Goal: Task Accomplishment & Management: Manage account settings

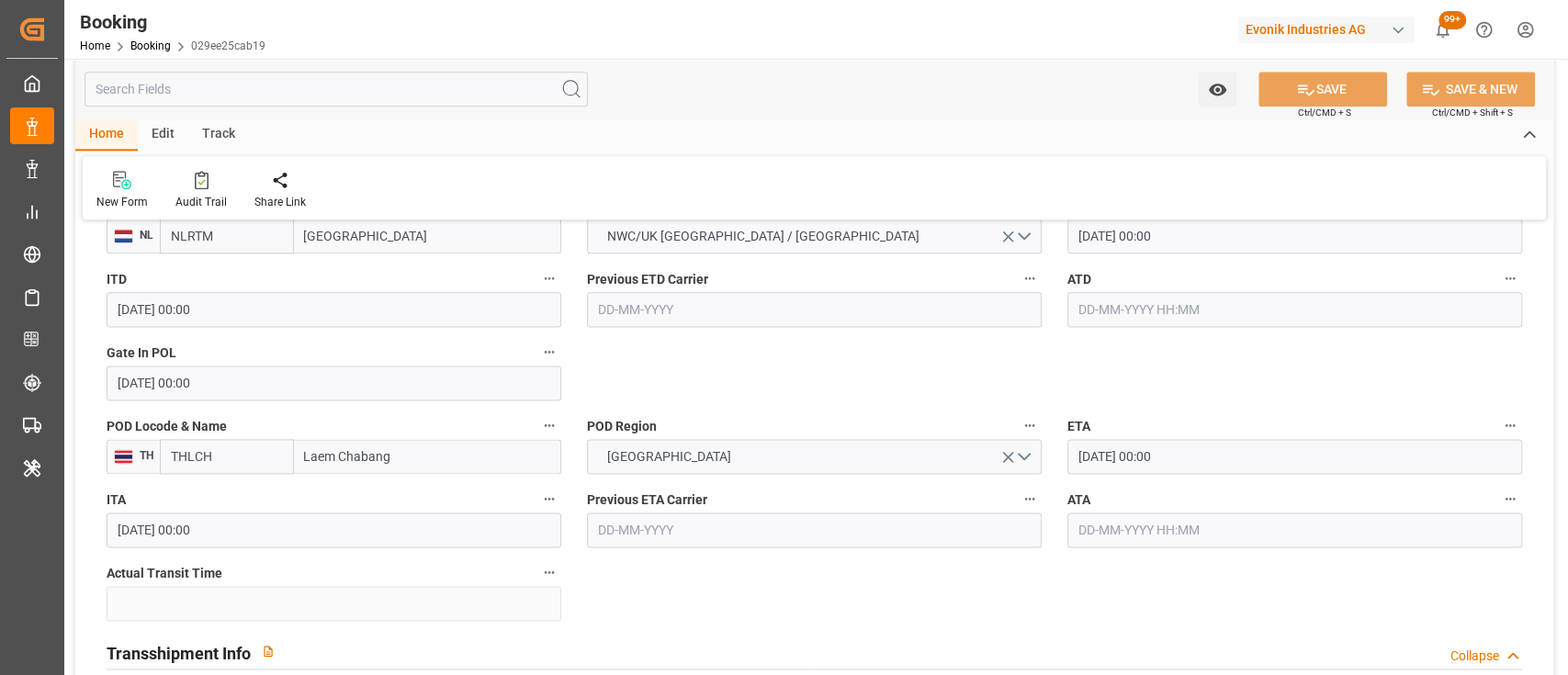
scroll to position [1521, 0]
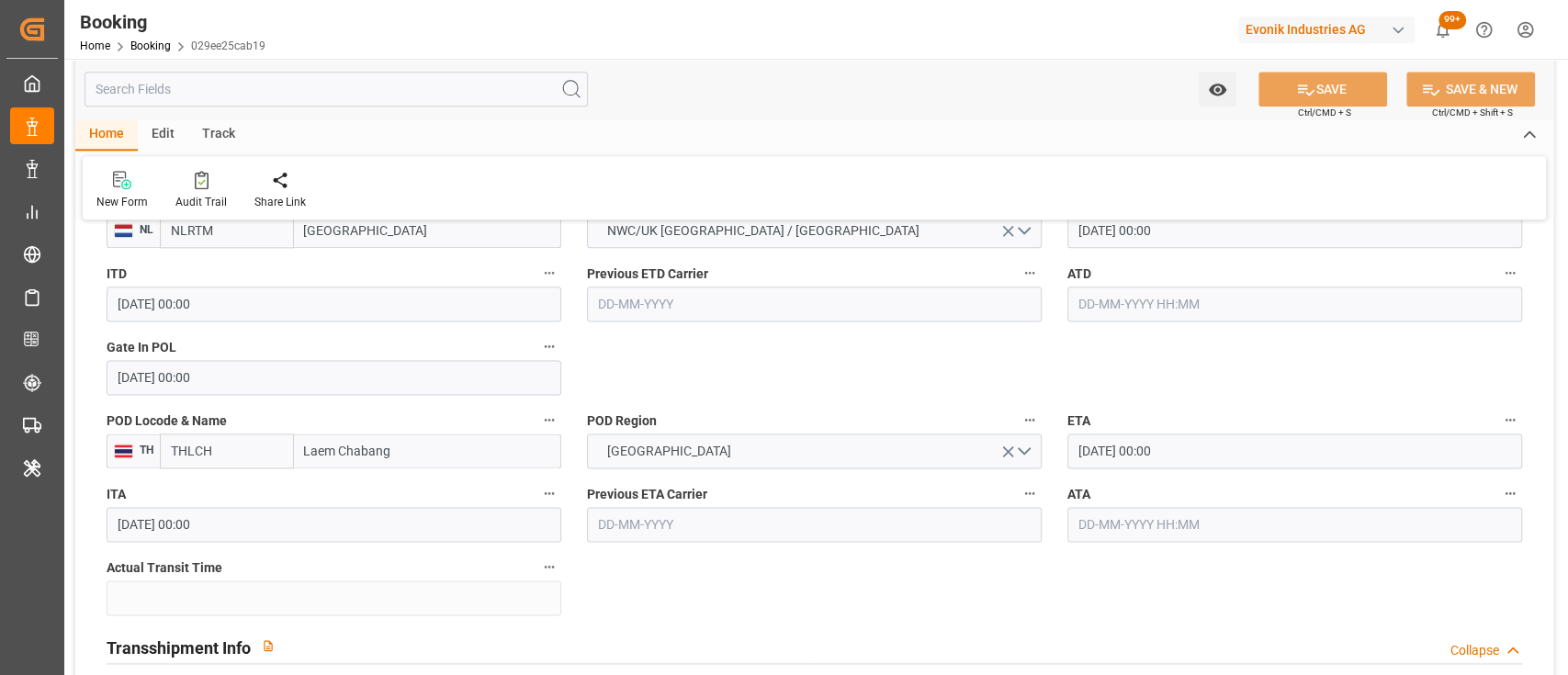
click at [1230, 305] on input "text" at bounding box center [1295, 304] width 455 height 35
type input "[DATE] 00:00"
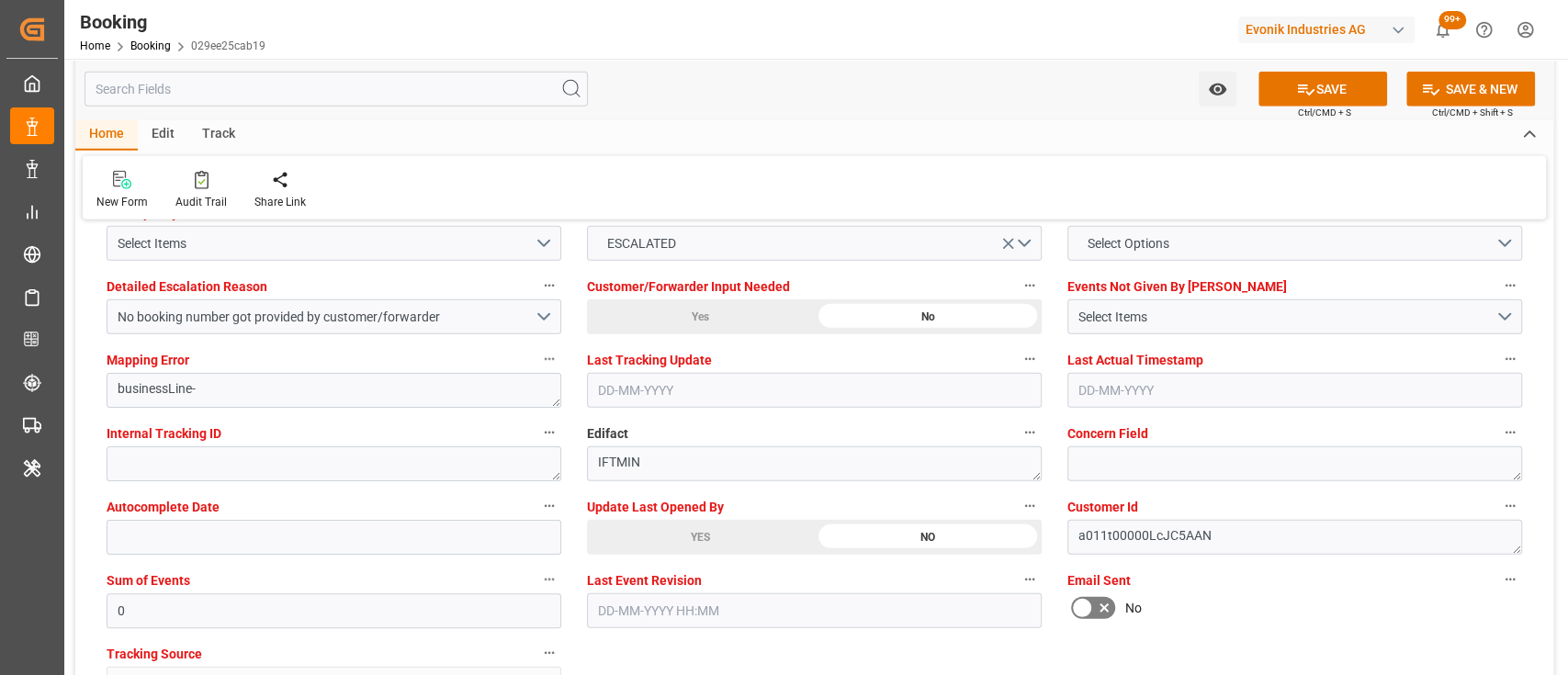
scroll to position [3493, 0]
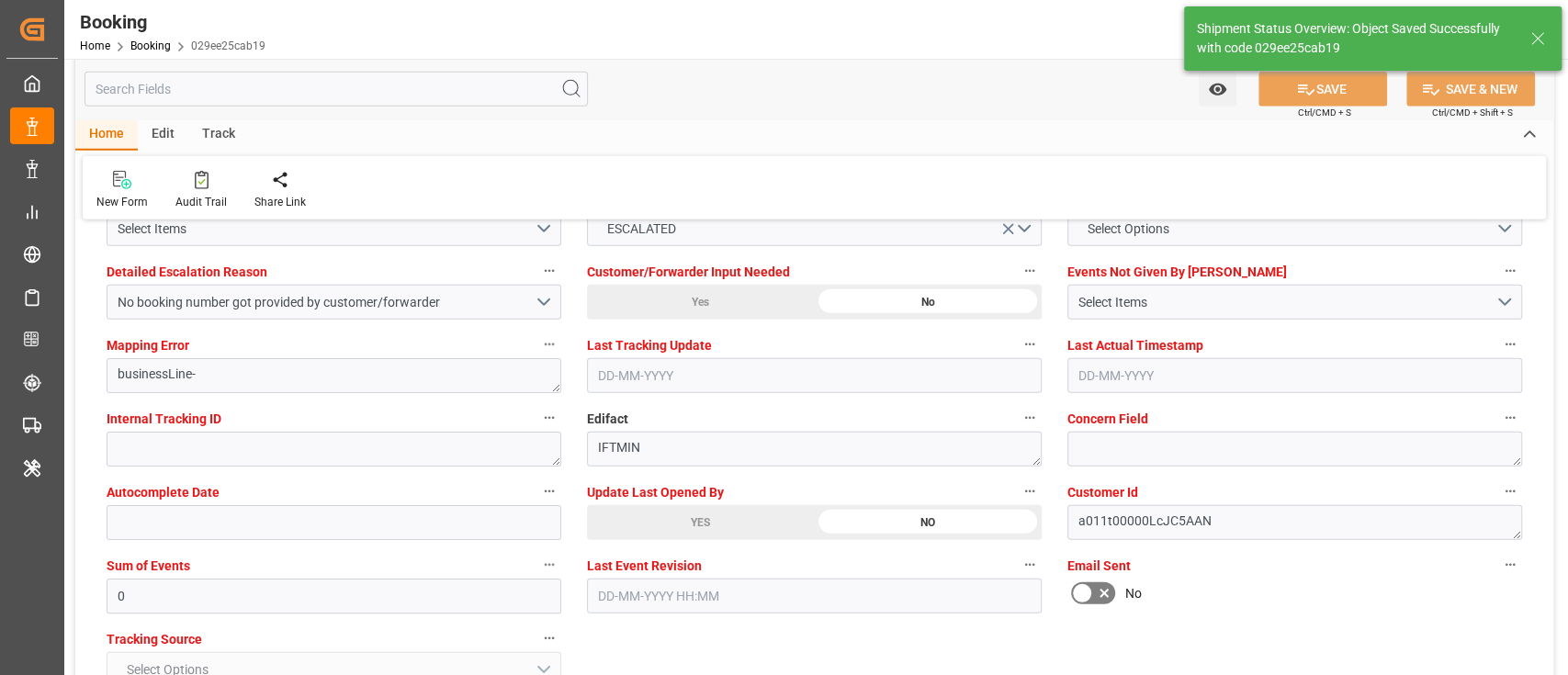
type input "09-09-2025 08:45"
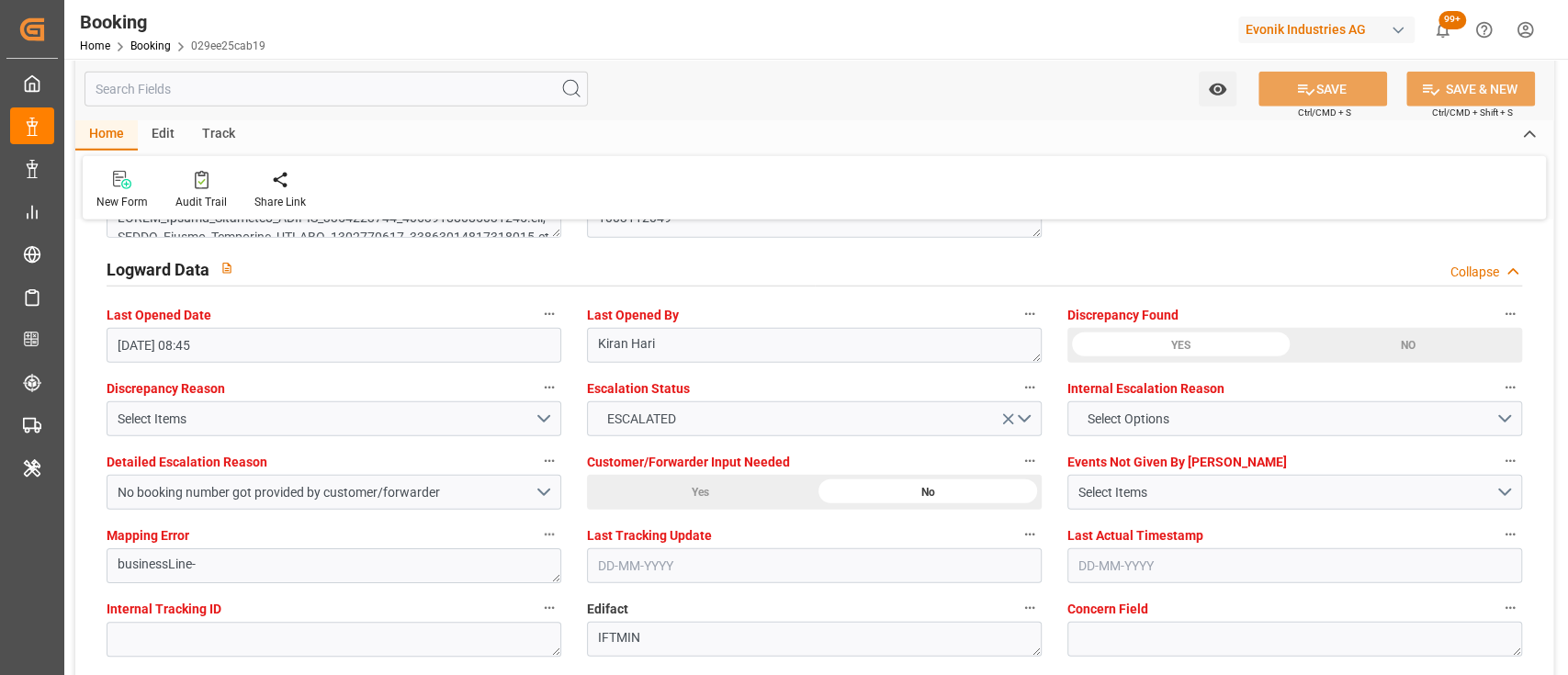
scroll to position [3302, 0]
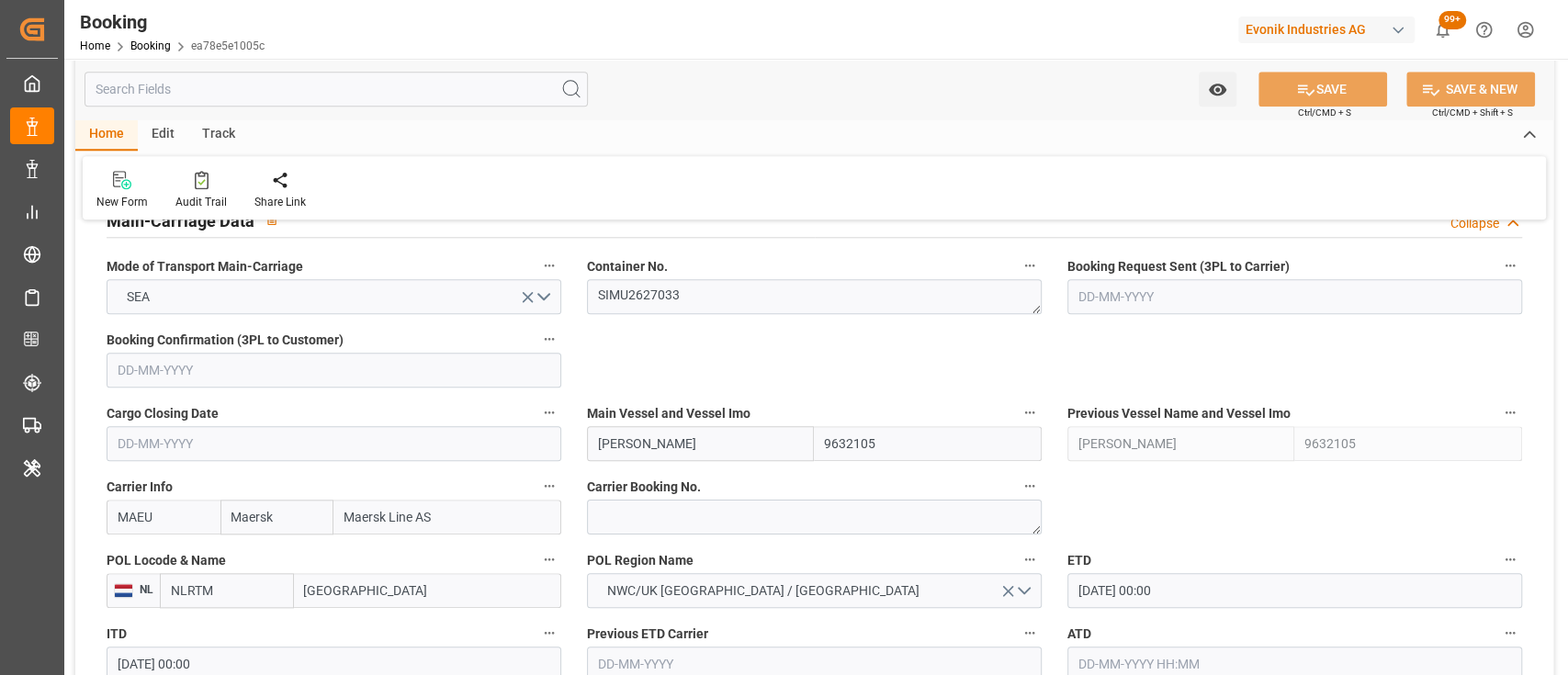
scroll to position [1163, 0]
click at [650, 297] on textarea "SIMU2627033" at bounding box center [814, 294] width 455 height 35
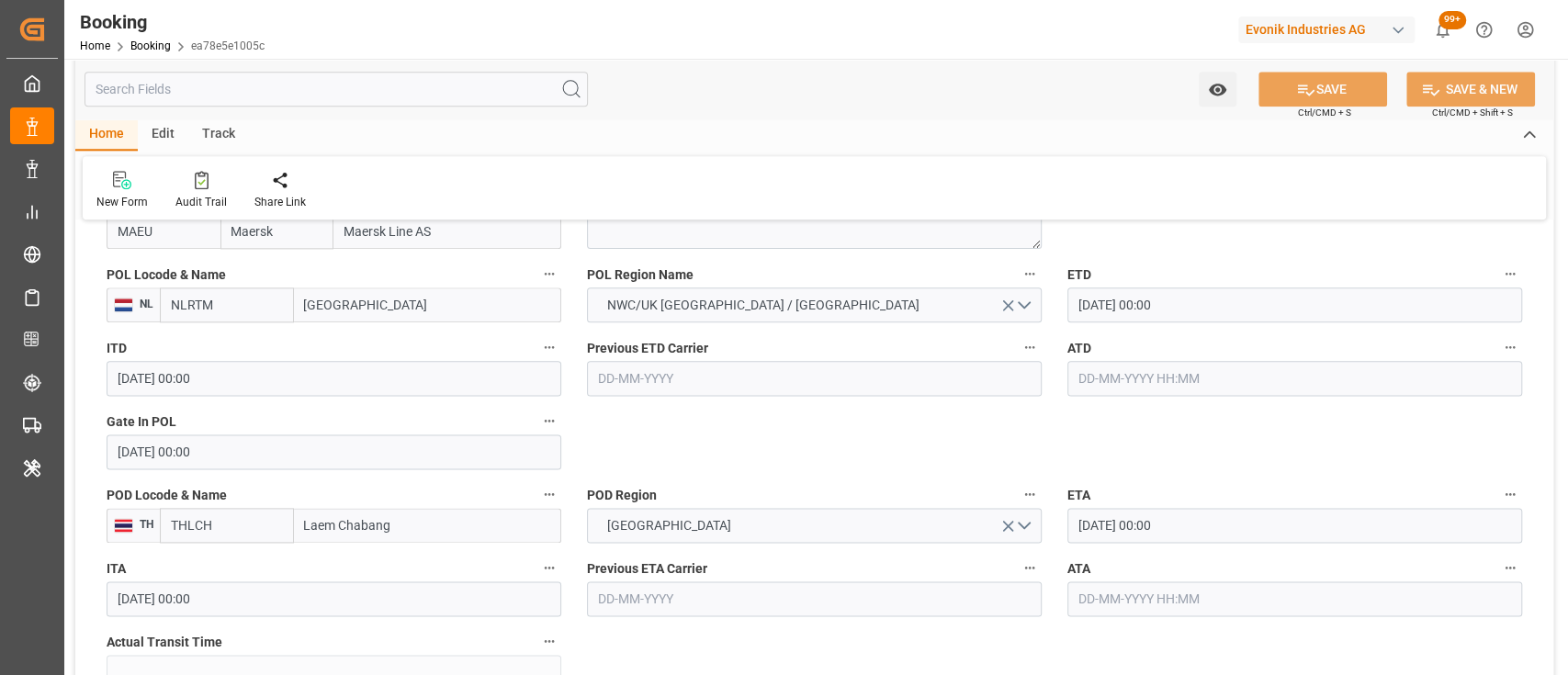
scroll to position [1448, 0]
click at [1124, 395] on div "ATD" at bounding box center [1295, 363] width 480 height 74
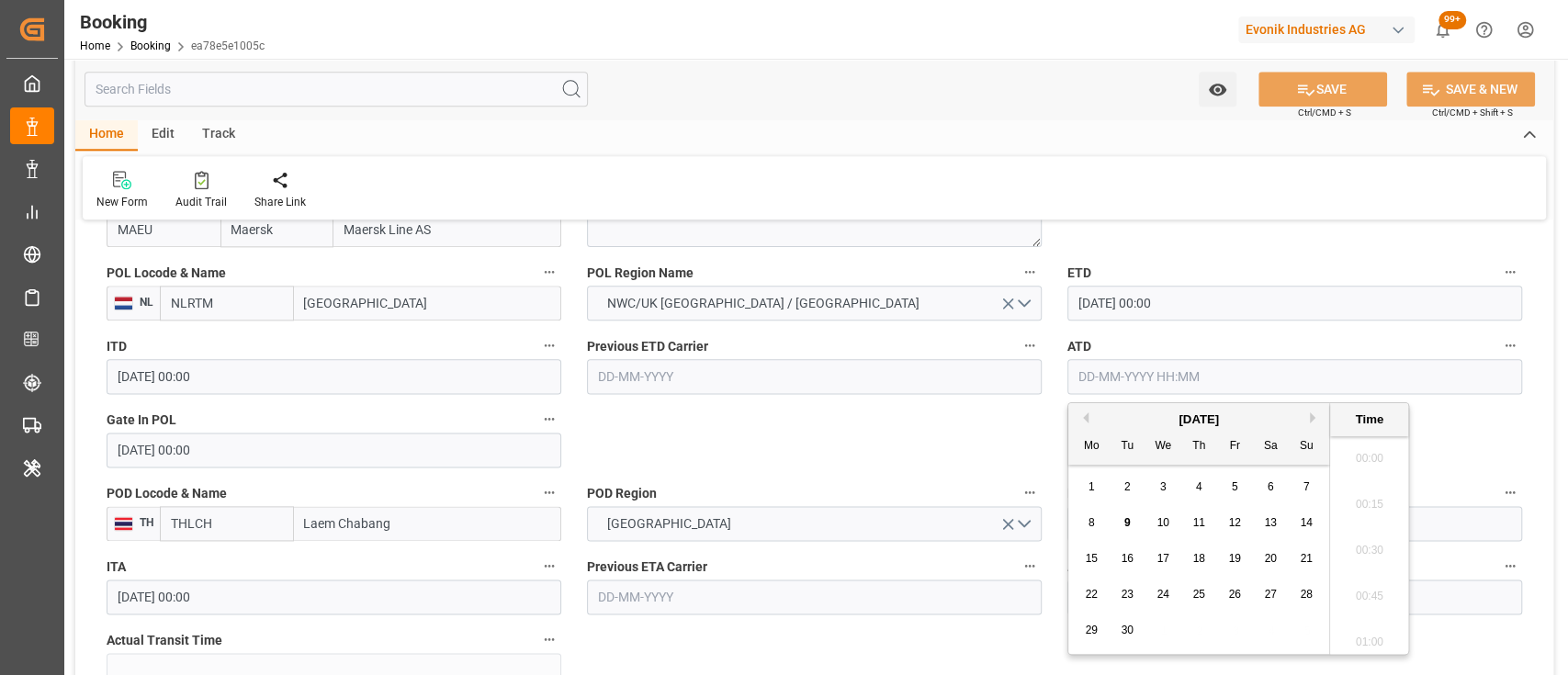
click at [1096, 365] on input "text" at bounding box center [1295, 377] width 455 height 35
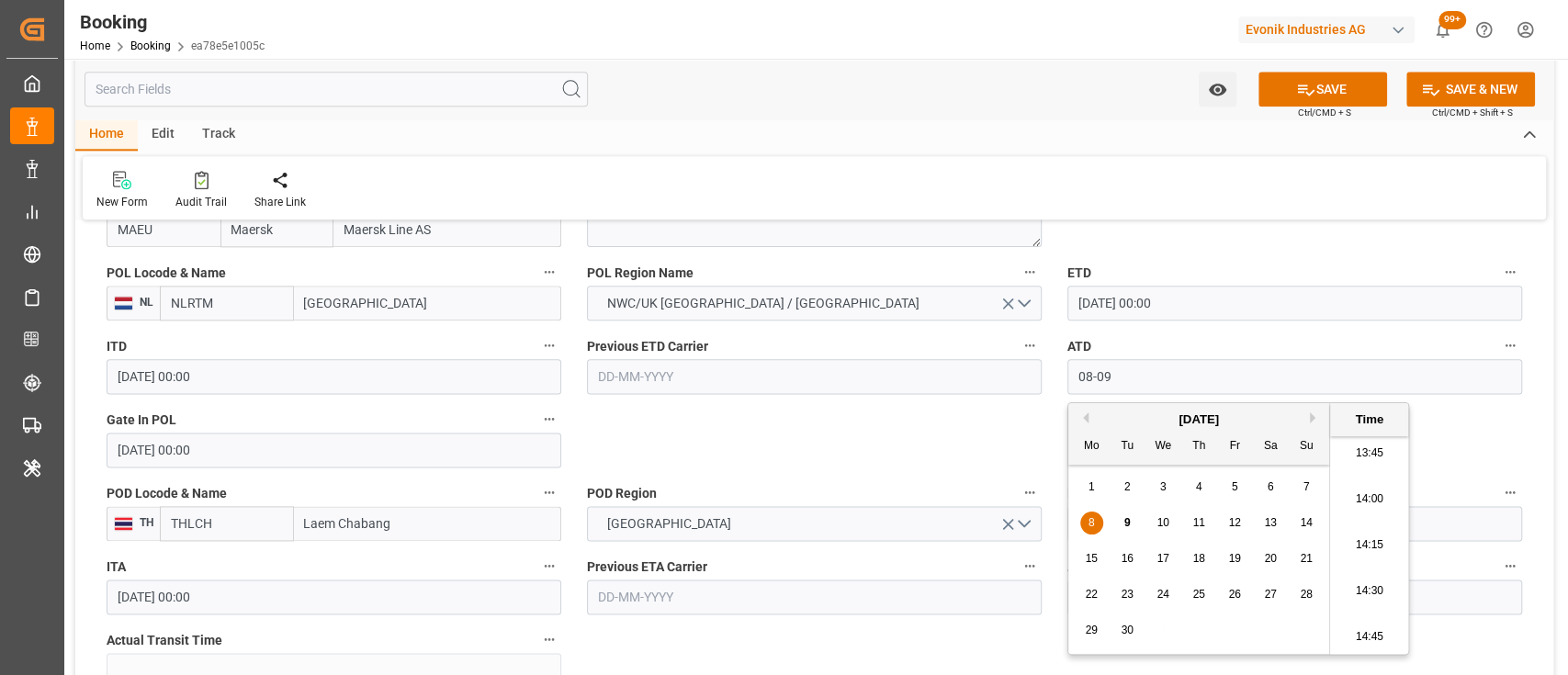
type input "[DATE] 00:00"
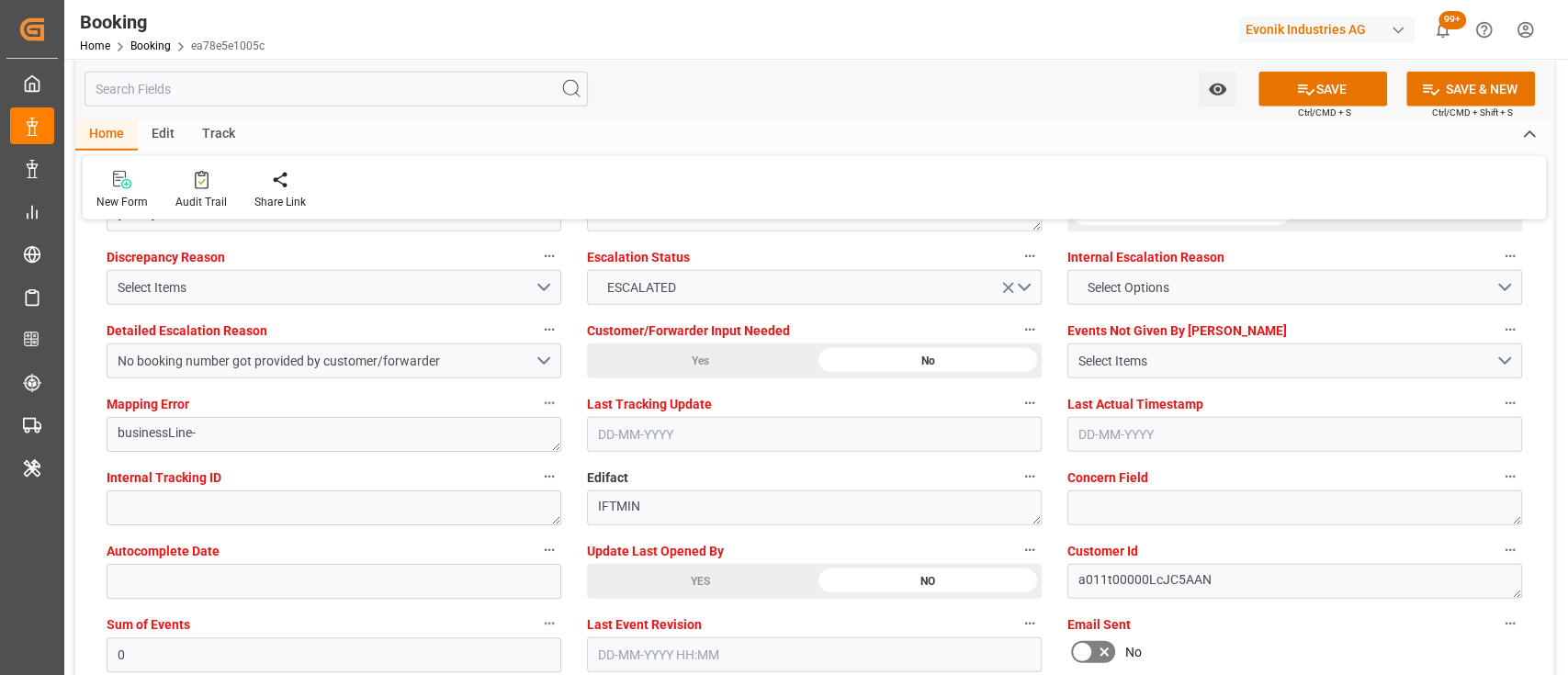
scroll to position [3435, 0]
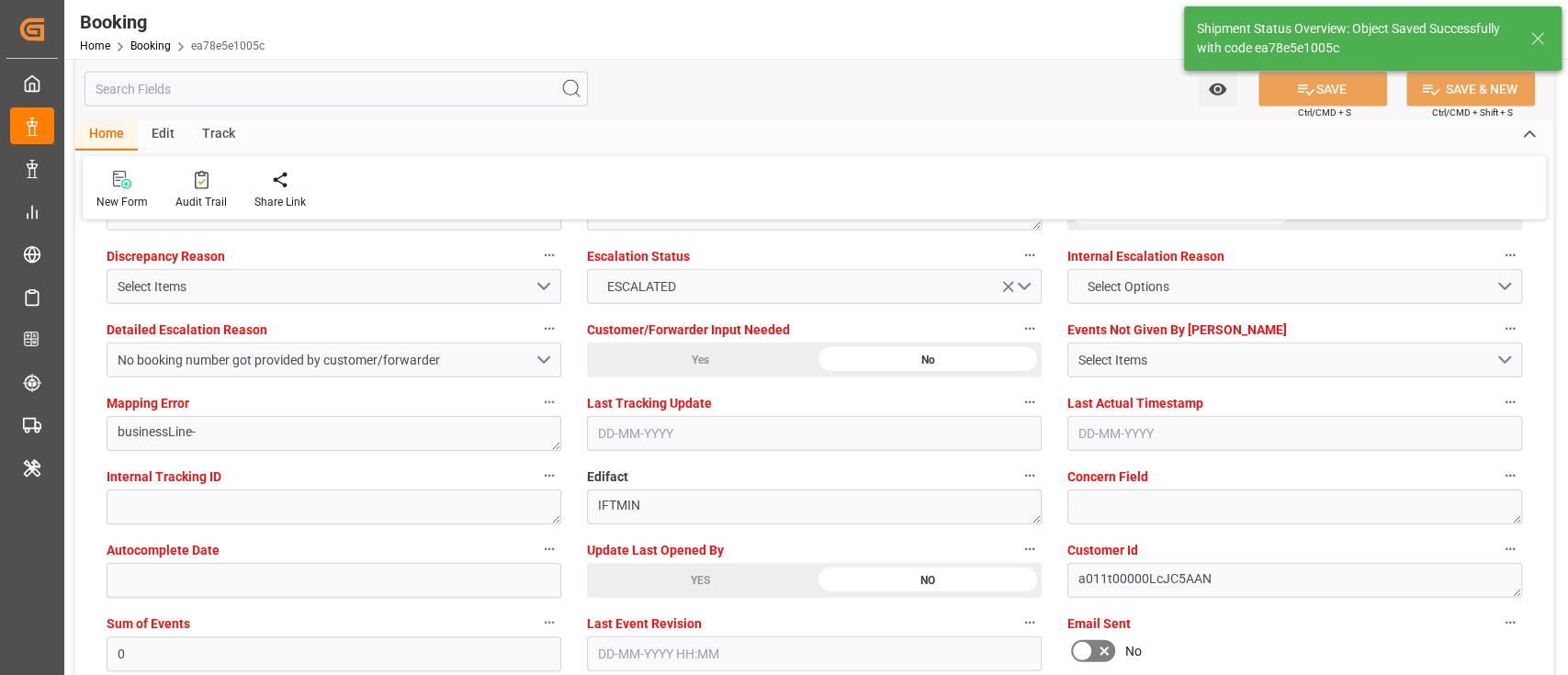
type input "09-09-2025 08:46"
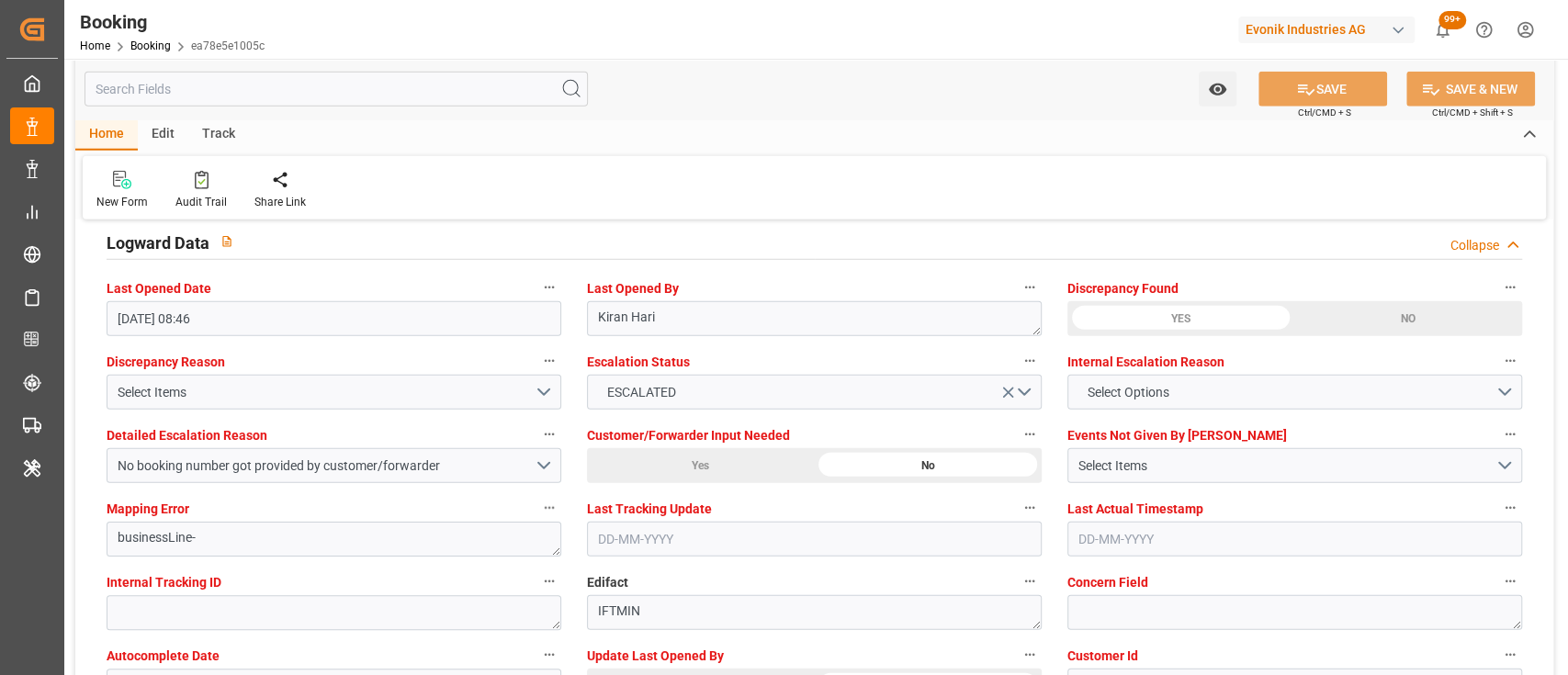
scroll to position [3329, 0]
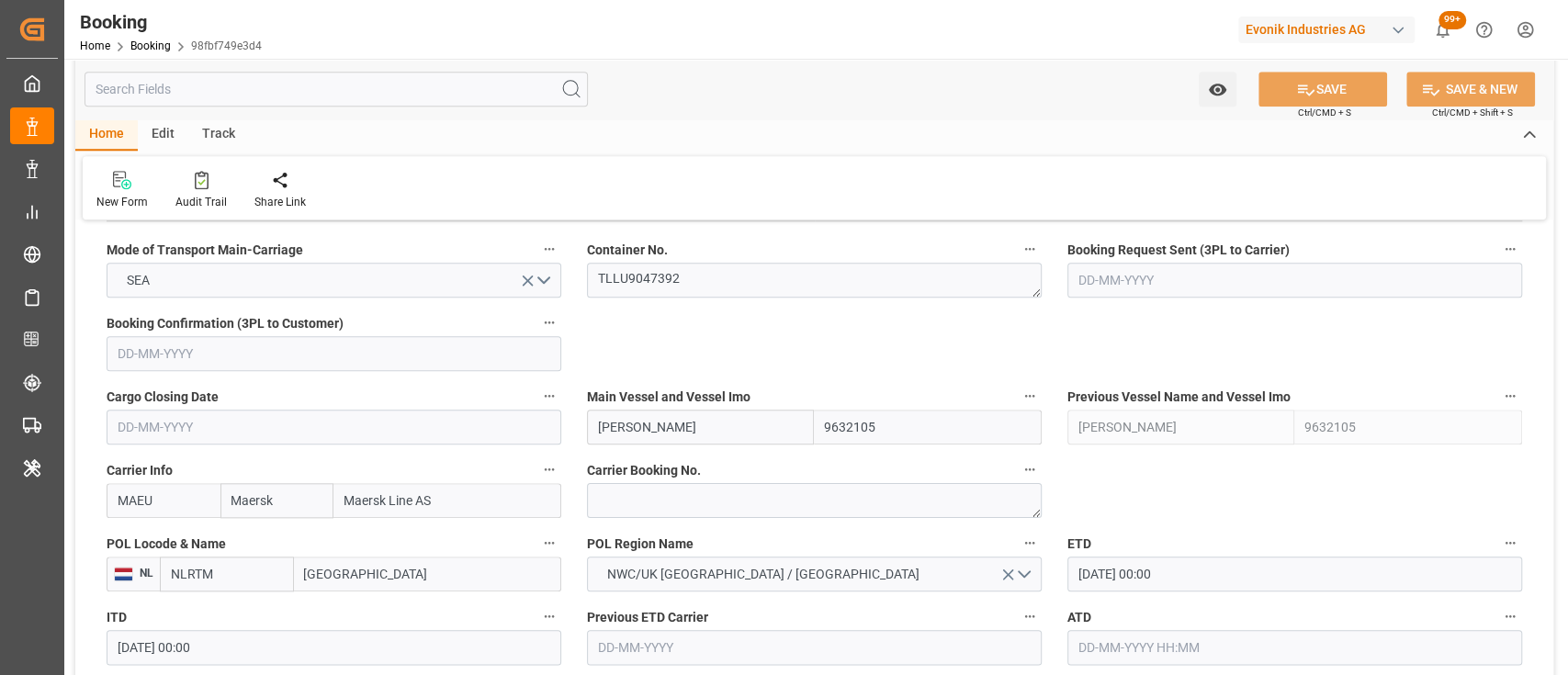
scroll to position [1179, 0]
click at [698, 270] on textarea "TLLU9047392" at bounding box center [814, 278] width 455 height 35
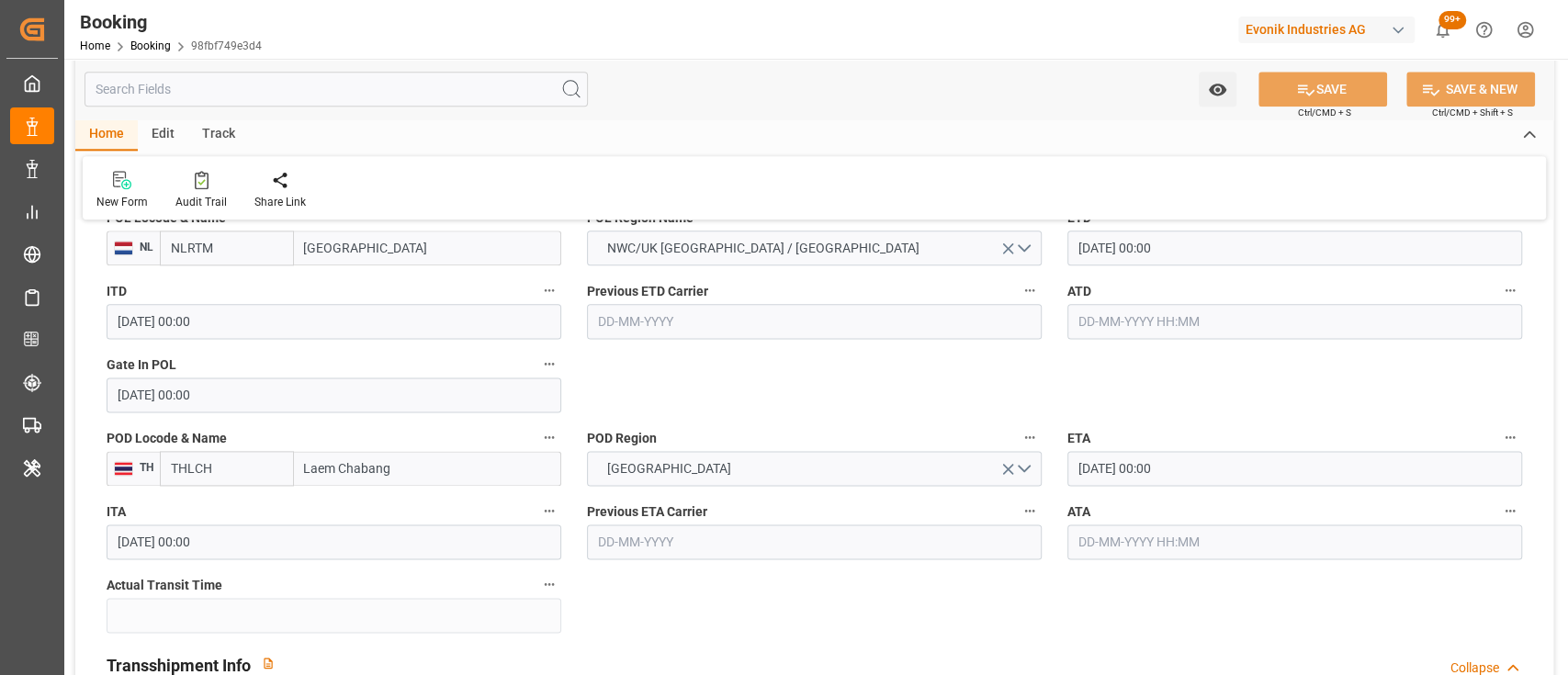
click at [1086, 334] on input "text" at bounding box center [1295, 321] width 455 height 35
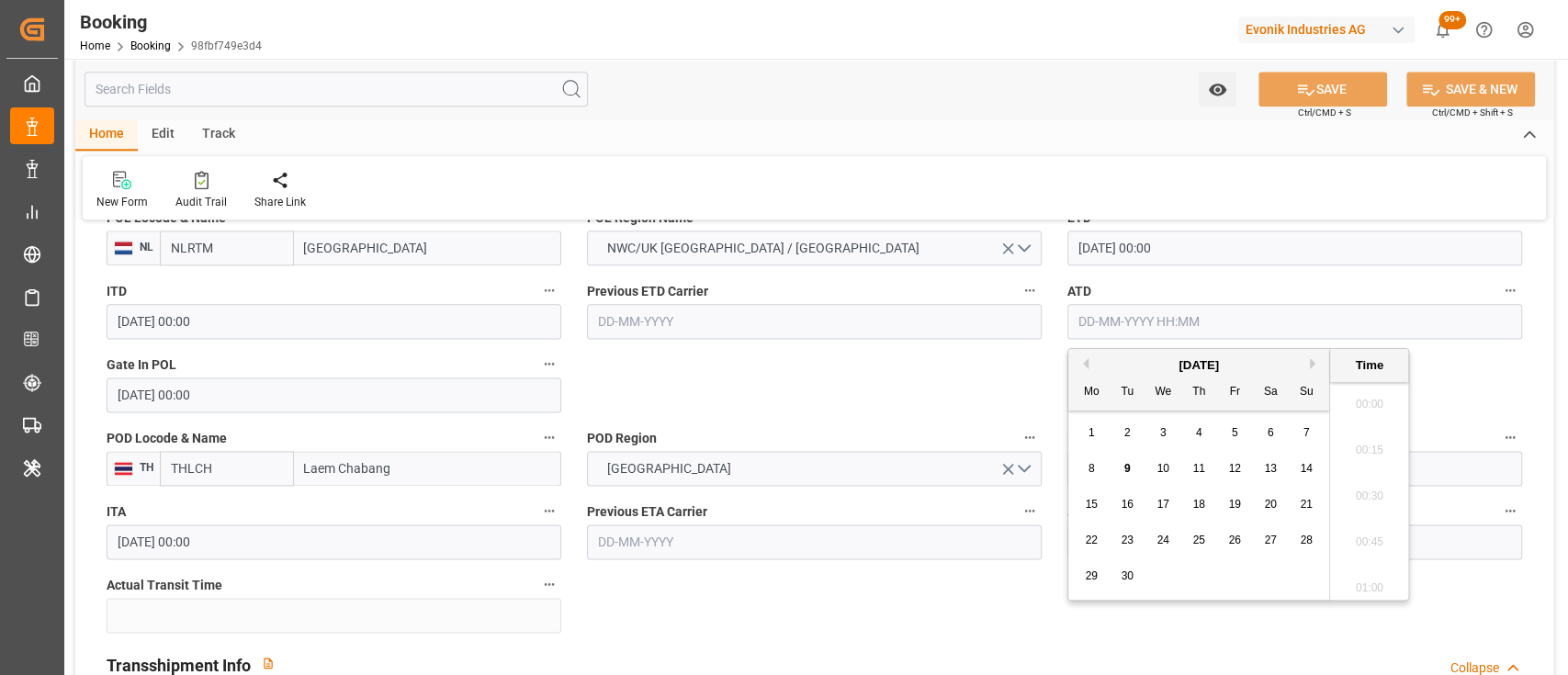
scroll to position [2531, 0]
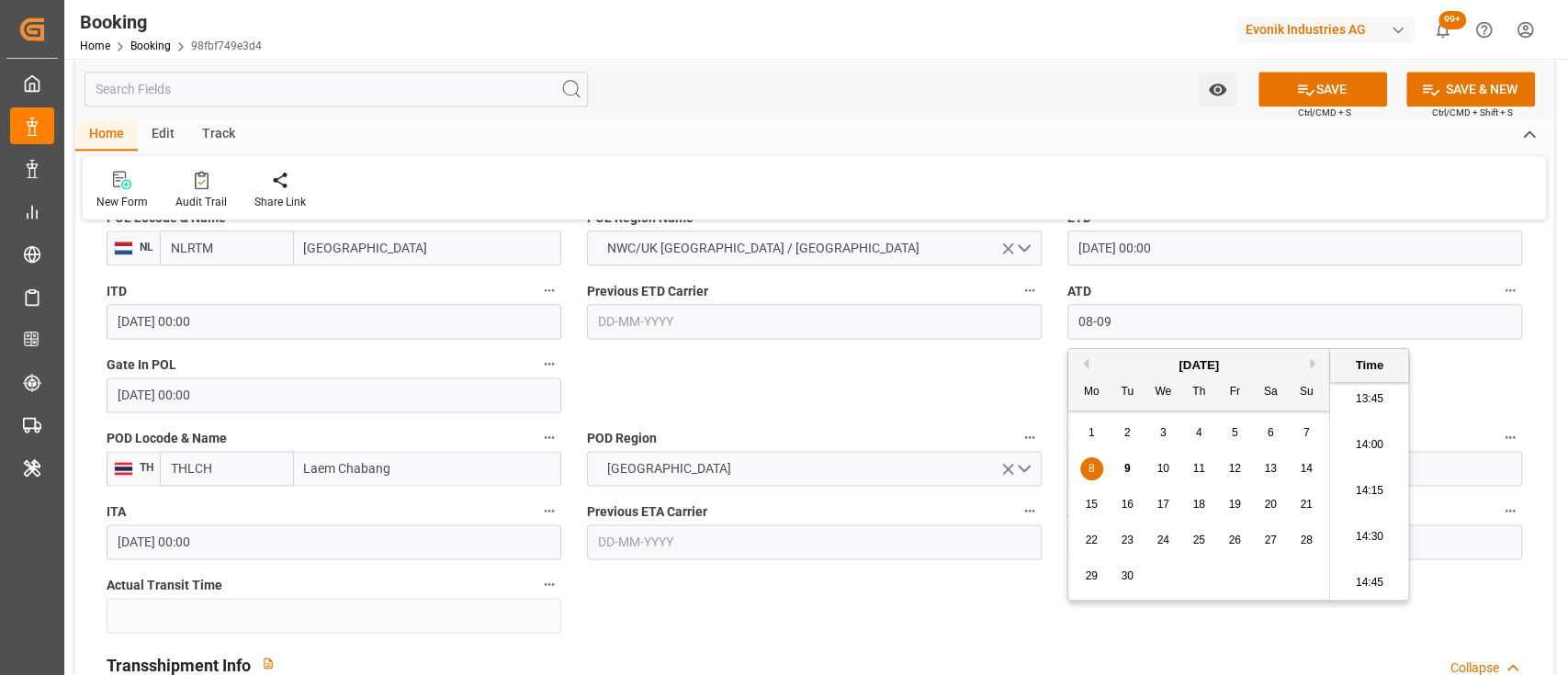
type input "[DATE] 00:00"
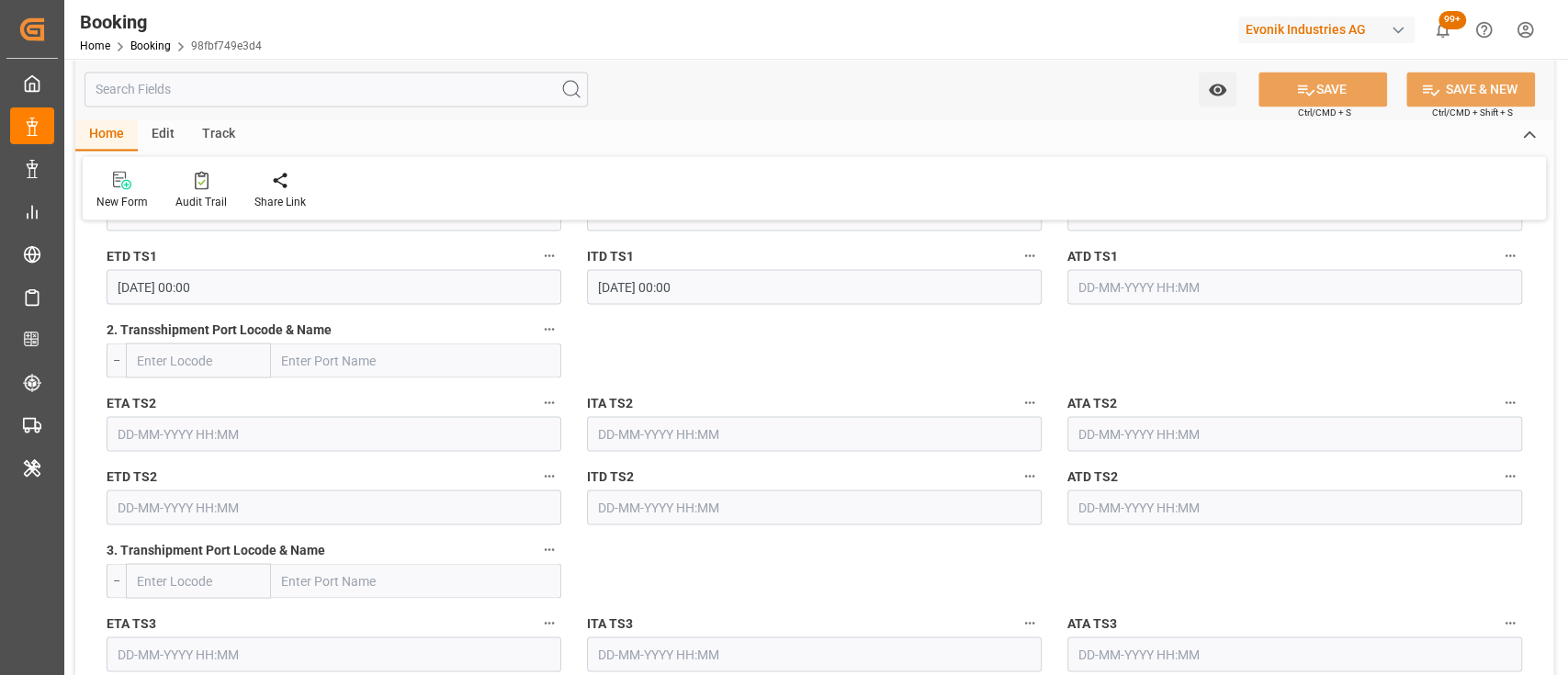
scroll to position [2189, 0]
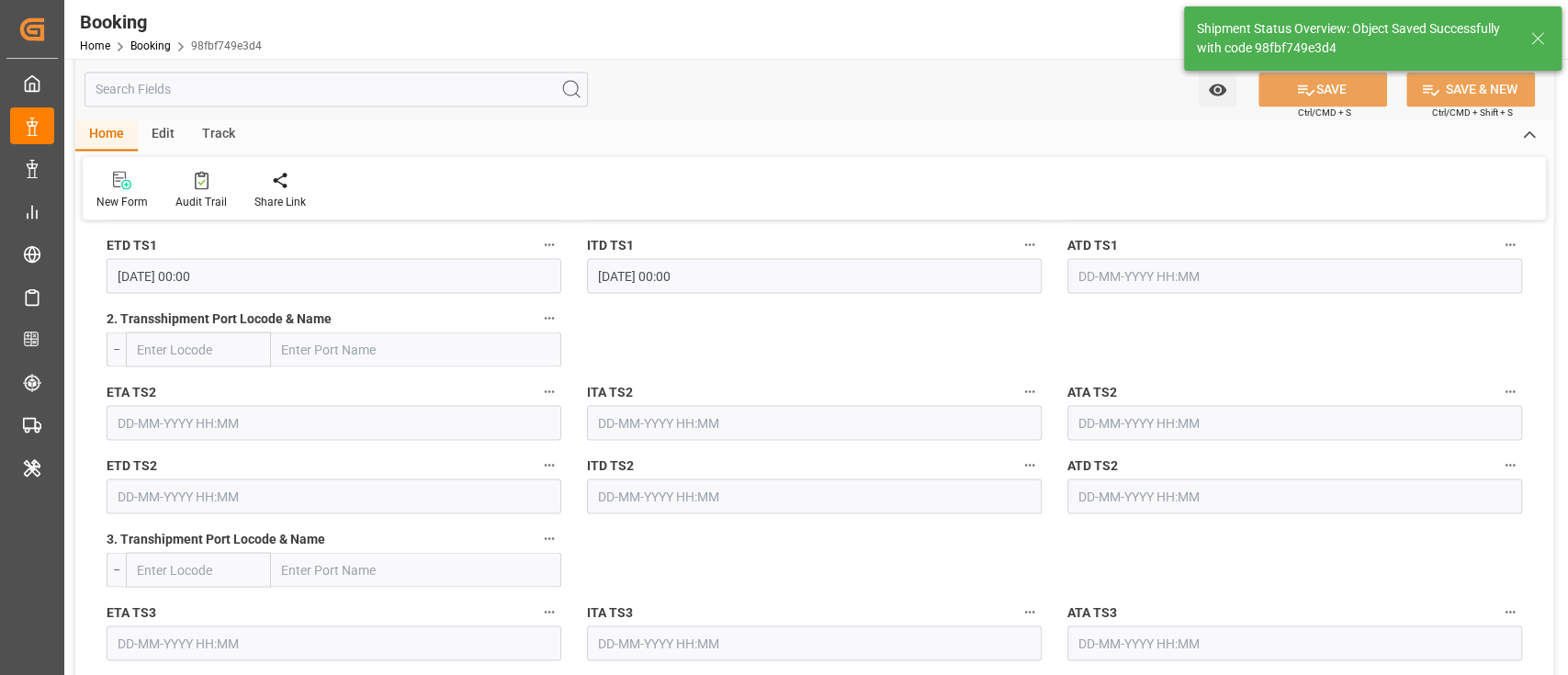
type input "09-09-2025 08:47"
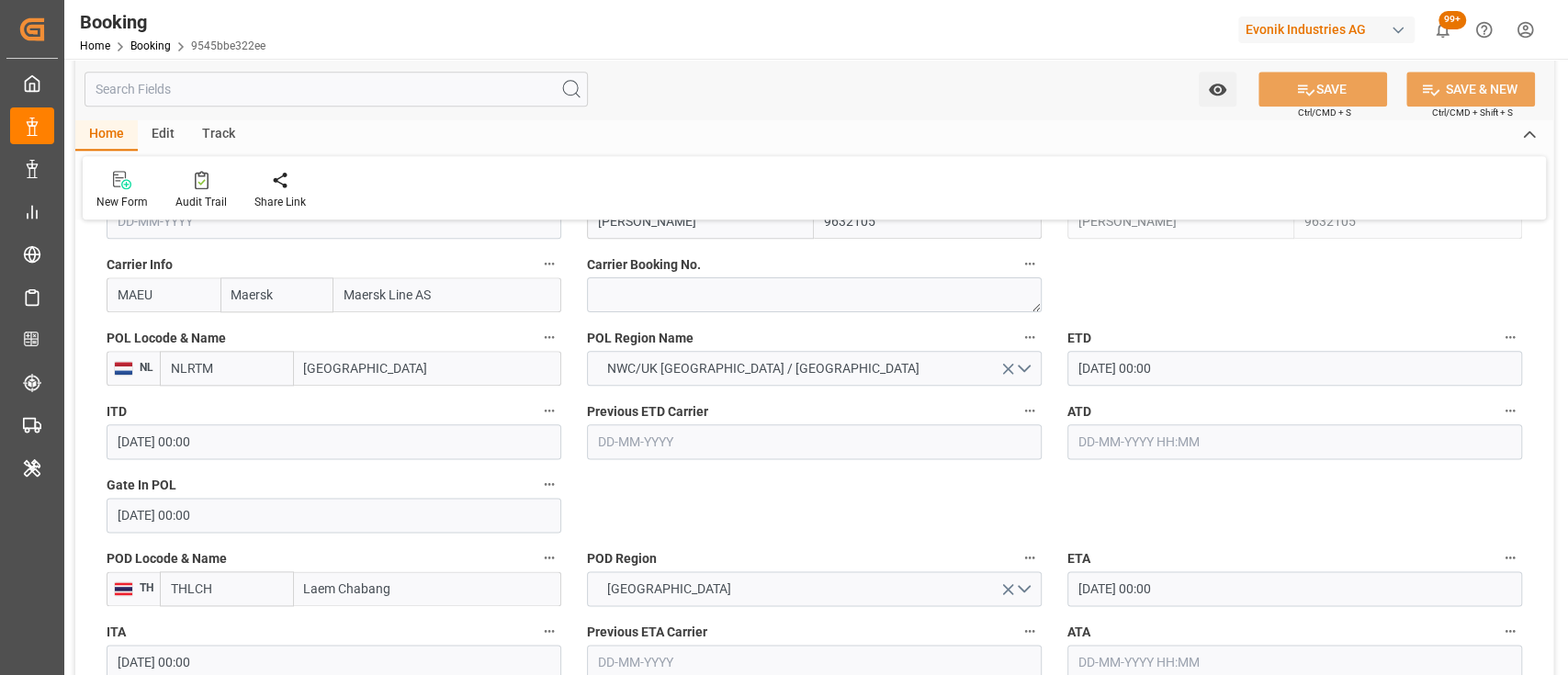
scroll to position [1385, 0]
click at [1084, 441] on input "text" at bounding box center [1295, 439] width 455 height 35
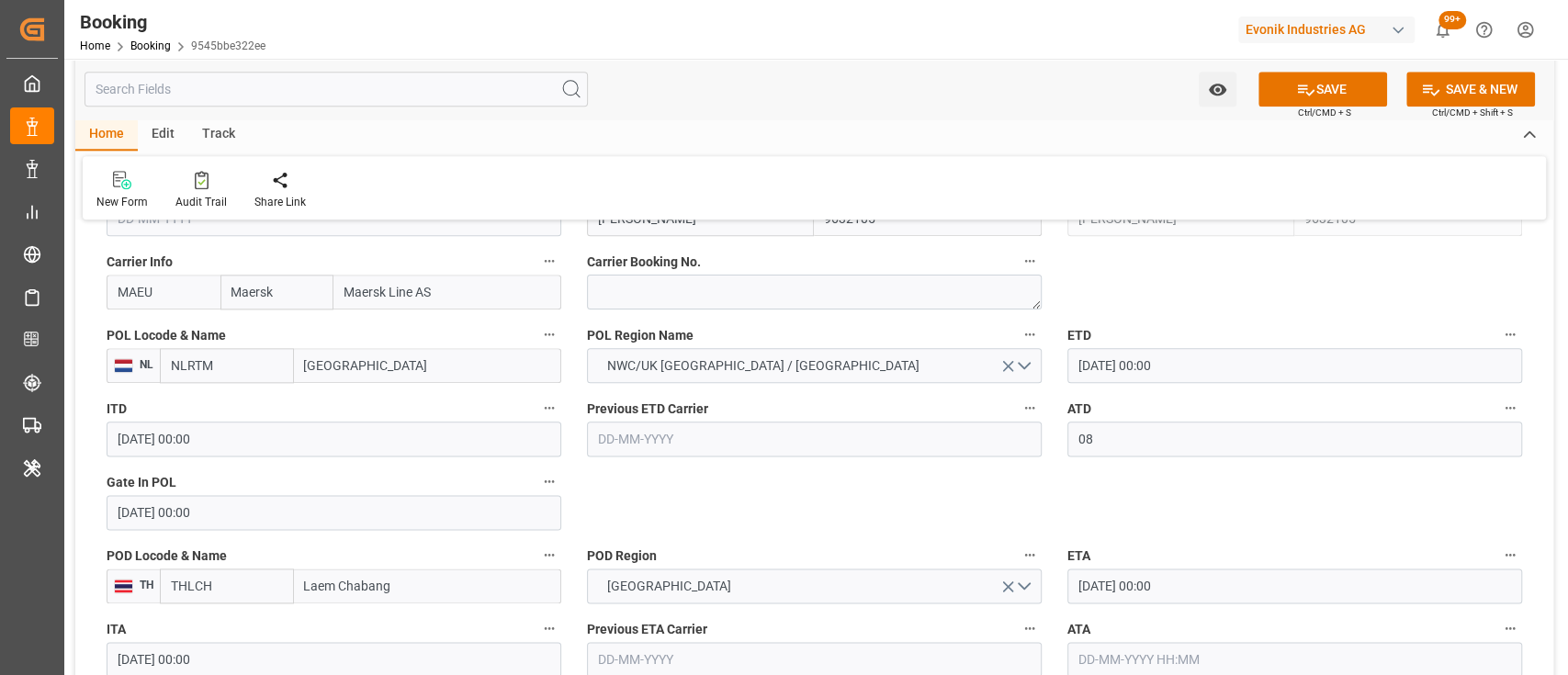
type input "[DATE] 00:00"
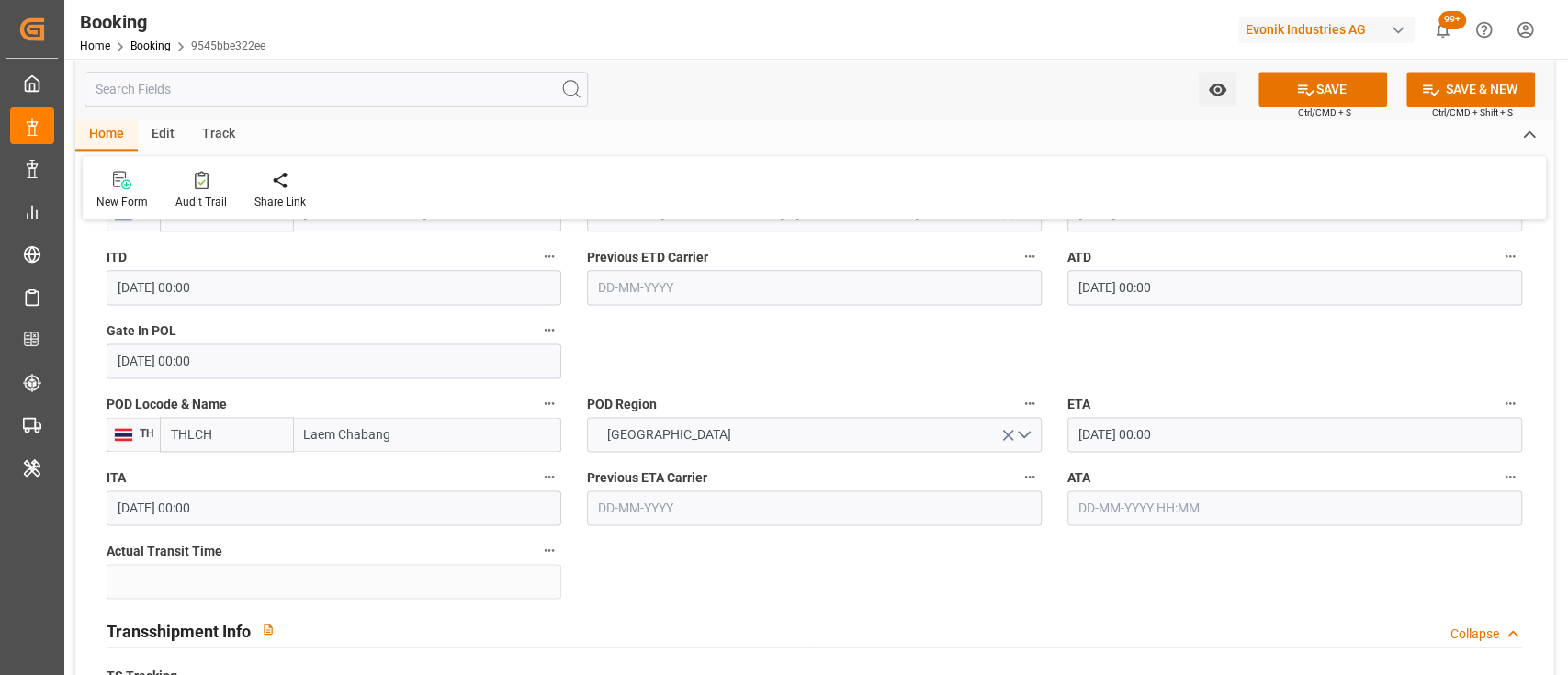
scroll to position [1536, 0]
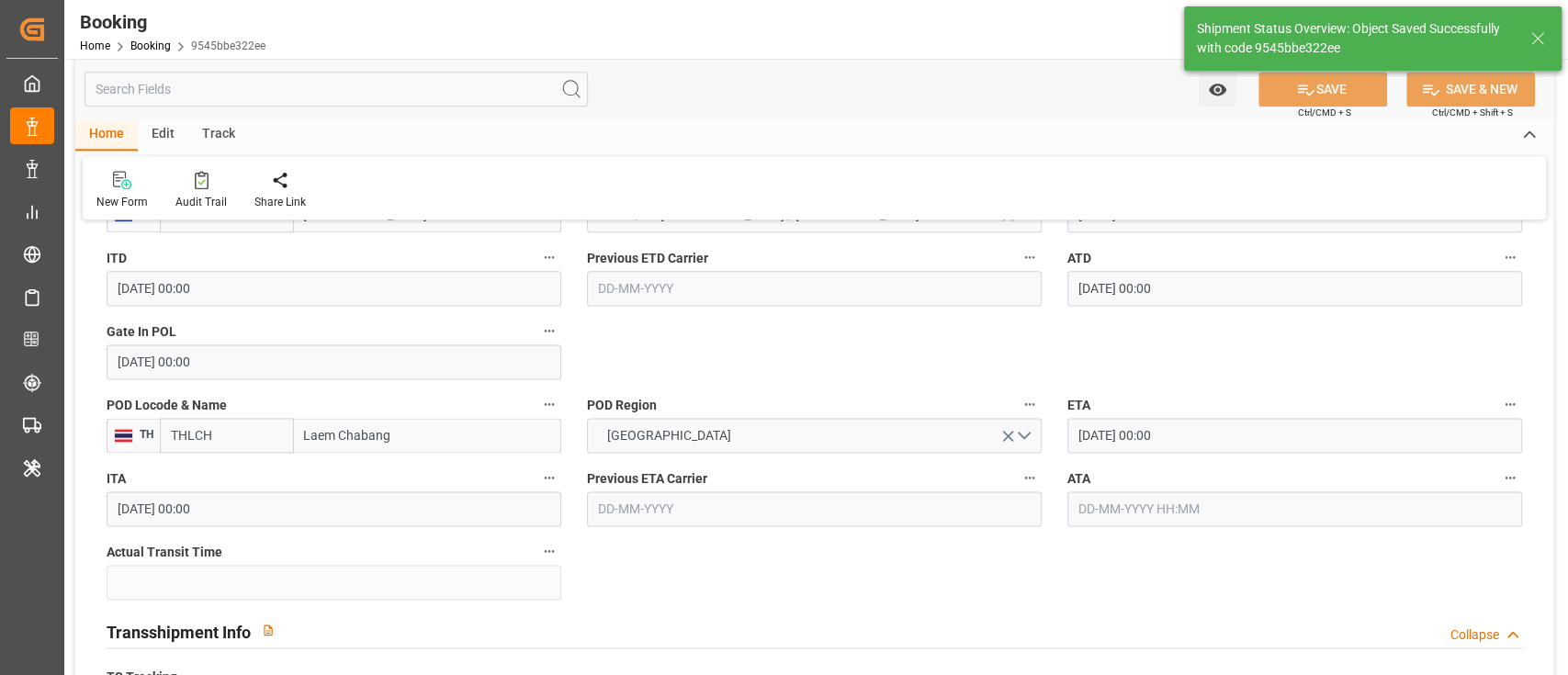
type input "09-09-2025 08:47"
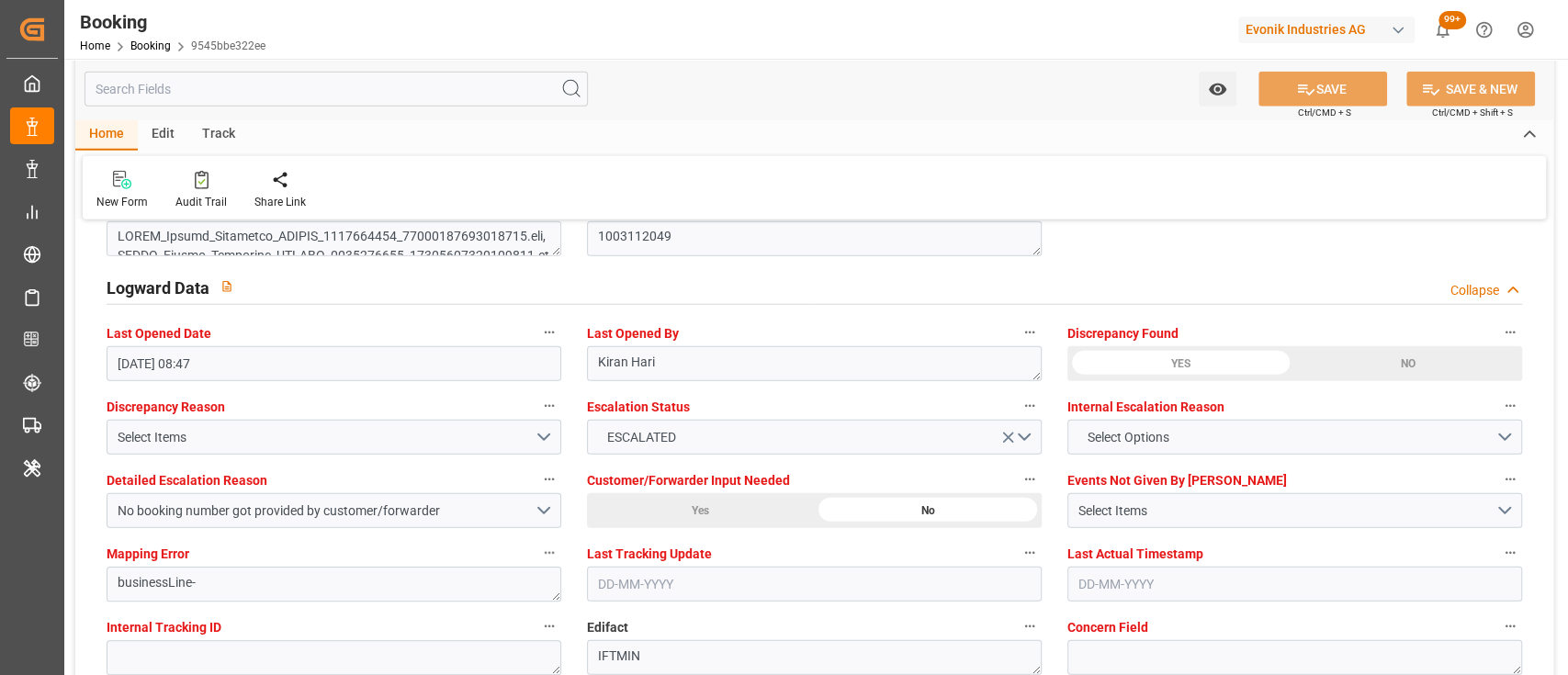
scroll to position [3286, 0]
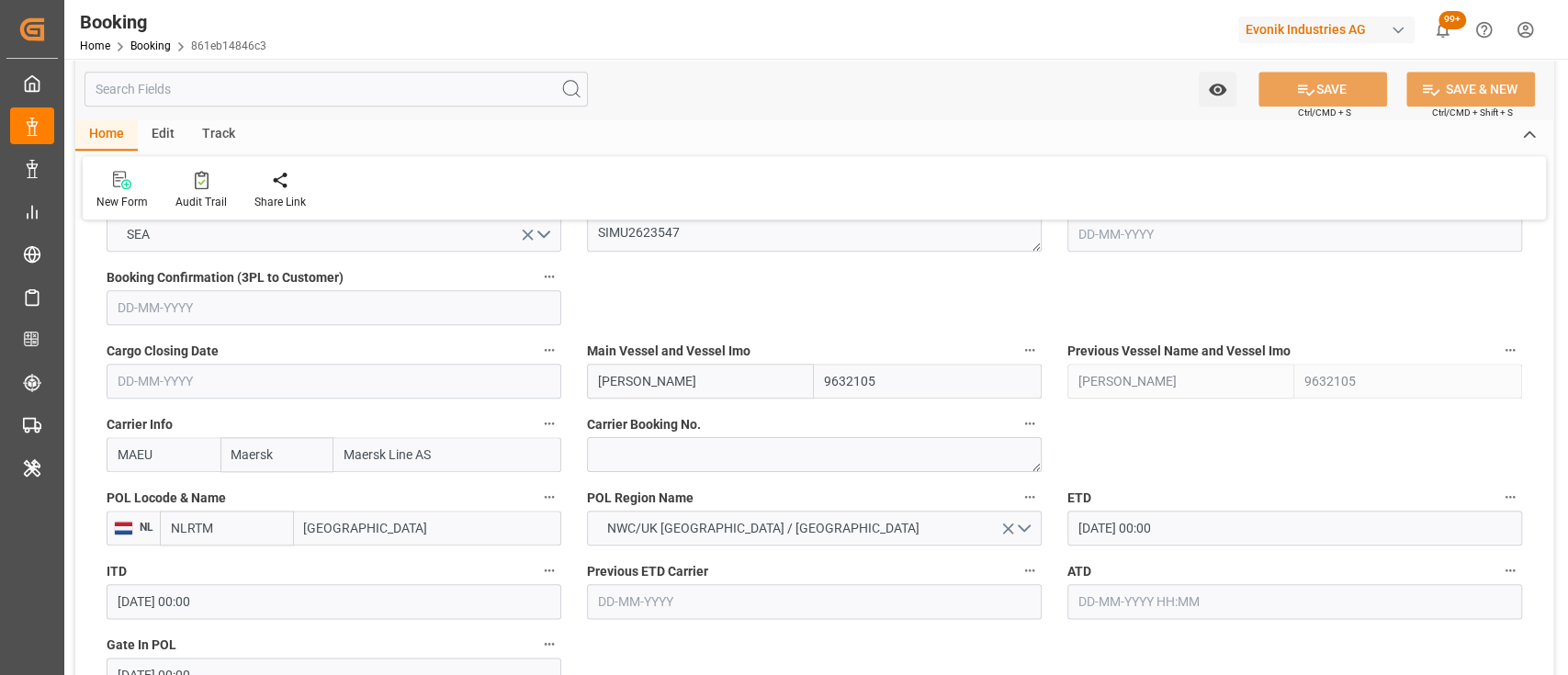
scroll to position [1197, 0]
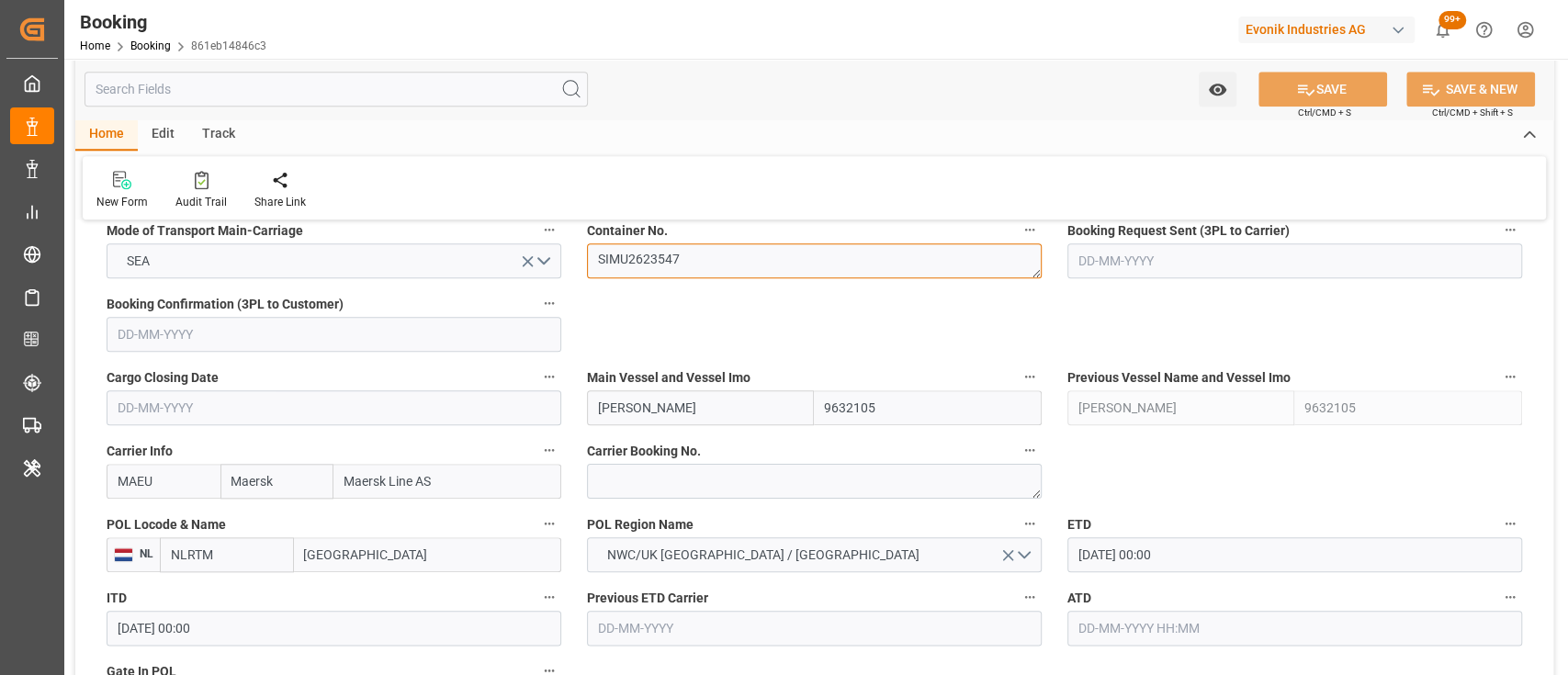
click at [669, 261] on textarea "SIMU2623547" at bounding box center [814, 261] width 455 height 35
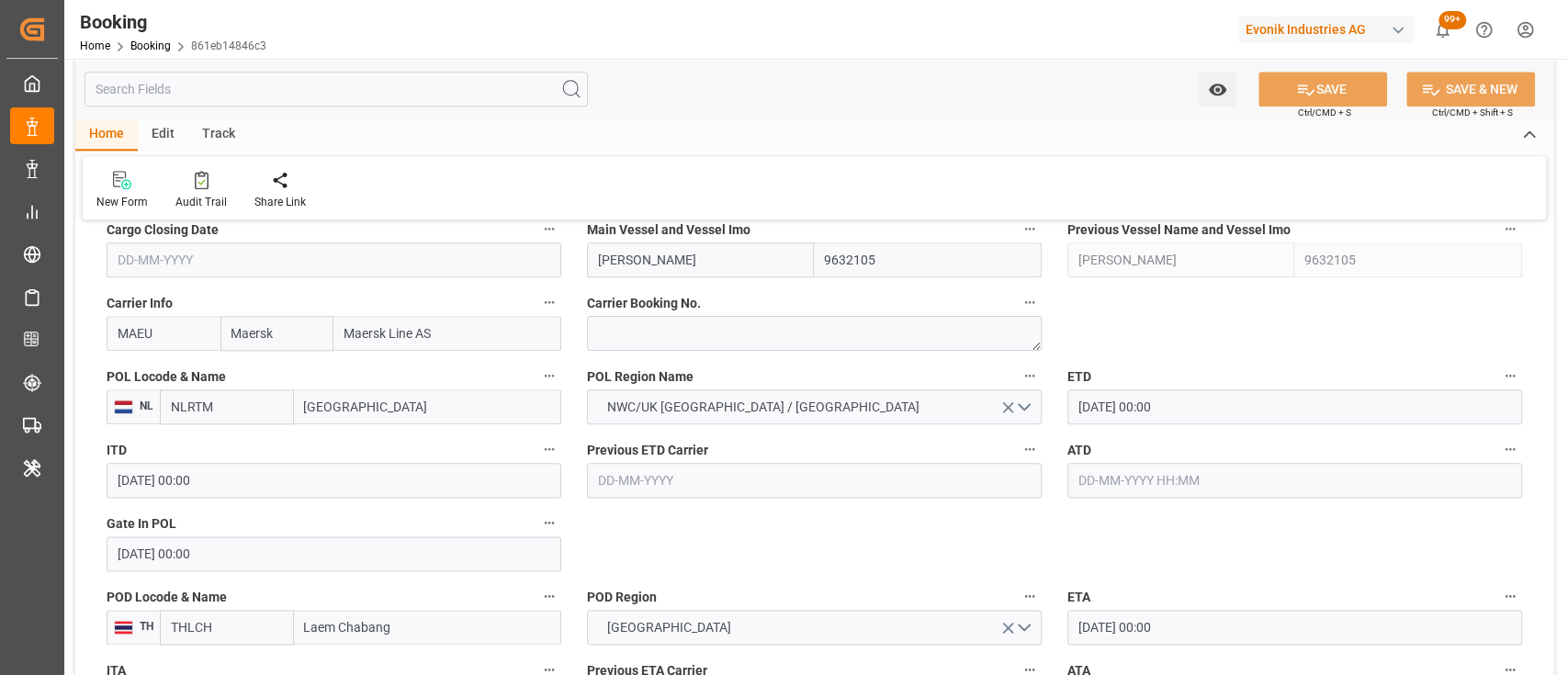
scroll to position [1345, 0]
click at [1161, 468] on input "text" at bounding box center [1295, 479] width 455 height 35
type input "[DATE] 00:00"
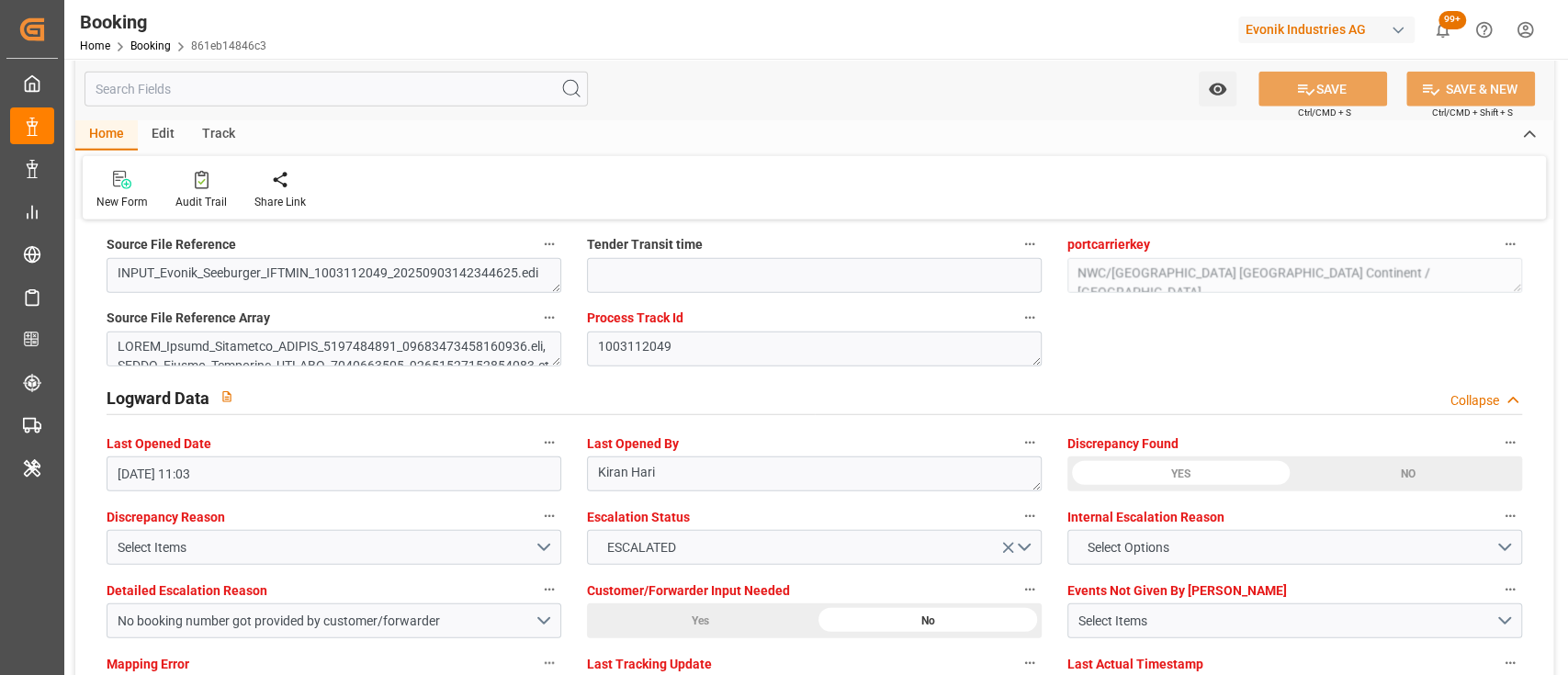
scroll to position [3181, 0]
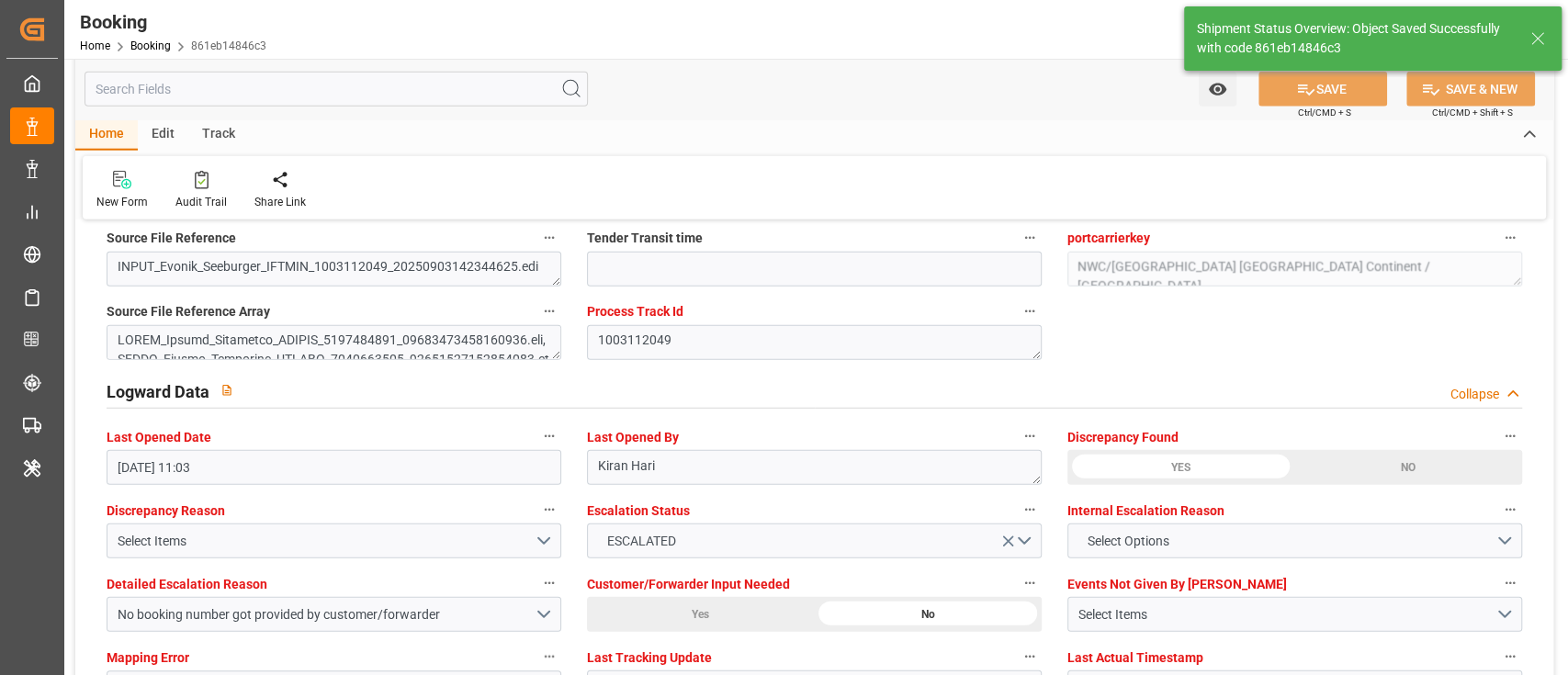
type input "09-09-2025 08:57"
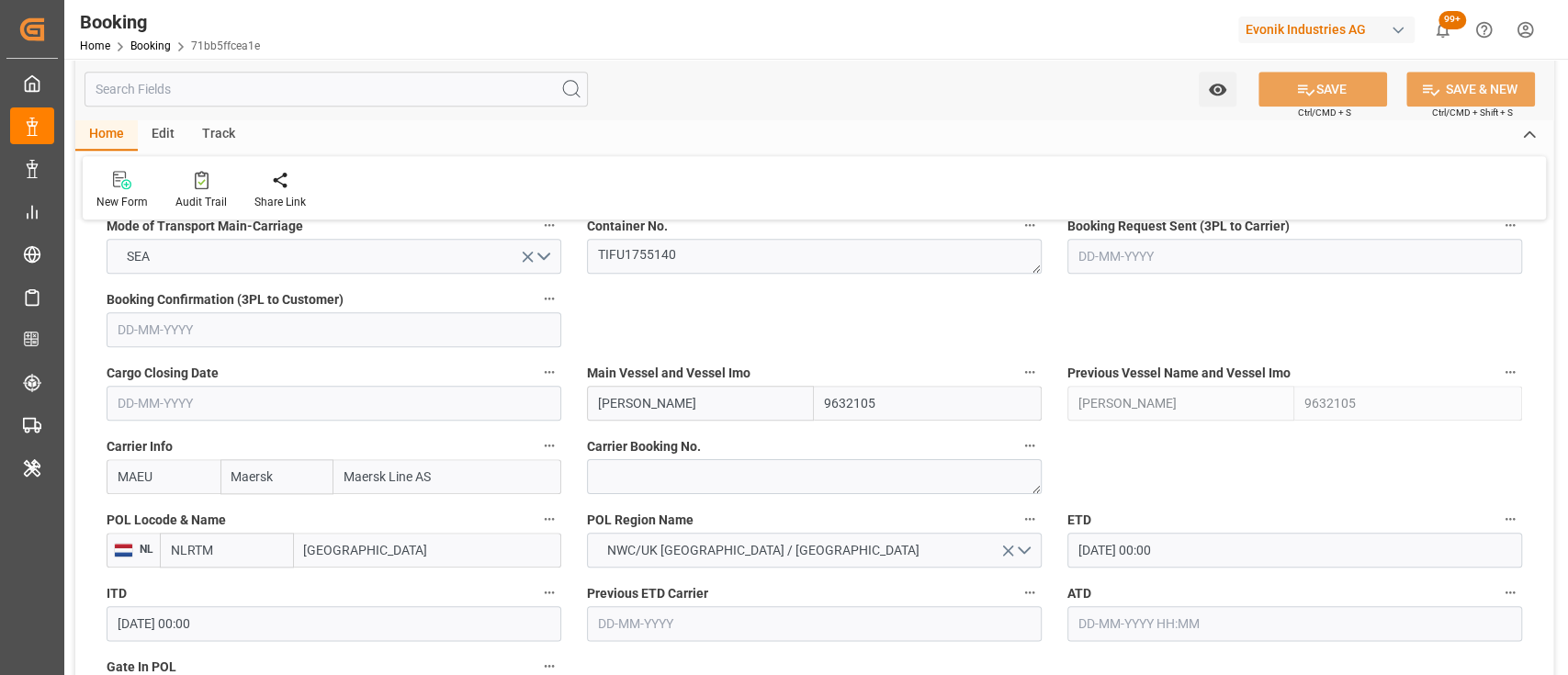
scroll to position [1207, 0]
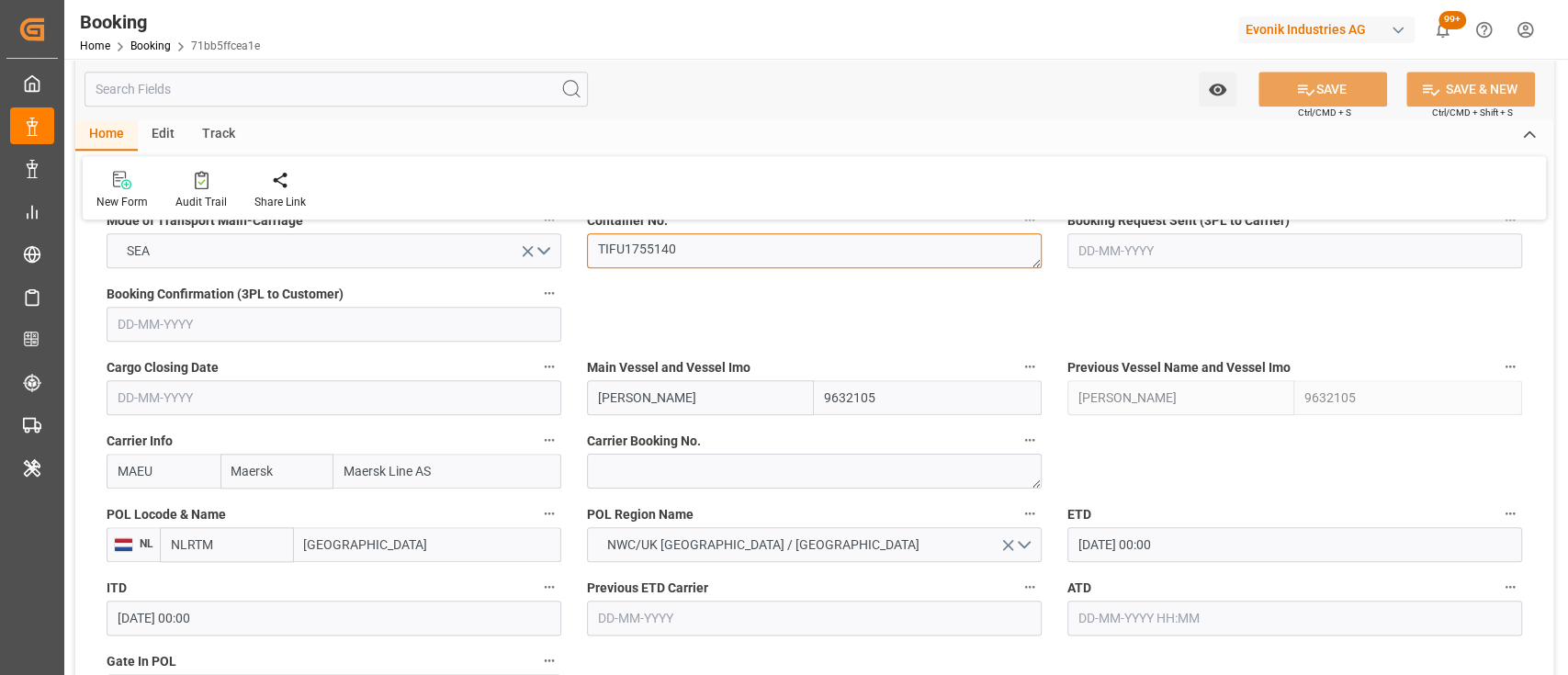
click at [668, 267] on textarea "TIFU1755140" at bounding box center [814, 250] width 455 height 35
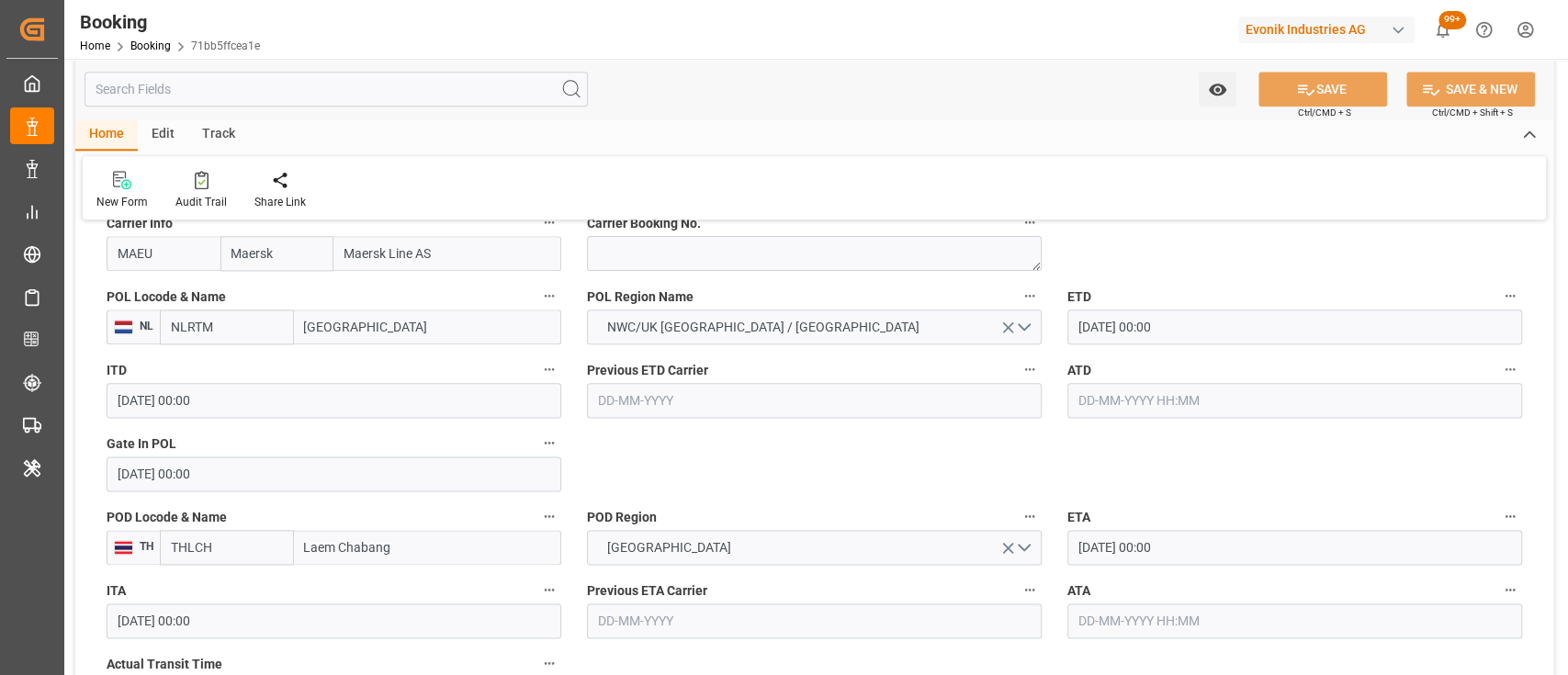
scroll to position [1426, 0]
click at [1161, 401] on input "text" at bounding box center [1295, 399] width 455 height 35
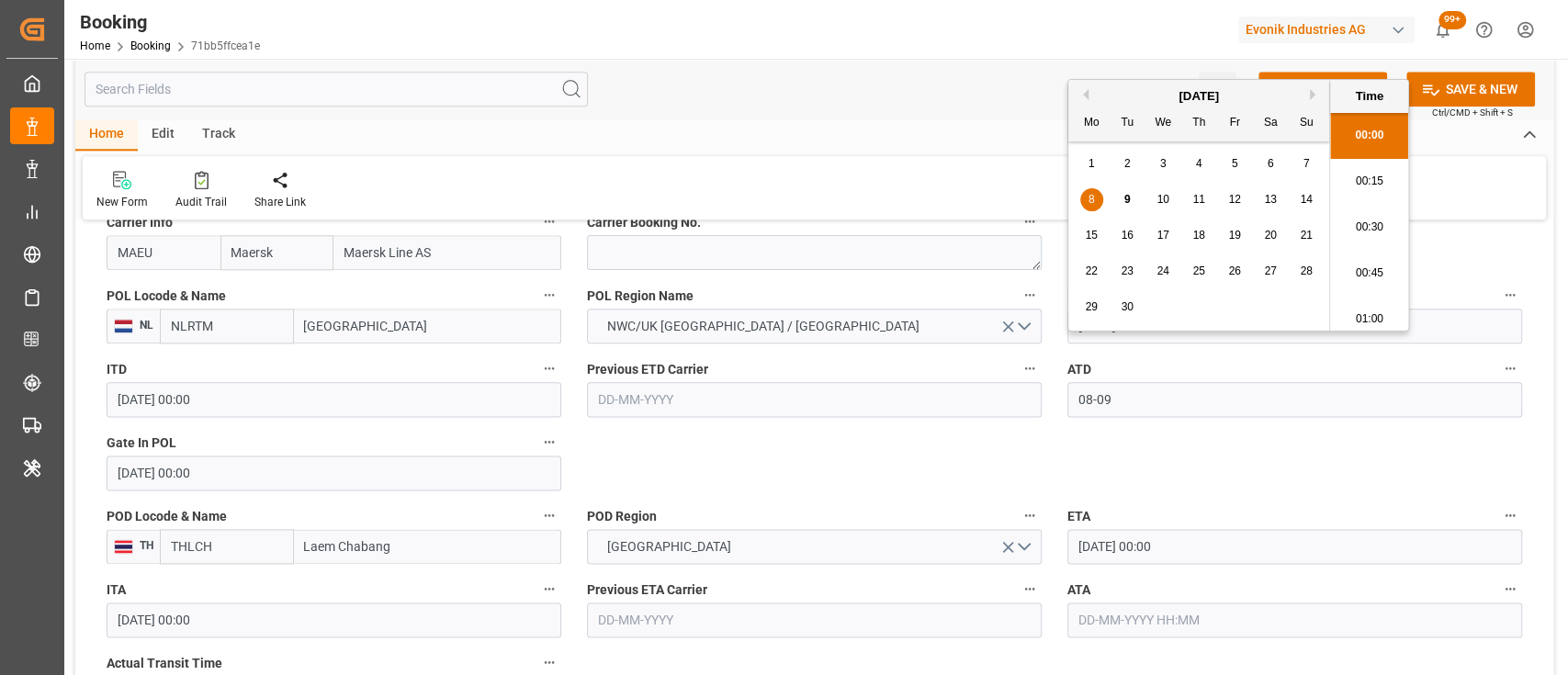
scroll to position [2577, 0]
type input "[DATE] 00:00"
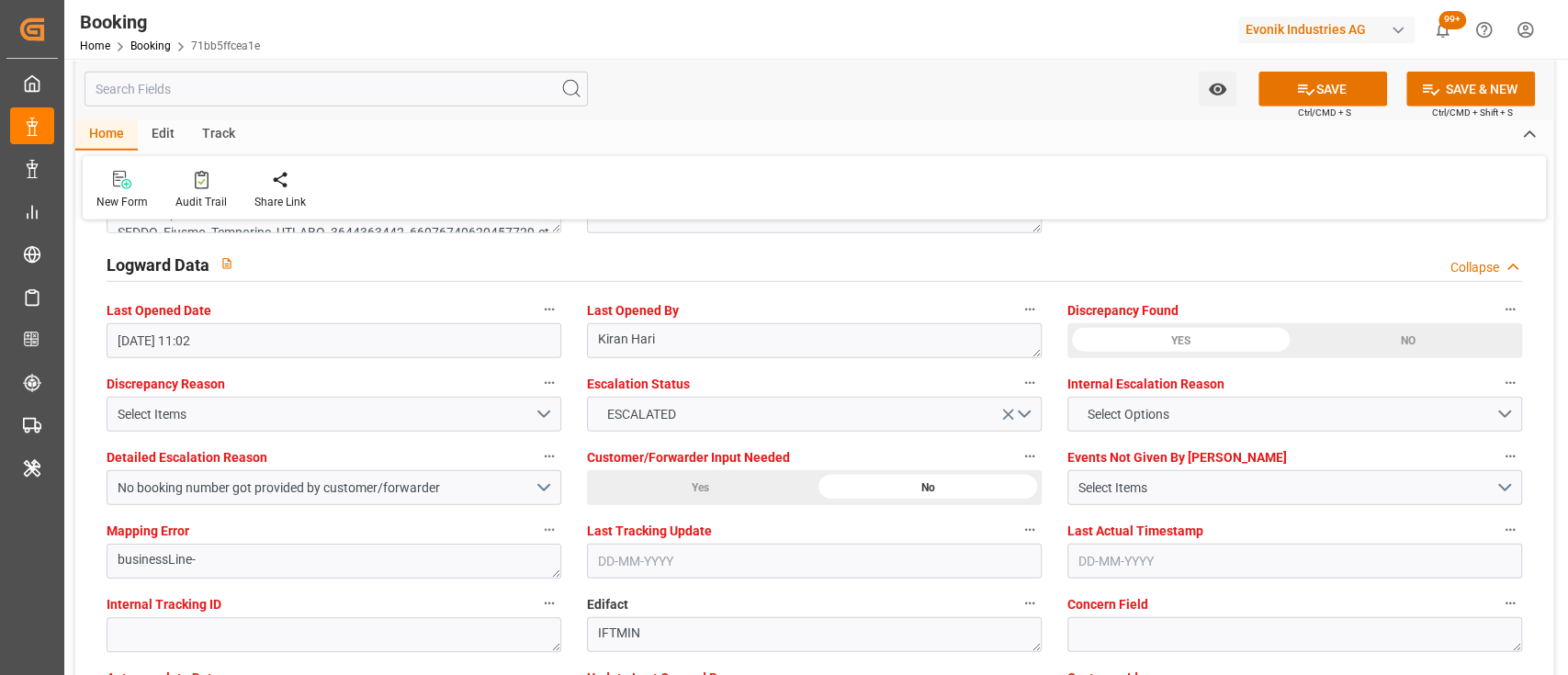
scroll to position [3310, 0]
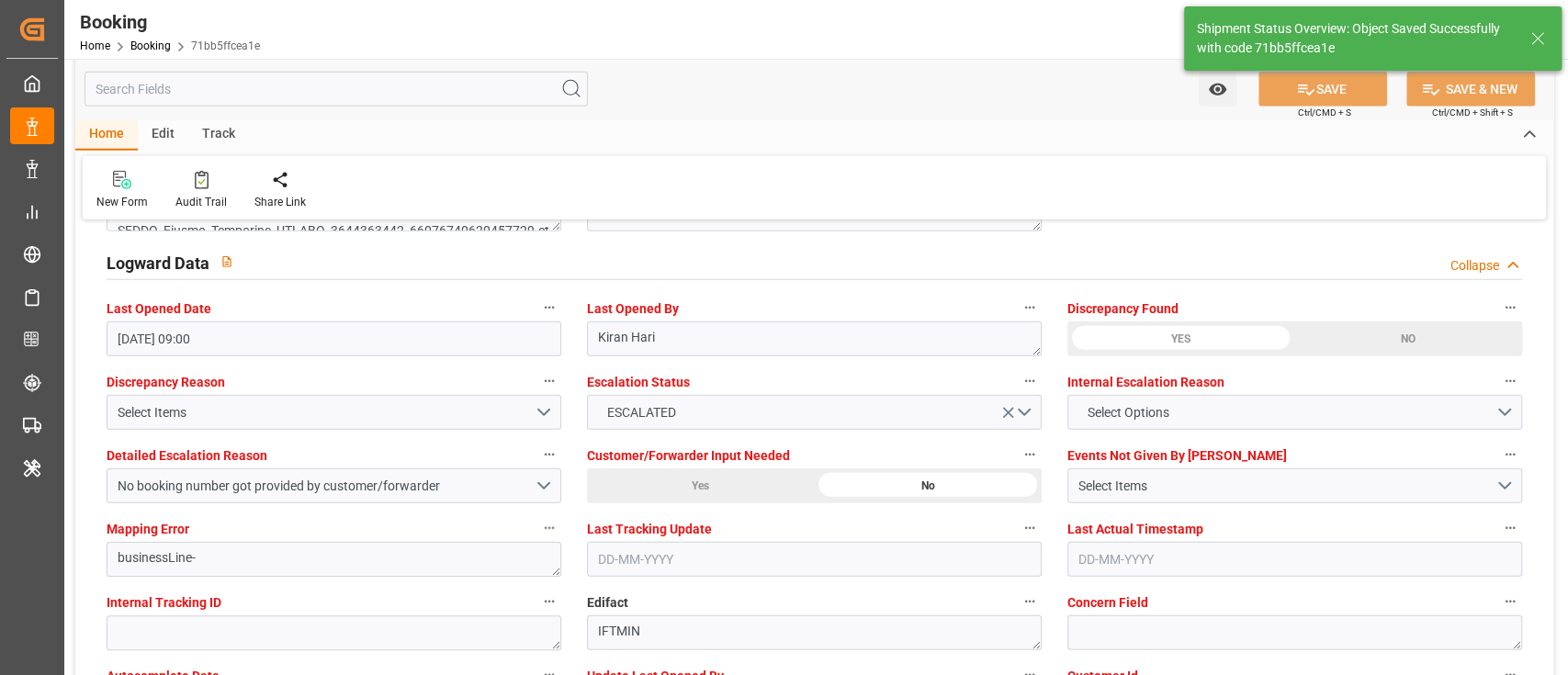
type input "09-09-2025 09:00"
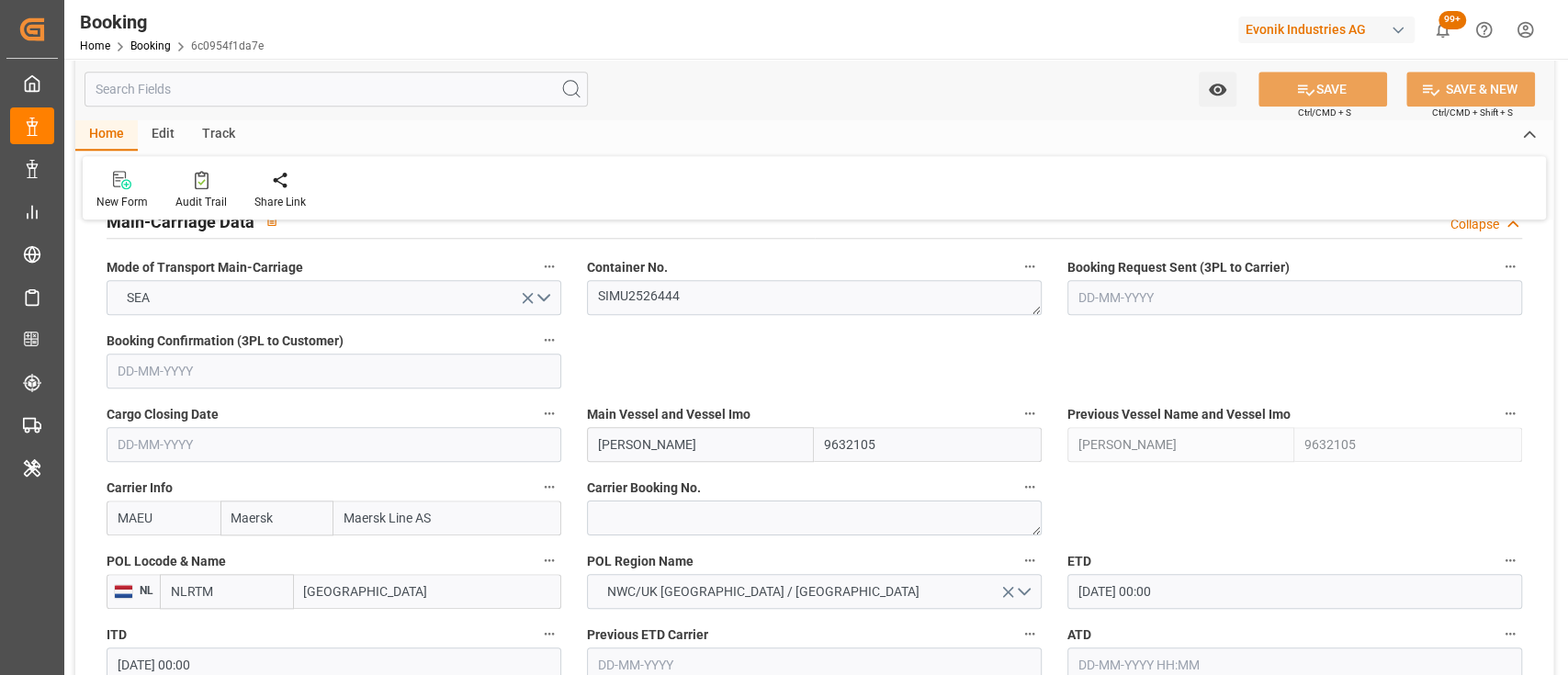
scroll to position [1186, 0]
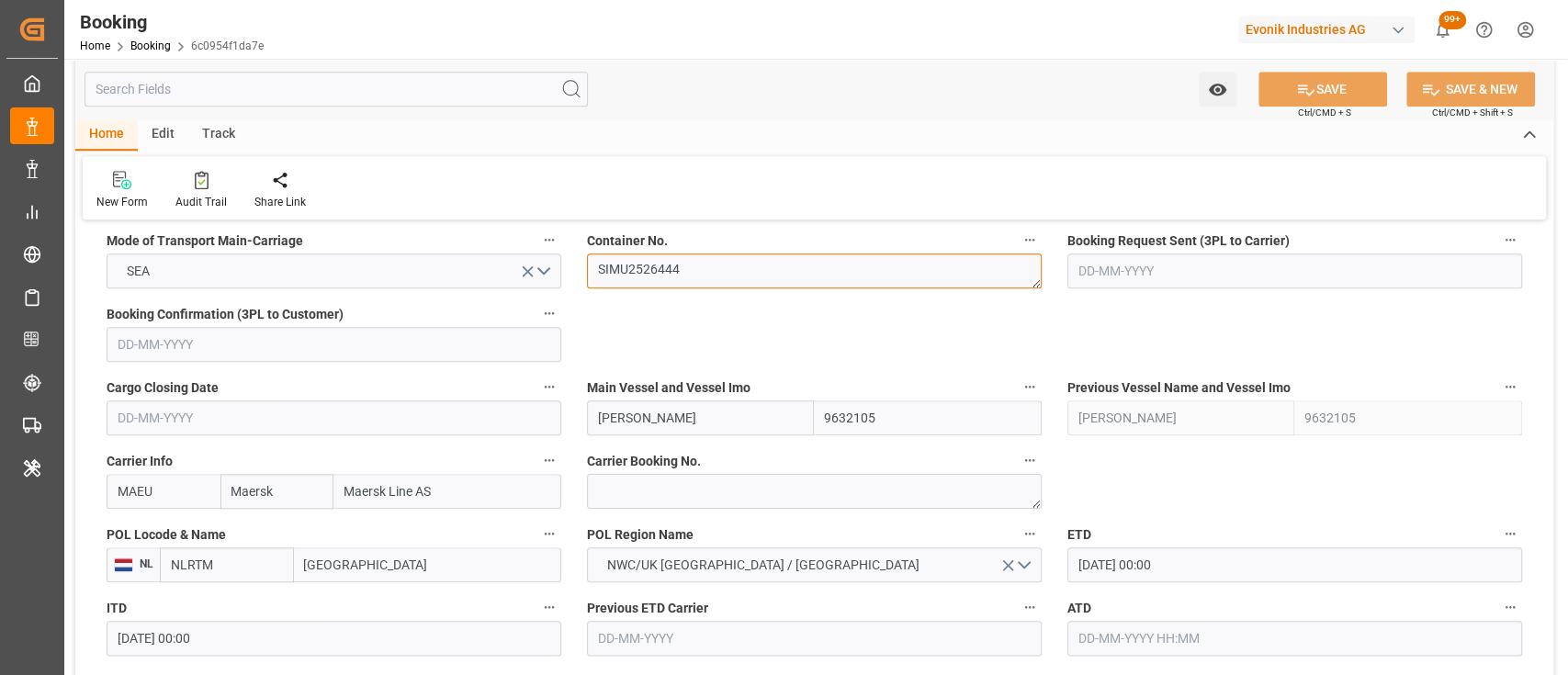
click at [671, 274] on textarea "SIMU2526444" at bounding box center [814, 270] width 455 height 35
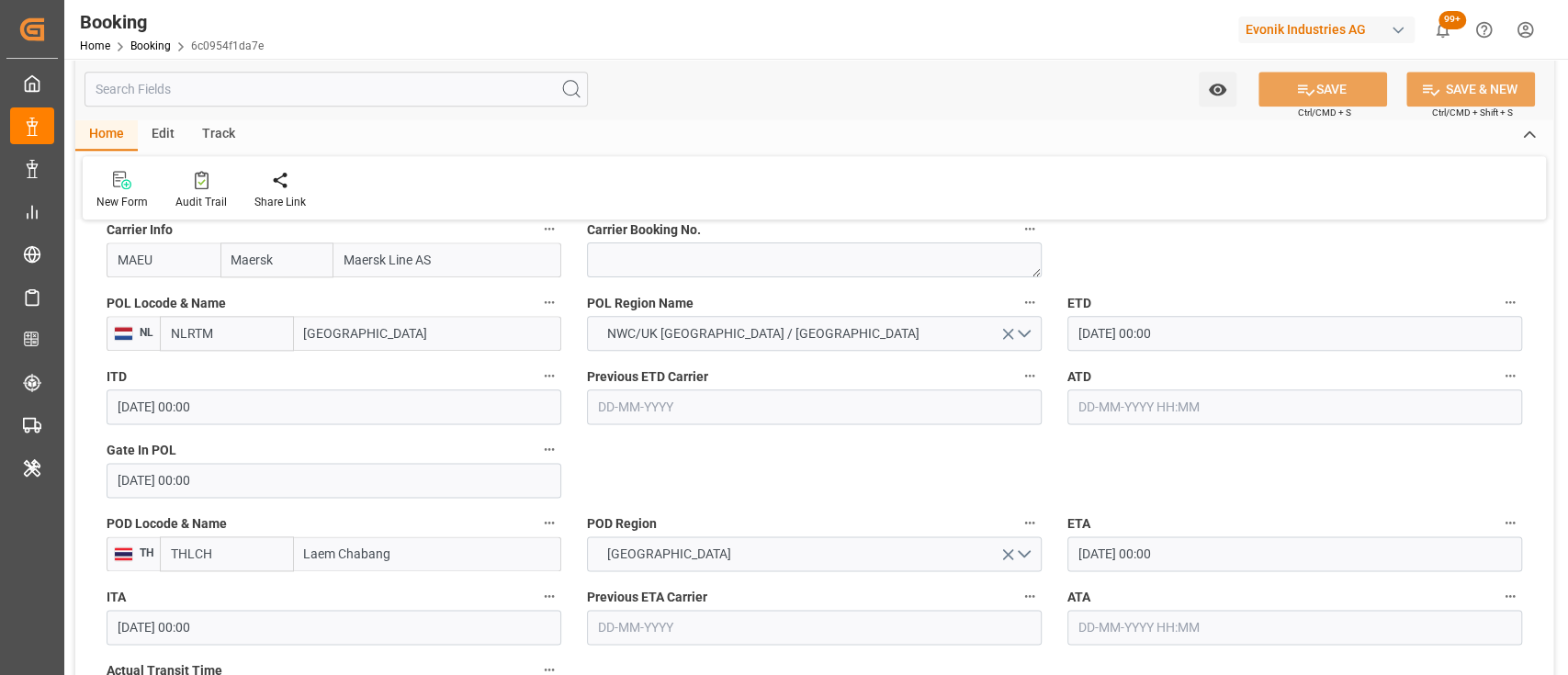
scroll to position [1419, 0]
click at [1111, 407] on input "text" at bounding box center [1295, 406] width 455 height 35
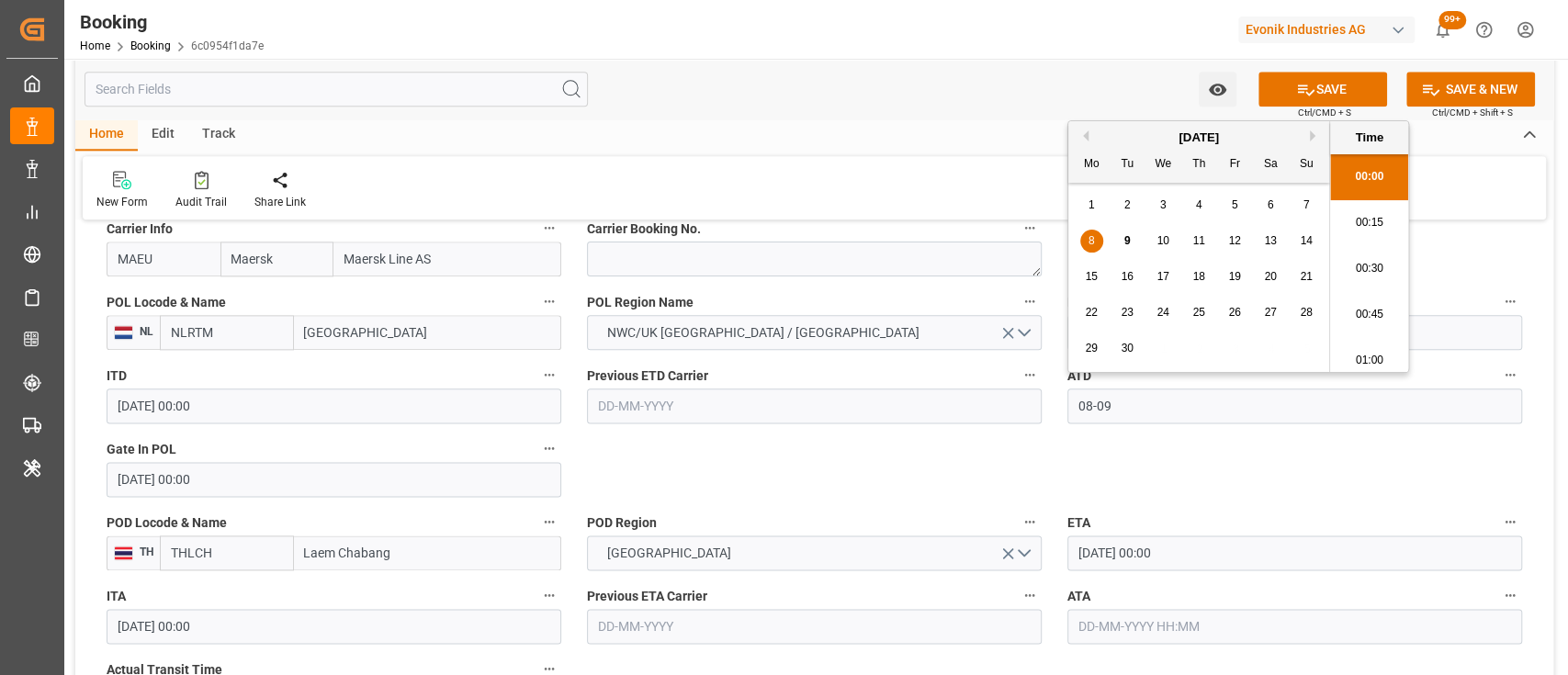
scroll to position [2577, 0]
type input "[DATE] 00:00"
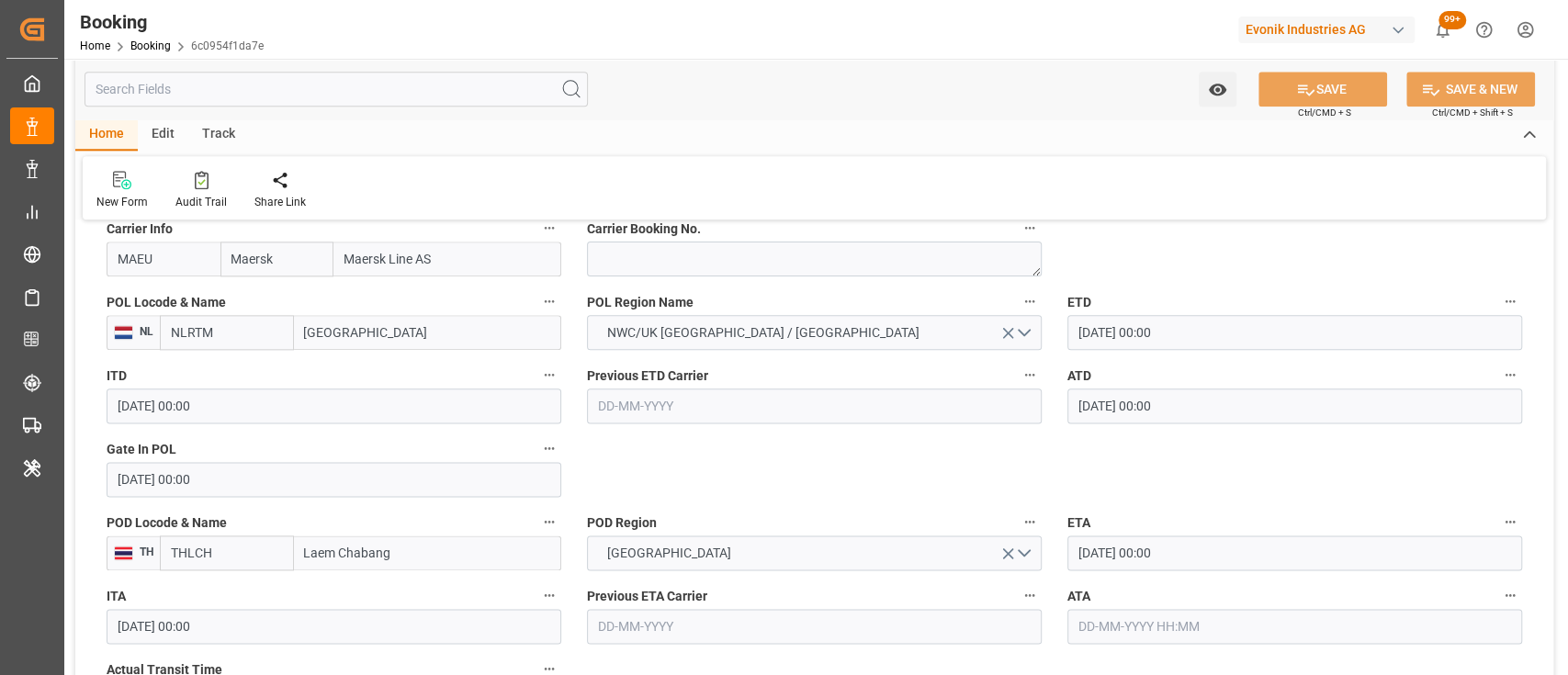
scroll to position [1683, 0]
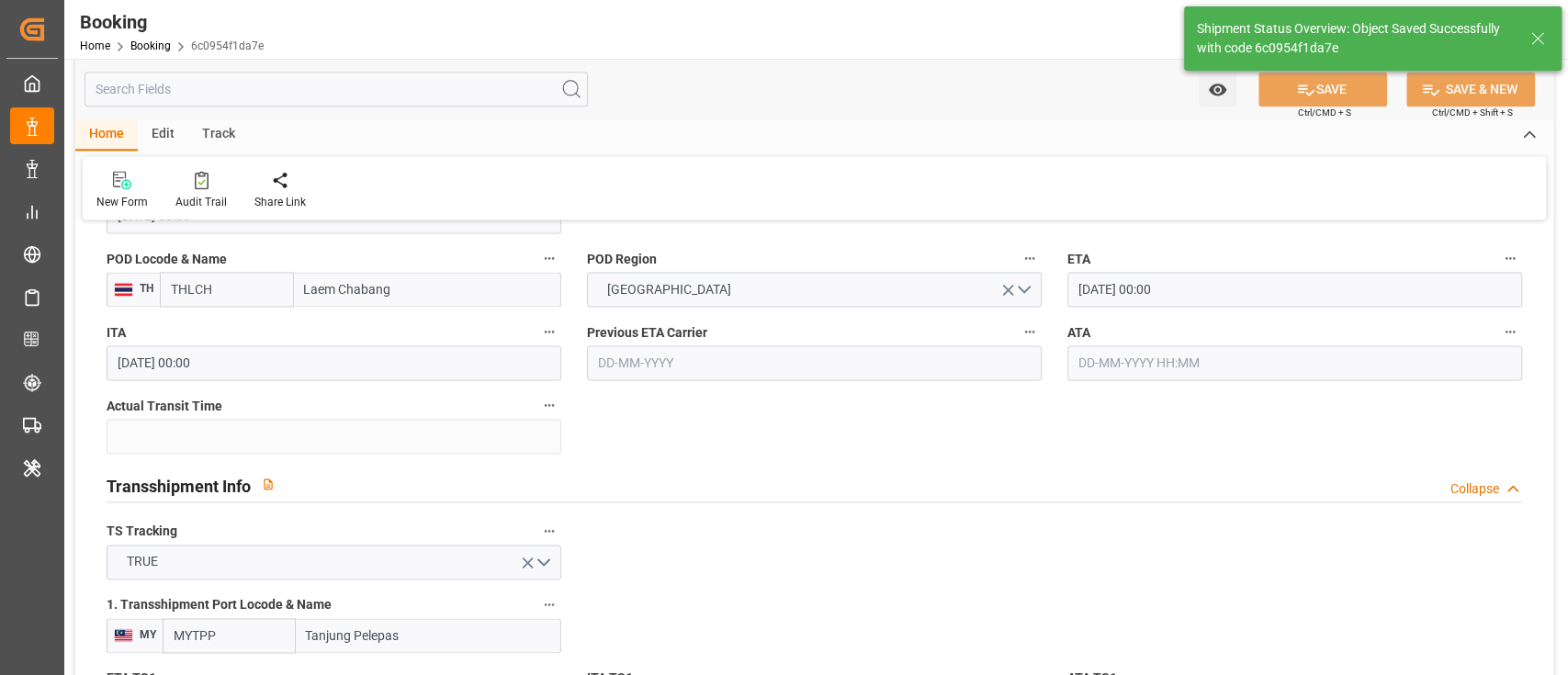
type input "09-09-2025 09:01"
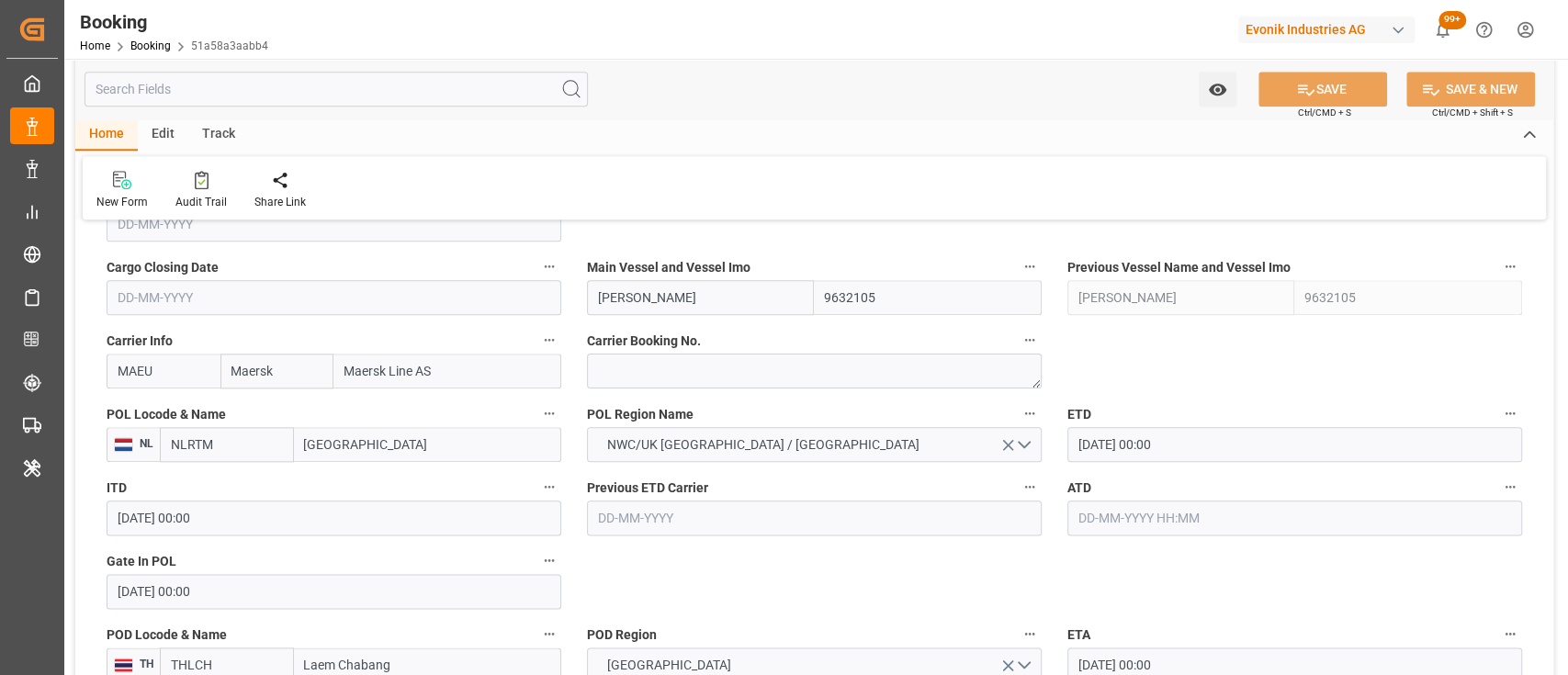
scroll to position [1308, 0]
click at [1186, 524] on input "text" at bounding box center [1295, 517] width 455 height 35
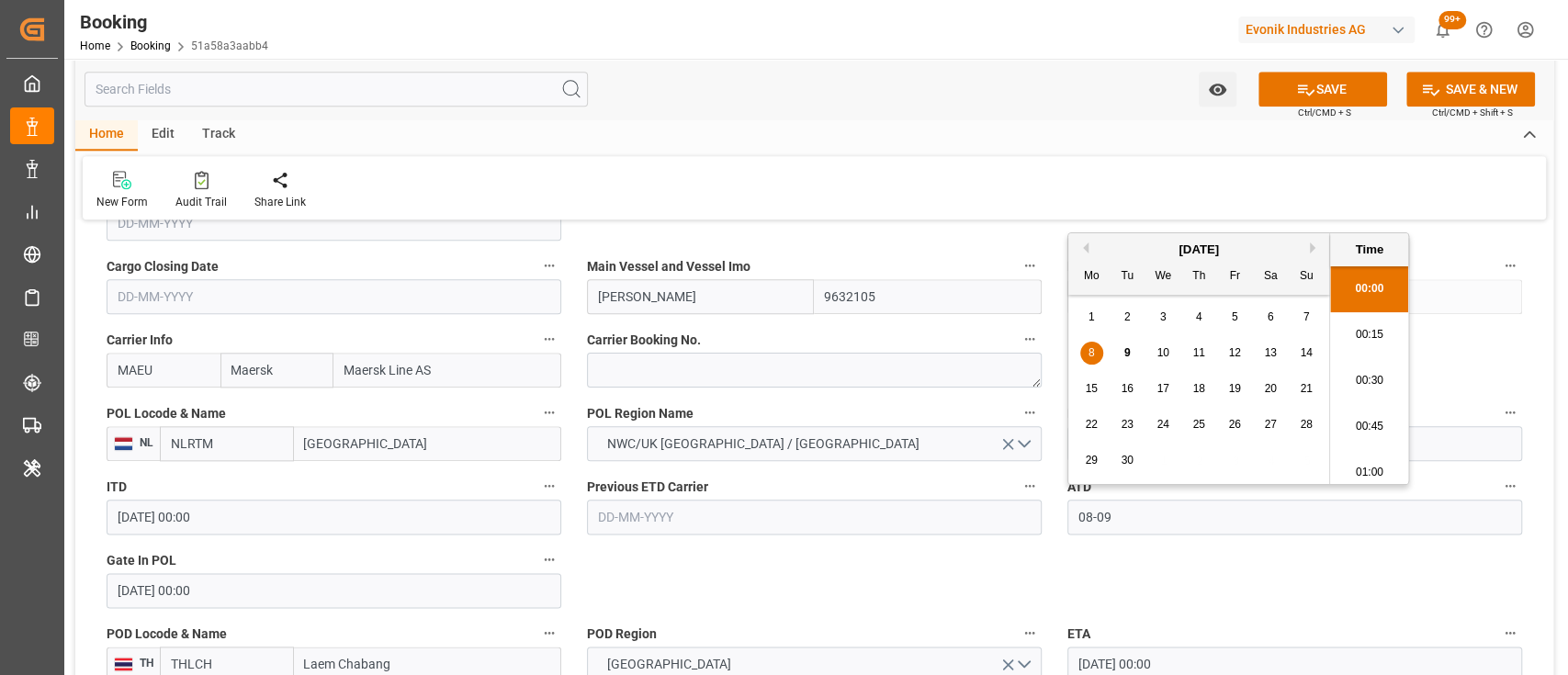
scroll to position [2577, 0]
type input "08-09-2025 00:00"
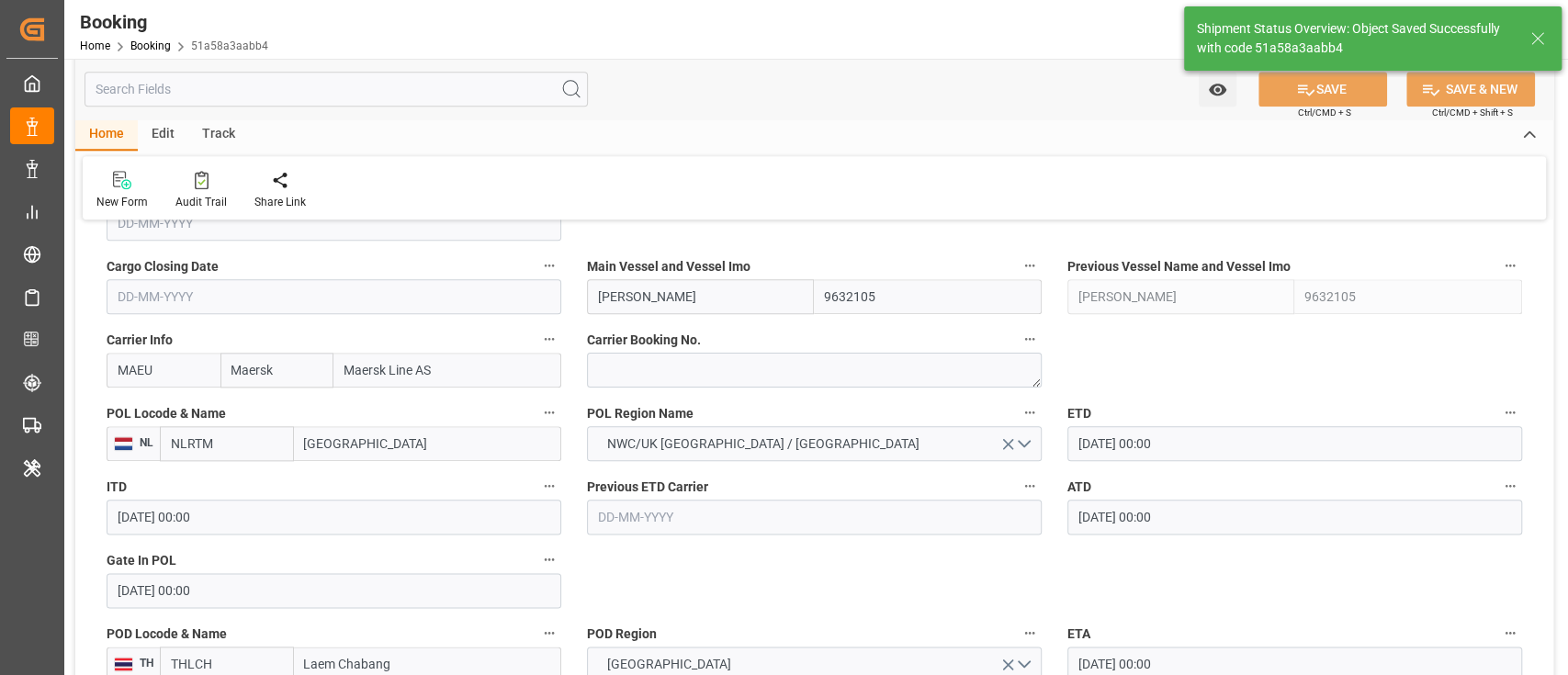
type input "09-09-2025 09:02"
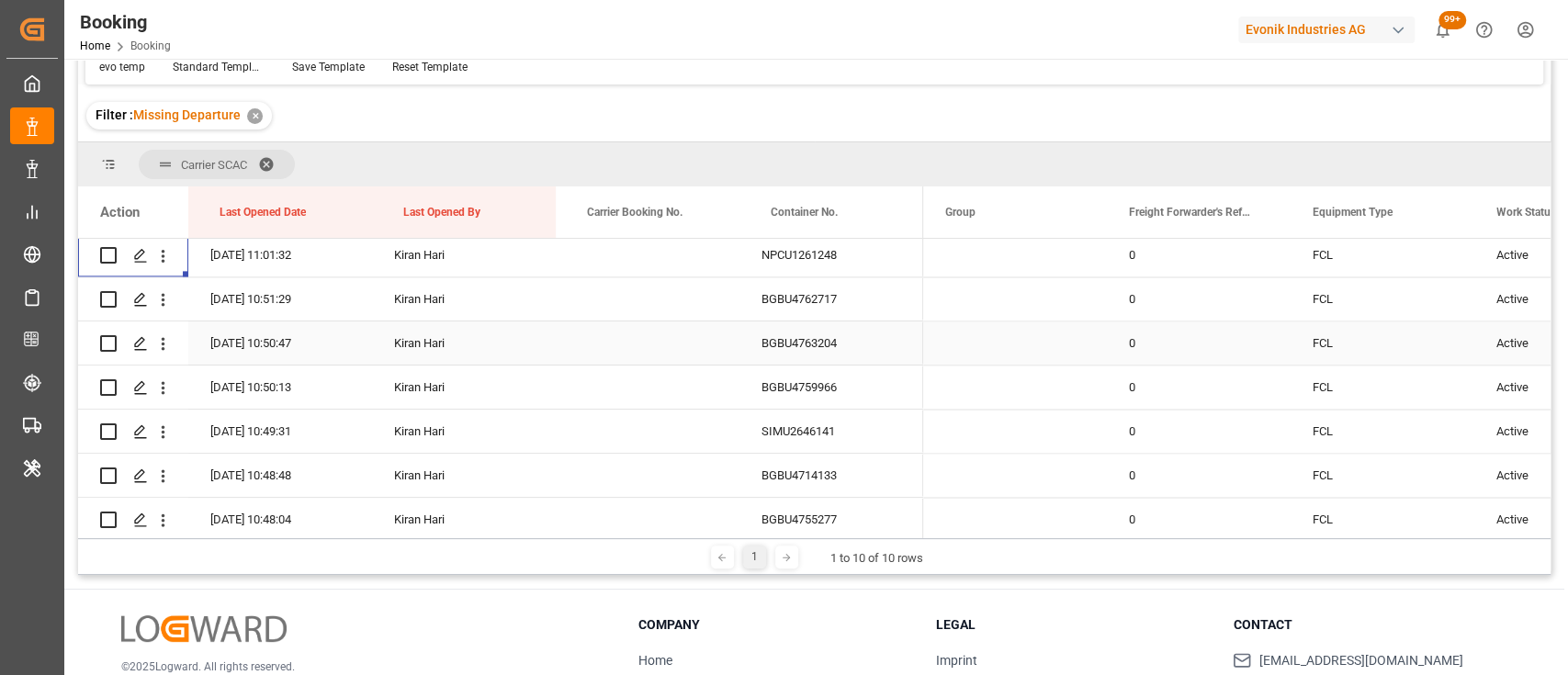
scroll to position [1812, 0]
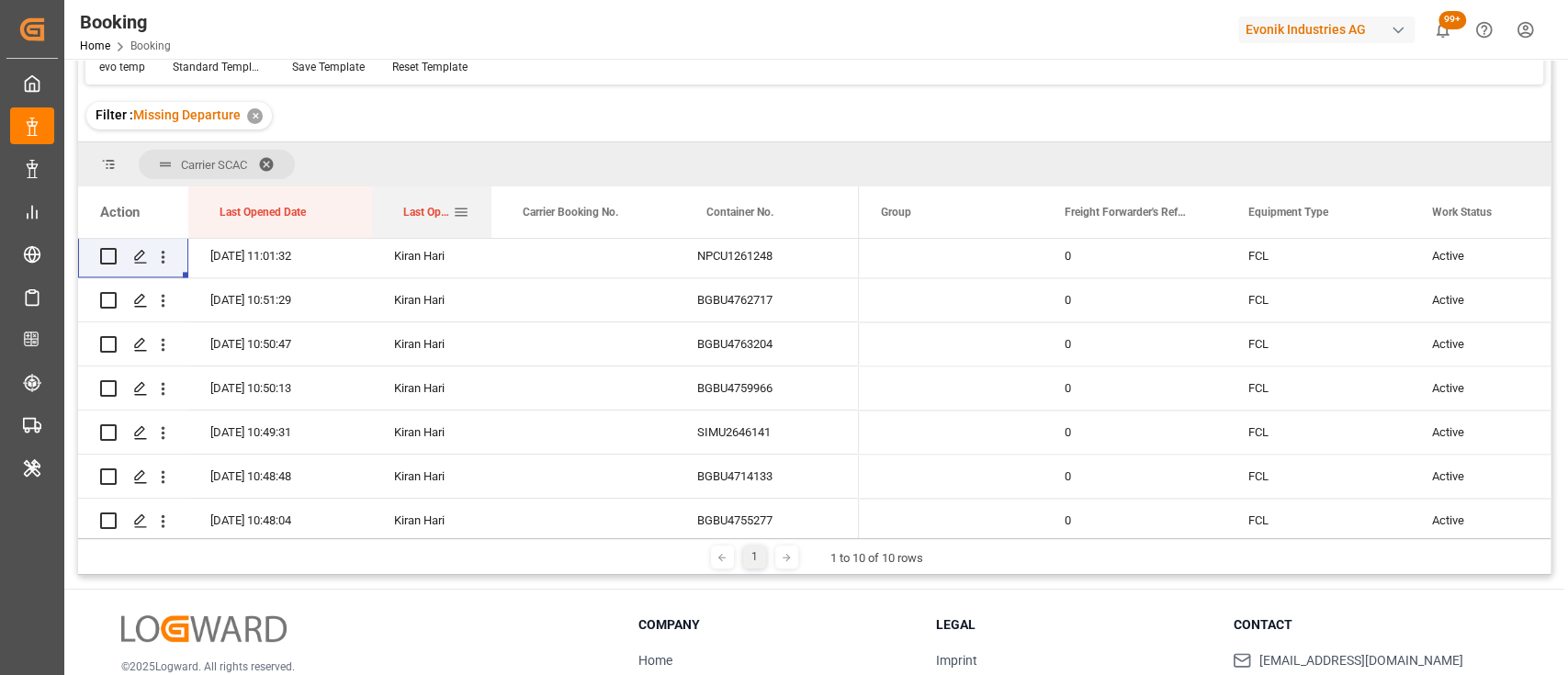
drag, startPoint x: 551, startPoint y: 217, endPoint x: 473, endPoint y: 214, distance: 78.1
click at [488, 214] on div at bounding box center [492, 212] width 8 height 52
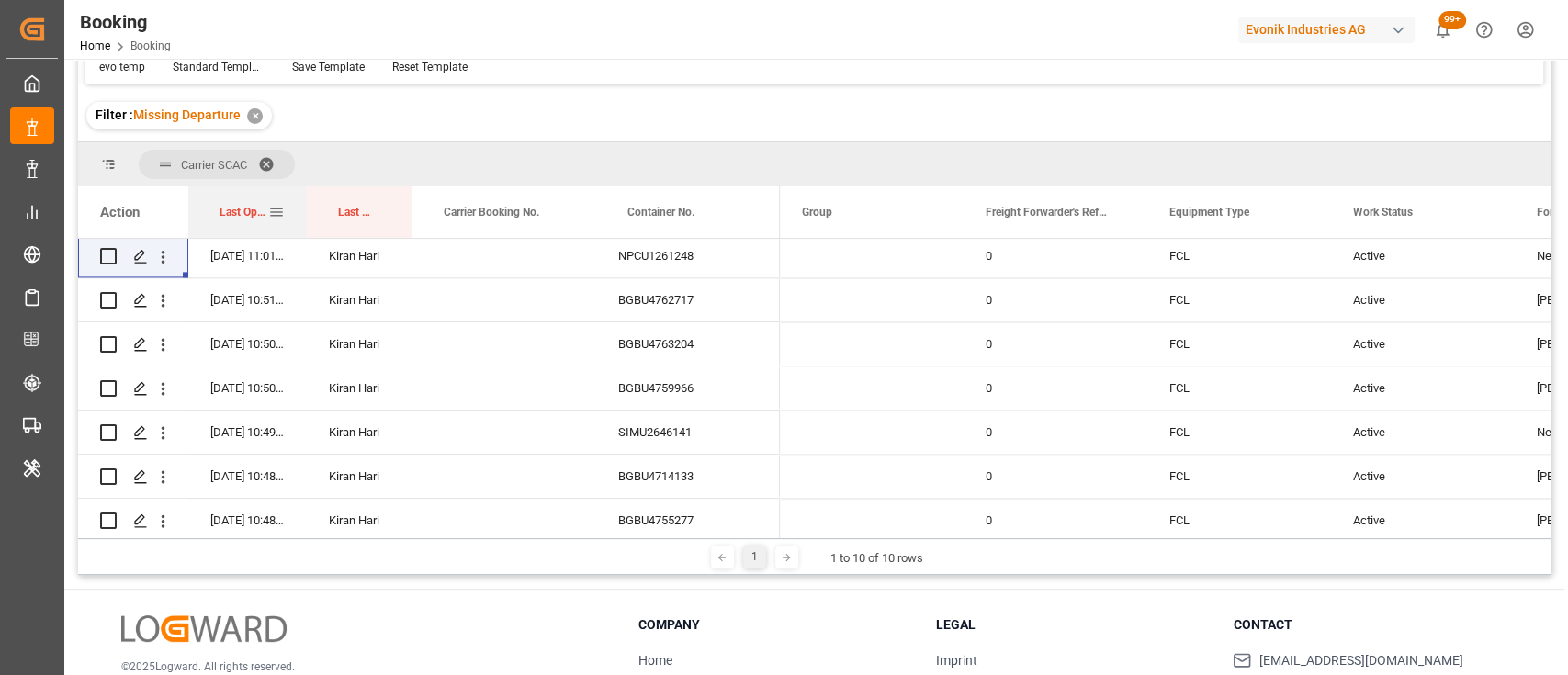
drag, startPoint x: 369, startPoint y: 217, endPoint x: 299, endPoint y: 202, distance: 71.6
click at [303, 202] on div at bounding box center [307, 212] width 8 height 52
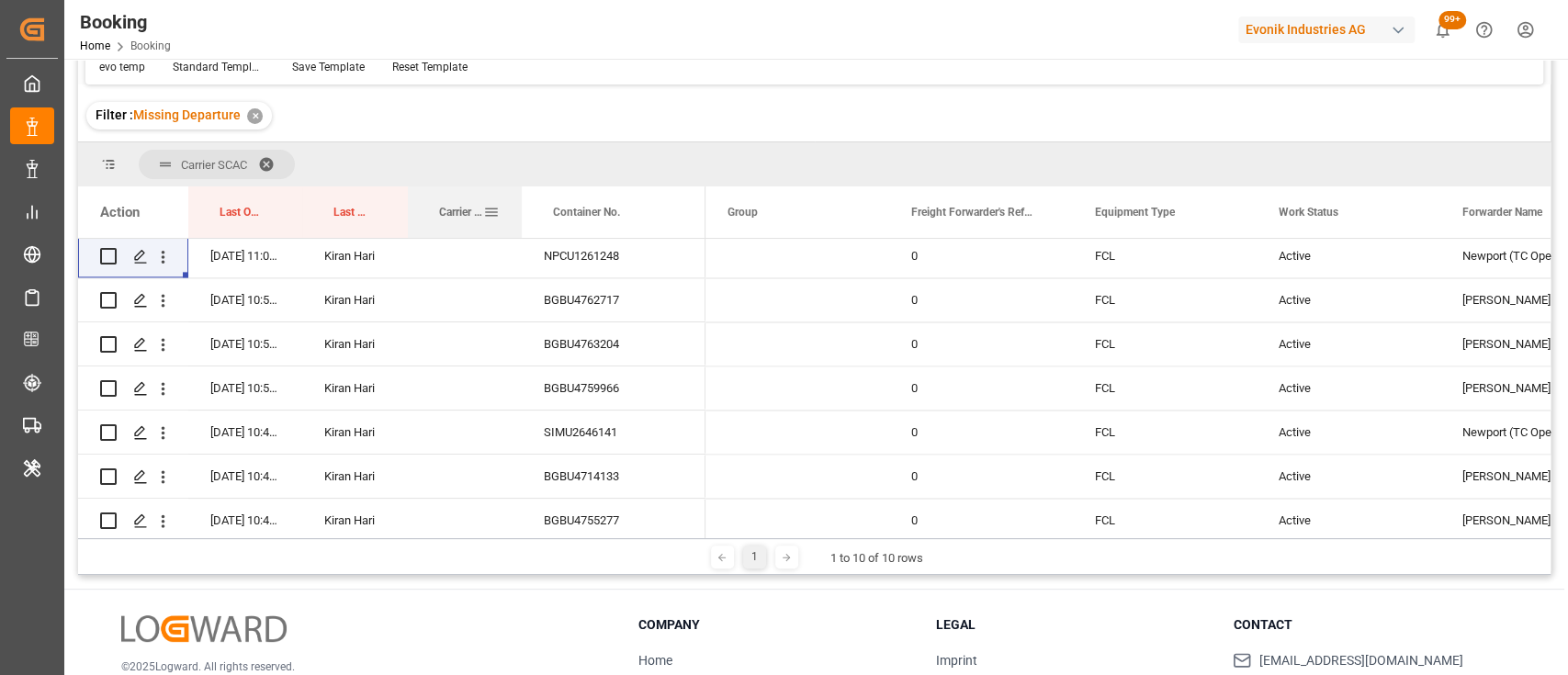
drag, startPoint x: 591, startPoint y: 224, endPoint x: 506, endPoint y: 210, distance: 86.1
click at [518, 210] on div at bounding box center [522, 212] width 8 height 52
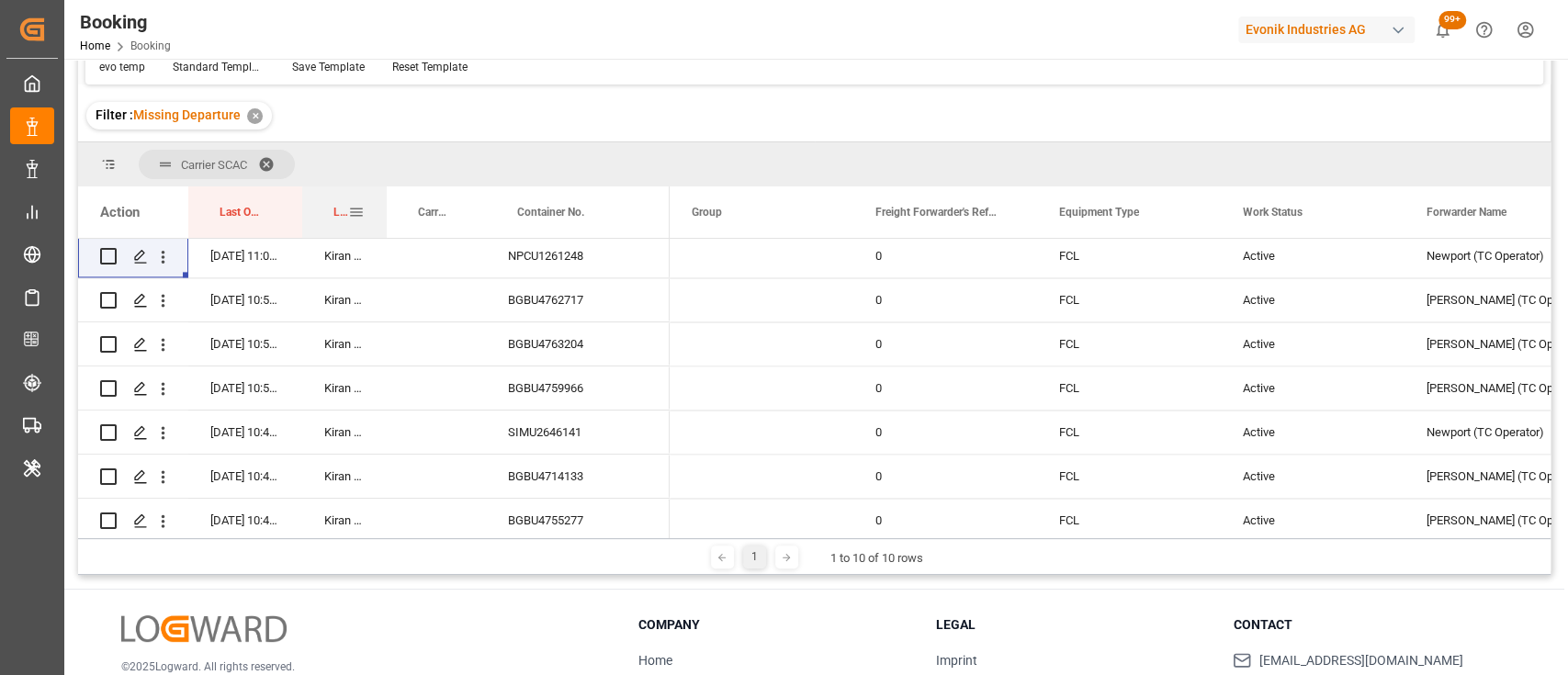
drag, startPoint x: 406, startPoint y: 209, endPoint x: 385, endPoint y: 209, distance: 21.0
click at [385, 209] on div at bounding box center [386, 212] width 8 height 52
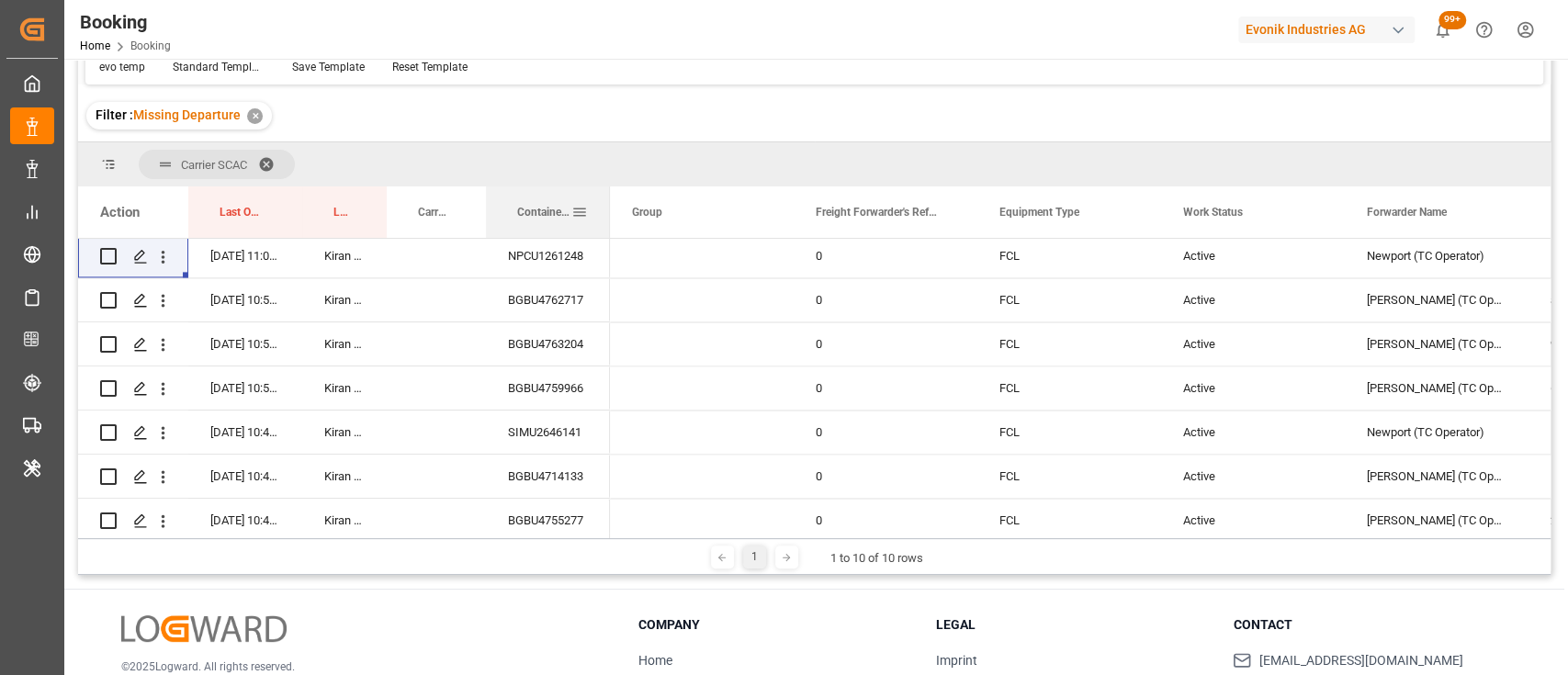
drag, startPoint x: 666, startPoint y: 221, endPoint x: 607, endPoint y: 207, distance: 60.6
click at [607, 207] on div at bounding box center [610, 212] width 8 height 52
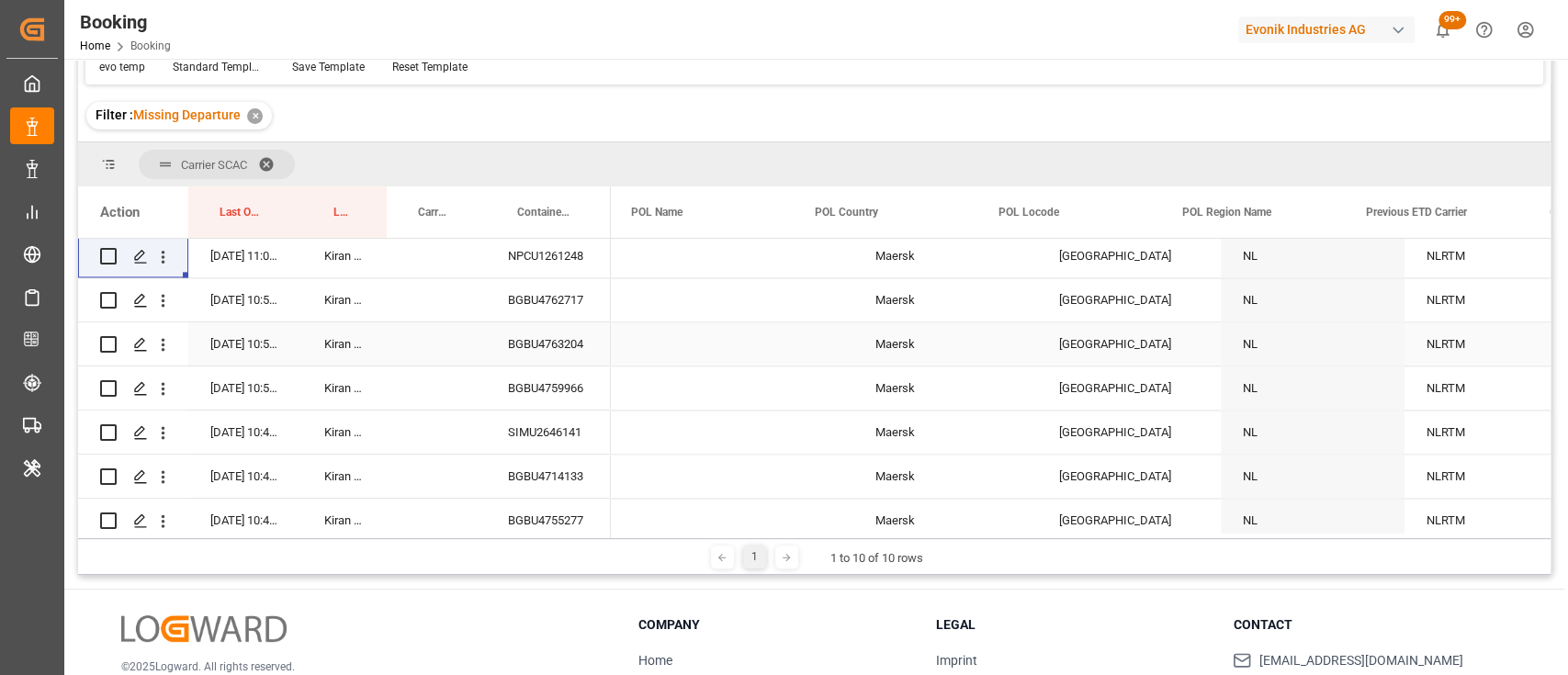
scroll to position [0, 7305]
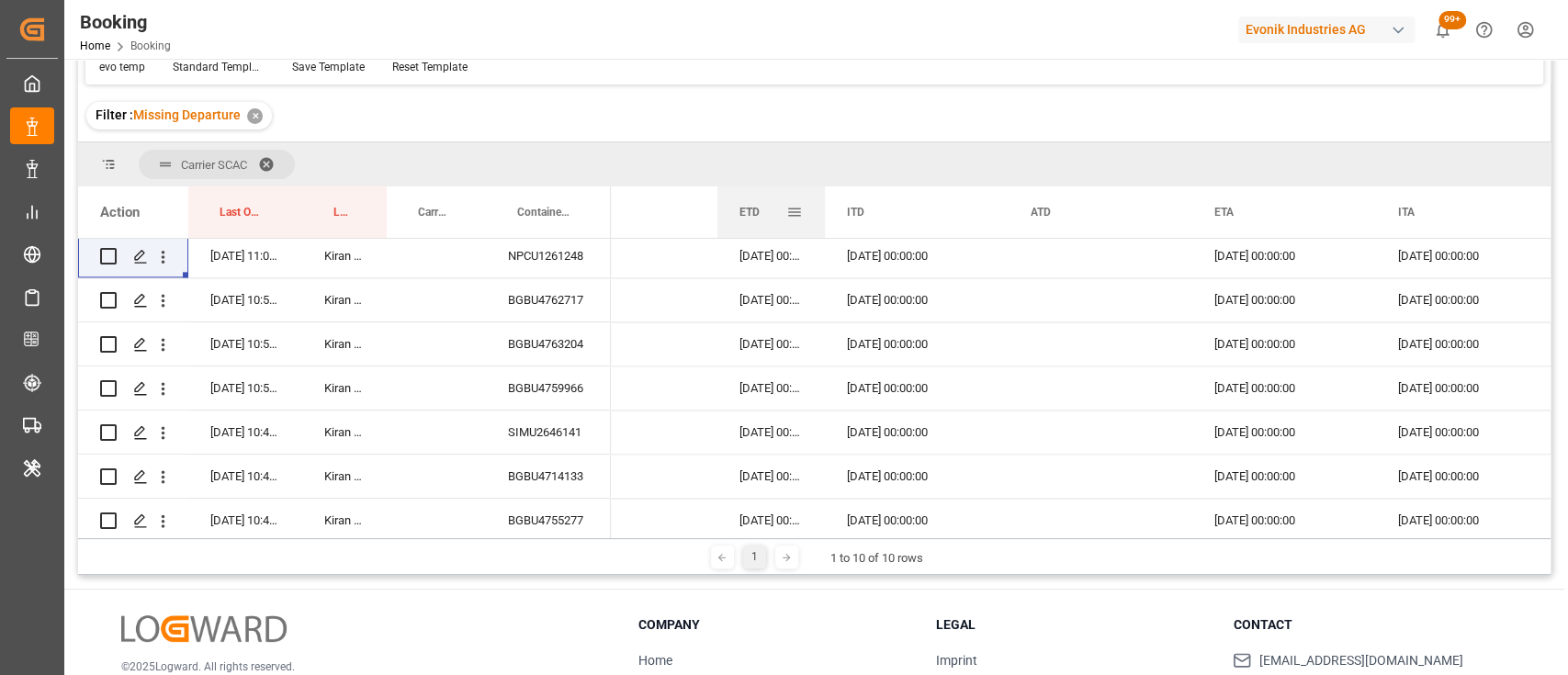
drag, startPoint x: 898, startPoint y: 204, endPoint x: 821, endPoint y: 200, distance: 77.1
click at [821, 200] on div at bounding box center [825, 212] width 8 height 52
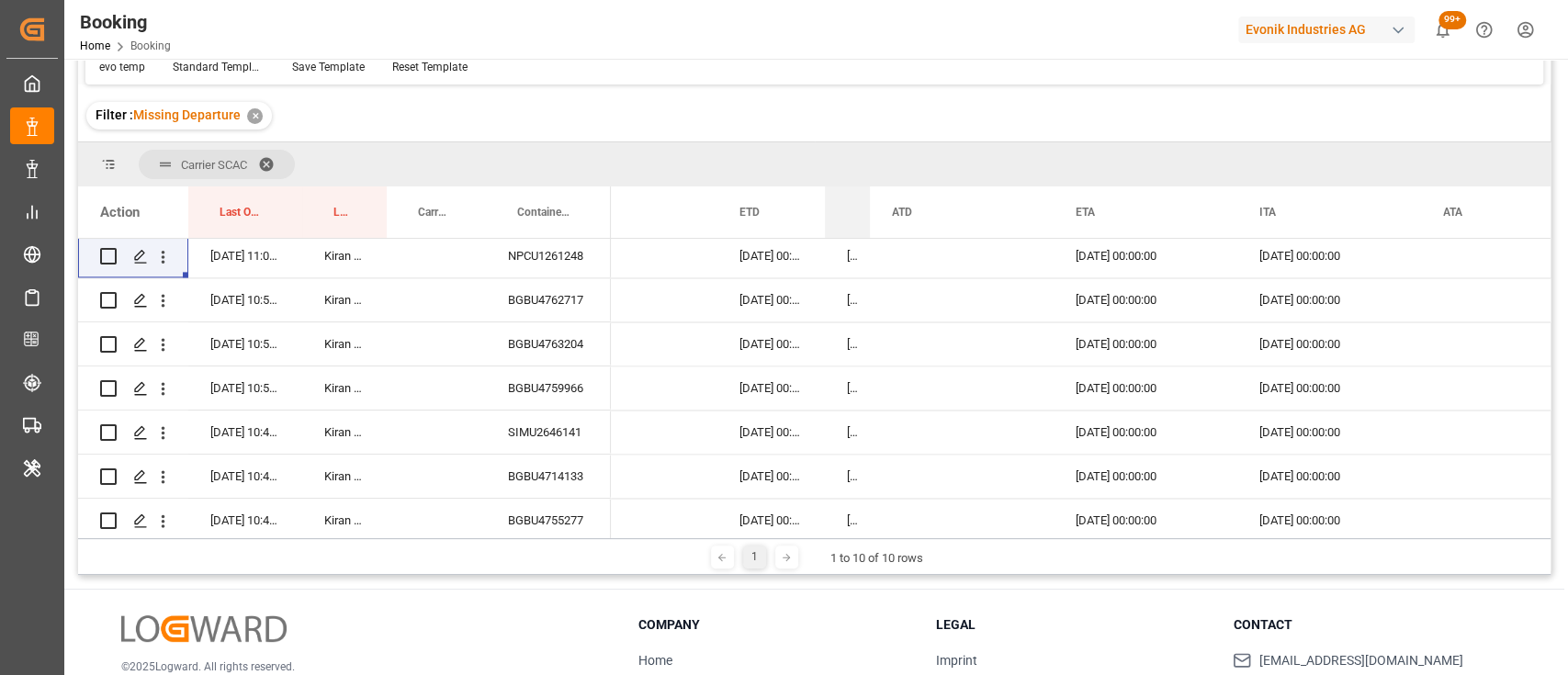
drag, startPoint x: 1005, startPoint y: 205, endPoint x: 847, endPoint y: 208, distance: 158.0
click at [847, 208] on div "ITD" at bounding box center [847, 212] width 45 height 52
click at [932, 259] on div "Press SPACE to select this row." at bounding box center [962, 255] width 184 height 43
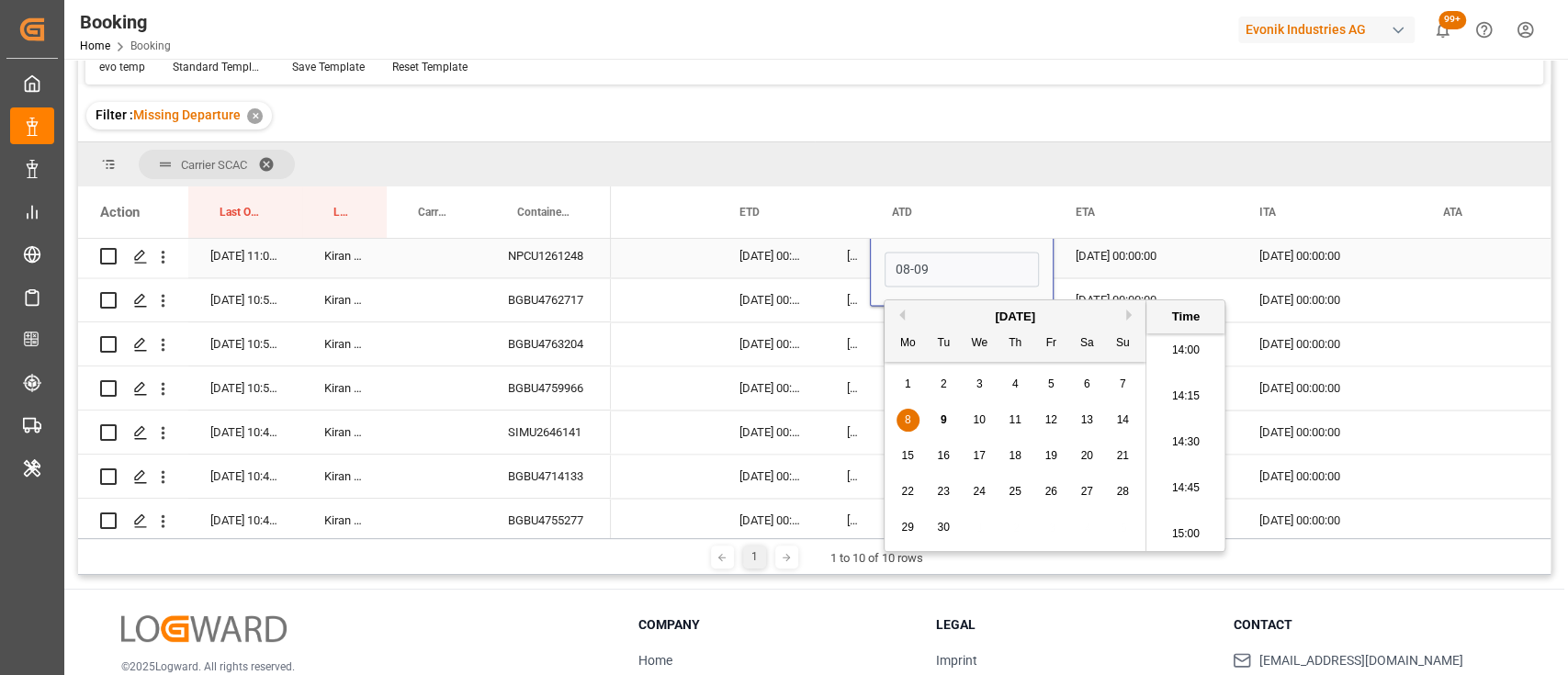
type input "[DATE] 00:00"
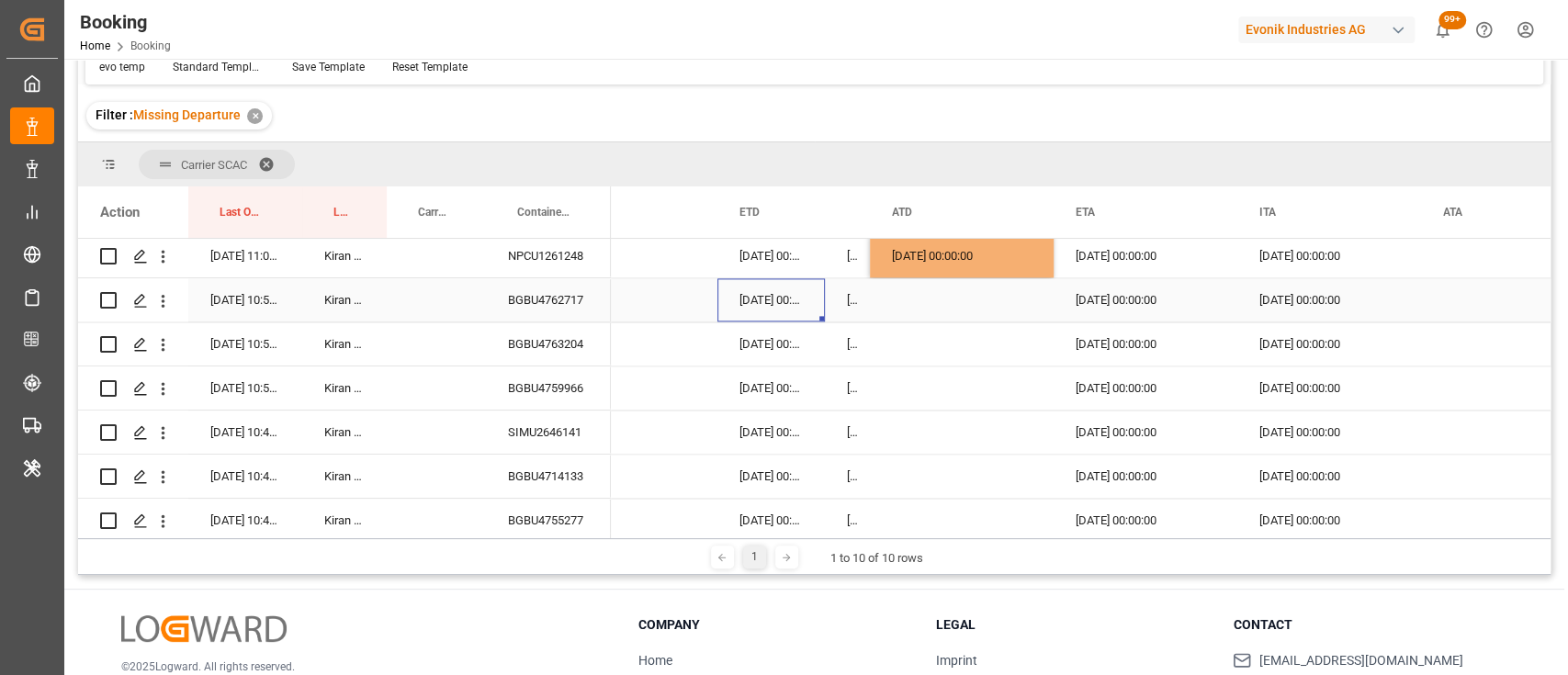
click at [800, 291] on div "08-09-2025 00:00:00" at bounding box center [771, 299] width 107 height 43
click at [978, 268] on div "08-09-2025 00:00:00" at bounding box center [962, 255] width 184 height 43
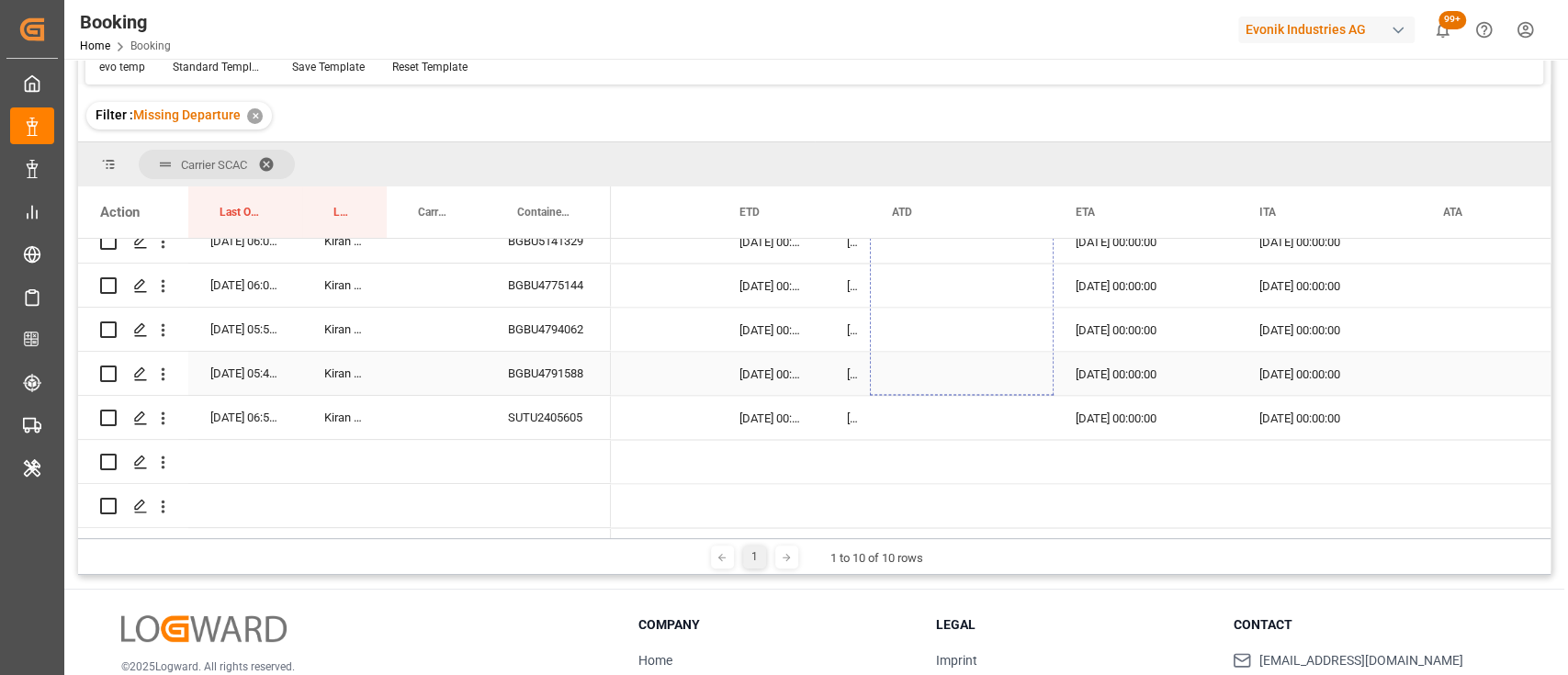
drag, startPoint x: 1049, startPoint y: 274, endPoint x: 963, endPoint y: 371, distance: 129.6
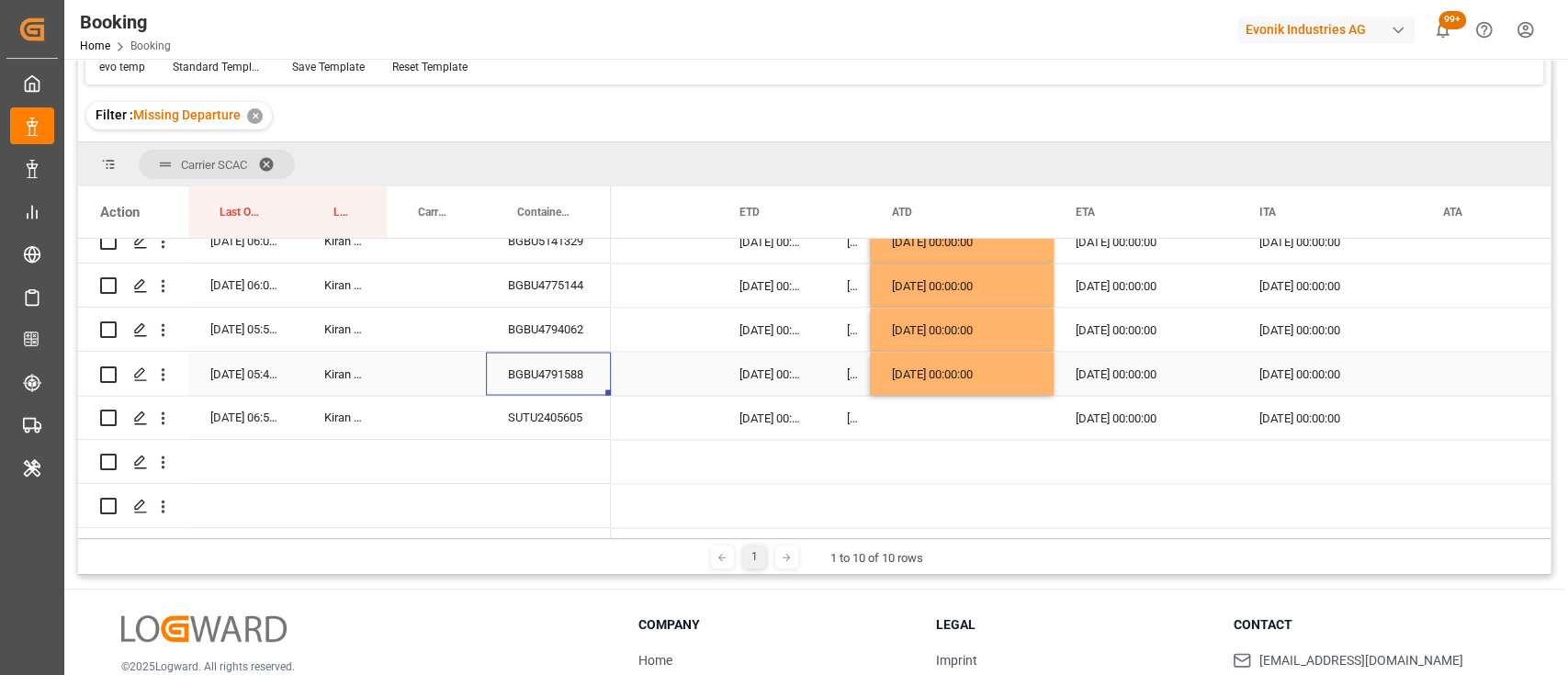
click at [524, 377] on div "BGBU4791588" at bounding box center [549, 373] width 125 height 43
click at [563, 415] on div "SUTU2405605" at bounding box center [549, 417] width 125 height 43
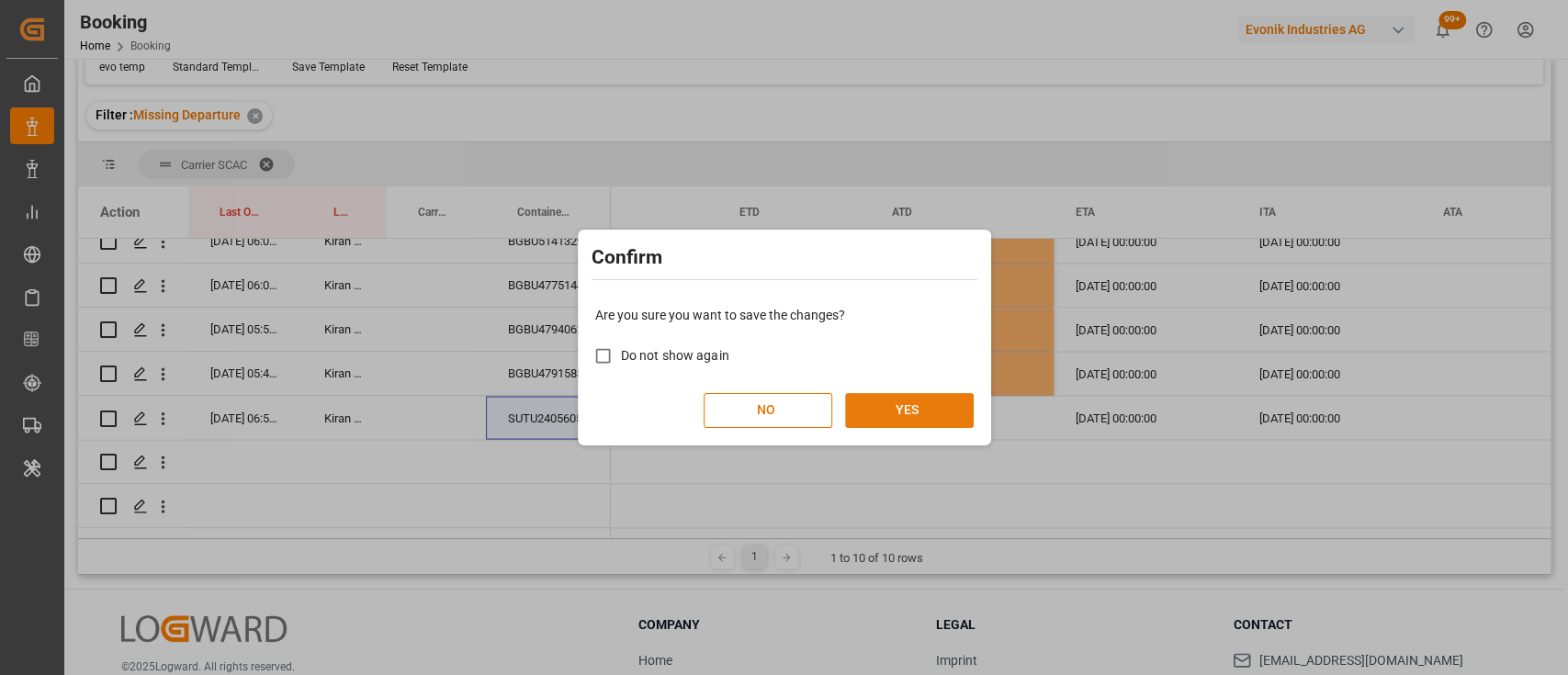
click at [900, 408] on button "YES" at bounding box center [909, 410] width 129 height 35
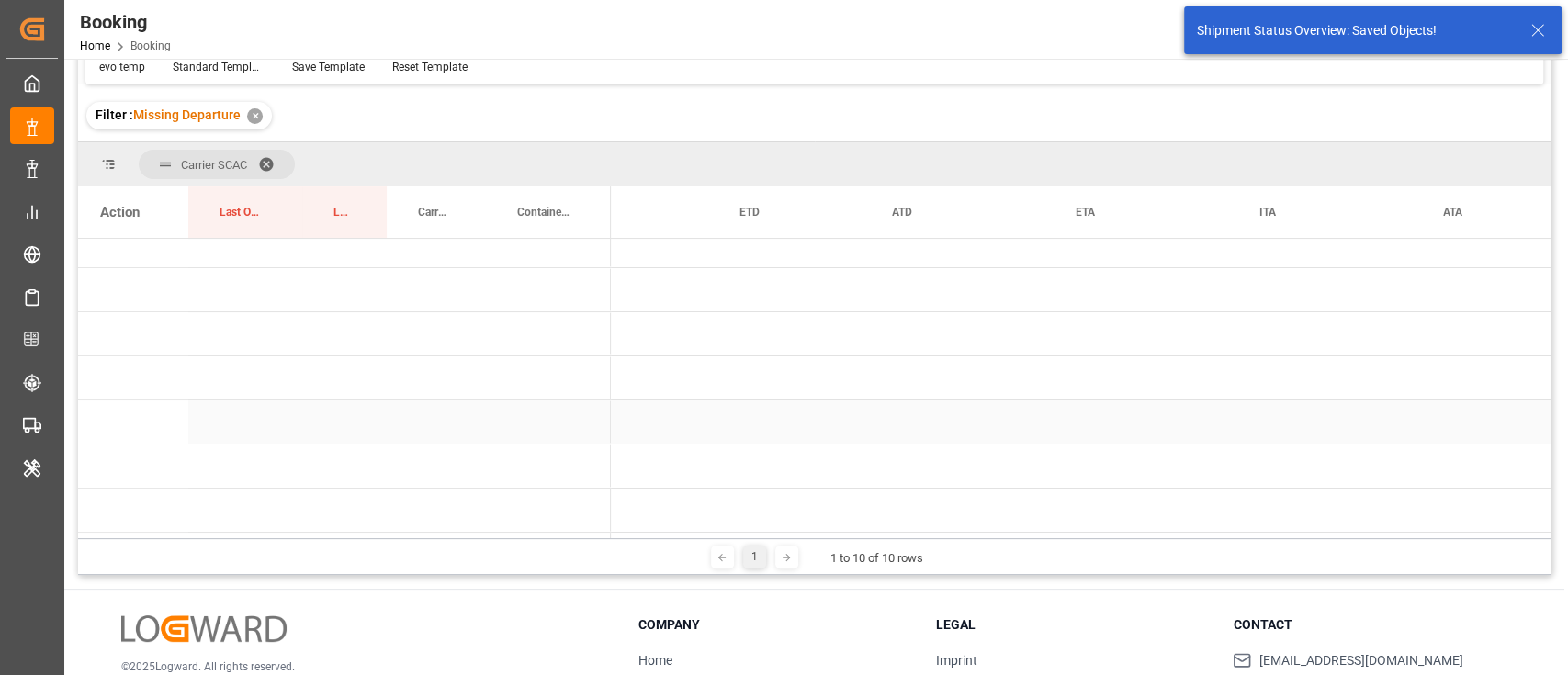
scroll to position [152, 0]
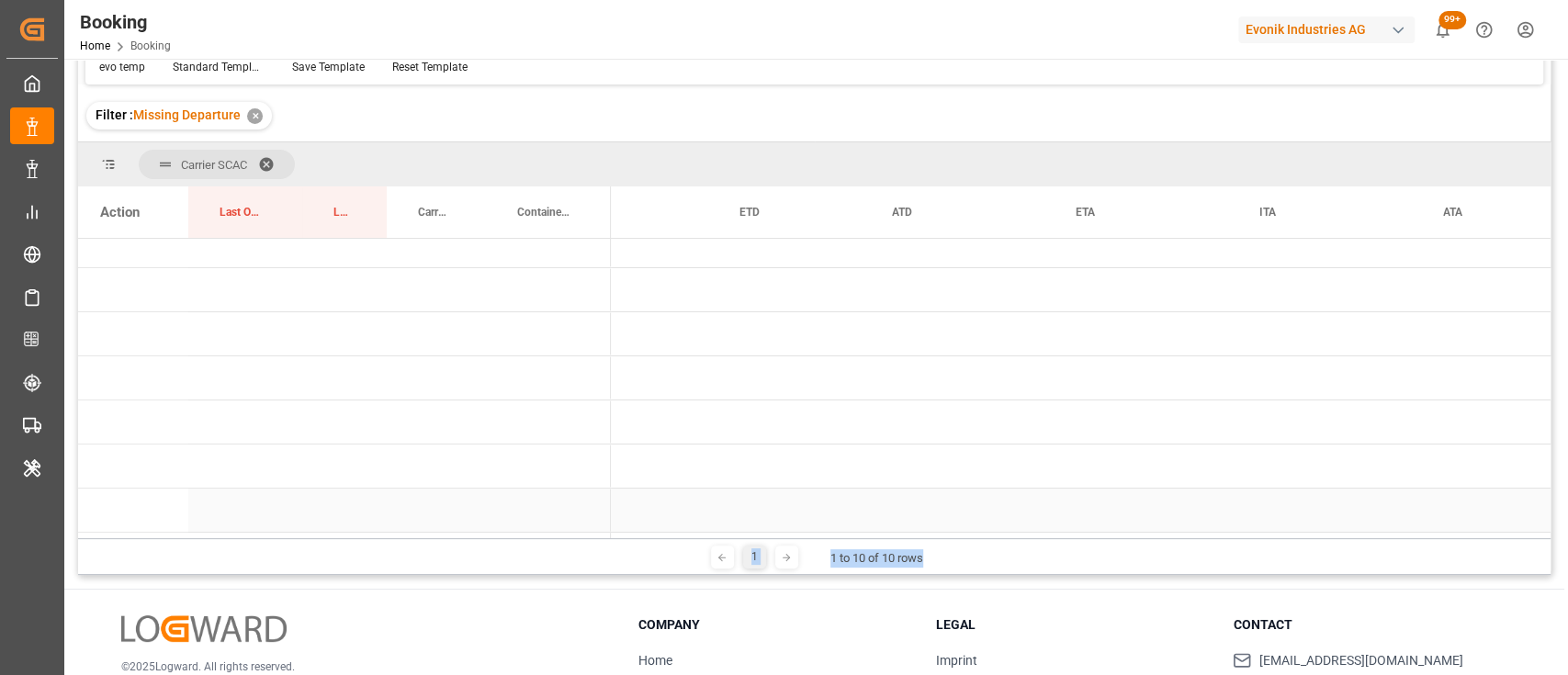
drag, startPoint x: 934, startPoint y: 538, endPoint x: 669, endPoint y: 504, distance: 267.2
click at [669, 504] on div "Carrier SCAC Drag here to set column labels Action Last Opened Date Last Opened…" at bounding box center [813, 358] width 1472 height 432
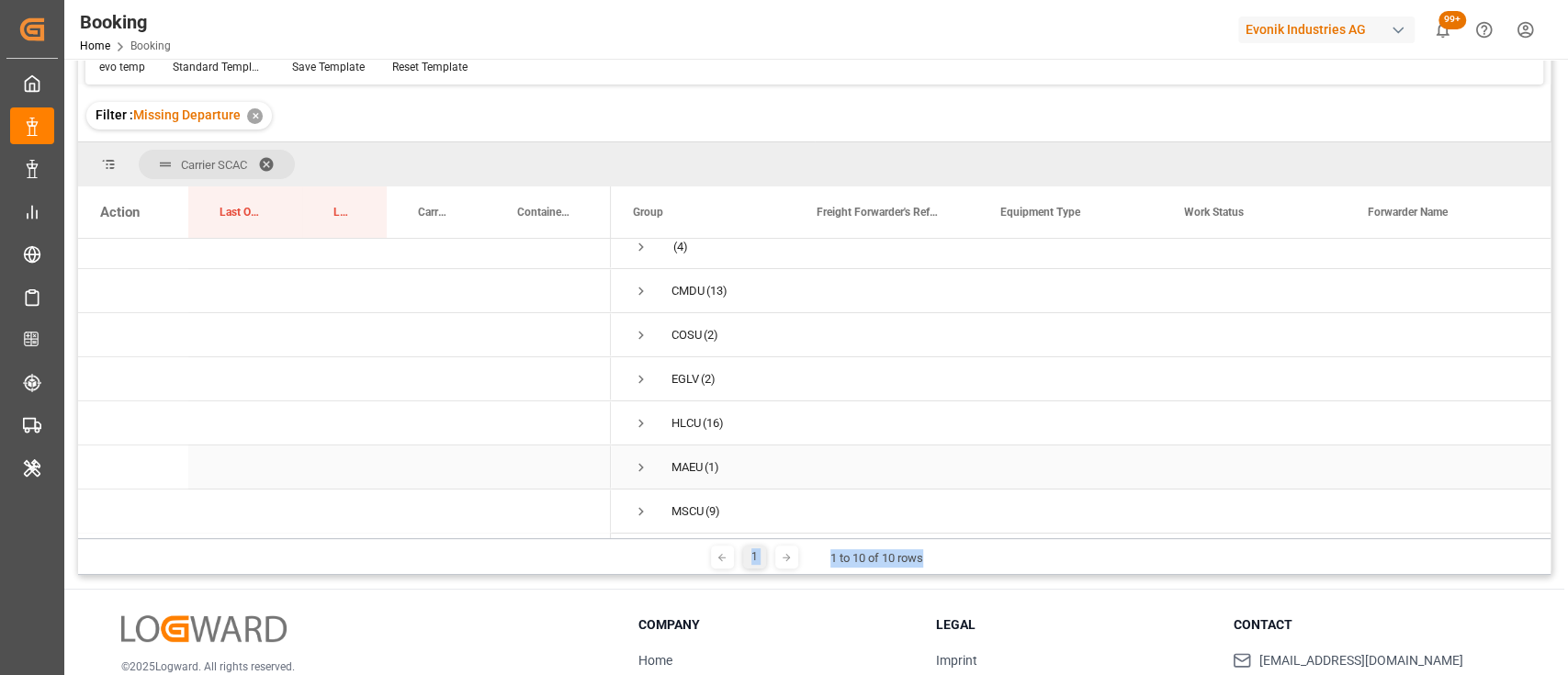
scroll to position [0, 0]
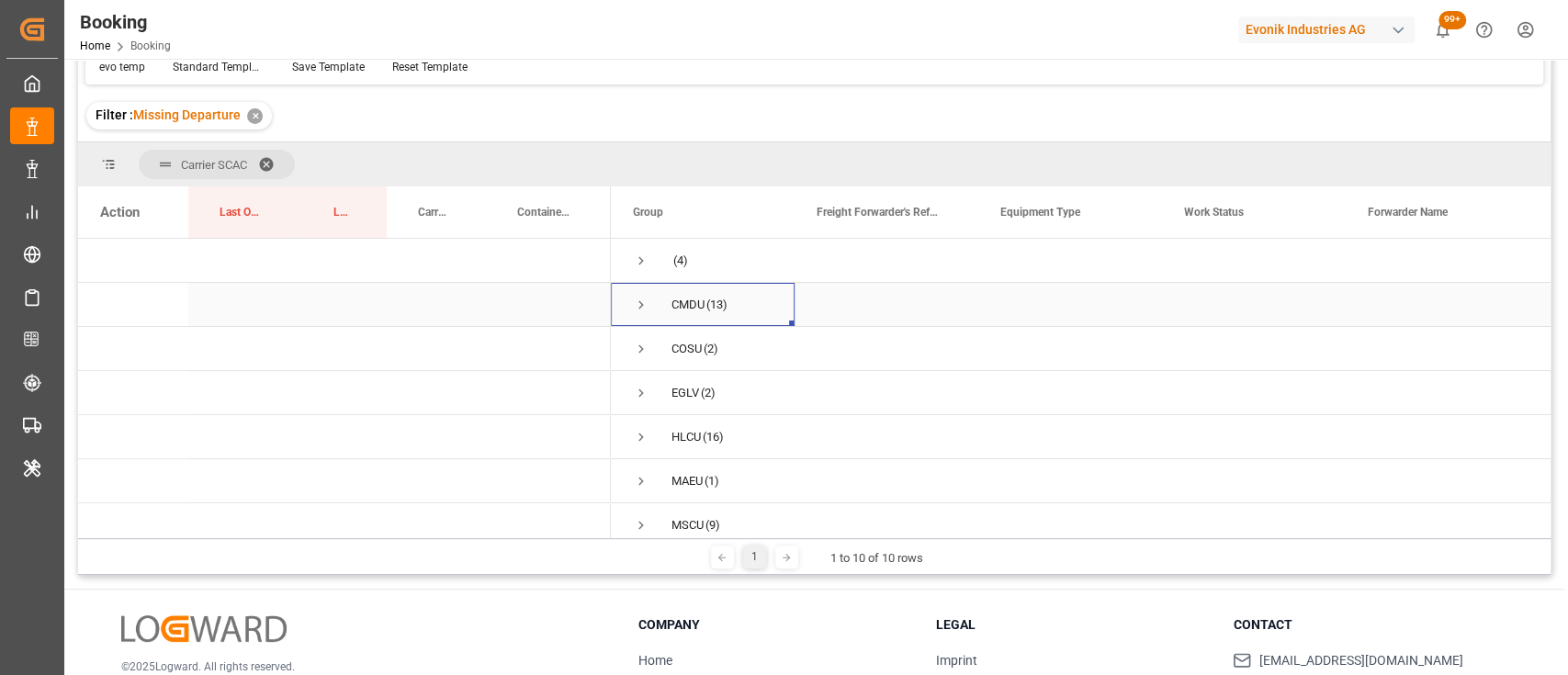
click at [640, 313] on span "Press SPACE to select this row." at bounding box center [641, 304] width 16 height 16
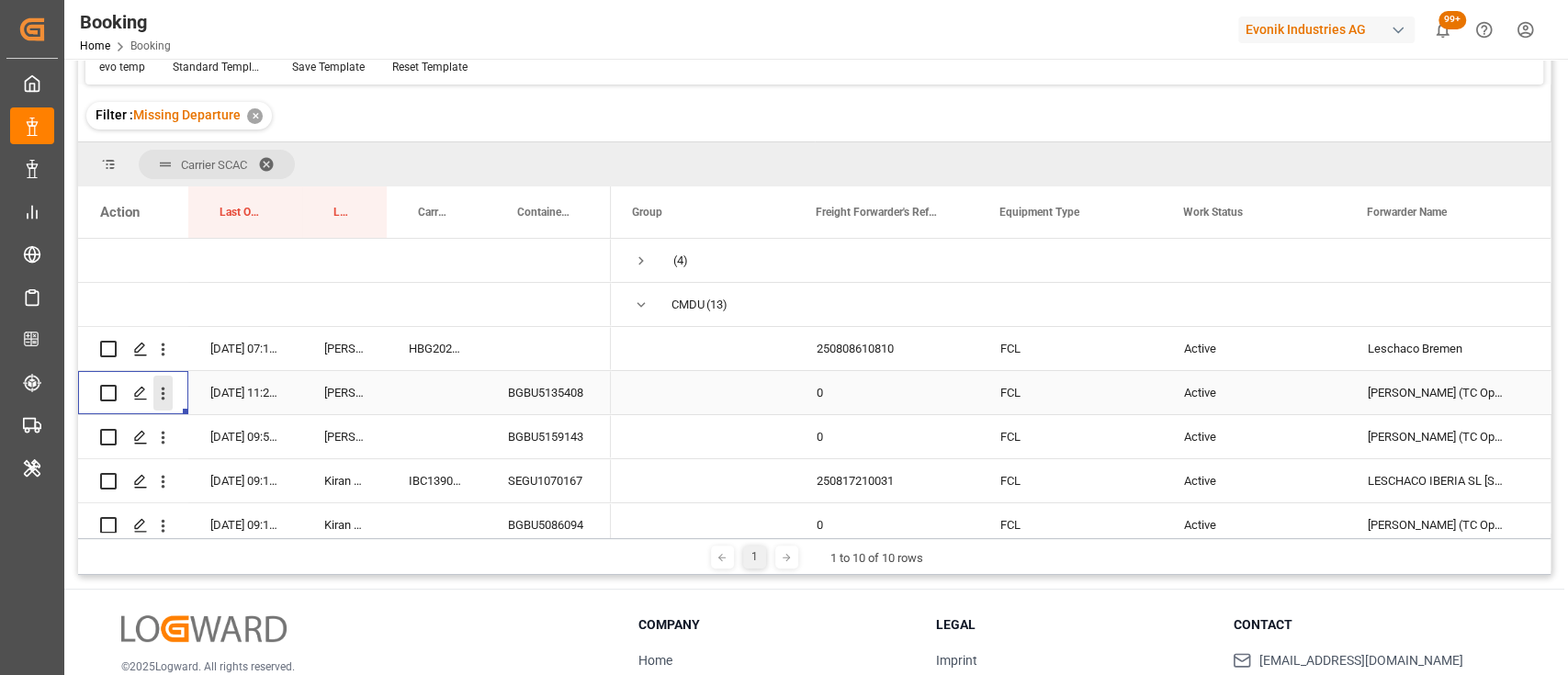
click at [164, 392] on icon "open menu" at bounding box center [163, 393] width 19 height 19
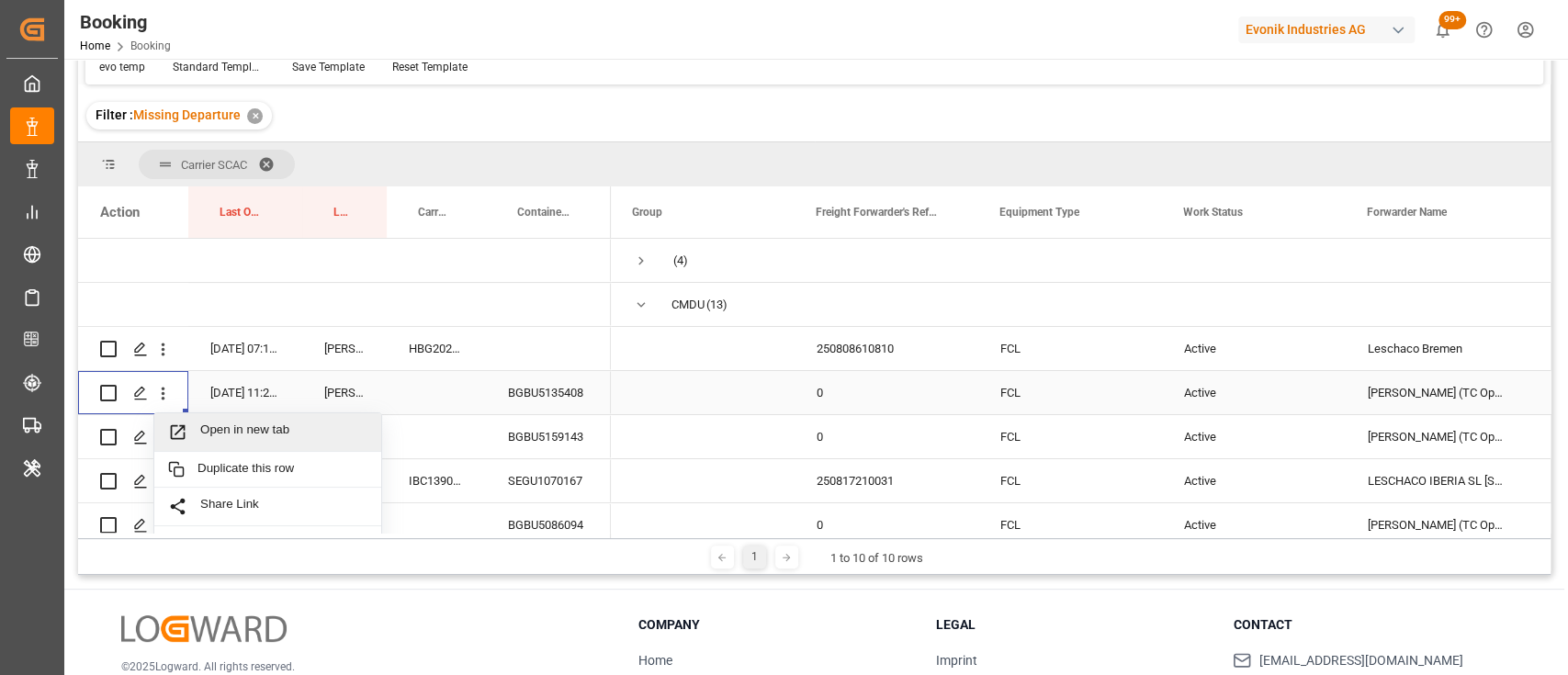
click at [216, 423] on span "Open in new tab" at bounding box center [284, 432] width 167 height 19
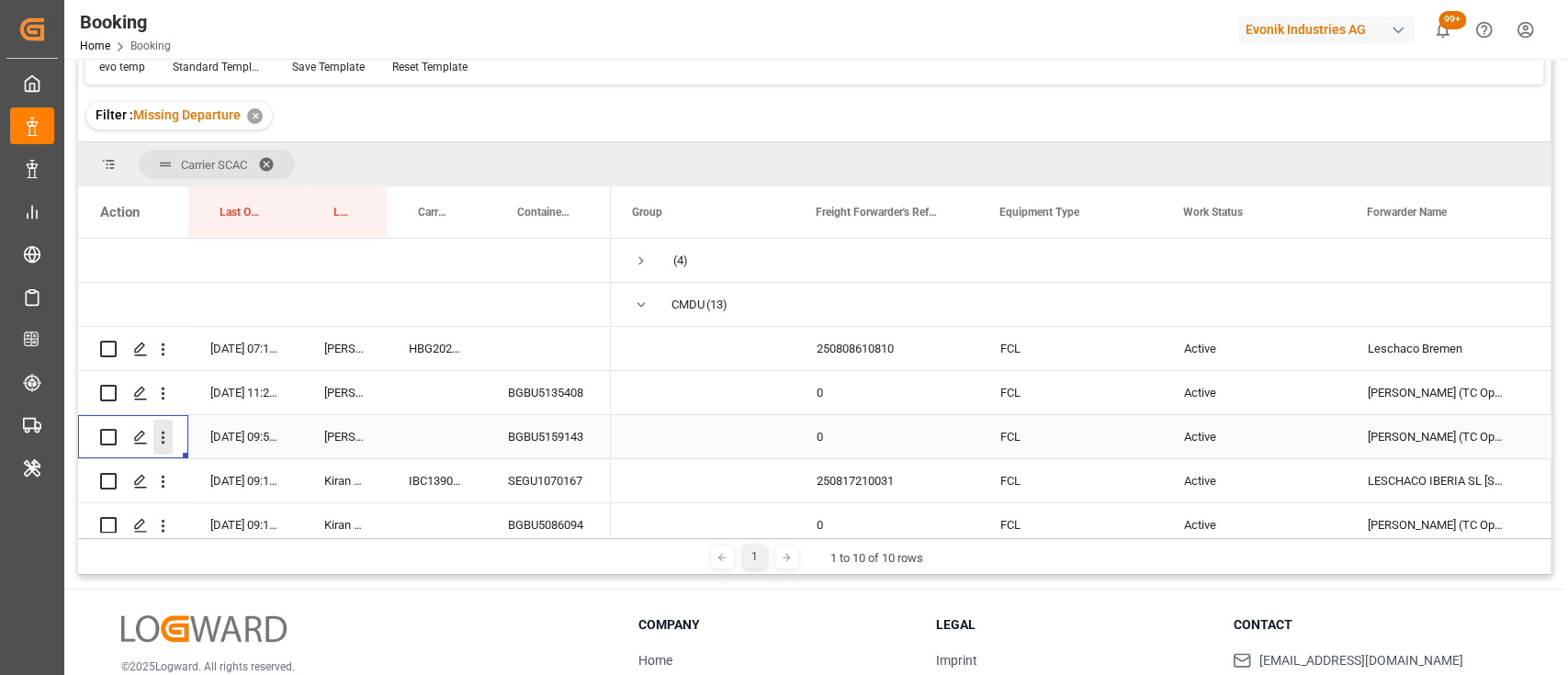
click at [164, 434] on icon "open menu" at bounding box center [163, 437] width 19 height 19
click at [241, 473] on span "Open in new tab" at bounding box center [284, 477] width 167 height 19
click at [166, 484] on icon "open menu" at bounding box center [163, 481] width 19 height 19
click at [214, 511] on span "Open in new tab" at bounding box center [284, 521] width 167 height 19
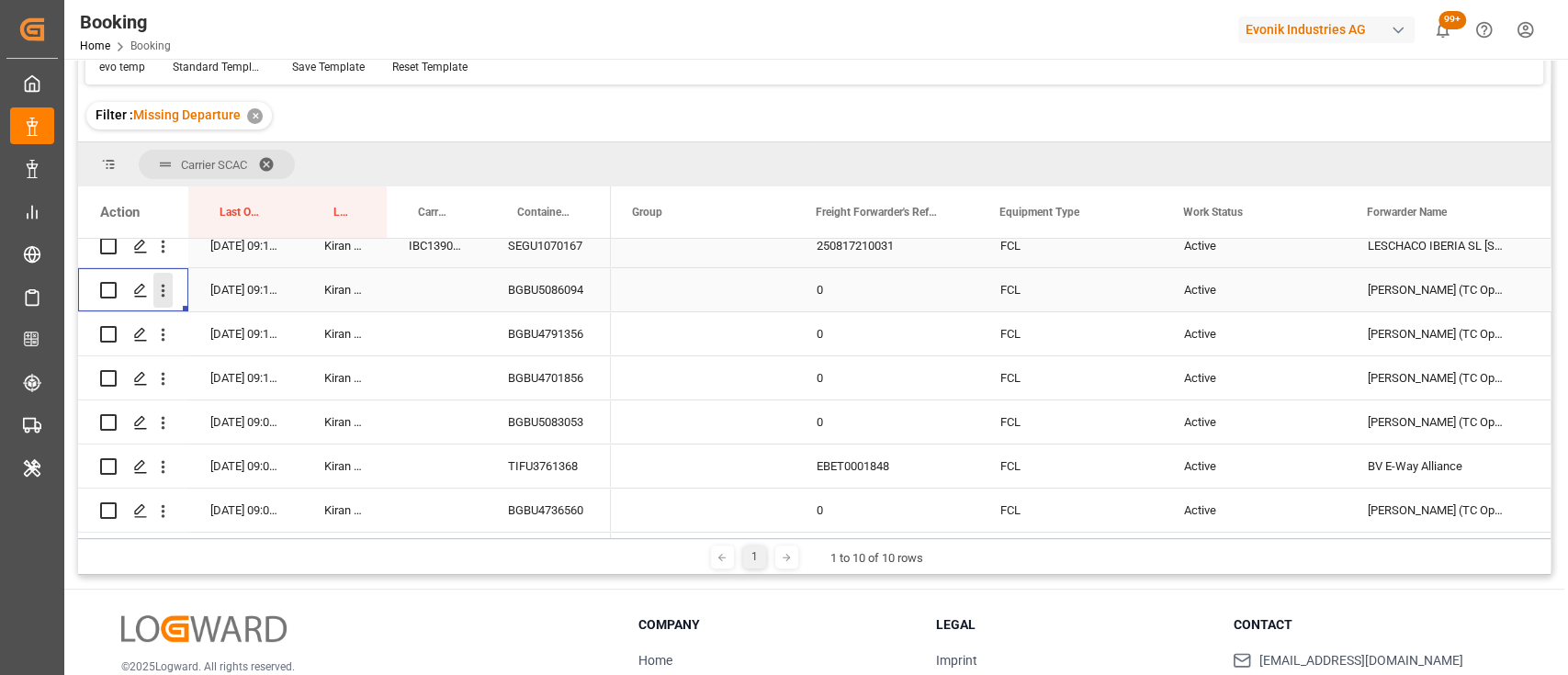
click at [163, 303] on button "open menu" at bounding box center [163, 290] width 19 height 35
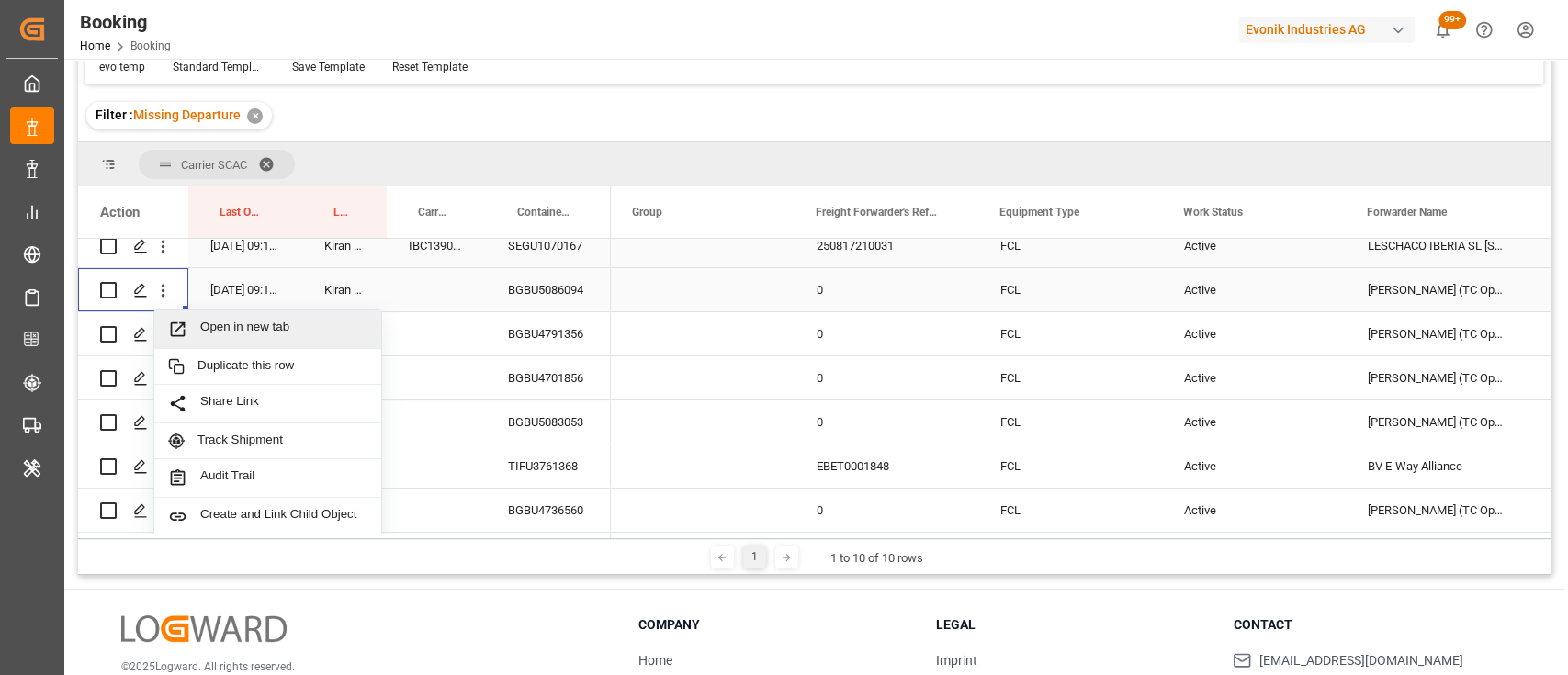
click at [276, 326] on span "Open in new tab" at bounding box center [284, 329] width 167 height 19
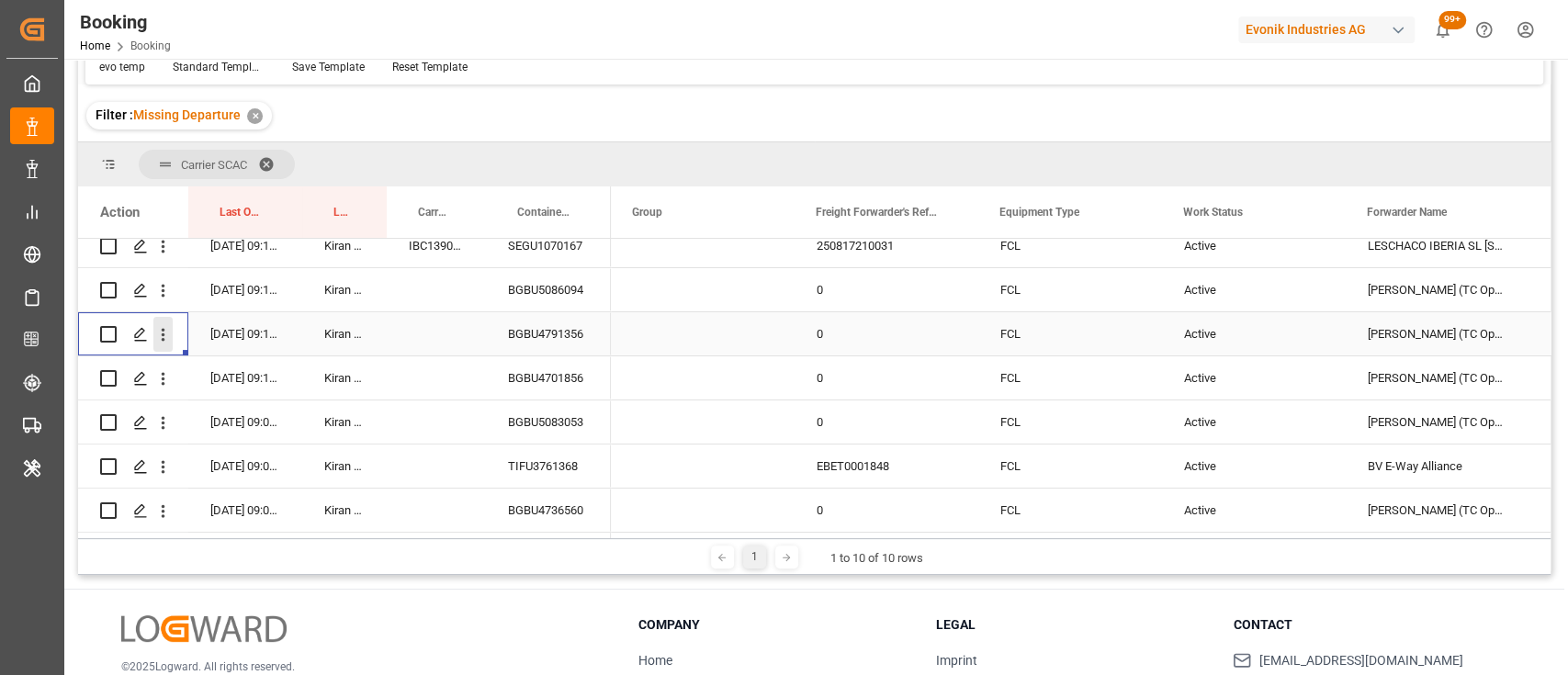
click at [162, 329] on icon "open menu" at bounding box center [164, 335] width 4 height 12
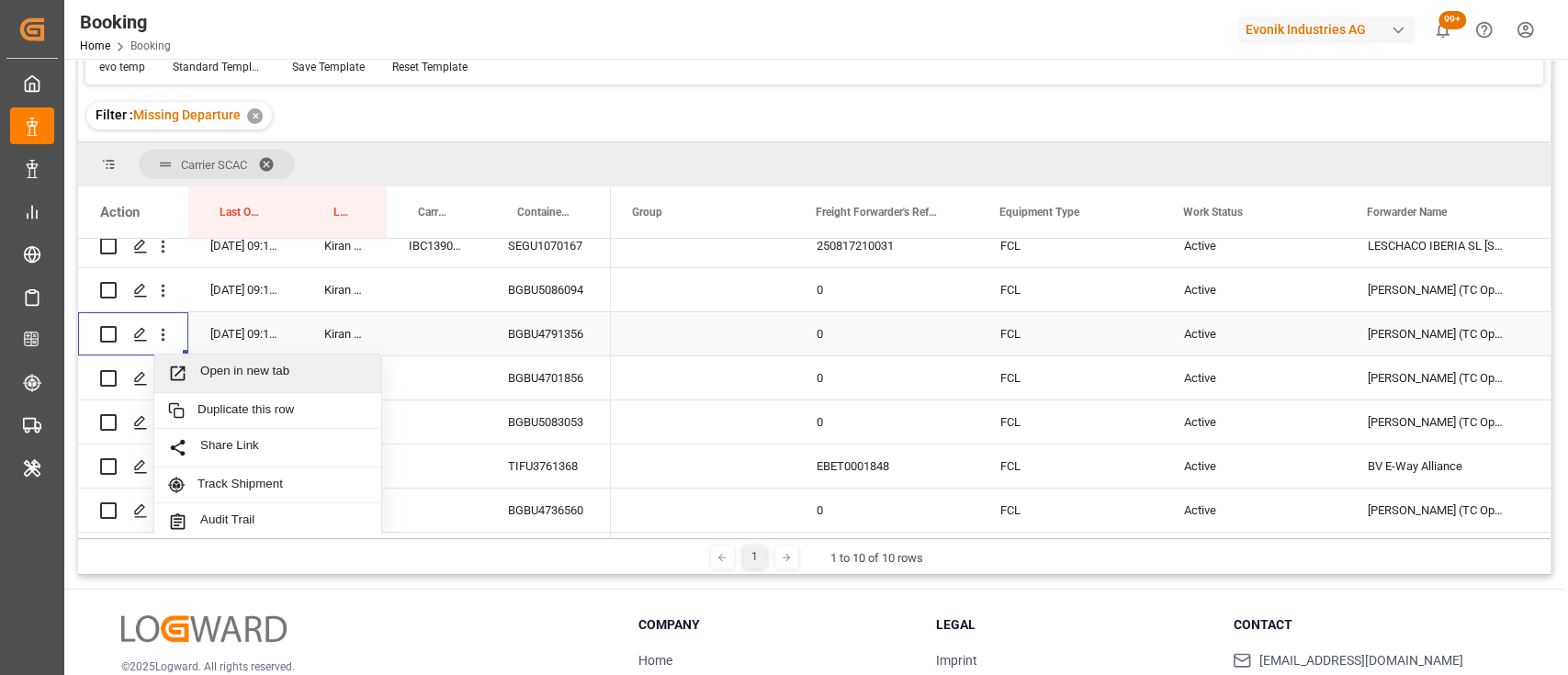
click at [205, 358] on div "Open in new tab" at bounding box center [268, 374] width 227 height 38
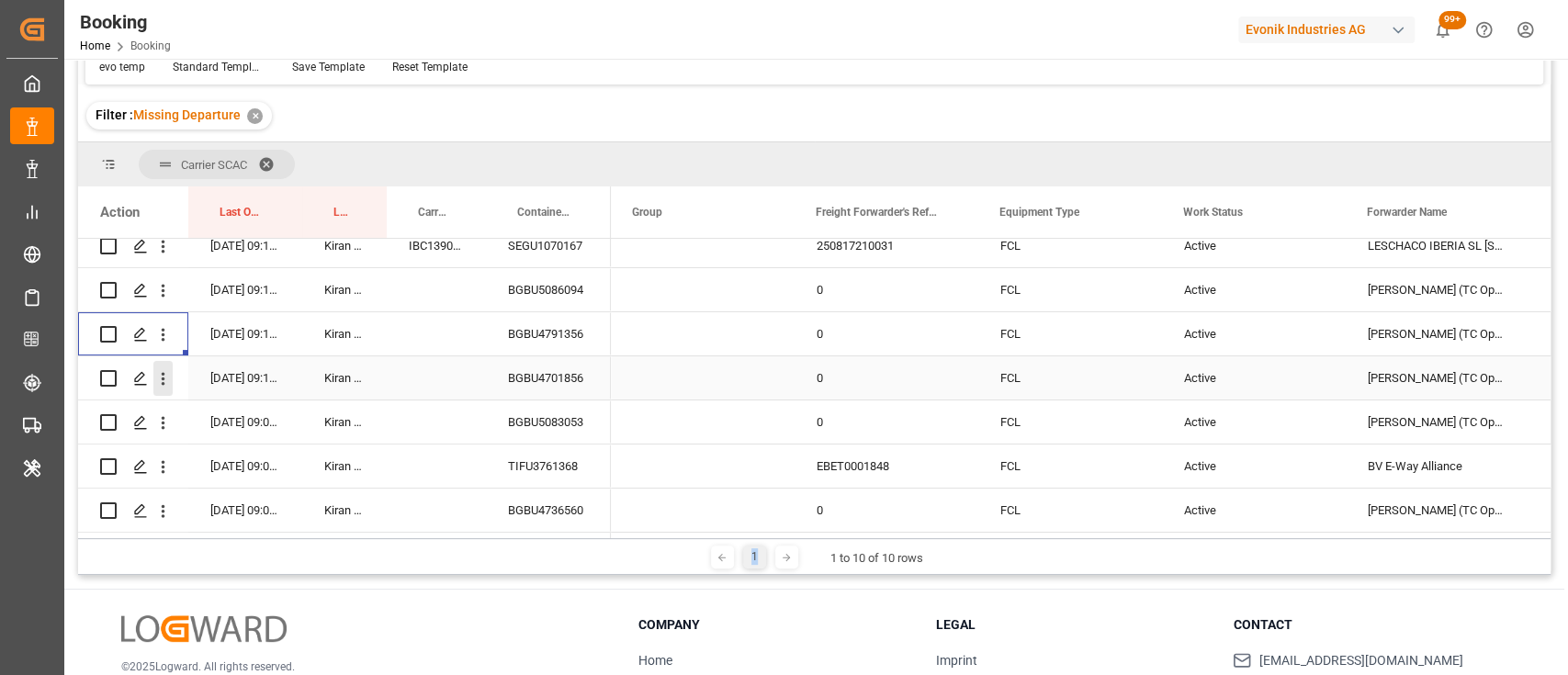
click at [156, 388] on button "open menu" at bounding box center [163, 378] width 19 height 35
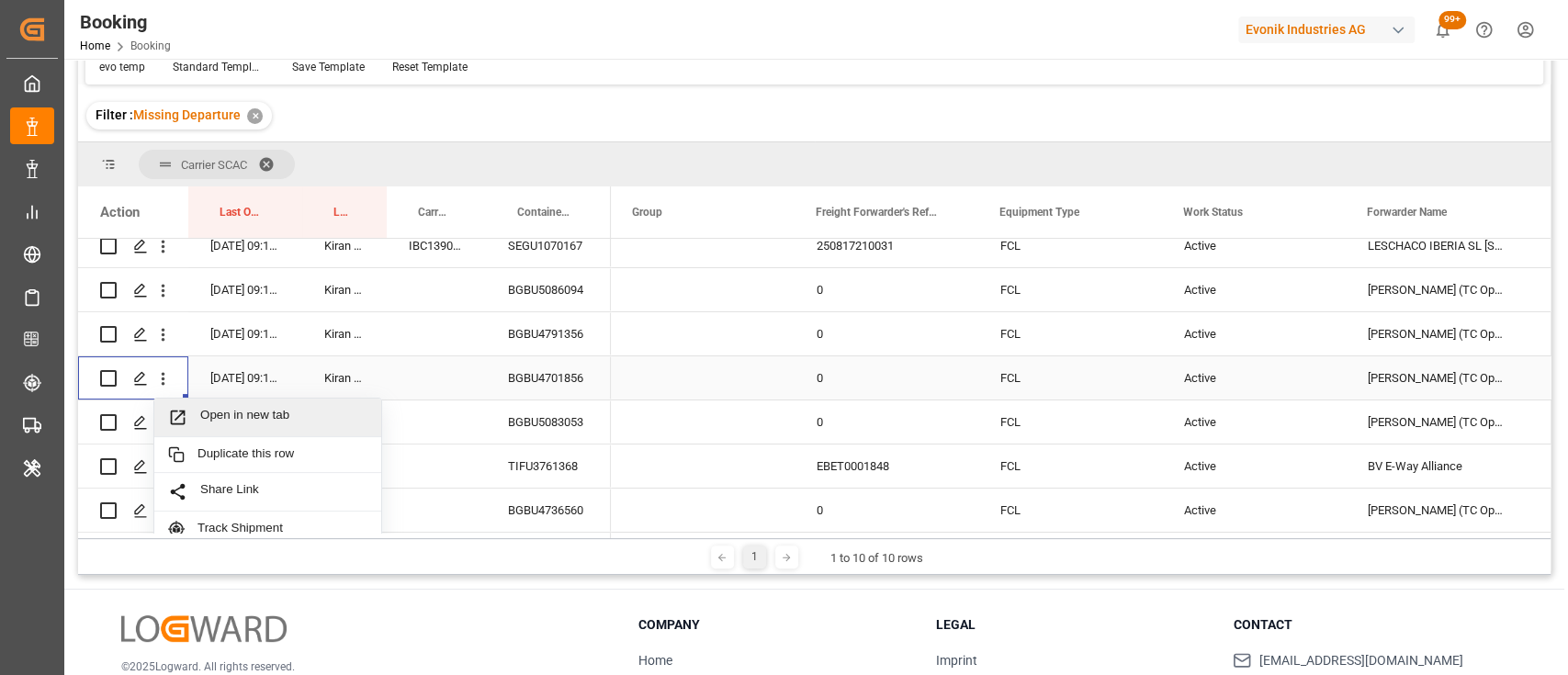
click at [213, 414] on span "Open in new tab" at bounding box center [284, 417] width 167 height 19
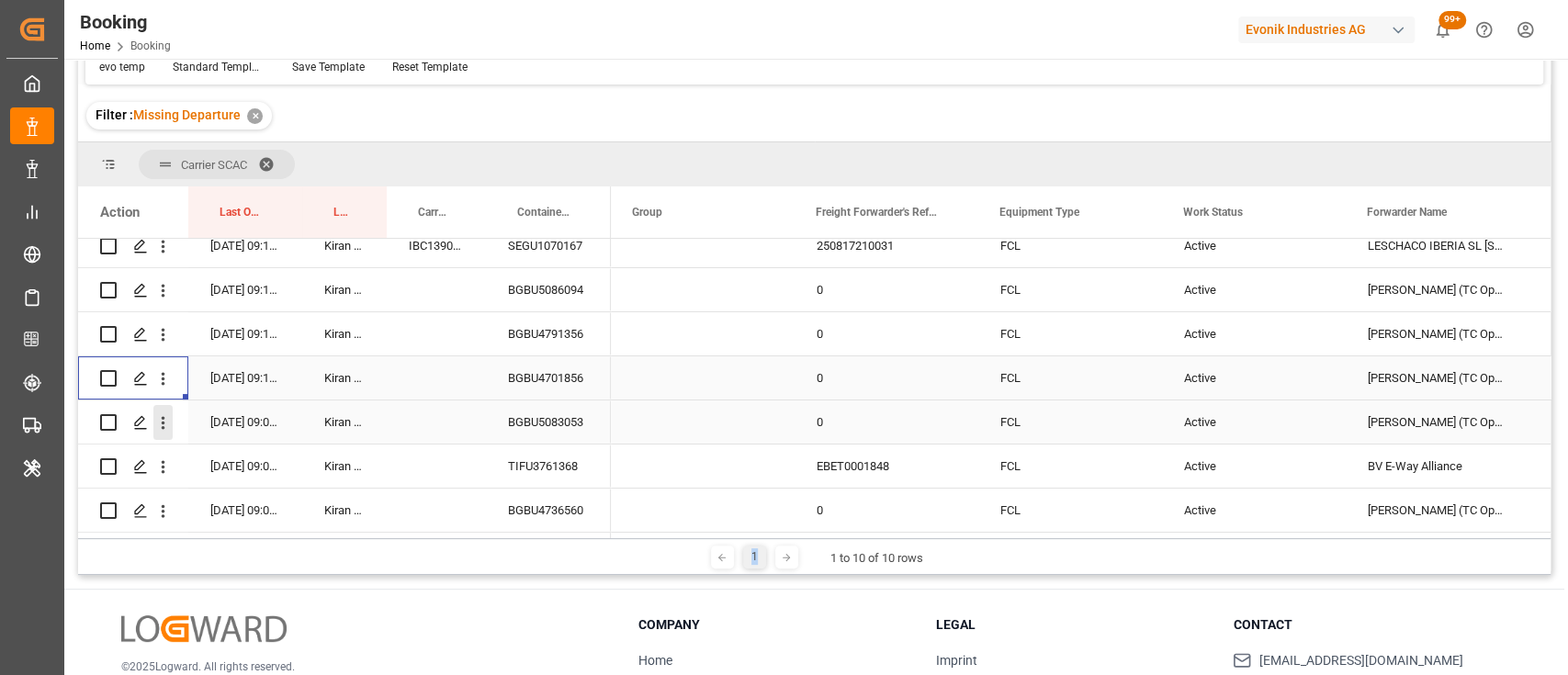
click at [164, 430] on icon "open menu" at bounding box center [163, 423] width 19 height 19
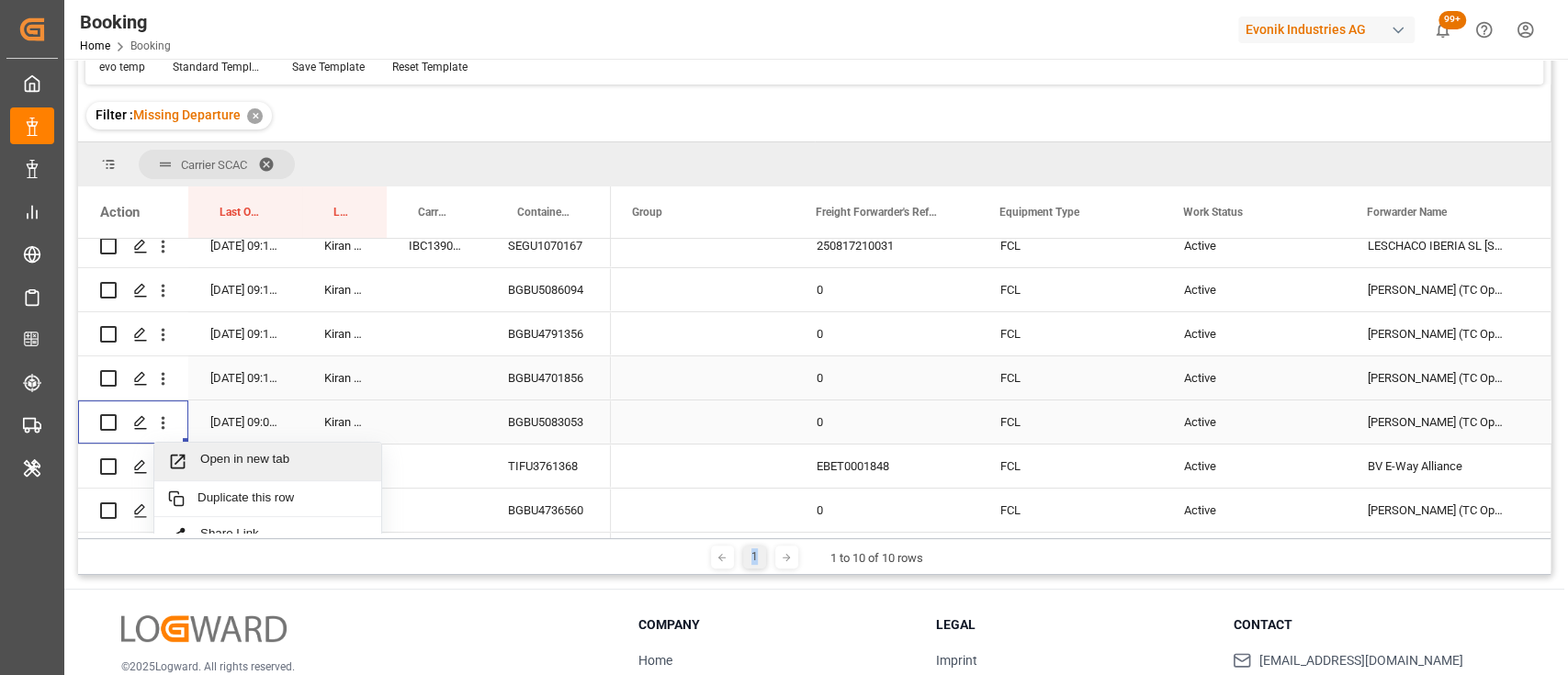
click at [222, 458] on span "Open in new tab" at bounding box center [284, 461] width 167 height 19
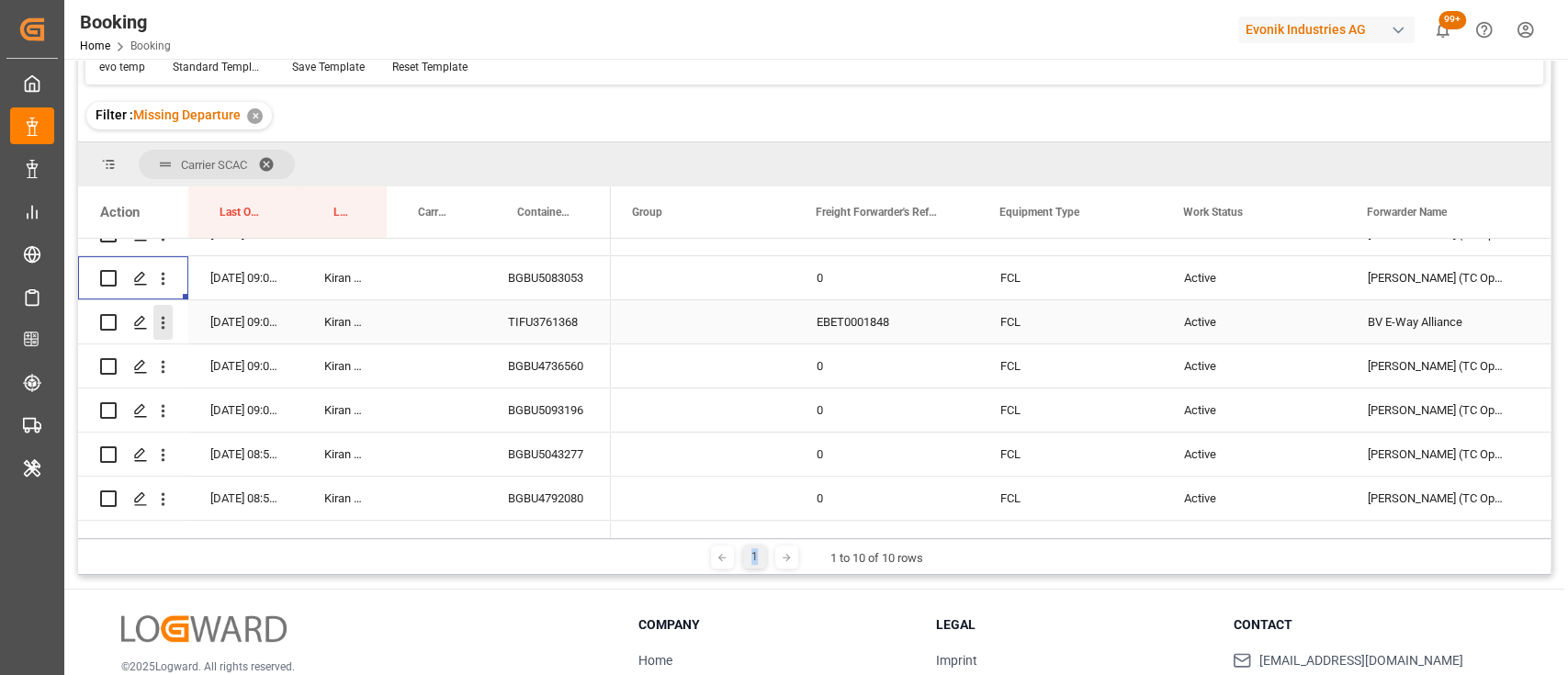
click at [163, 327] on icon "open menu" at bounding box center [164, 322] width 4 height 12
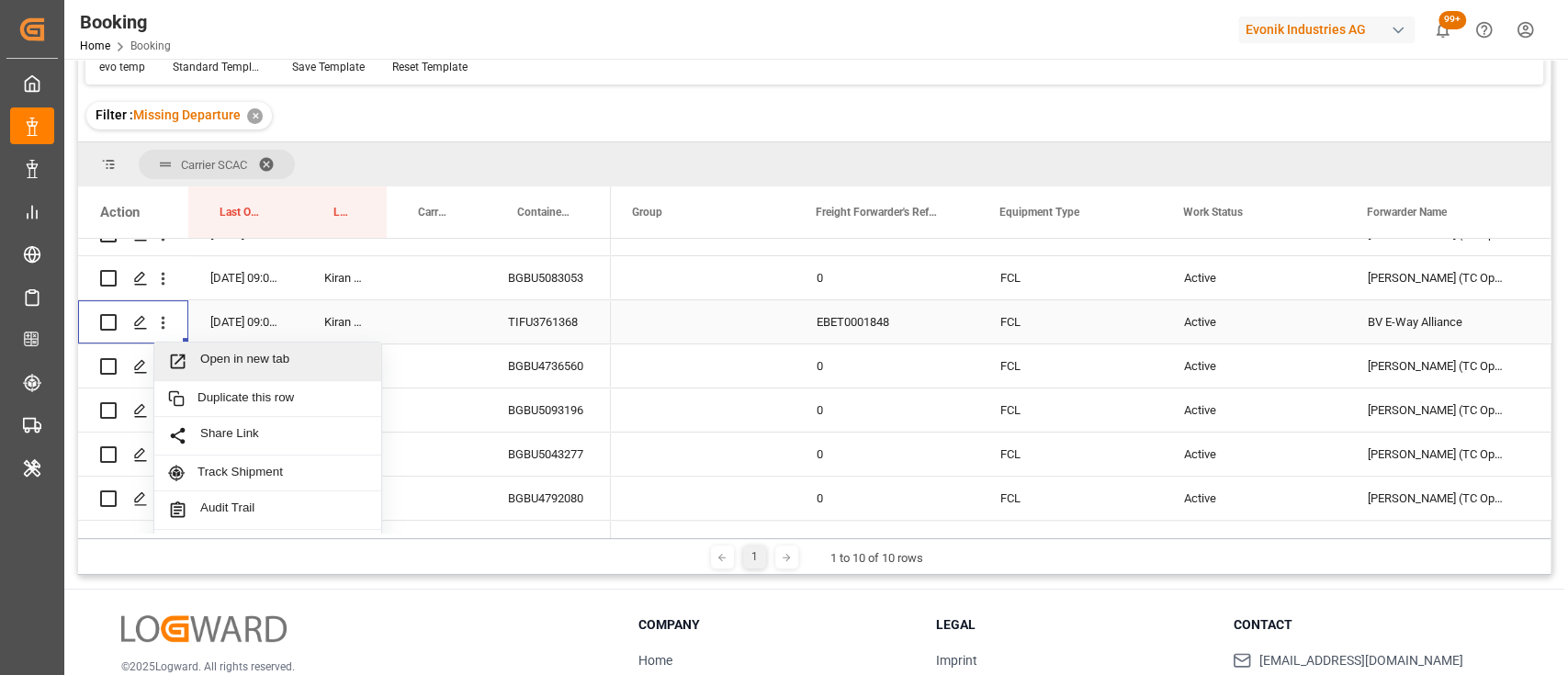
click at [228, 362] on span "Open in new tab" at bounding box center [284, 361] width 167 height 19
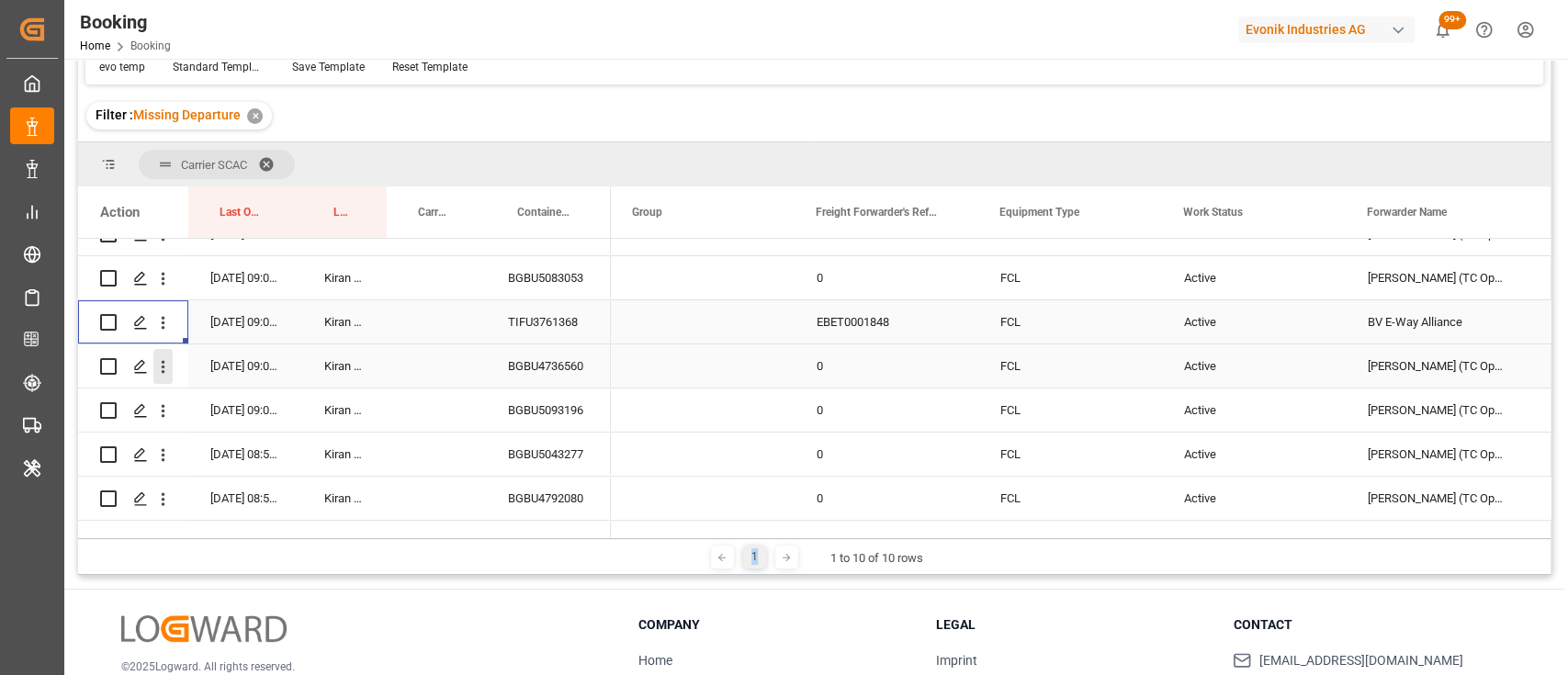
click at [160, 373] on icon "open menu" at bounding box center [163, 367] width 19 height 19
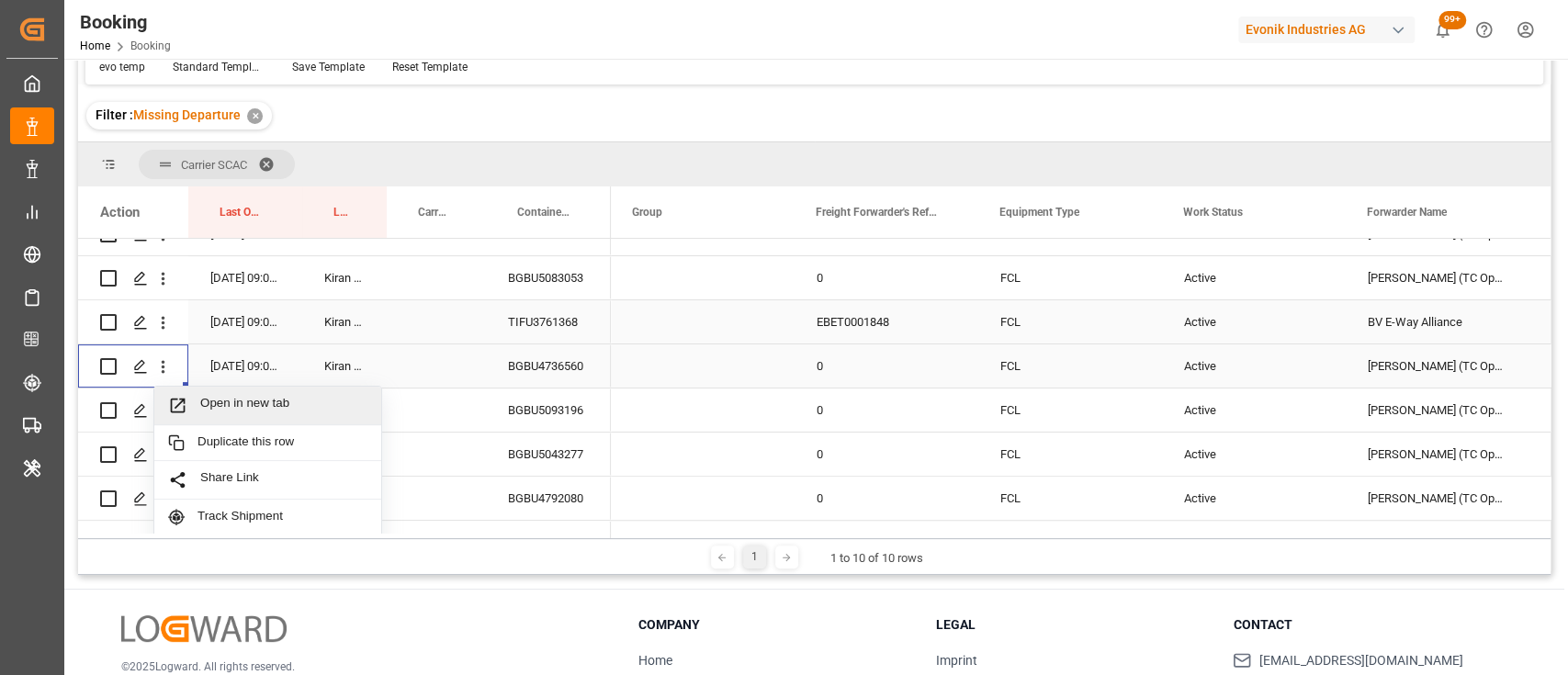
click at [222, 406] on span "Open in new tab" at bounding box center [284, 406] width 167 height 19
click at [162, 419] on icon "open menu" at bounding box center [163, 411] width 19 height 19
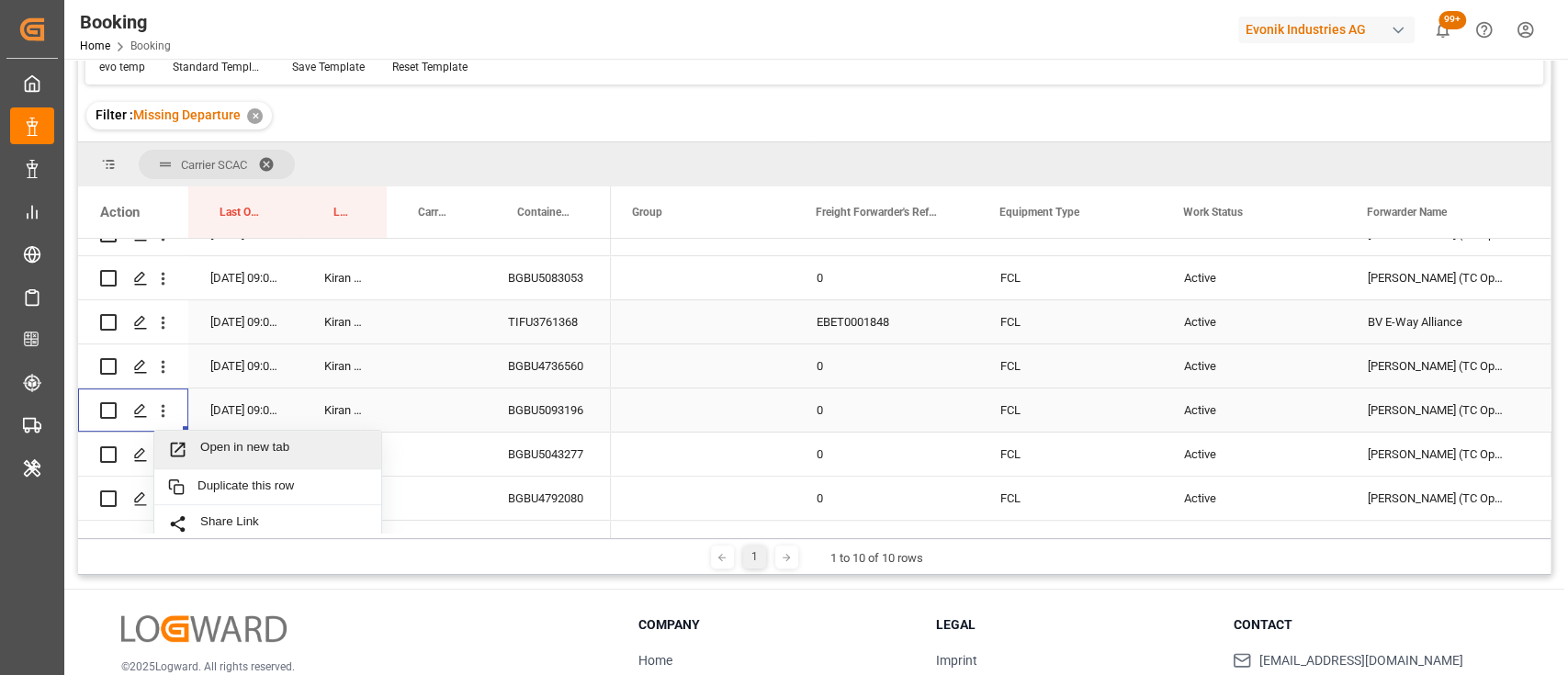
click at [244, 448] on span "Open in new tab" at bounding box center [284, 450] width 167 height 19
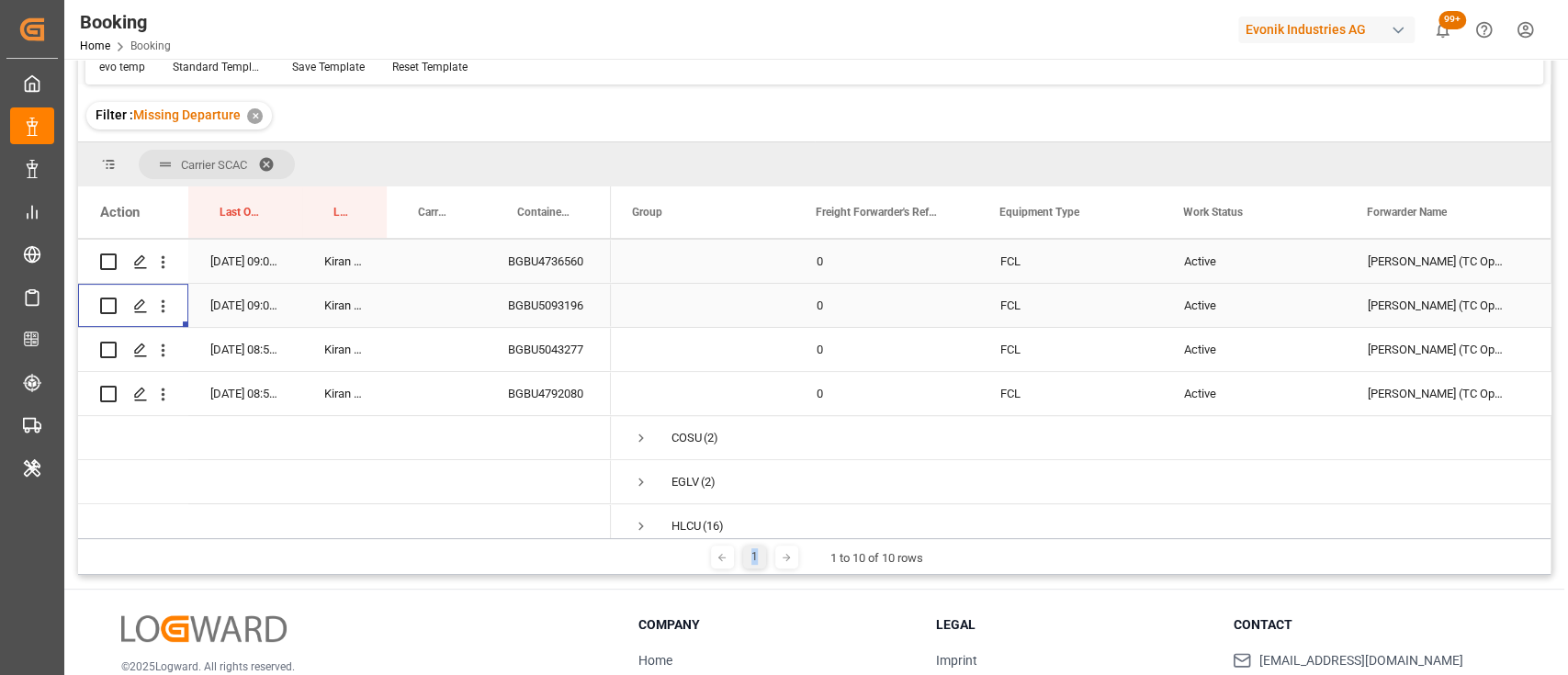
scroll to position [523, 0]
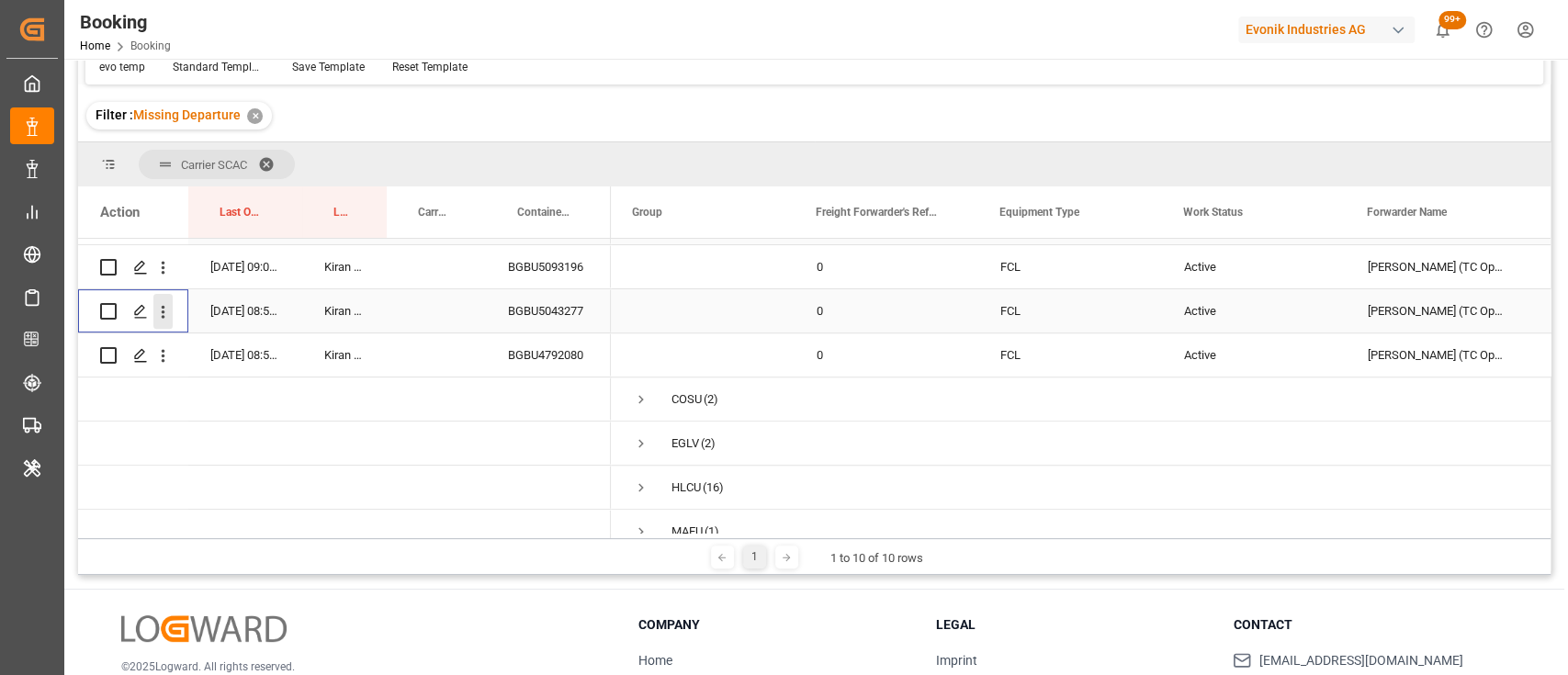
click at [163, 316] on icon "open menu" at bounding box center [163, 312] width 19 height 19
click at [213, 351] on span "Open in new tab" at bounding box center [284, 350] width 167 height 19
click at [164, 362] on icon "open menu" at bounding box center [163, 356] width 19 height 19
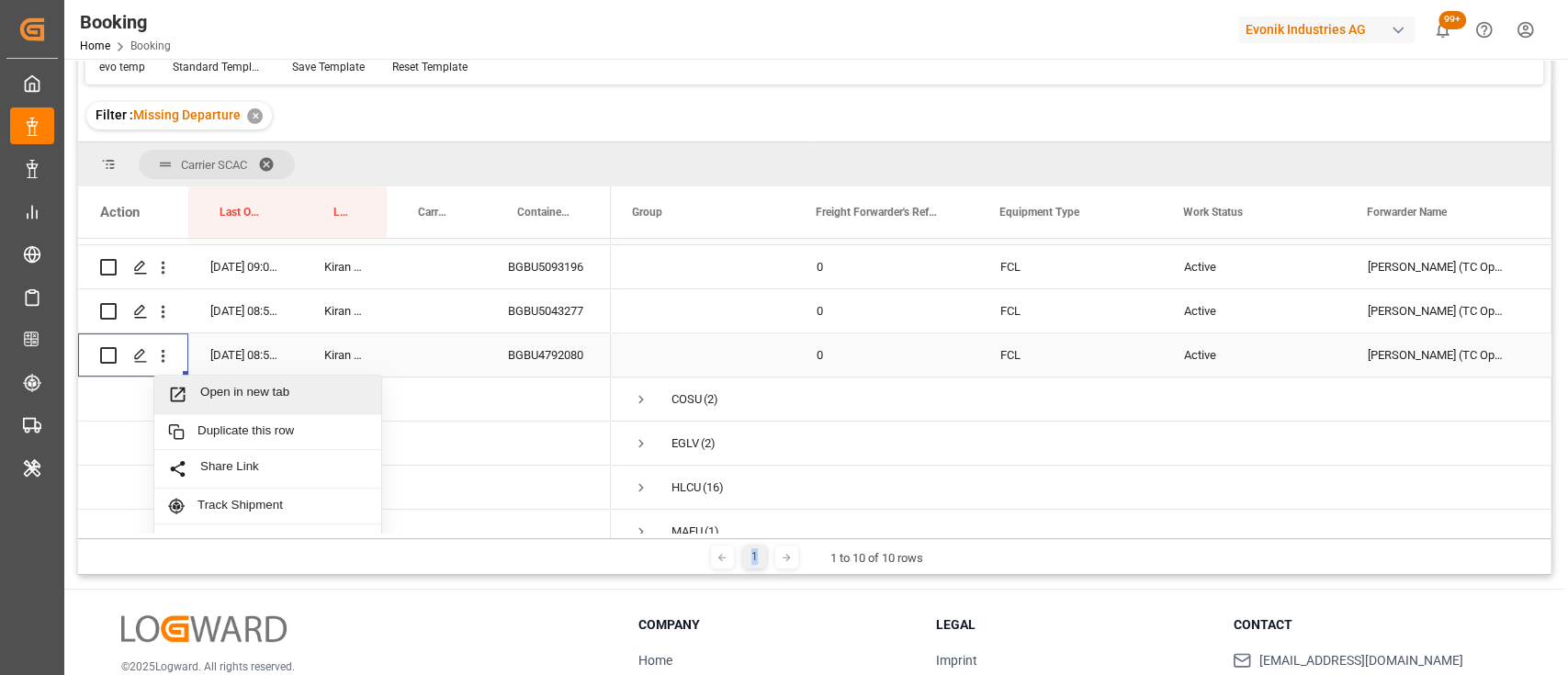
click at [244, 401] on span "Open in new tab" at bounding box center [284, 394] width 167 height 19
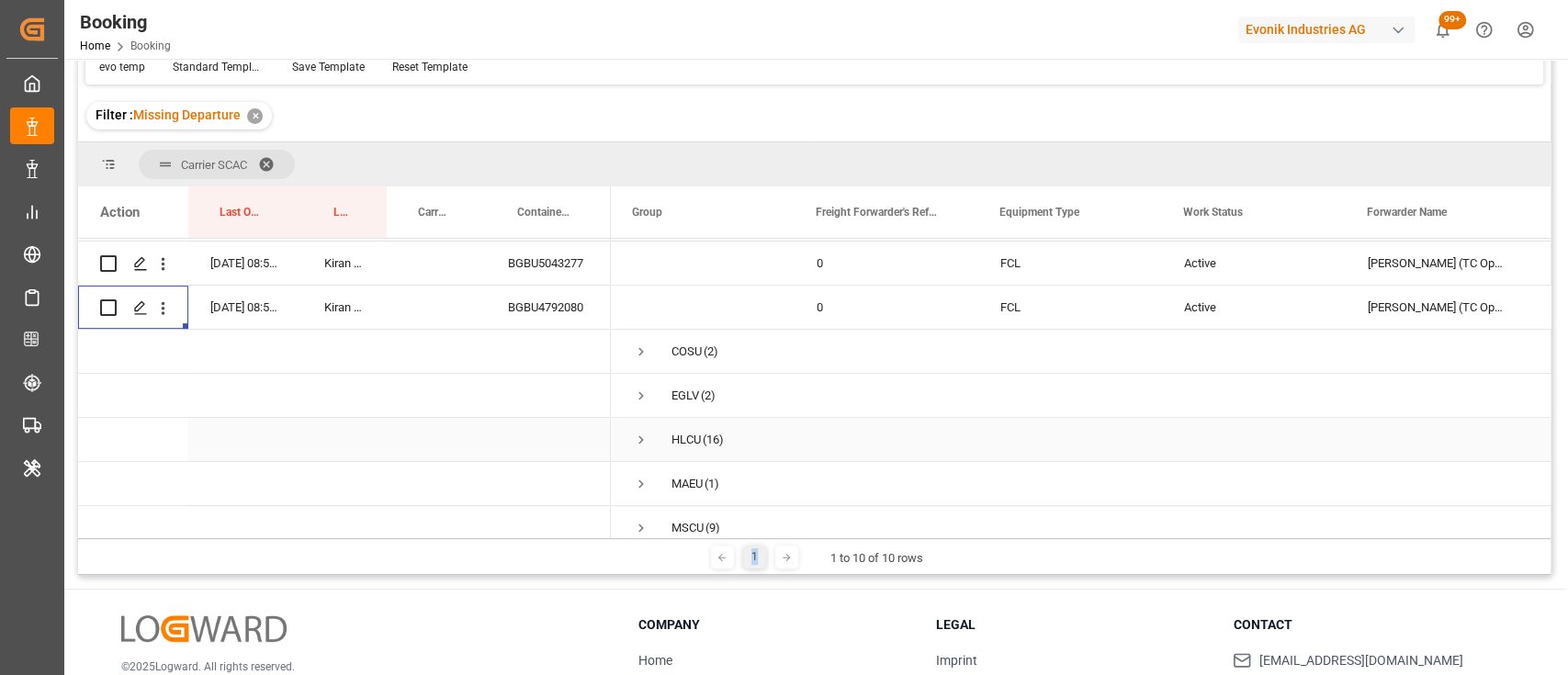
scroll to position [574, 0]
click at [645, 351] on span "Press SPACE to select this row." at bounding box center [641, 347] width 16 height 16
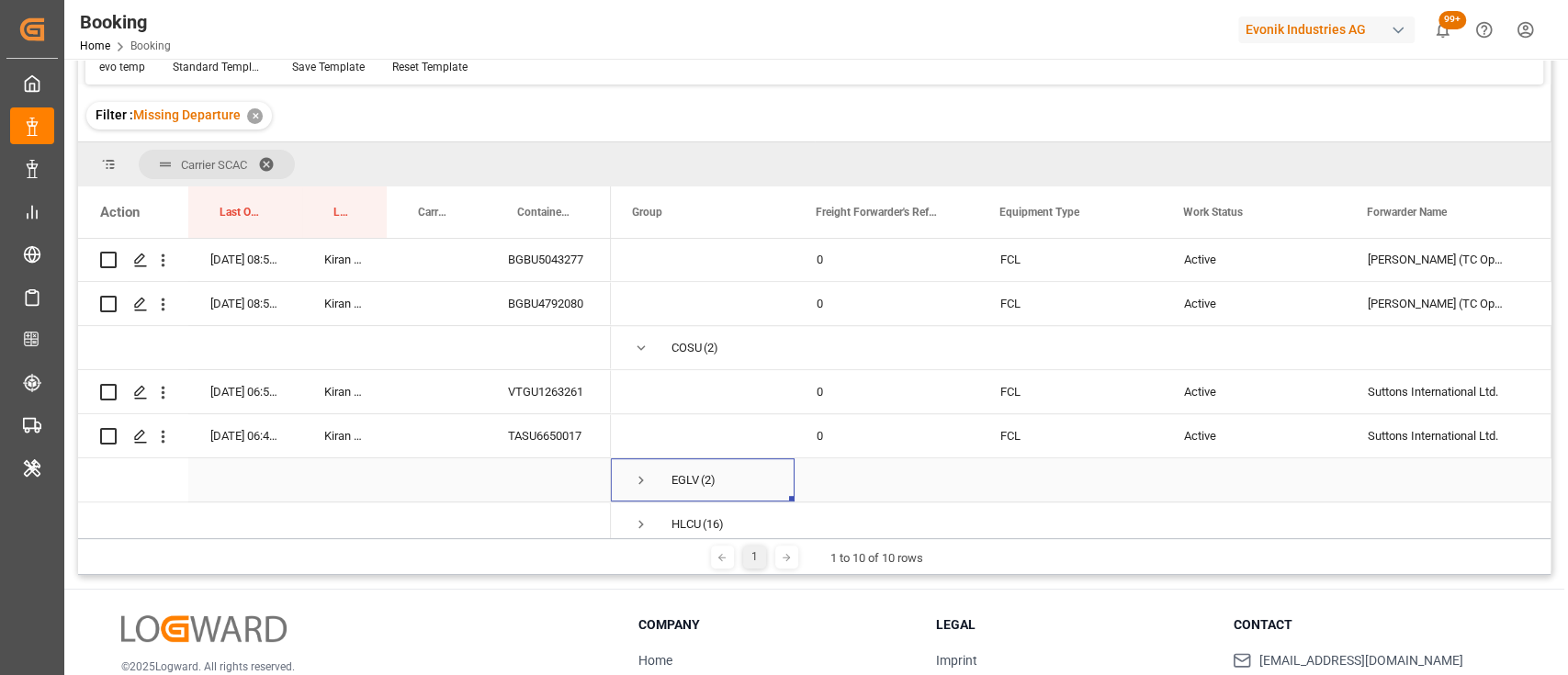
click at [644, 479] on span "Press SPACE to select this row." at bounding box center [641, 479] width 16 height 16
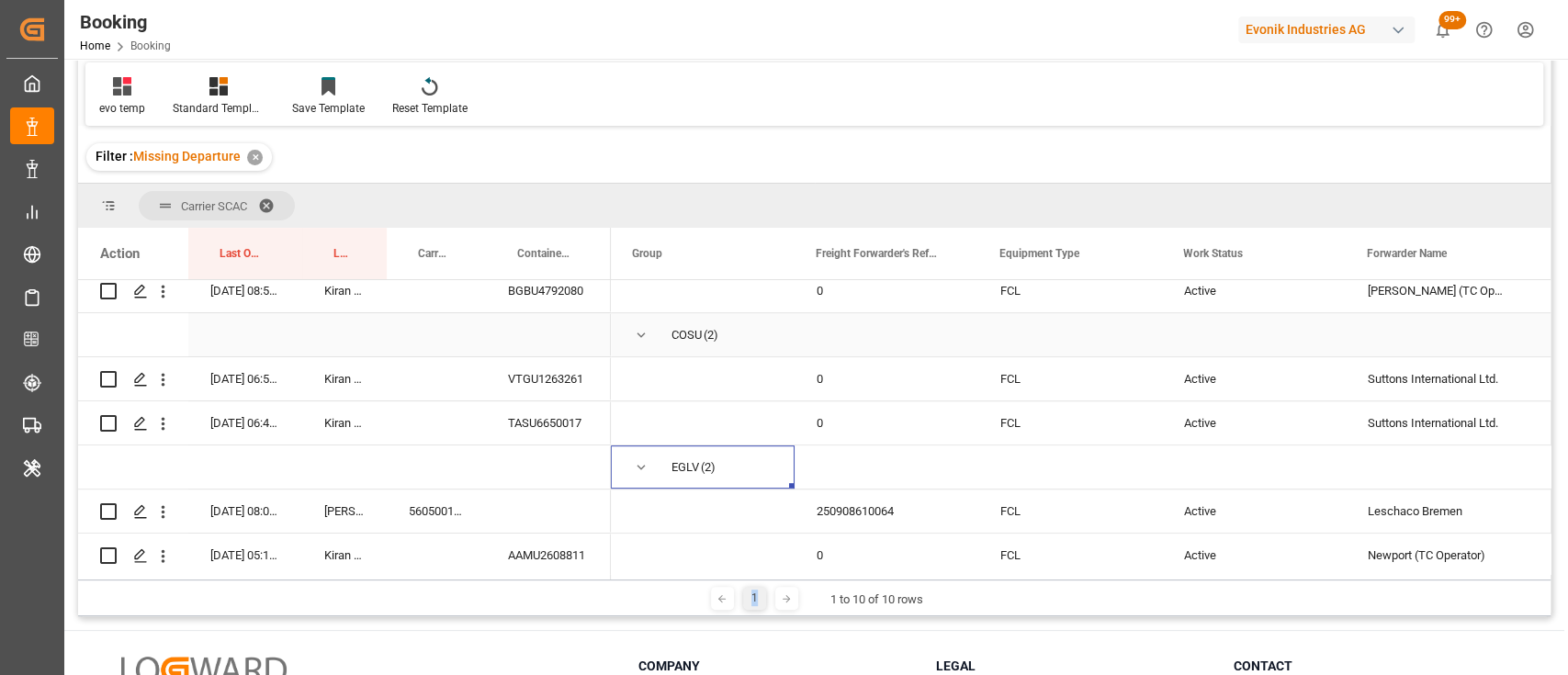
scroll to position [629, 0]
click at [160, 381] on icon "open menu" at bounding box center [163, 379] width 19 height 19
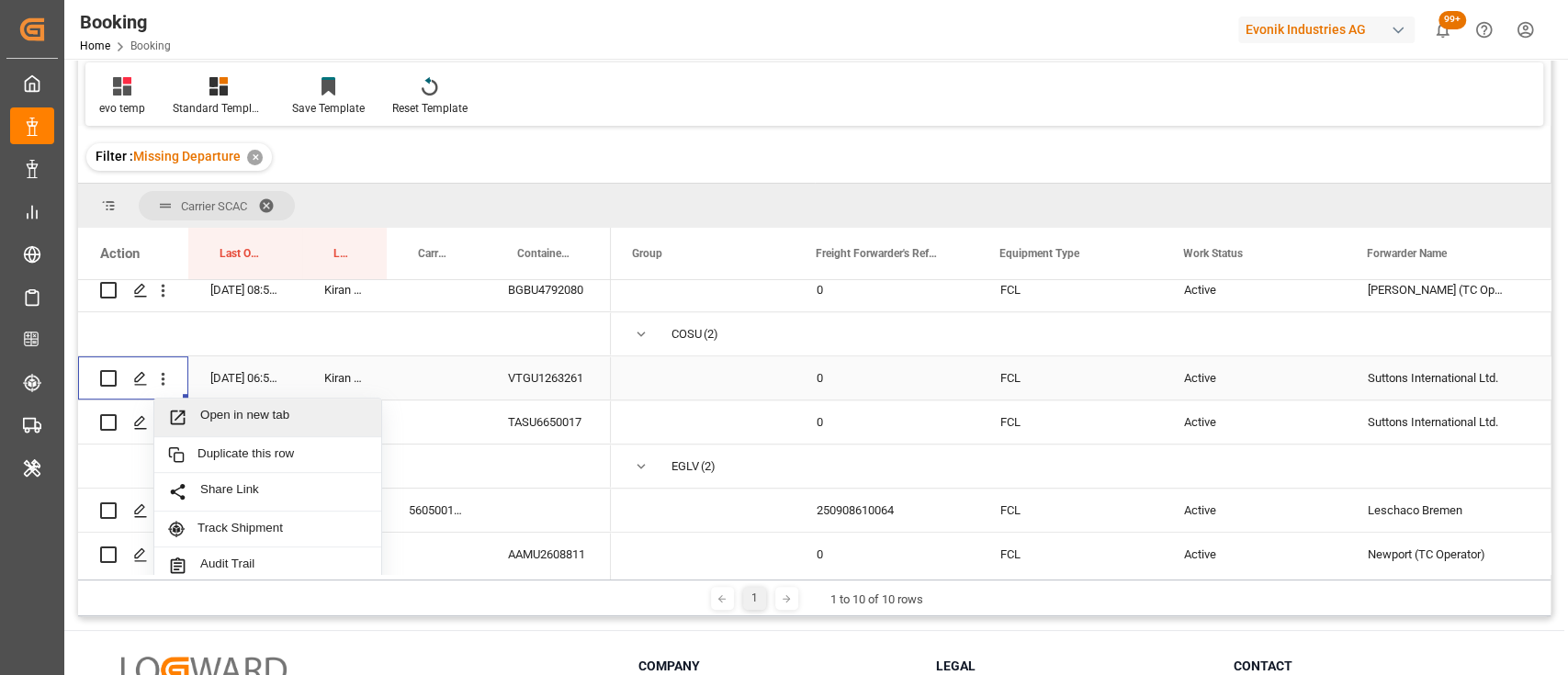
click at [250, 412] on span "Open in new tab" at bounding box center [284, 417] width 167 height 19
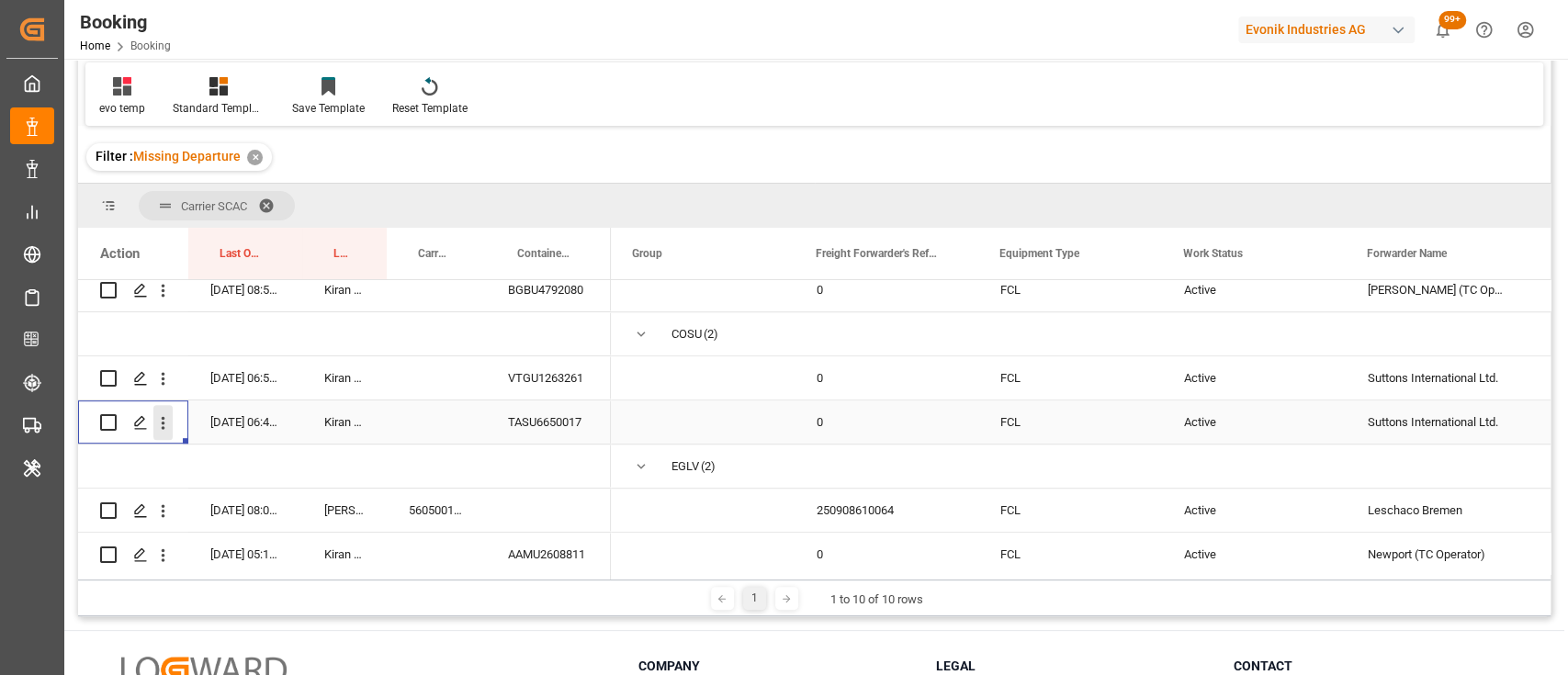
click at [163, 424] on icon "open menu" at bounding box center [164, 423] width 4 height 12
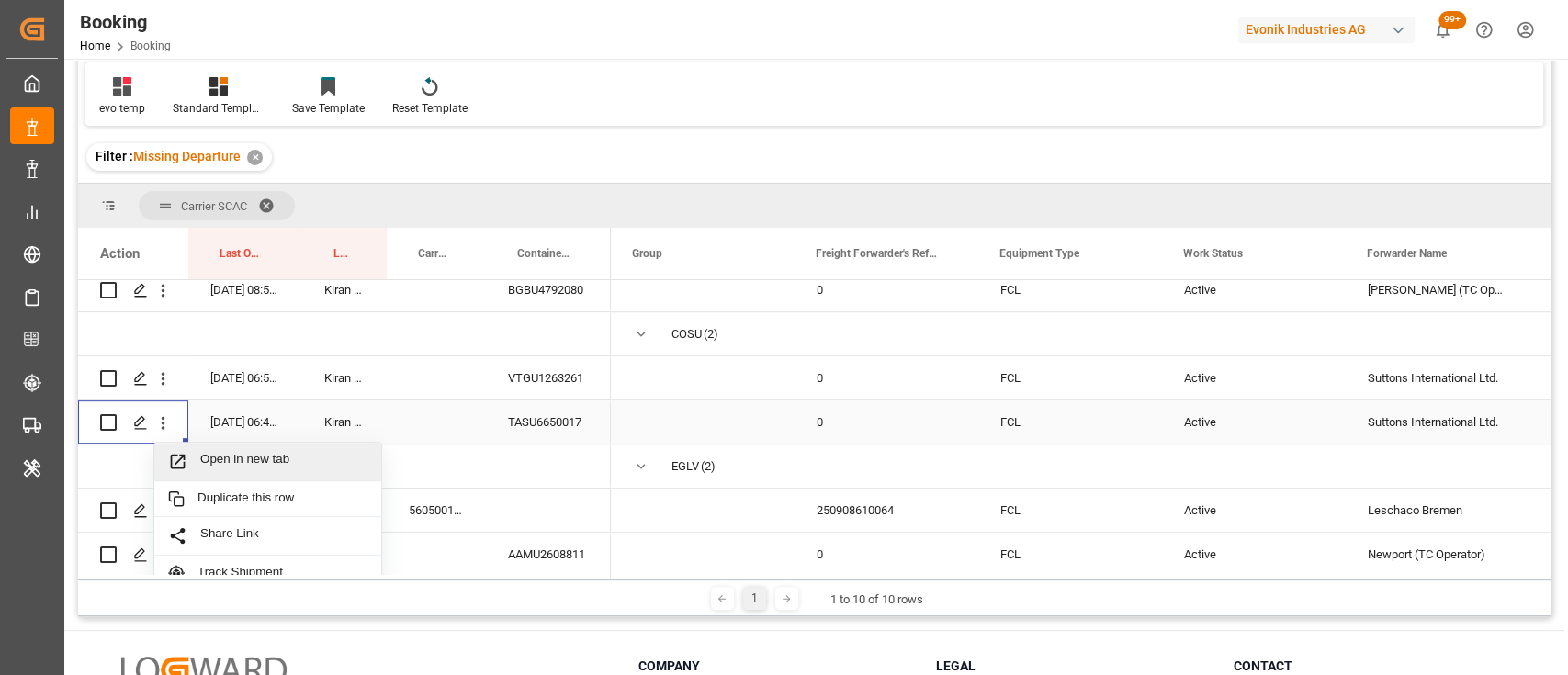
click at [211, 446] on div "Open in new tab" at bounding box center [268, 462] width 227 height 38
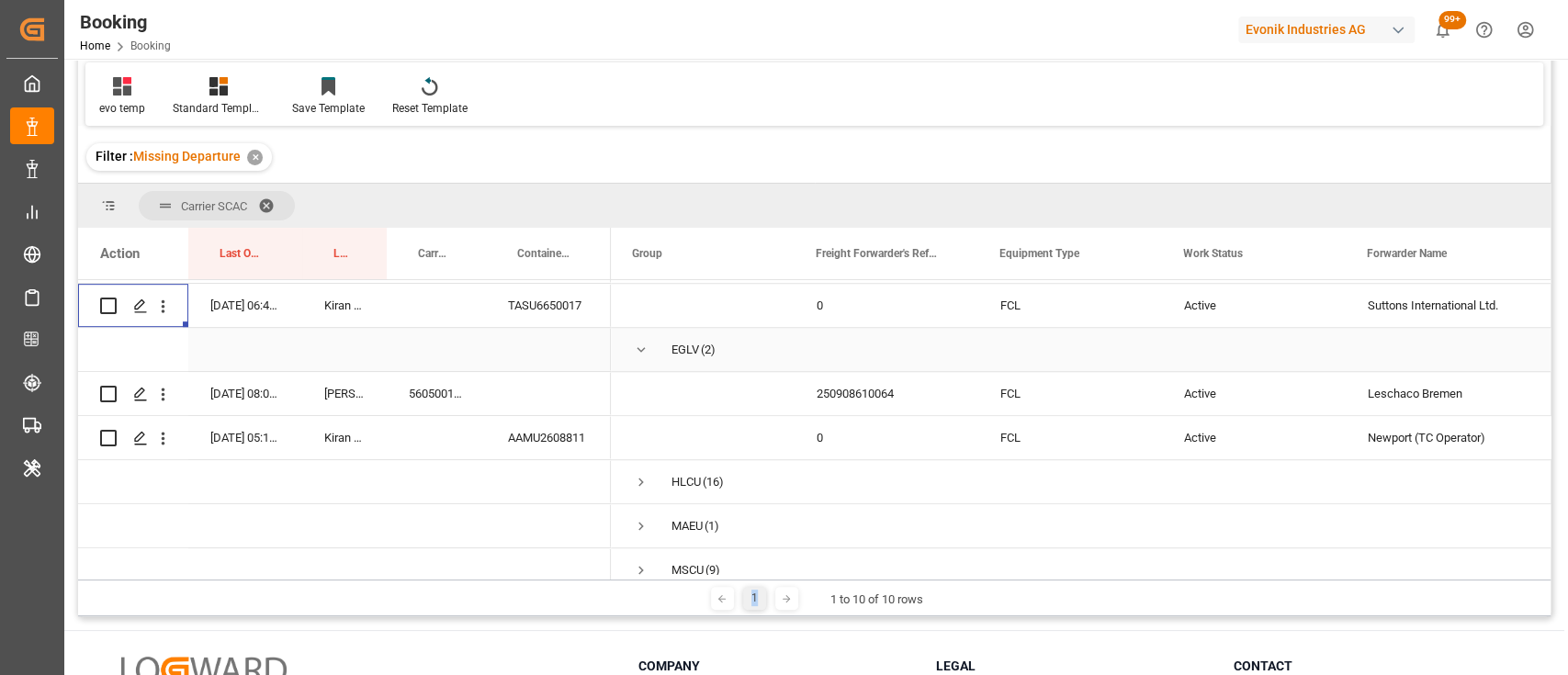
scroll to position [749, 0]
click at [164, 393] on icon "open menu" at bounding box center [163, 391] width 19 height 19
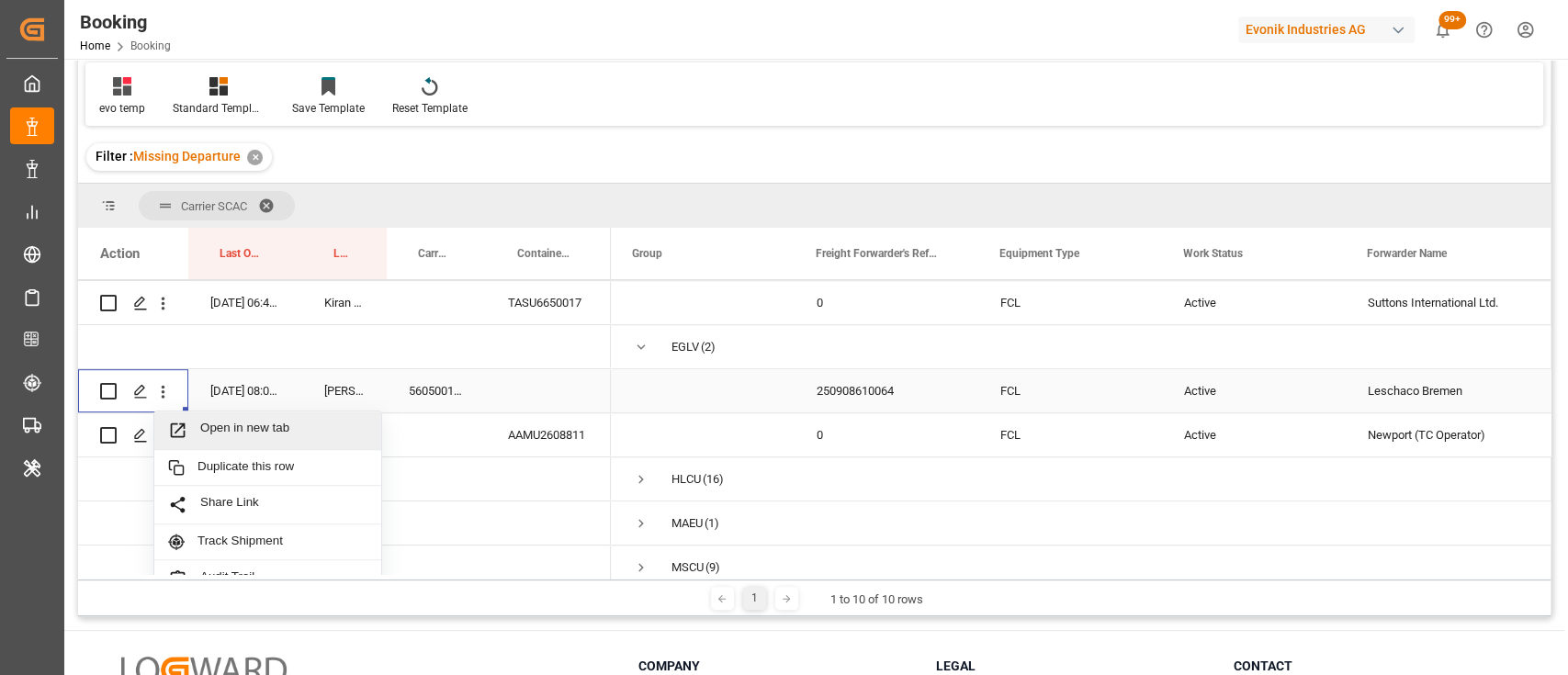
click at [235, 431] on span "Open in new tab" at bounding box center [284, 431] width 167 height 19
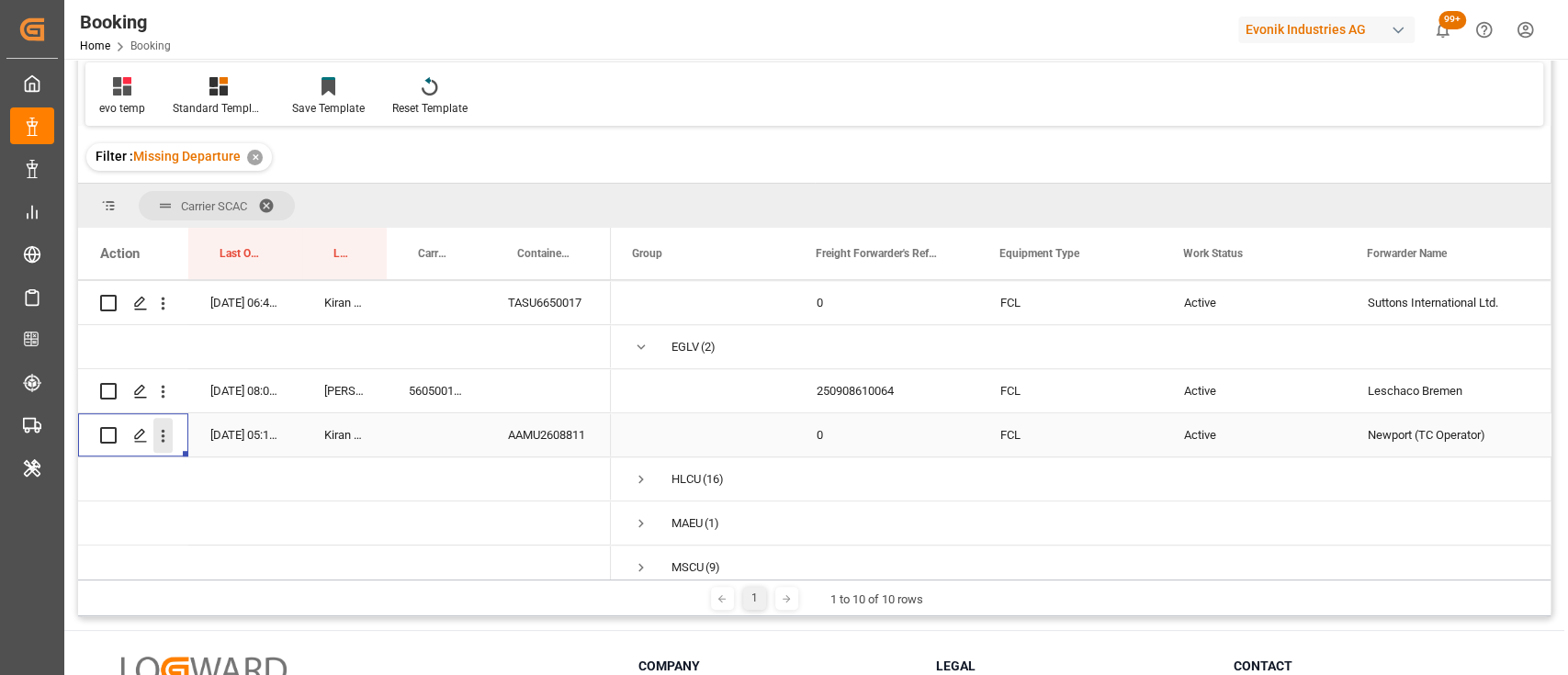
click at [163, 439] on icon "open menu" at bounding box center [164, 435] width 4 height 12
click at [227, 465] on span "Open in new tab" at bounding box center [284, 475] width 167 height 19
click at [637, 345] on span "Press SPACE to select this row." at bounding box center [641, 346] width 16 height 16
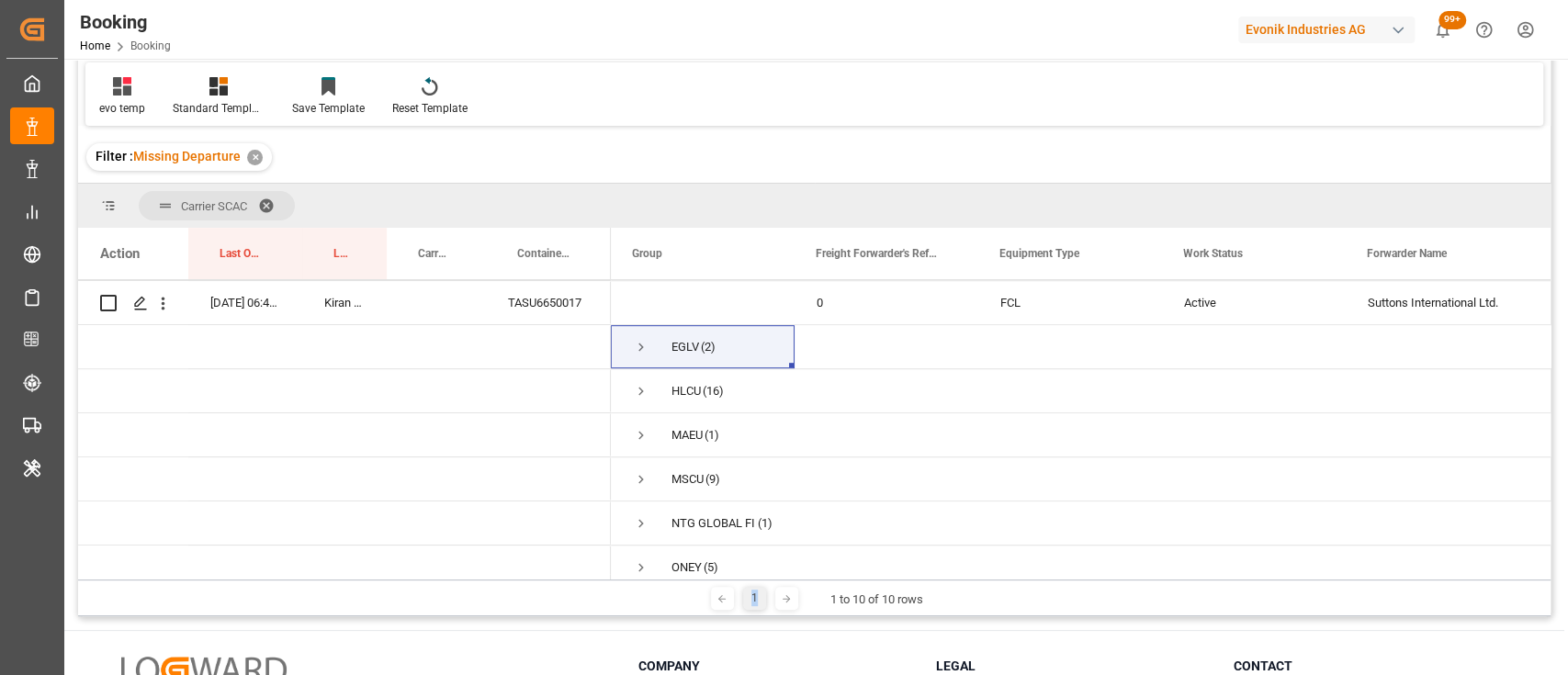
click at [268, 193] on span "Carrier SCAC" at bounding box center [217, 205] width 156 height 30
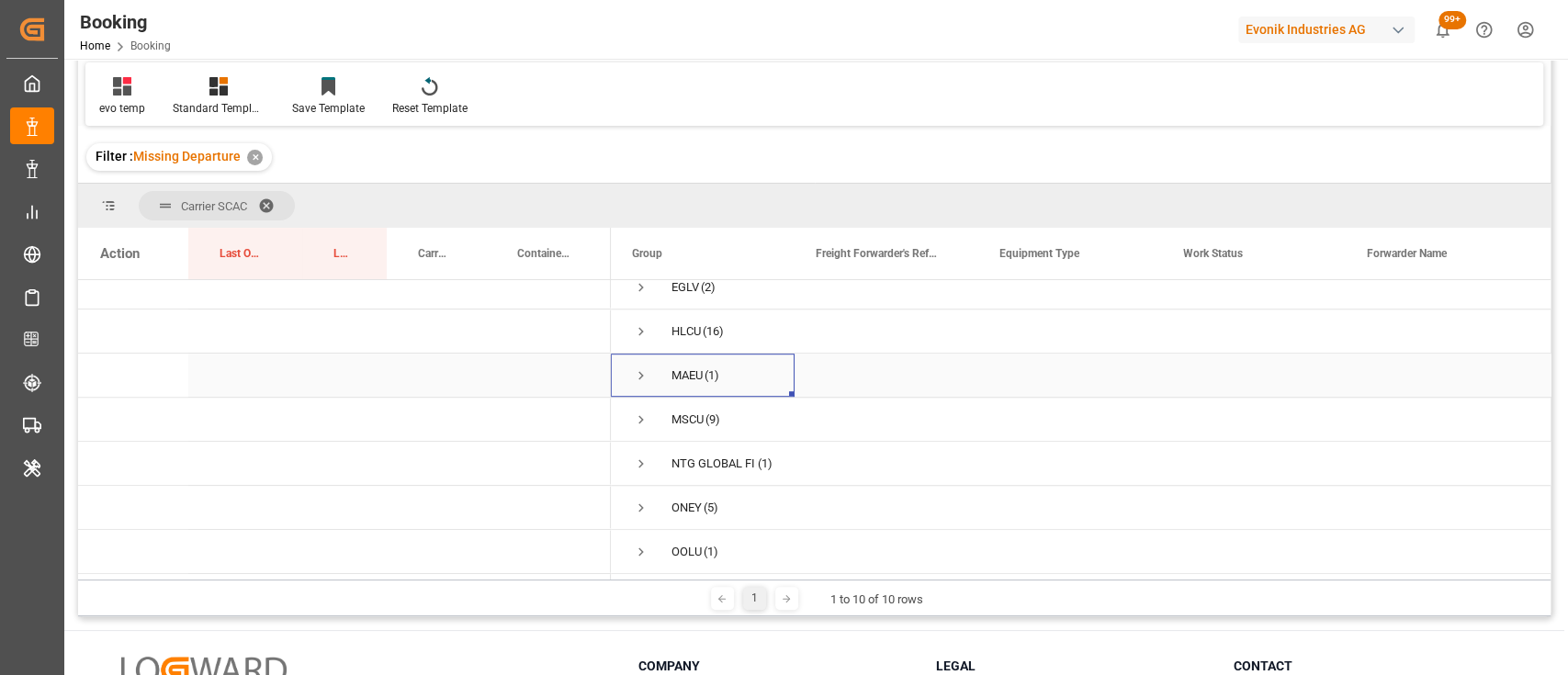
click at [639, 367] on span "Press SPACE to select this row." at bounding box center [641, 375] width 16 height 16
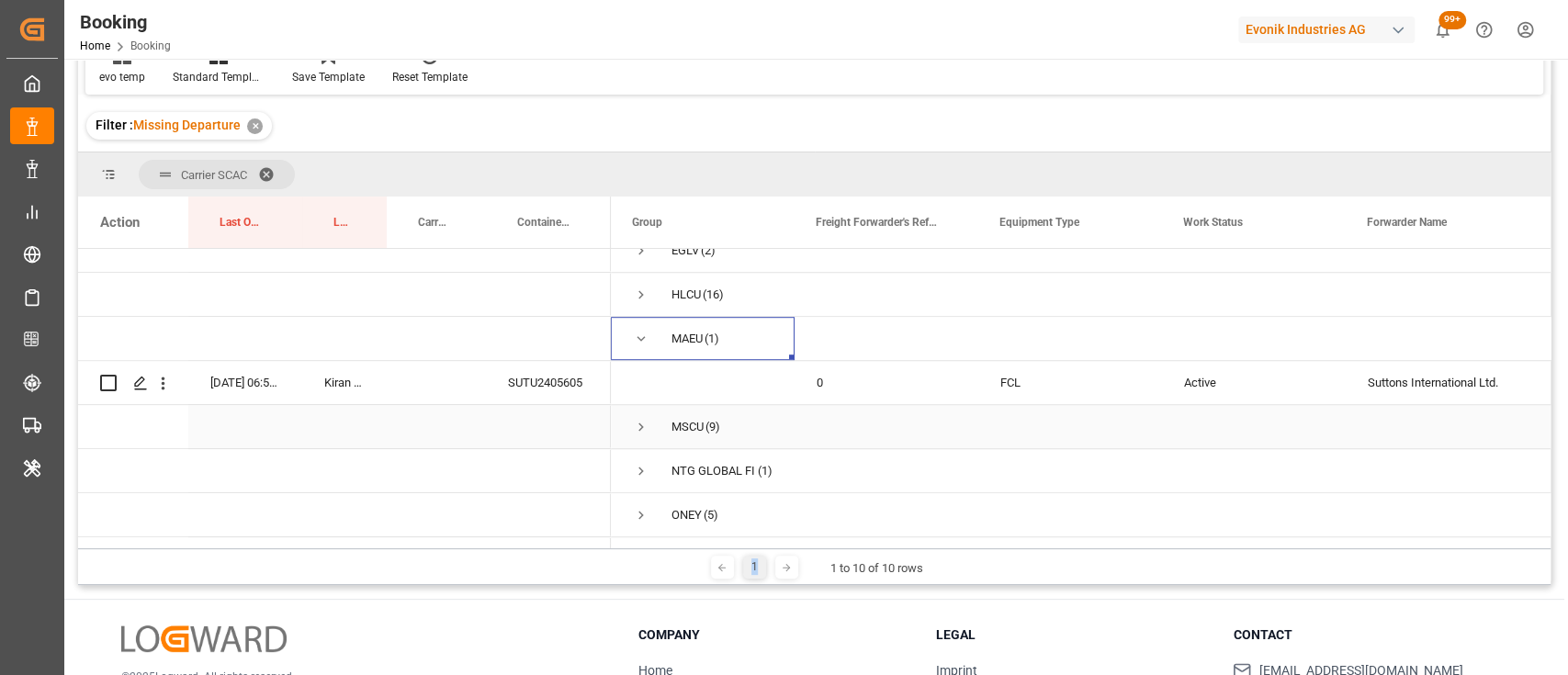
scroll to position [858, 0]
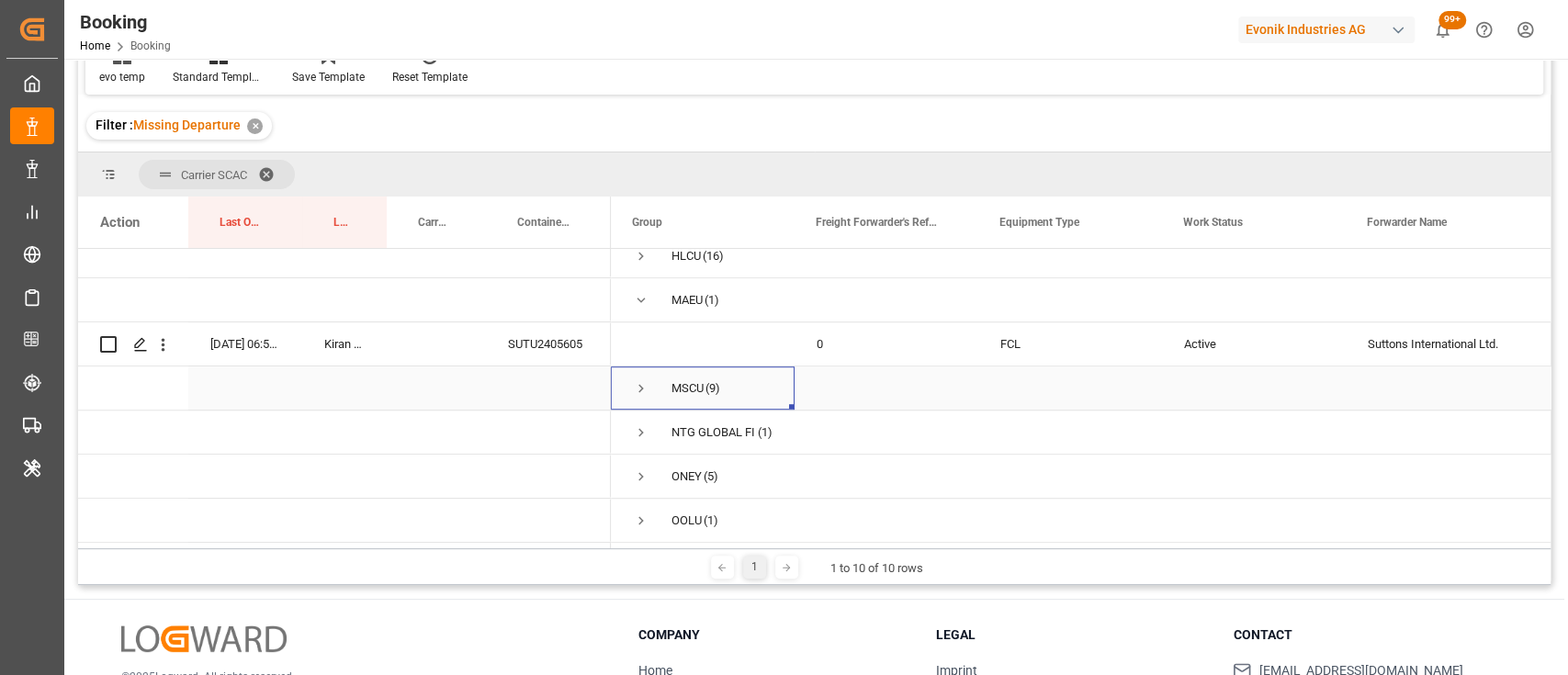
click at [633, 381] on span "Press SPACE to select this row." at bounding box center [641, 388] width 16 height 16
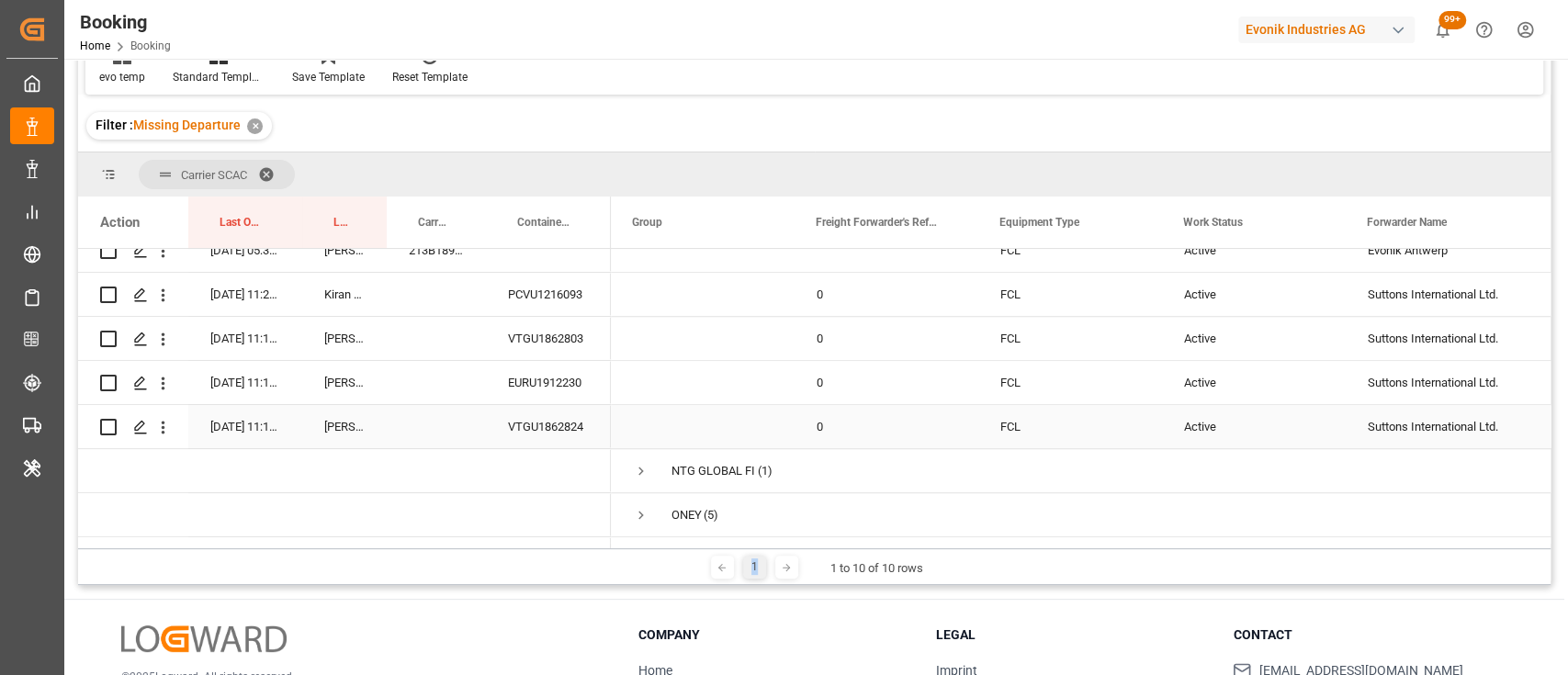
scroll to position [1254, 0]
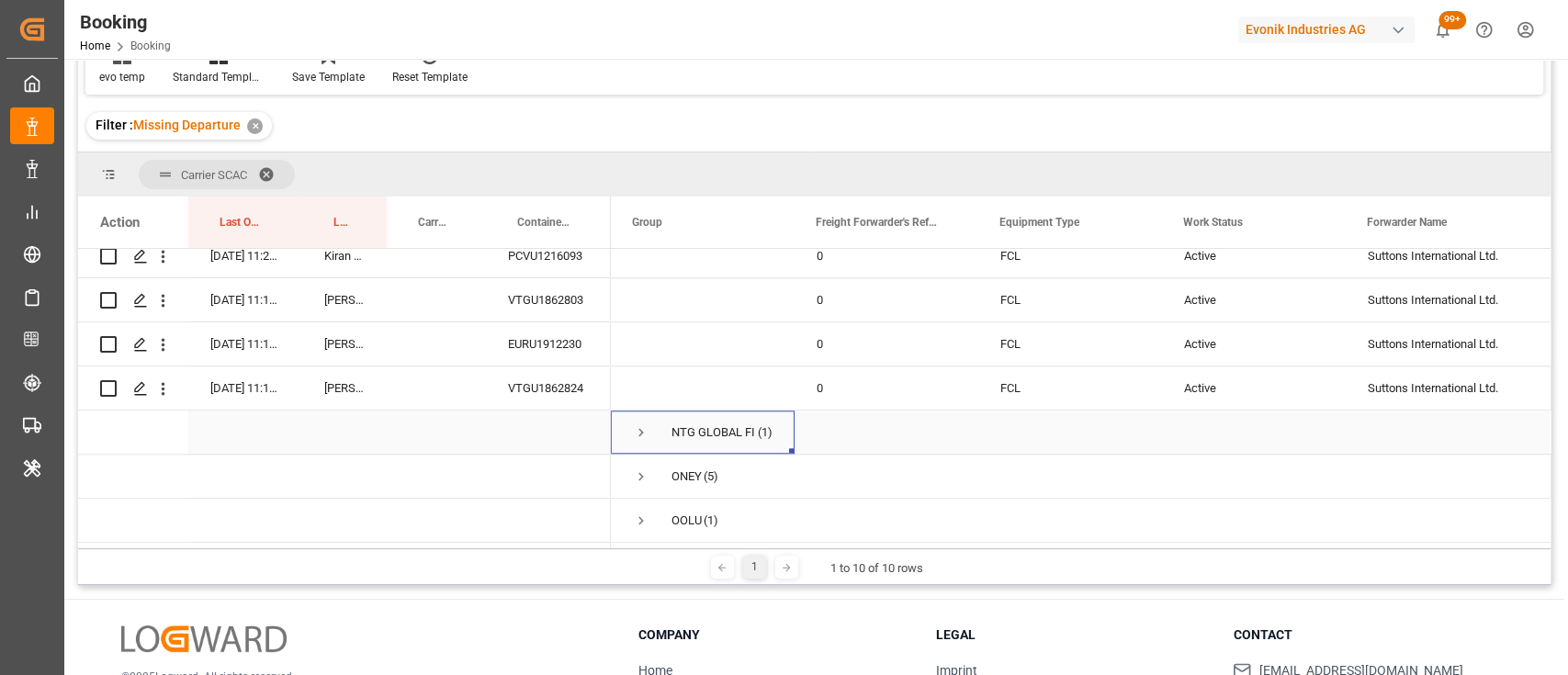
click at [643, 428] on span "Press SPACE to select this row." at bounding box center [641, 432] width 16 height 16
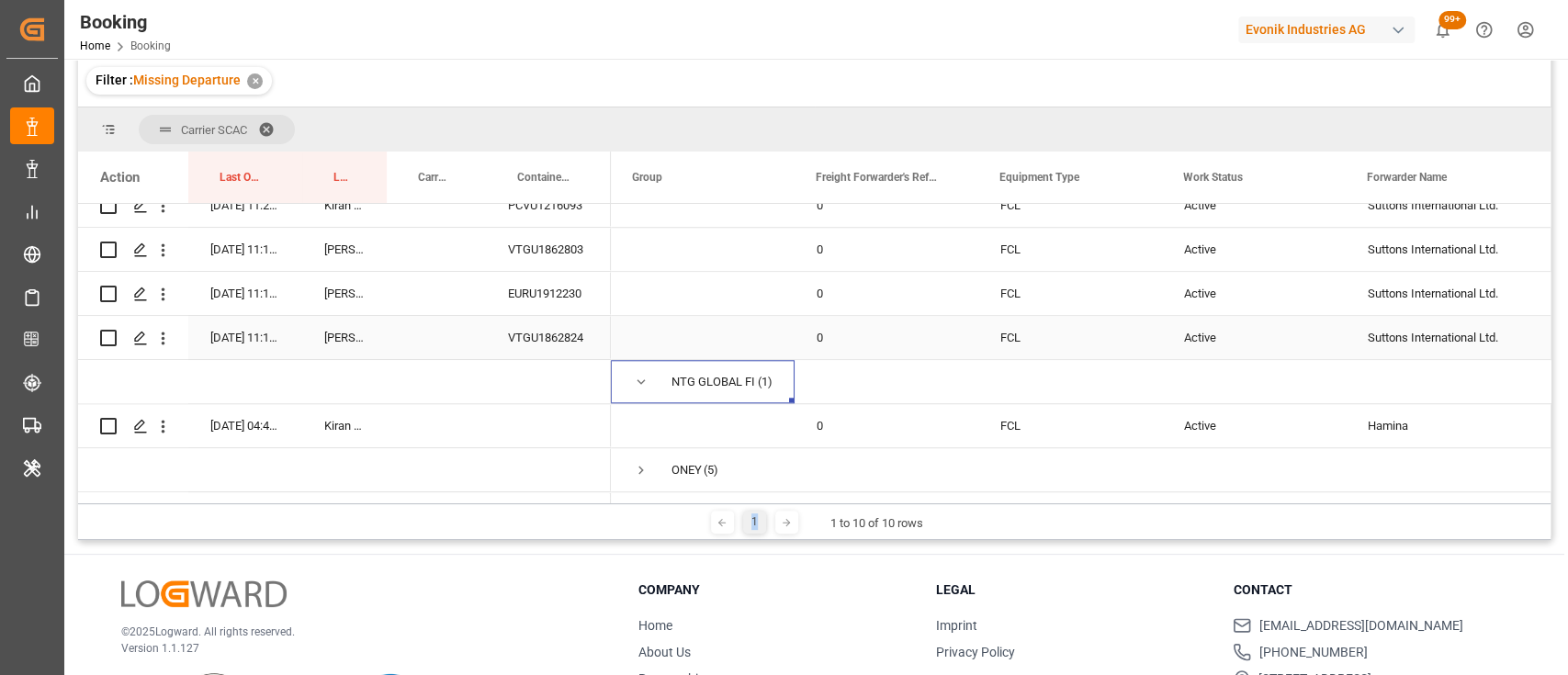
scroll to position [1298, 0]
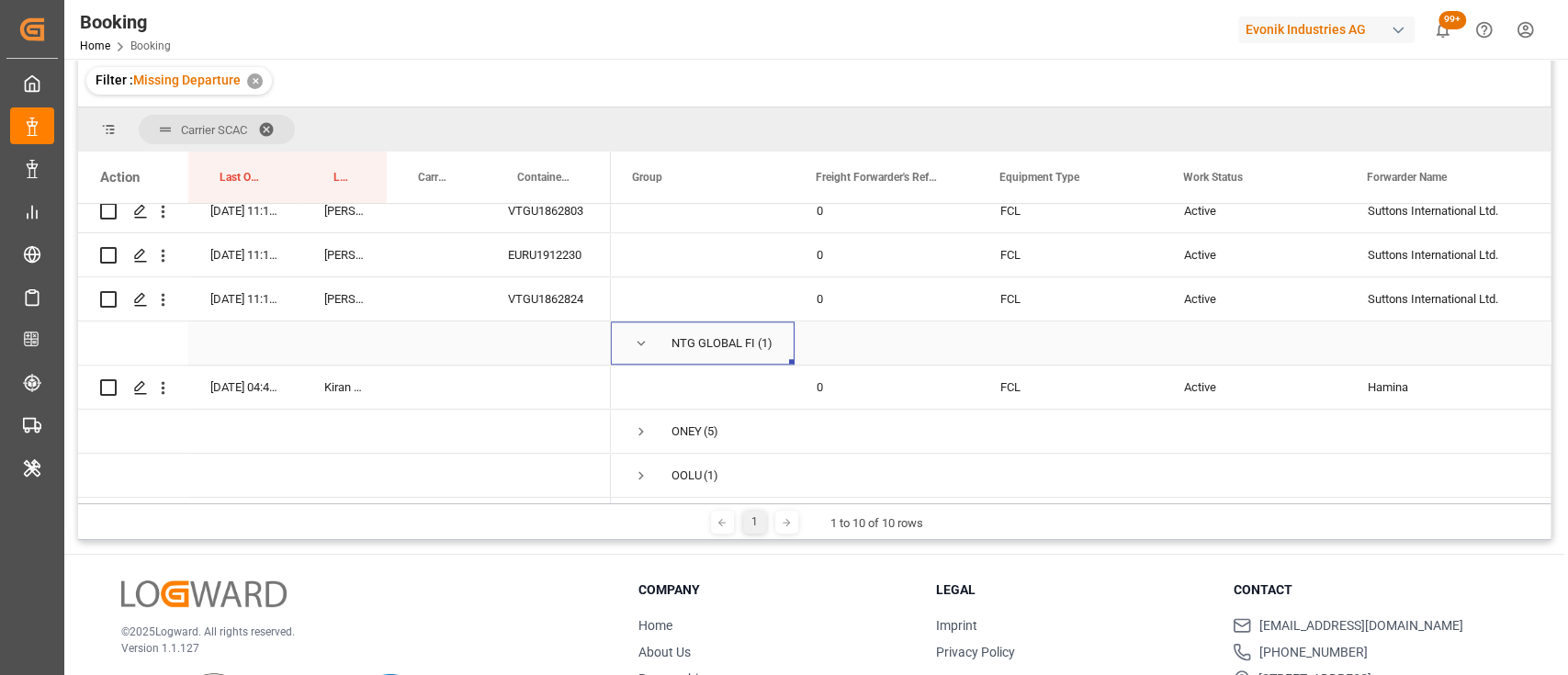
click at [638, 336] on span "Press SPACE to select this row." at bounding box center [641, 343] width 16 height 16
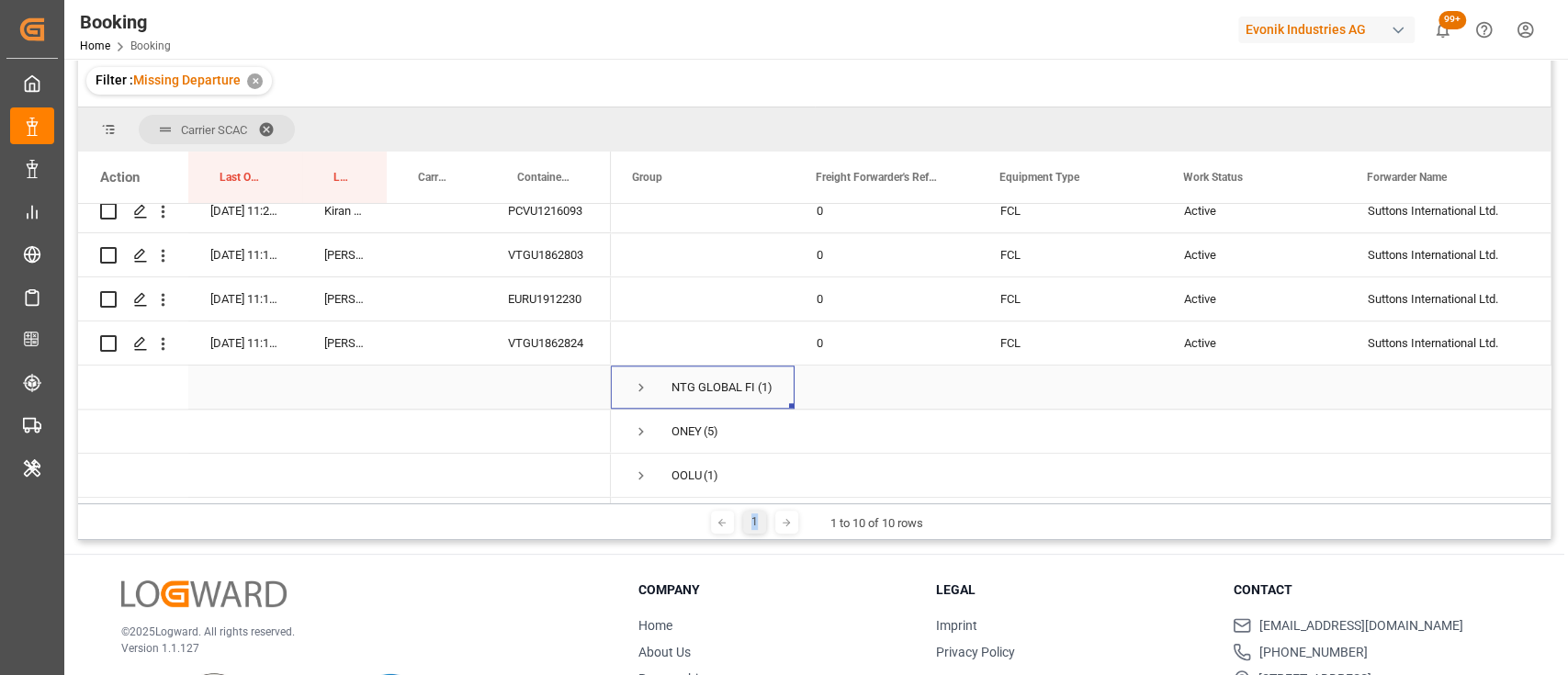
scroll to position [1254, 0]
click at [634, 427] on span "Press SPACE to select this row." at bounding box center [641, 431] width 16 height 16
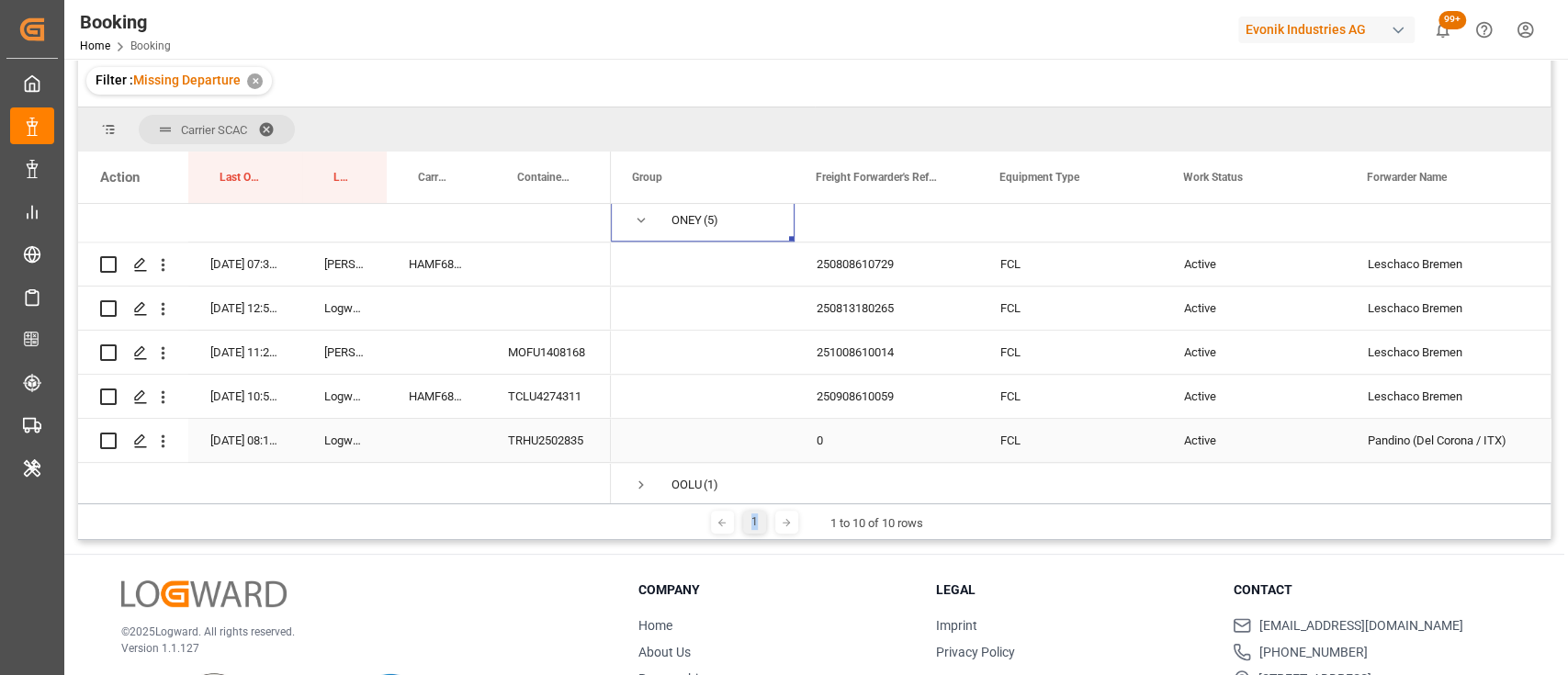
scroll to position [1475, 0]
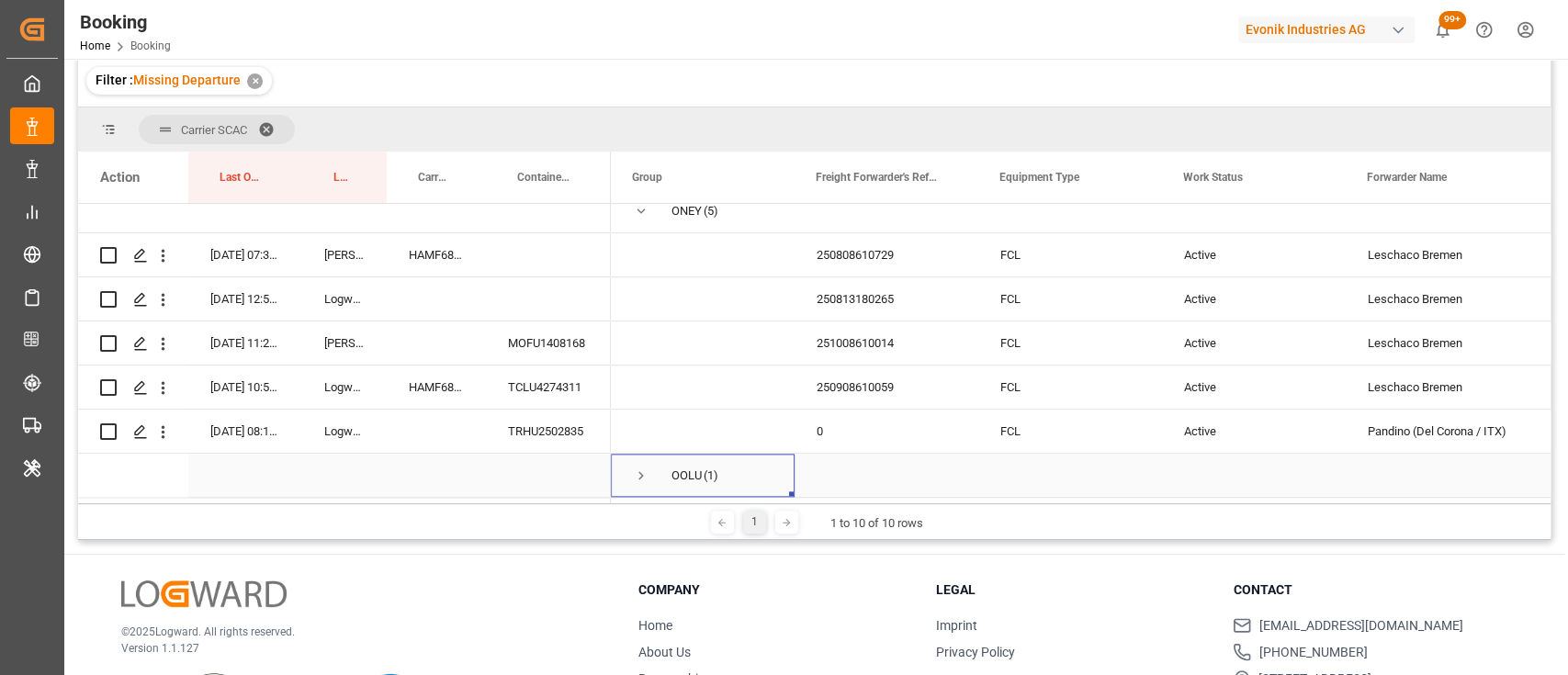
click at [640, 468] on span "Press SPACE to select this row." at bounding box center [641, 476] width 16 height 16
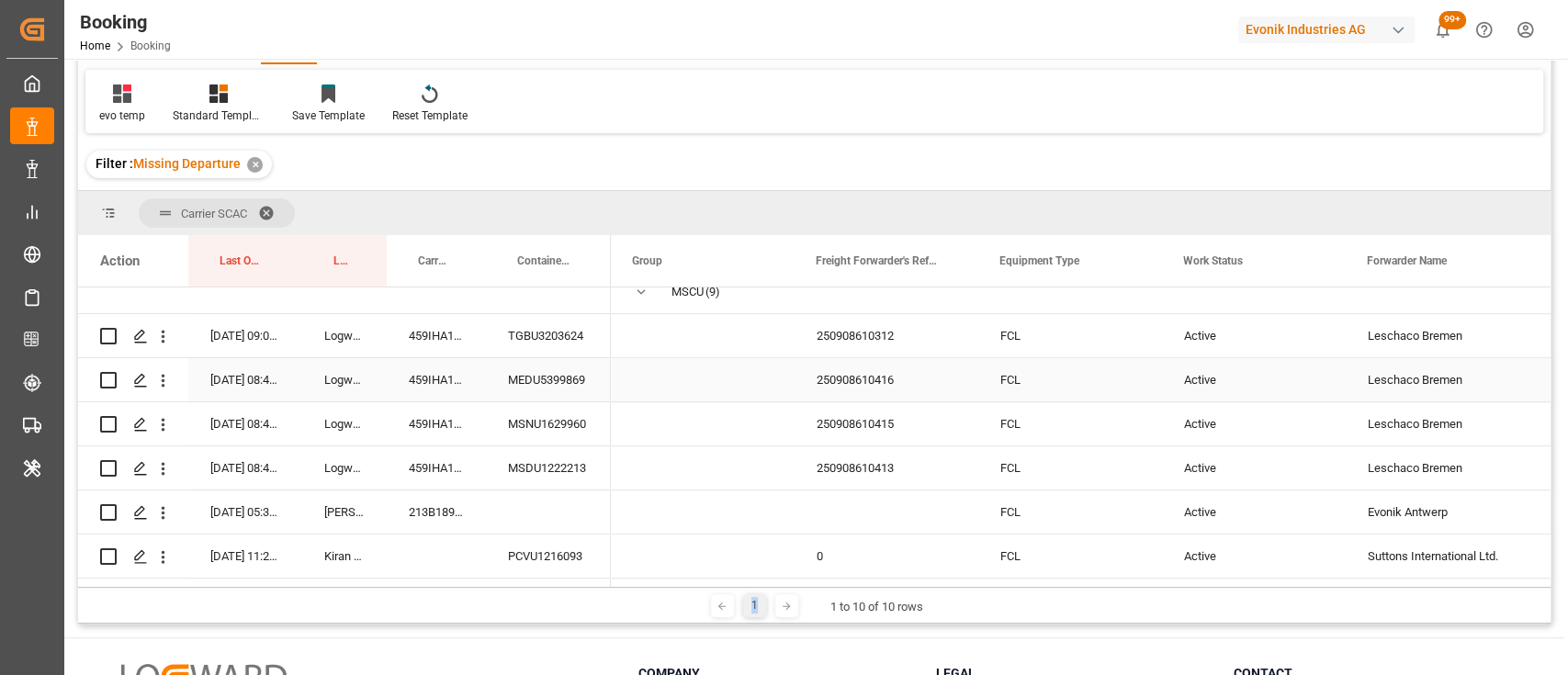
scroll to position [979, 0]
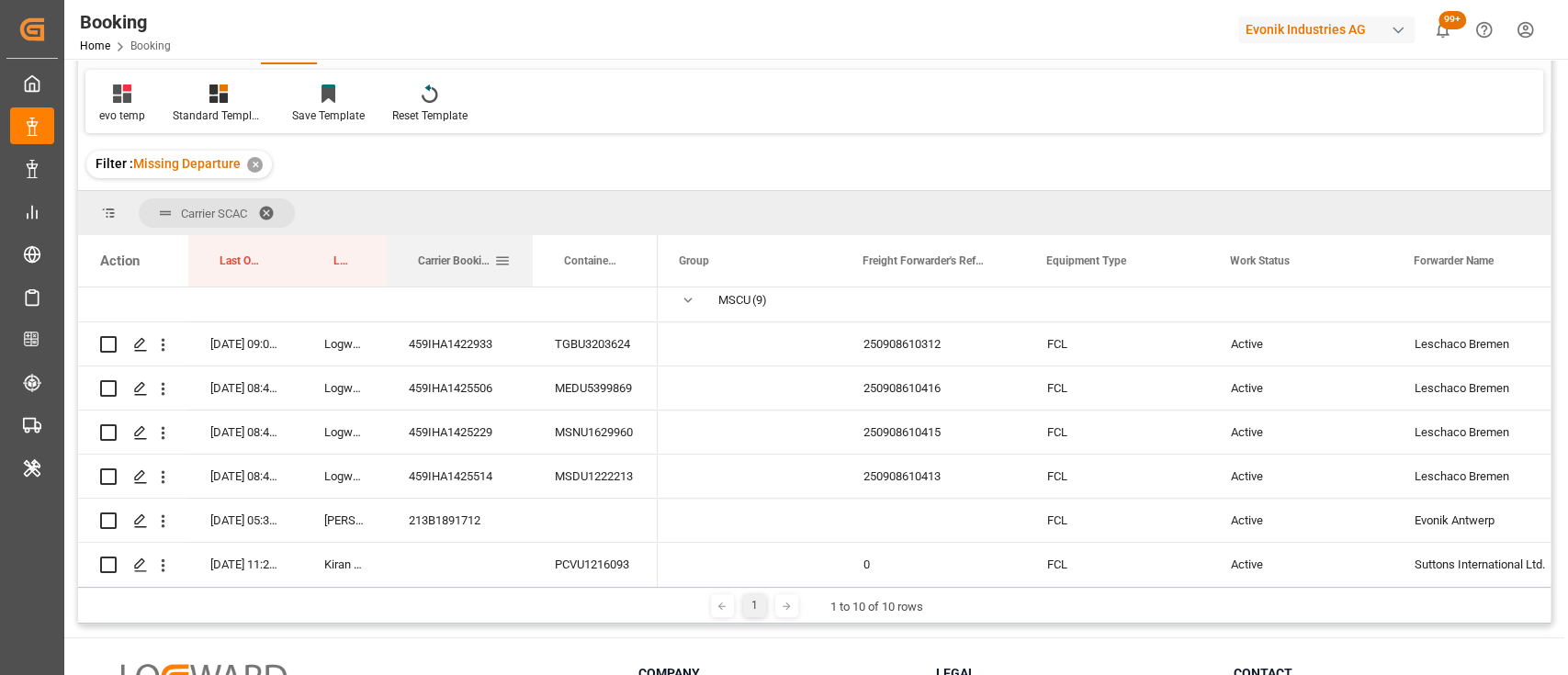
drag, startPoint x: 482, startPoint y: 255, endPoint x: 529, endPoint y: 269, distance: 49.0
click at [529, 269] on div at bounding box center [533, 261] width 8 height 52
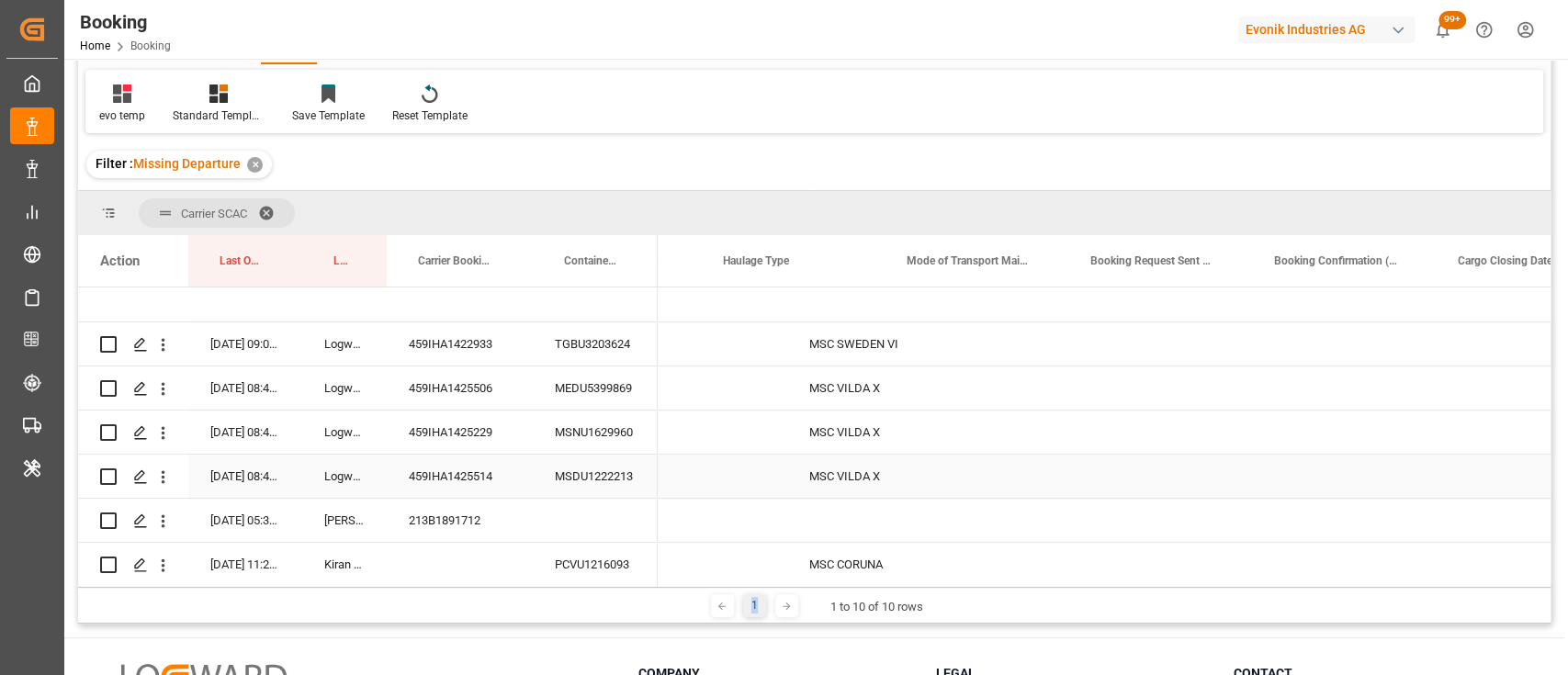
scroll to position [0, 6302]
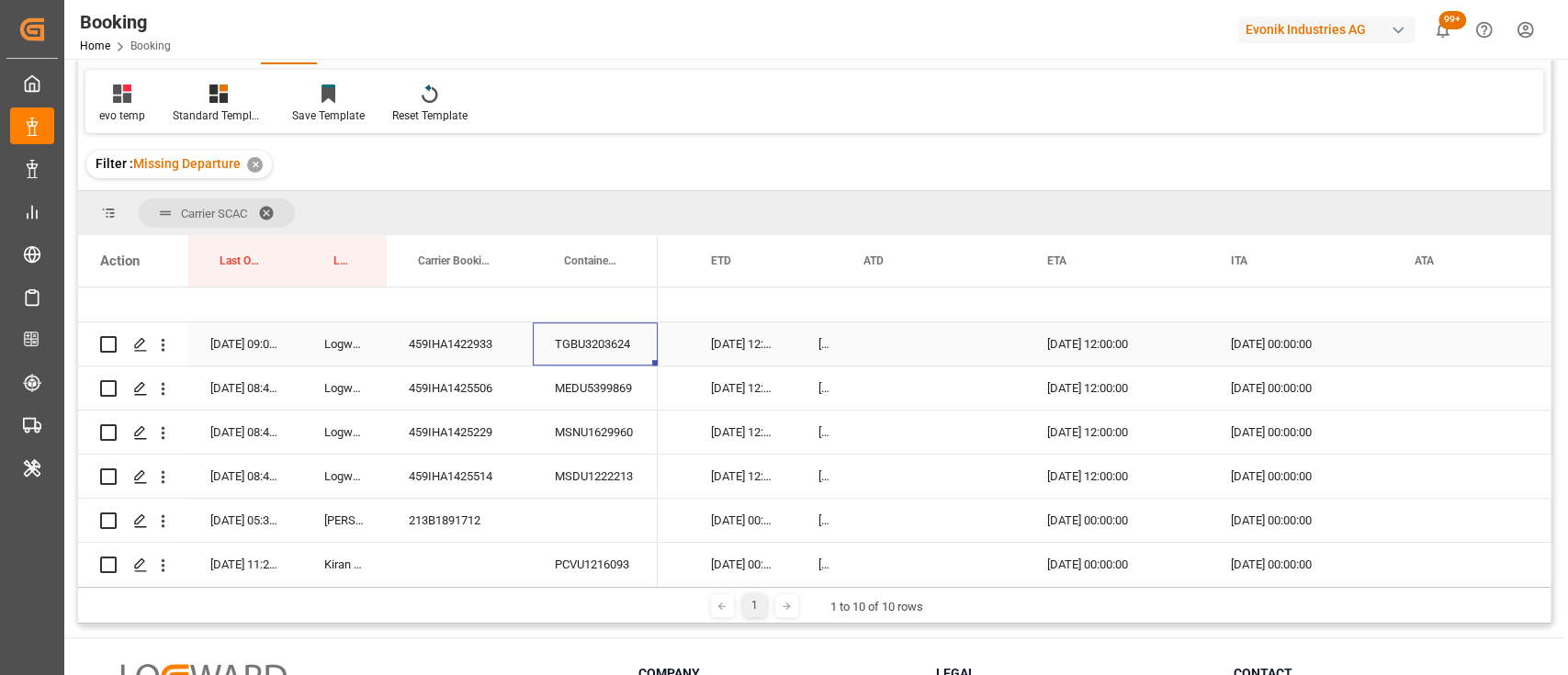
click at [624, 341] on div "TGBU3203624" at bounding box center [596, 343] width 125 height 43
click at [856, 339] on div "Press SPACE to select this row." at bounding box center [933, 343] width 184 height 43
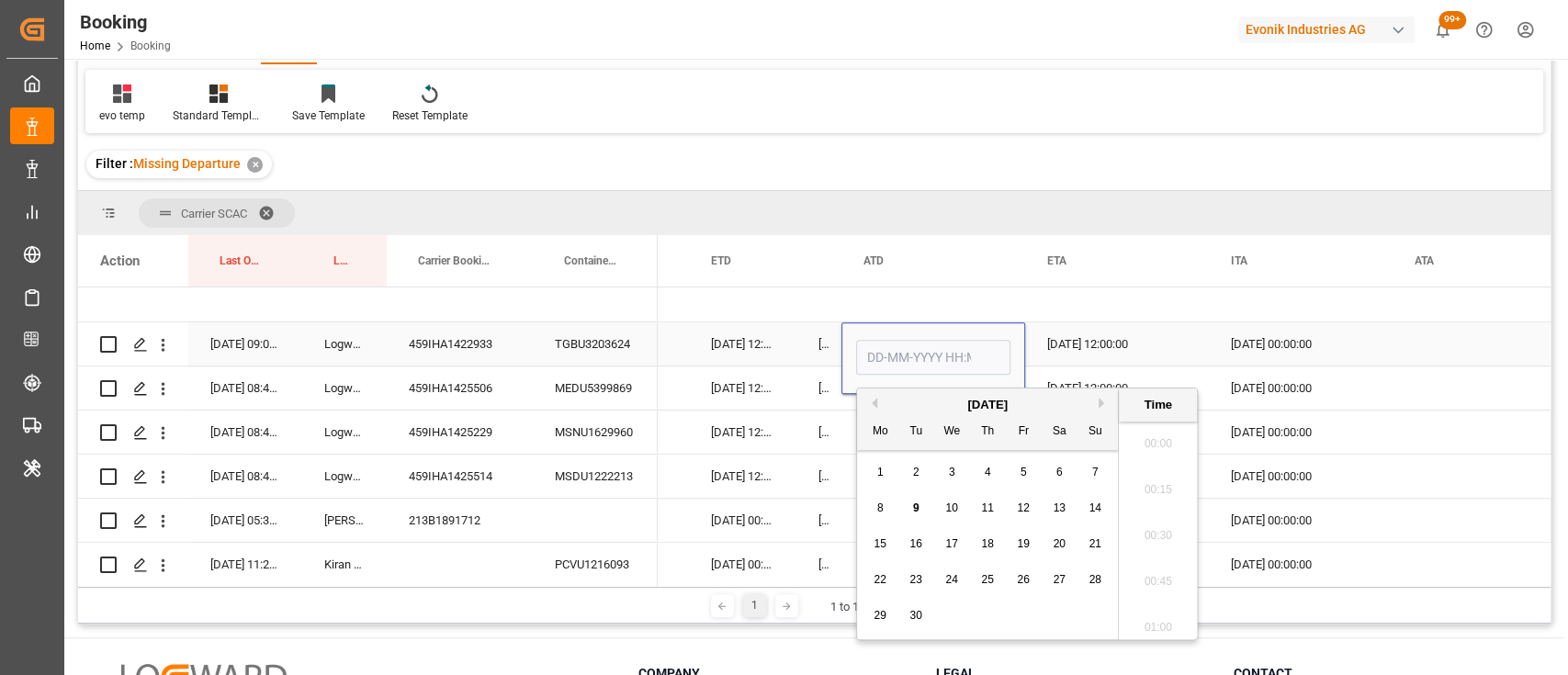
type input "8"
type input "08-09-2025 00:00"
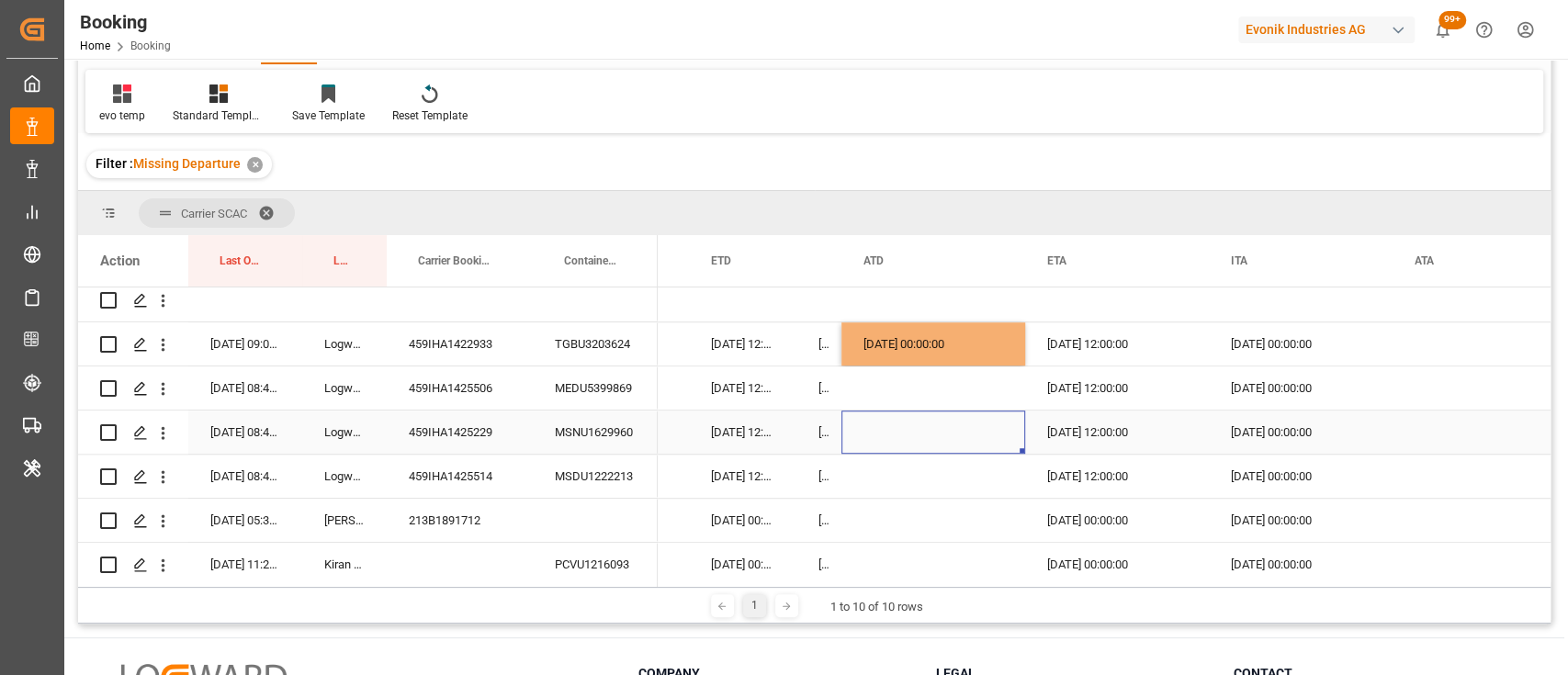
click at [925, 420] on div "Press SPACE to select this row." at bounding box center [933, 431] width 184 height 43
click at [627, 370] on div "MEDU5399869" at bounding box center [596, 387] width 125 height 43
click at [871, 392] on div "Press SPACE to select this row." at bounding box center [933, 387] width 184 height 43
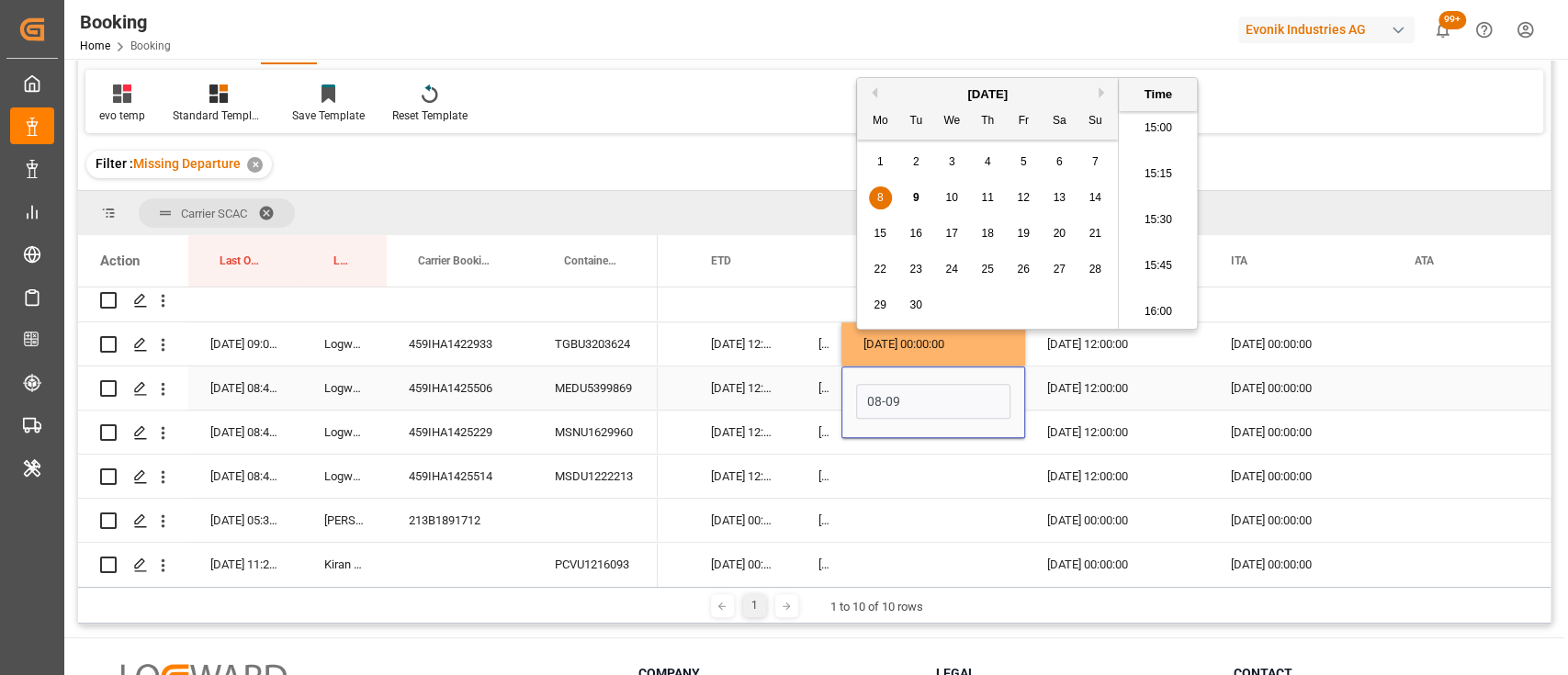
type input "08-09-2025 00:00"
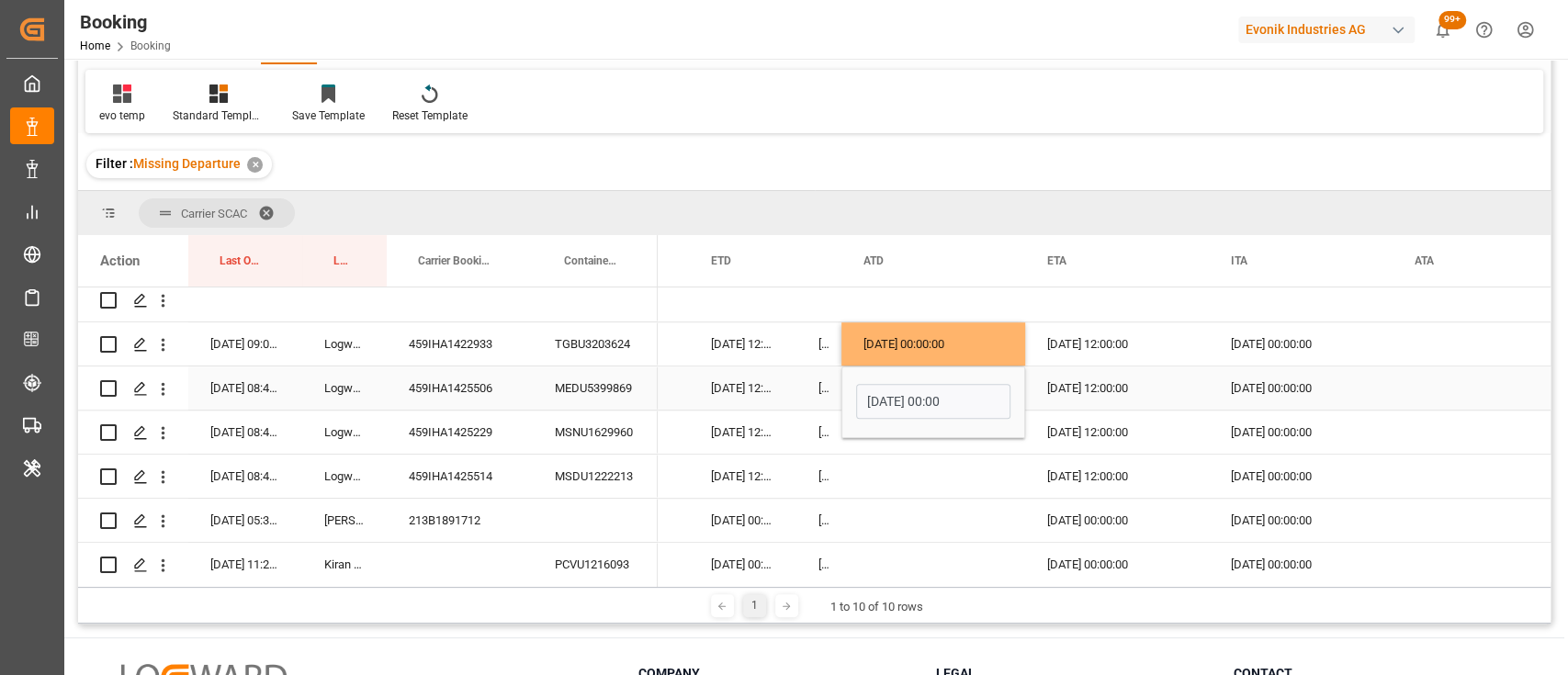
click at [1067, 379] on div "03-10-2025 12:00:00" at bounding box center [1117, 387] width 184 height 43
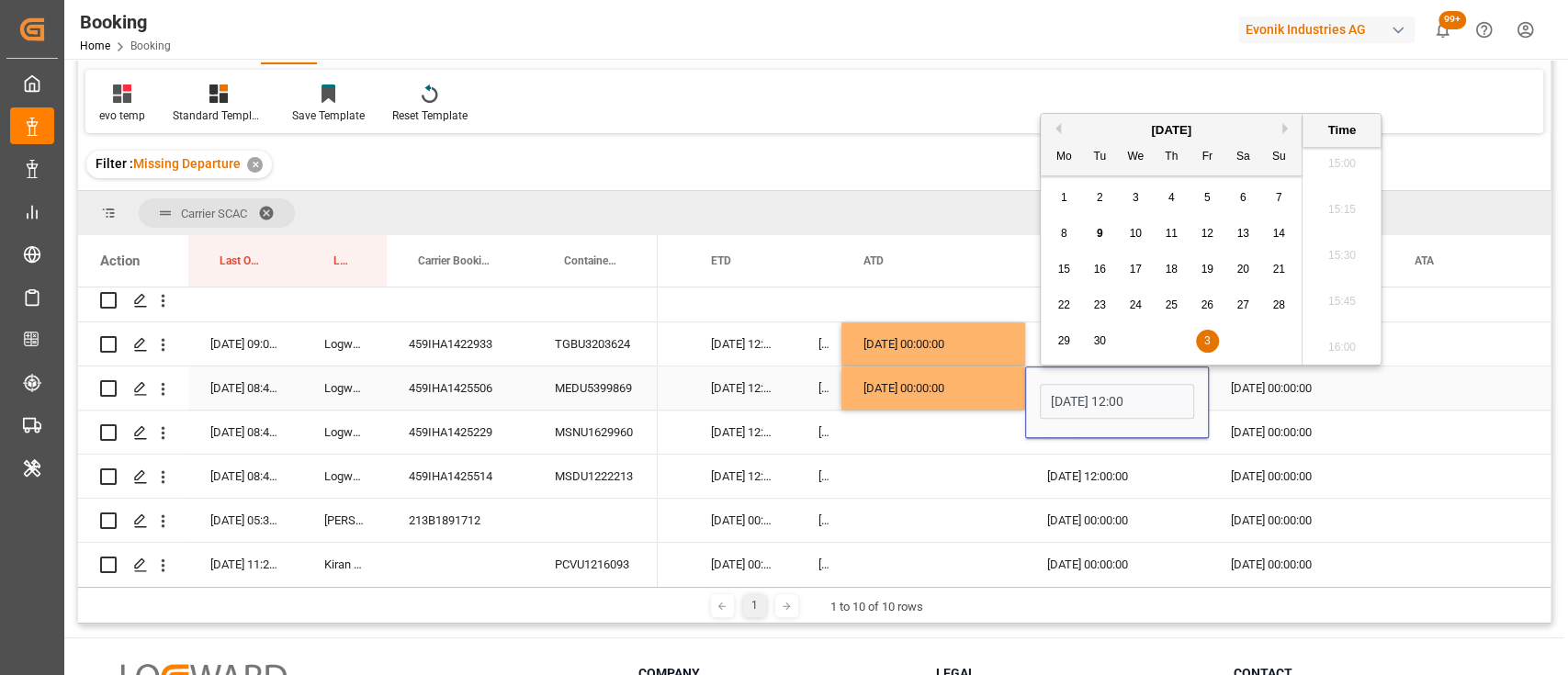
click at [1060, 401] on input "03-10-2025 12:00" at bounding box center [1116, 401] width 154 height 35
type input "05-10-2025 12:00"
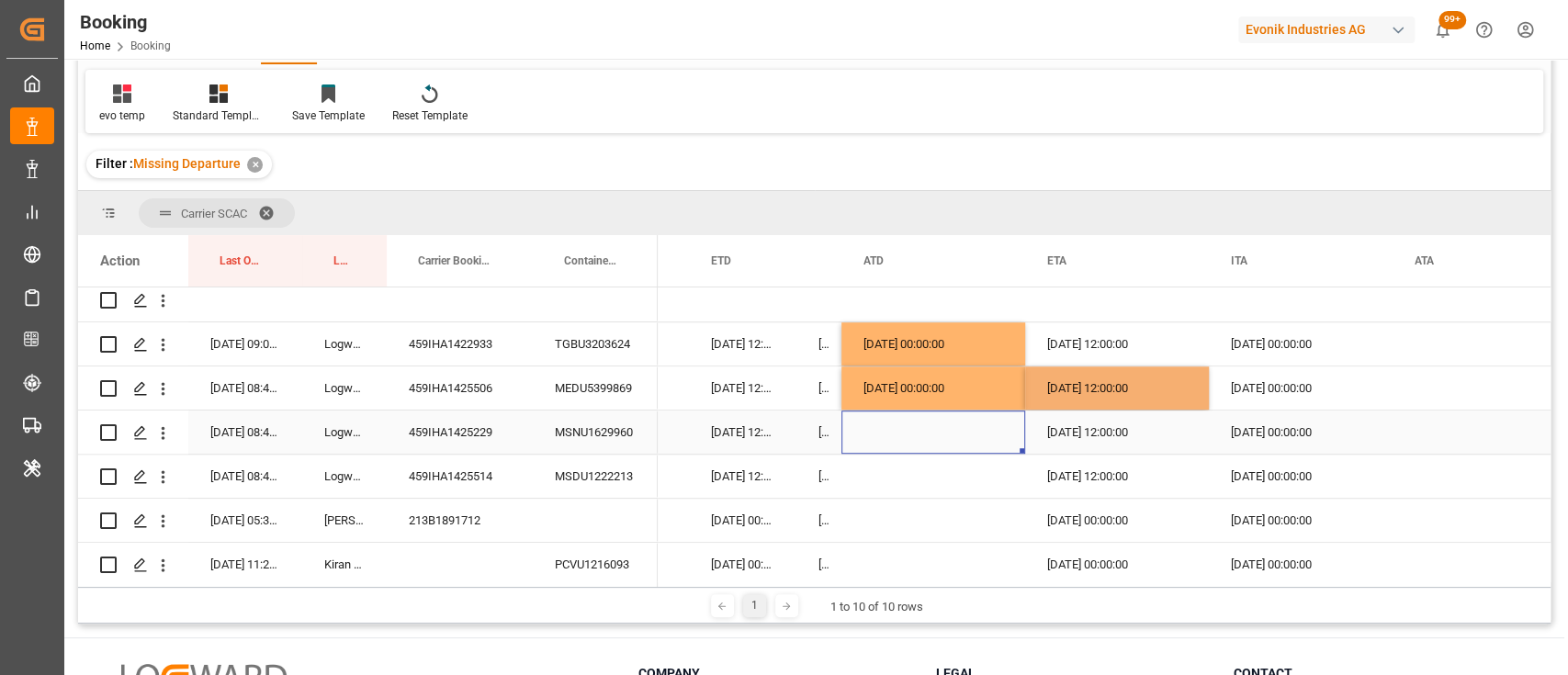
click at [906, 423] on div "Press SPACE to select this row." at bounding box center [933, 431] width 184 height 43
click at [610, 431] on div "MSNU1629960" at bounding box center [596, 431] width 125 height 43
click at [906, 430] on div "Press SPACE to select this row." at bounding box center [933, 431] width 184 height 43
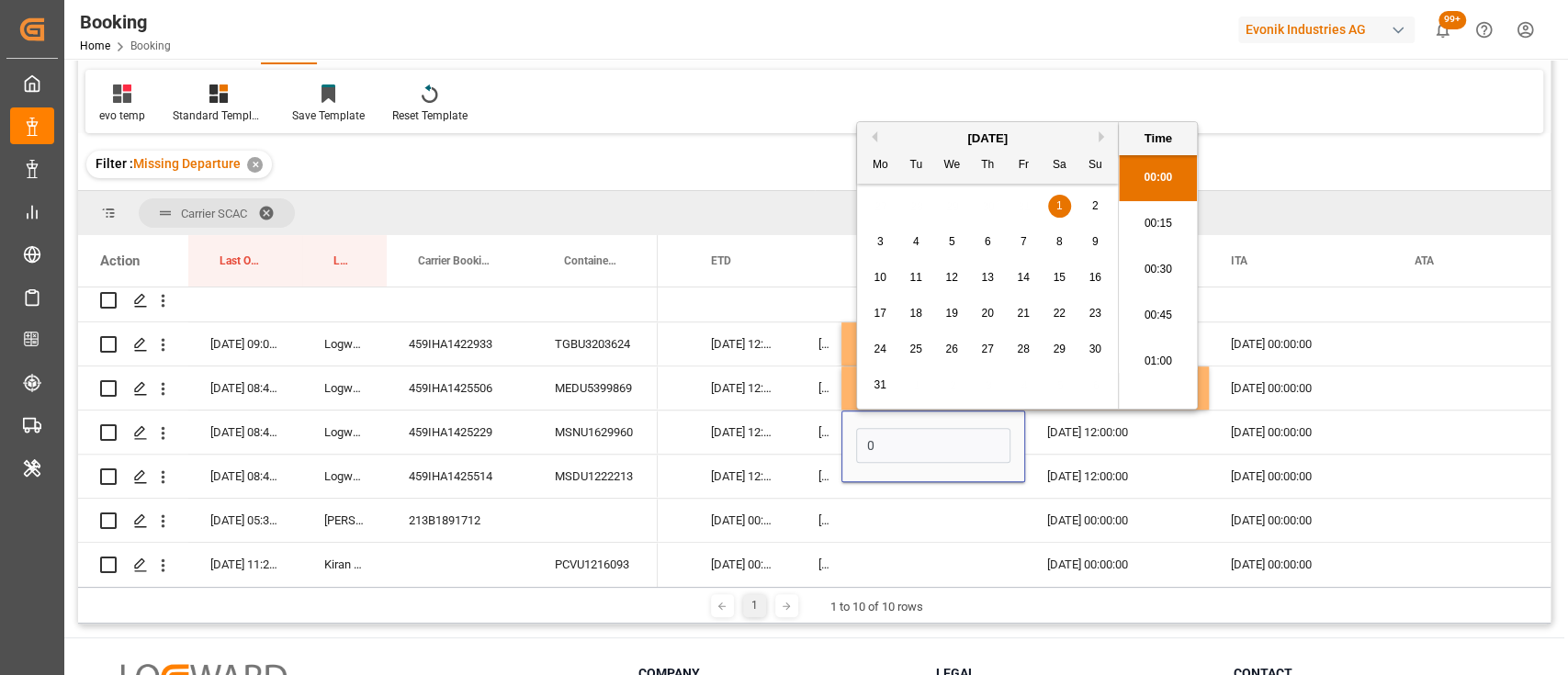
scroll to position [2806, 0]
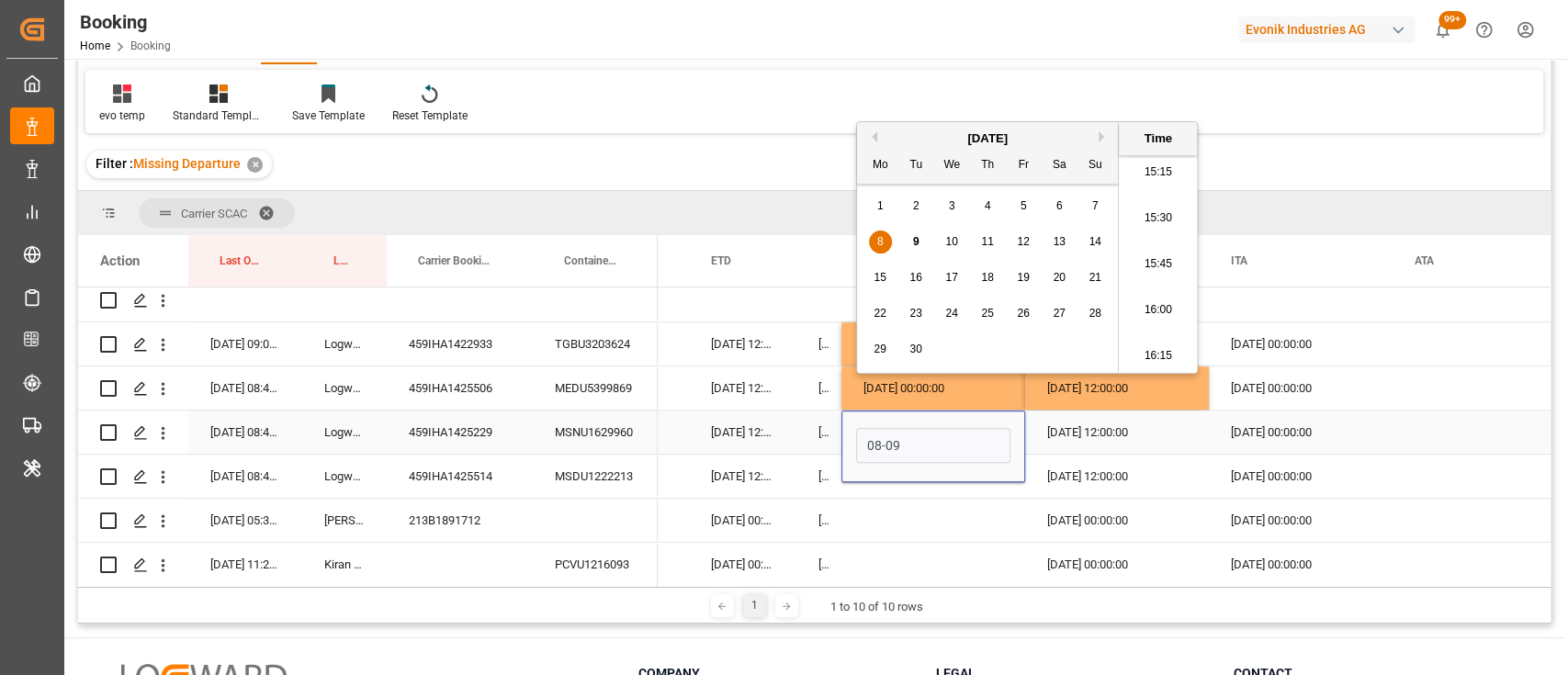
type input "08-09-2025 00:00"
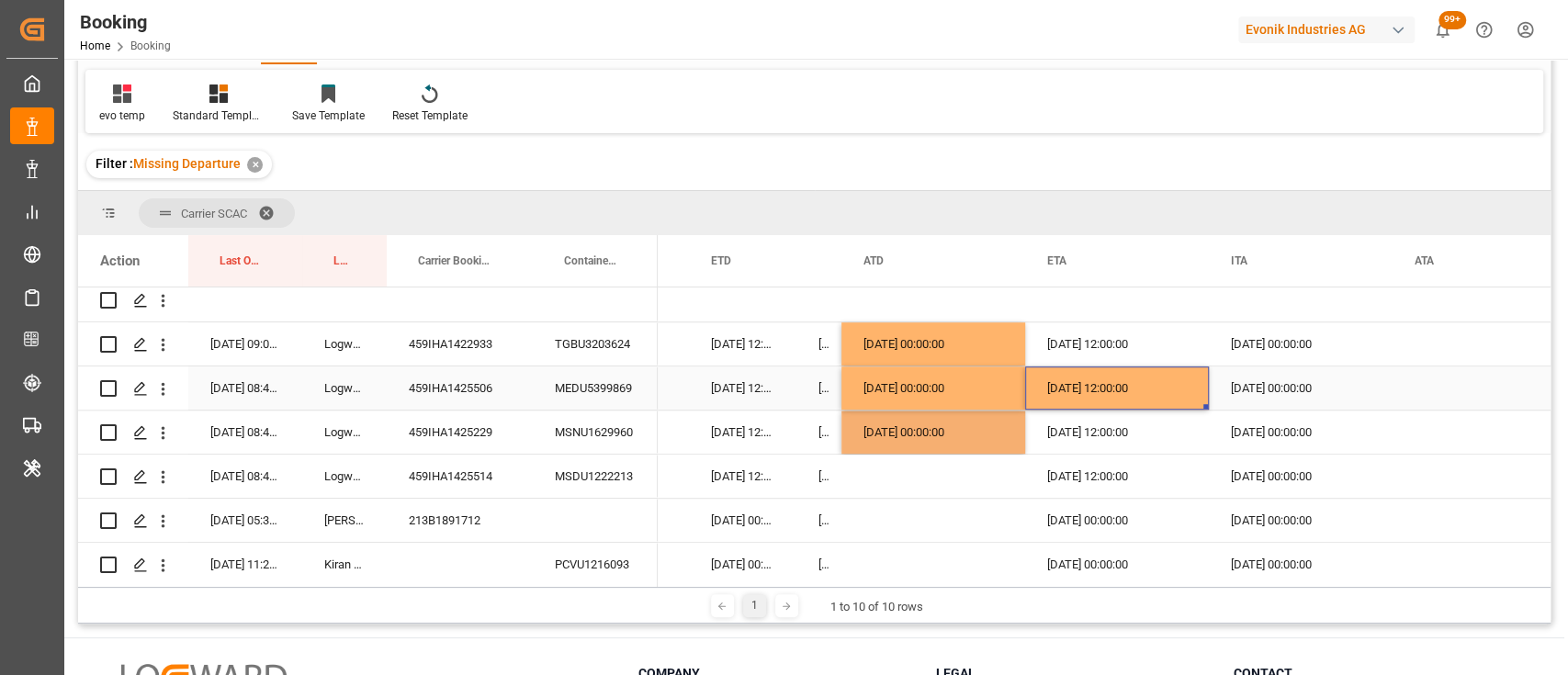
click at [1055, 384] on div "05-10-2025 12:00:00" at bounding box center [1117, 387] width 184 height 43
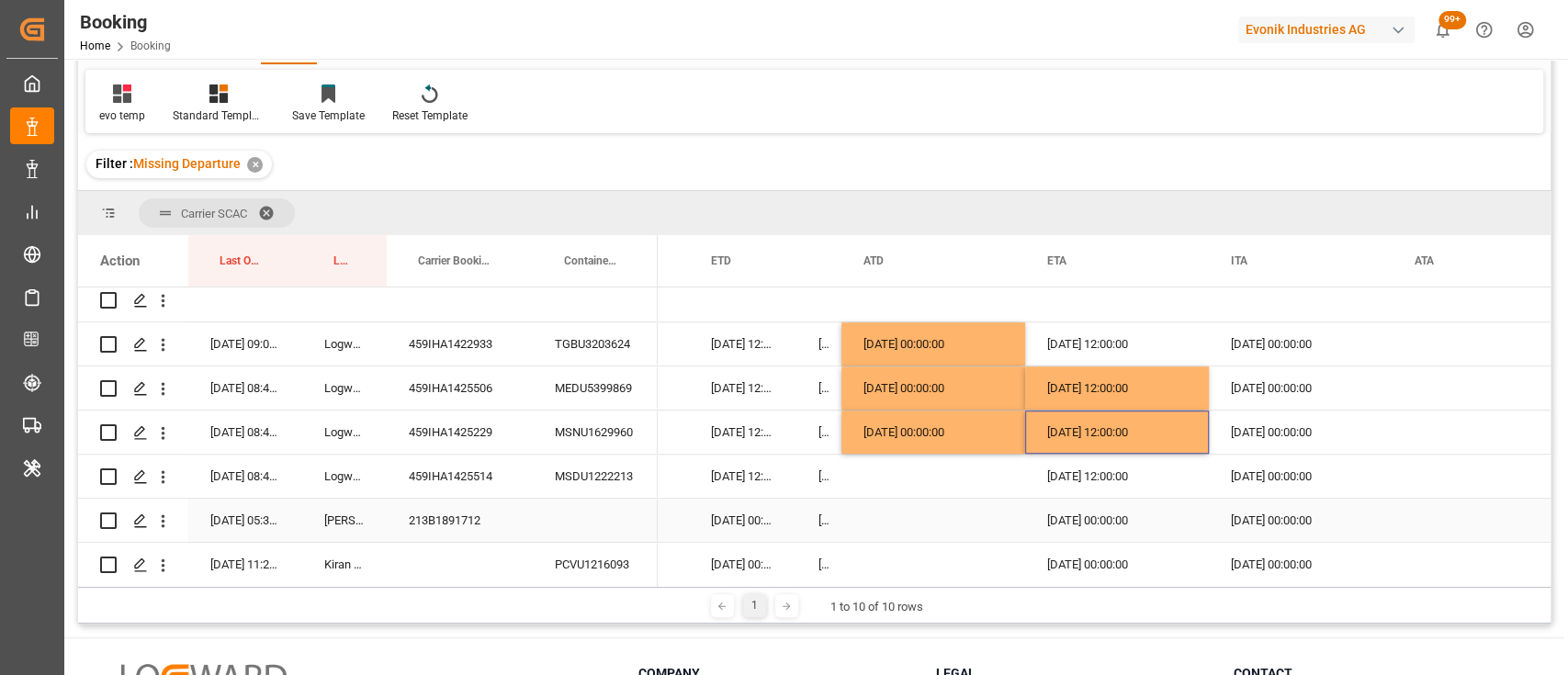
scroll to position [1043, 0]
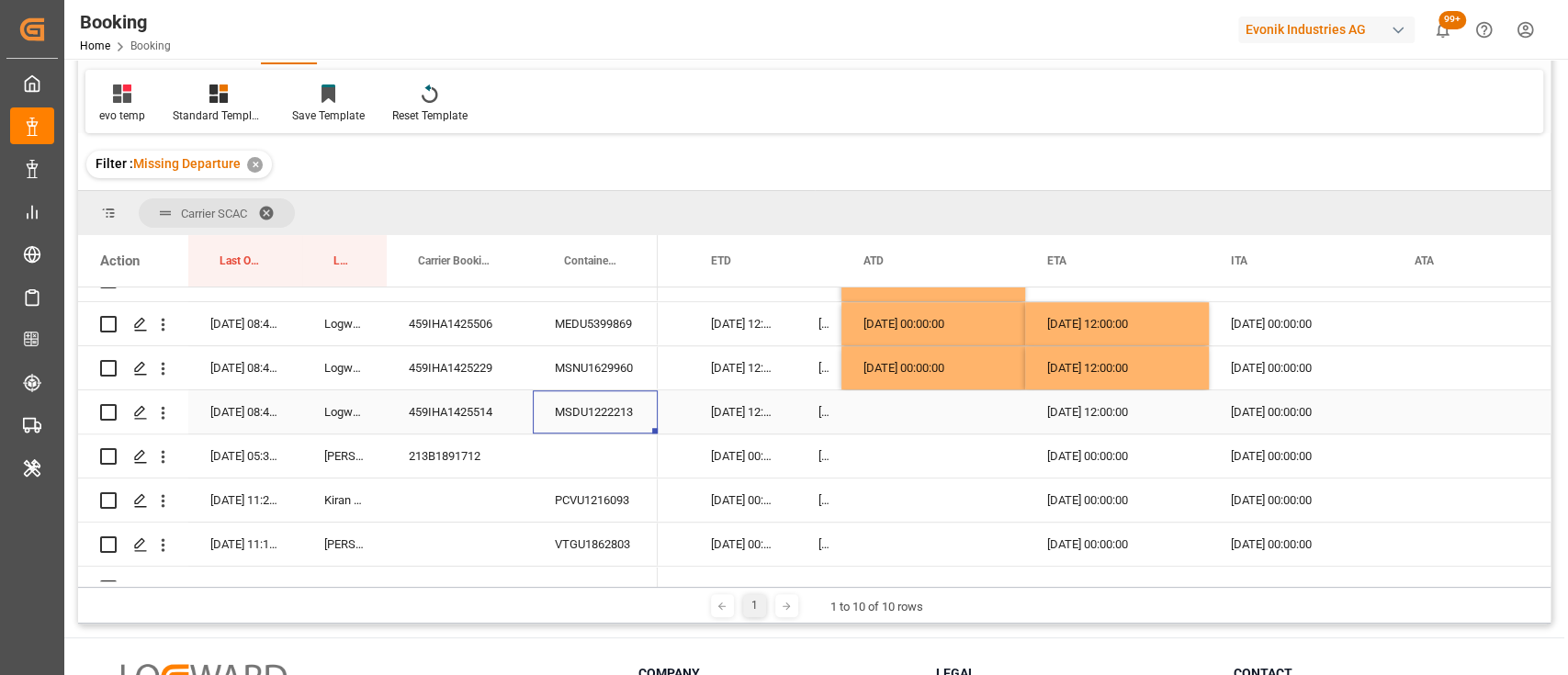
click at [620, 407] on div "MSDU1222213" at bounding box center [596, 411] width 125 height 43
click at [886, 371] on div "08-09-2025 00:00:00" at bounding box center [933, 367] width 184 height 43
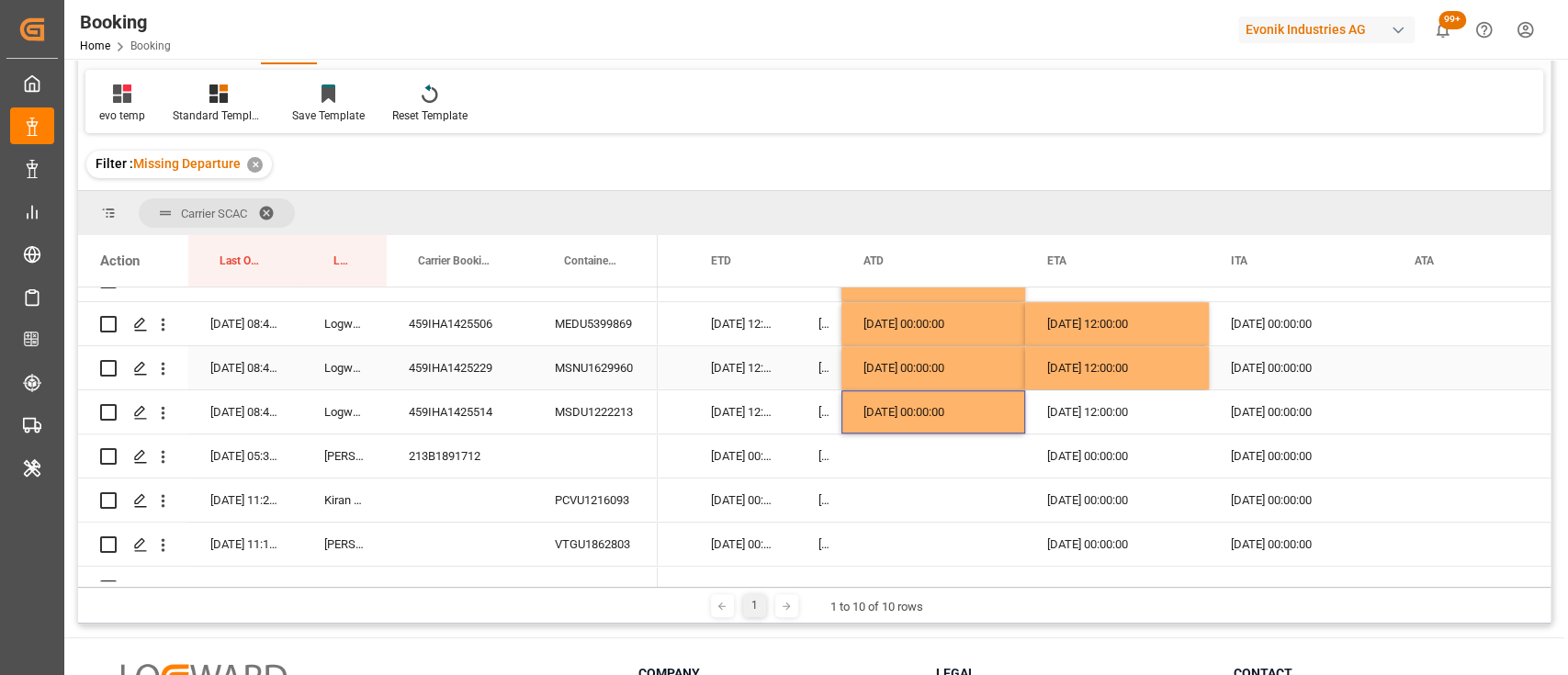
click at [1056, 364] on div "05-10-2025 12:00:00" at bounding box center [1117, 367] width 184 height 43
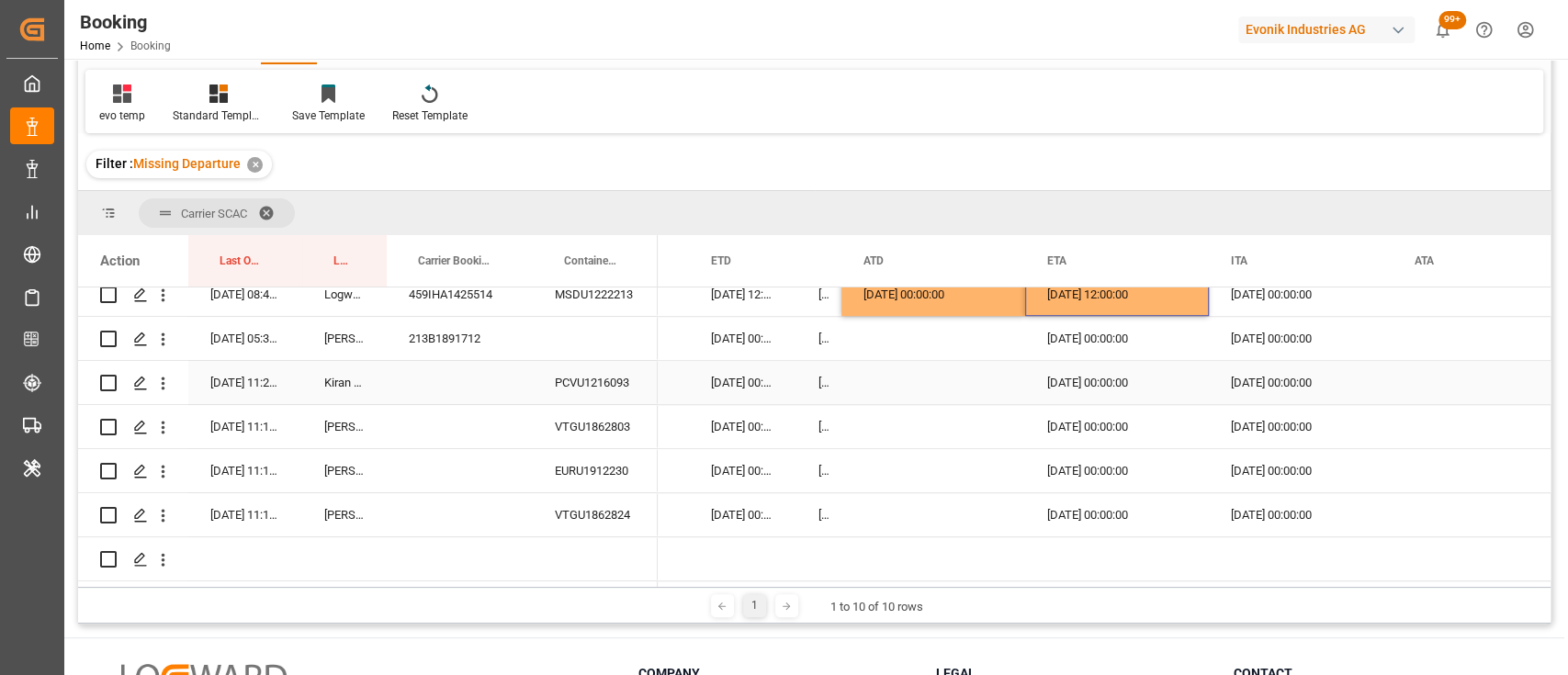
scroll to position [1170, 0]
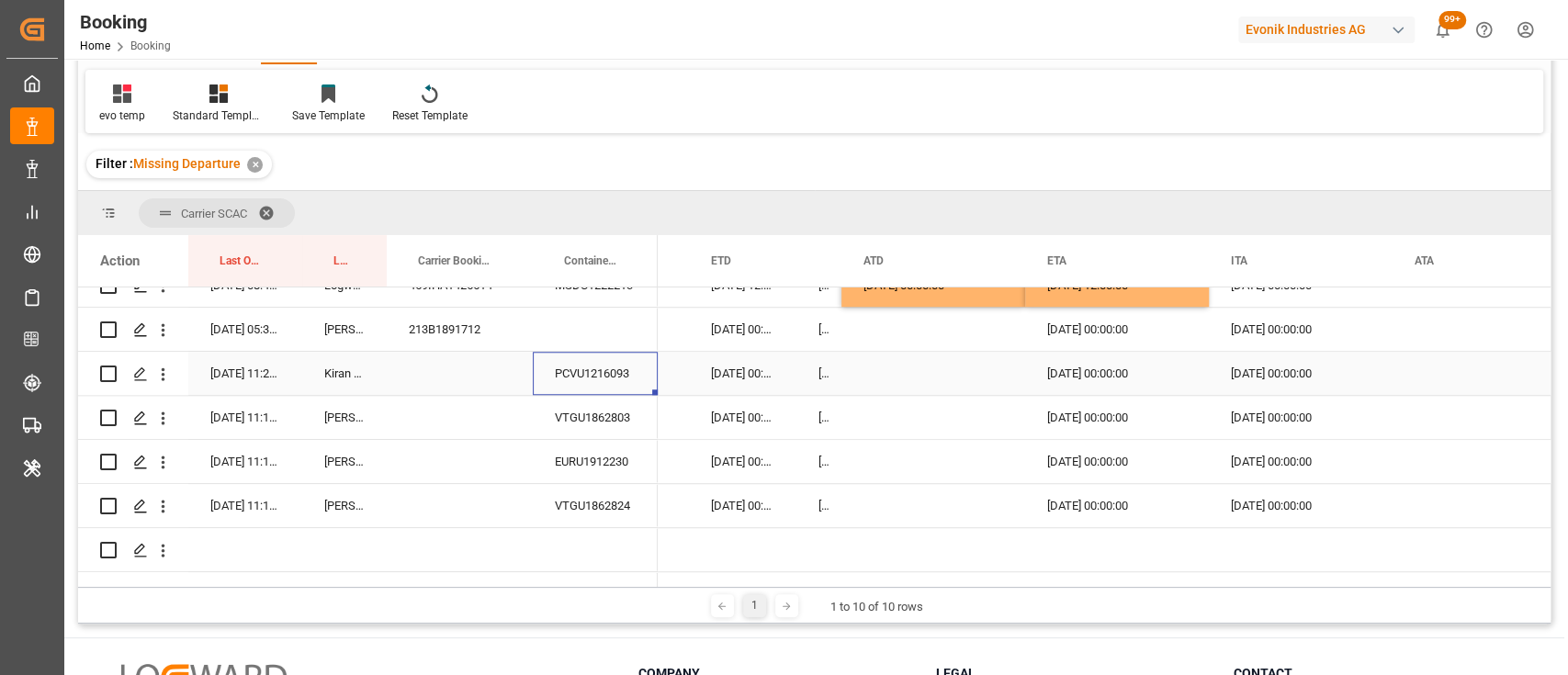
click at [590, 371] on div "PCVU1216093" at bounding box center [596, 373] width 125 height 43
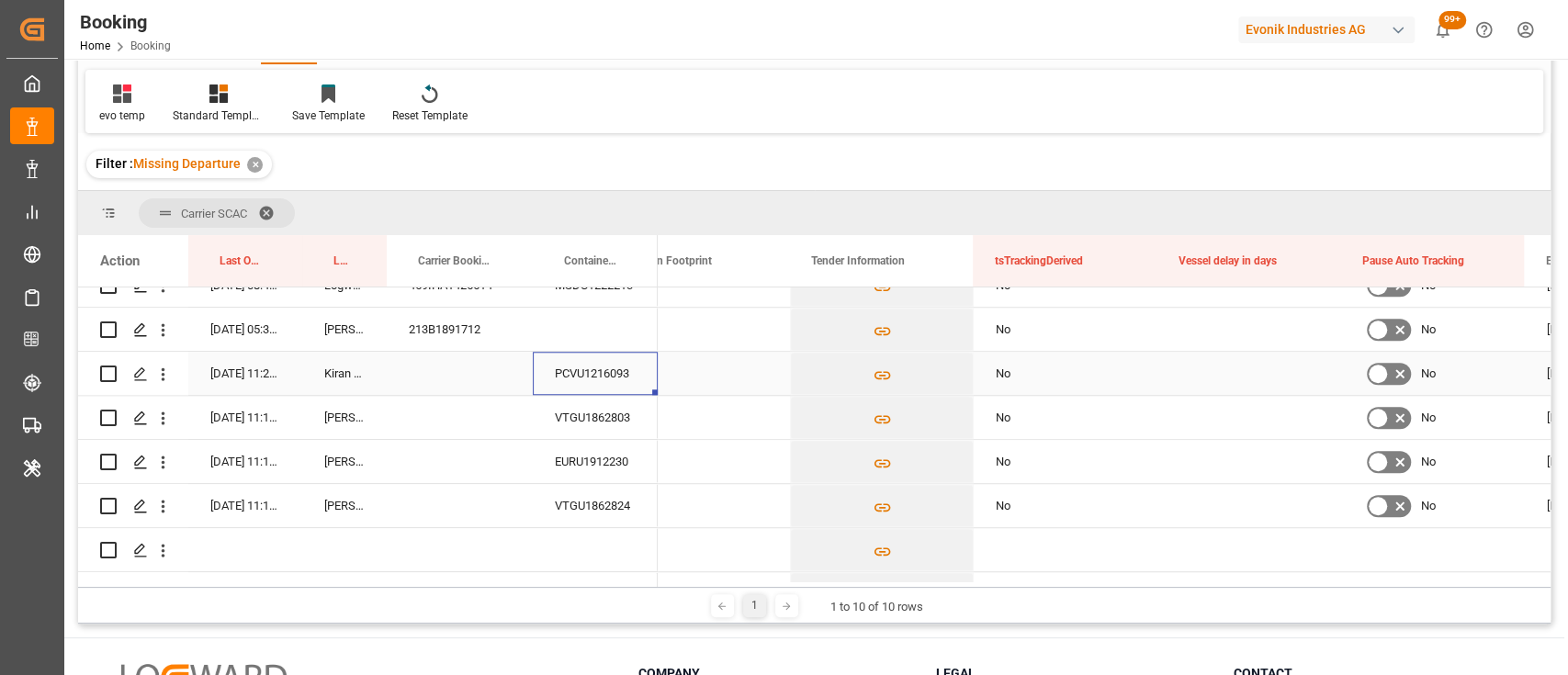
scroll to position [0, 15134]
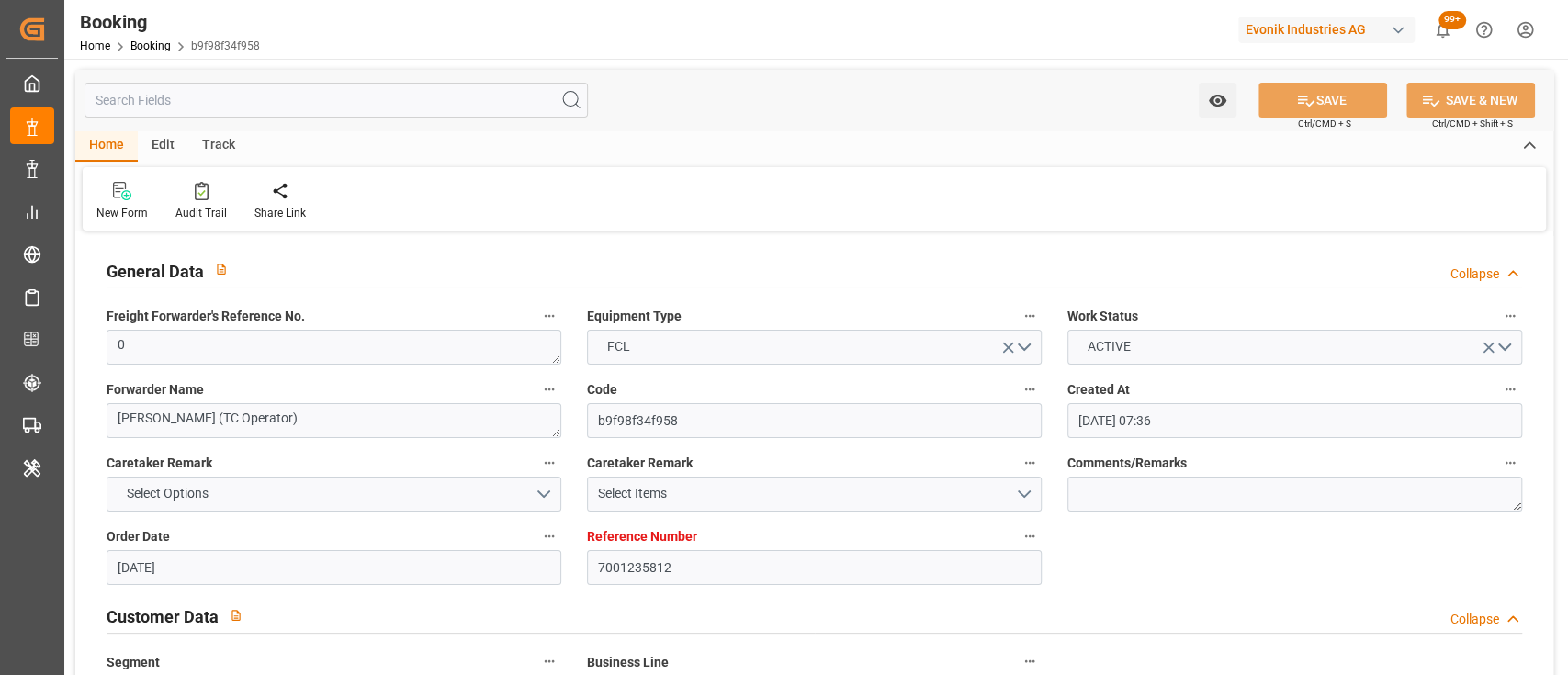
scroll to position [618, 0]
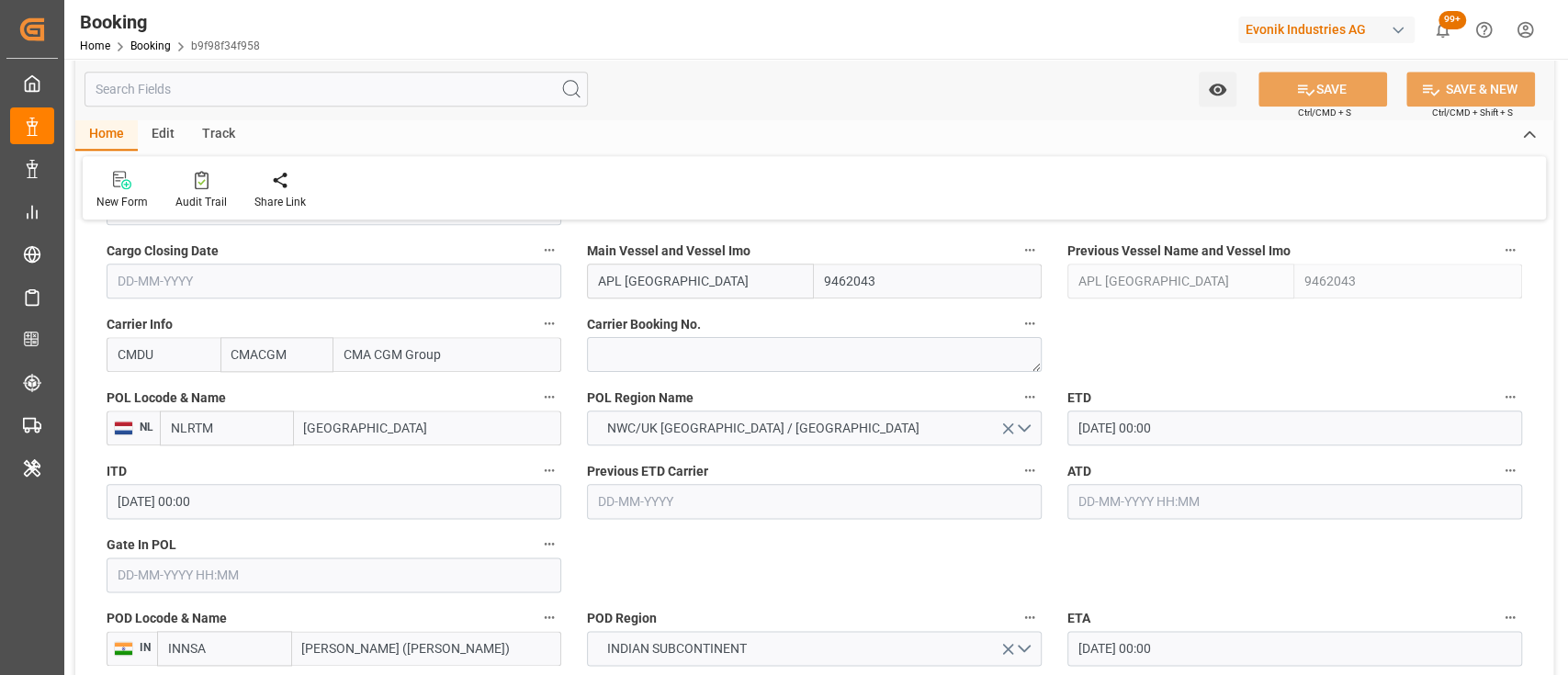
scroll to position [1326, 0]
click at [421, 577] on input "text" at bounding box center [334, 572] width 455 height 35
type input "06-09-2025 00:00"
click at [1078, 430] on input "09-09-2025 00:00" at bounding box center [1295, 425] width 455 height 35
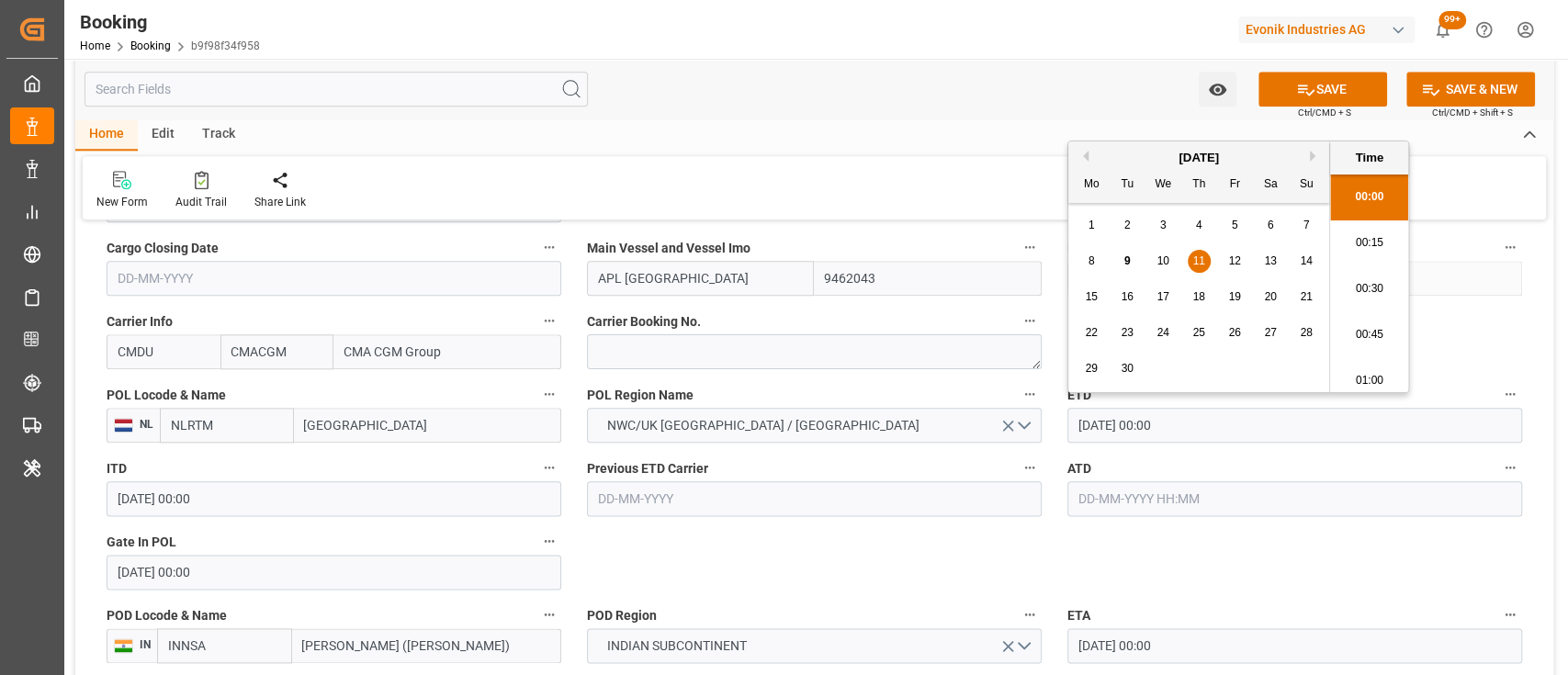
type input "11-09-2025 00:00"
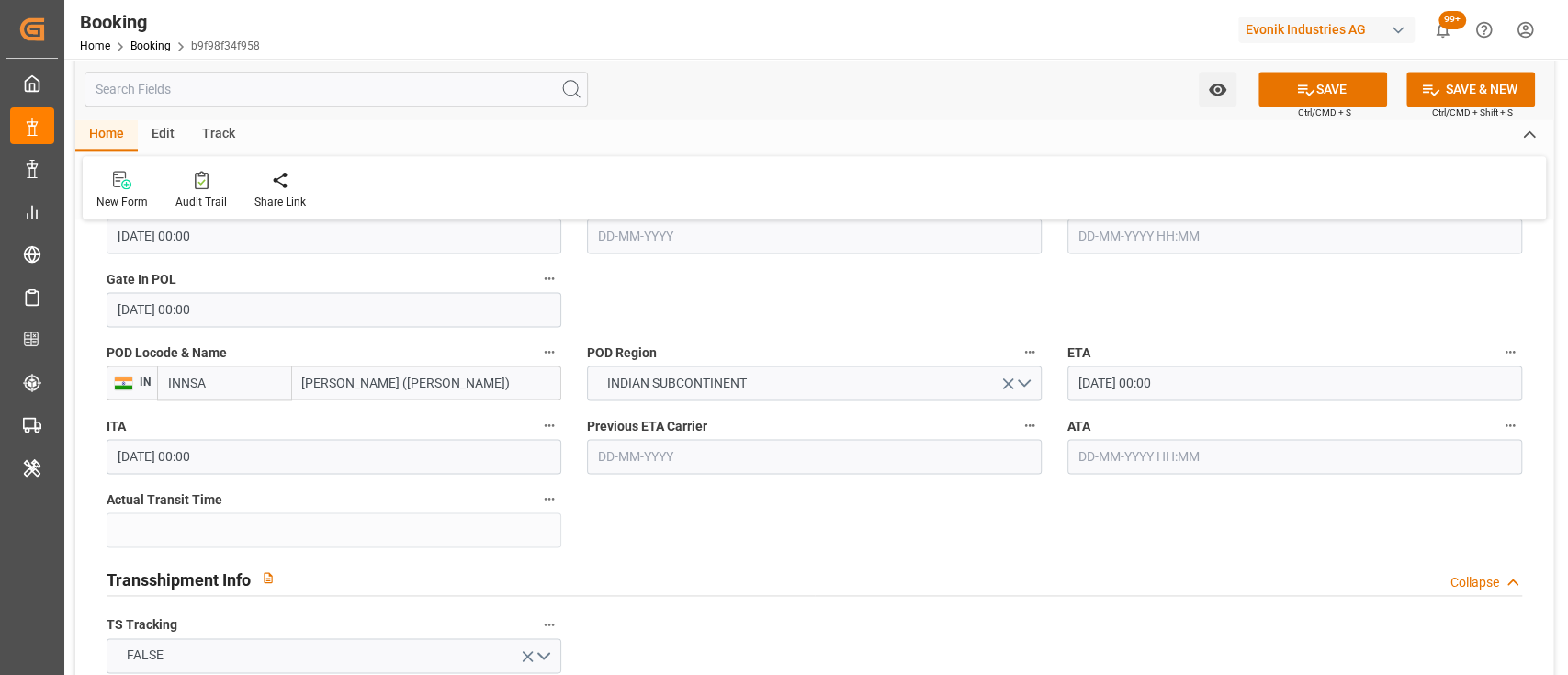
scroll to position [1592, 0]
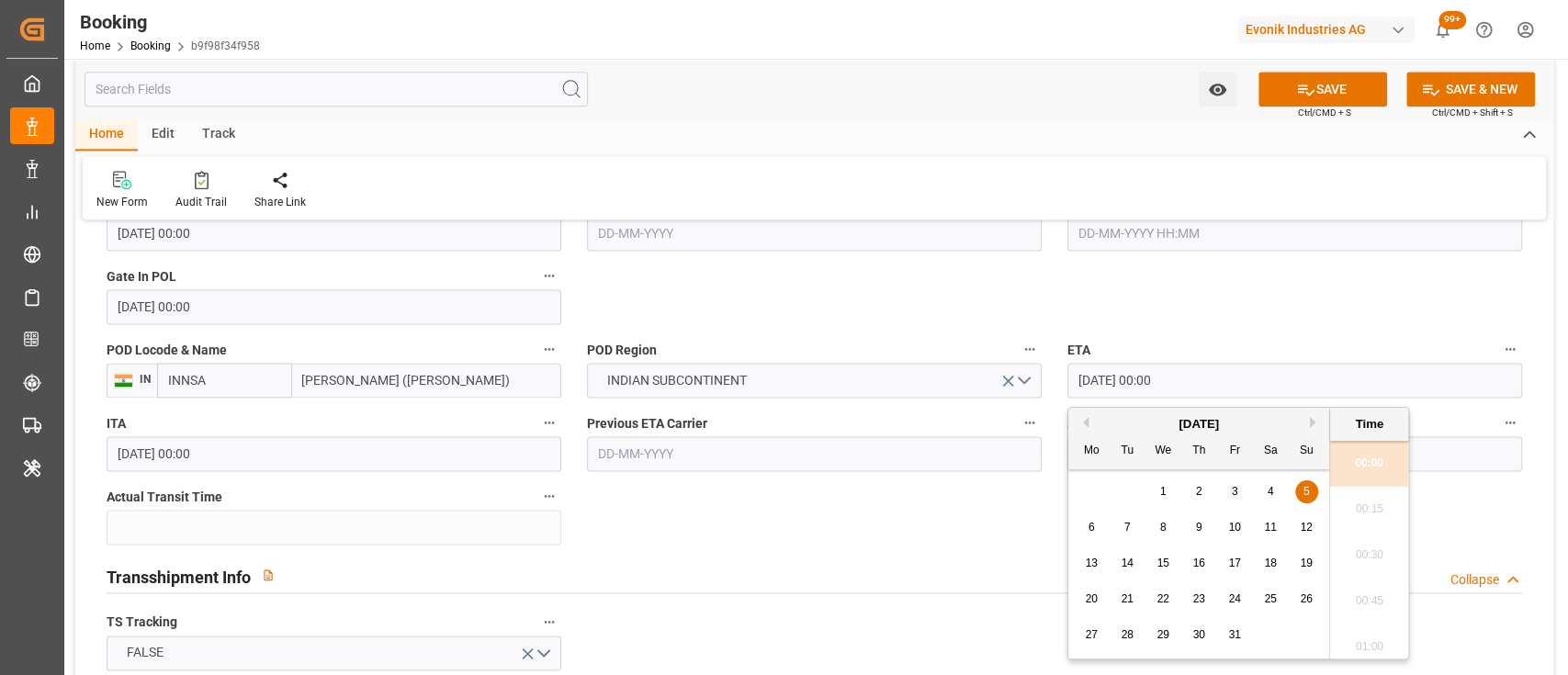
click at [1082, 371] on input "05-10-2025 00:00" at bounding box center [1295, 380] width 455 height 35
type input "28-10-2025 00:00"
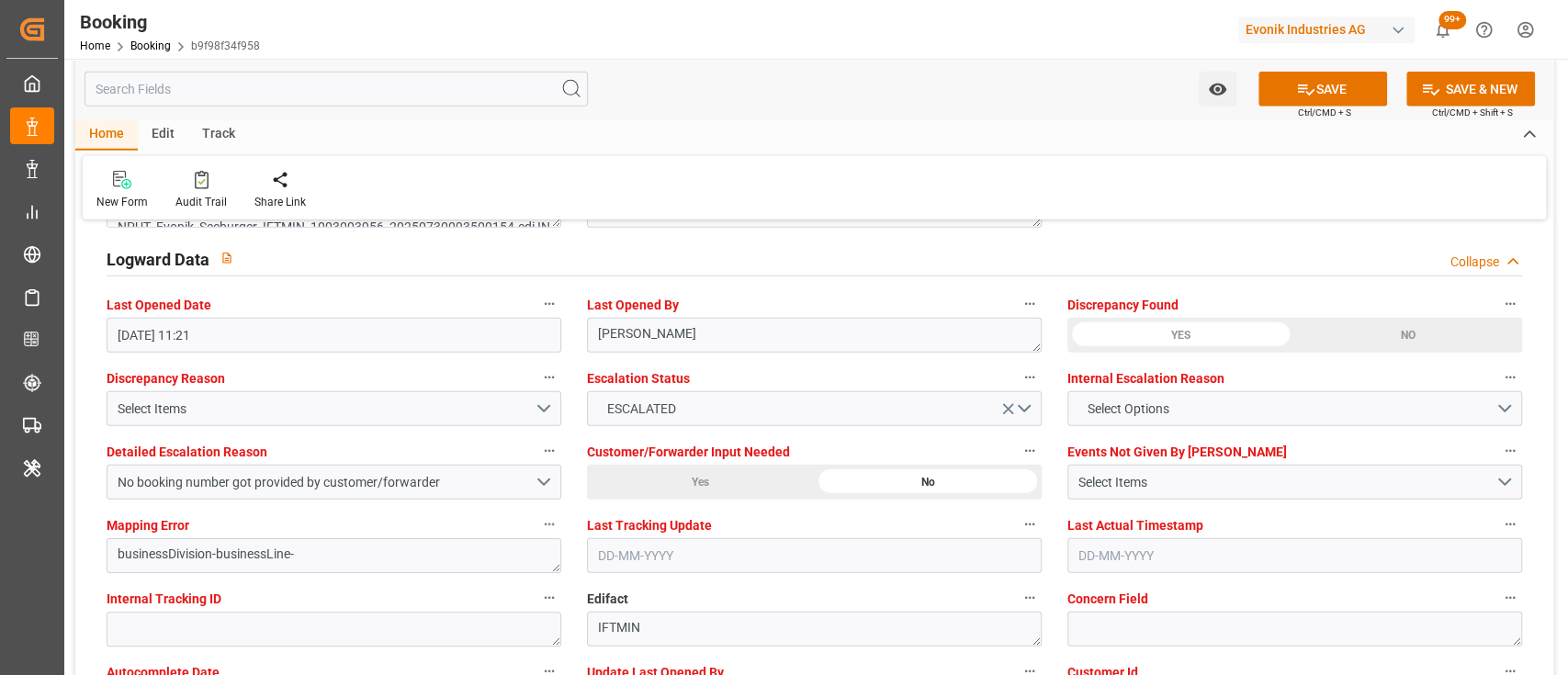
scroll to position [3315, 0]
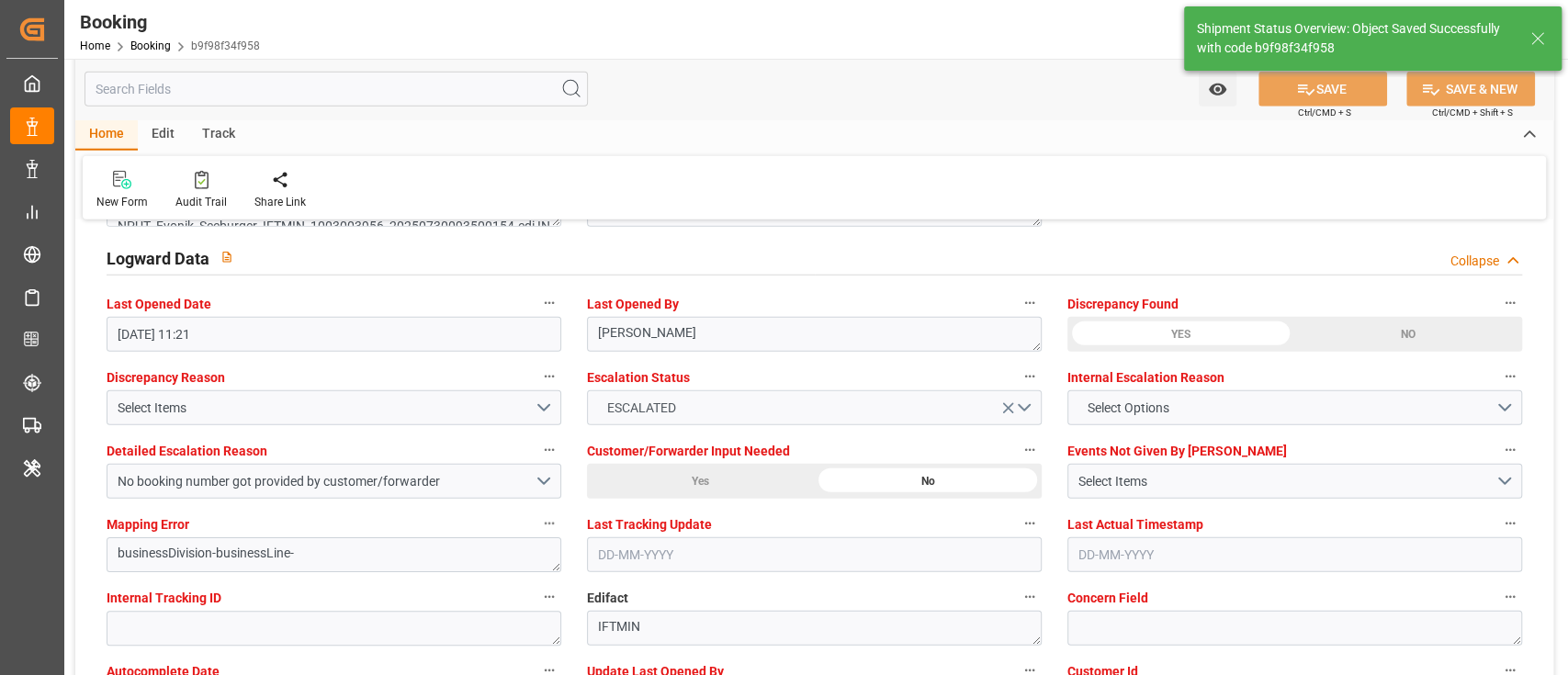
type textarea "shaini ghorai"
type input "09-09-2025 09:30"
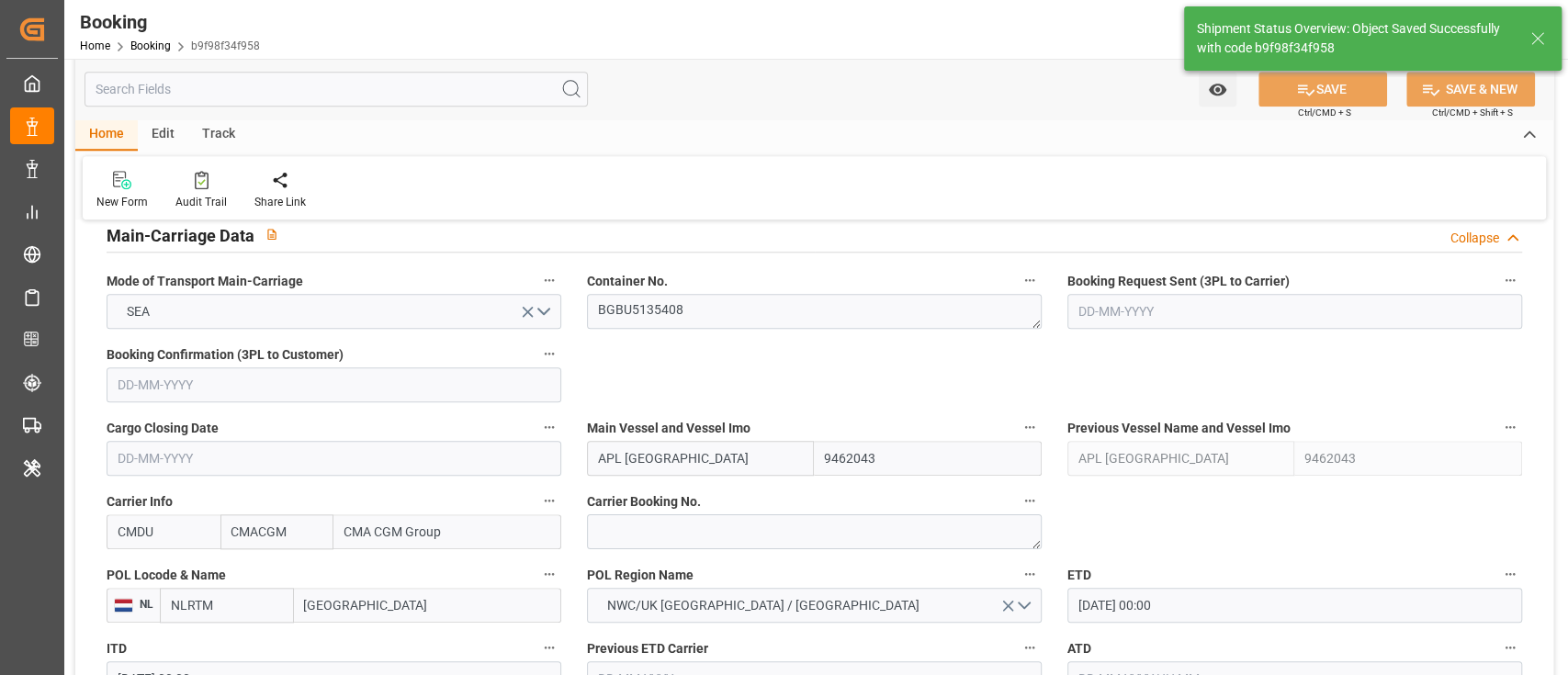
scroll to position [1145, 0]
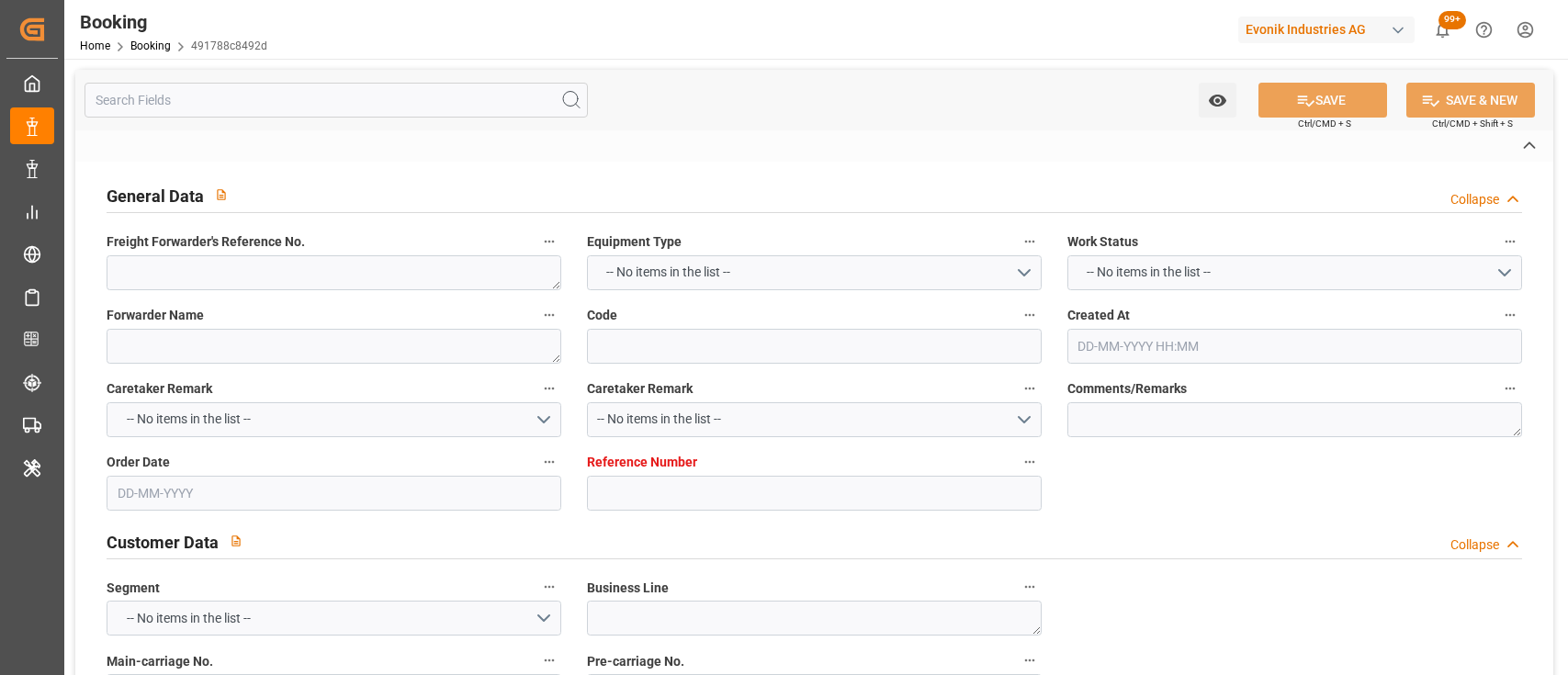
type textarea "0"
type textarea "[PERSON_NAME] (TC Operator)"
type input "491788c8492d"
type input "7001235819"
type textarea "CU-OA"
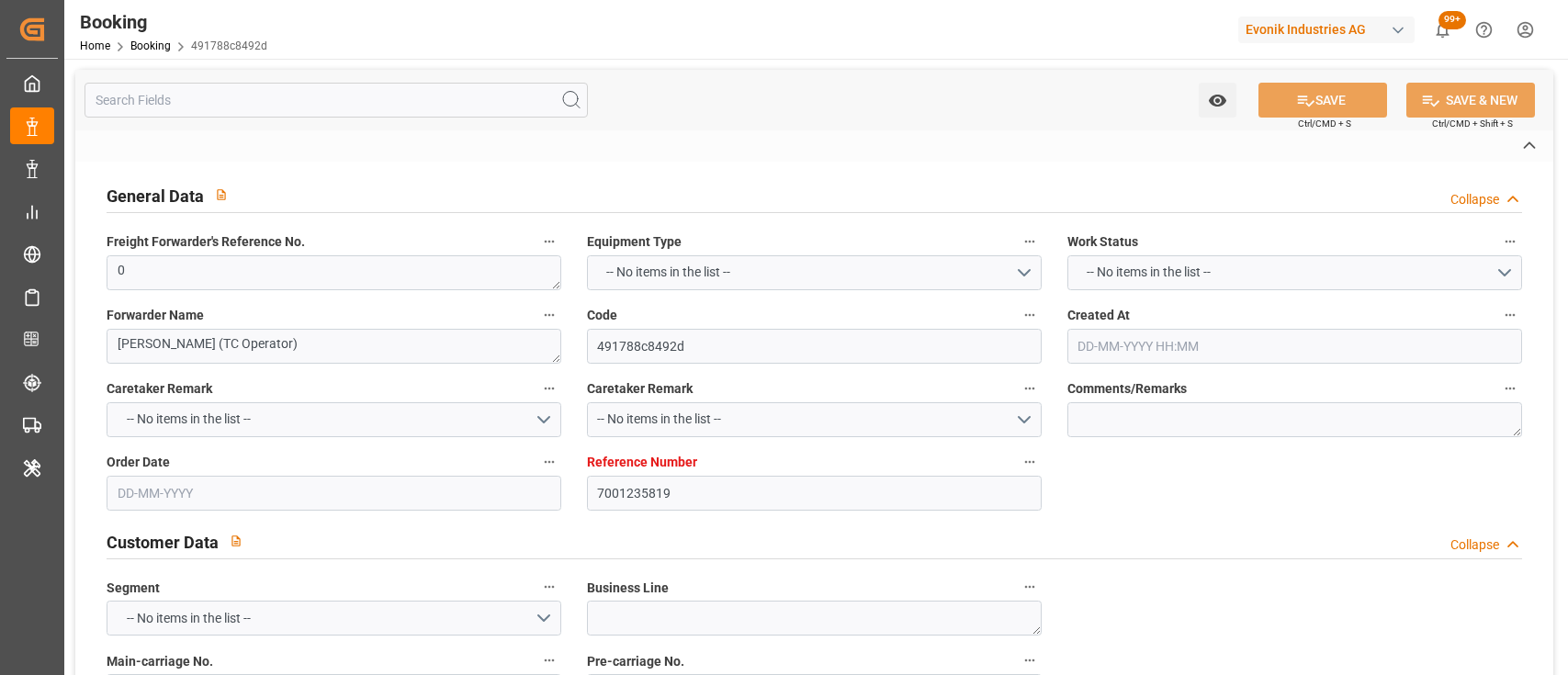
type input "7001235818"
type textarea "[PERSON_NAME][EMAIL_ADDRESS][PERSON_NAME][DOMAIN_NAME]"
type textarea "CIF"
type textarea "NHAVA SHEVA PORT"
type textarea "Lauterbourg"
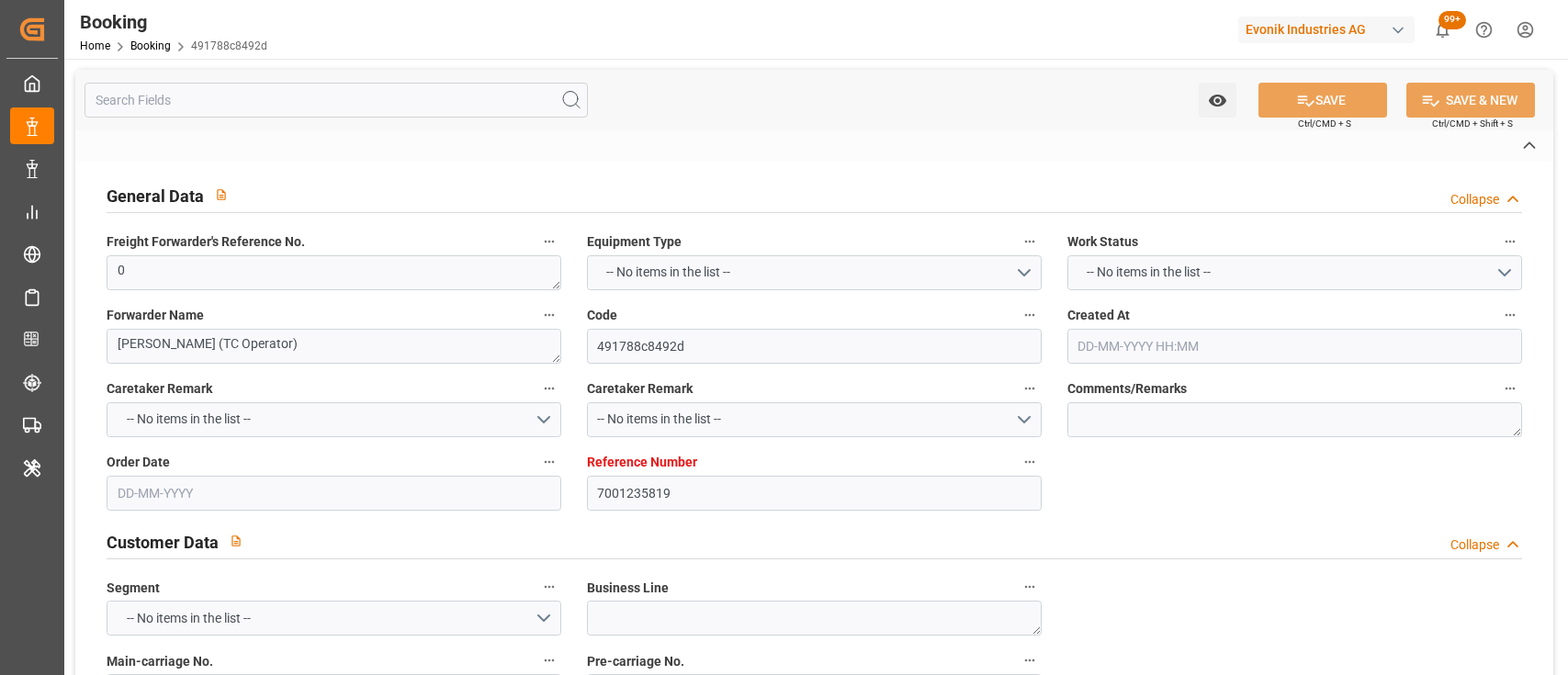
type textarea "BGBU5159143"
type input "APL [GEOGRAPHIC_DATA]"
type input "CMDU"
type input "[GEOGRAPHIC_DATA]"
type input "[PERSON_NAME] ([PERSON_NAME])"
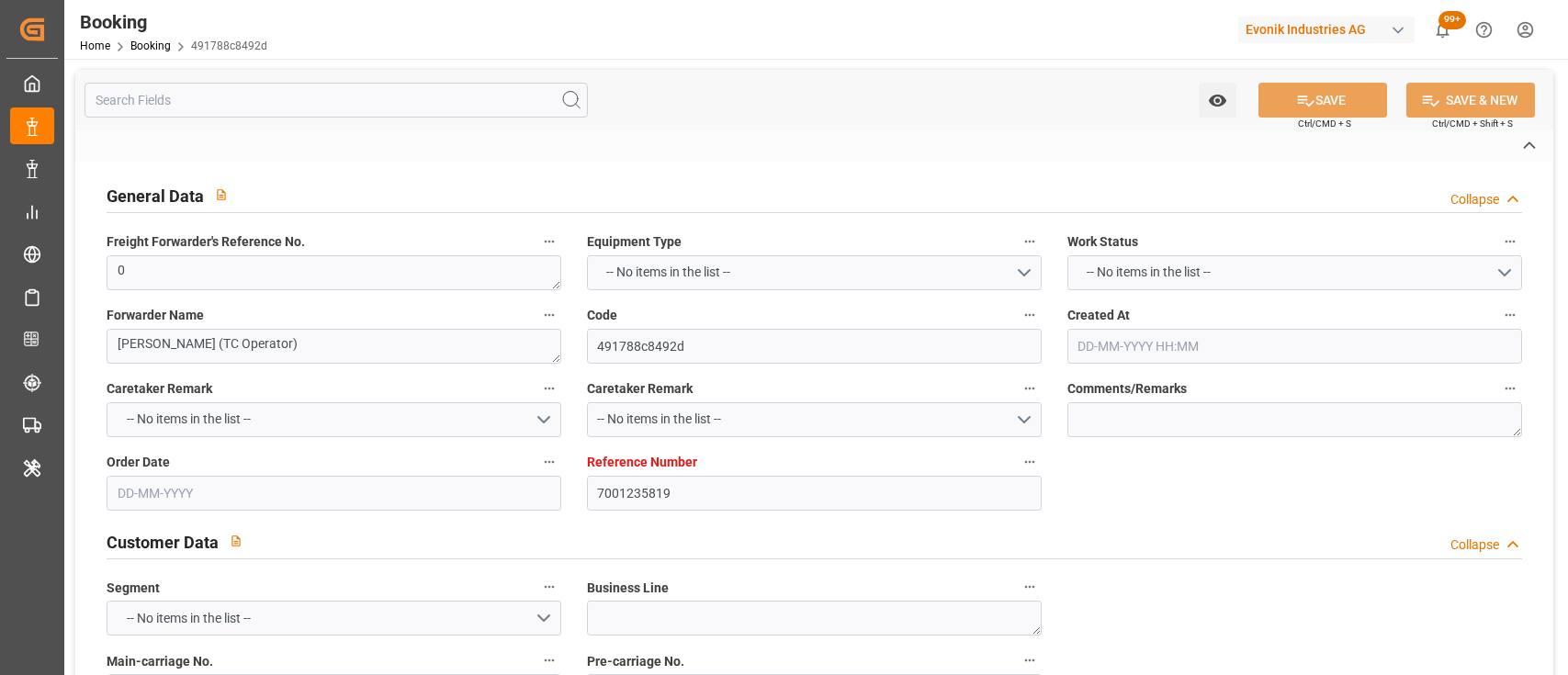
type textarea "eta"
type textarea "INPUT_Evonik_Seeburger_IFTMIN_1003098541_20250829144826208.edi"
type textarea "NWC/[GEOGRAPHIC_DATA] [GEOGRAPHIC_DATA] Continent / [GEOGRAPHIC_DATA]-OA"
type textarea "INPUT_Evonik_Seeburger_IFTMIN_1003003962_20250730093623207.edi,INPUT_Evonik_See…"
type textarea "1003098541"
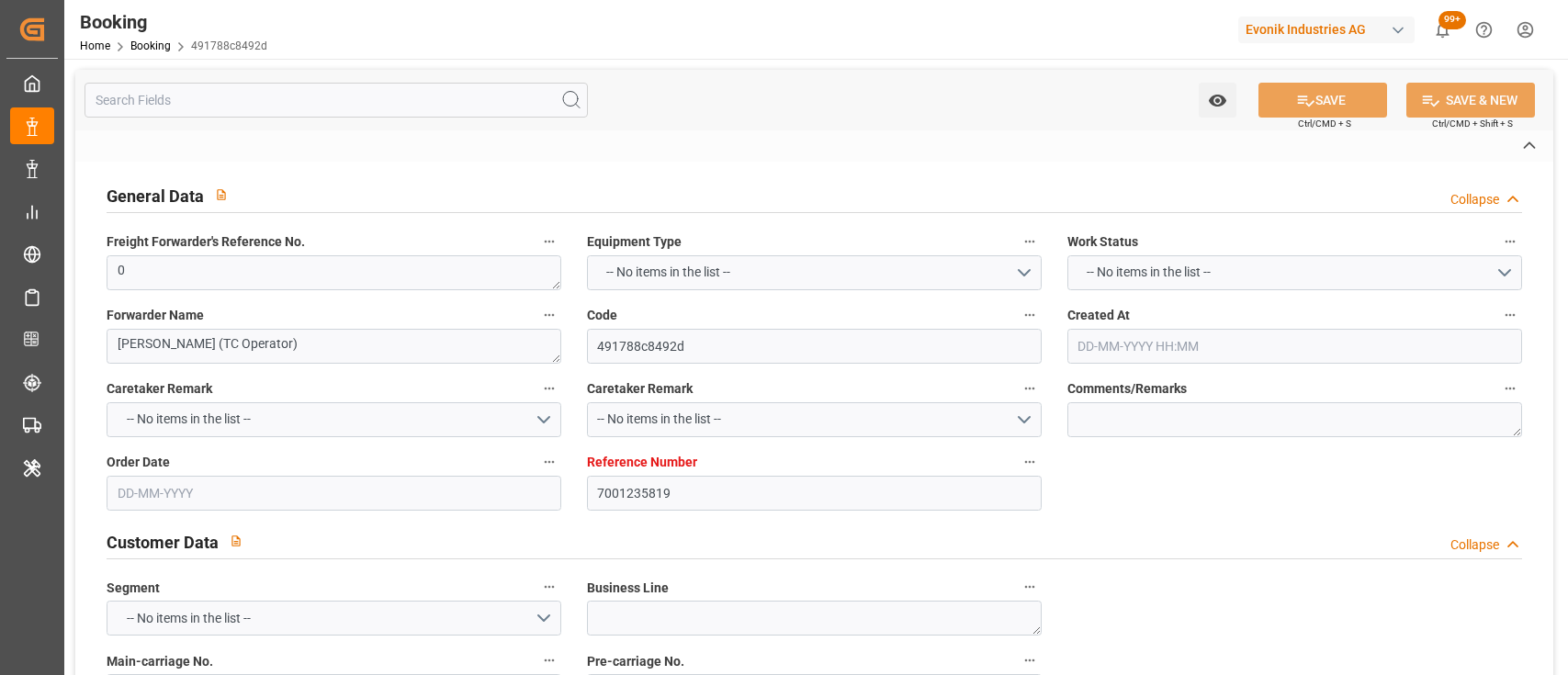
type textarea "[PERSON_NAME]"
type textarea "businessDivision-businessLine-"
type textarea "IFTMIN"
type textarea "a011t00000LcJC5AAN"
type textarea "No"
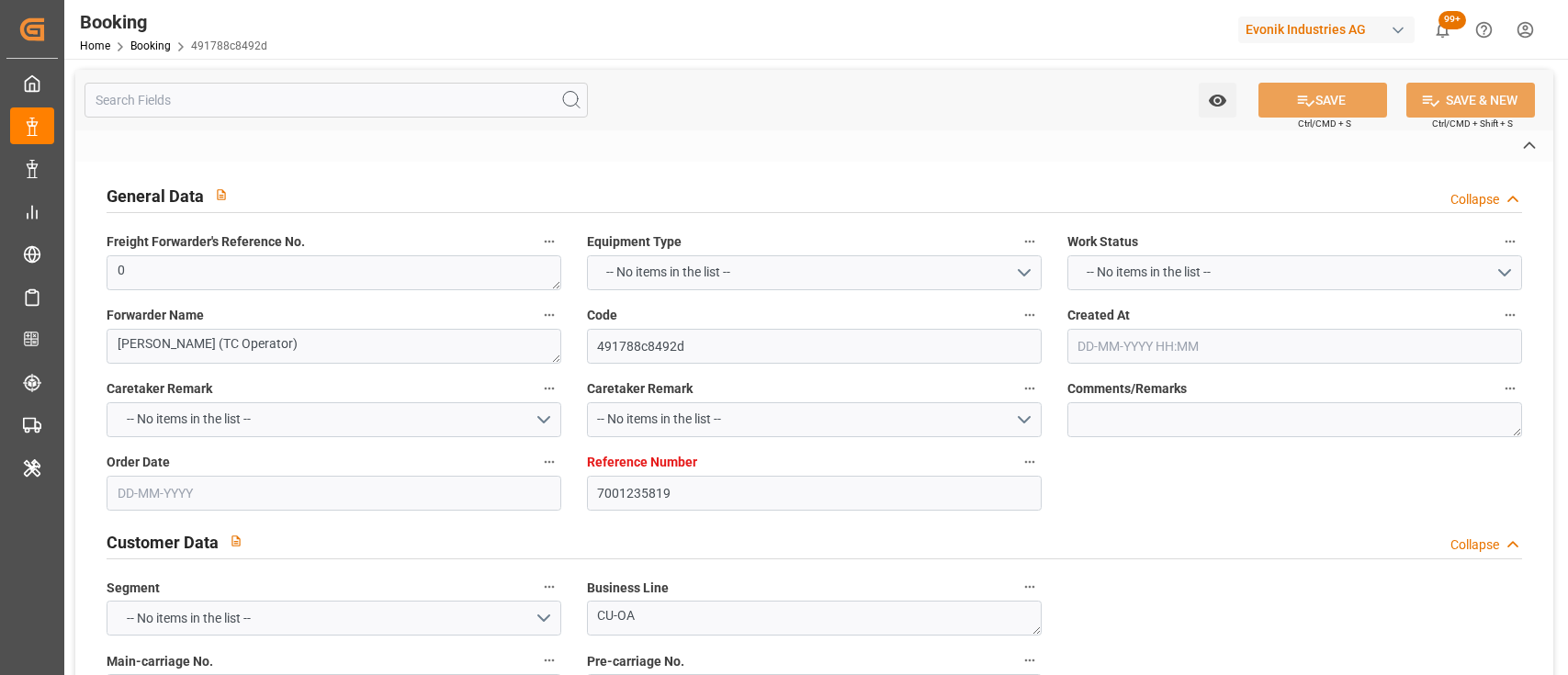
type input "7001235819"
type input "9462043"
type input "CMACGM"
type input "CMA CGM Group"
type input "NLRTM"
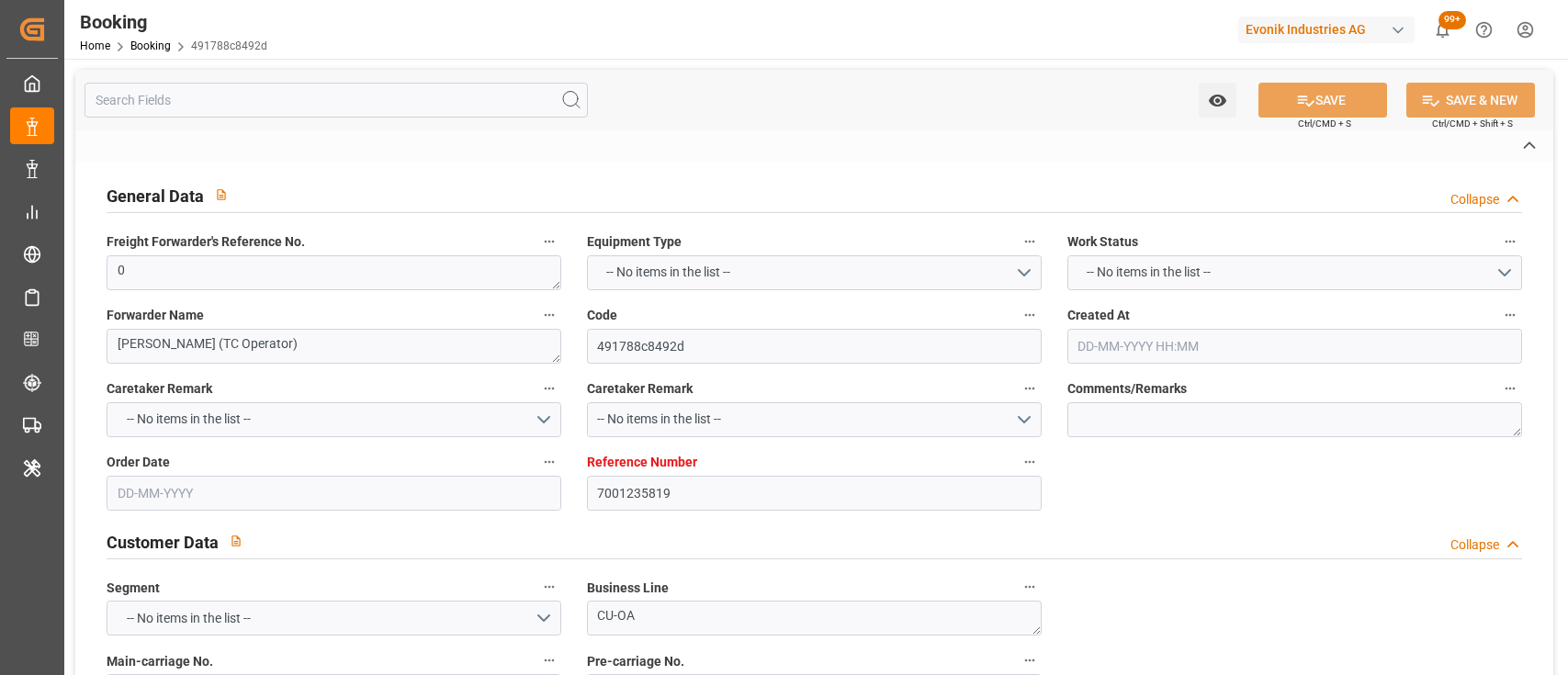
type input "INNSA"
type input "0"
type input "30-07-2025 07:38"
type input "[DATE]"
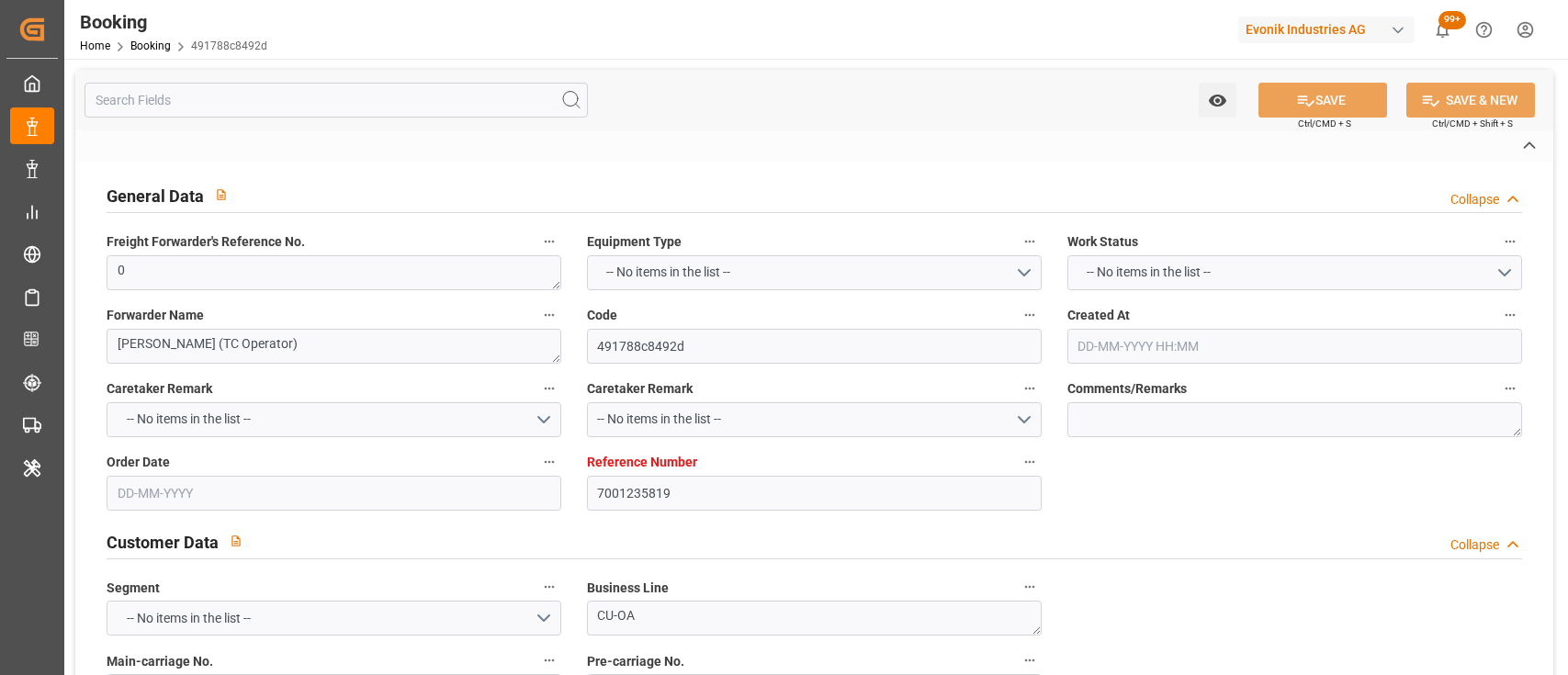
type input "[DATE]"
type input "29-08-2025 00:00"
type input "09-09-2025 00:00"
type input "28-10-2025 00:00"
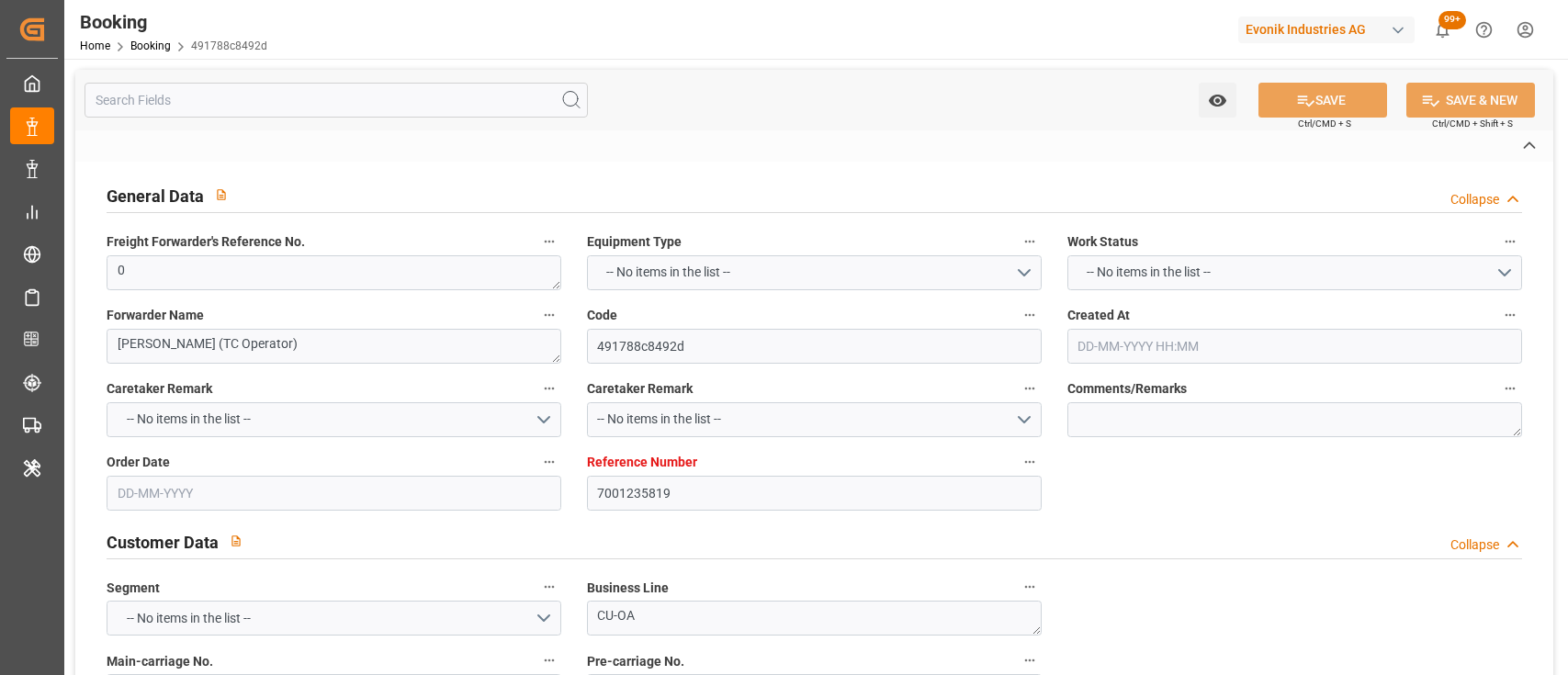
type input "15-10-2025 00:00"
type input "[DATE]"
type input "08-09-2025 09:53"
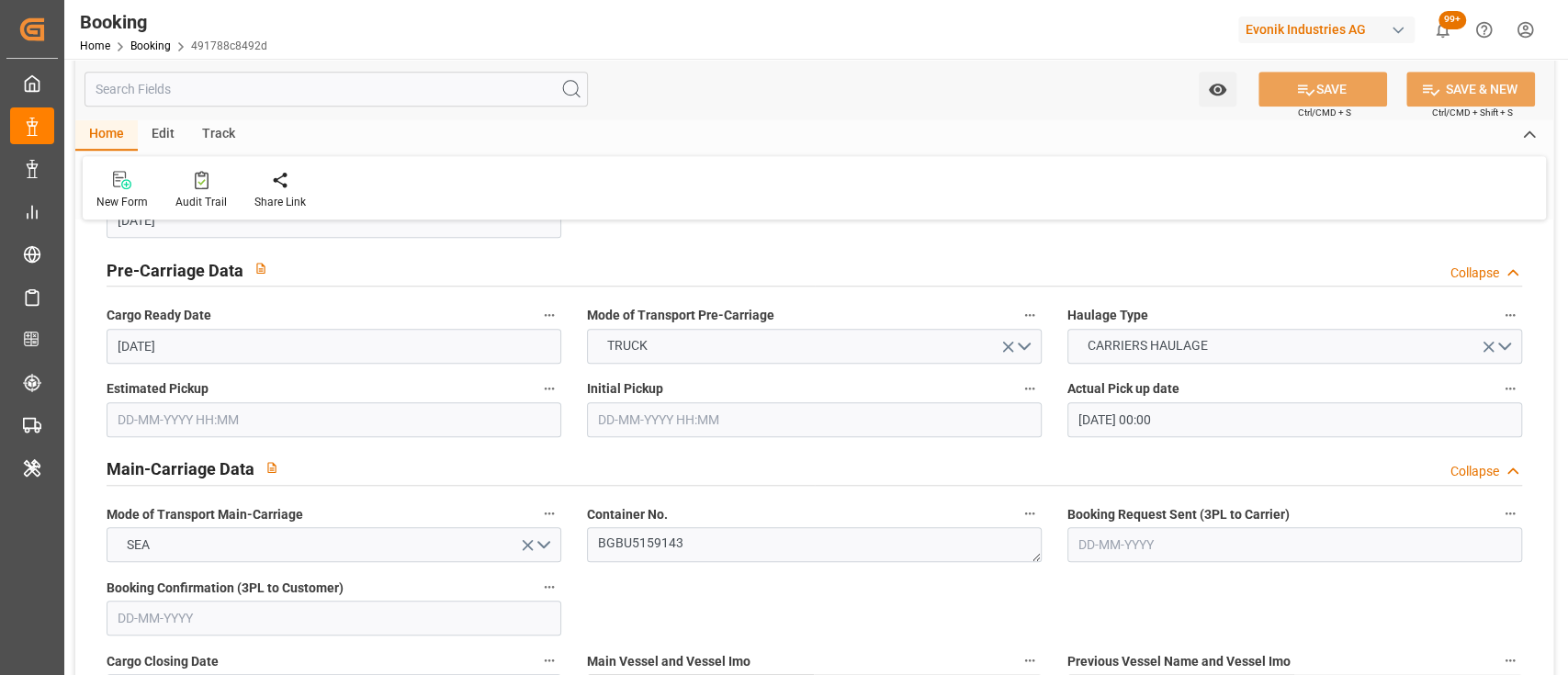
scroll to position [1123, 0]
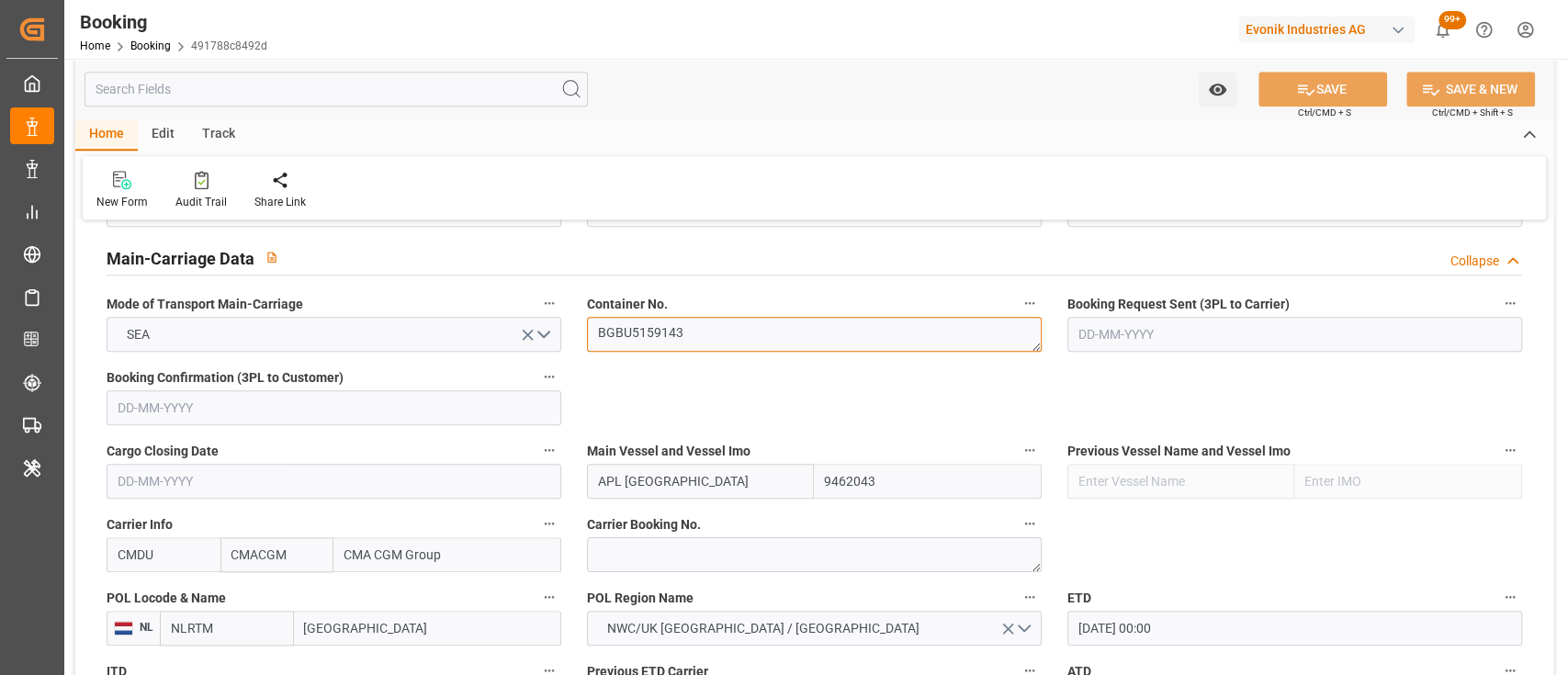
click at [652, 335] on textarea "BGBU5159143" at bounding box center [814, 334] width 455 height 35
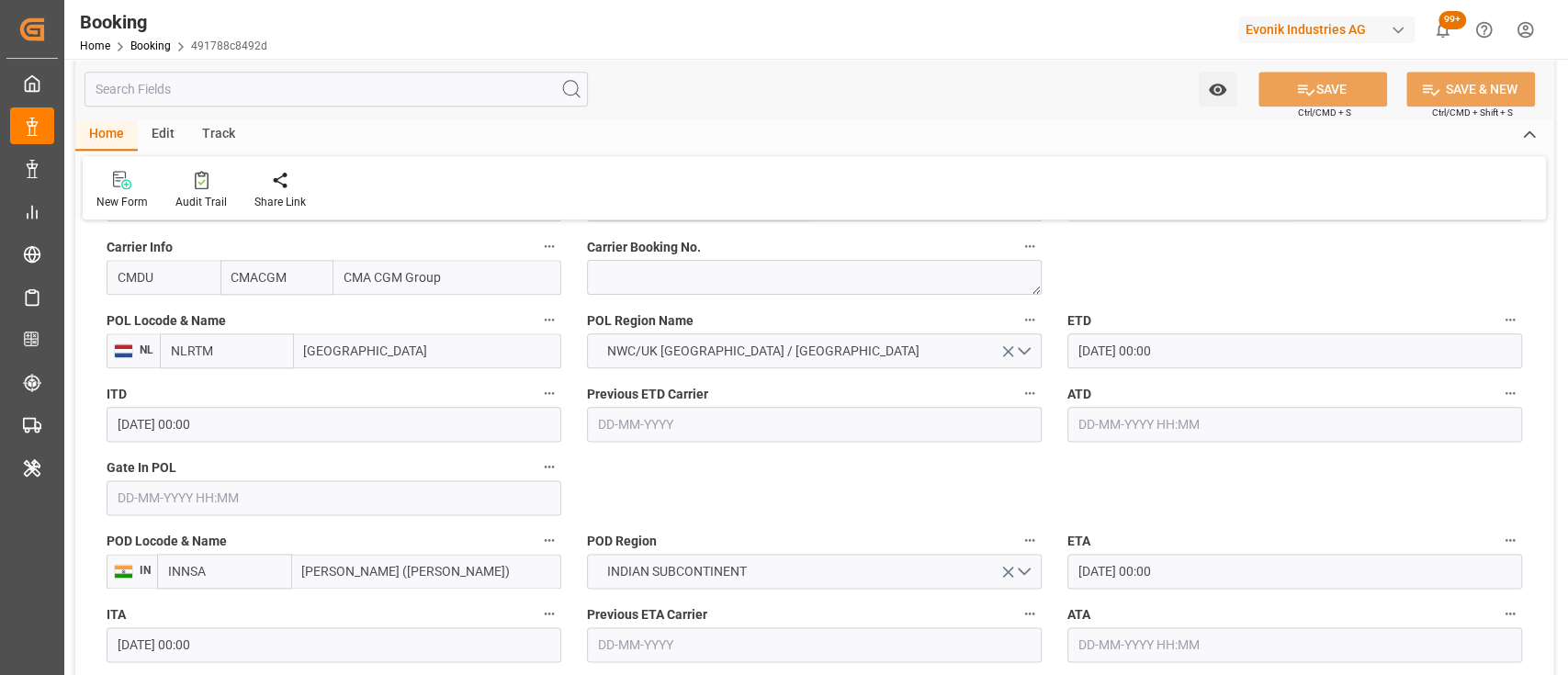
scroll to position [1405, 0]
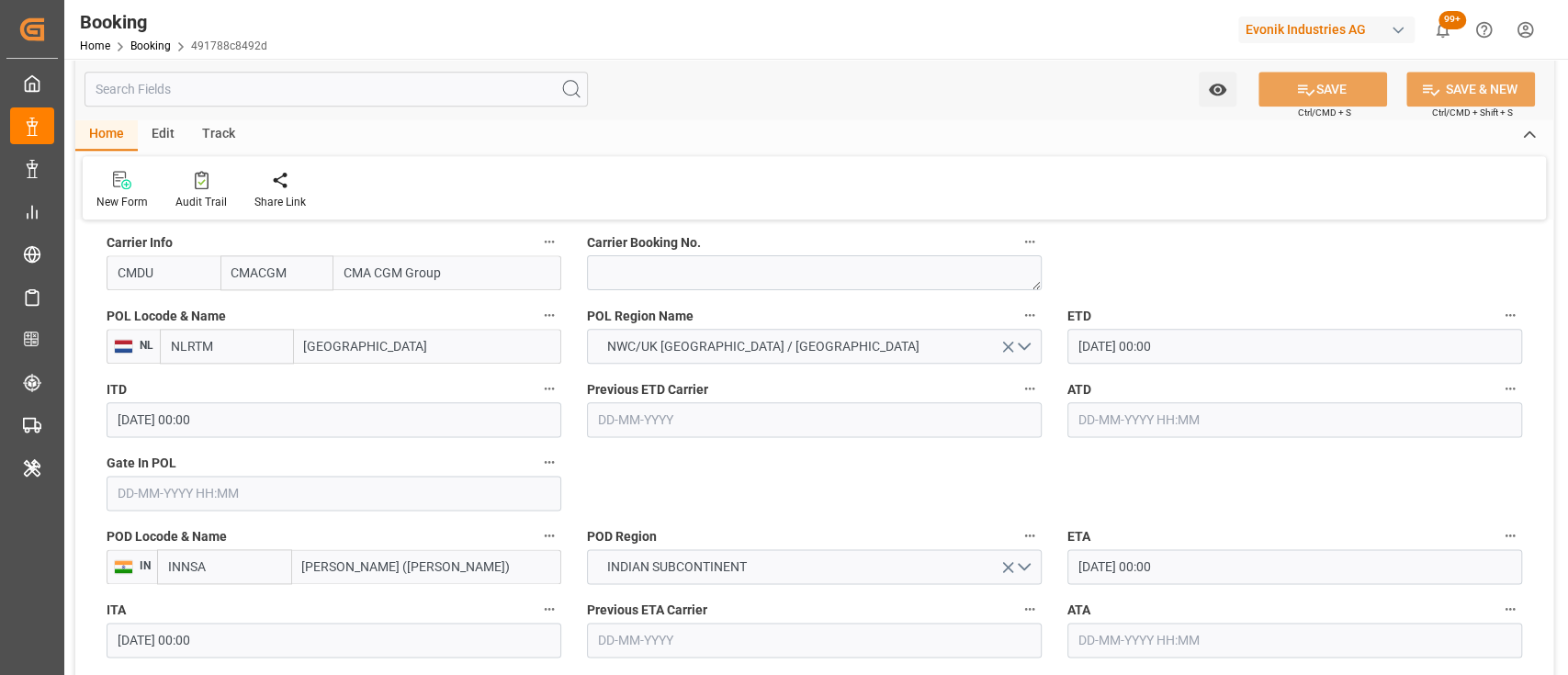
click at [240, 493] on input "text" at bounding box center [334, 493] width 455 height 35
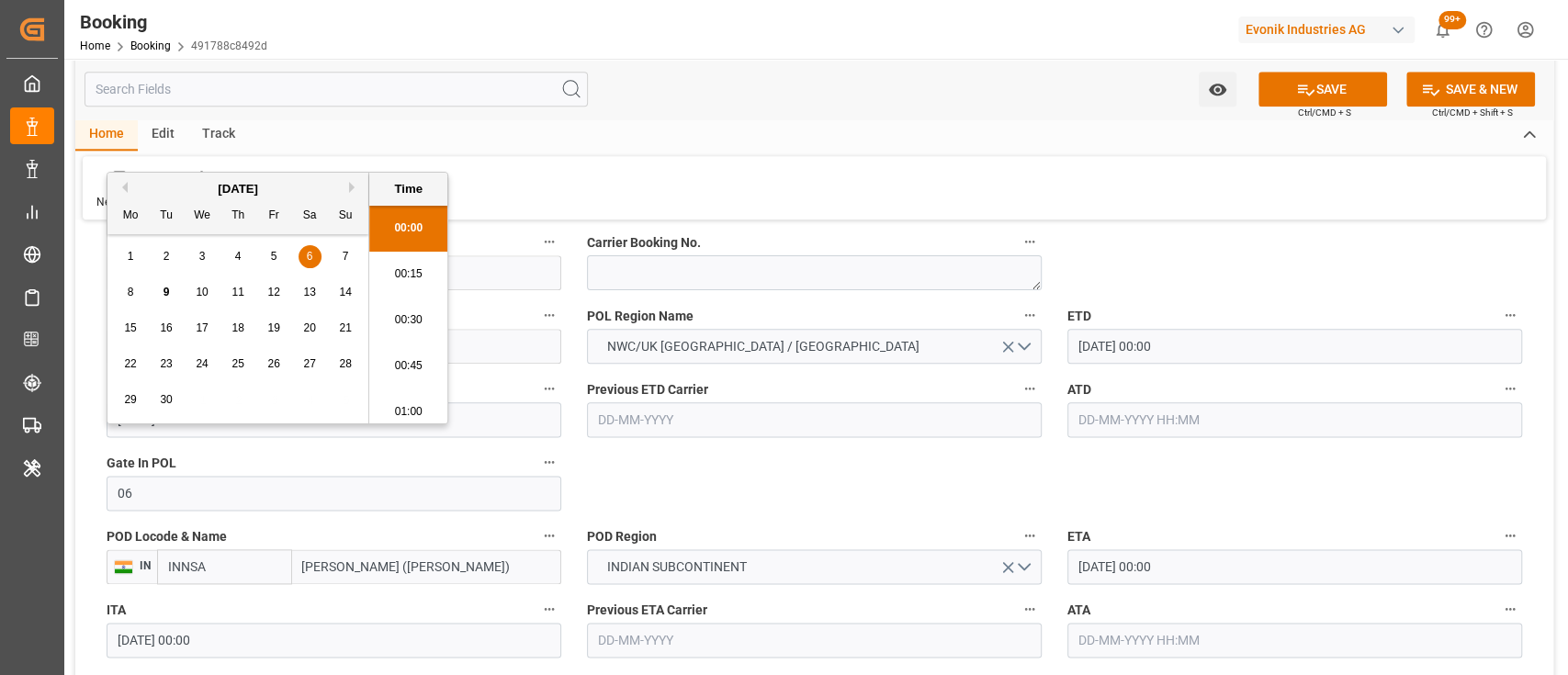
scroll to position [2668, 0]
type input "06-09-2025 00:00"
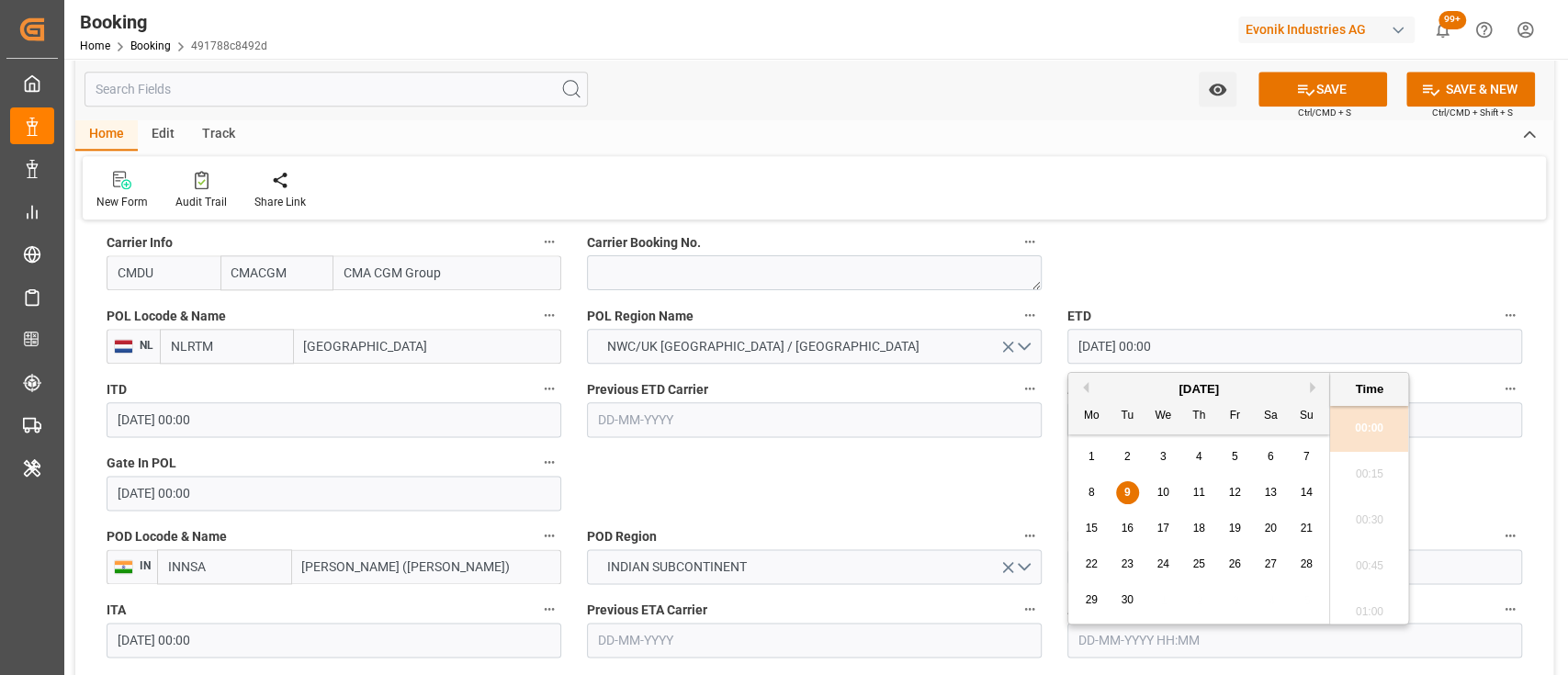
click at [1089, 346] on input "09-09-2025 00:00" at bounding box center [1295, 346] width 455 height 35
click at [1092, 345] on input "01-09-2025 00:00" at bounding box center [1295, 346] width 455 height 35
type input "11-09-2025 00:00"
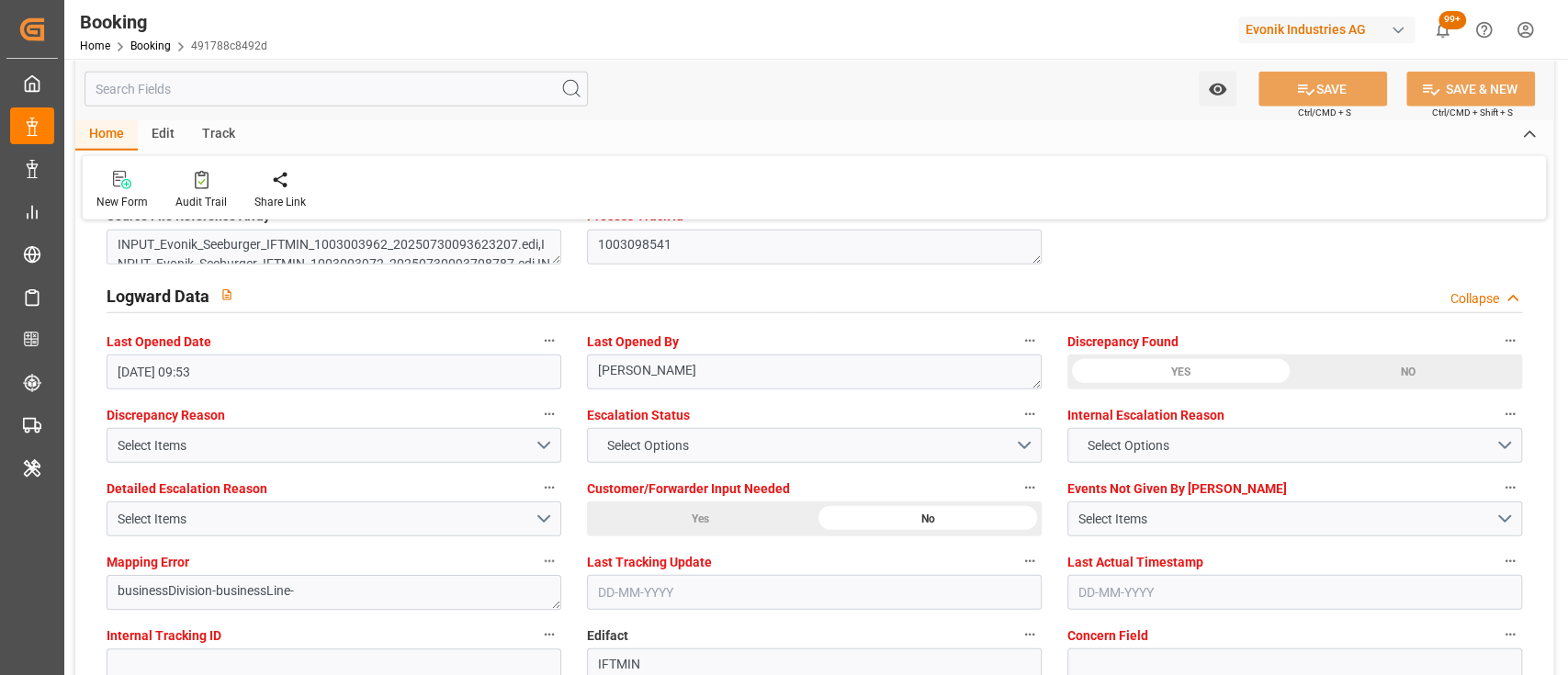
scroll to position [3109, 0]
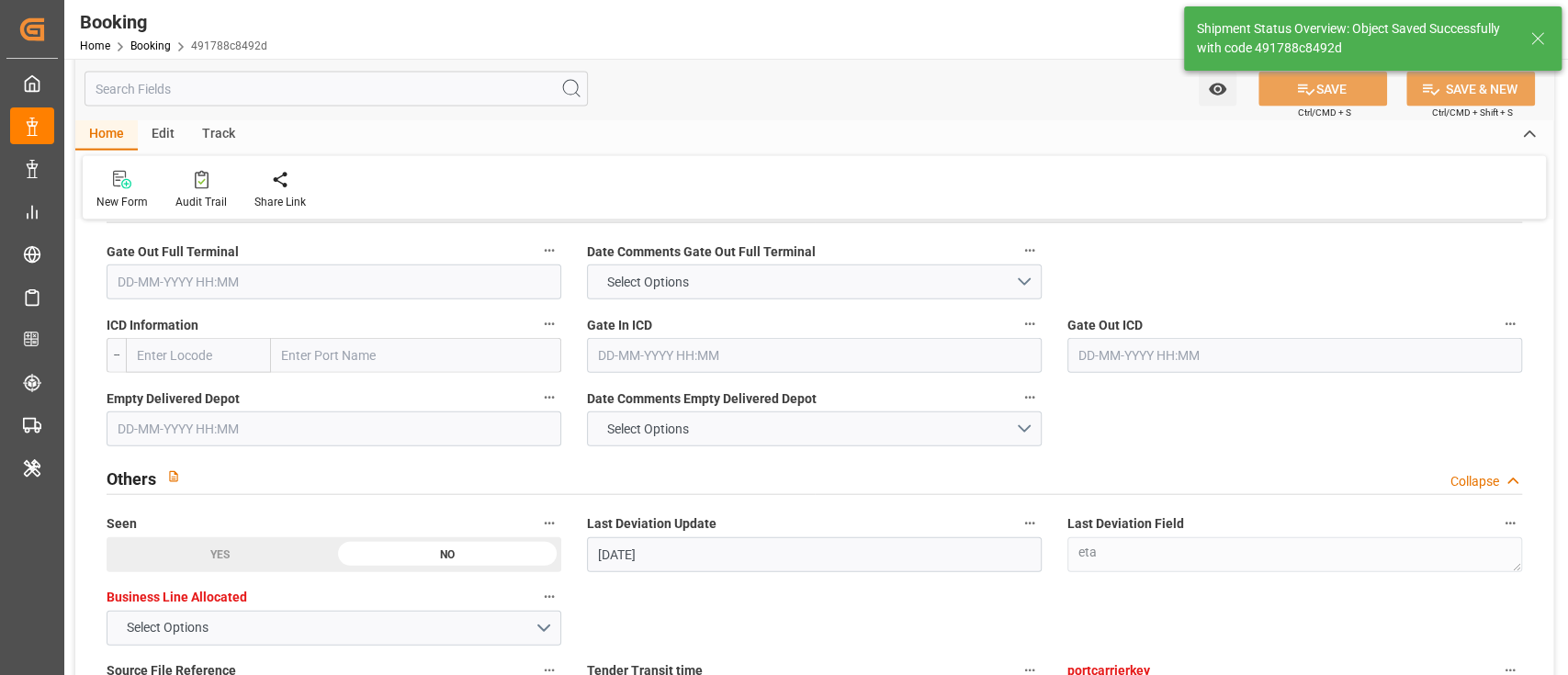
type textarea "shaini ghorai"
type input "09-09-2025 09:35"
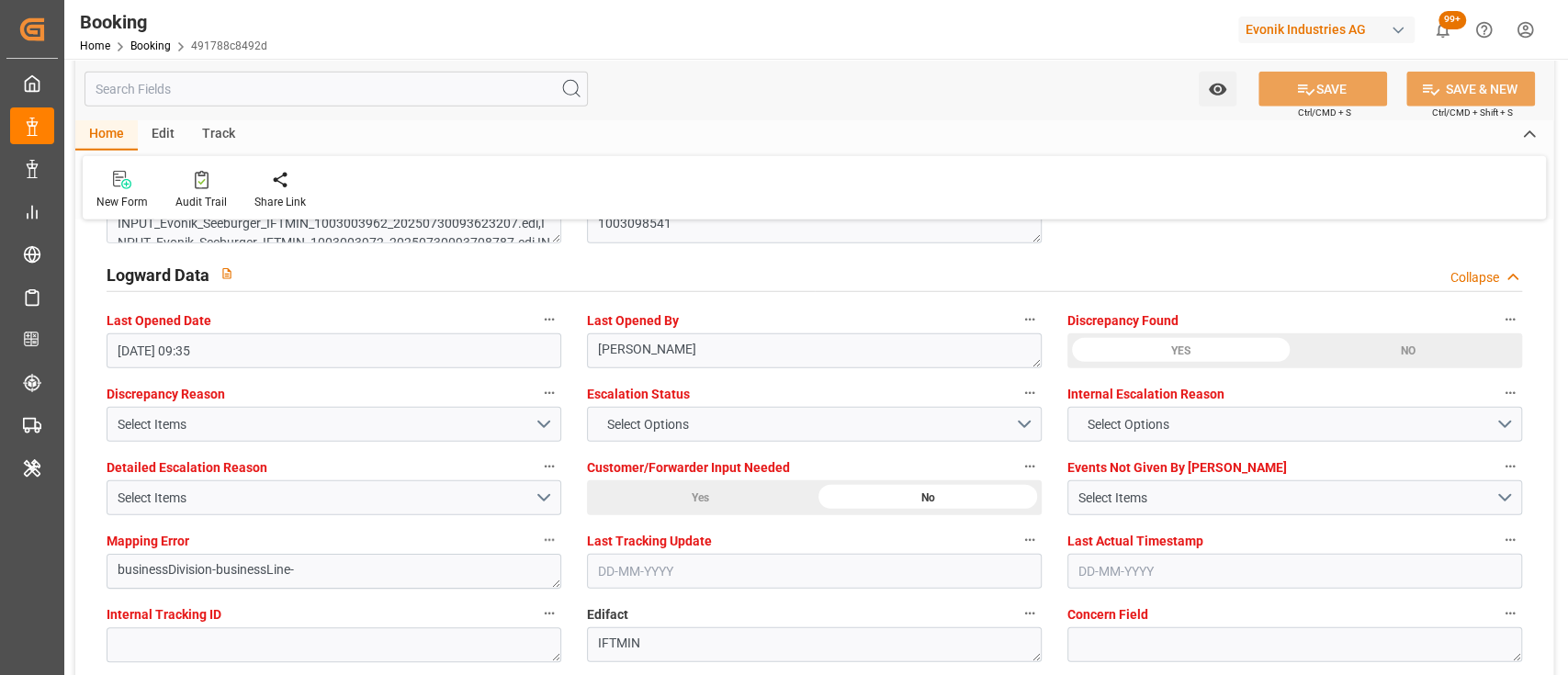
scroll to position [3300, 0]
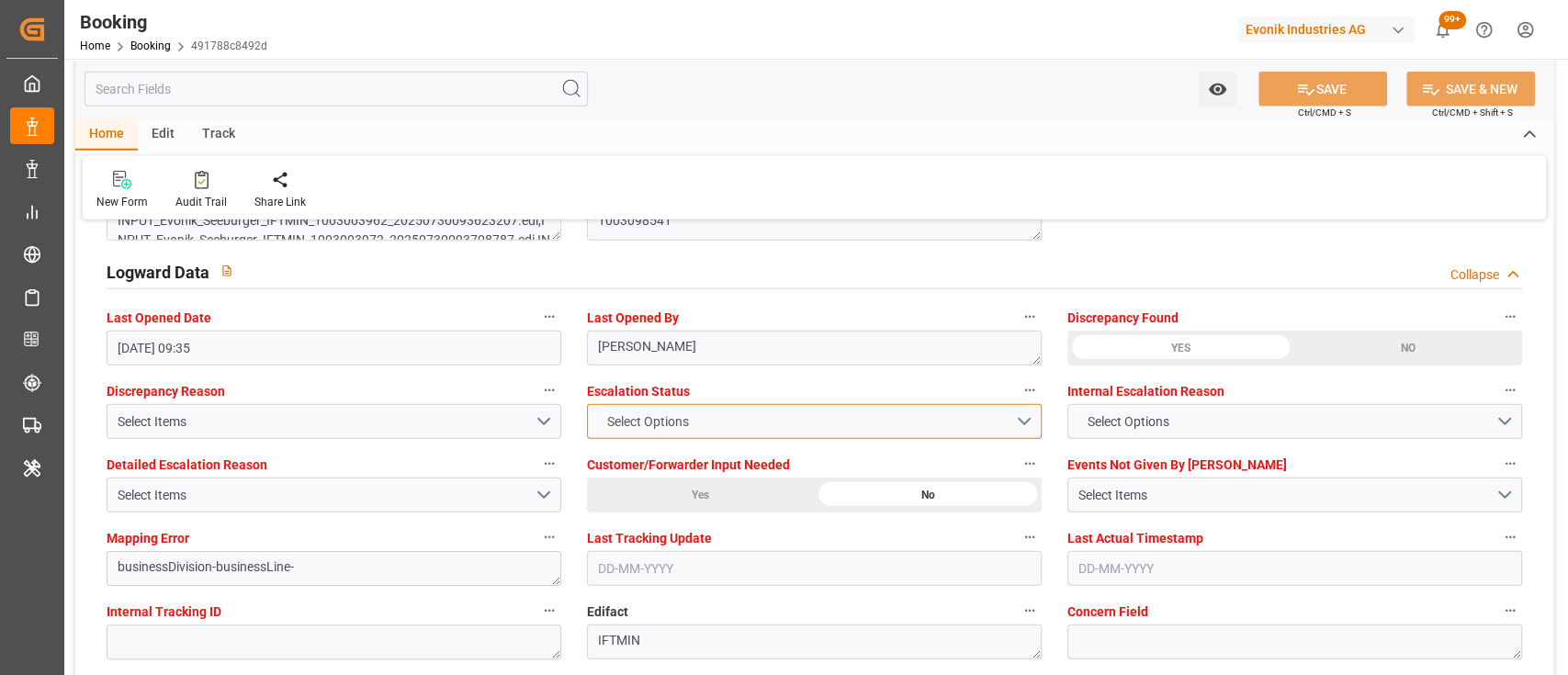
click at [696, 423] on span "Select Options" at bounding box center [647, 422] width 100 height 19
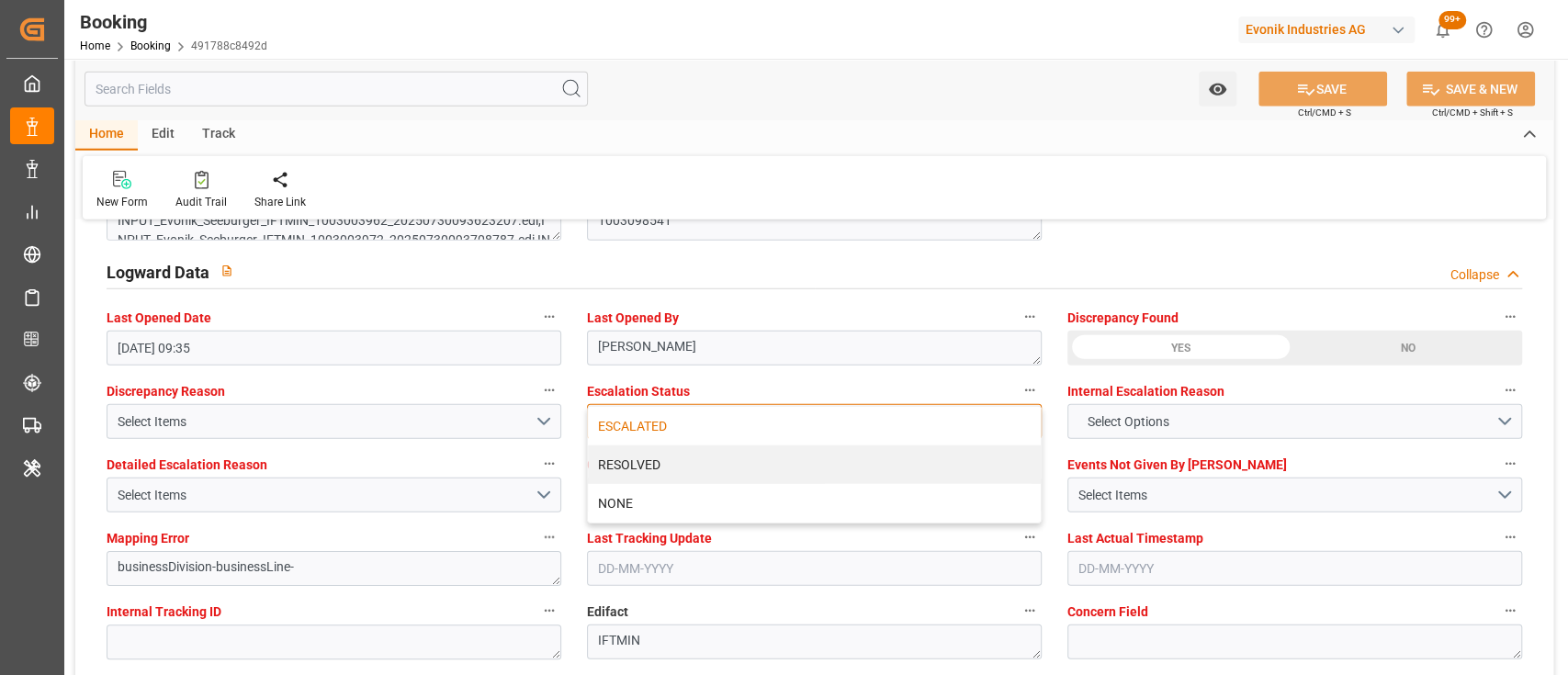
click at [640, 434] on div "ESCALATED" at bounding box center [814, 426] width 453 height 38
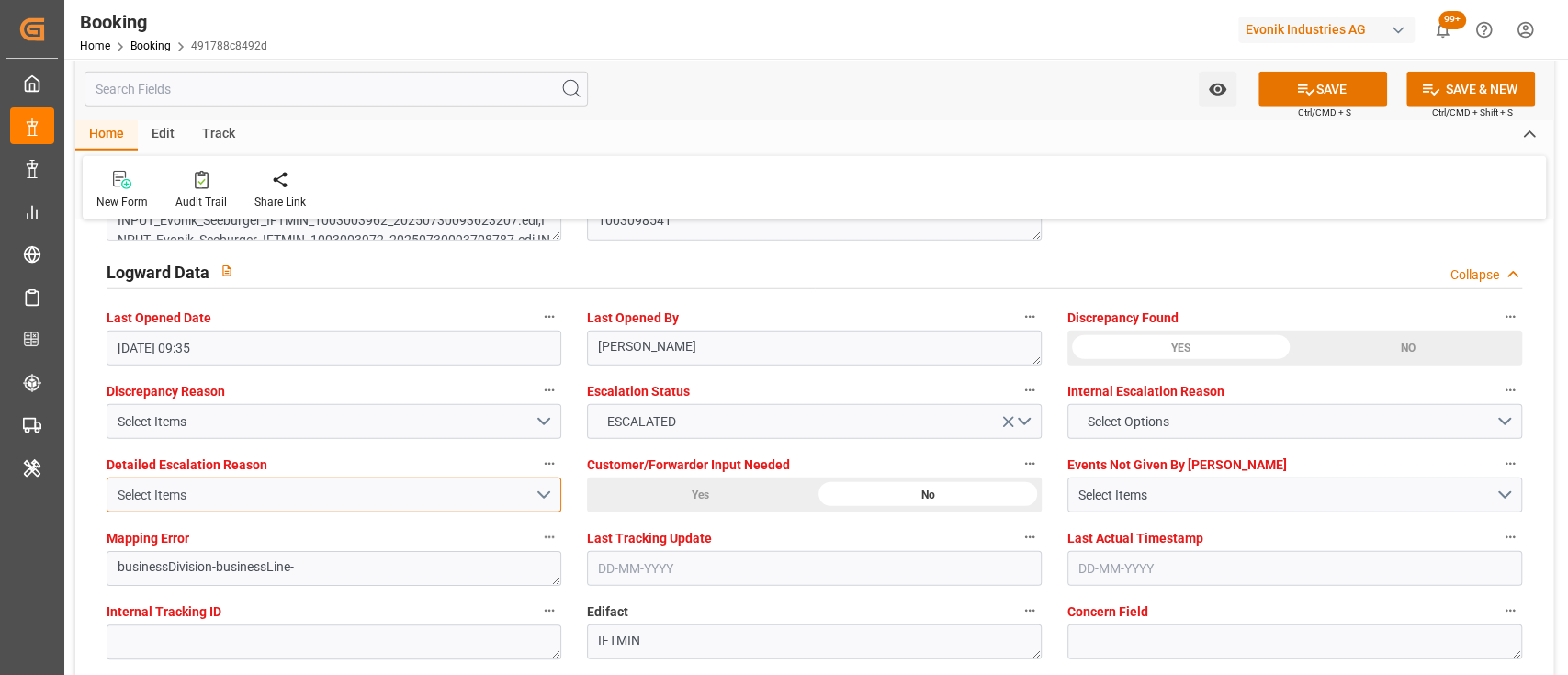
click at [534, 507] on button "Select Items" at bounding box center [334, 495] width 455 height 35
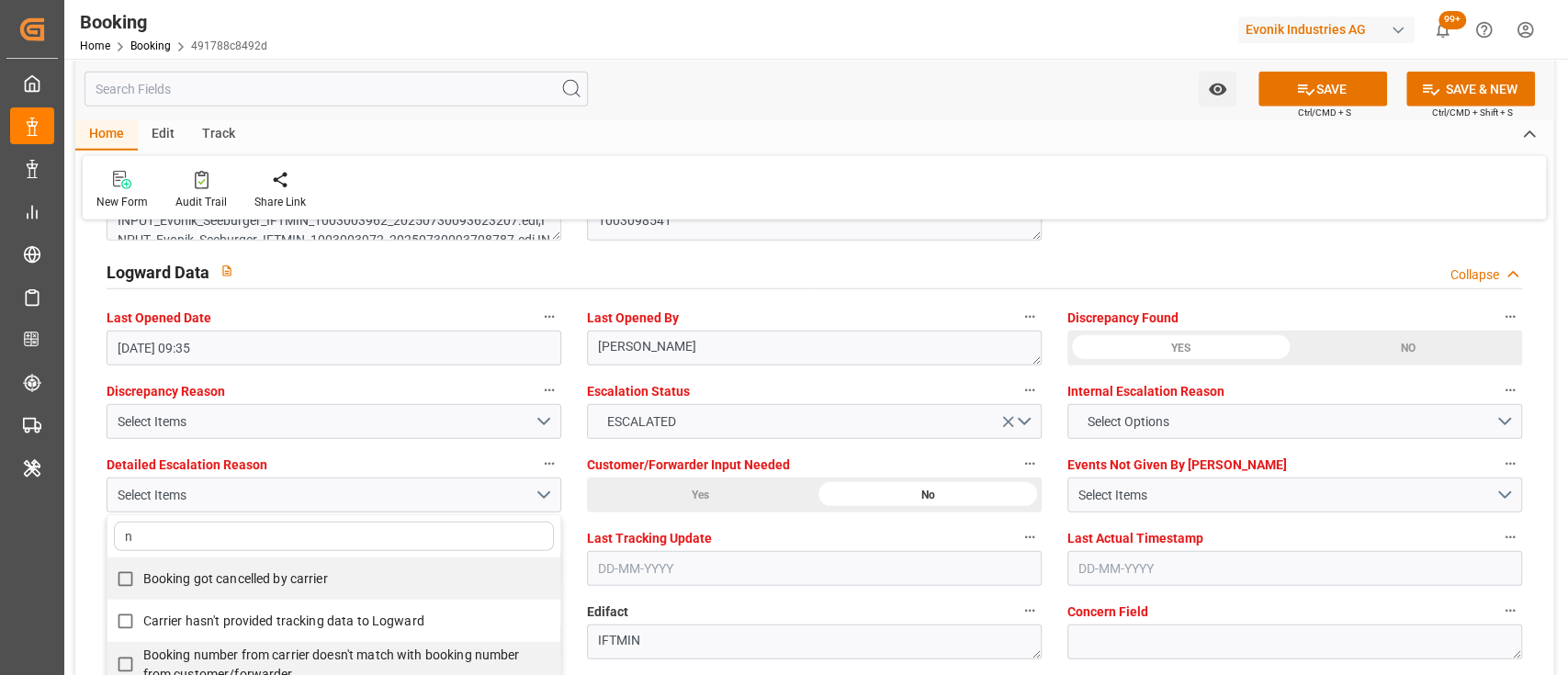
type input "no"
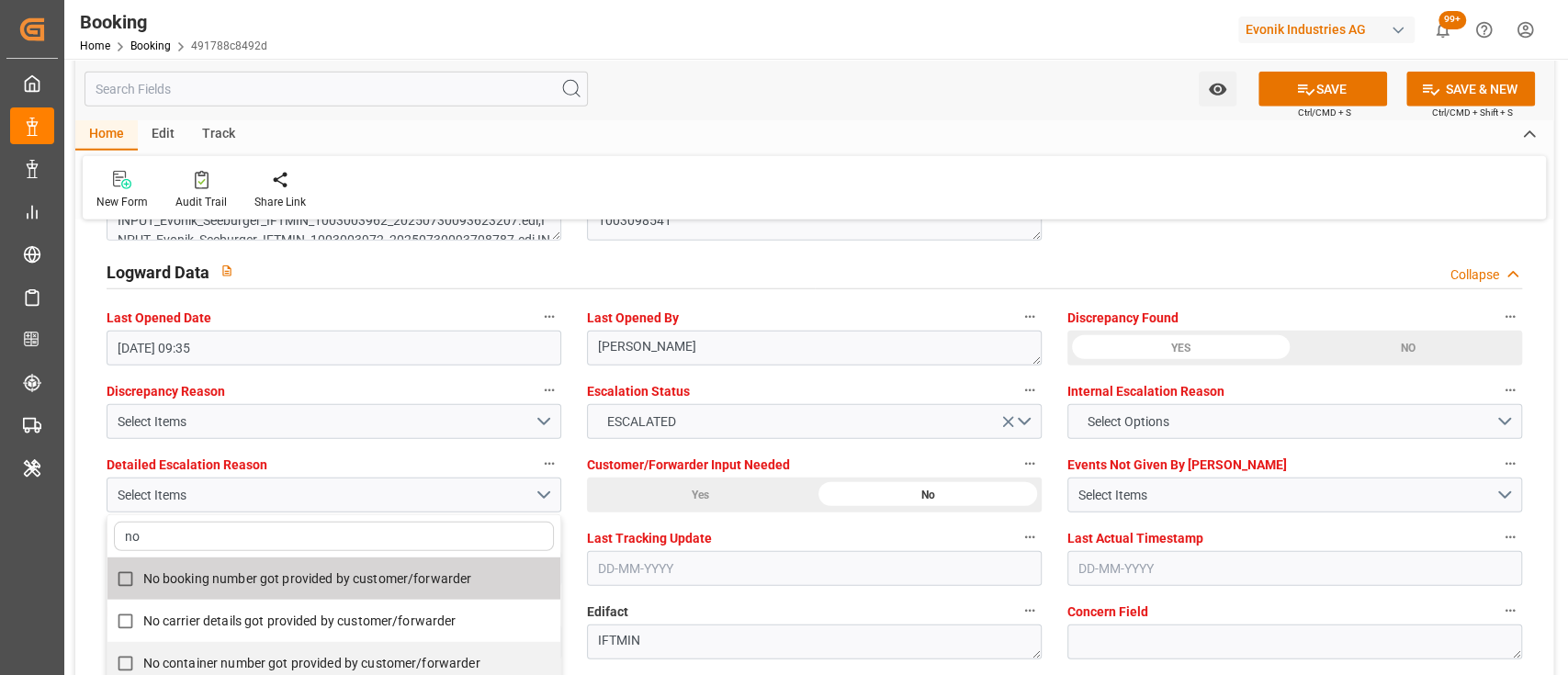
click at [376, 593] on label "No booking number got provided by customer/forwarder" at bounding box center [324, 578] width 433 height 35
checkbox input "true"
type input "no"
click at [784, 151] on div "Home Edit Track New Form Audit Trail Share Link" at bounding box center [814, 170] width 1478 height 100
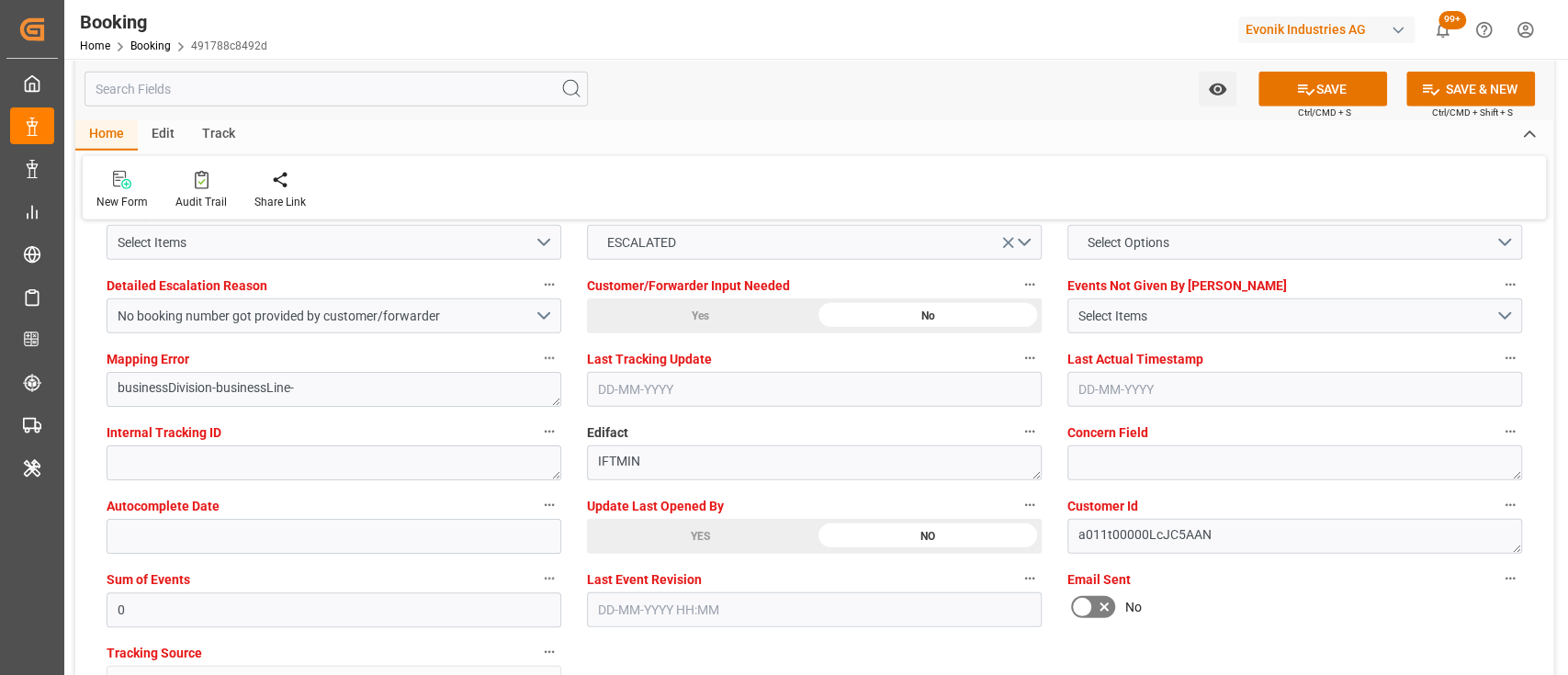
scroll to position [3481, 0]
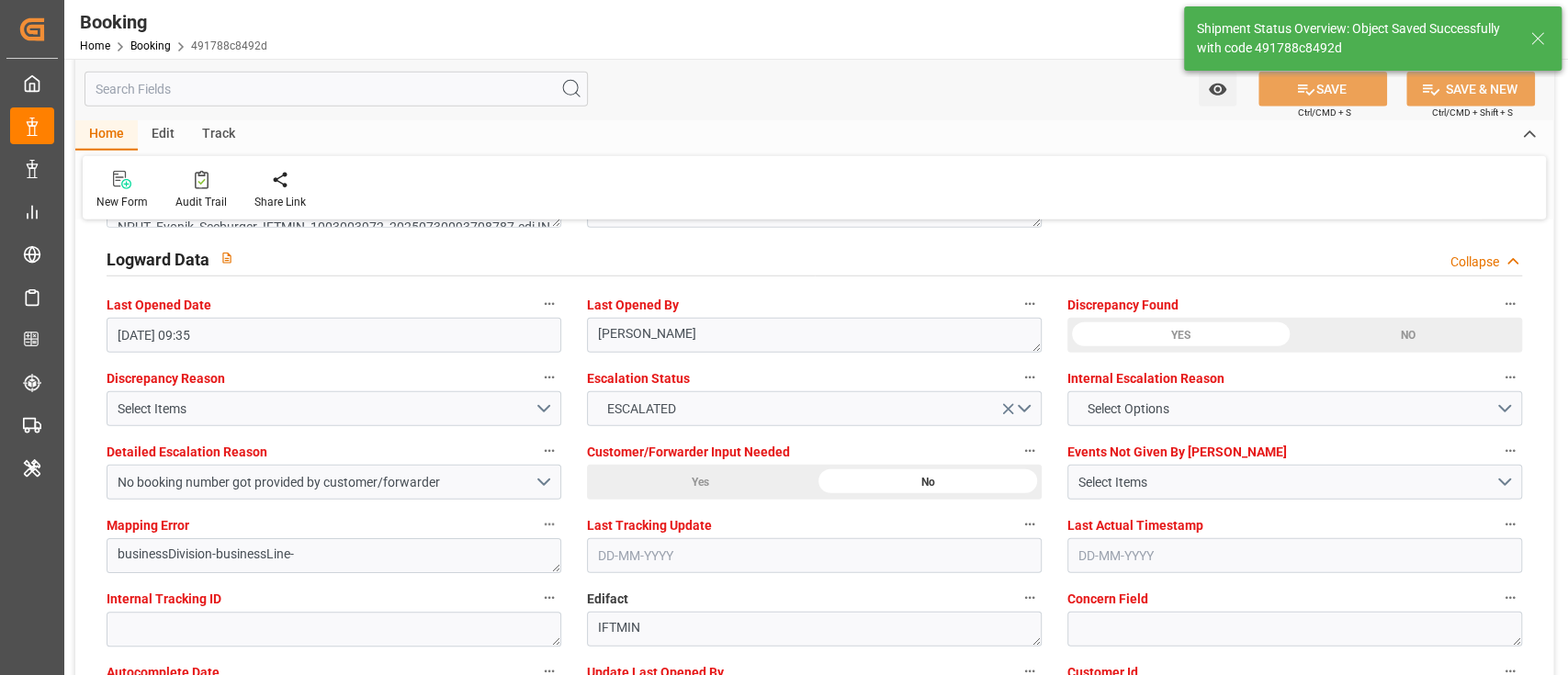
type input "09-09-2025 09:36"
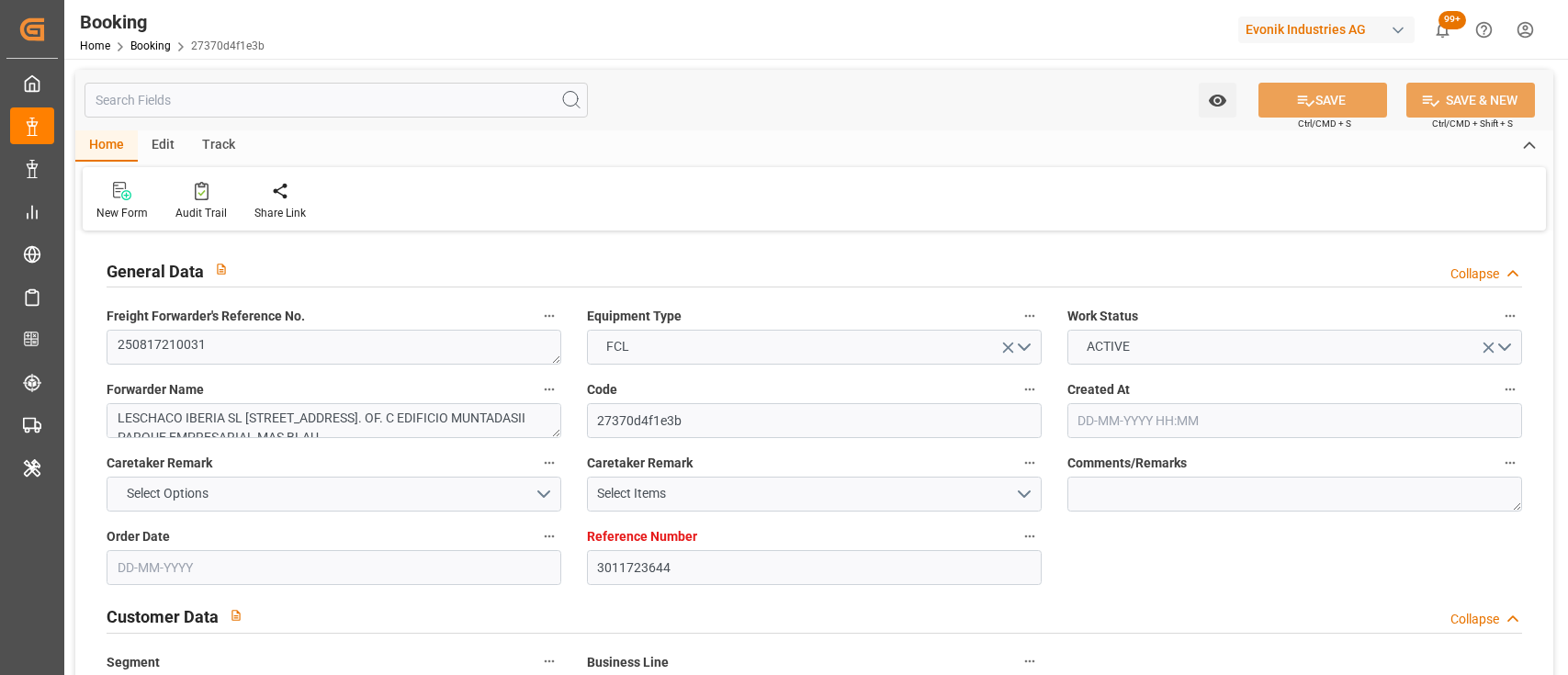
type input "[DATE] 09:54"
type input "[DATE]"
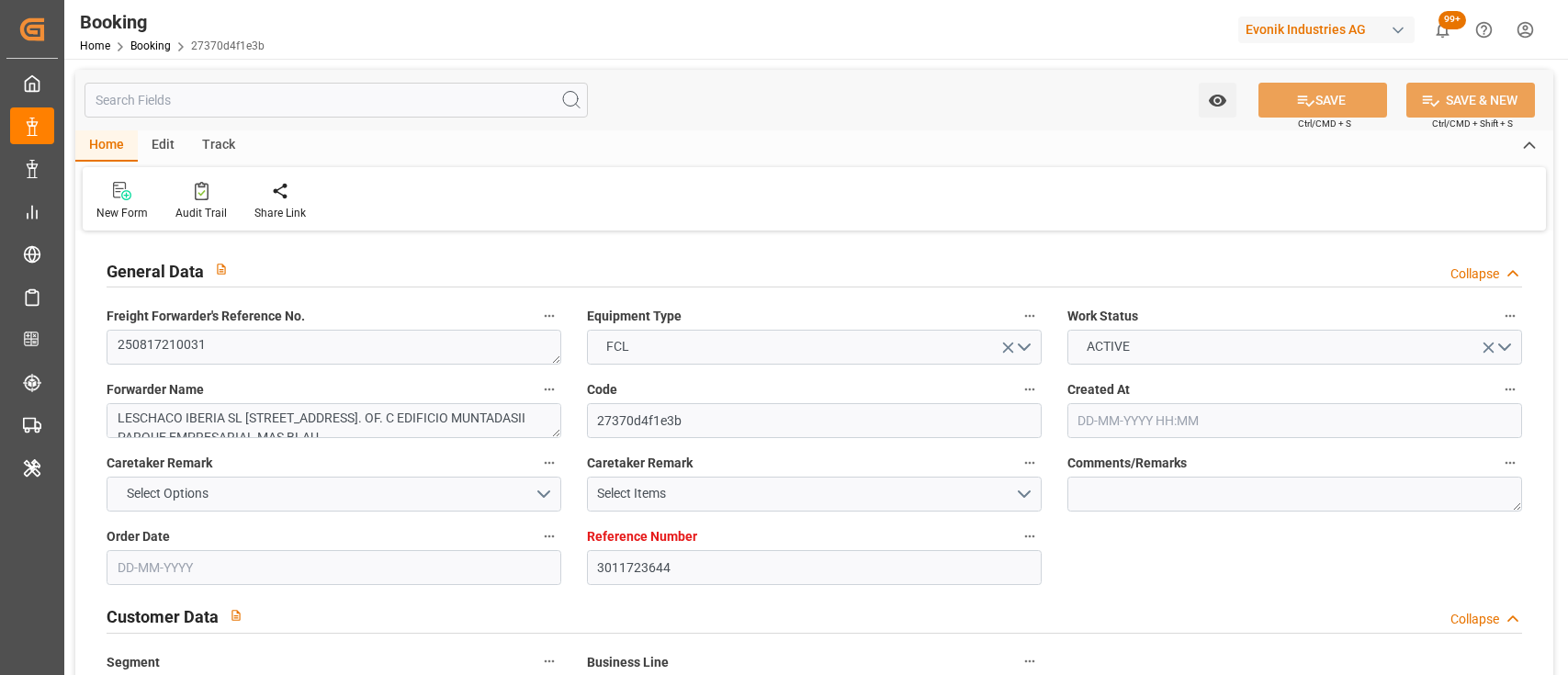
type input "[DATE]"
type input "[DATE] 21:00"
type input "[DATE] 00:00"
type input "[DATE] 08:00"
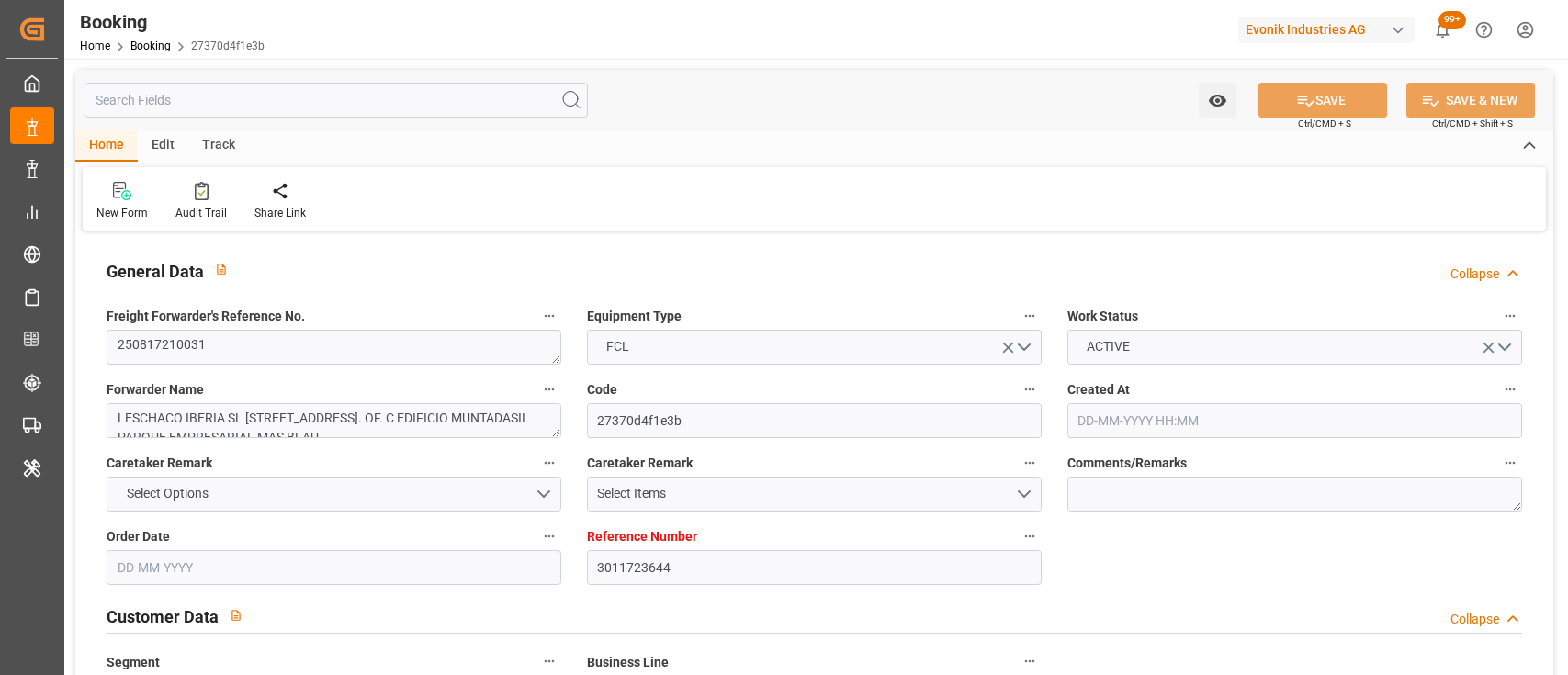
type input "[DATE] 00:00"
type input "[DATE]"
type input "[DATE] 09:16"
type input "[DATE]"
type input "[DATE] 11:52"
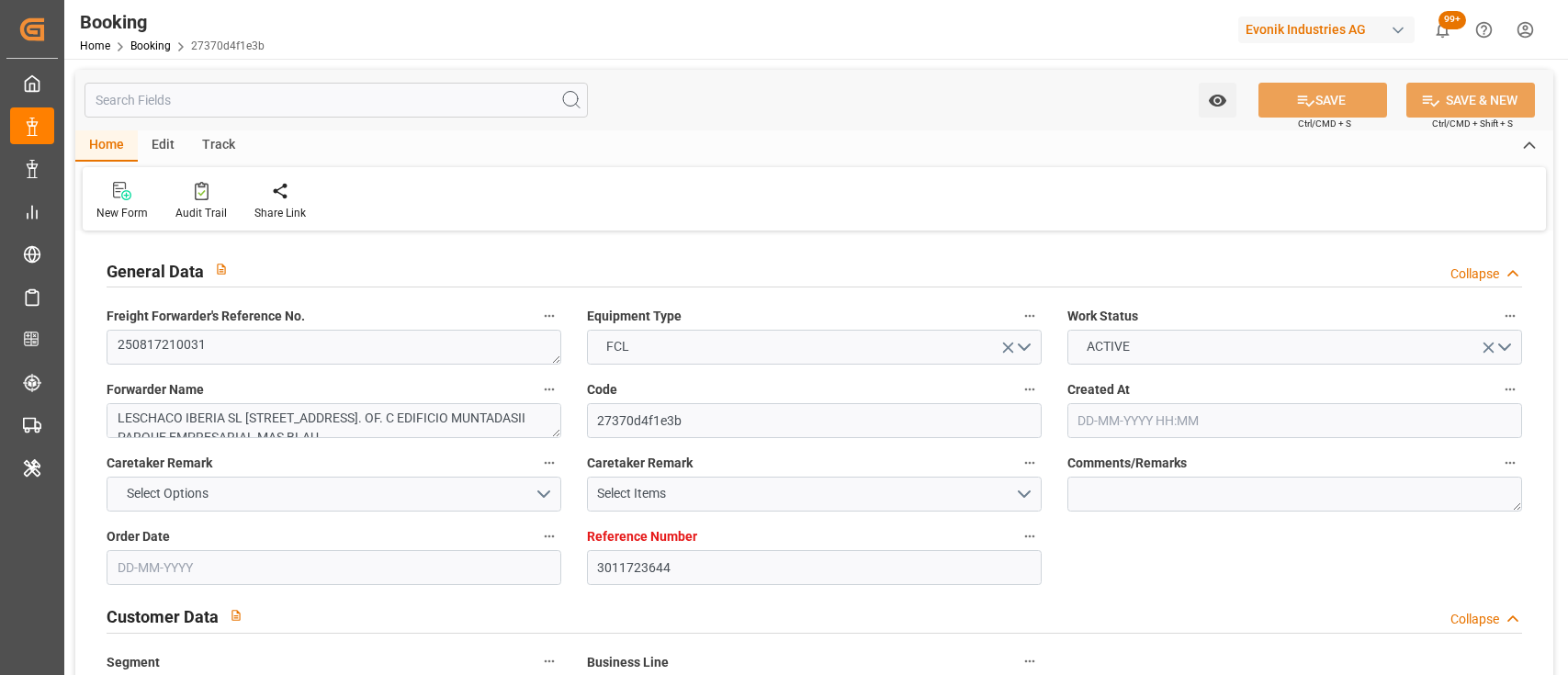
type input "[DATE] 21:00"
type input "12-09-2025 08:00"
type input "12-09-2025 09:59"
type input "16-09-2025 09:59"
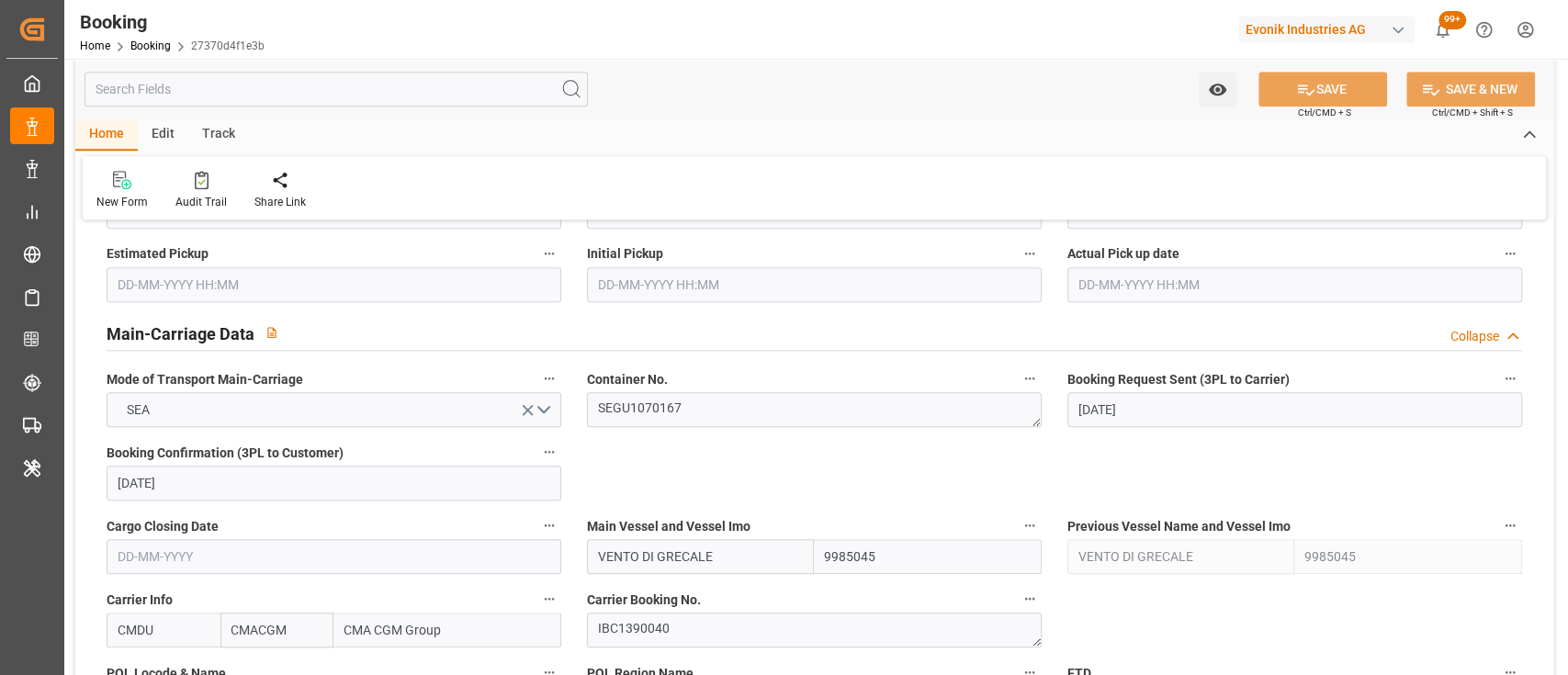
scroll to position [1050, 0]
click at [727, 430] on div "Container No. SEGU1070167" at bounding box center [814, 395] width 480 height 74
click at [660, 619] on textarea "IBC1390040" at bounding box center [814, 628] width 455 height 35
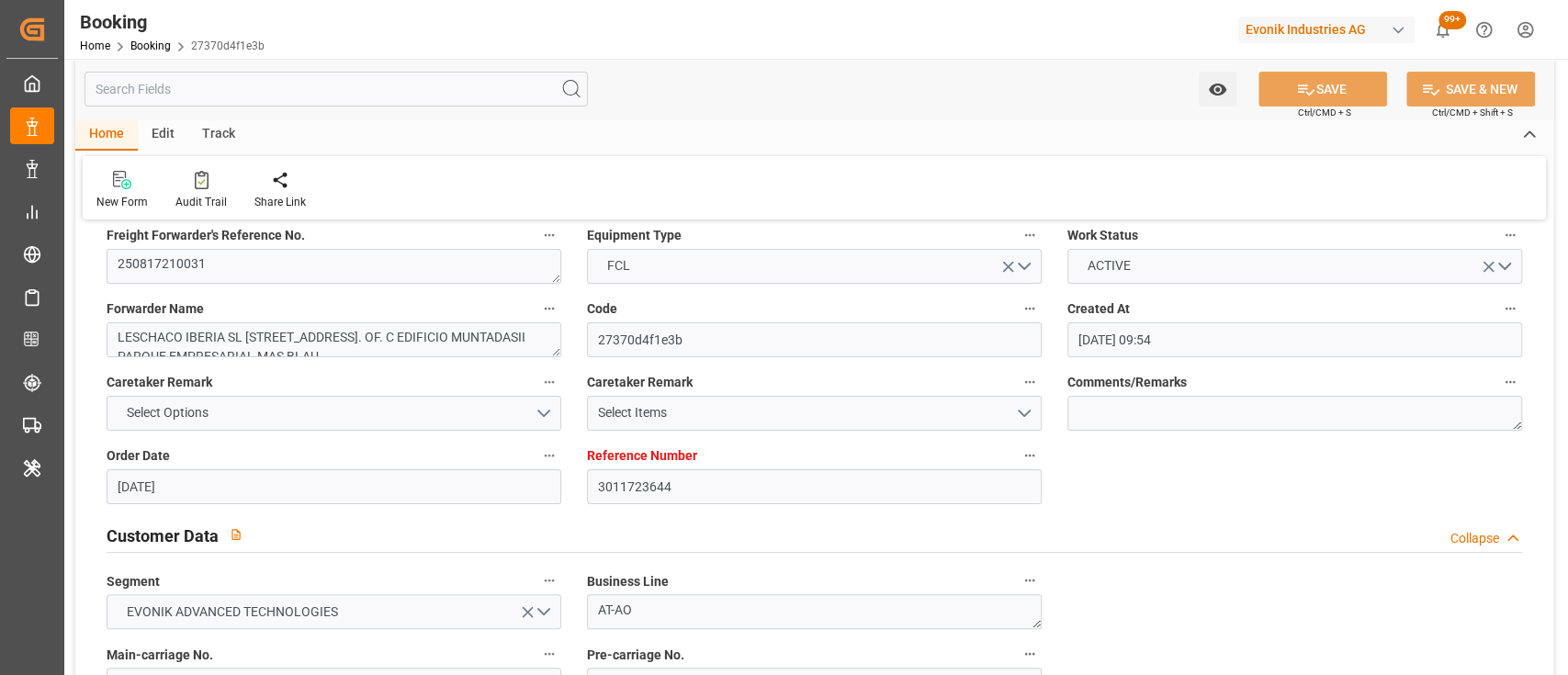
scroll to position [0, 0]
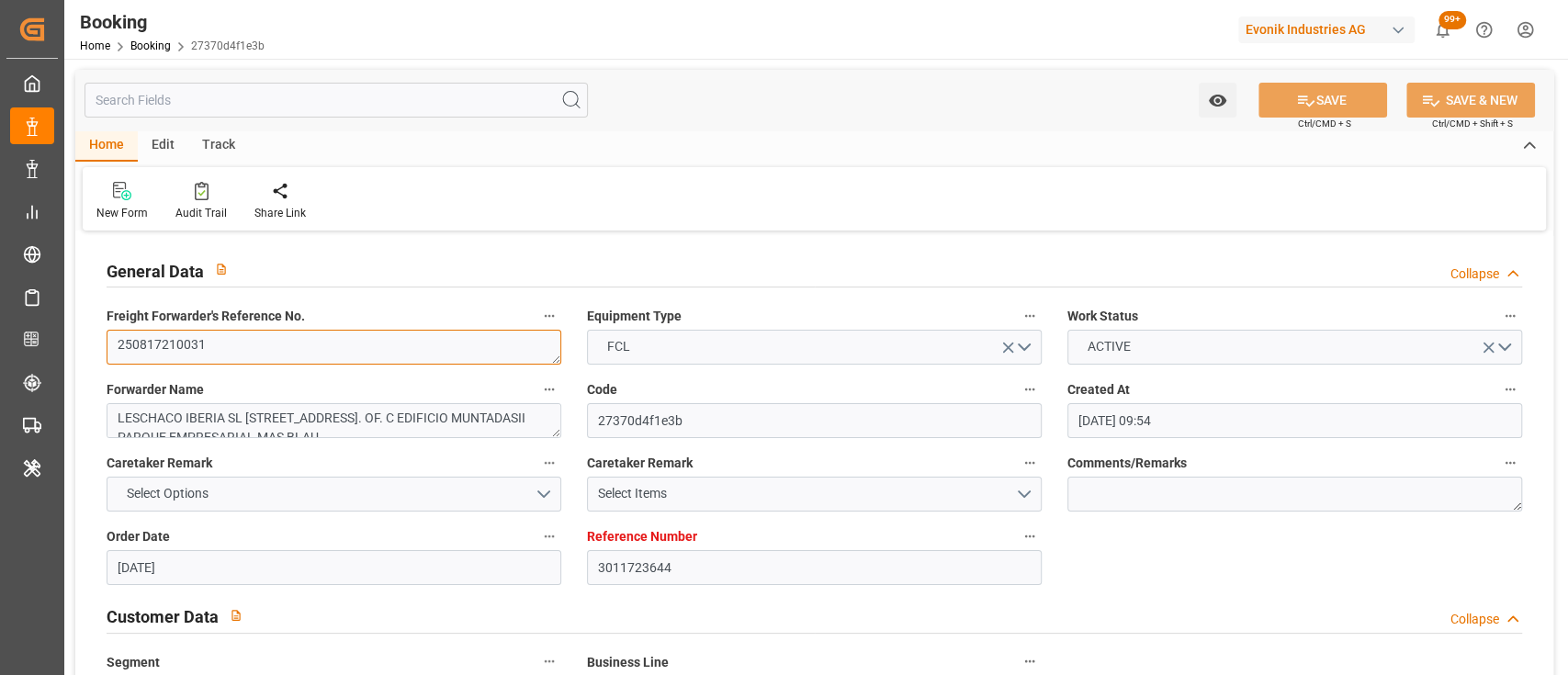
click at [221, 357] on textarea "250817210031" at bounding box center [334, 347] width 455 height 35
click at [798, 167] on div "New Form Audit Trail Share Link" at bounding box center [814, 198] width 1463 height 63
click at [458, 361] on textarea "250817210031" at bounding box center [334, 347] width 455 height 35
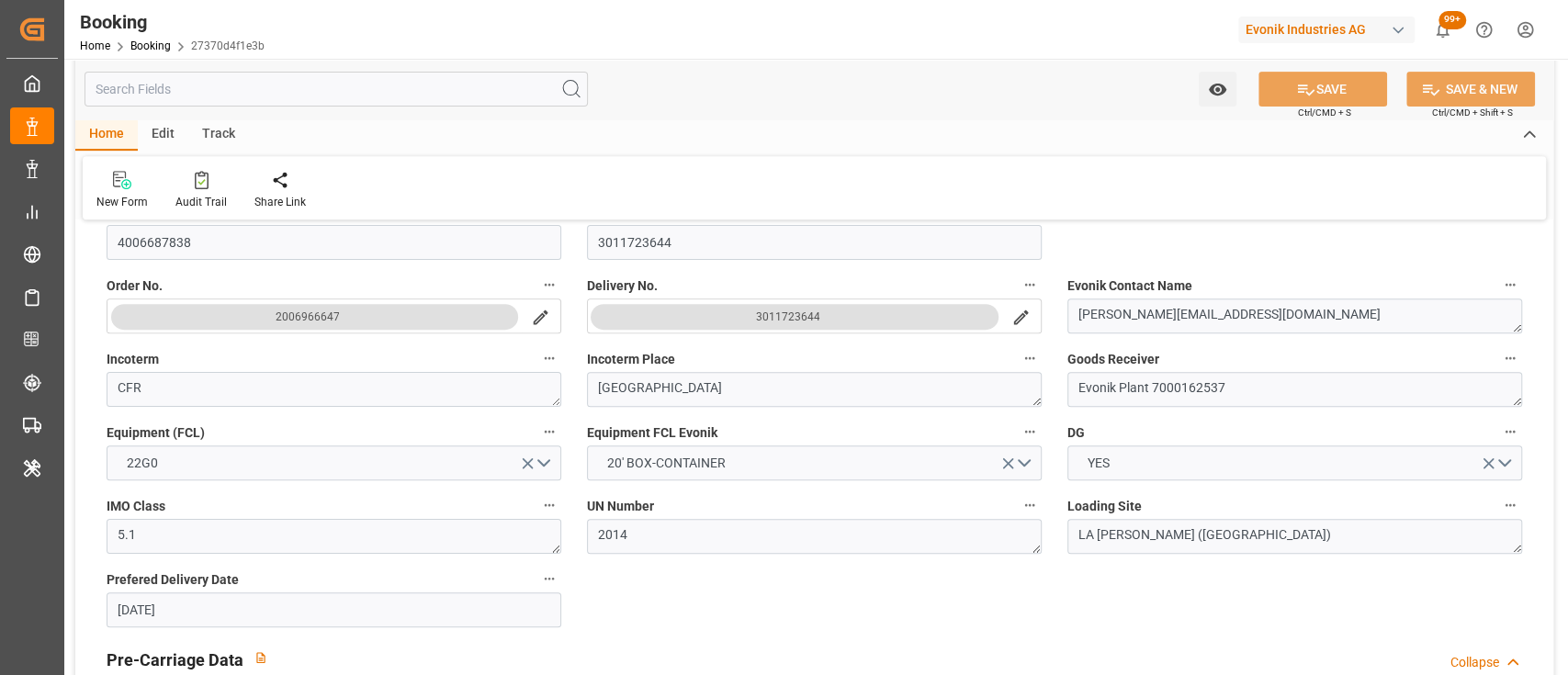
scroll to position [514, 0]
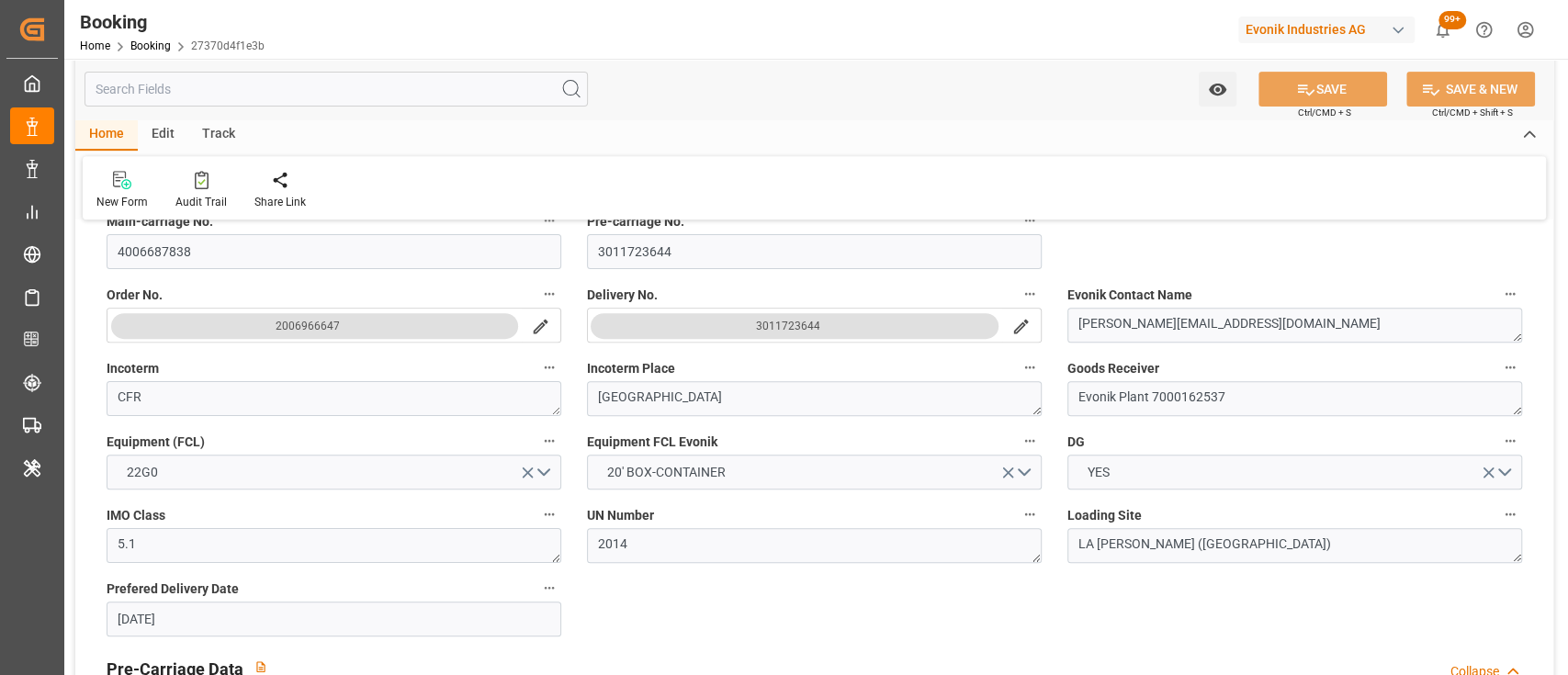
drag, startPoint x: 831, startPoint y: 325, endPoint x: 725, endPoint y: 329, distance: 106.1
drag, startPoint x: 725, startPoint y: 329, endPoint x: 817, endPoint y: 323, distance: 92.2
click at [817, 323] on button "3011723644" at bounding box center [794, 326] width 408 height 26
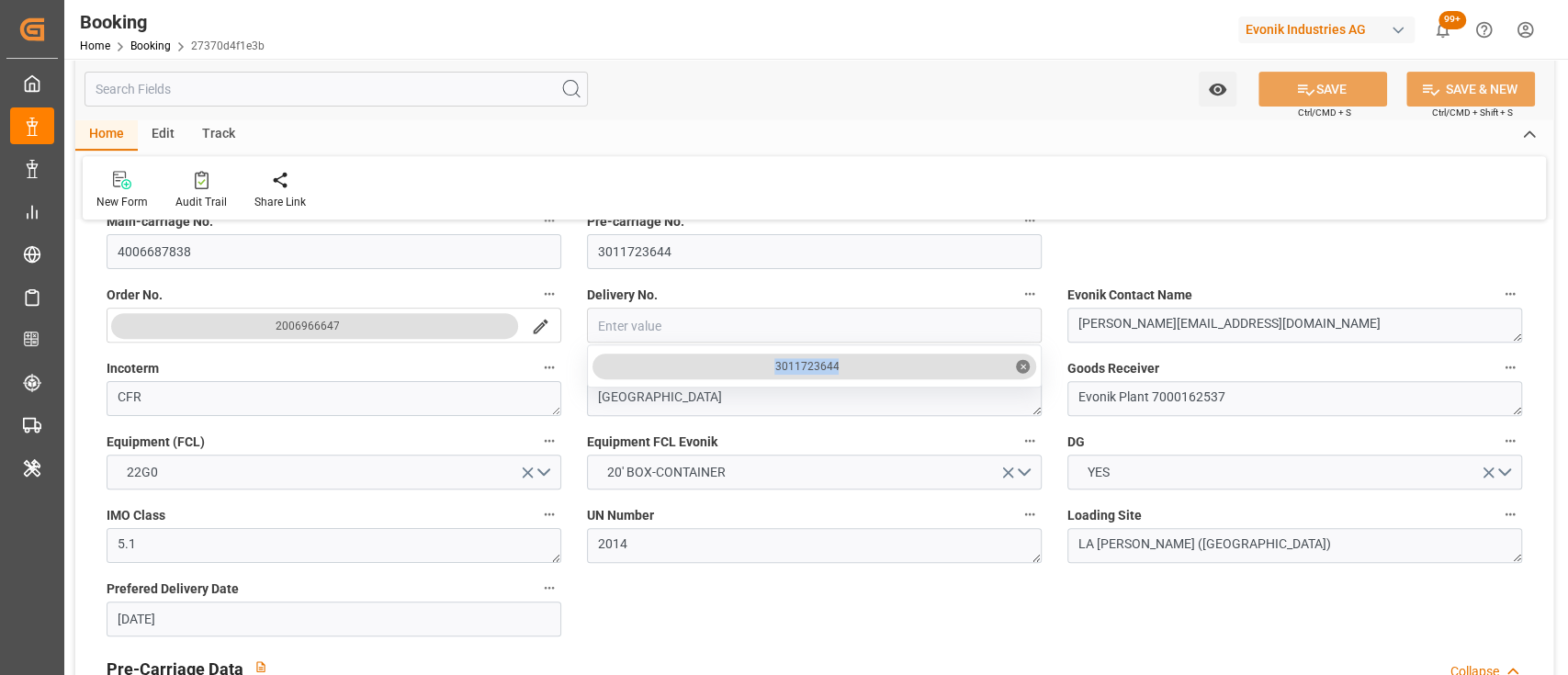
drag, startPoint x: 771, startPoint y: 364, endPoint x: 848, endPoint y: 367, distance: 77.1
copy div "3011723644"
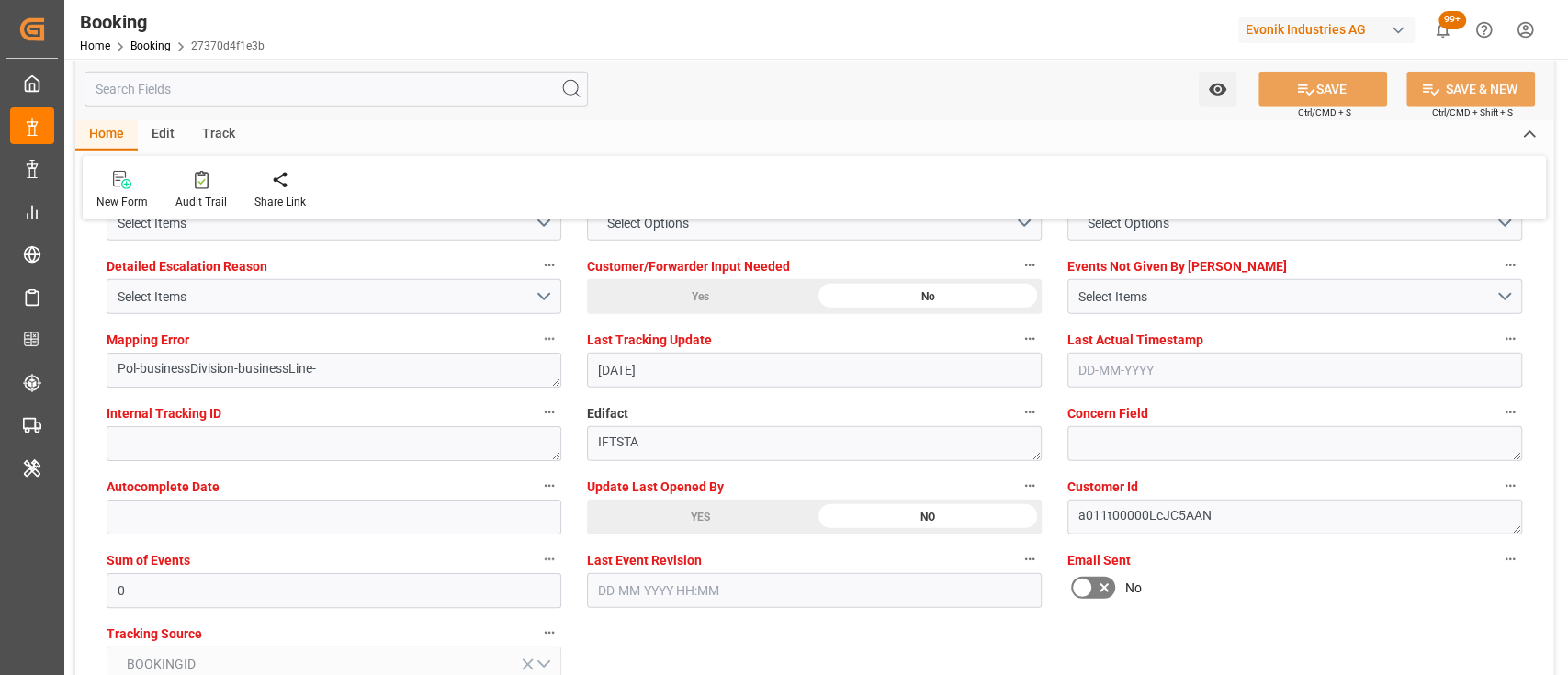
scroll to position [3311, 0]
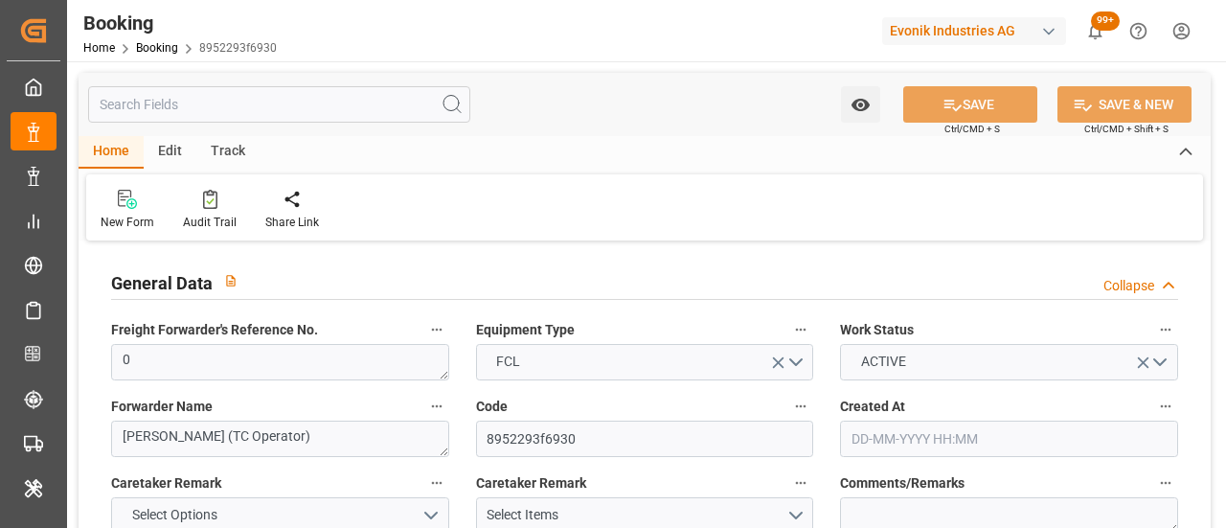
type input "[DATE] 12:37"
type input "[DATE]"
type input "[DATE] 00:00"
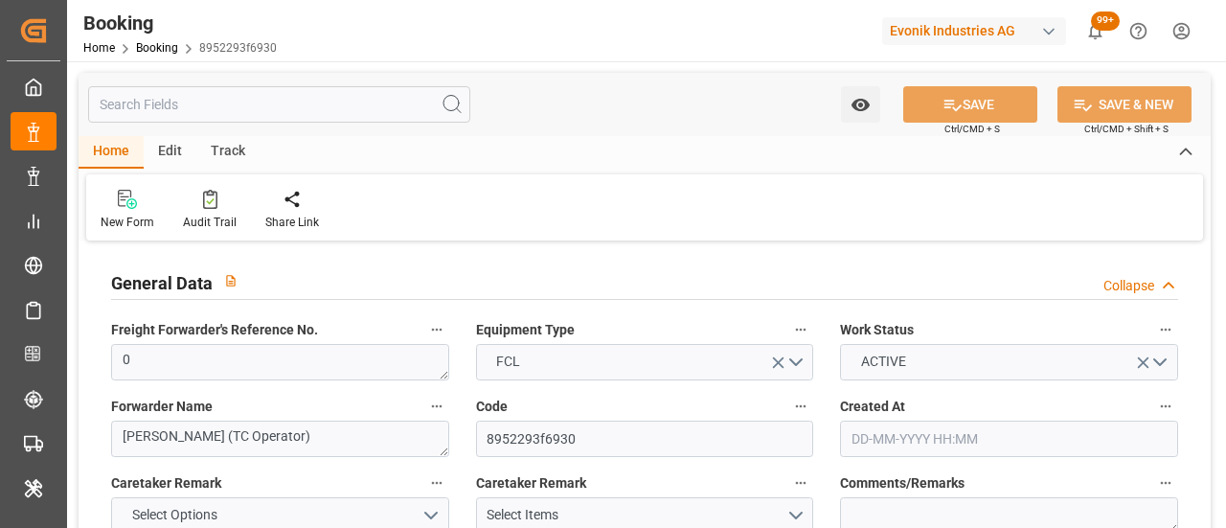
type input "[DATE] 00:00"
type input "02-09-2025 00:00"
type input "[DATE] 00:00"
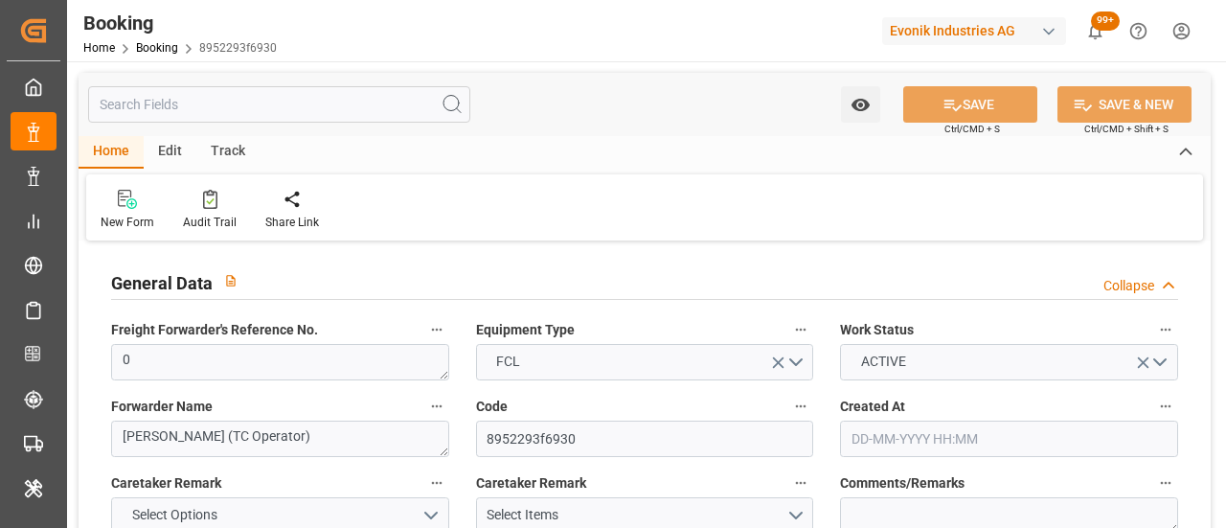
type input "[DATE] 00:00"
type input "[DATE]"
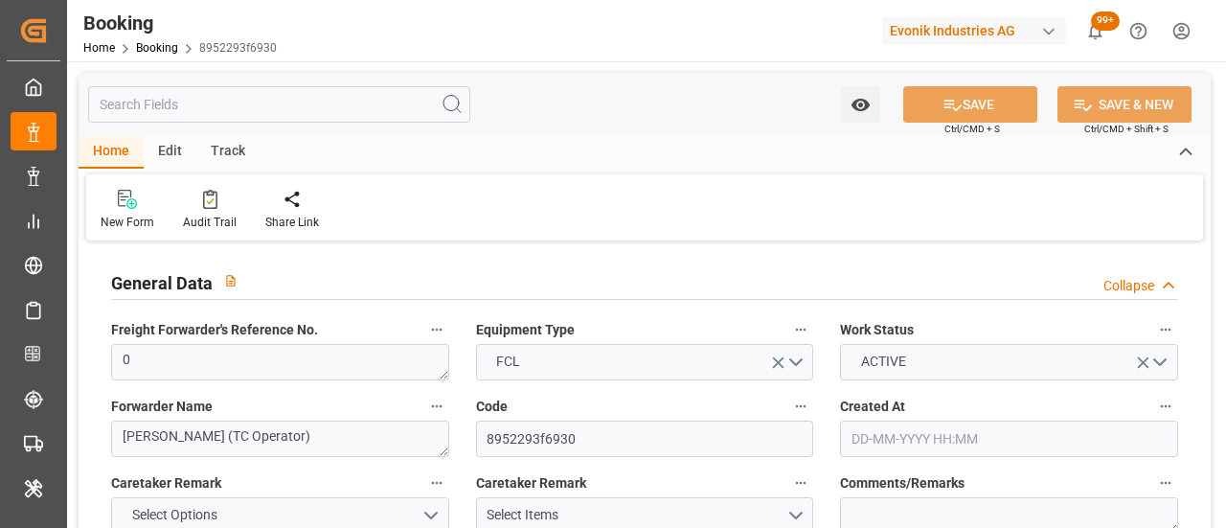
type input "[DATE] 09:13"
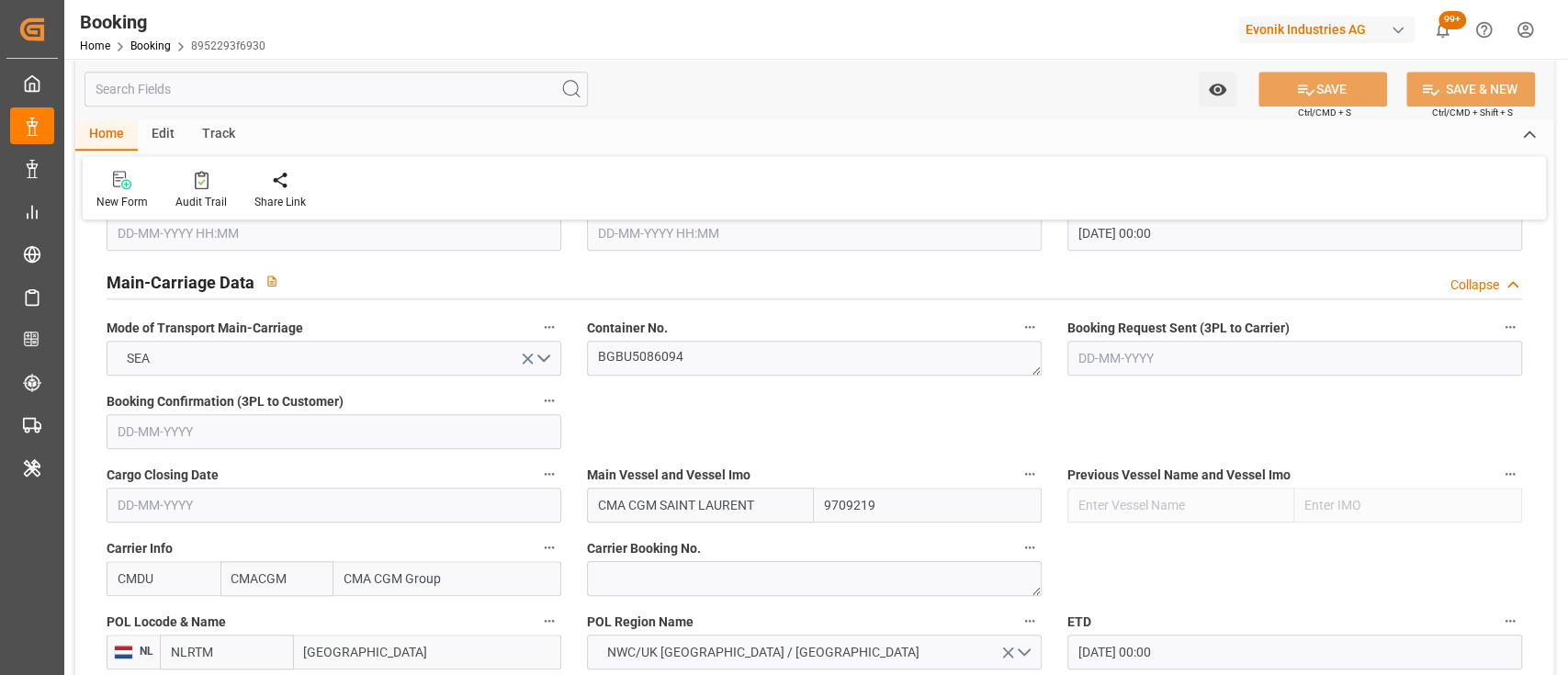
scroll to position [1103, 0]
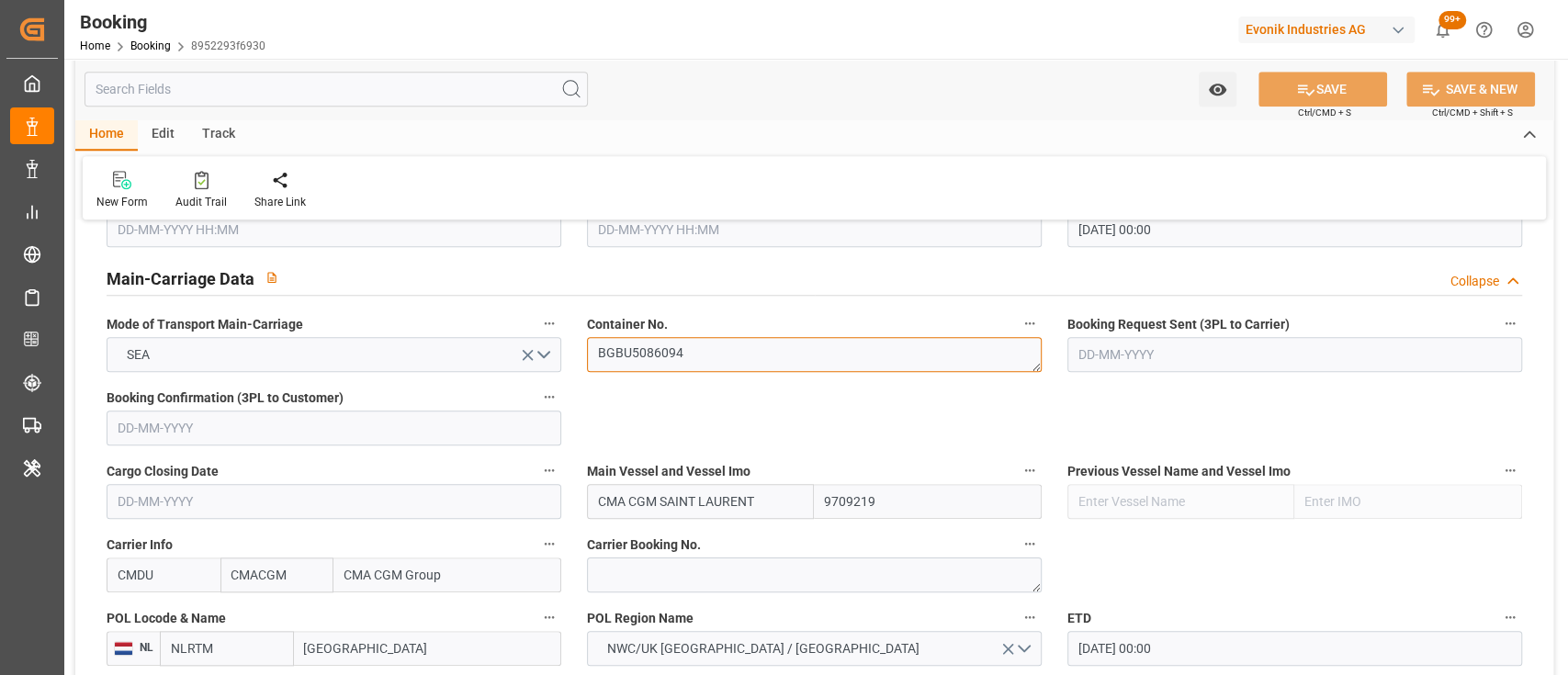
click at [645, 338] on textarea "BGBU5086094" at bounding box center [814, 355] width 455 height 35
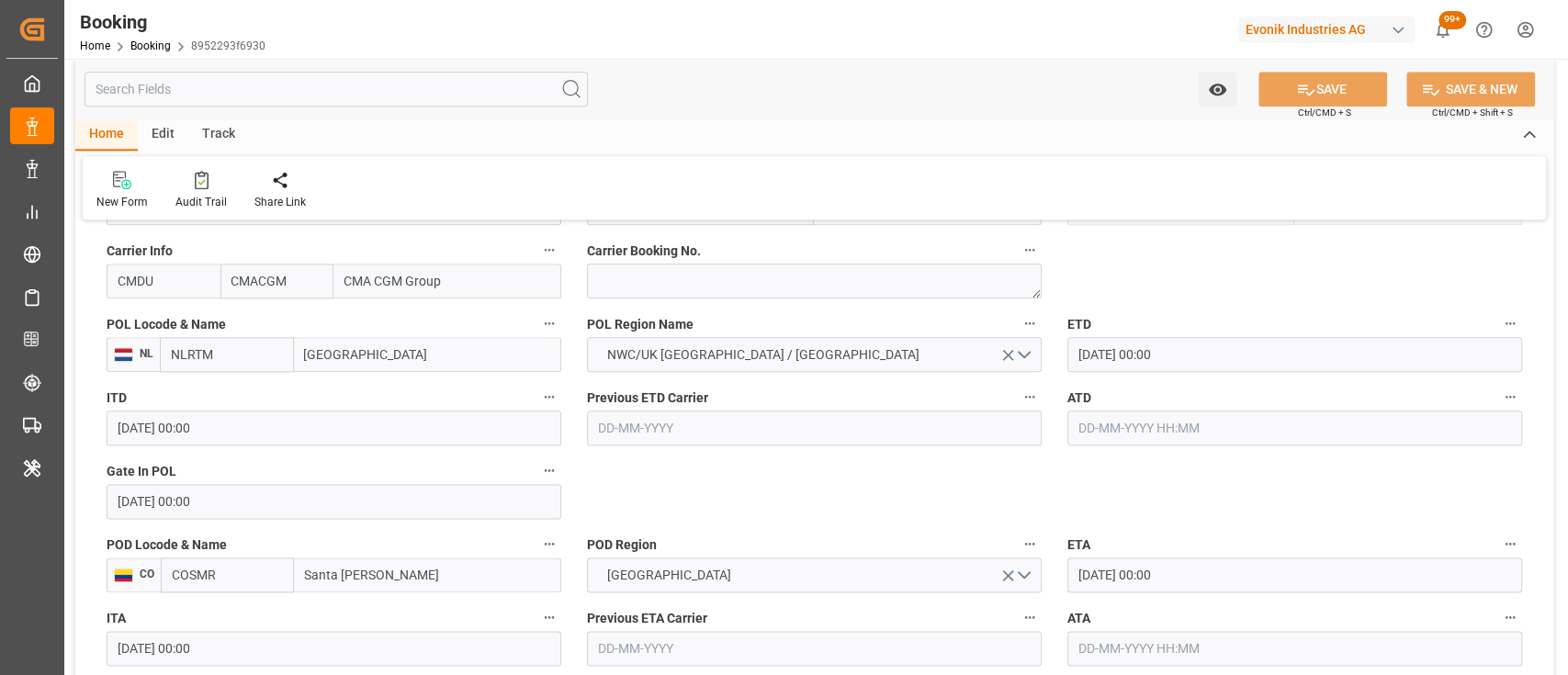
scroll to position [1398, 0]
click at [1175, 433] on input "text" at bounding box center [1295, 427] width 455 height 35
type input "[DATE] 00:00"
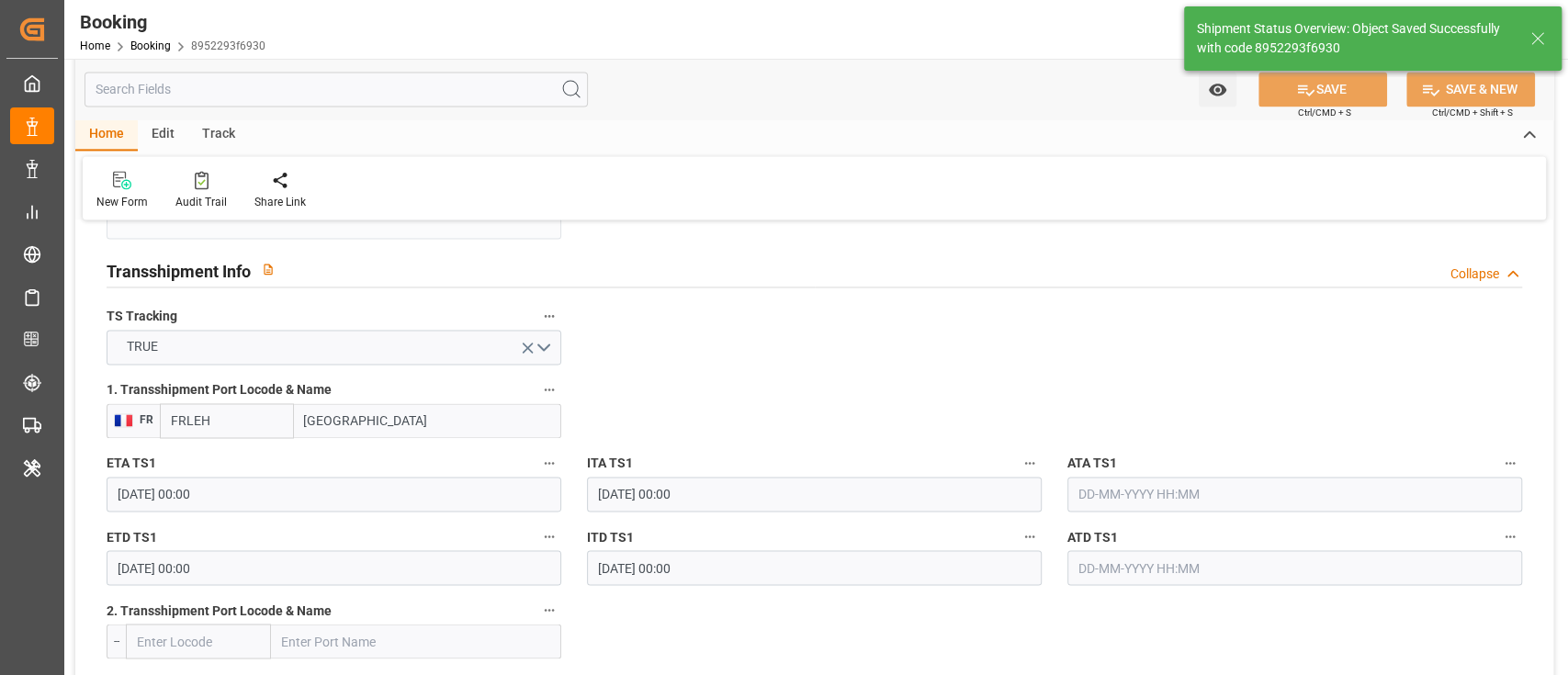
scroll to position [2309, 0]
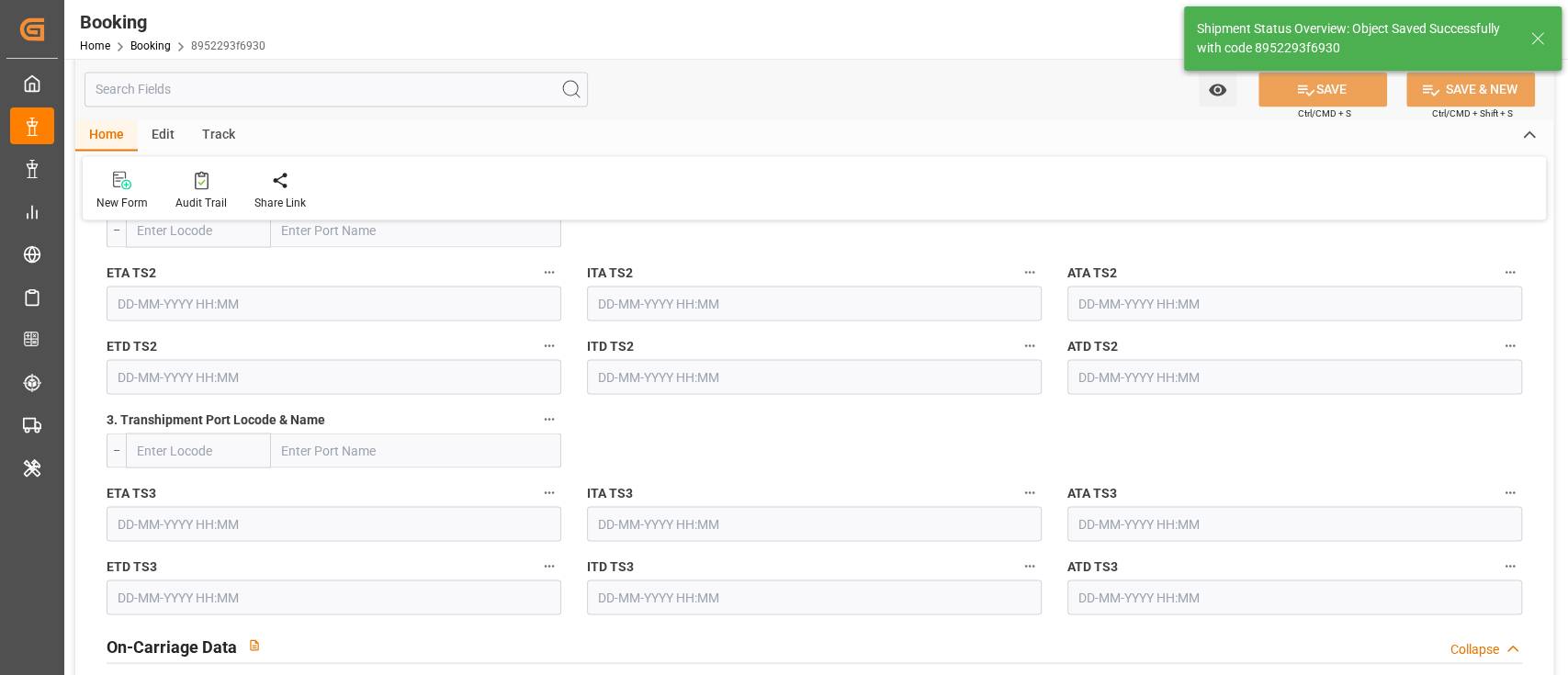
type textarea "[PERSON_NAME]"
type input "09-09-2025 09:43"
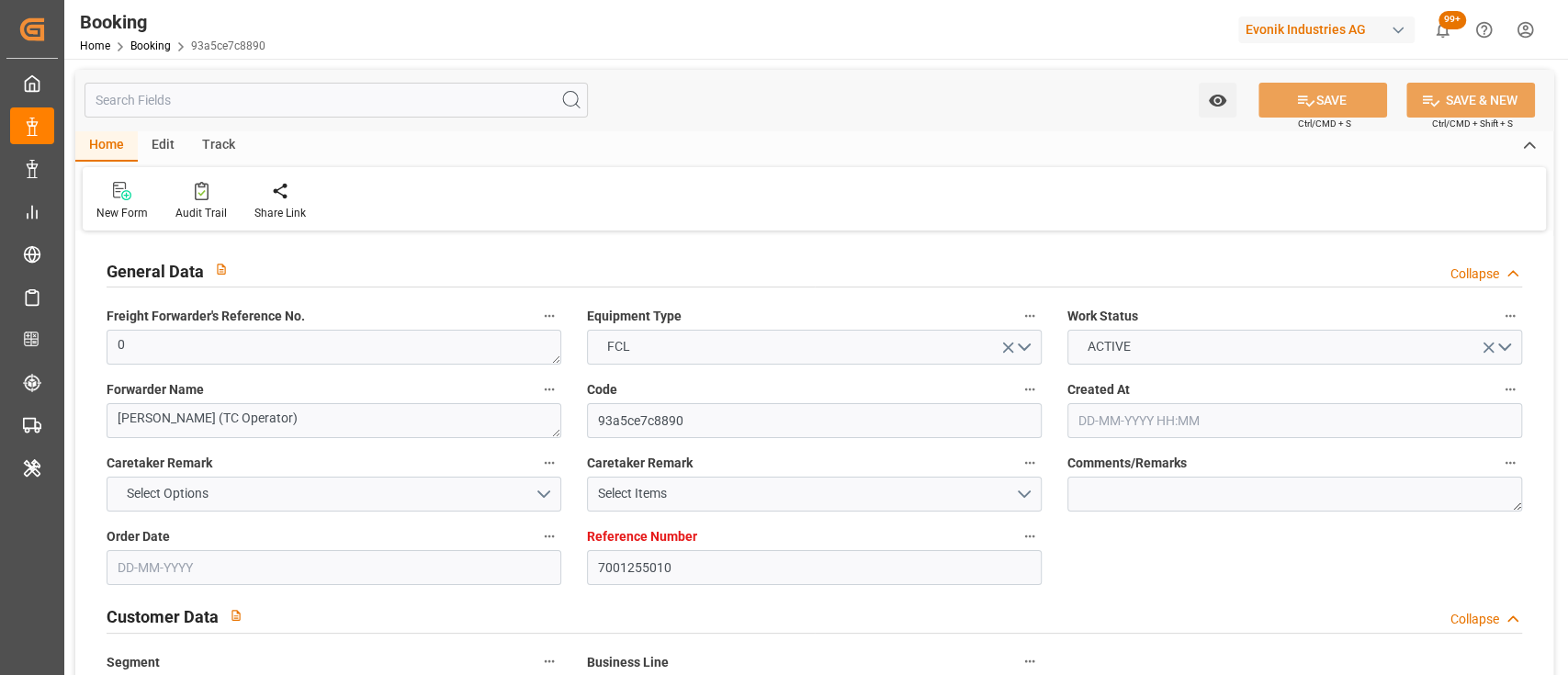
type input "[DATE] 12:37"
type input "[DATE]"
type input "[DATE] 00:00"
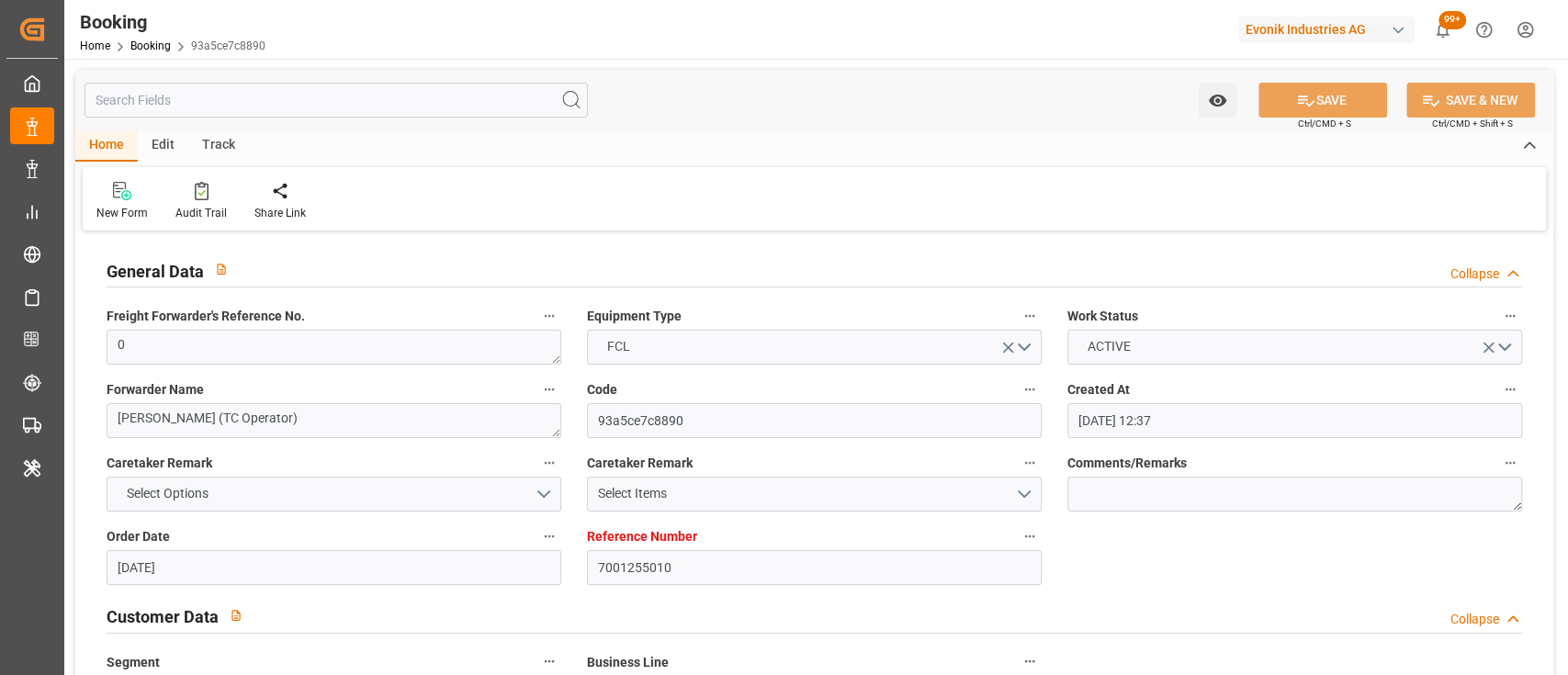
type input "[DATE] 00:00"
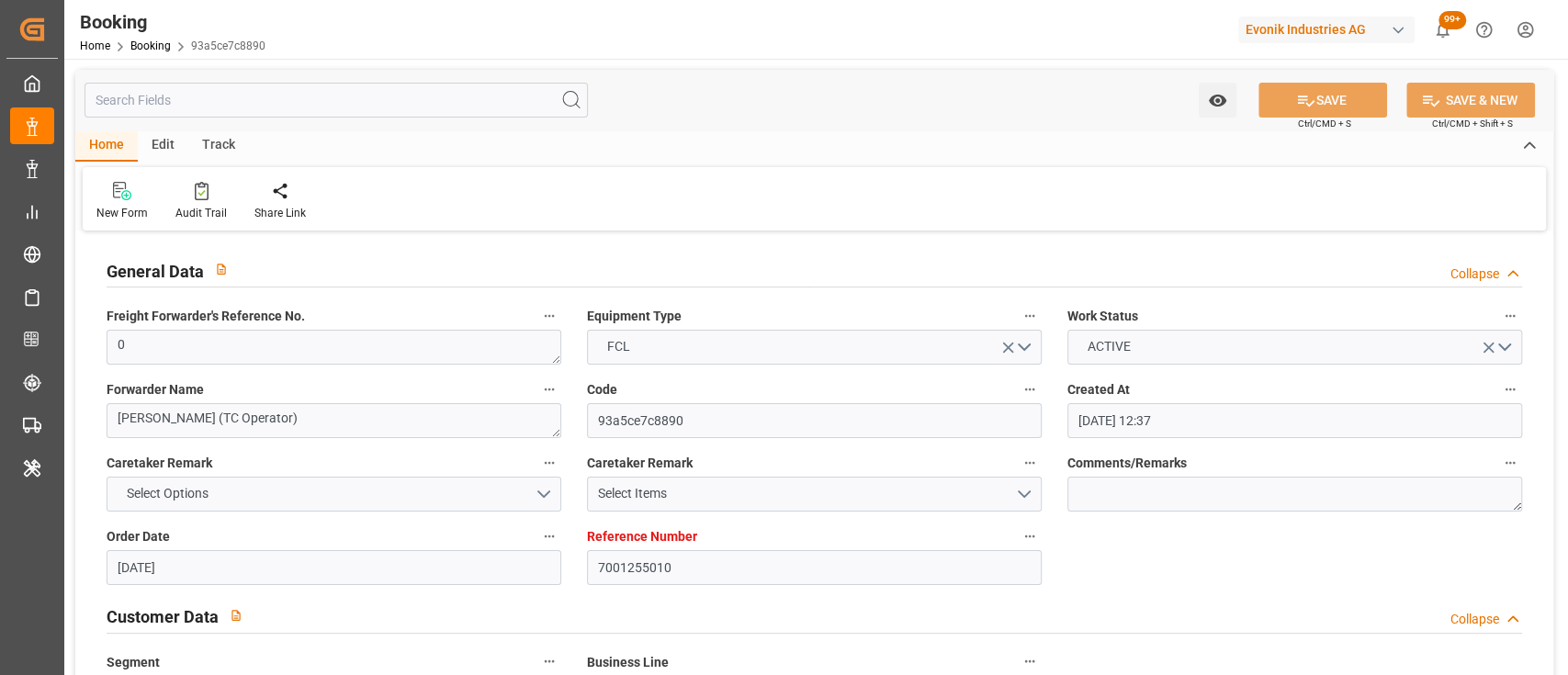
type input "[DATE] 00:00"
type input "[DATE]"
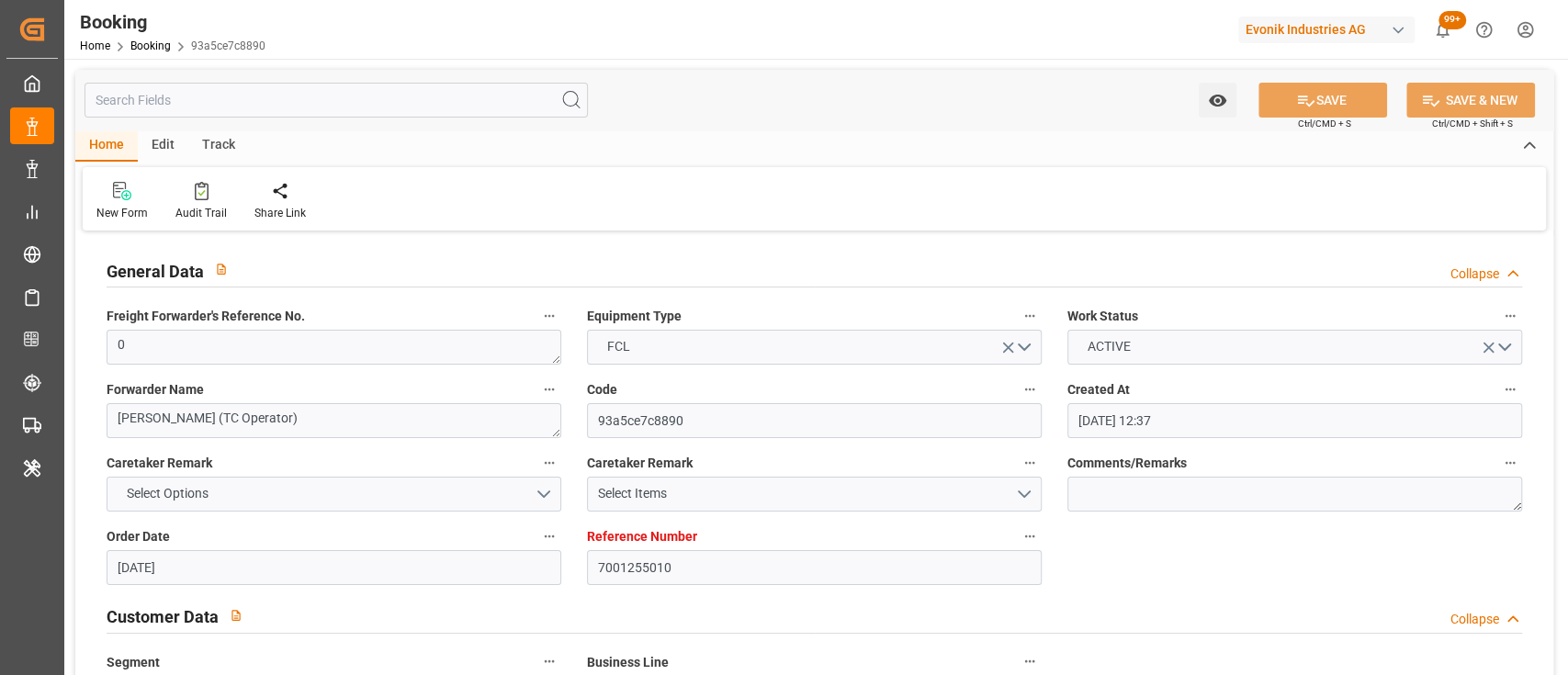
type input "[DATE] 09:13"
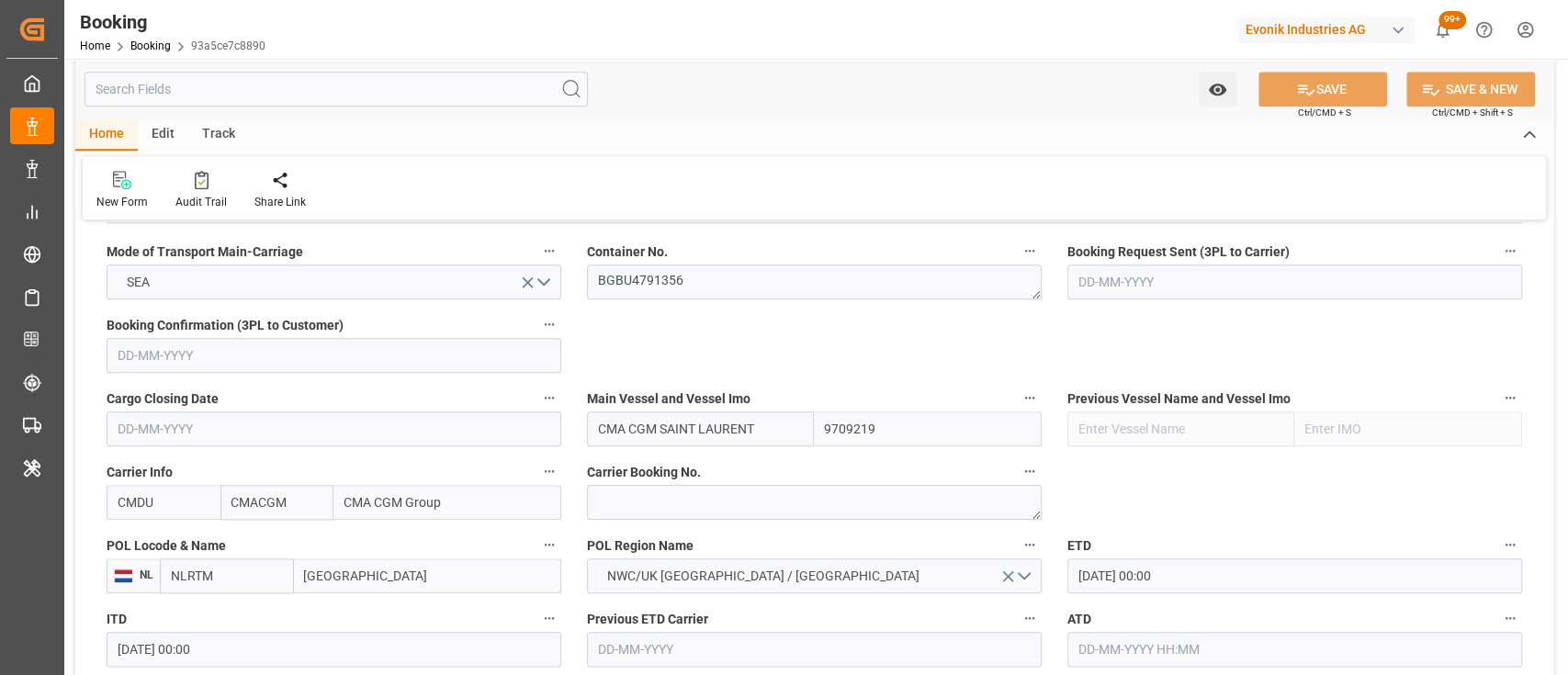
scroll to position [1183, 0]
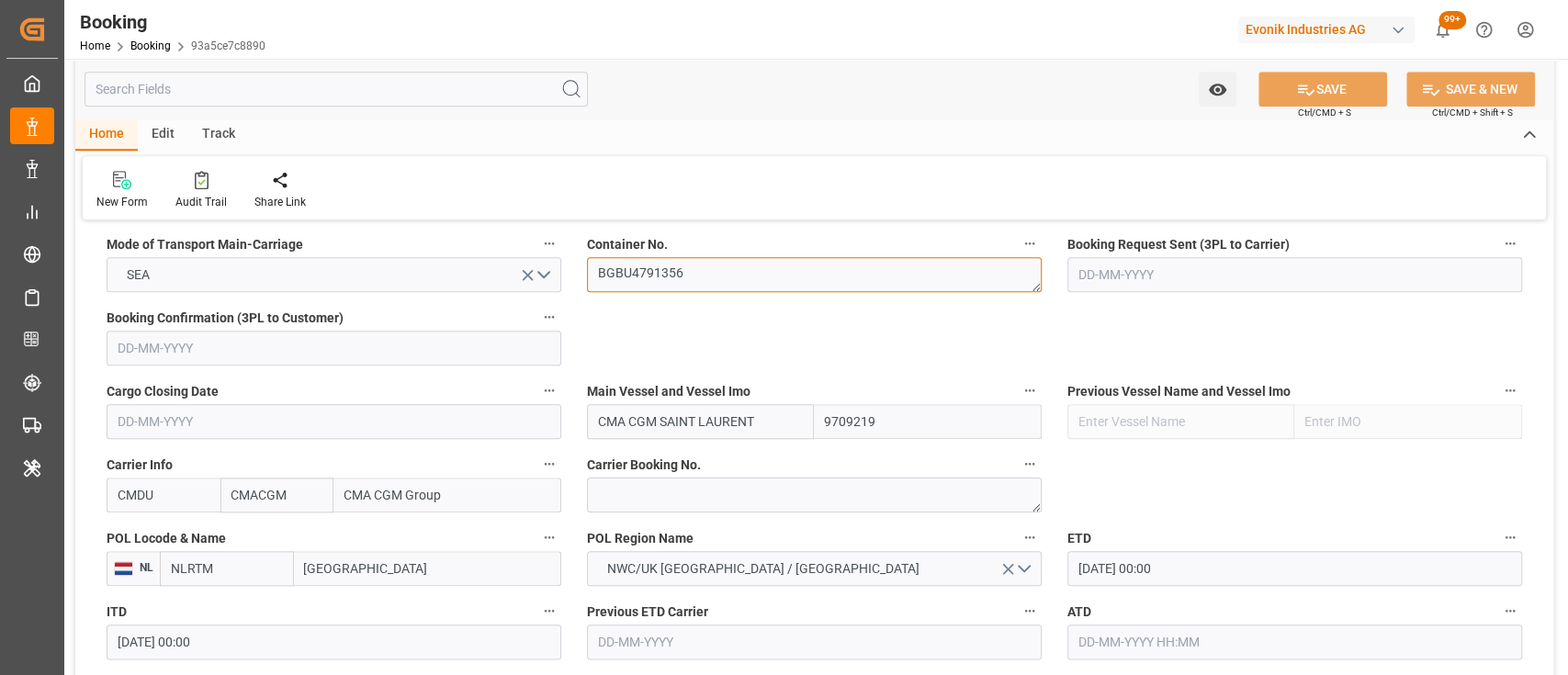
click at [686, 280] on textarea "BGBU4791356" at bounding box center [814, 274] width 455 height 35
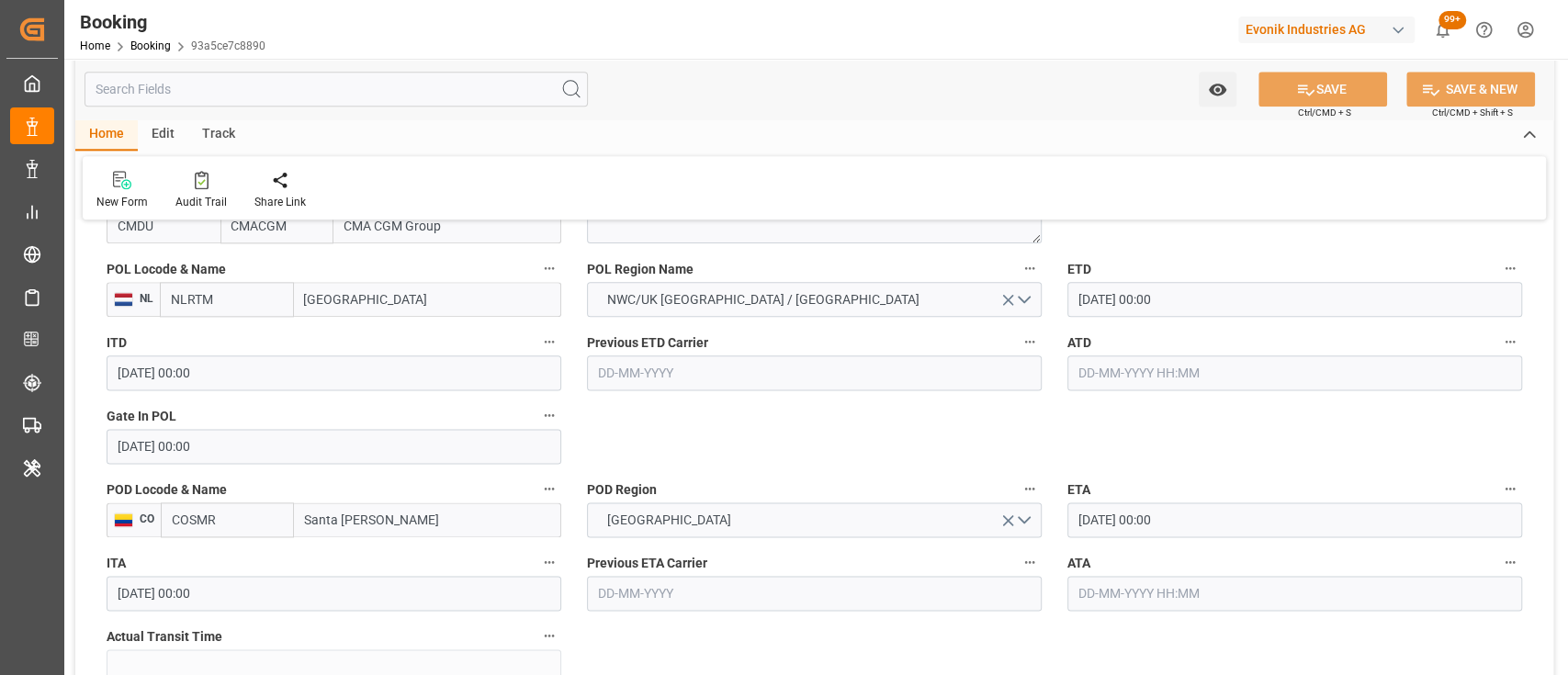
scroll to position [1459, 0]
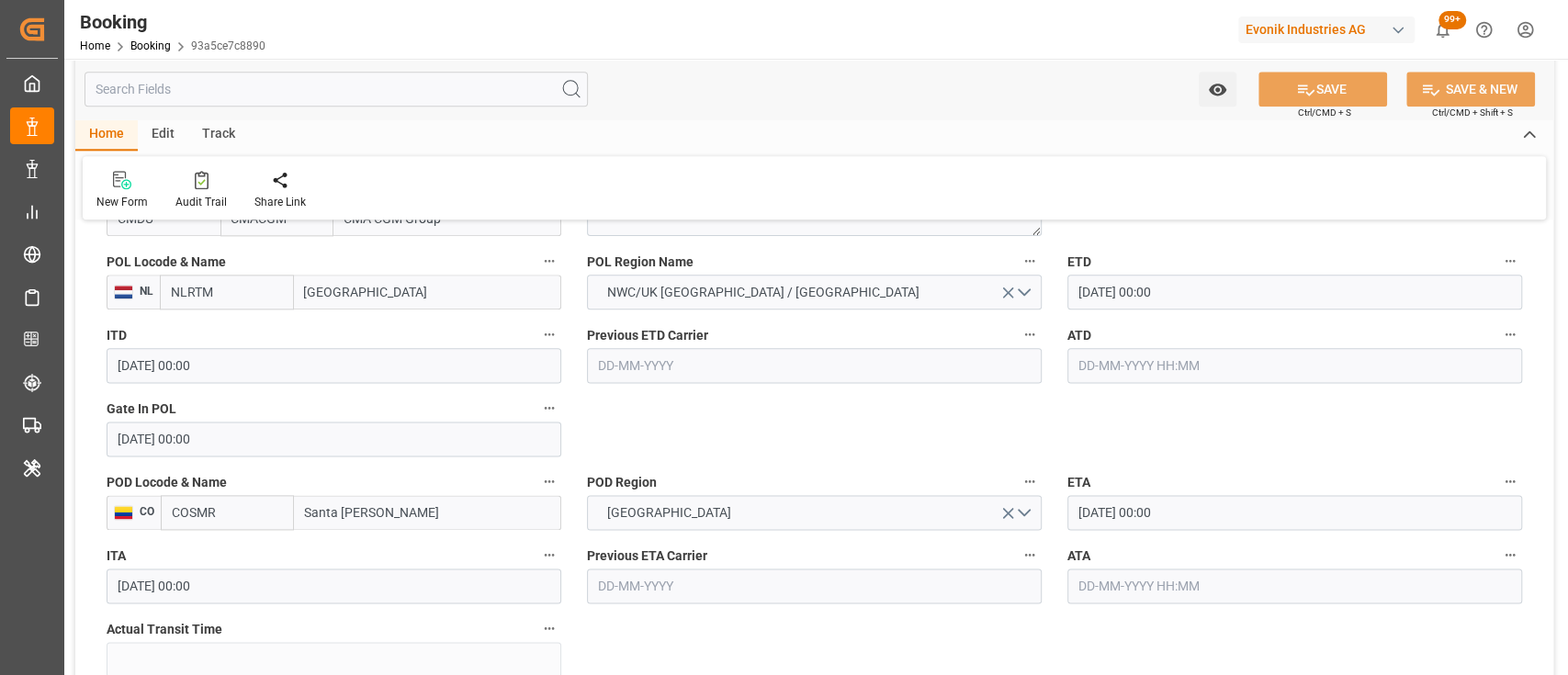
click at [794, 547] on label "Previous ETA Carrier" at bounding box center [814, 555] width 455 height 26
click at [1018, 547] on button "Previous ETA Carrier" at bounding box center [1029, 554] width 24 height 24
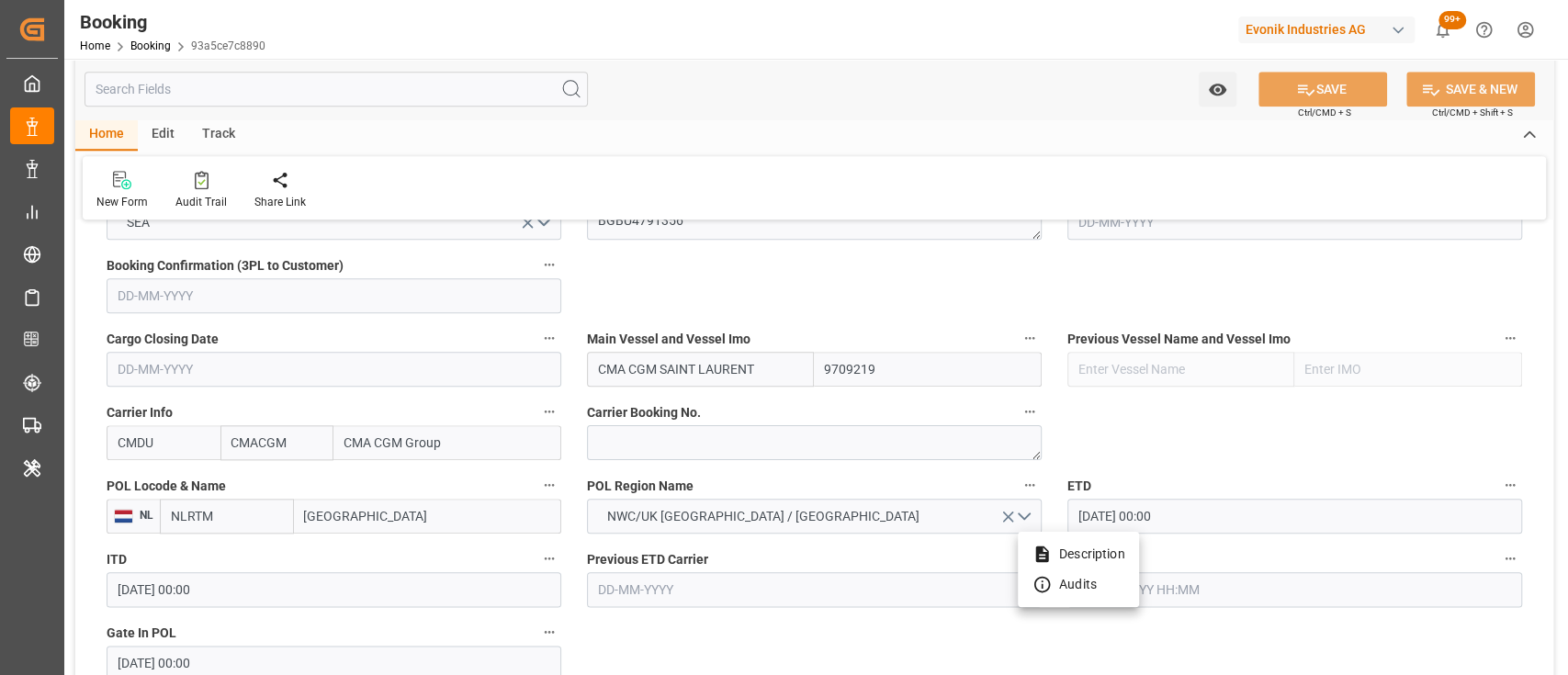
click at [645, 300] on div at bounding box center [784, 338] width 1568 height 675
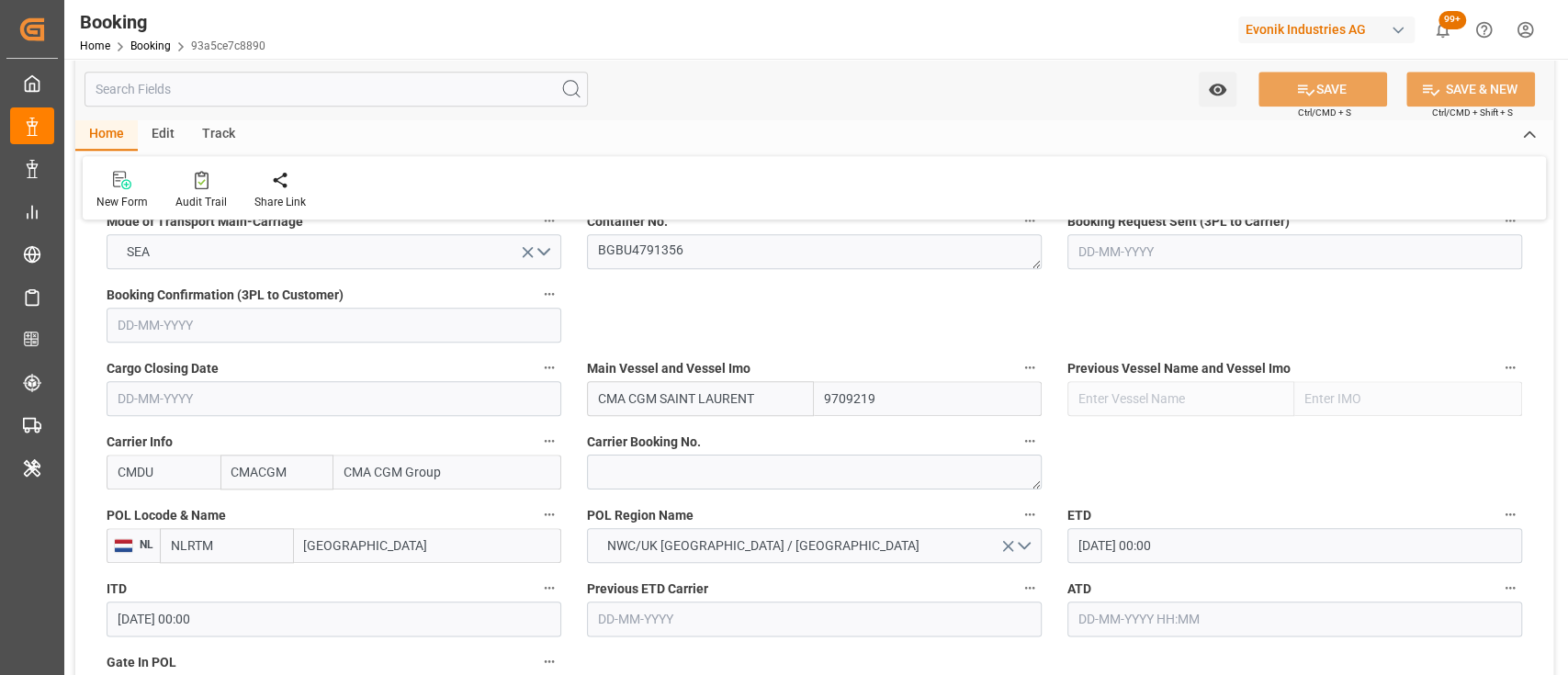
scroll to position [1205, 0]
click at [634, 262] on textarea "BGBU4791356" at bounding box center [814, 252] width 455 height 35
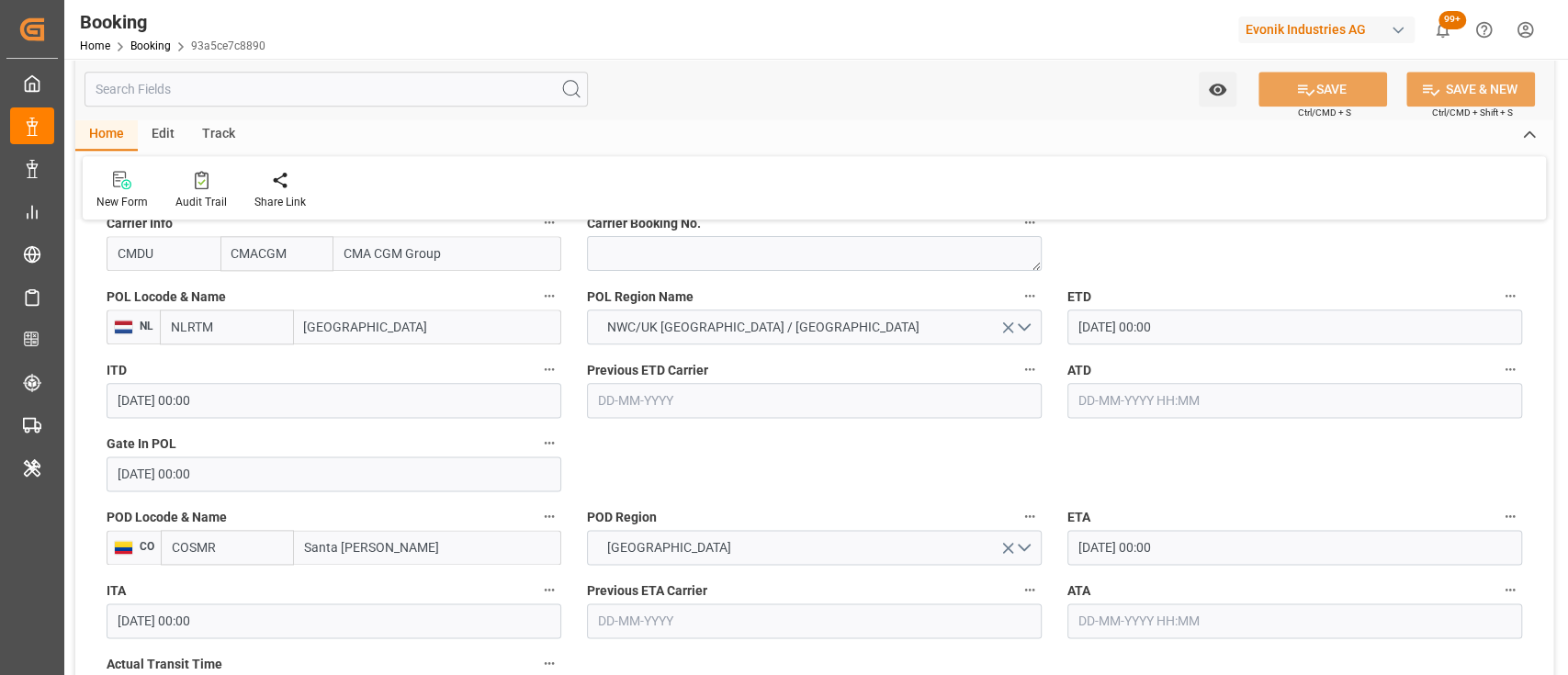
scroll to position [1426, 0]
click at [1106, 395] on input "text" at bounding box center [1295, 399] width 455 height 35
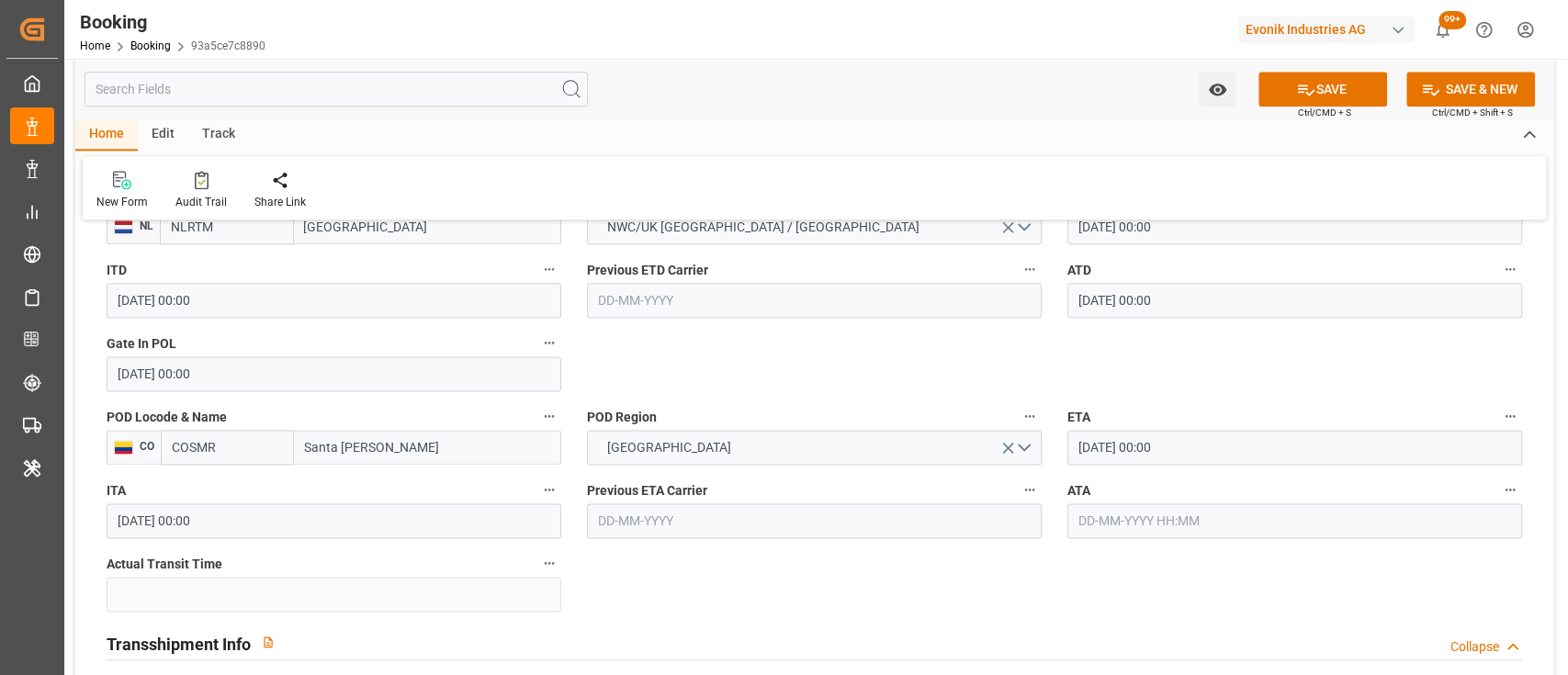
scroll to position [1510, 0]
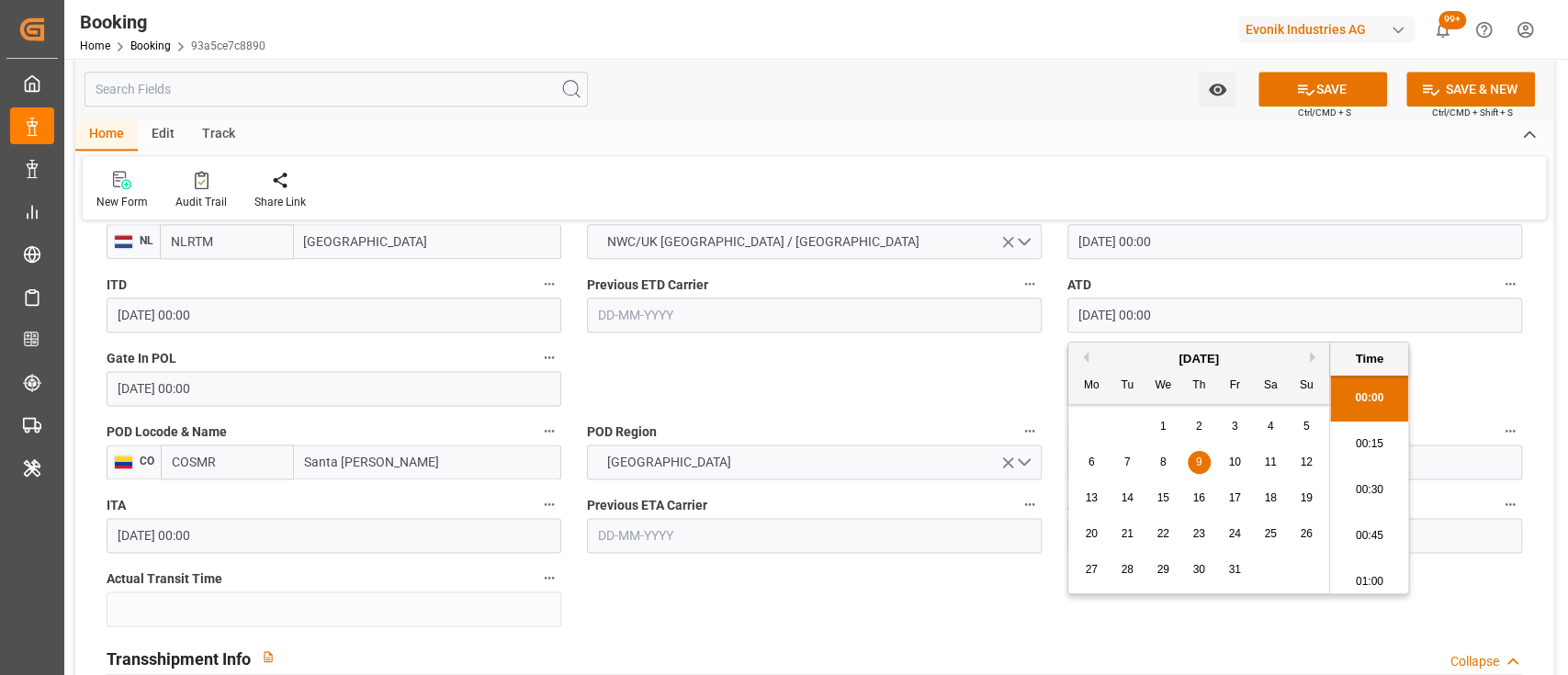
click at [1094, 313] on input "[DATE] 00:00" at bounding box center [1295, 314] width 455 height 35
type input "[DATE] 00:00"
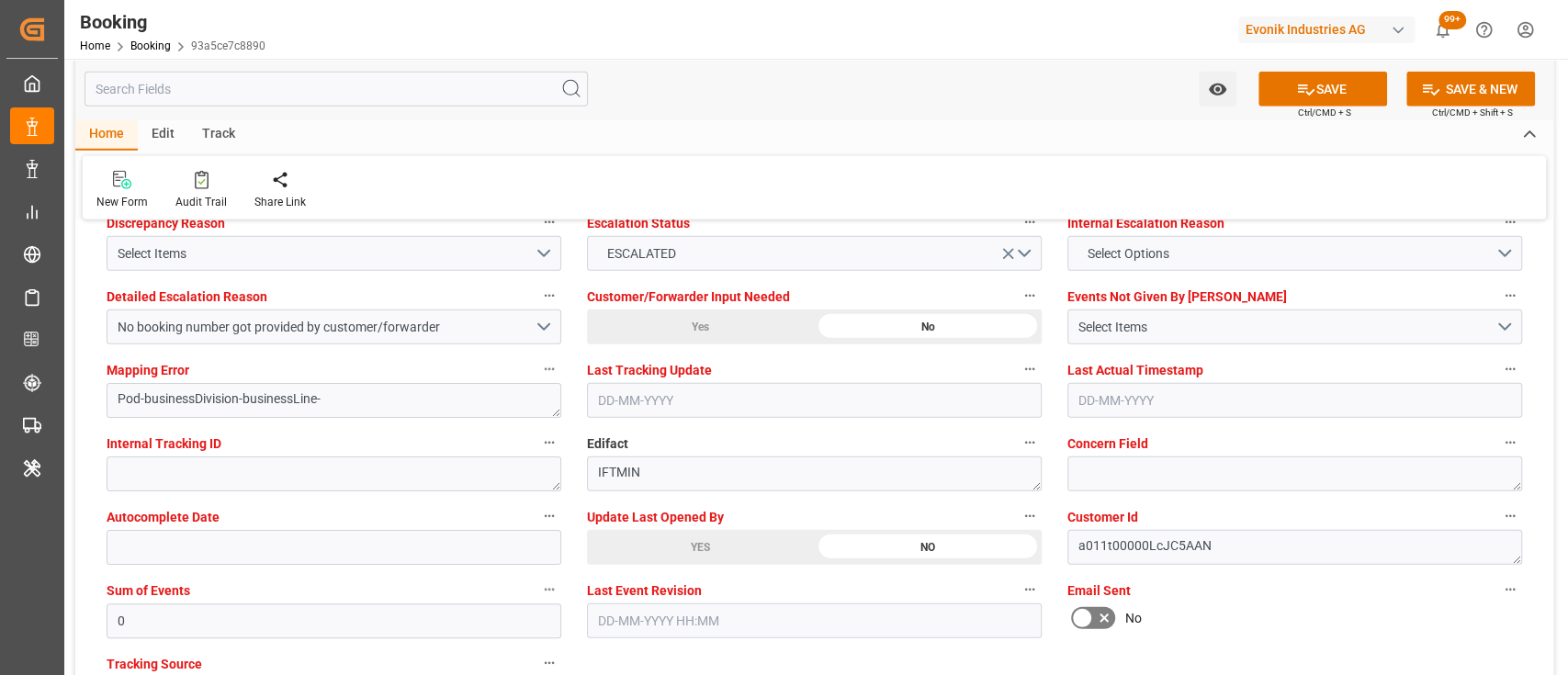
scroll to position [3470, 0]
click at [709, 544] on div "YES" at bounding box center [700, 547] width 227 height 35
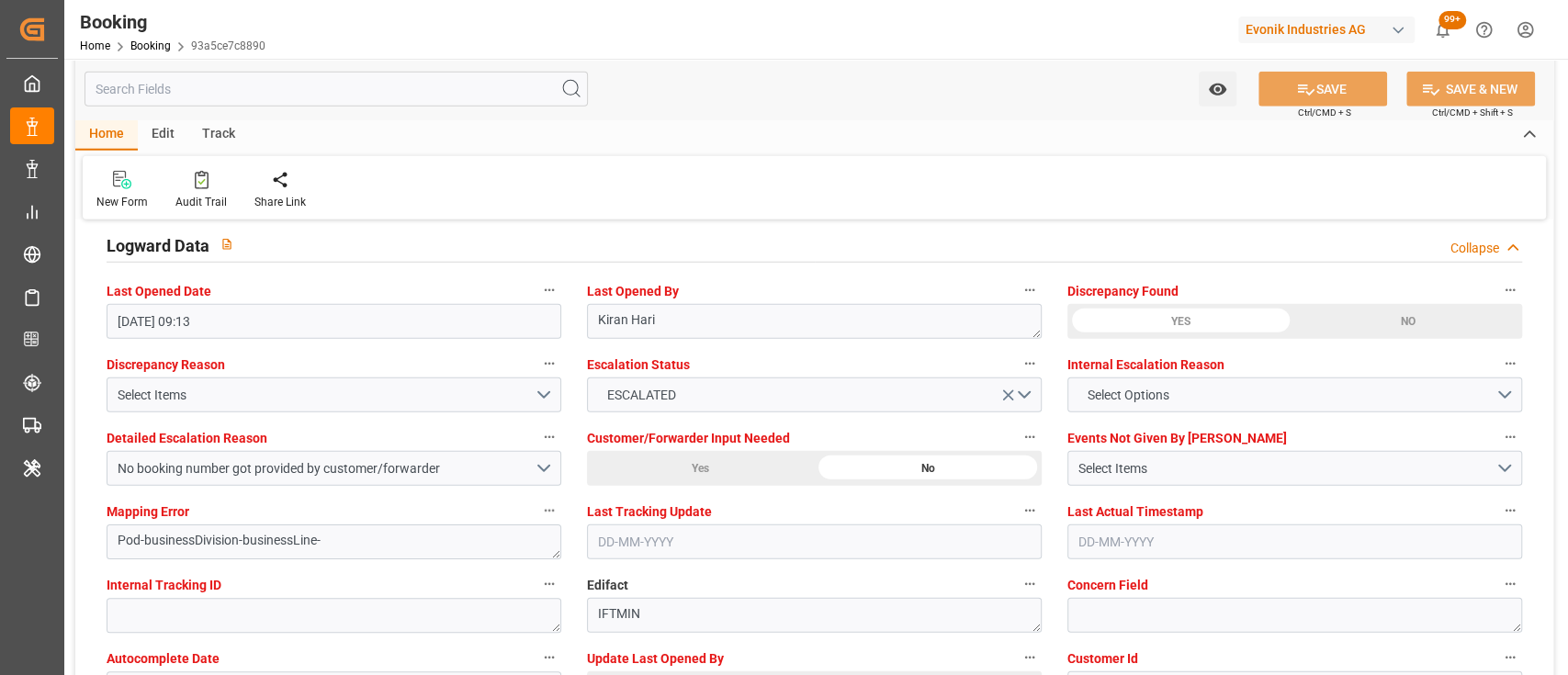
scroll to position [3320, 0]
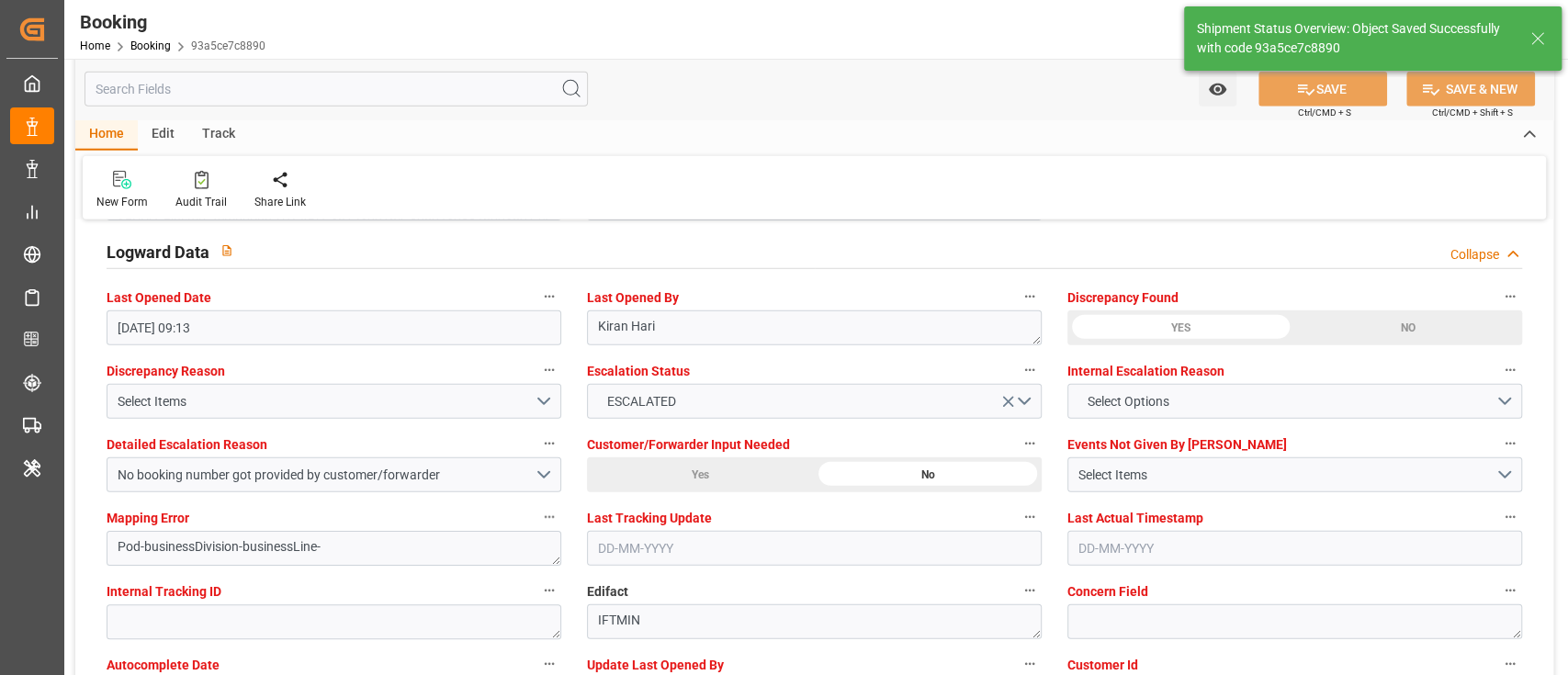
type textarea "[PERSON_NAME]"
type input "[DATE] 09:48"
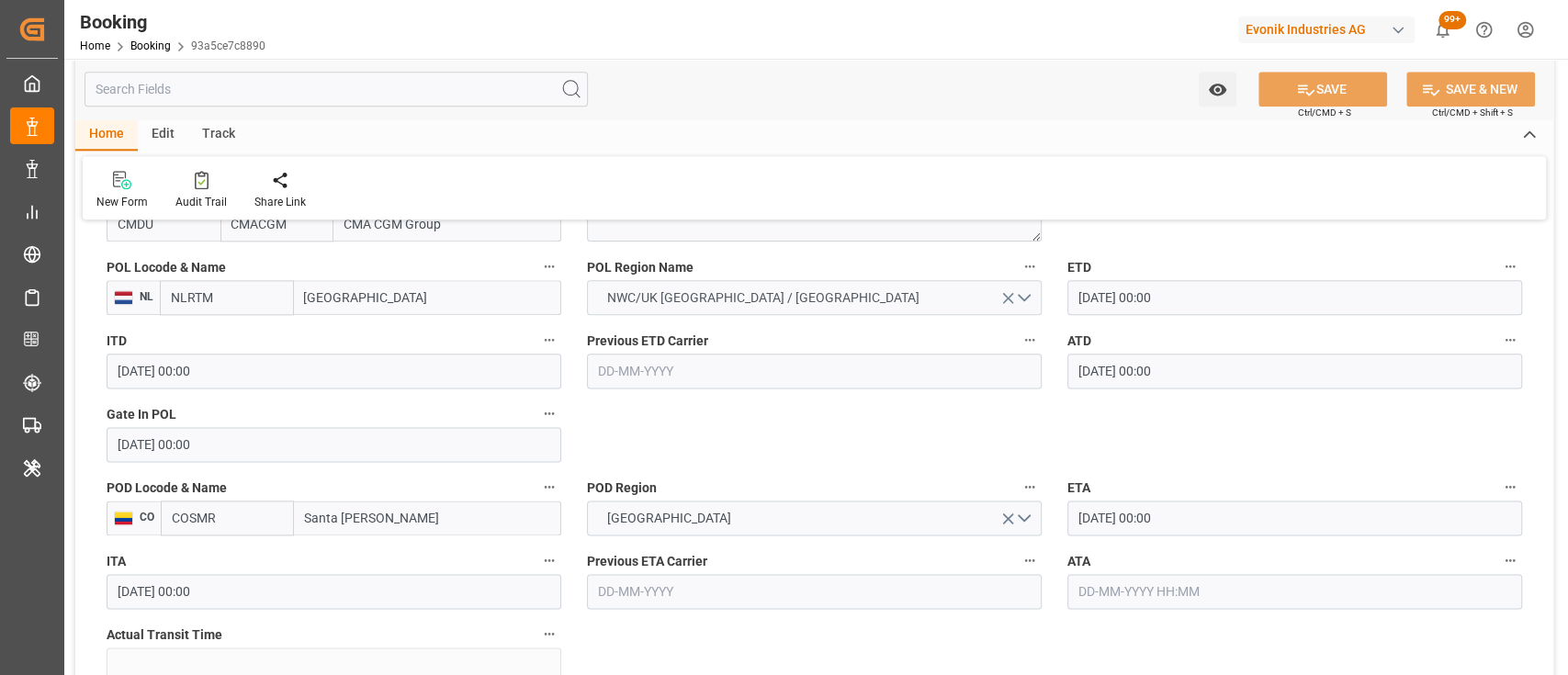
scroll to position [1452, 0]
click at [1109, 367] on input "[DATE] 00:00" at bounding box center [1295, 373] width 455 height 35
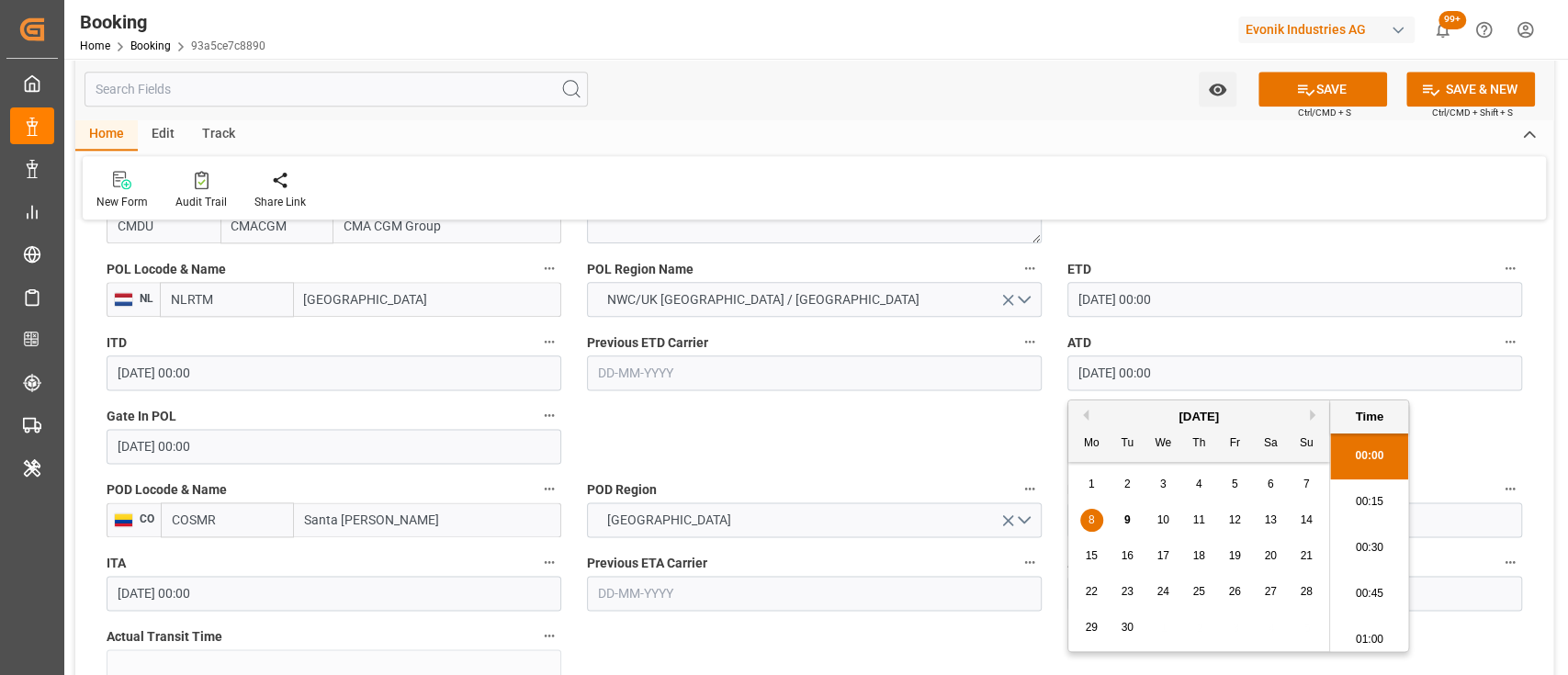
type input "[DATE] 00:00"
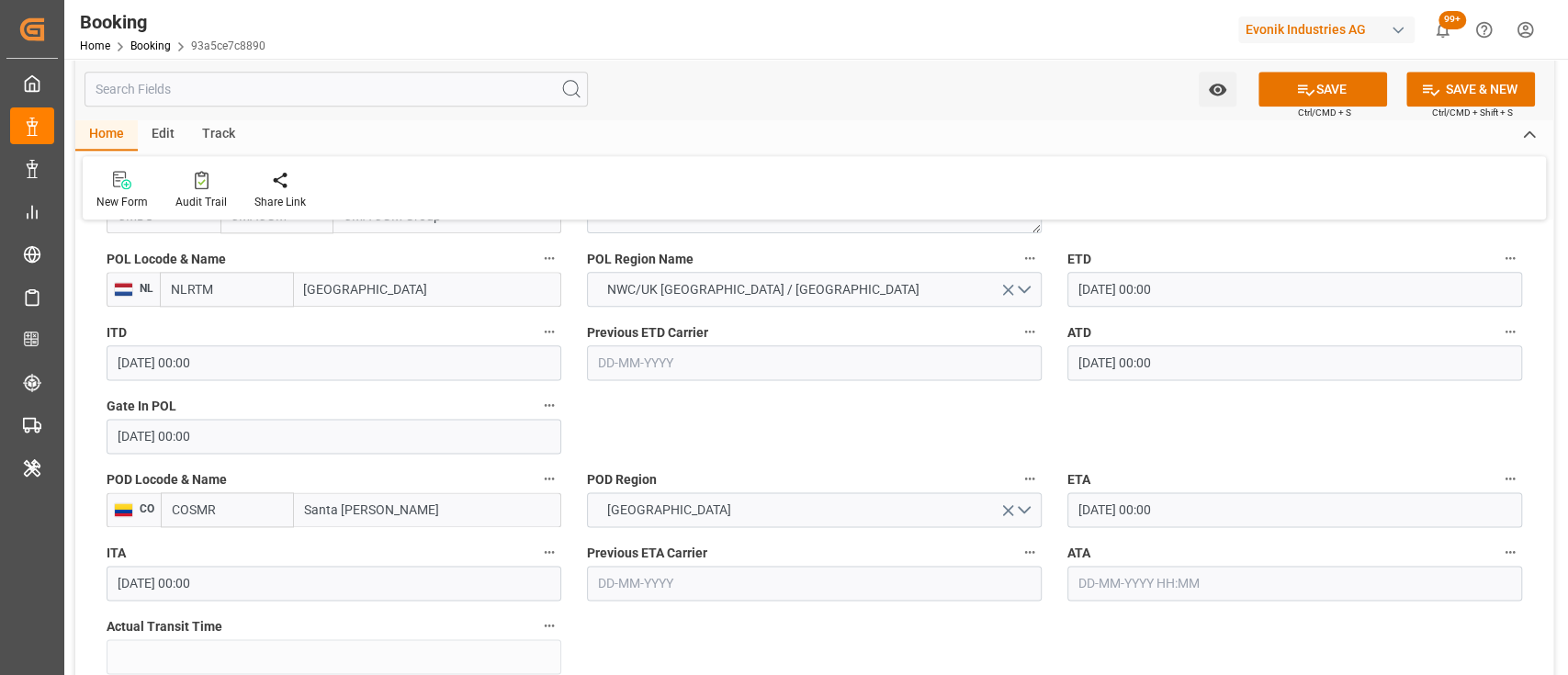
scroll to position [1461, 0]
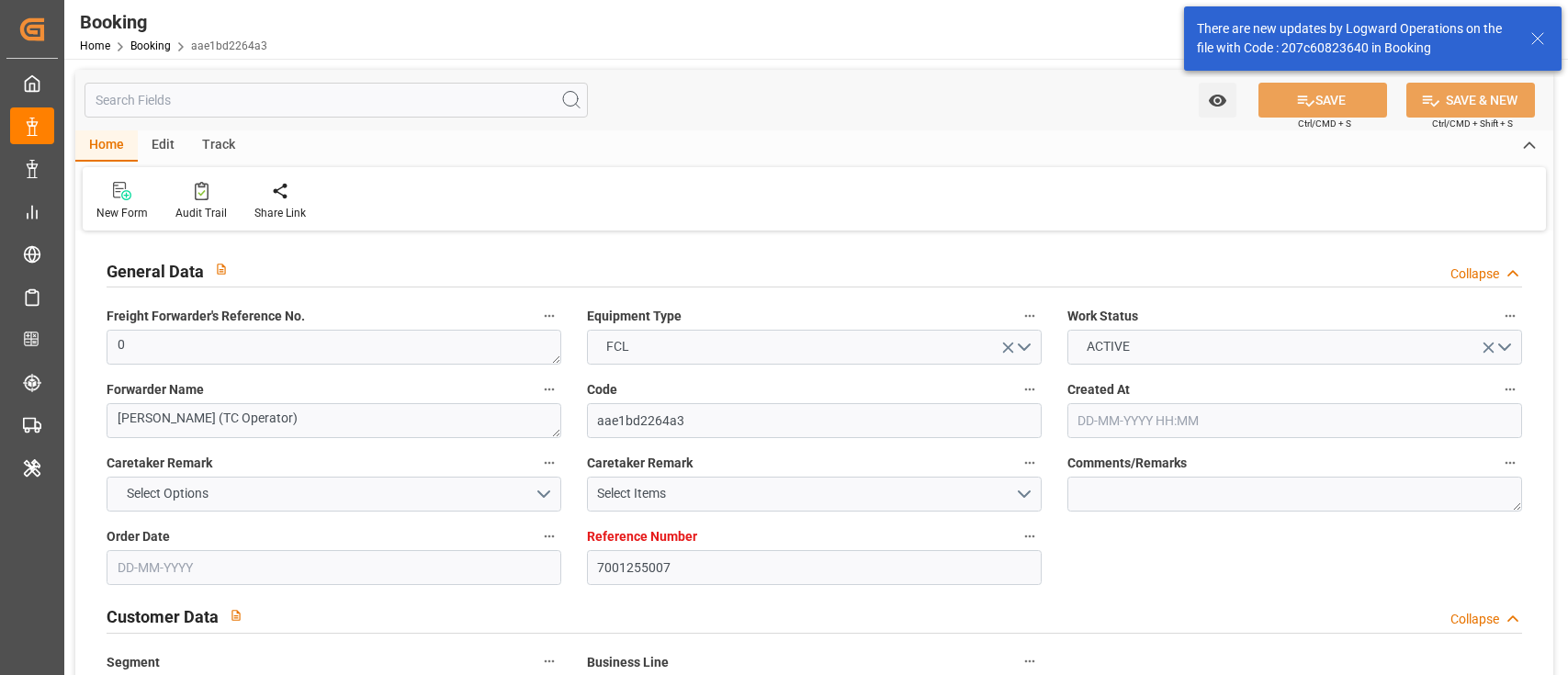
type input "[DATE] 12:37"
type input "[DATE]"
type input "[DATE] 00:00"
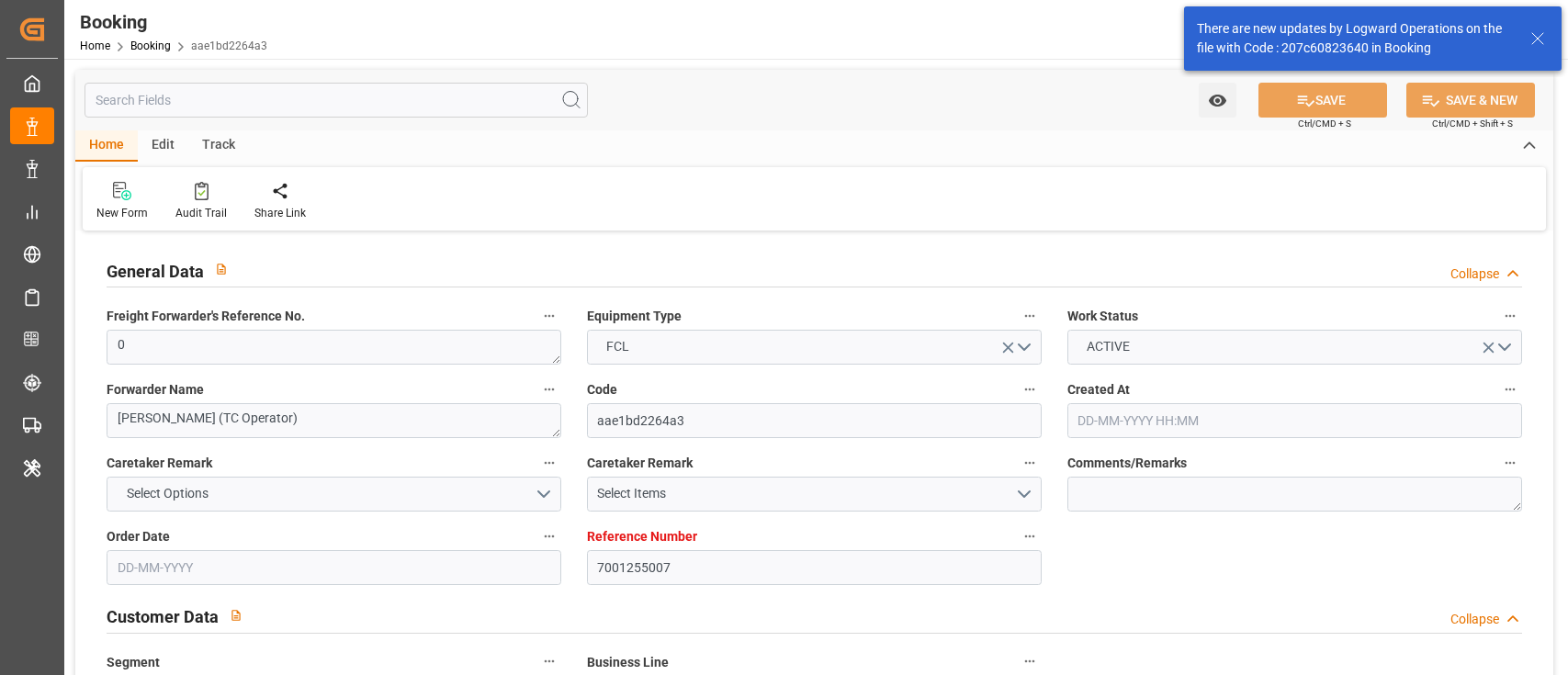
type input "[DATE] 00:00"
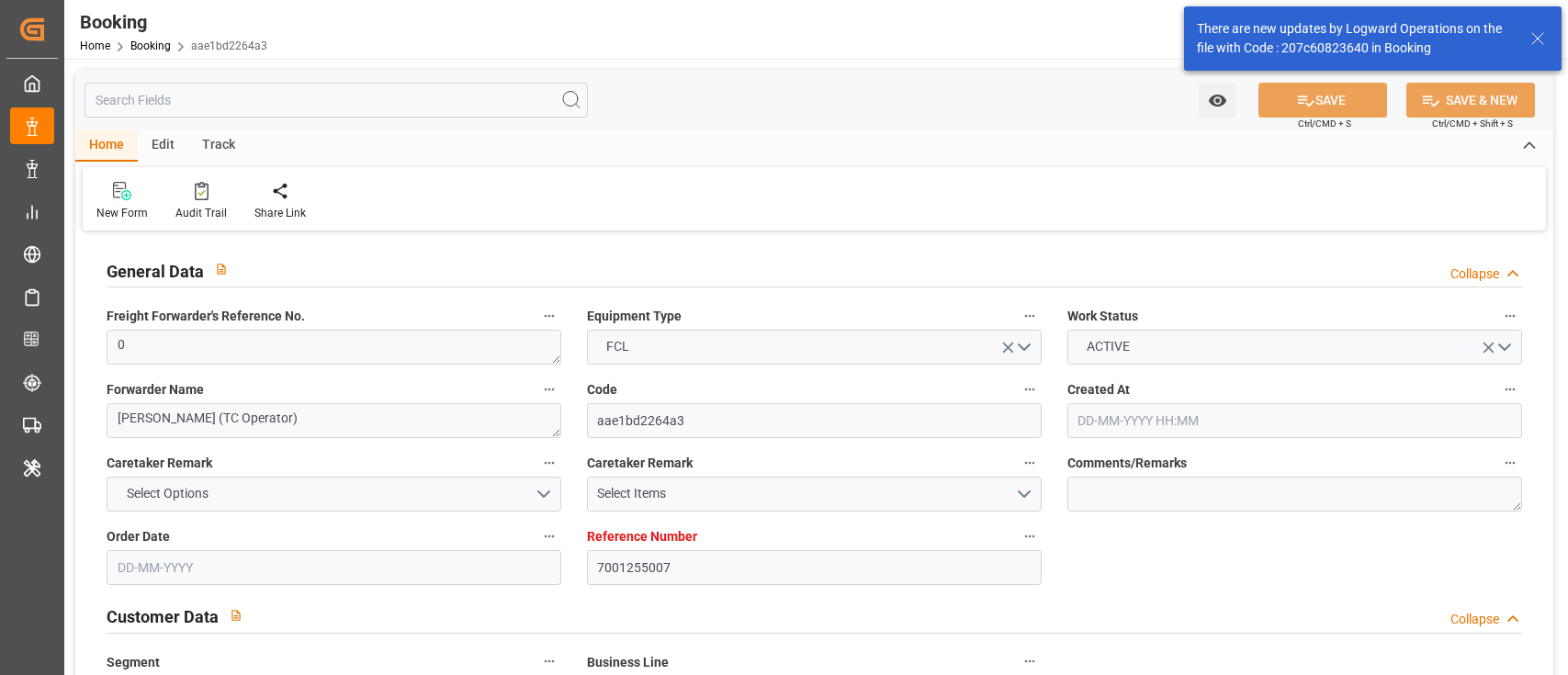
type input "[DATE] 00:00"
type input "[DATE]"
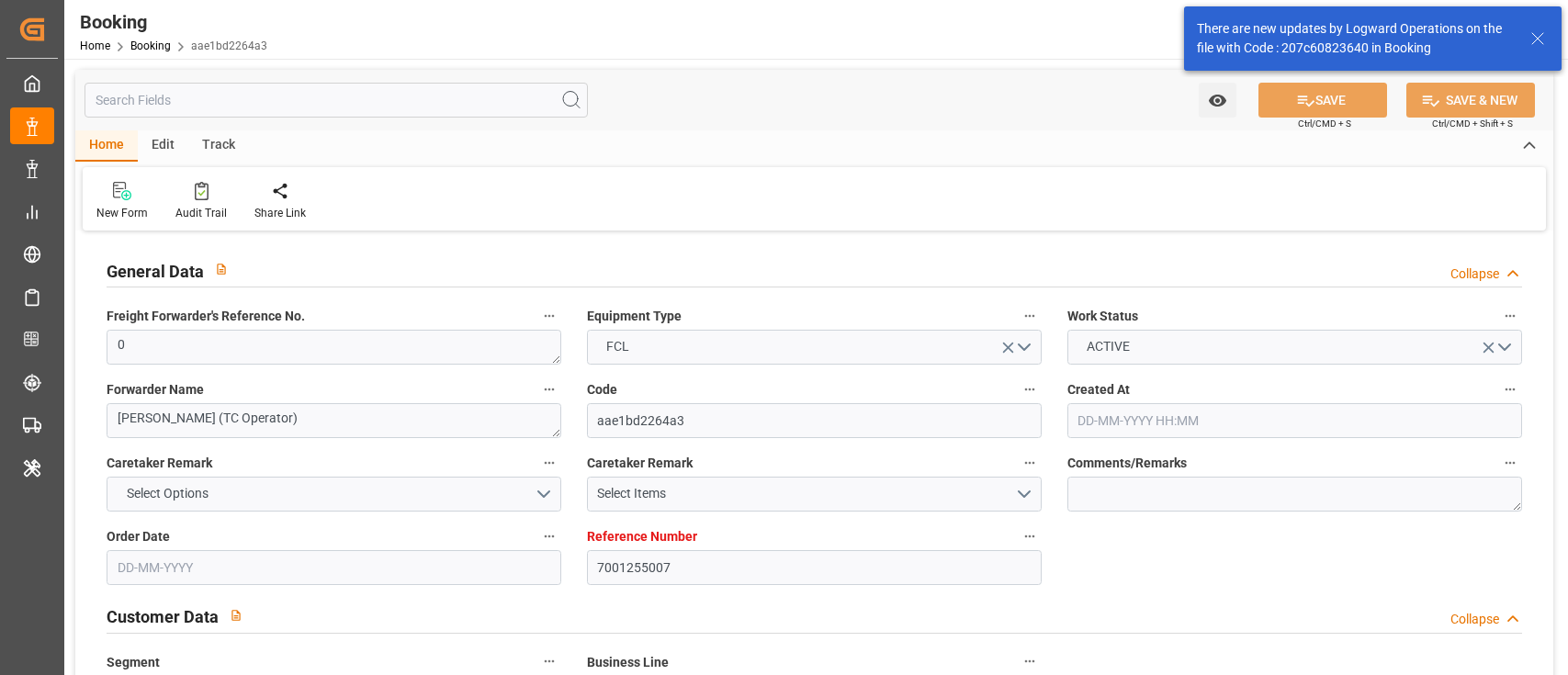
type input "[DATE] 09:12"
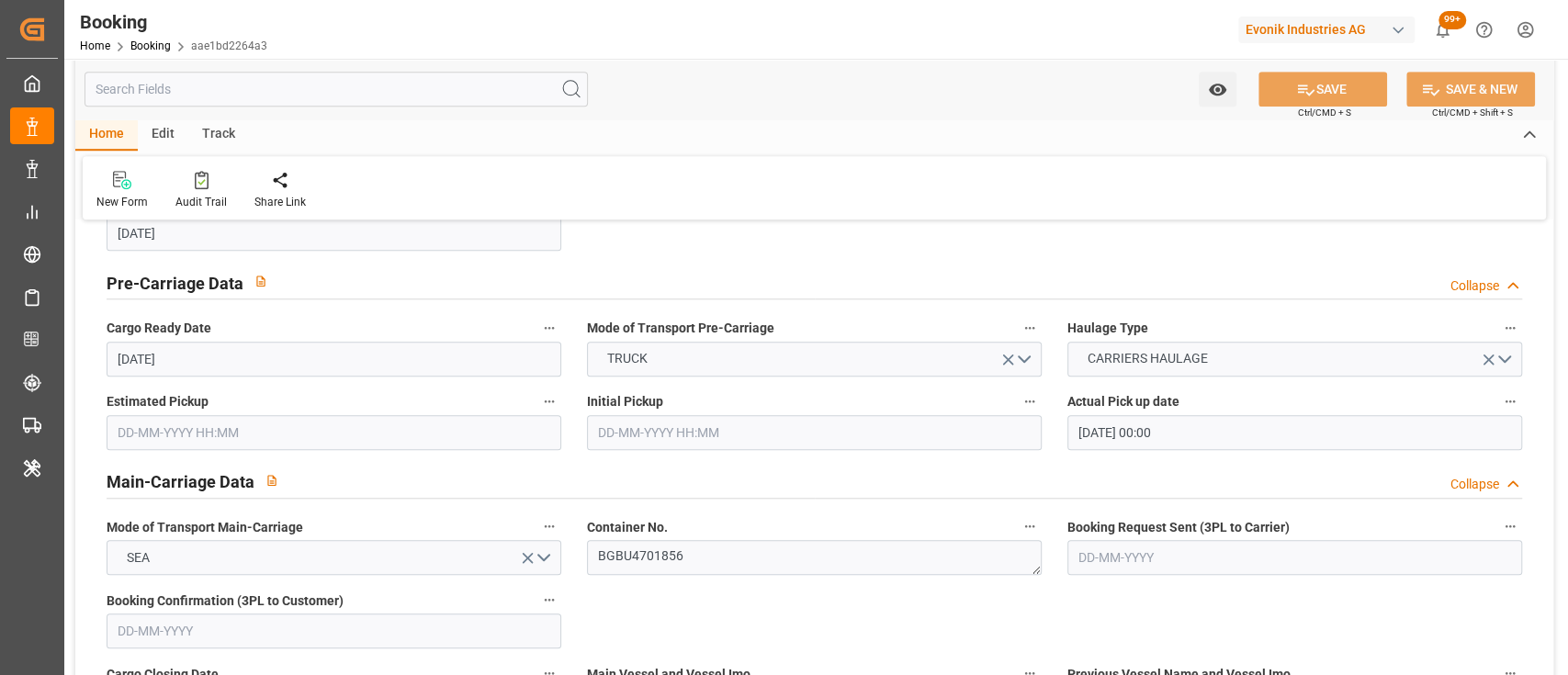
scroll to position [1031, 0]
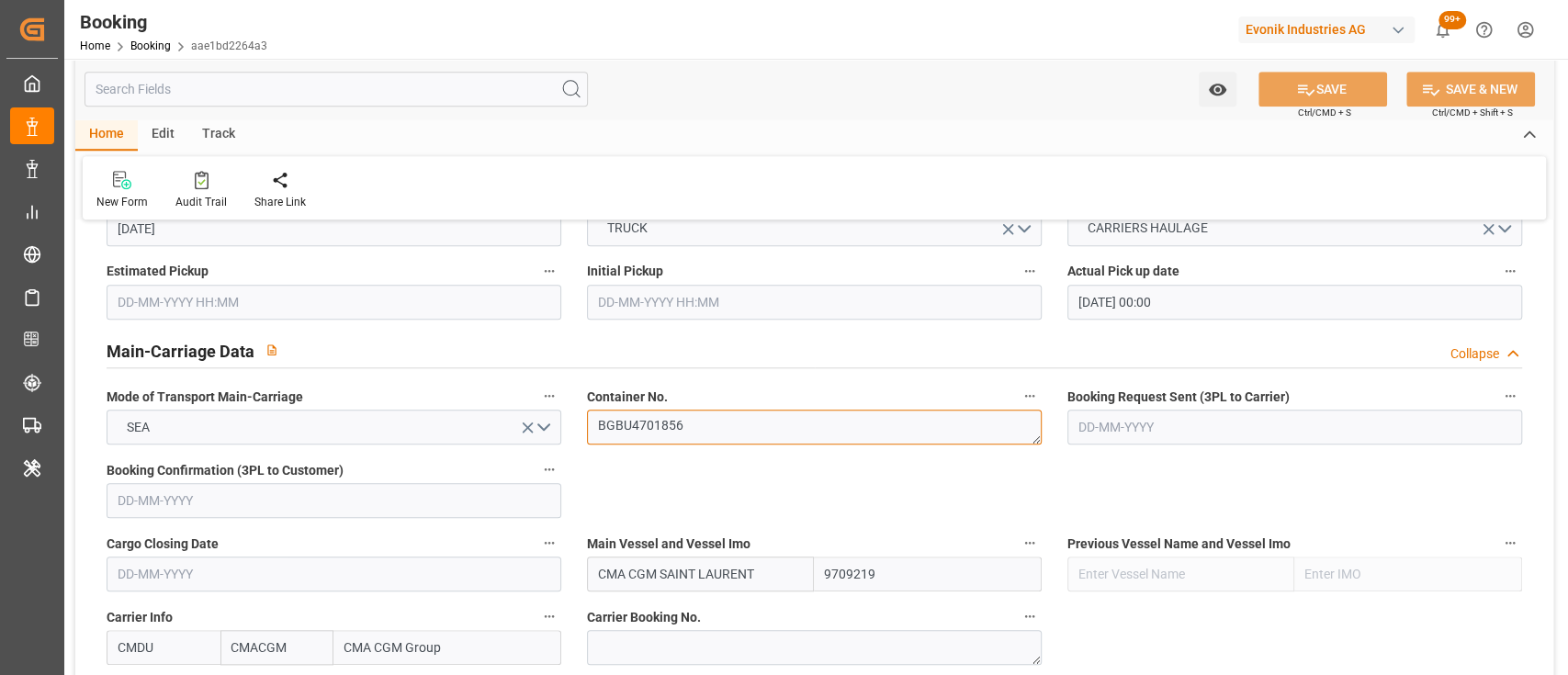
click at [685, 415] on textarea "BGBU4701856" at bounding box center [814, 427] width 455 height 35
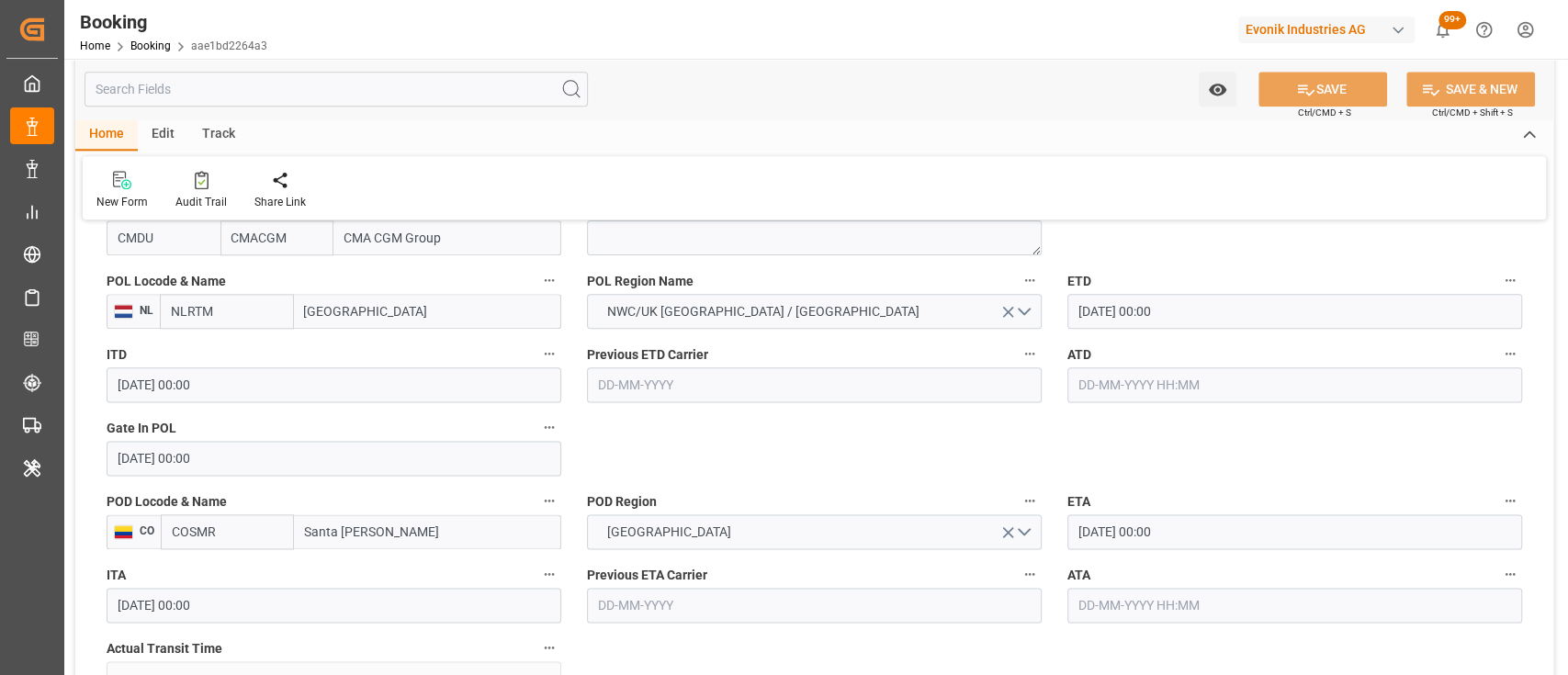
scroll to position [1441, 0]
click at [1151, 380] on input "text" at bounding box center [1295, 384] width 455 height 35
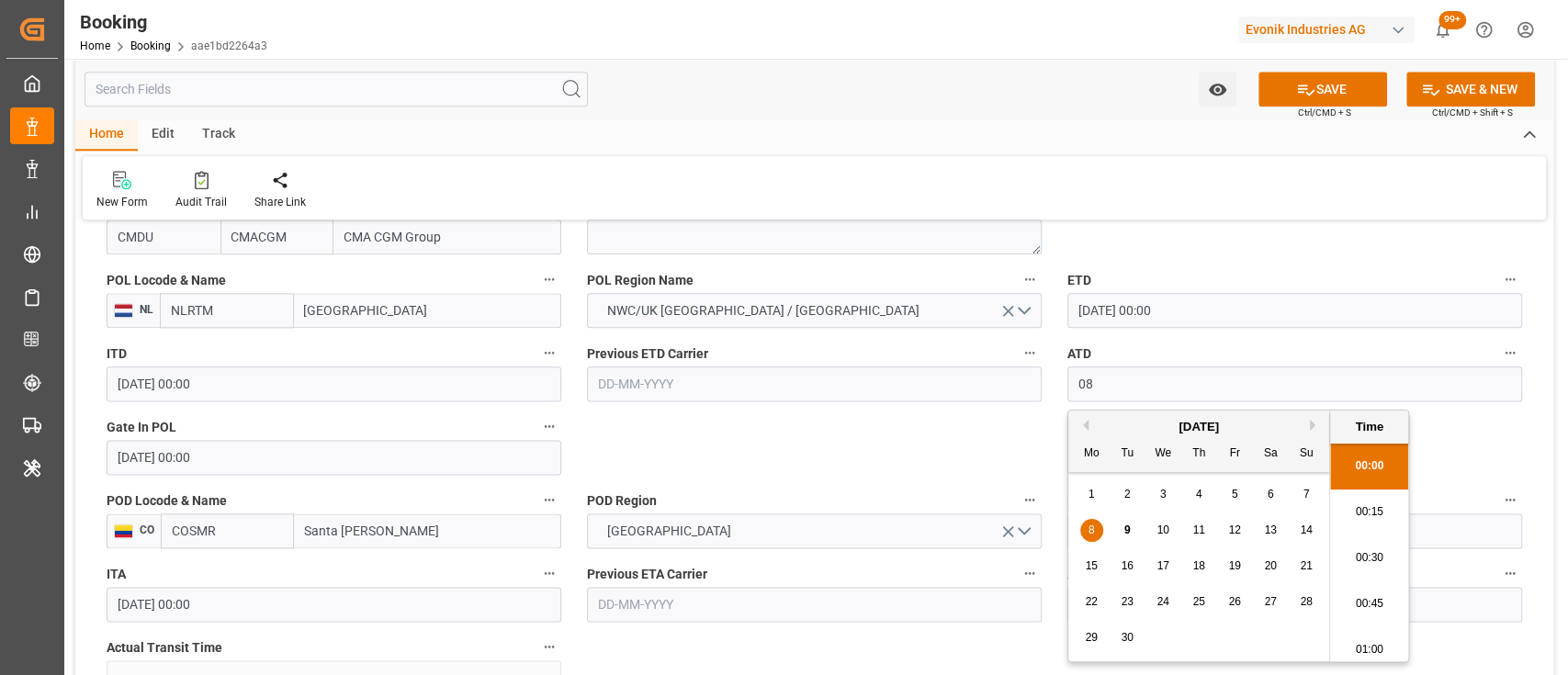
scroll to position [2714, 0]
type input "[DATE] 00:00"
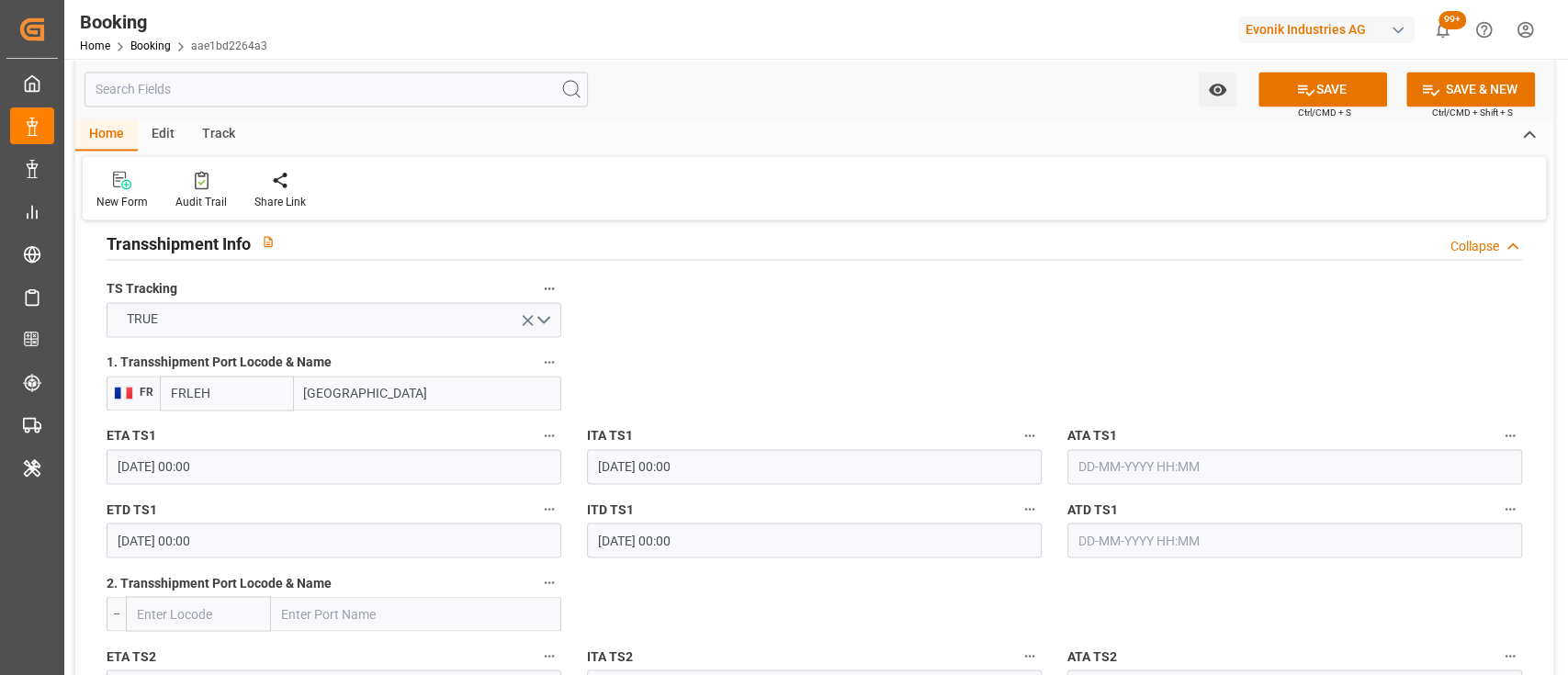
scroll to position [1926, 0]
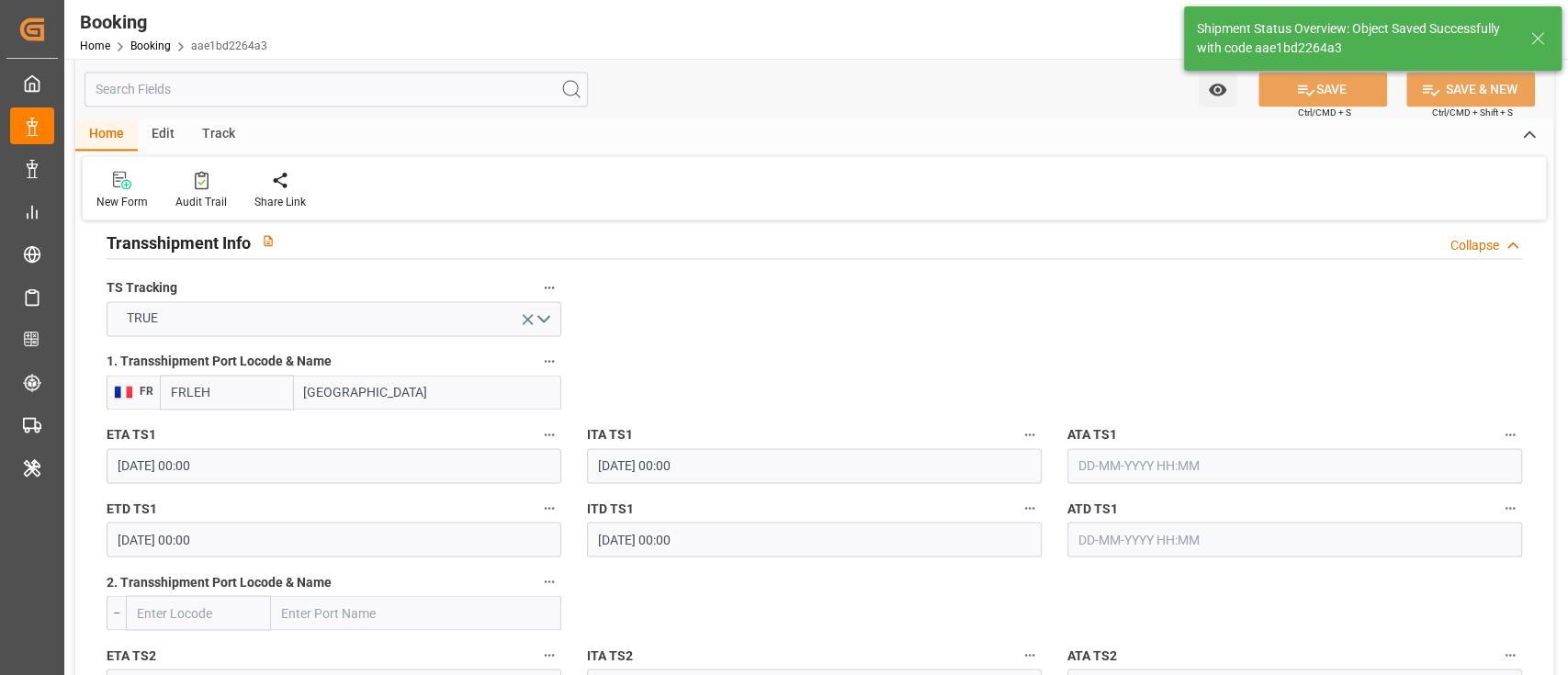
type textarea "[PERSON_NAME]"
type input "[DATE] 09:51"
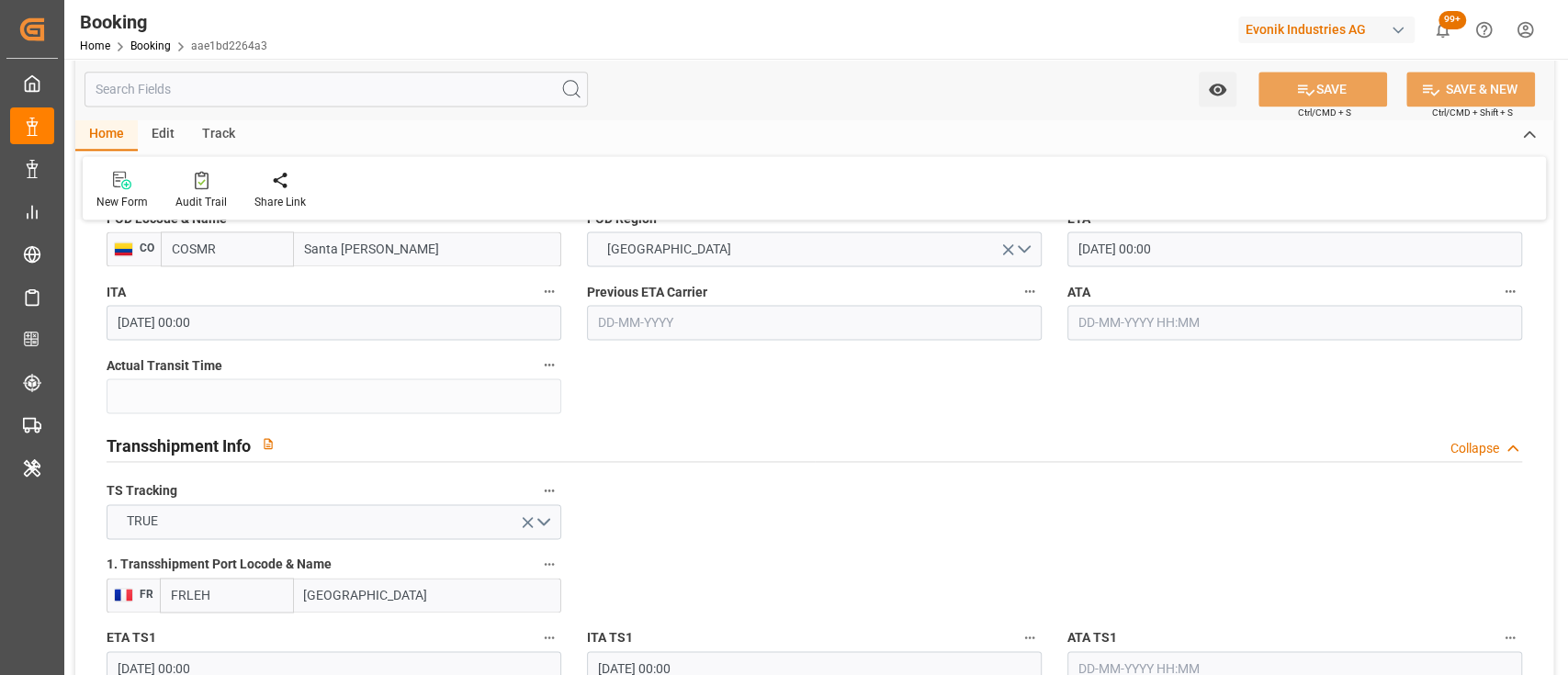
scroll to position [1716, 0]
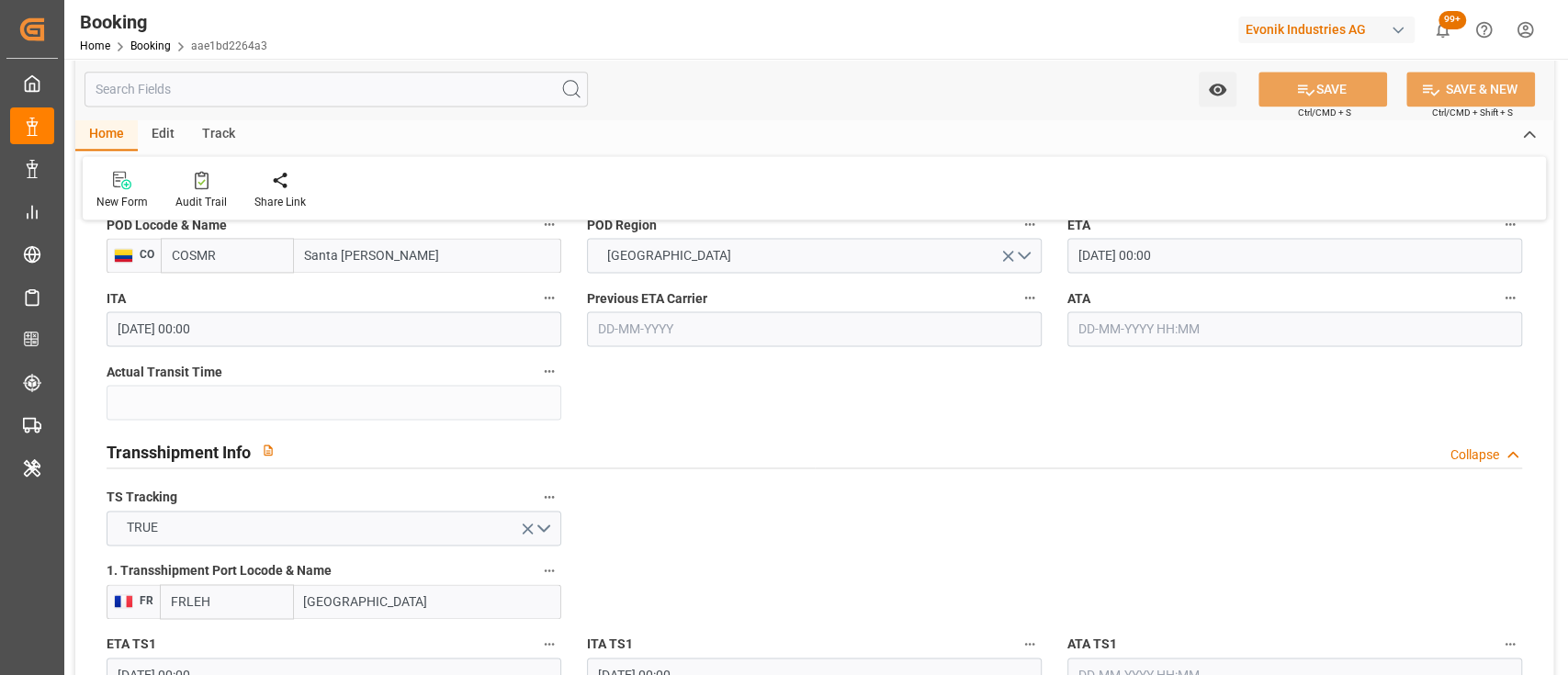
click at [640, 426] on div "Transshipment Info Collapse" at bounding box center [814, 452] width 1441 height 53
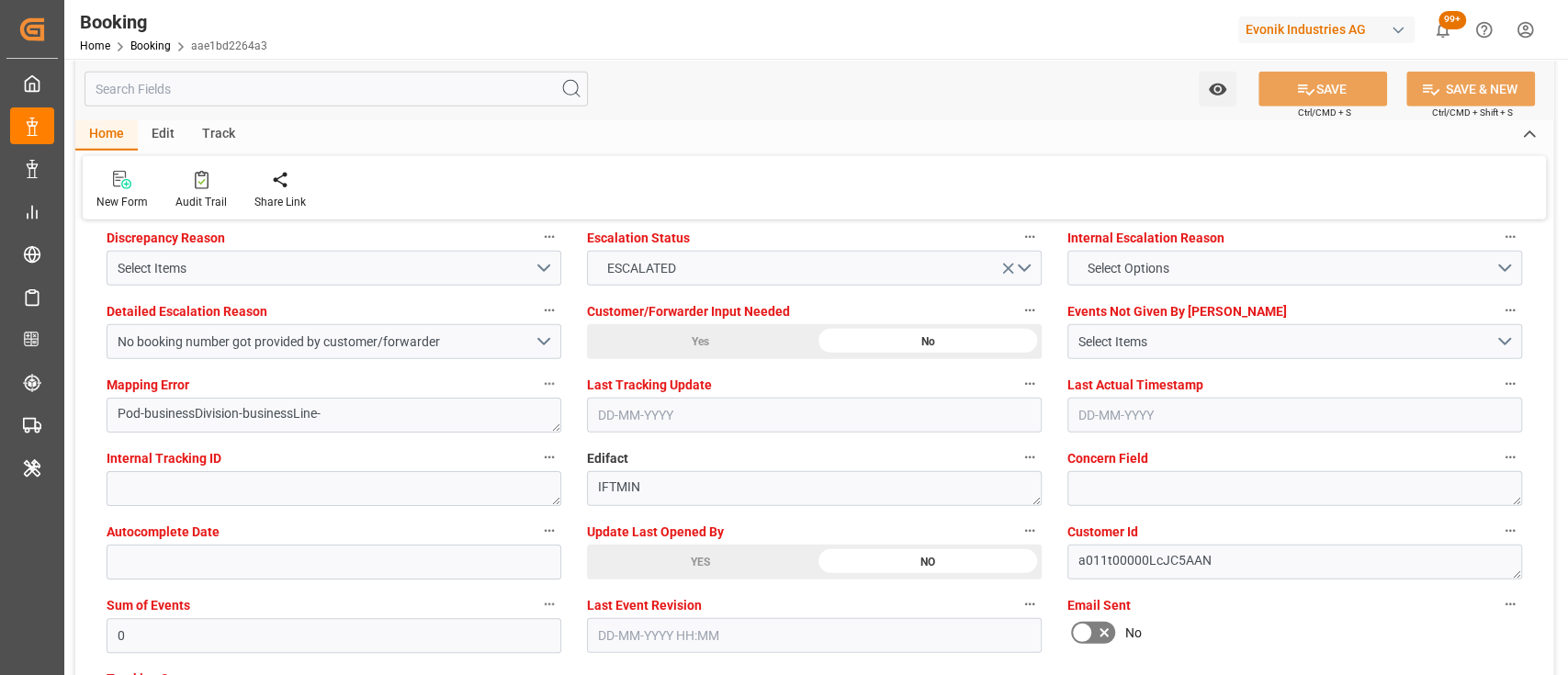
scroll to position [3455, 0]
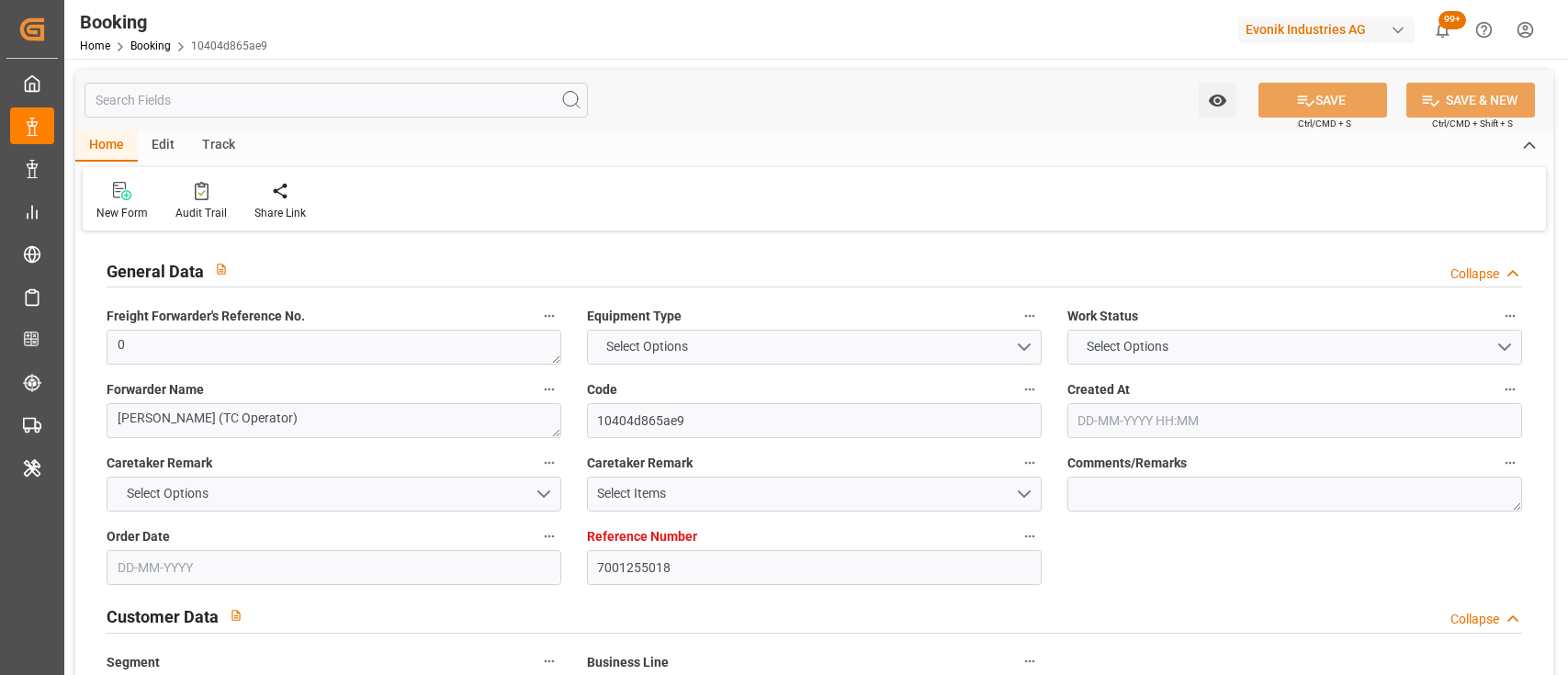
type input "7001255018"
type input "9709219"
type input "CMACGM"
type input "CMA CGM Group"
type input "NLRTM"
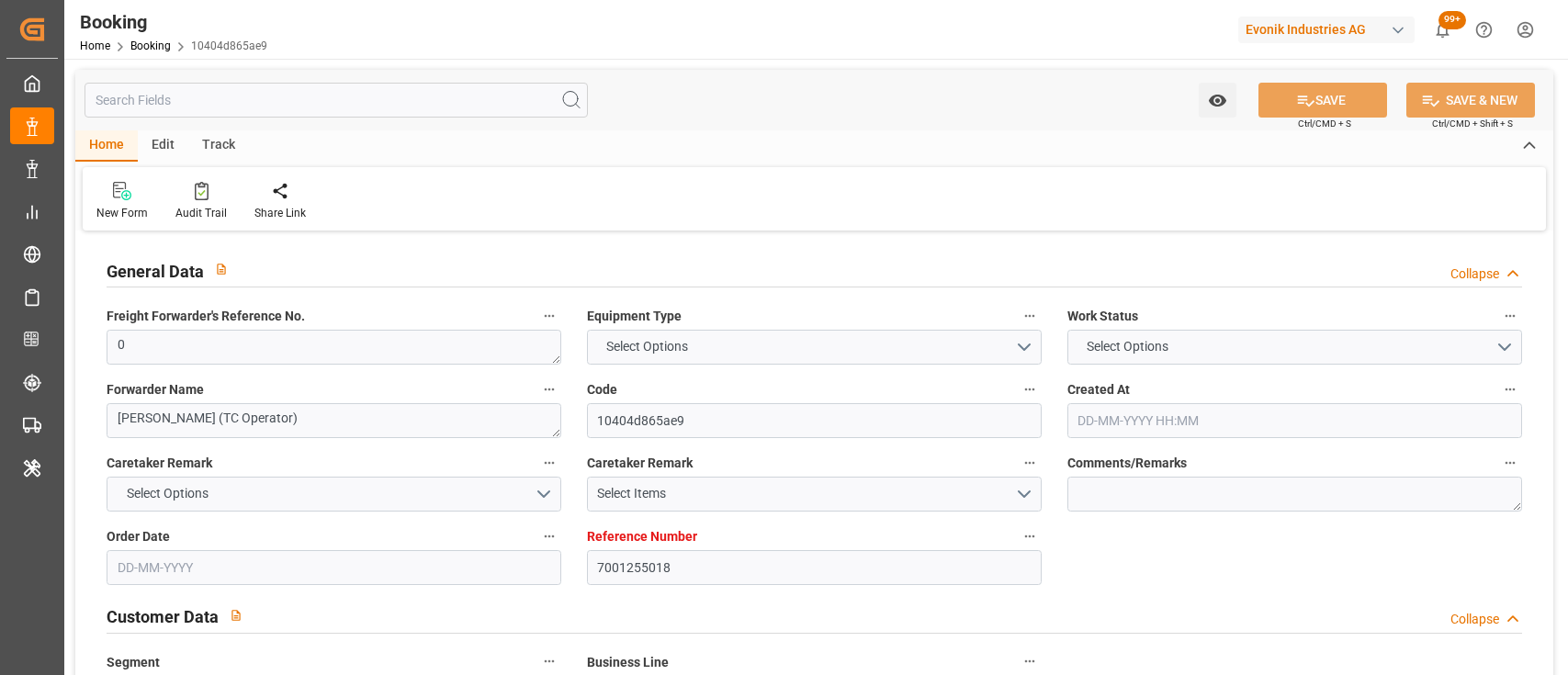
type input "COSMR"
type input "FRLEH"
type input "0"
type input "[DATE] 12:55"
type input "[DATE]"
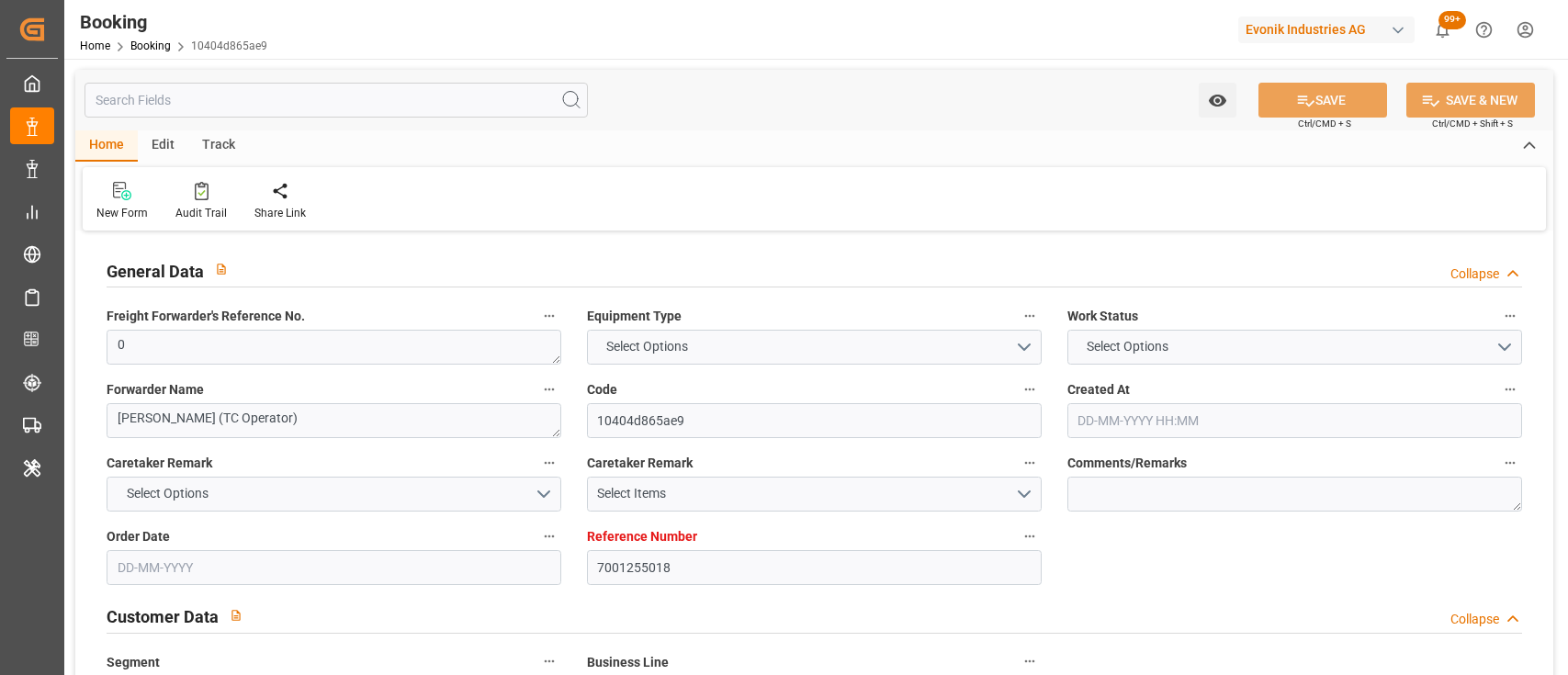
type input "[DATE]"
type input "[DATE] 00:00"
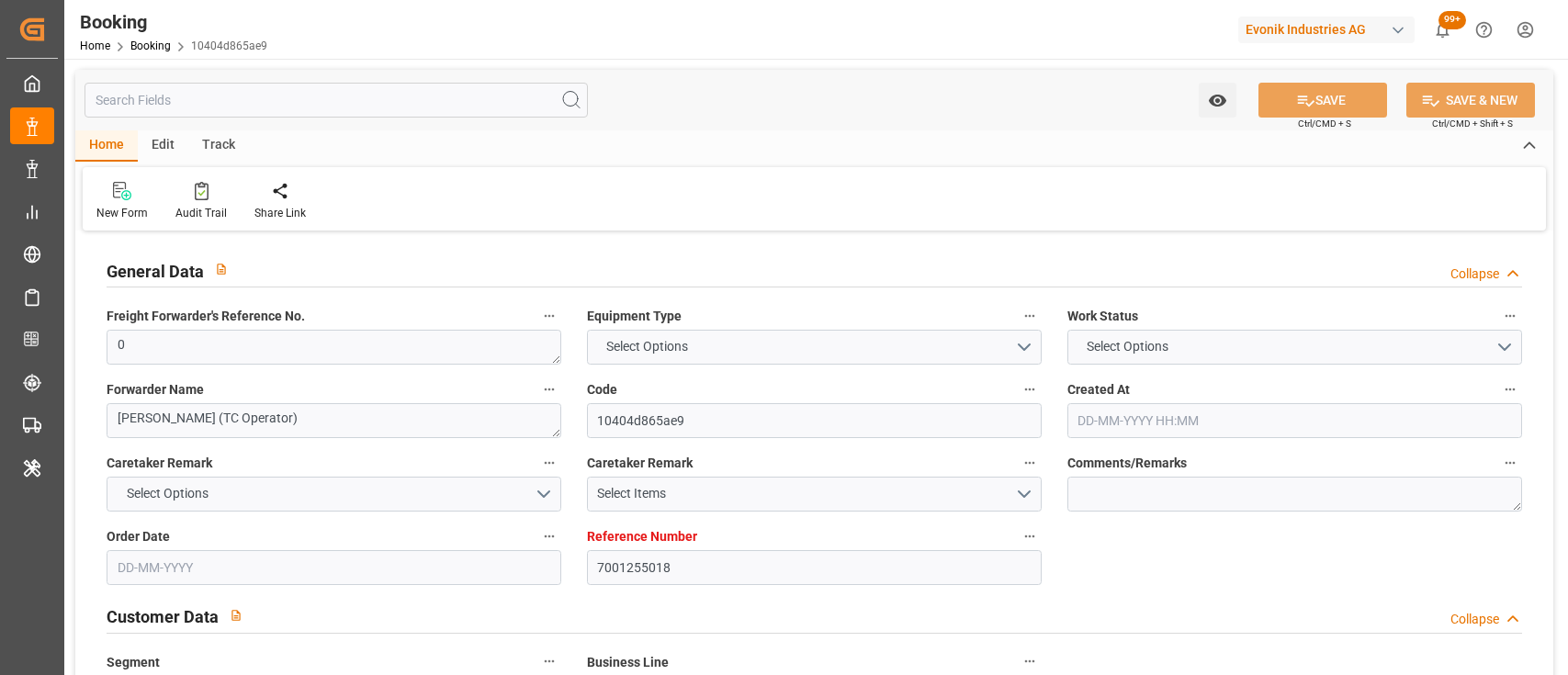
type input "[DATE] 00:00"
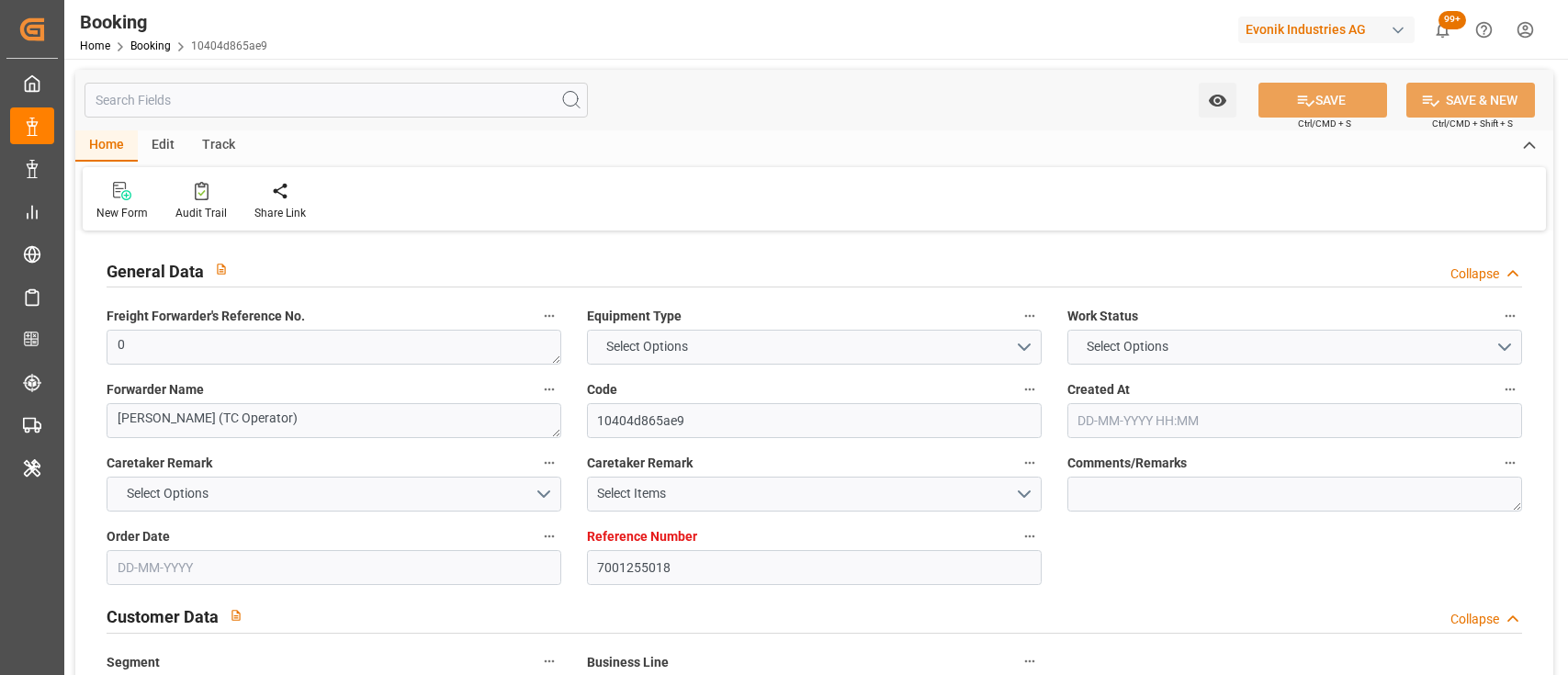
type input "[DATE] 00:00"
type input "[DATE]"
type input "[DATE] 09:06"
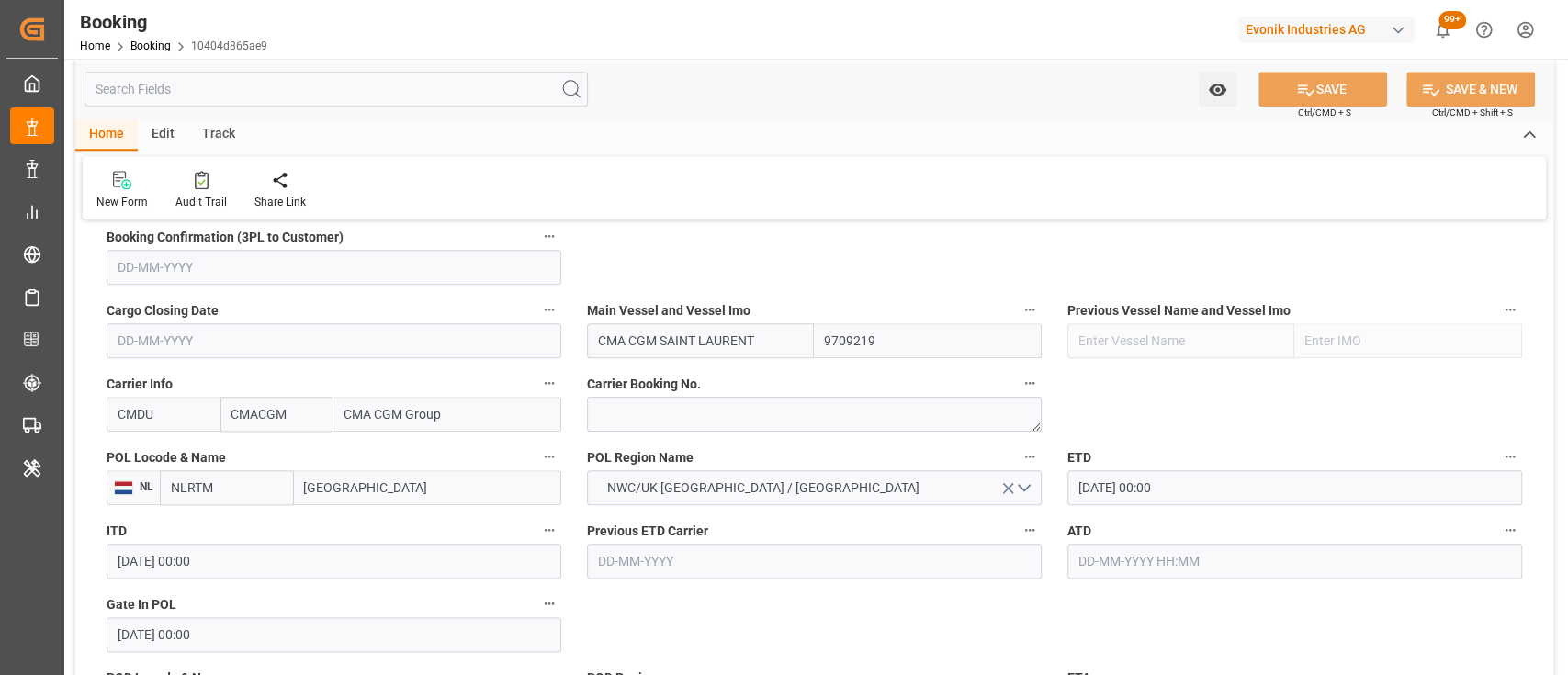
scroll to position [1269, 0]
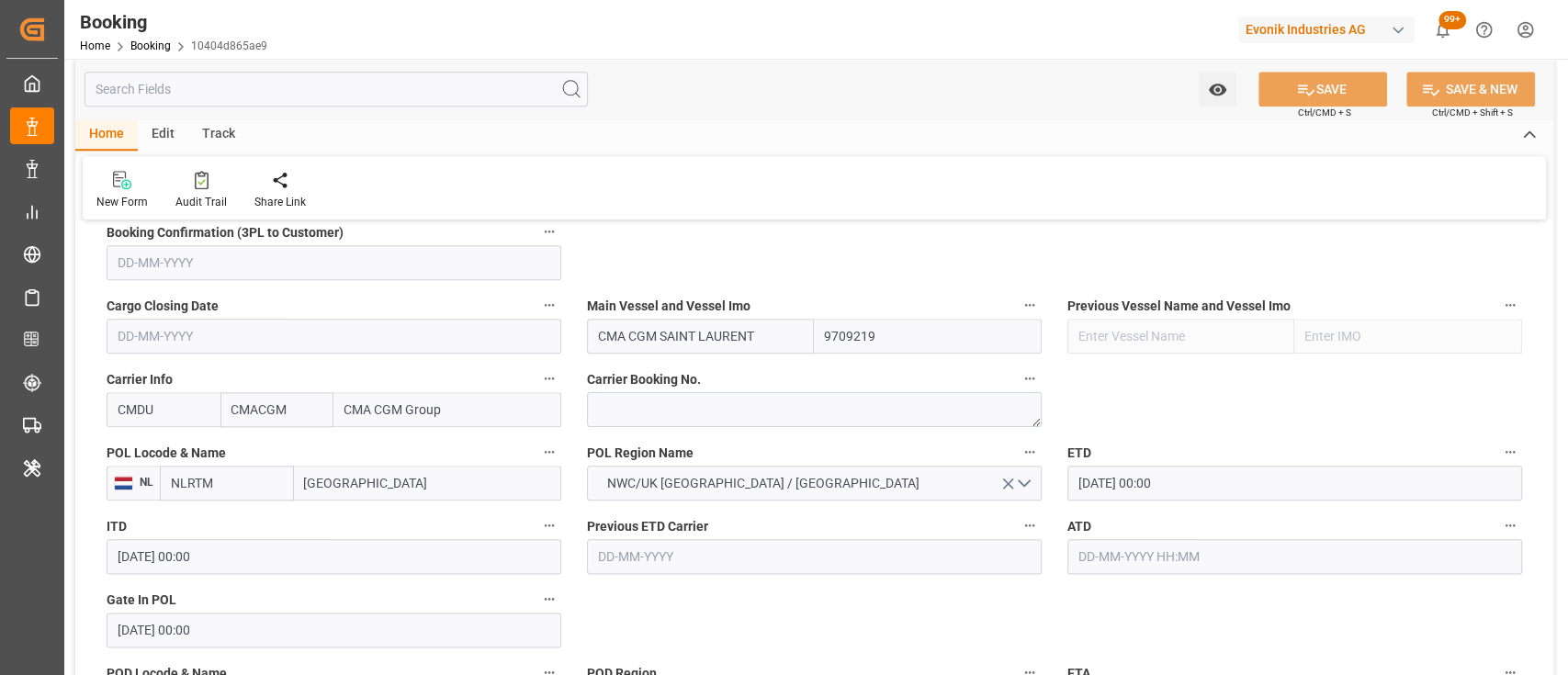
click at [1122, 558] on input "text" at bounding box center [1295, 556] width 455 height 35
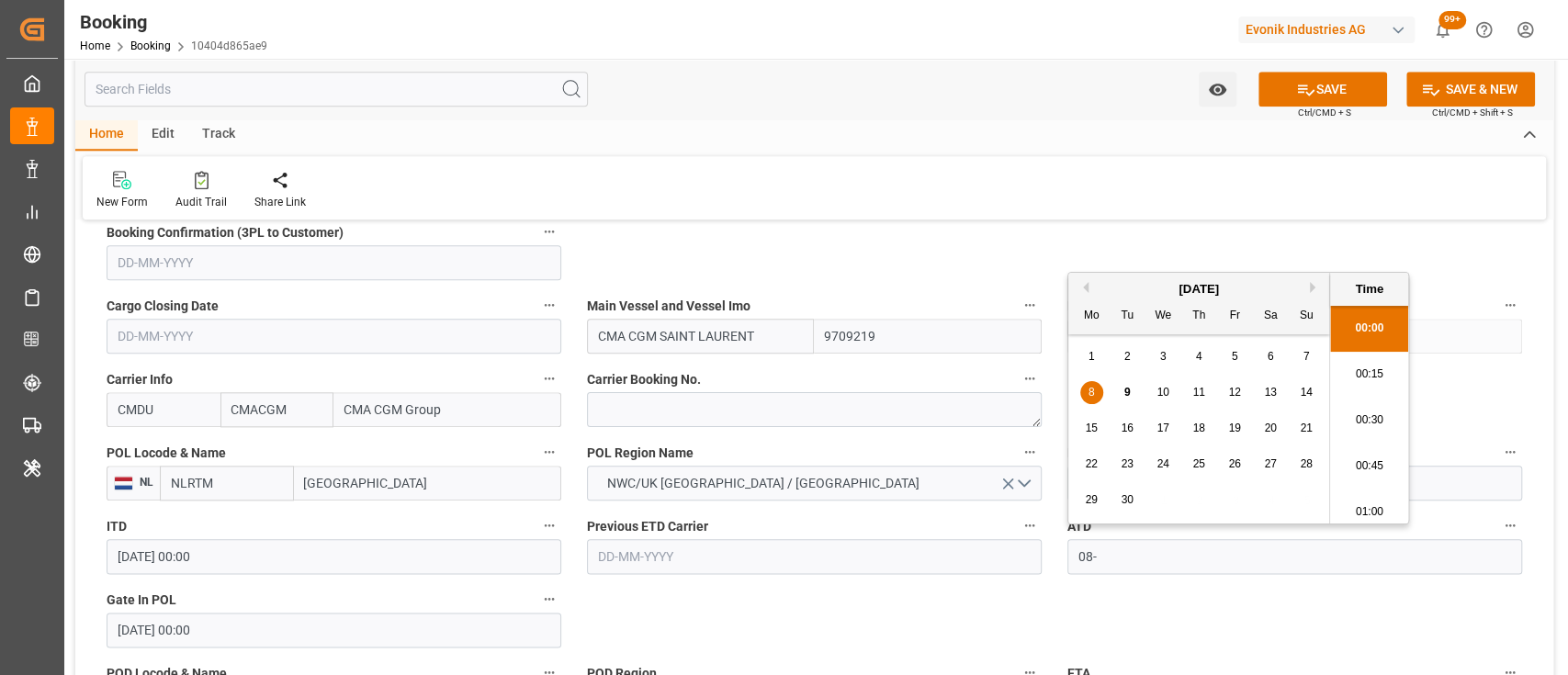
scroll to position [2714, 0]
type input "[DATE] 00:00"
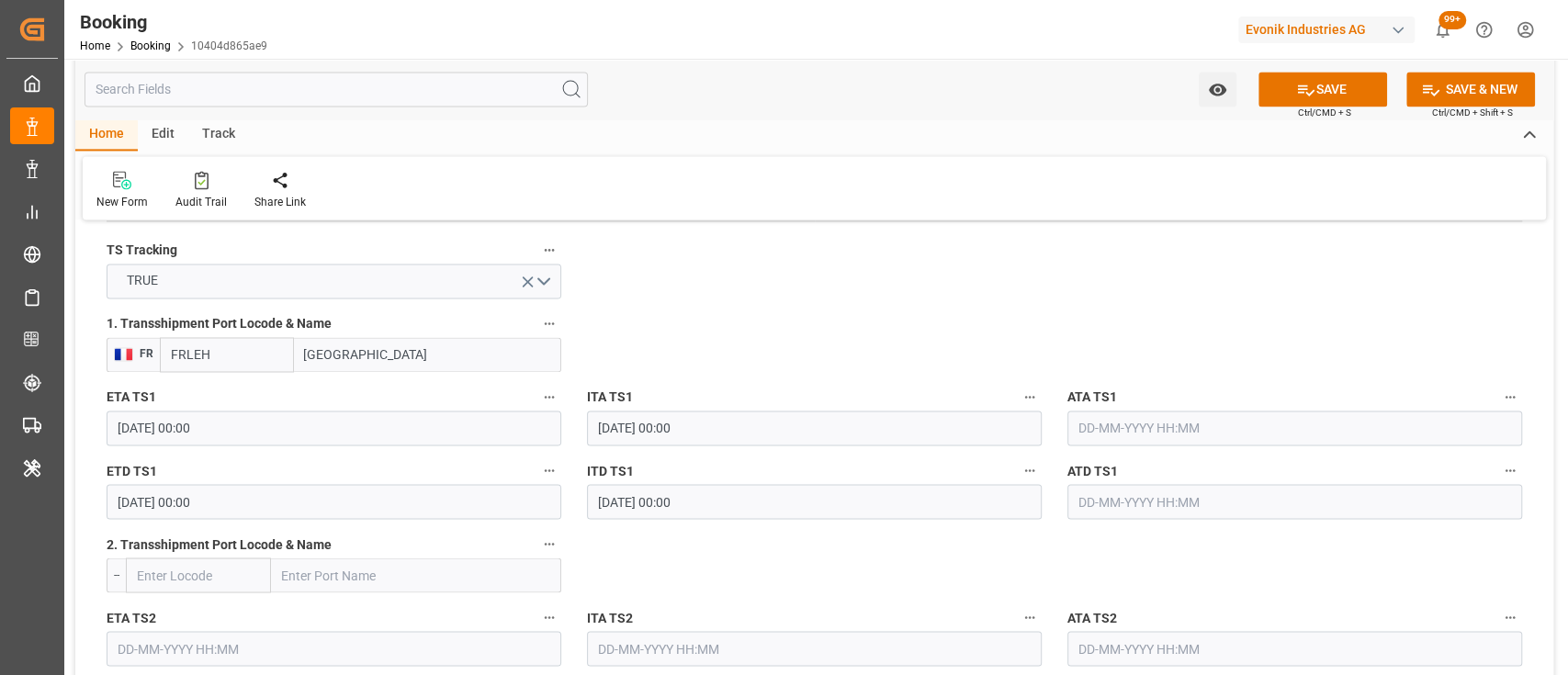
scroll to position [1966, 0]
type textarea "[PERSON_NAME]"
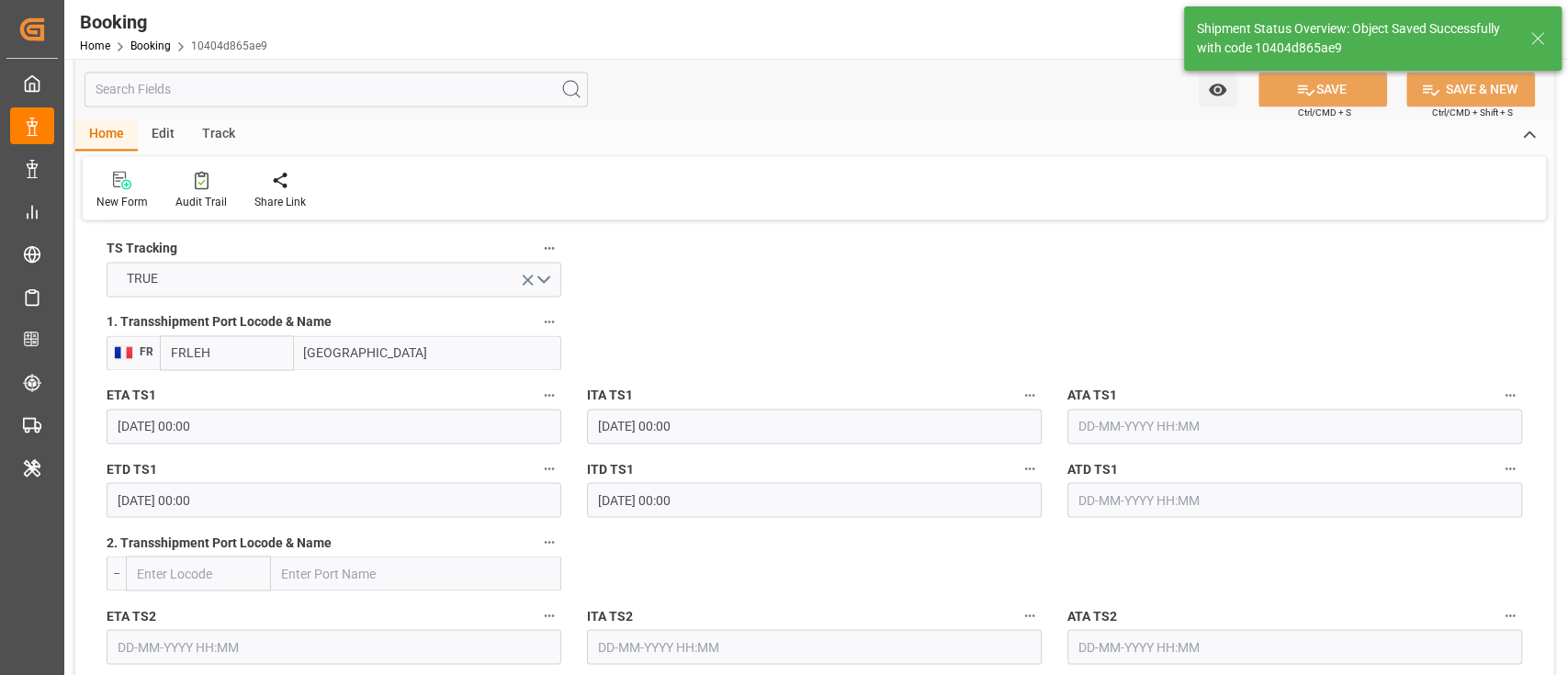
type input "[DATE] 09:52"
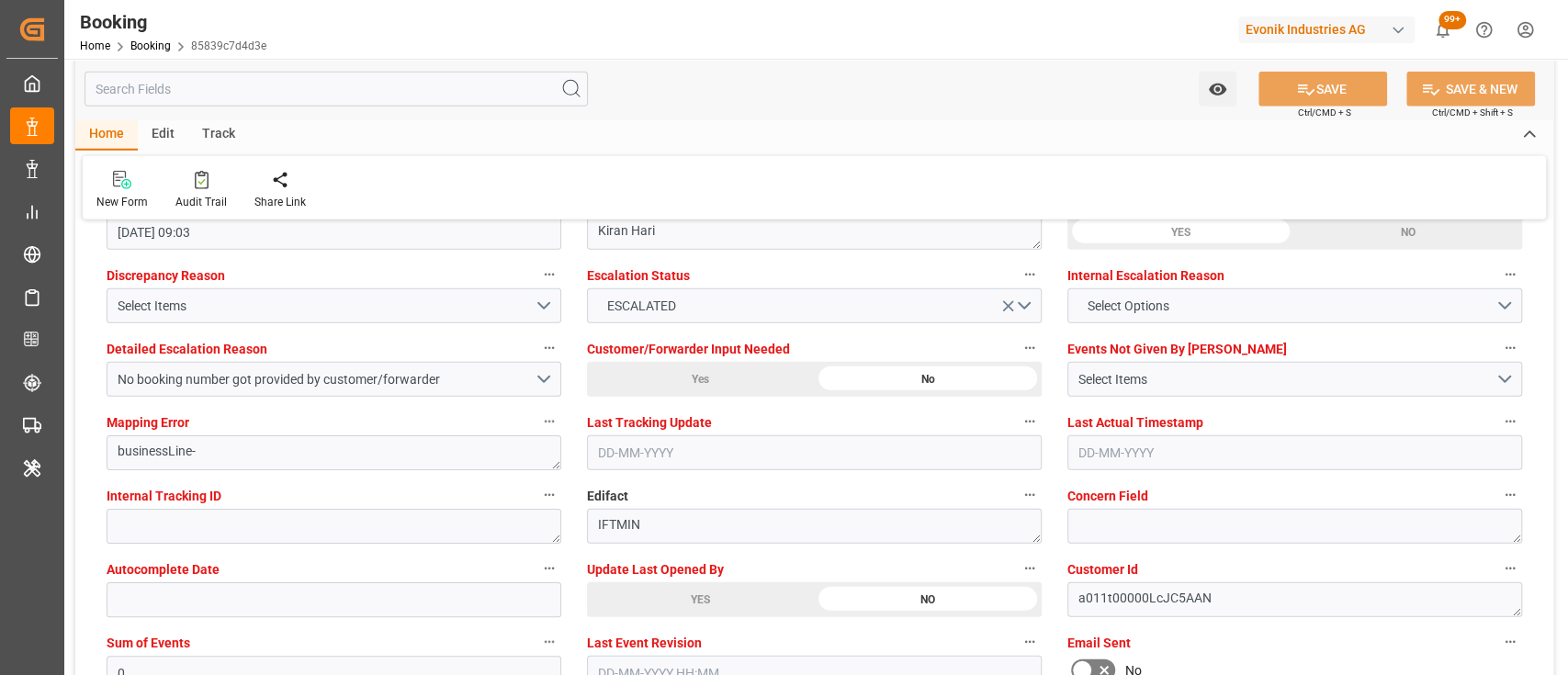
scroll to position [3425, 0]
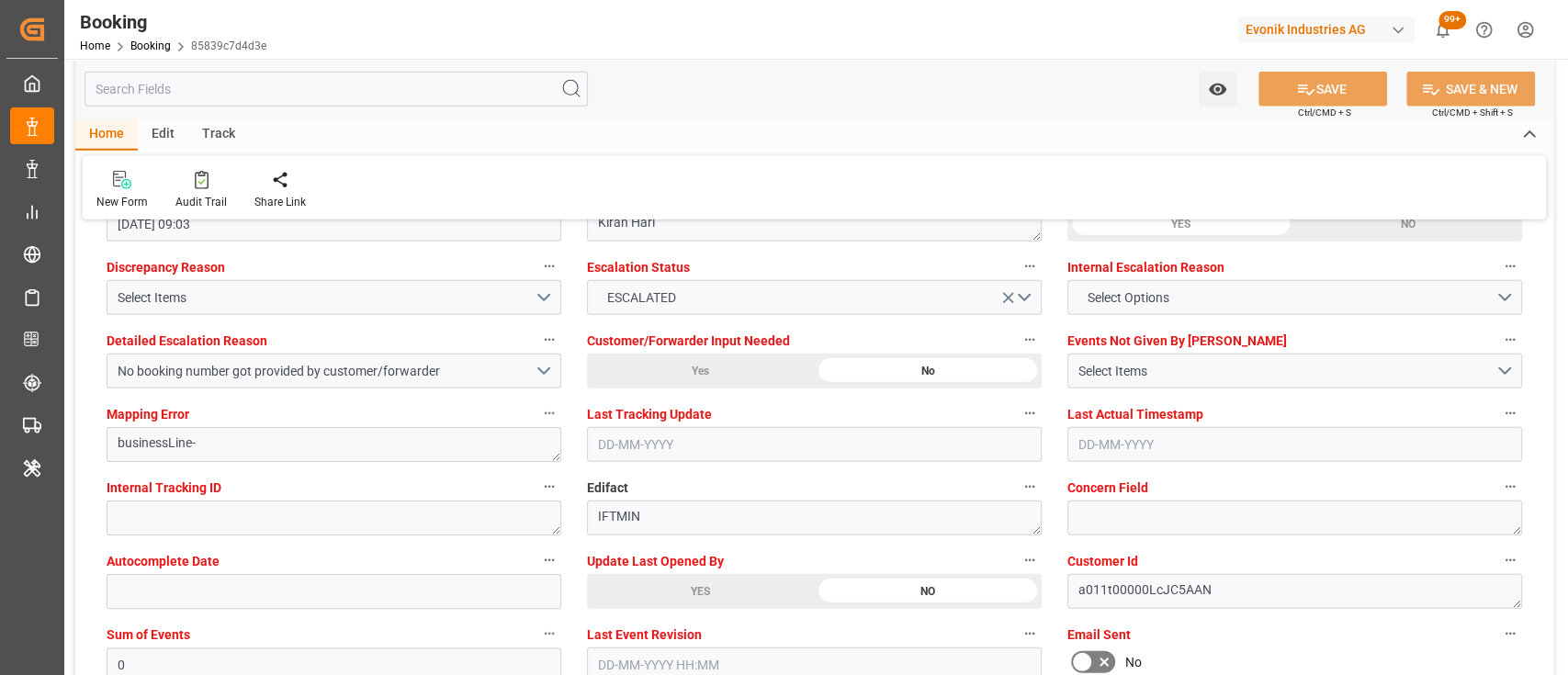
click at [666, 593] on div "YES" at bounding box center [700, 592] width 227 height 35
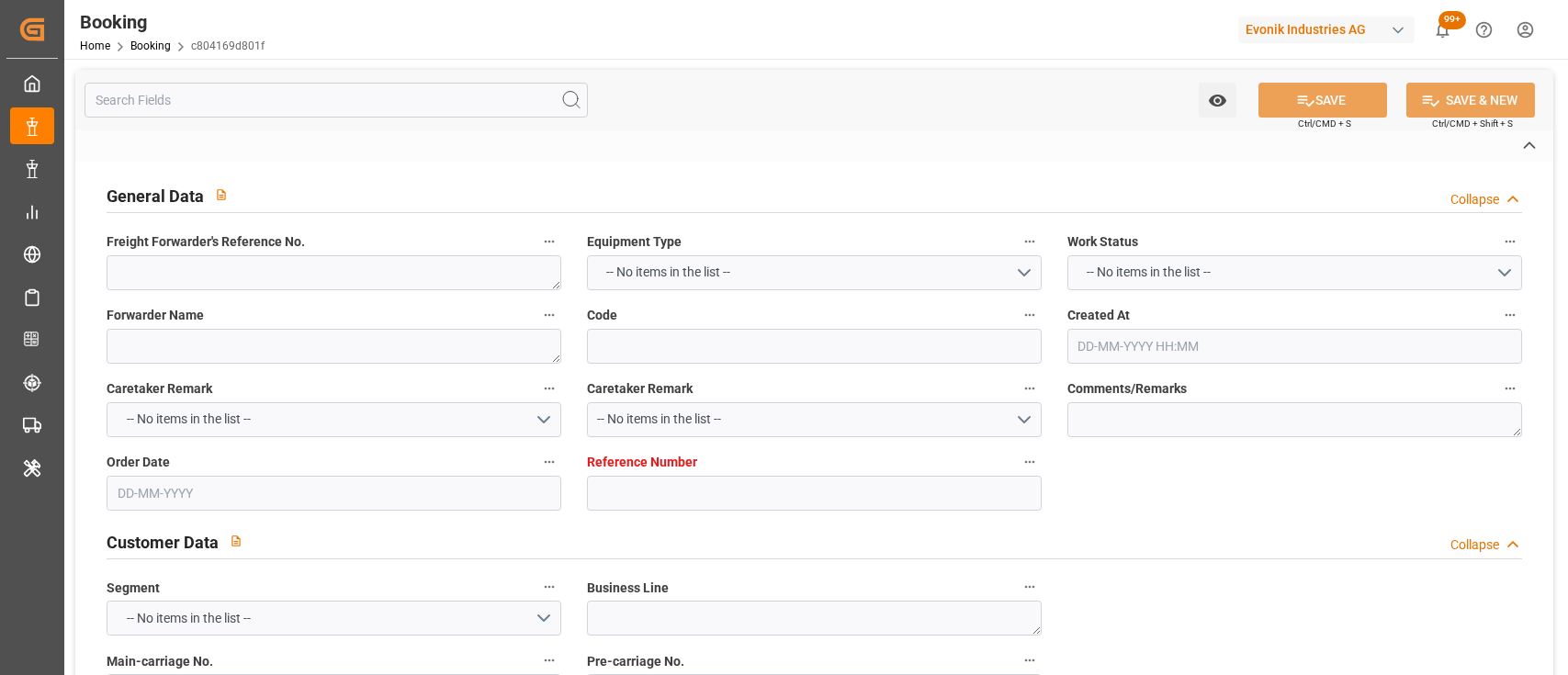
type textarea "0"
type textarea "[PERSON_NAME] (TC Operator)"
type input "c804169d801f"
type input "7001255008"
type textarea "CU-KA"
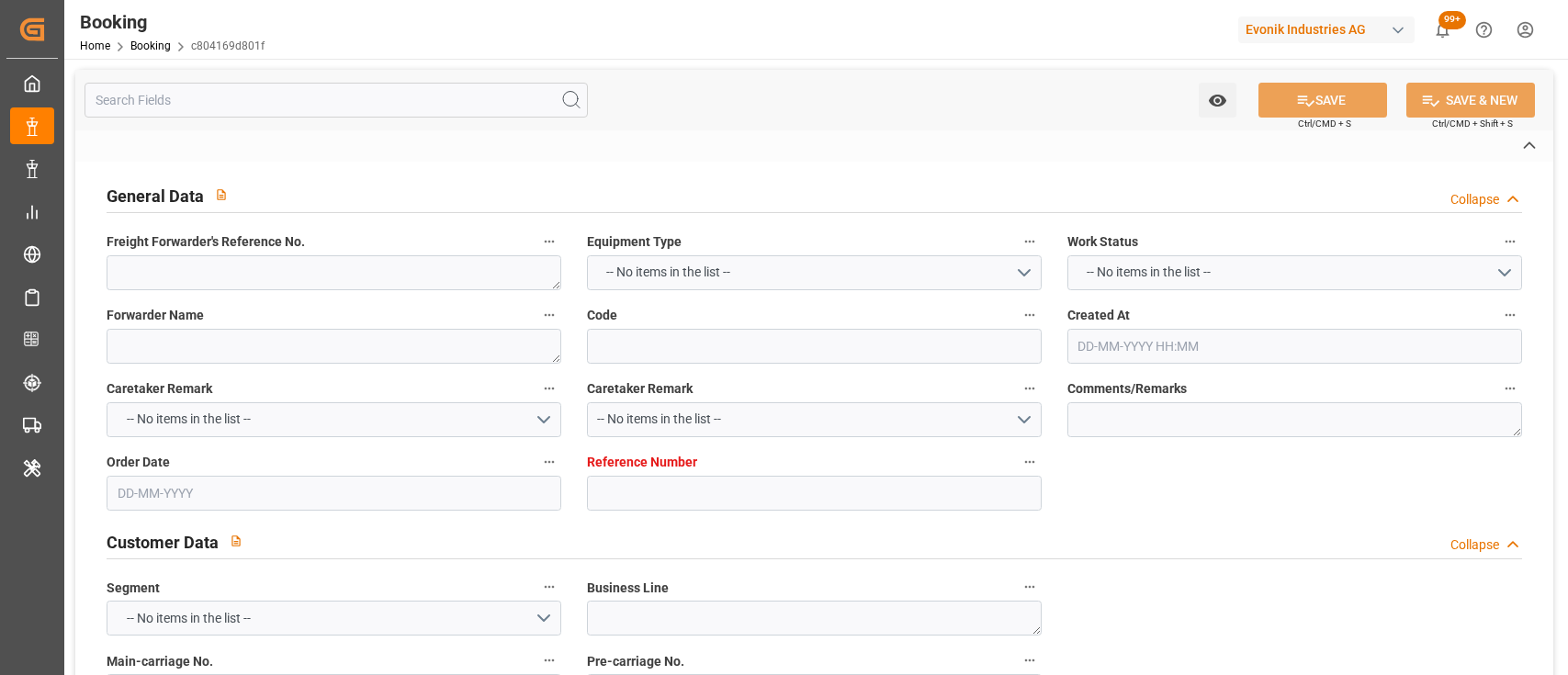
type input "7001255006"
type textarea "[EMAIL_ADDRESS][DOMAIN_NAME]"
type textarea "CIF"
type textarea "SANTA [PERSON_NAME]"
type textarea "3"
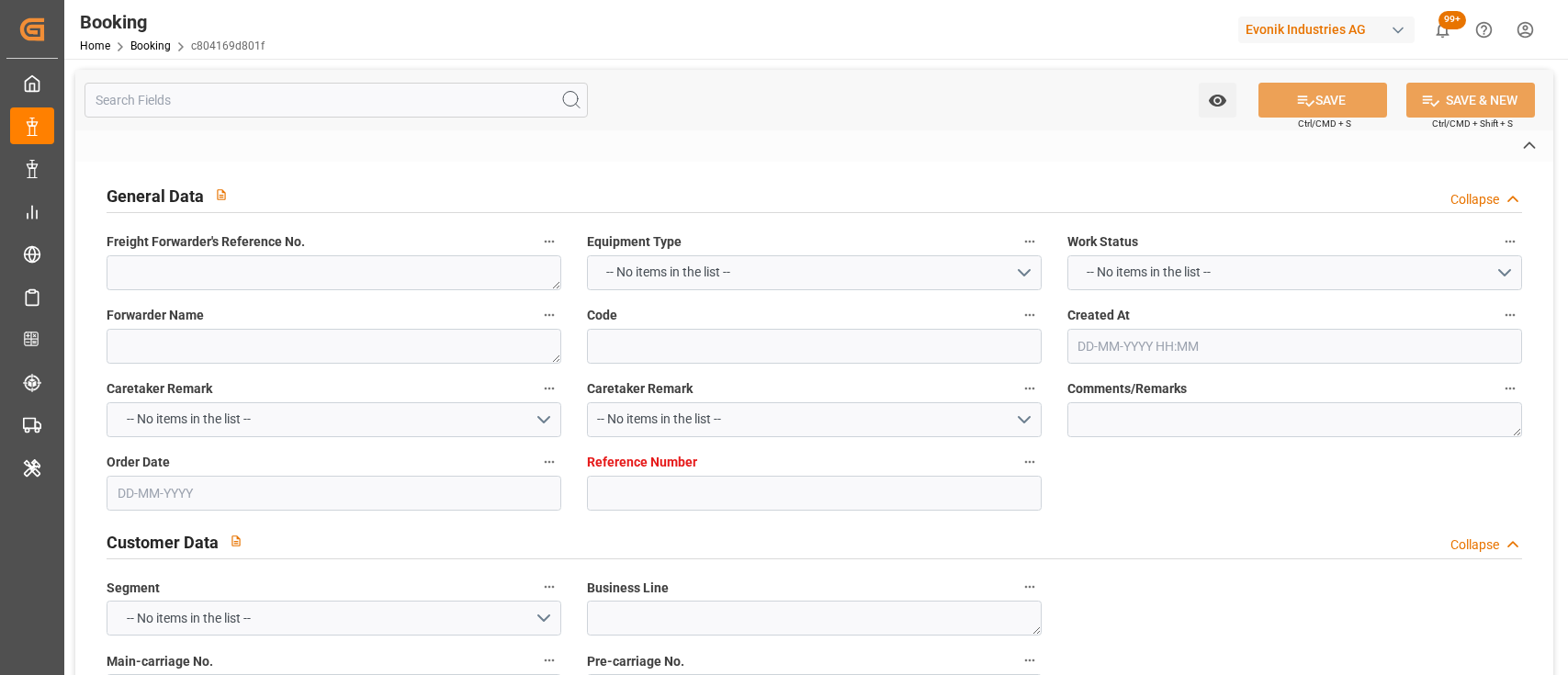
type textarea "Niederkassel"
type textarea "BGBU4736560"
type input "CMA CGM SAINT LAURENT"
type input "CMDU"
type input "Rotterdam"
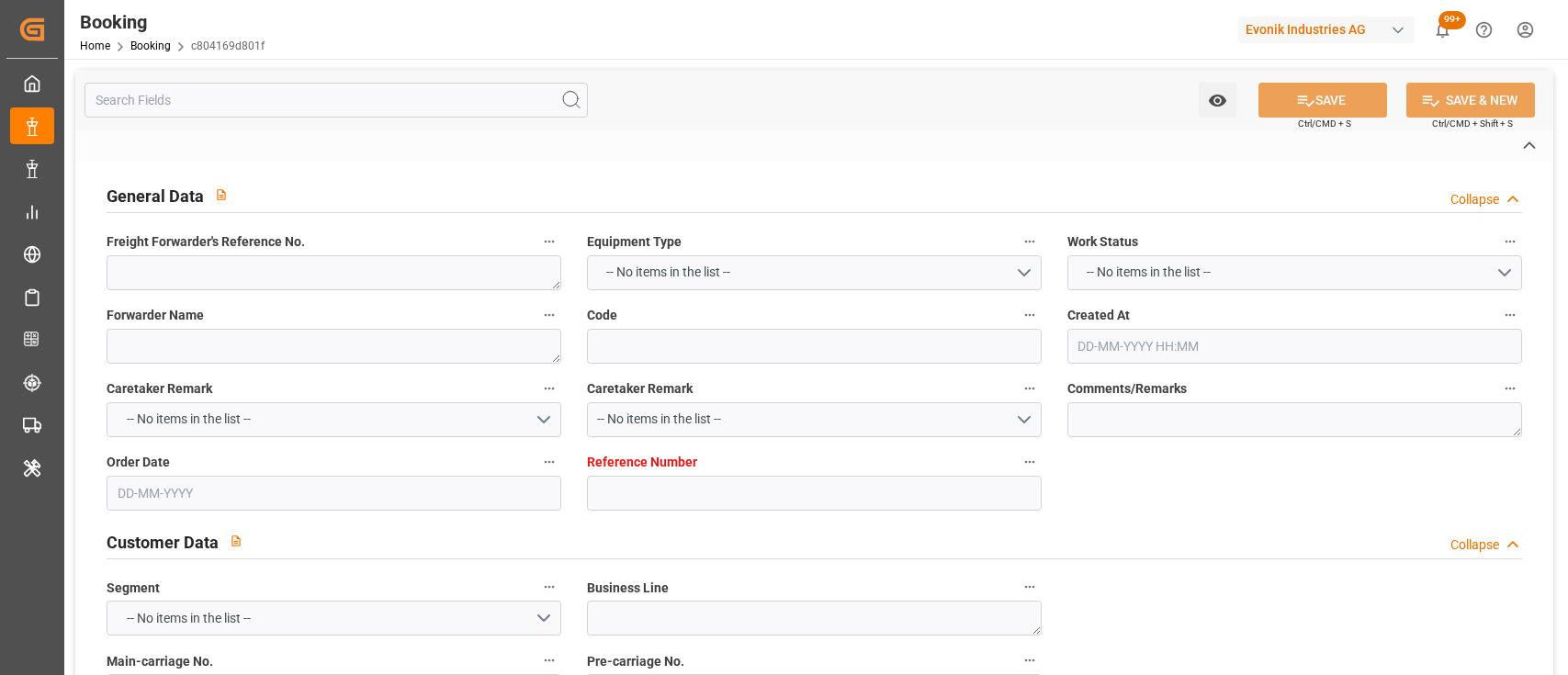
type input "Santa Marta"
type input "Le Havre"
type textarea "eta"
type textarea "INPUT_Evonik_Seeburger_IFTMIN_1003107460_20250902110102973.edi"
type textarea "NWC/UK North West Continent / UK_COSMR_CMDU_CU-KA"
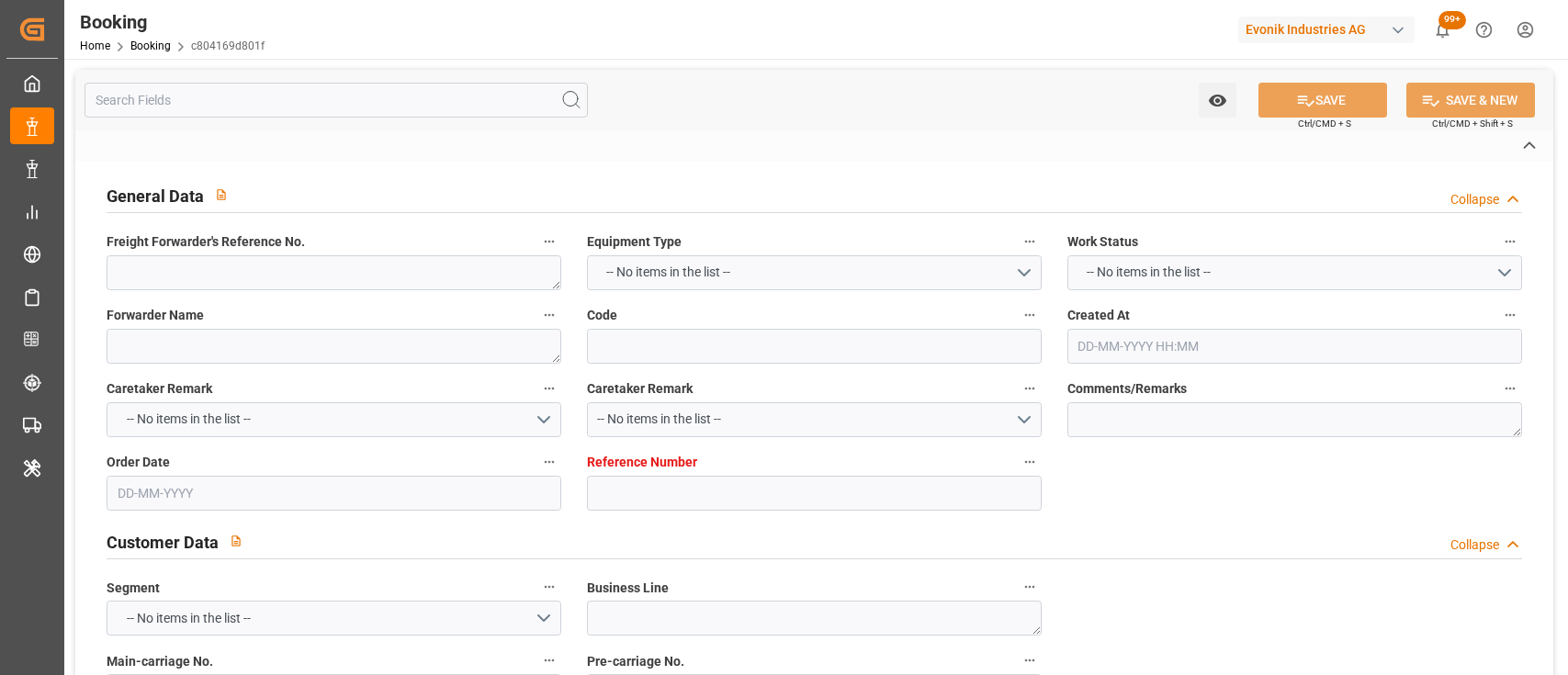
type textarea "INPUT_Evonik_Seeburger_IFTMIN_1003075438_20250821143209166.edi,INPUT_Evonik_See…"
type textarea "1003107460"
type textarea "Kiran Hari"
type textarea "Pod-businessDivision-businessLine-"
type textarea "IFTMIN"
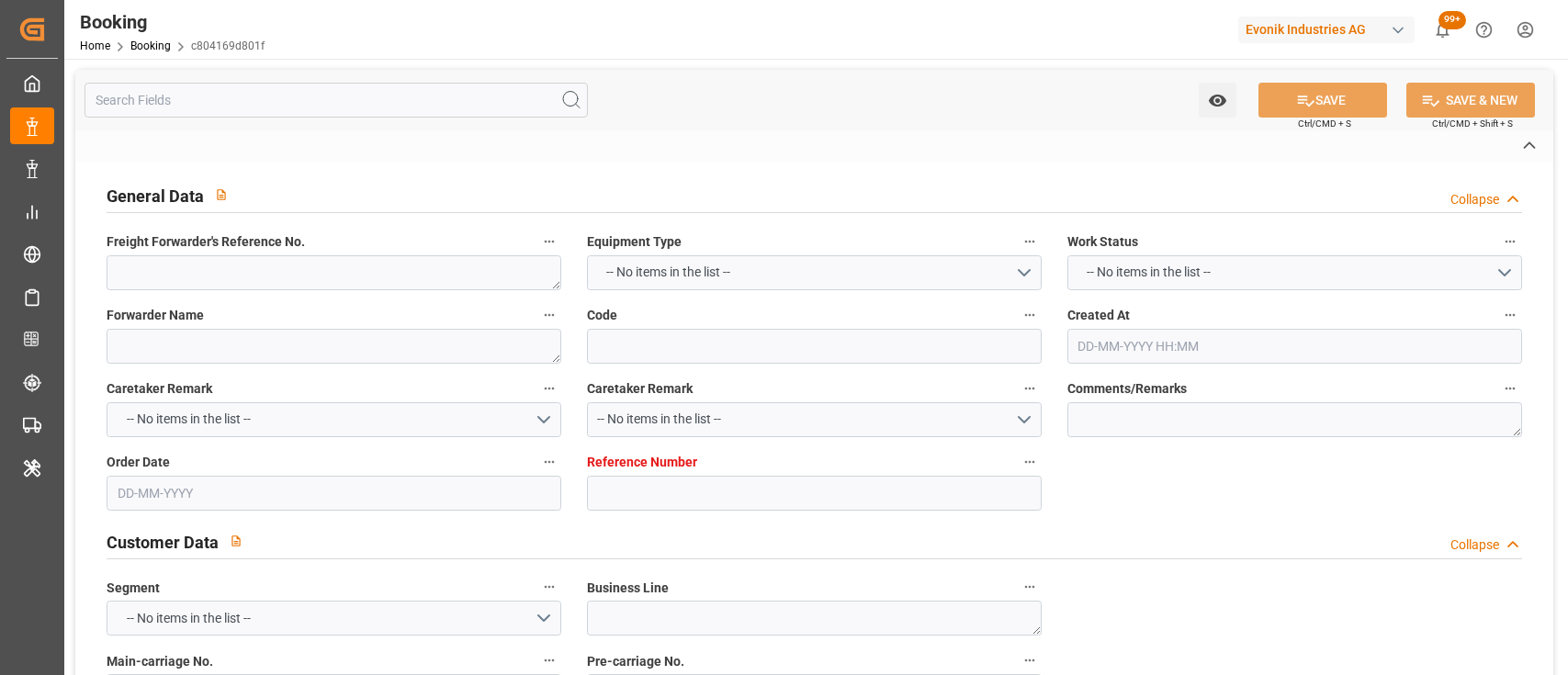
type textarea "a011t00000LcJC5AAN"
type textarea "Yes"
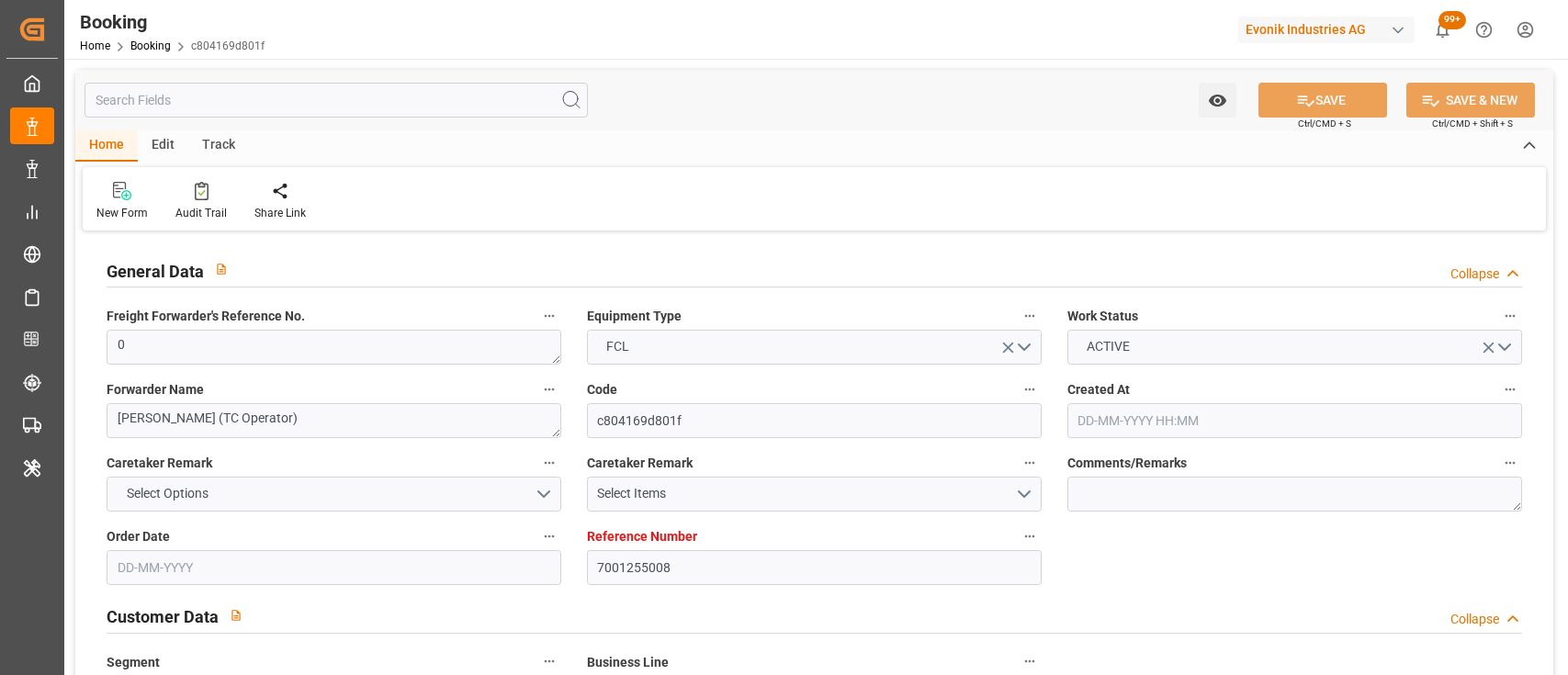
type input "7001255008"
type input "9709219"
type input "CMACGM"
type input "CMA CGM Group"
type input "NLRTM"
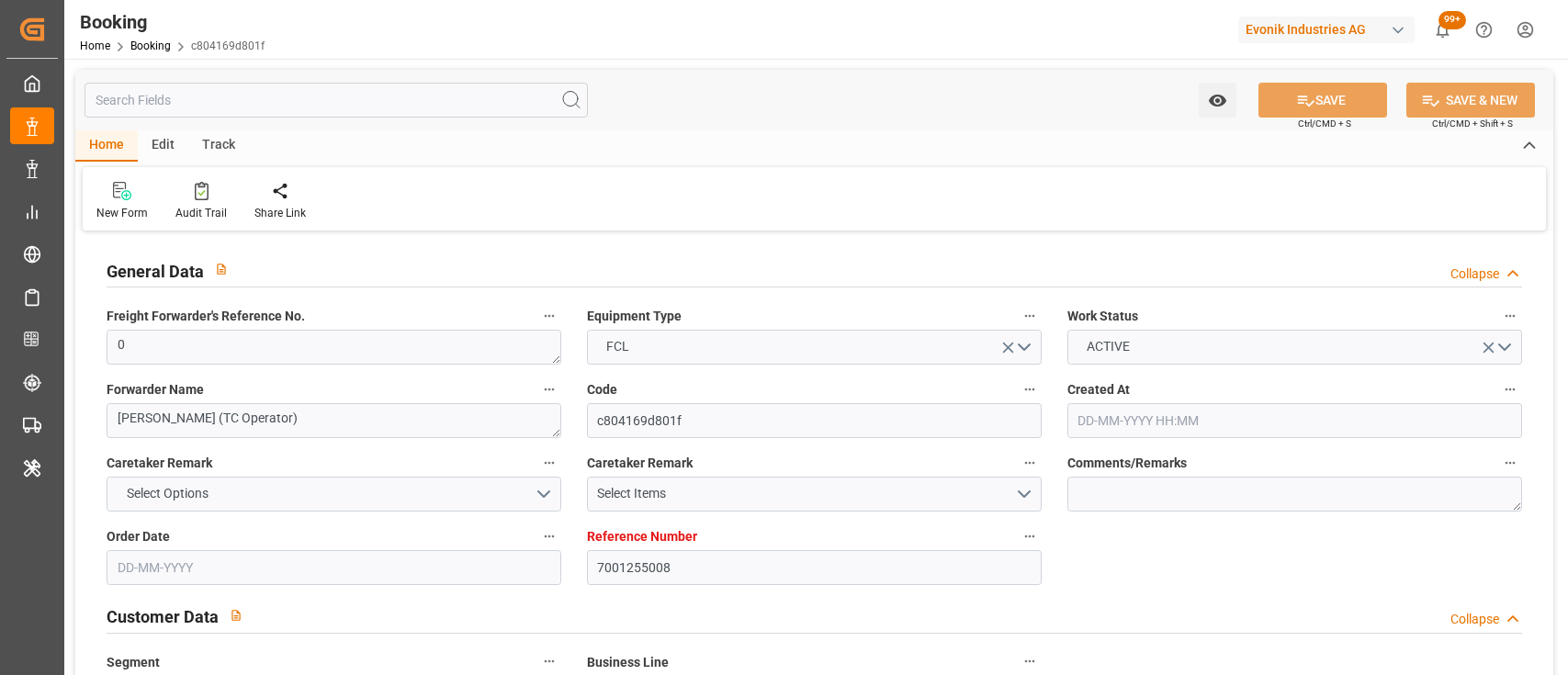
type input "COSMR"
type input "FRLEH"
type input "0"
type input "21-08-2025 12:37"
type input "[DATE]"
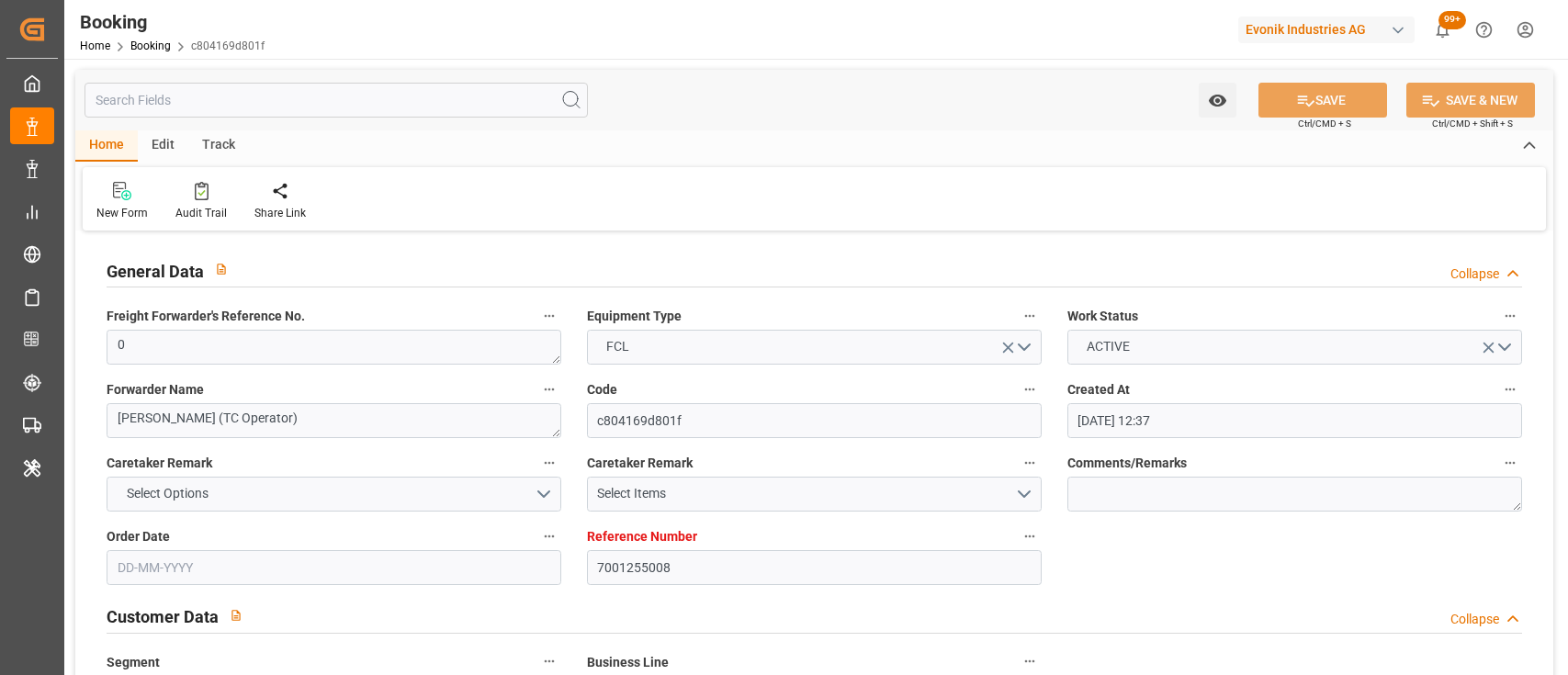
type input "28-09-2025"
type input "02-09-2025"
type input "01-09-2025 00:00"
type input "[DATE] 00:00"
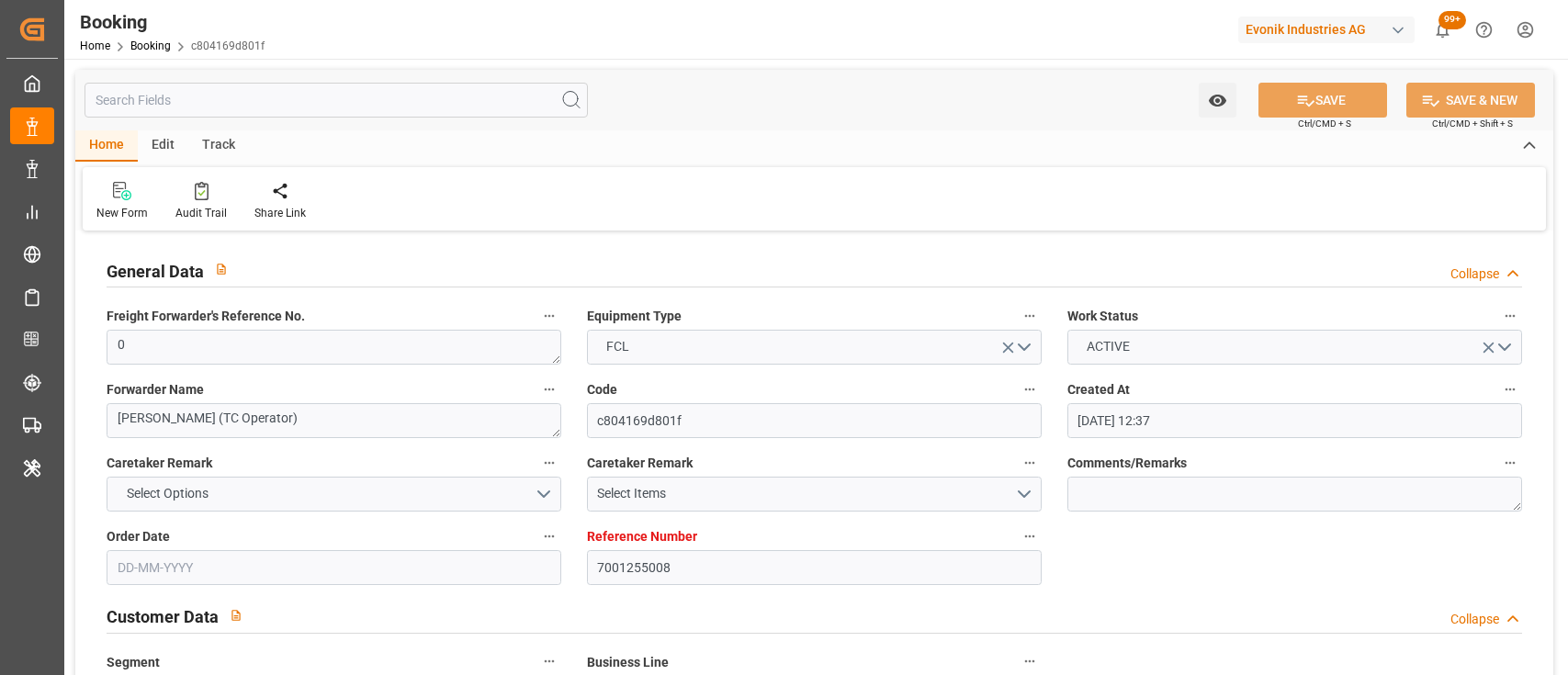
type input "05-09-2025 00:00"
type input "[DATE] 00:00"
type input "29-09-2025 00:00"
type input "[DATE] 00:00"
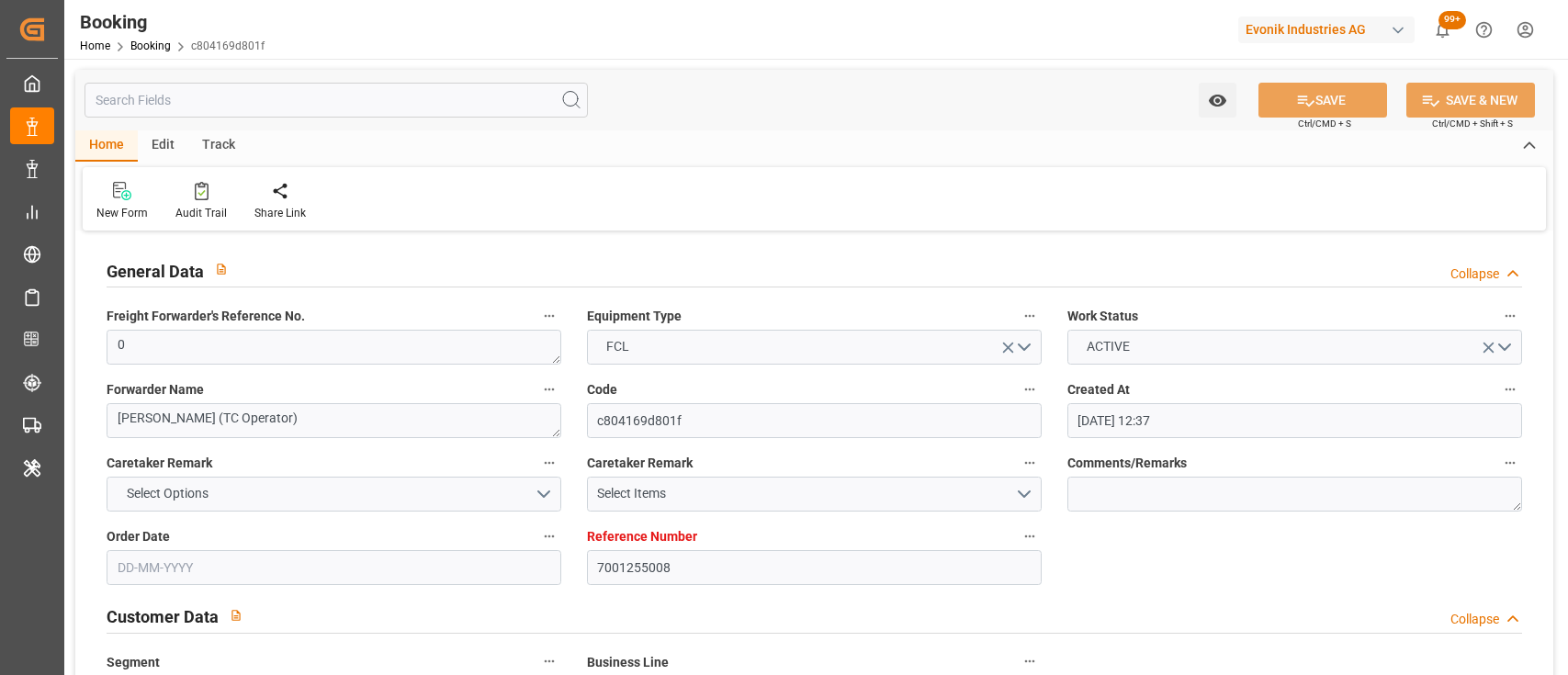
type input "[DATE] 00:00"
type input "[DATE]"
type input "[DATE] 09:01"
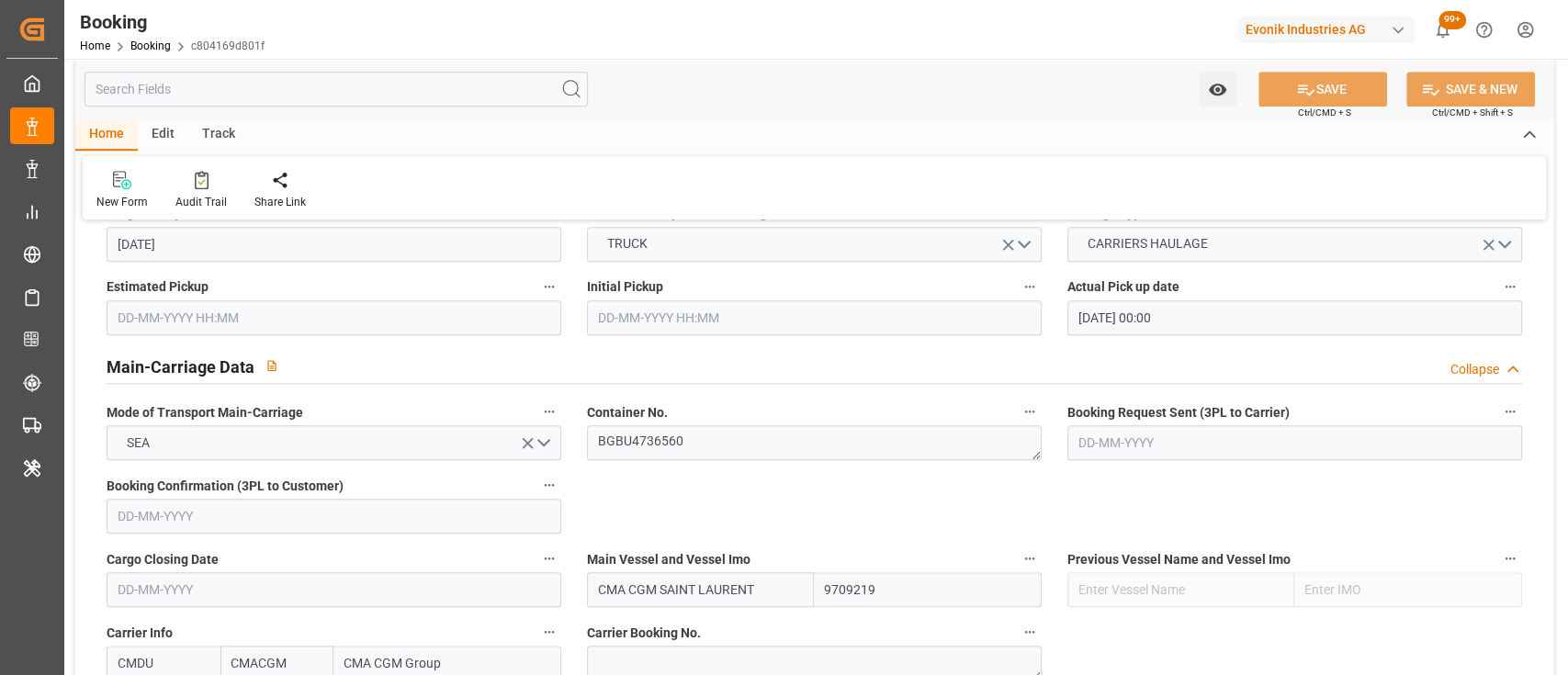
scroll to position [1162, 0]
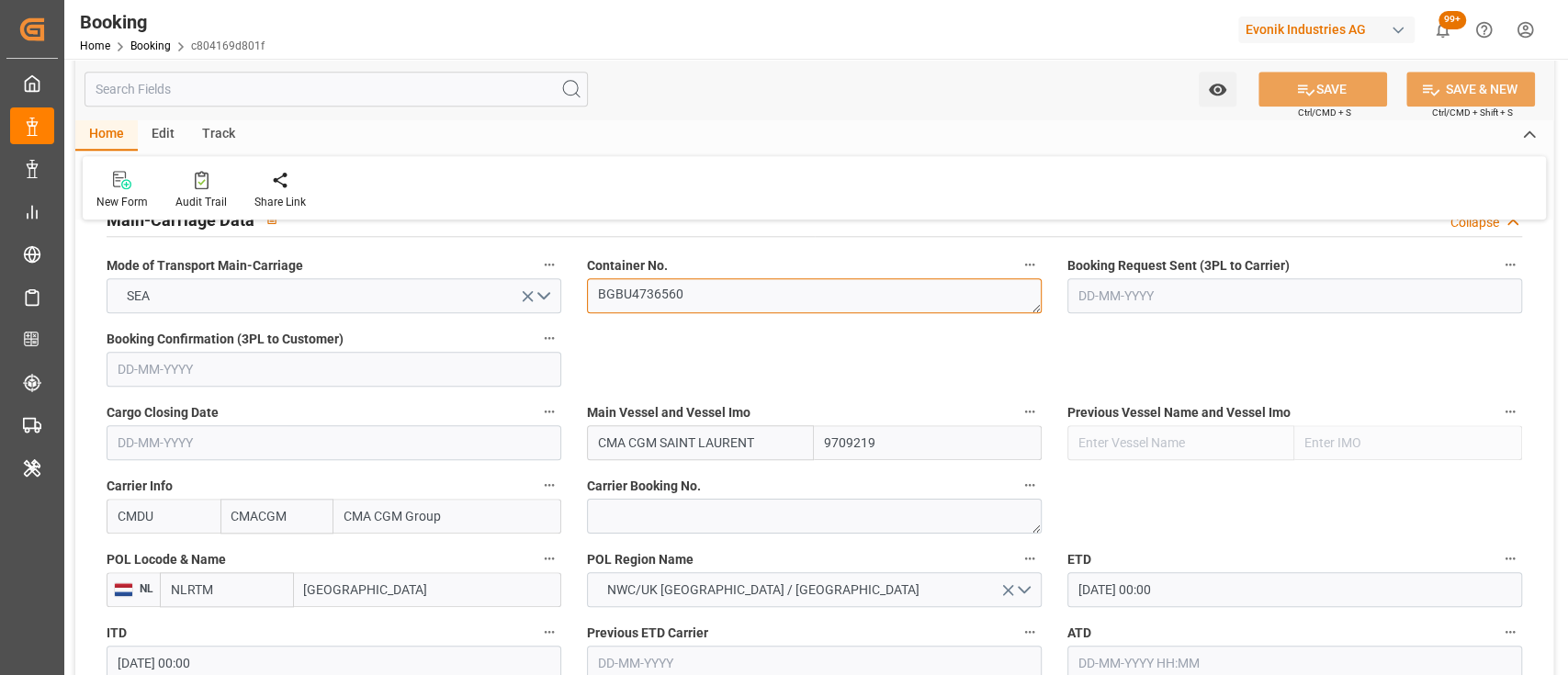
click at [636, 290] on textarea "BGBU4736560" at bounding box center [814, 295] width 455 height 35
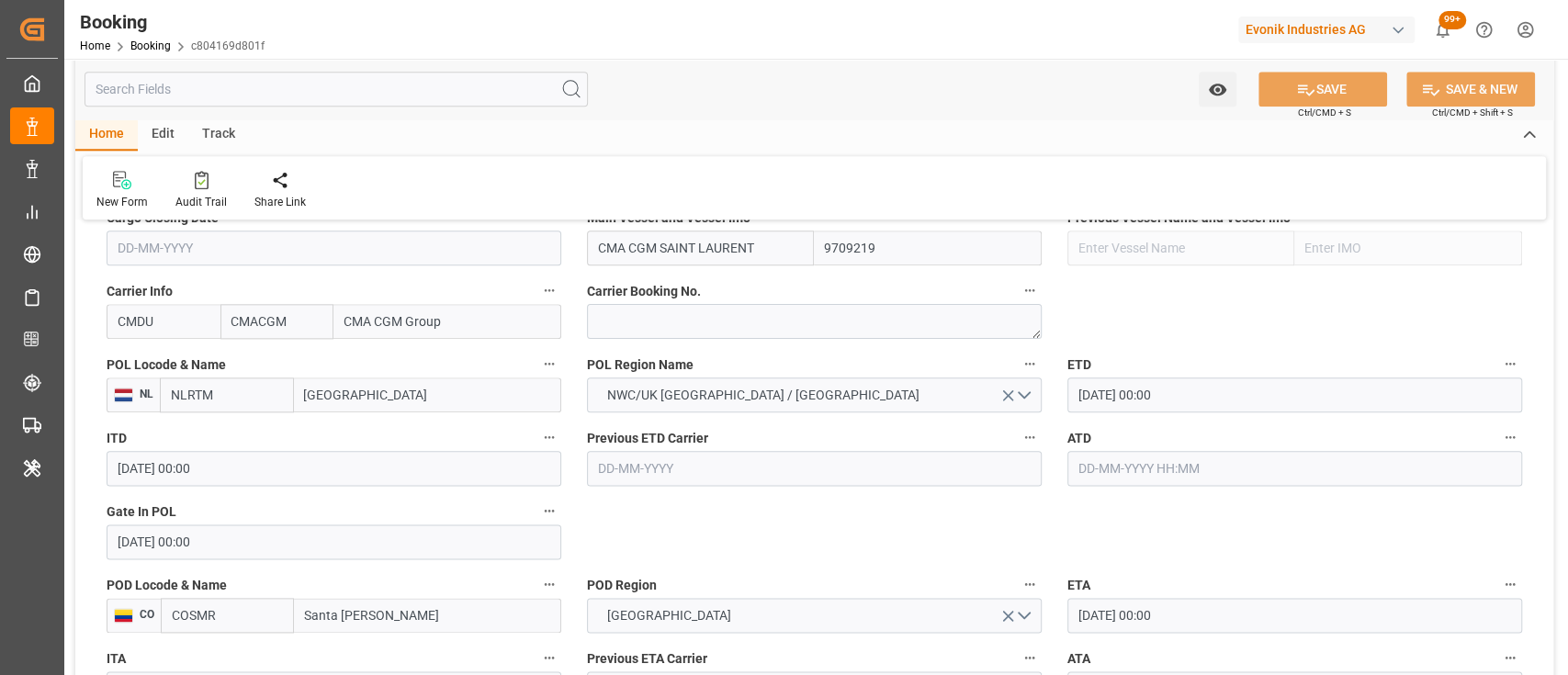
scroll to position [1361, 0]
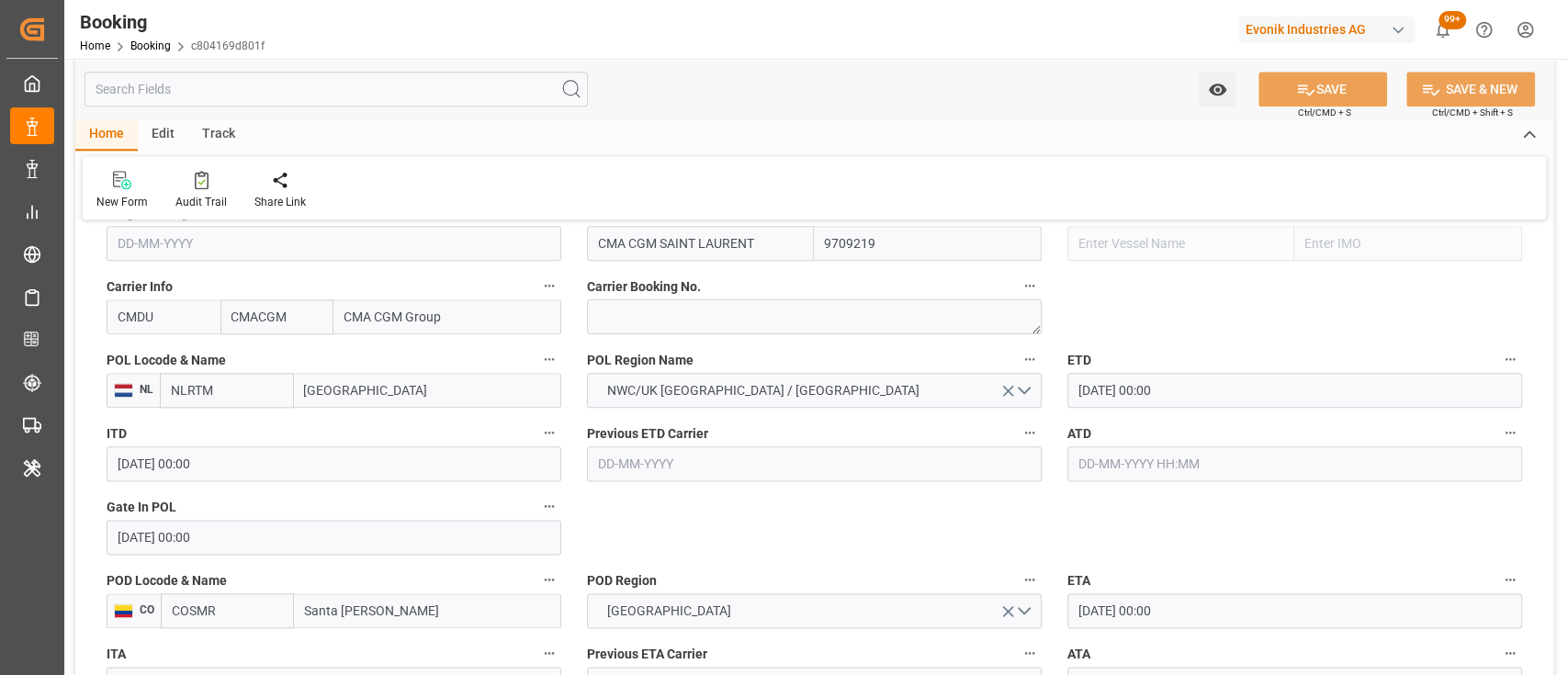
click at [1122, 466] on input "text" at bounding box center [1295, 463] width 455 height 35
type input "[DATE] 00:00"
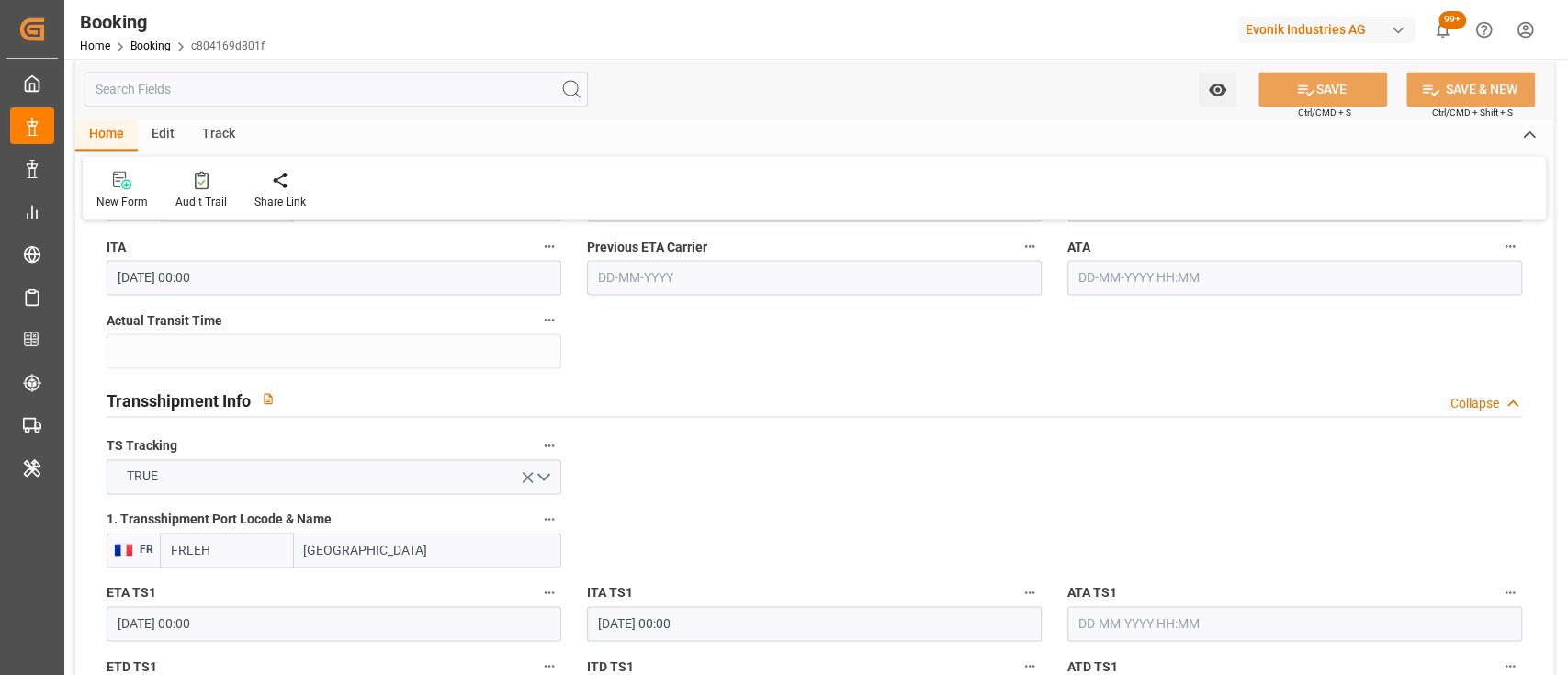
scroll to position [1478, 0]
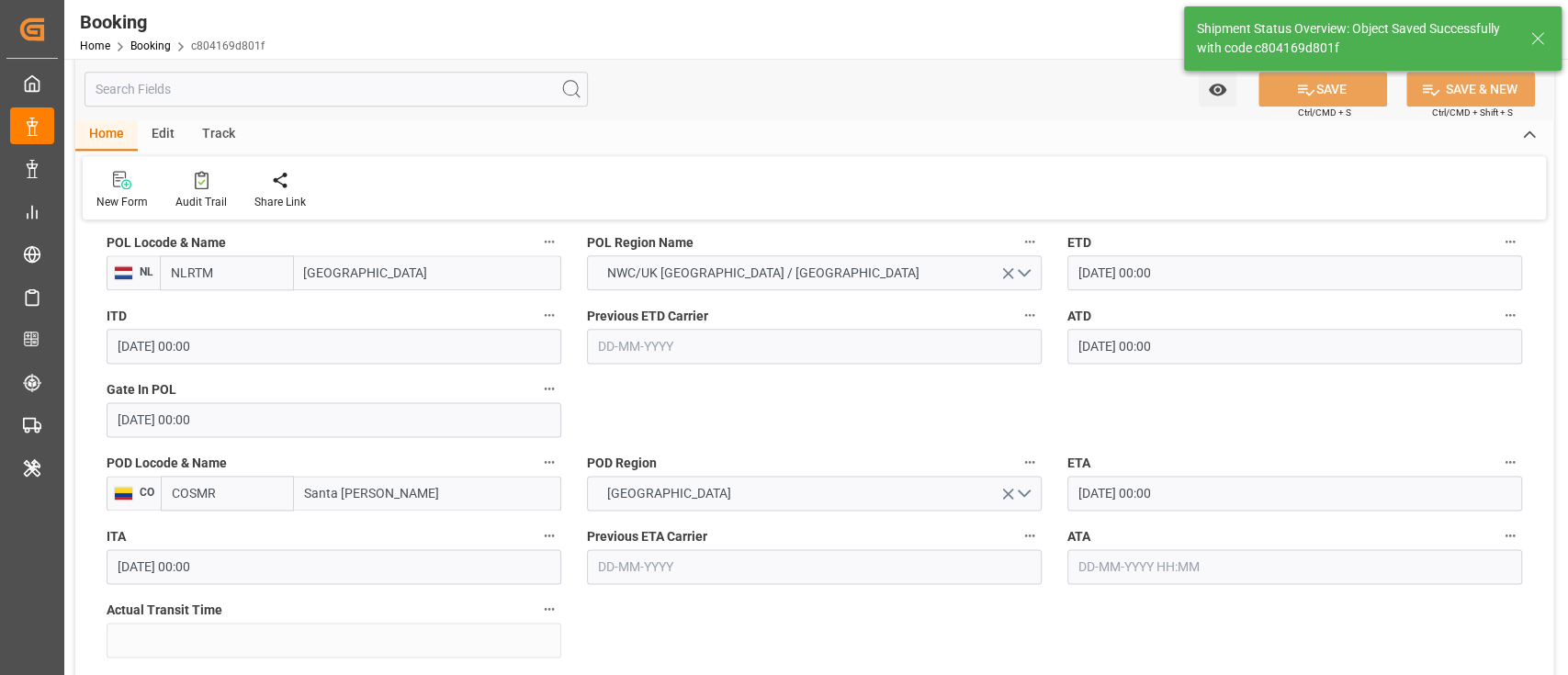
type textarea "shaini ghorai"
type input "09-09-2025 09:54"
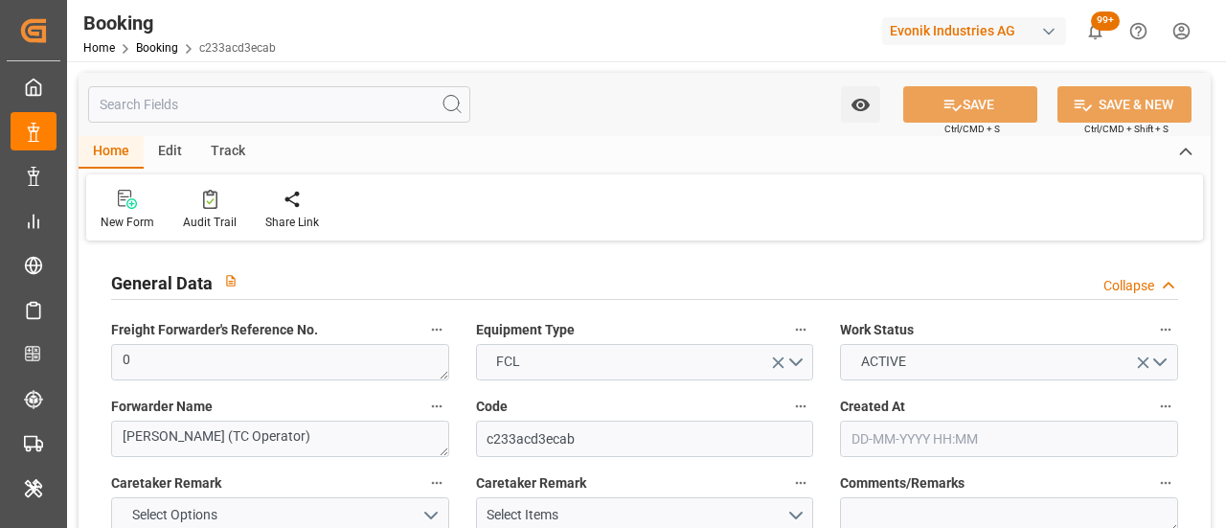
type input "[DATE] 12:55"
type input "[DATE]"
type input "[DATE] 00:00"
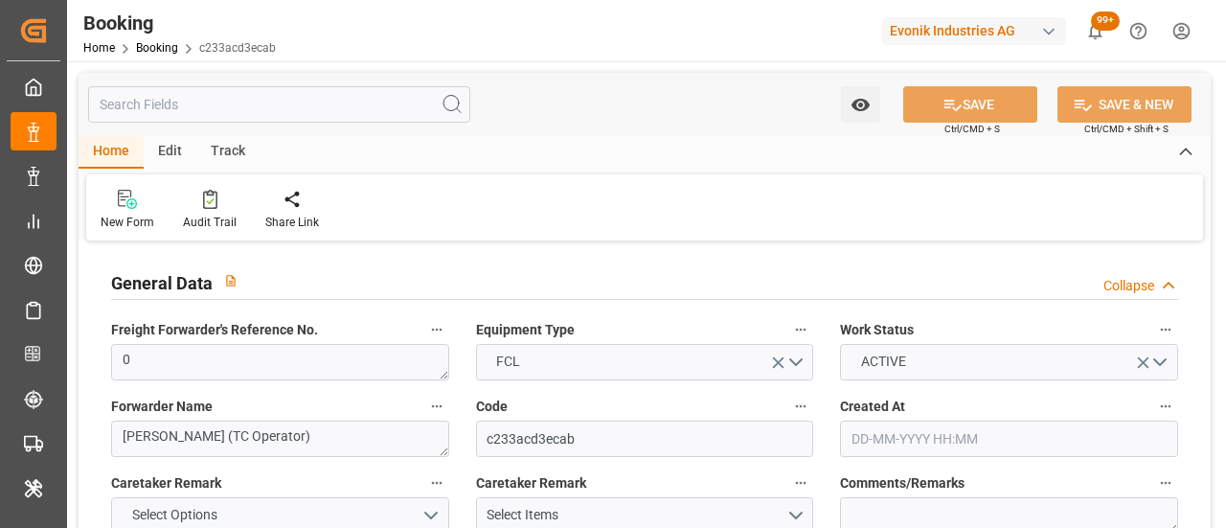
type input "[DATE] 00:00"
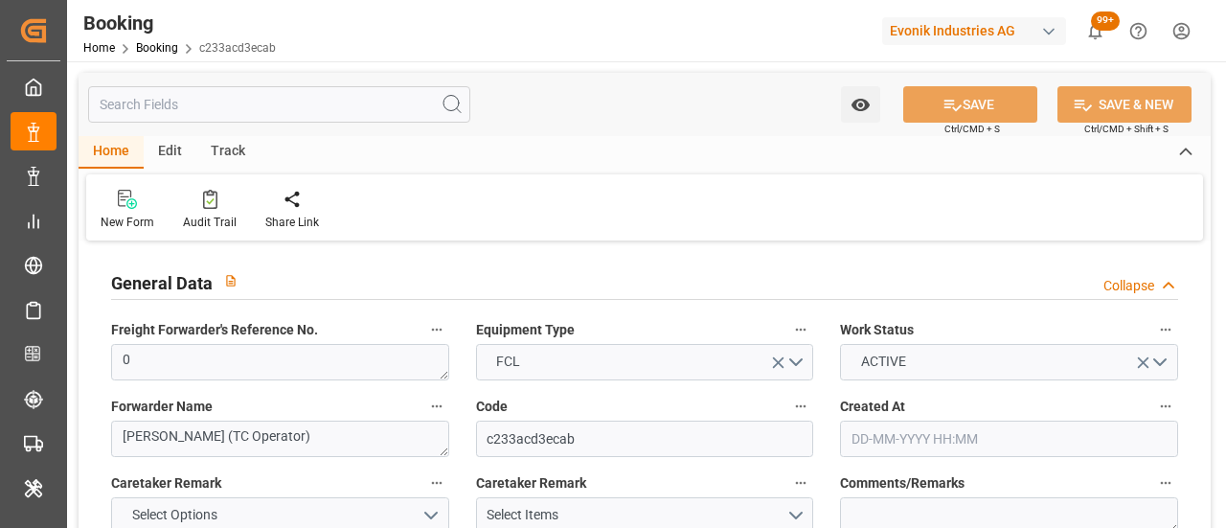
type input "[DATE] 00:00"
type input "[DATE]"
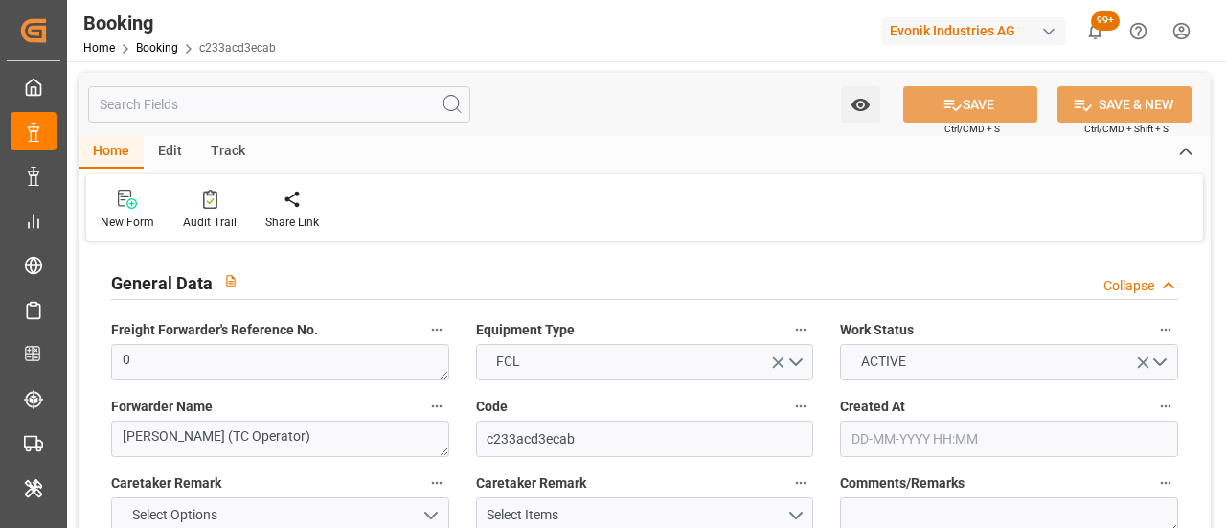
type input "[DATE] 09:01"
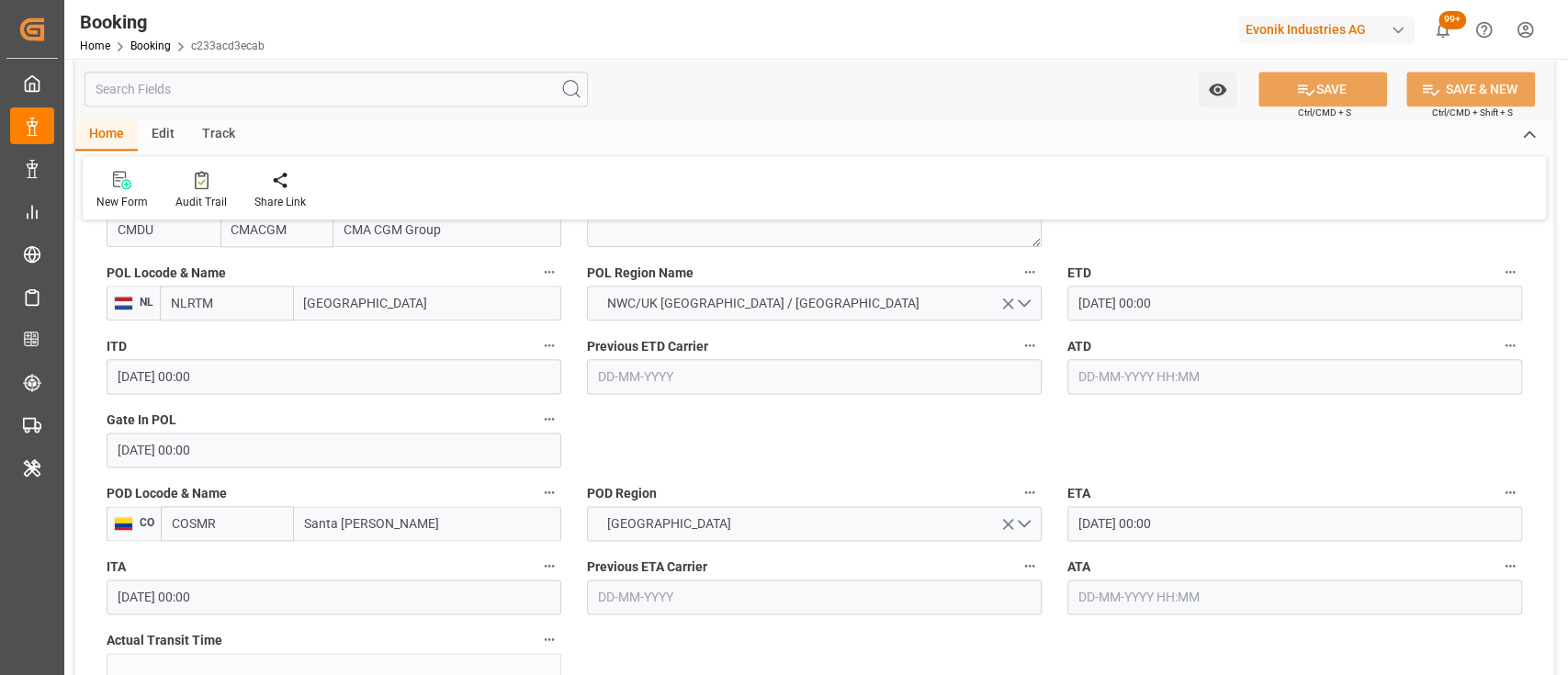
scroll to position [1451, 0]
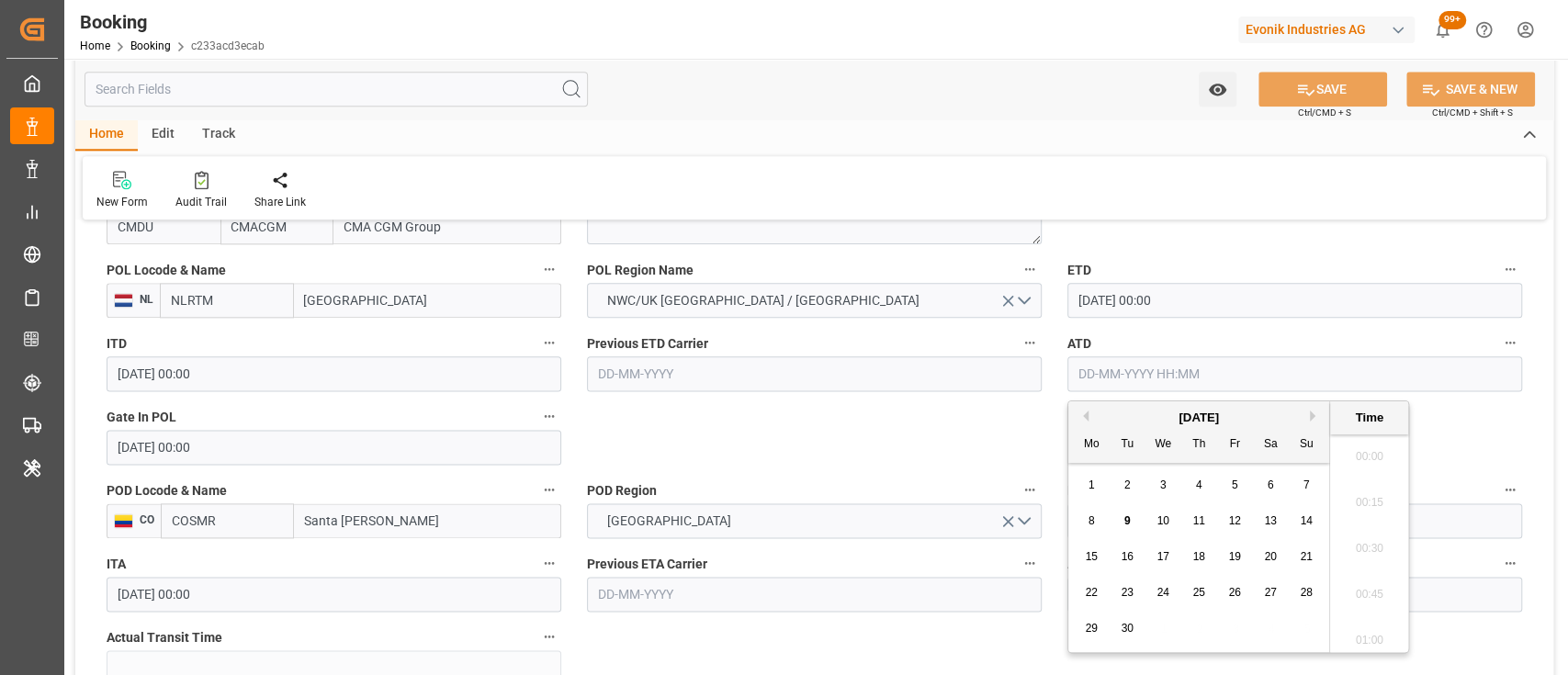
click at [1124, 382] on input "text" at bounding box center [1295, 374] width 455 height 35
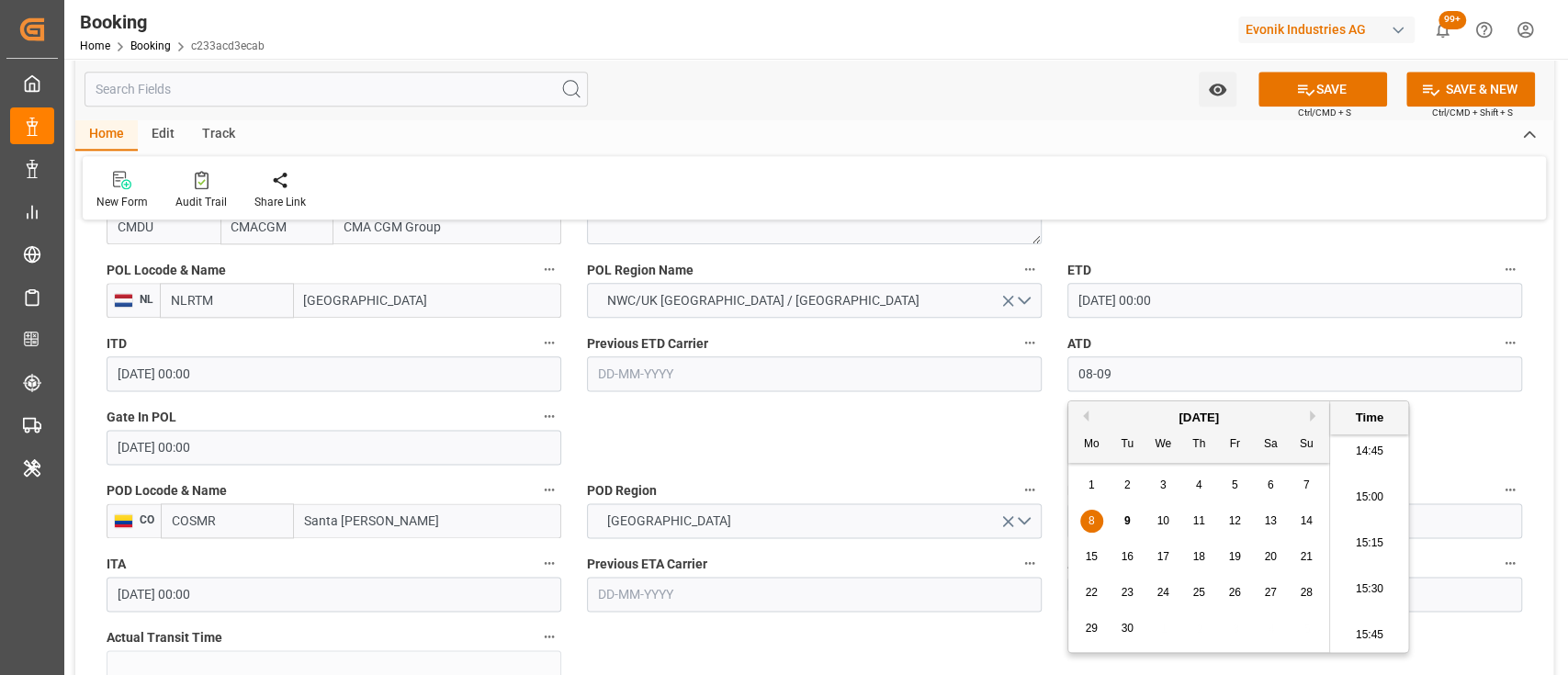
type input "[DATE] 00:00"
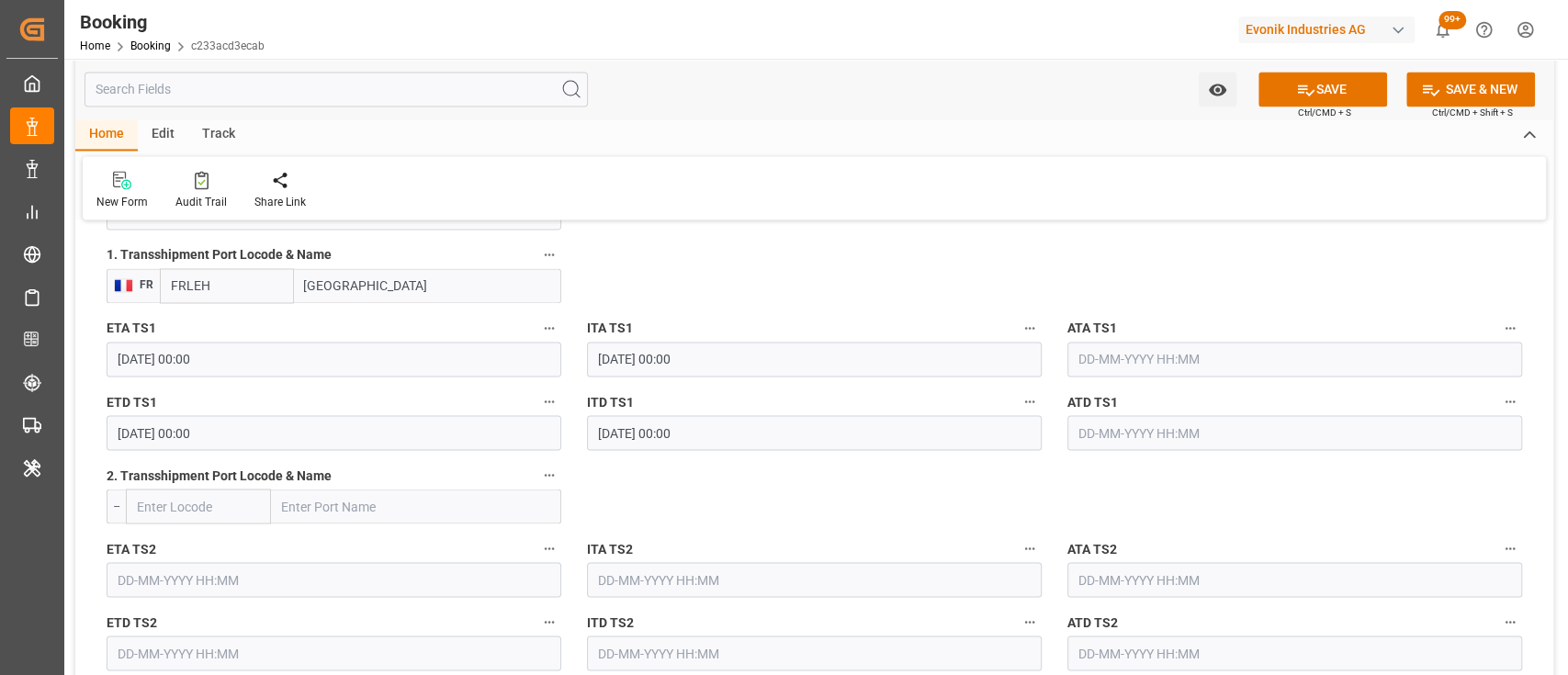
scroll to position [2035, 0]
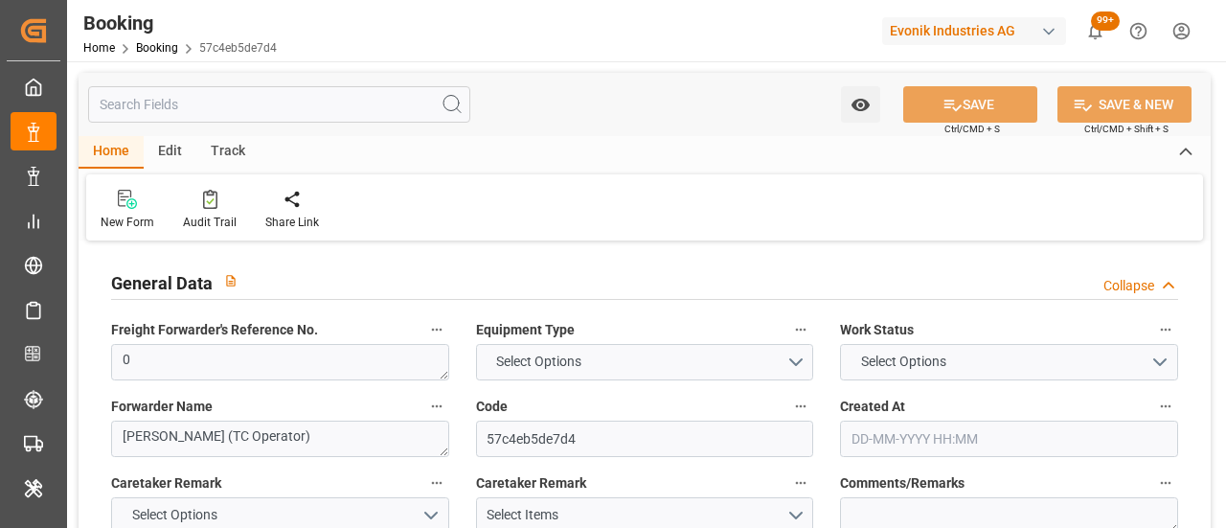
type input "7001255011"
type input "9709219"
type input "CMACGM"
type input "CMA CGM Group"
type input "NLRTM"
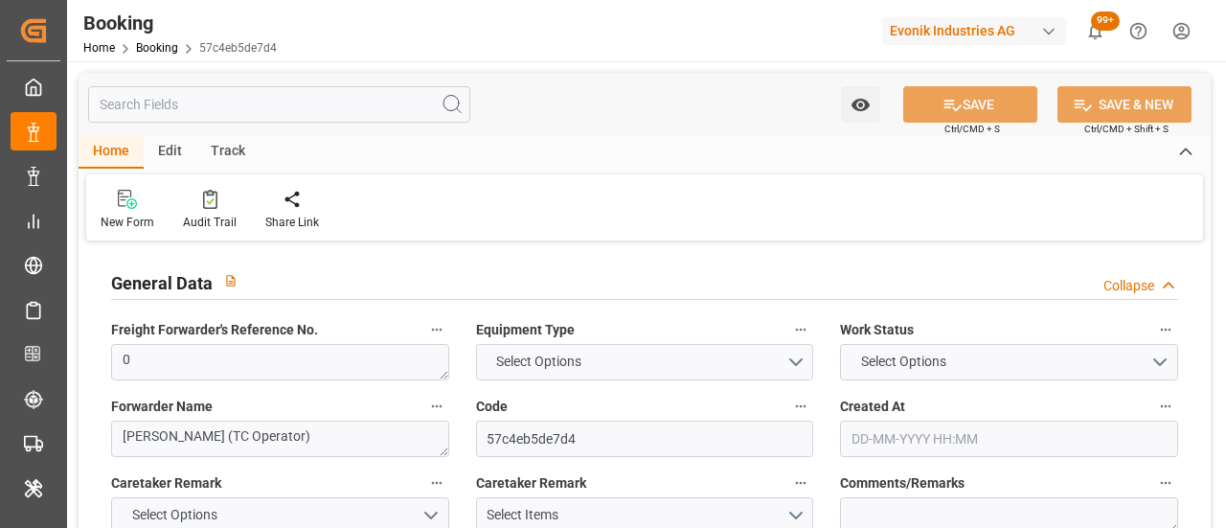
type input "COSMR"
type input "FRLEH"
type input "0"
type input "21-08-2025 12:37"
type input "[DATE]"
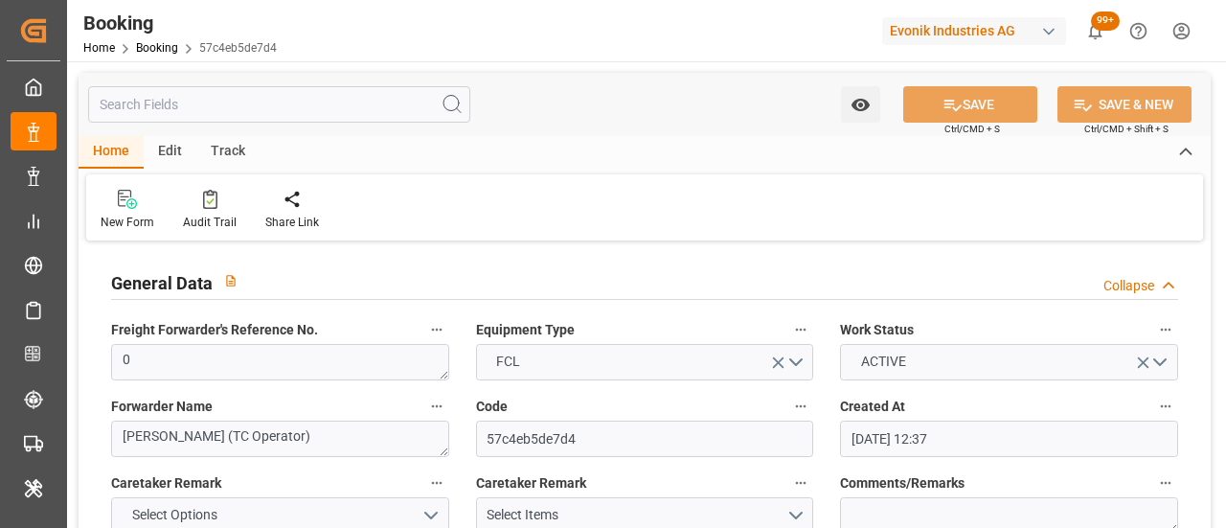
type input "28-09-2025"
type input "02-09-2025"
type input "02-09-2025 00:00"
type input "08-09-2025 00:00"
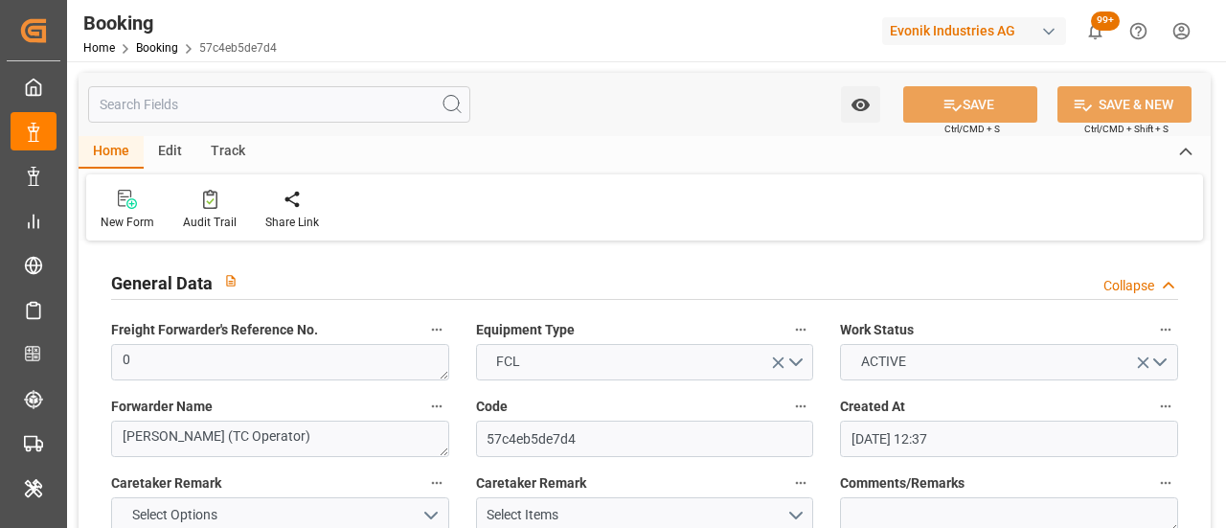
type input "02-09-2025 00:00"
type input "07-10-2025 00:00"
type input "29-09-2025 00:00"
type input "11-09-2025 00:00"
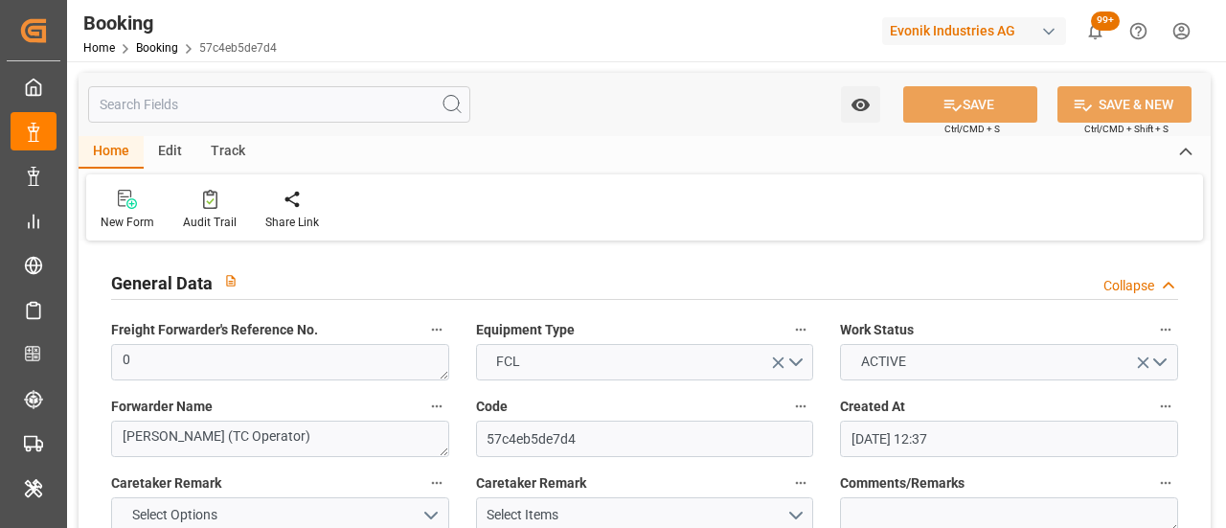
type input "13-09-2025 00:00"
type input "[DATE]"
type input "08-09-2025 08:58"
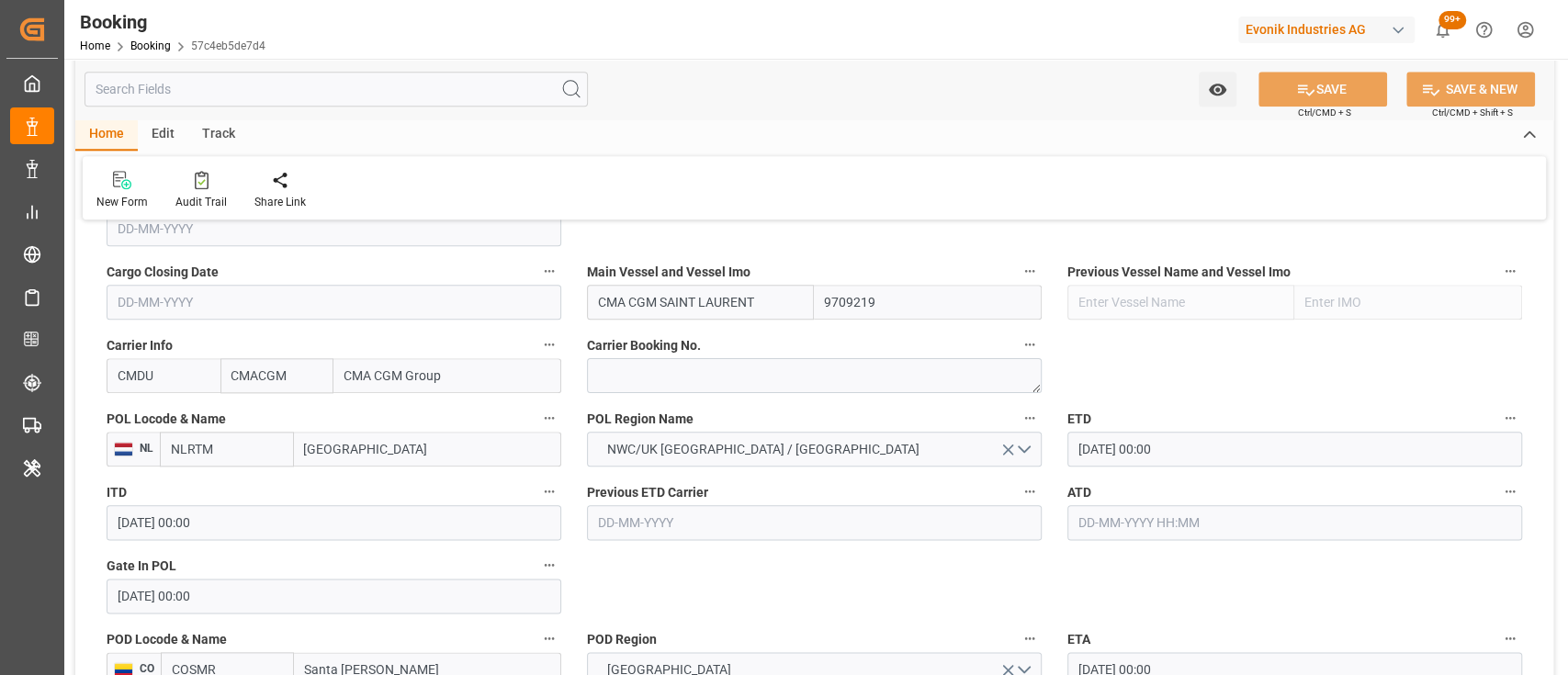
scroll to position [1318, 0]
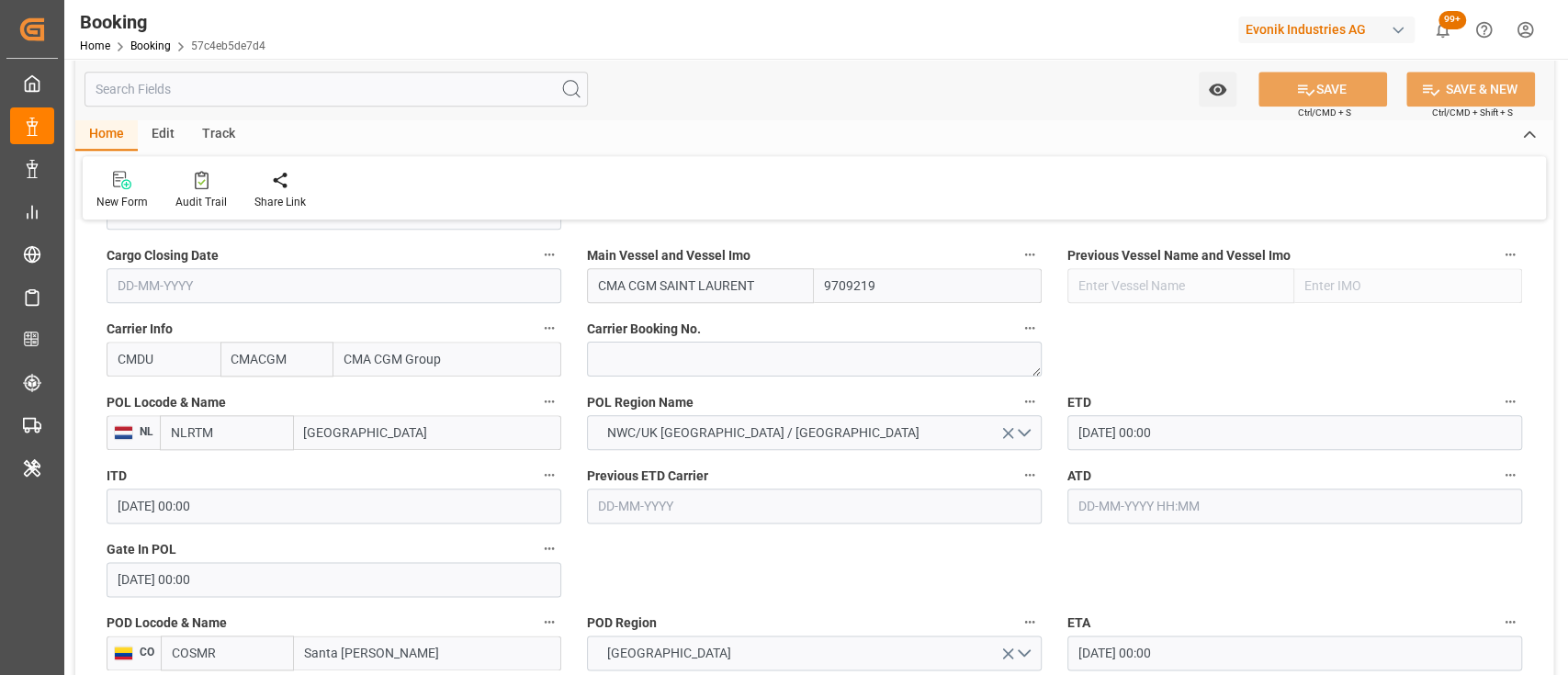
click at [1119, 505] on input "text" at bounding box center [1295, 506] width 455 height 35
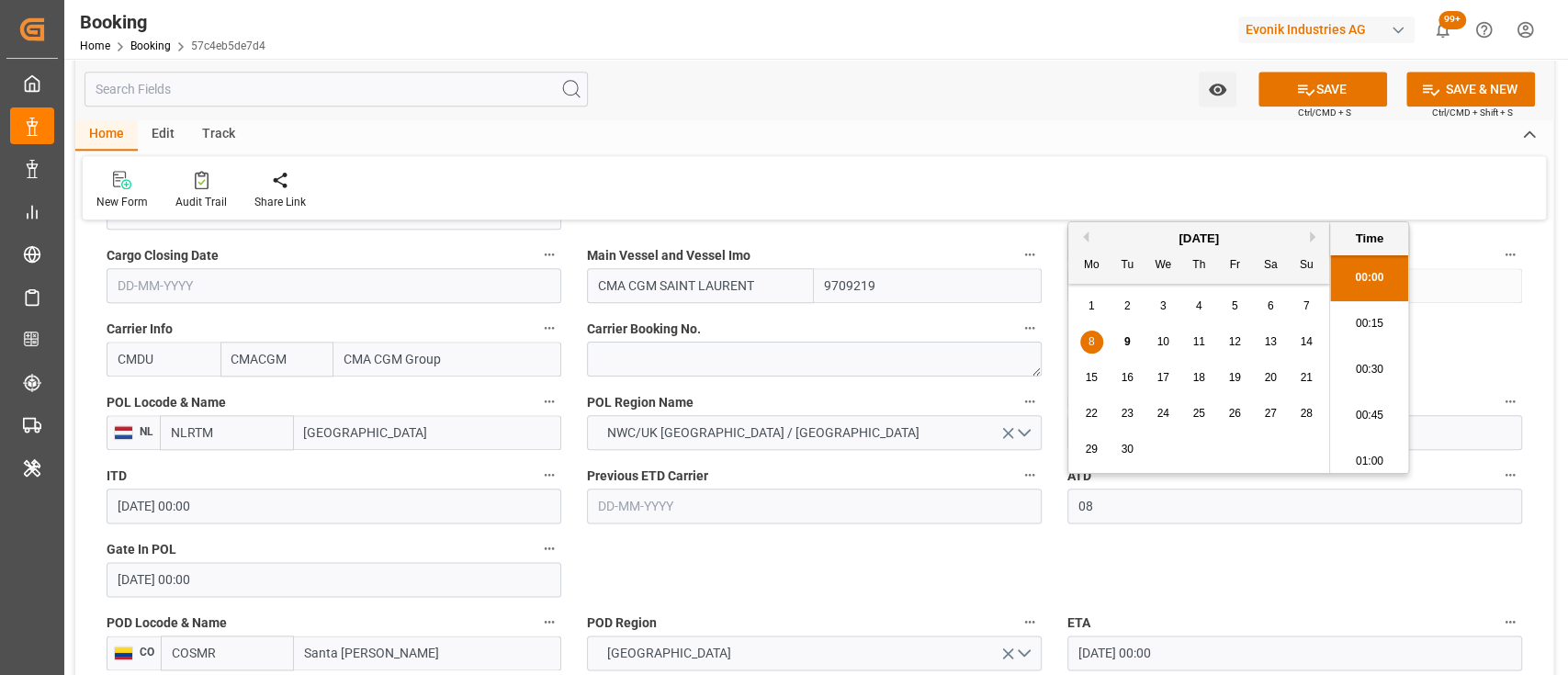
scroll to position [2714, 0]
type input "08-09-2025 00:00"
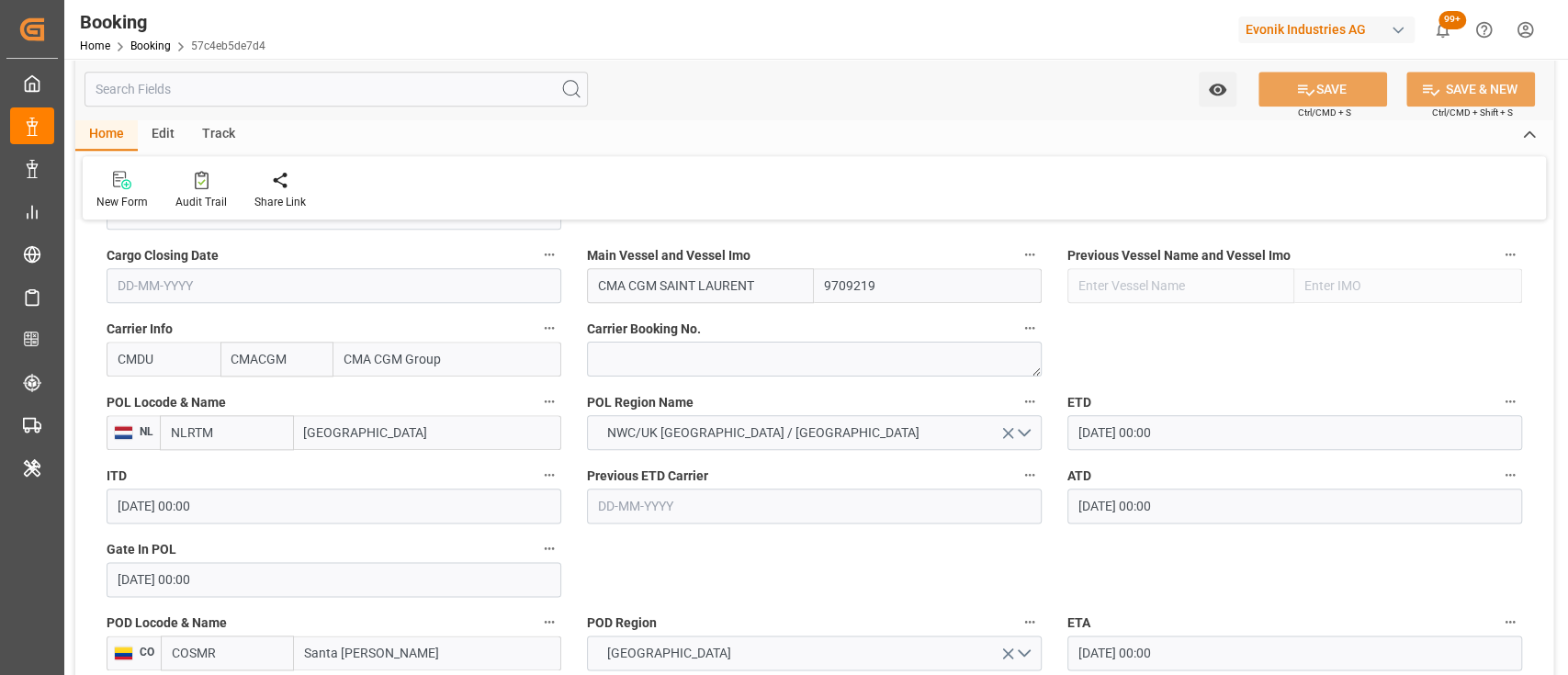
scroll to position [1640, 0]
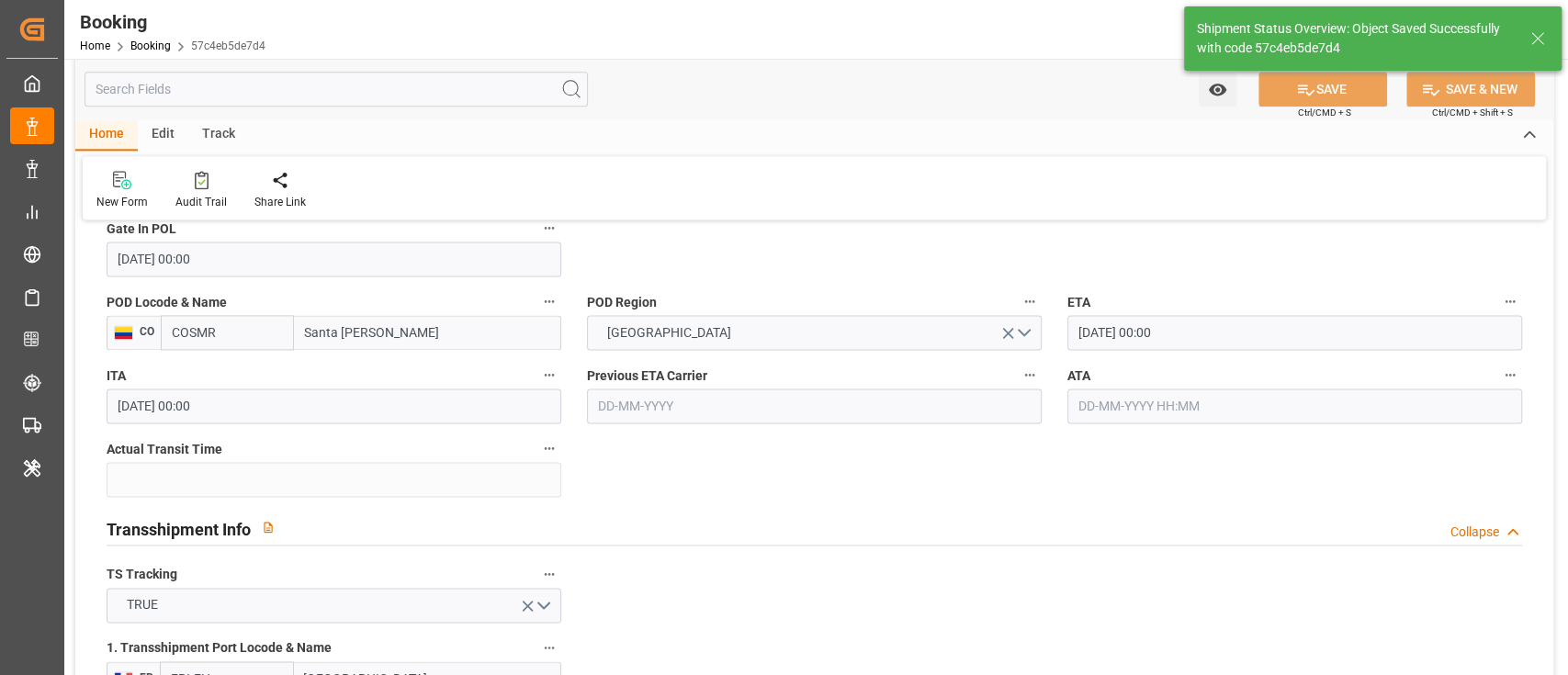
type textarea "[PERSON_NAME]"
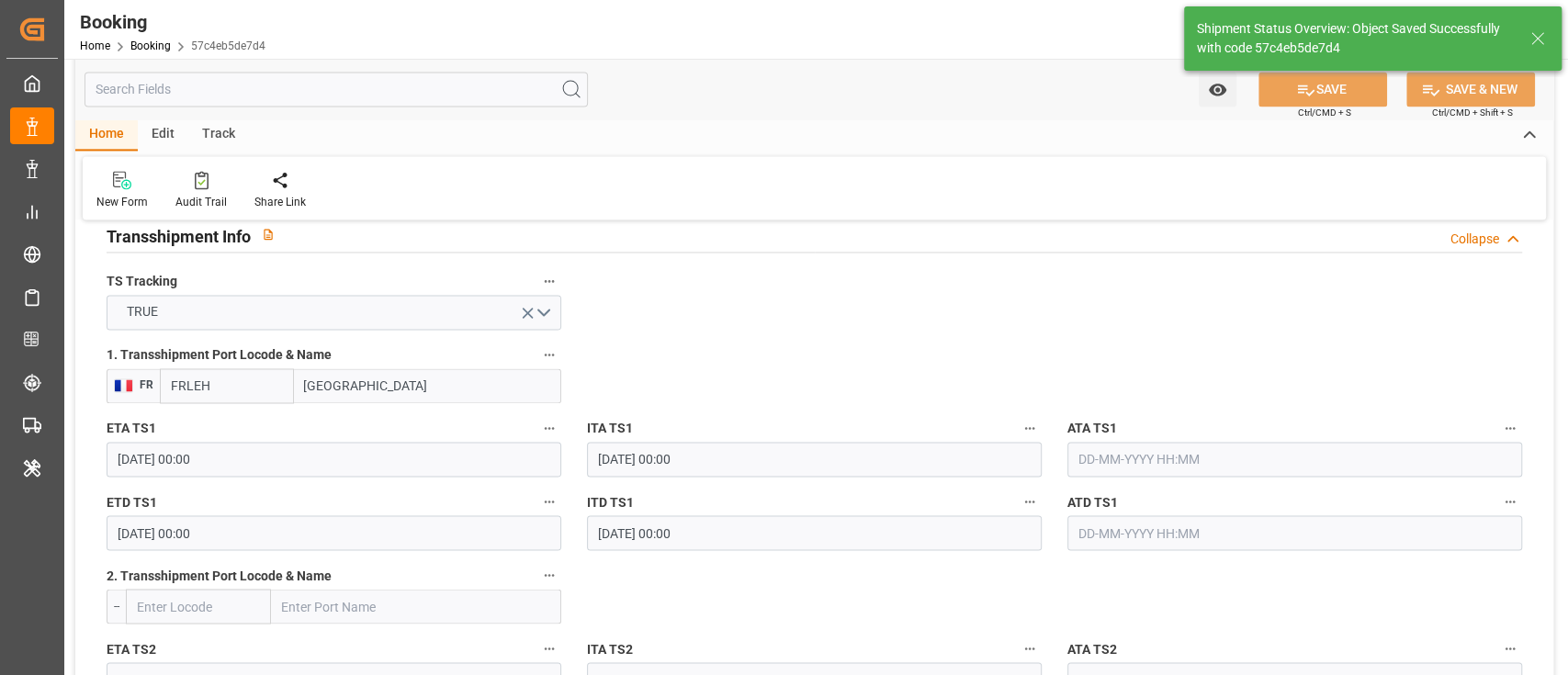
type input "09-09-2025 09:56"
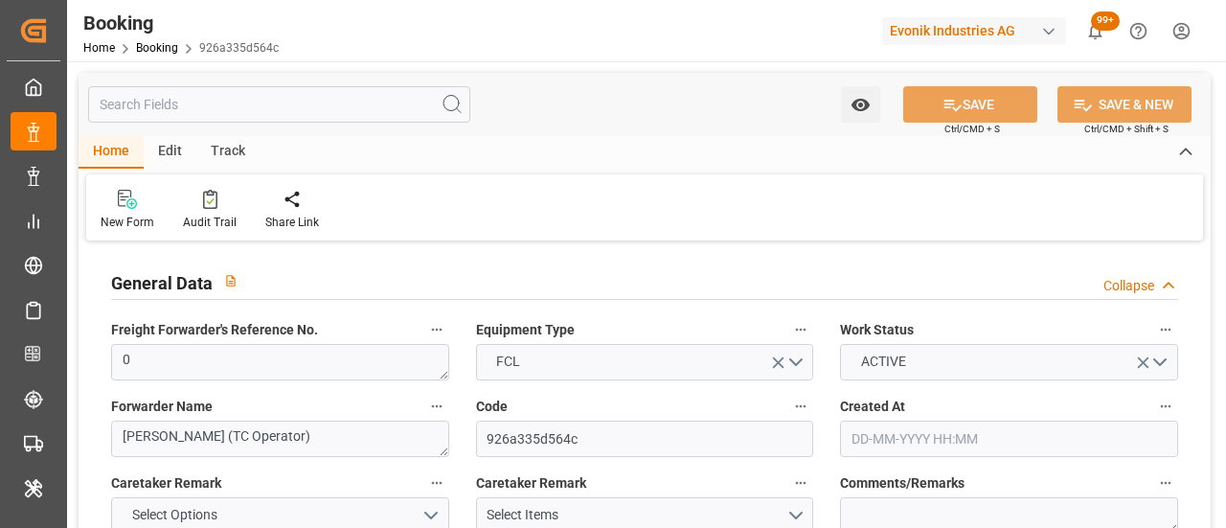
type input "7001255012"
type input "9709219"
type input "CMACGM"
type input "CMA CGM Group"
type input "NLRTM"
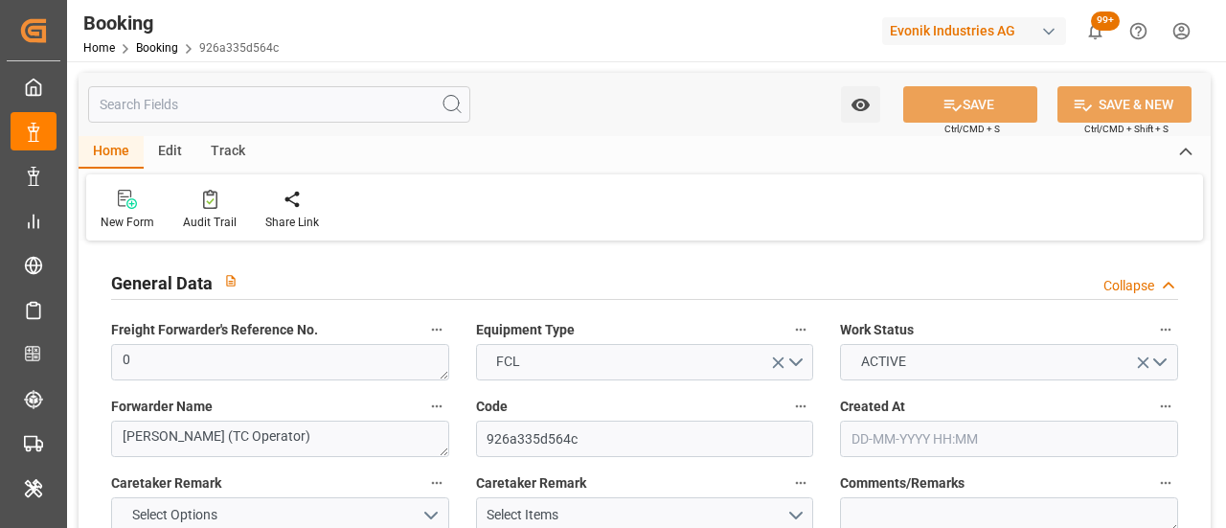
type input "COSMR"
type input "FRLEH"
type input "0"
type input "[DATE] 12:37"
type input "[DATE]"
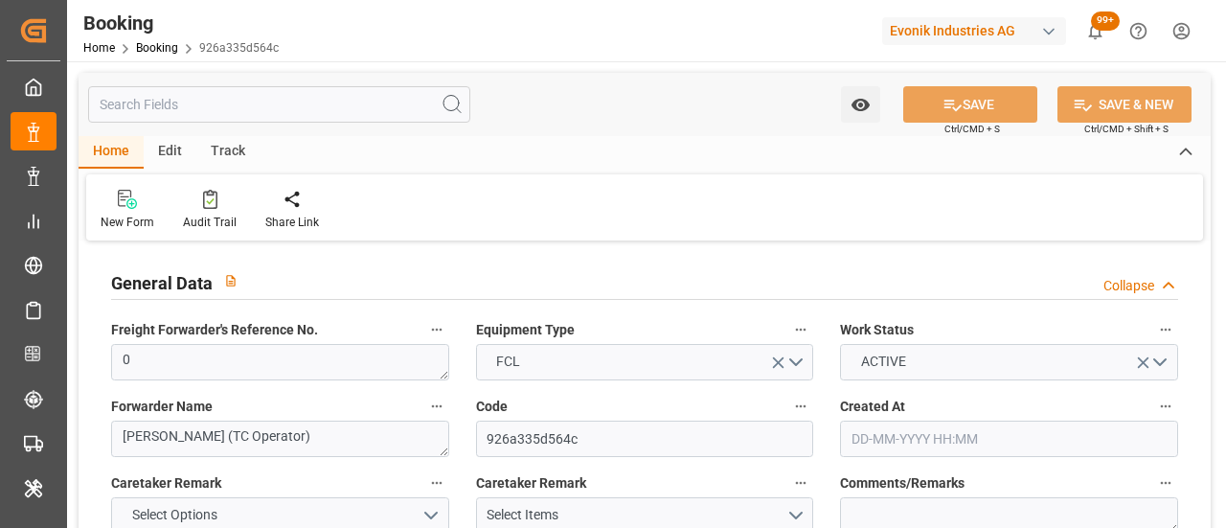
type input "[DATE]"
type input "[DATE] 00:00"
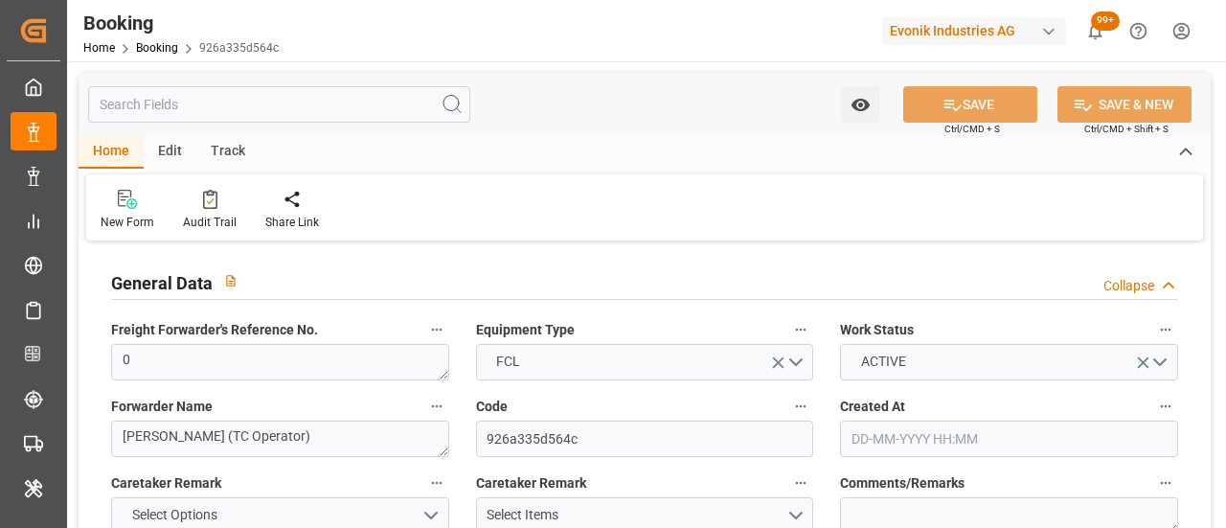
type input "[DATE] 00:00"
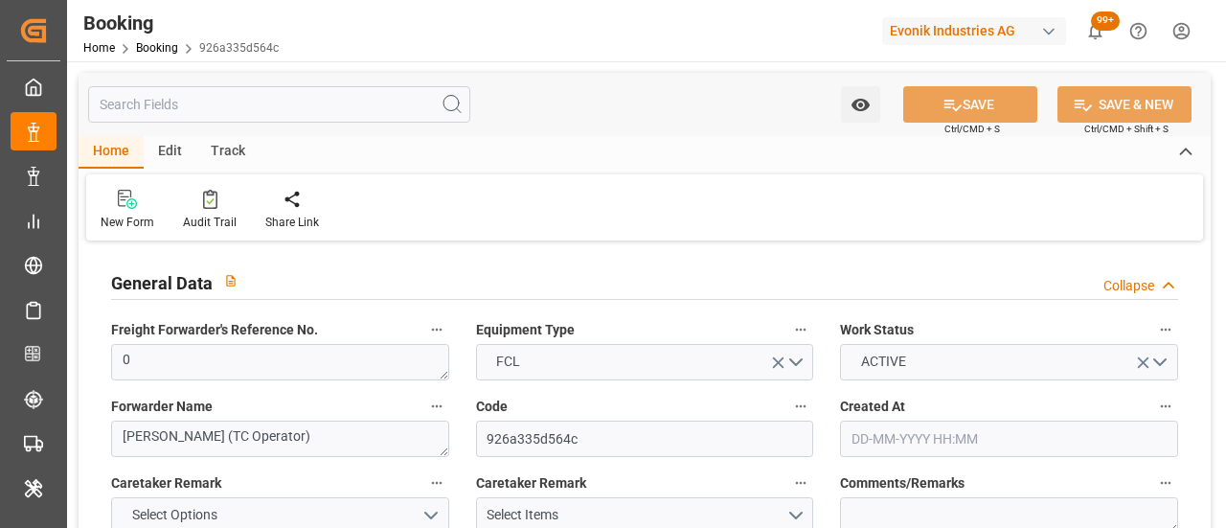
type input "[DATE] 00:00"
type input "[DATE]"
type input "[DATE] 08:59"
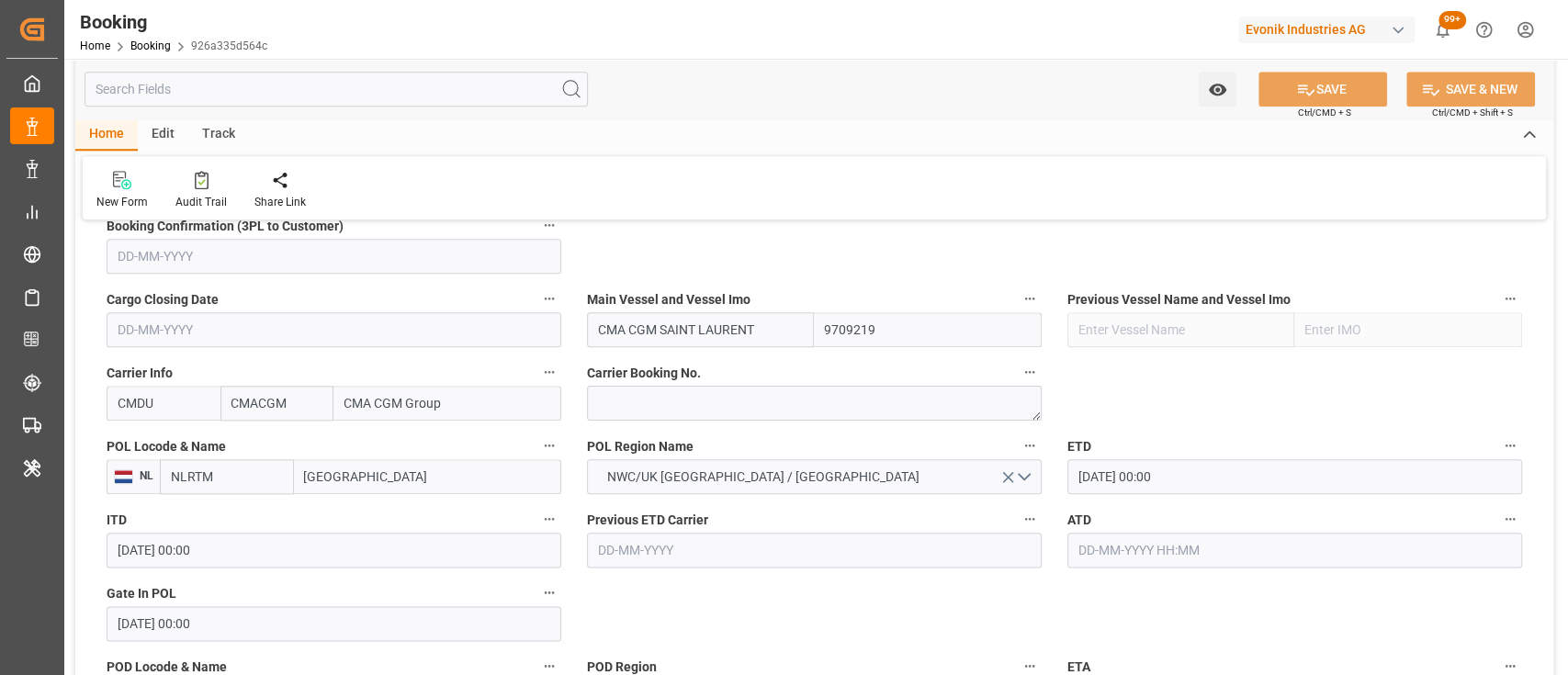
scroll to position [1451, 0]
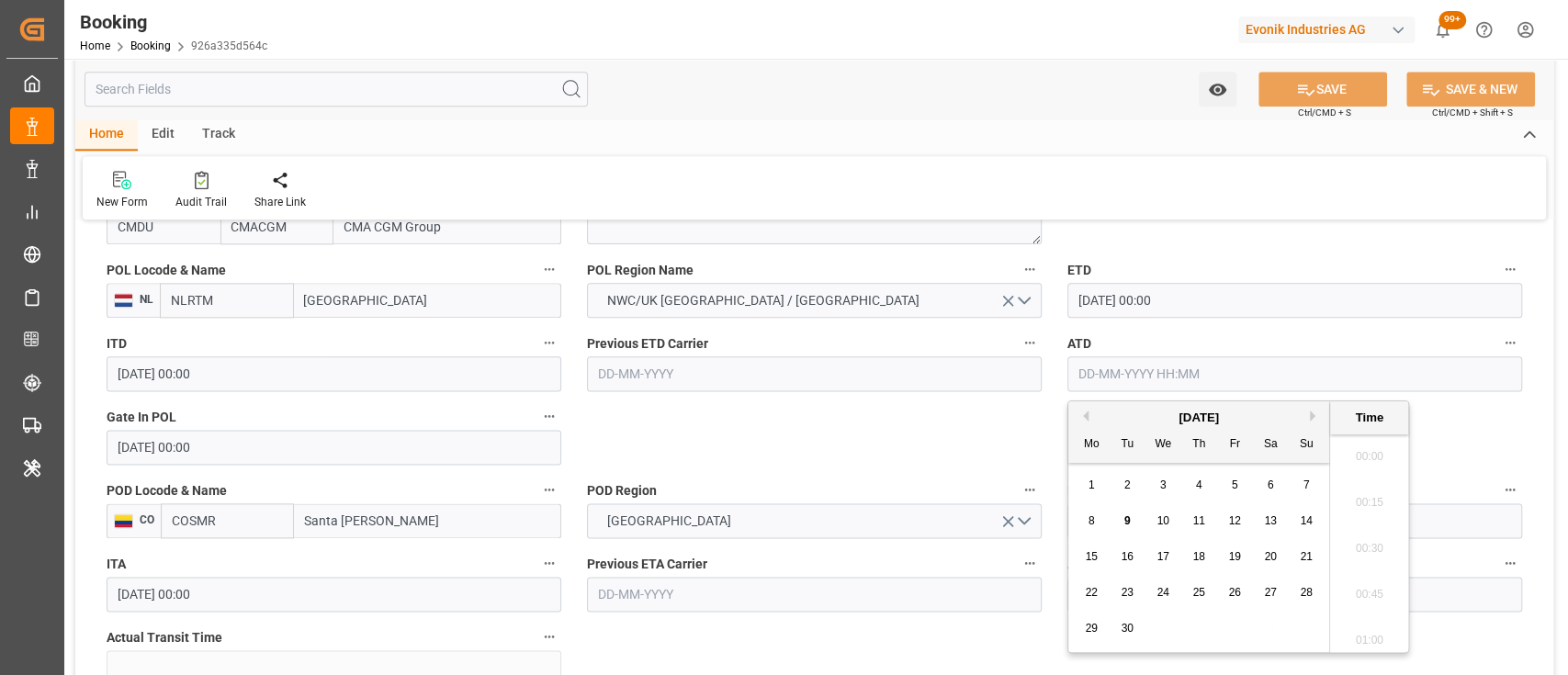
click at [1175, 385] on input "text" at bounding box center [1295, 374] width 455 height 35
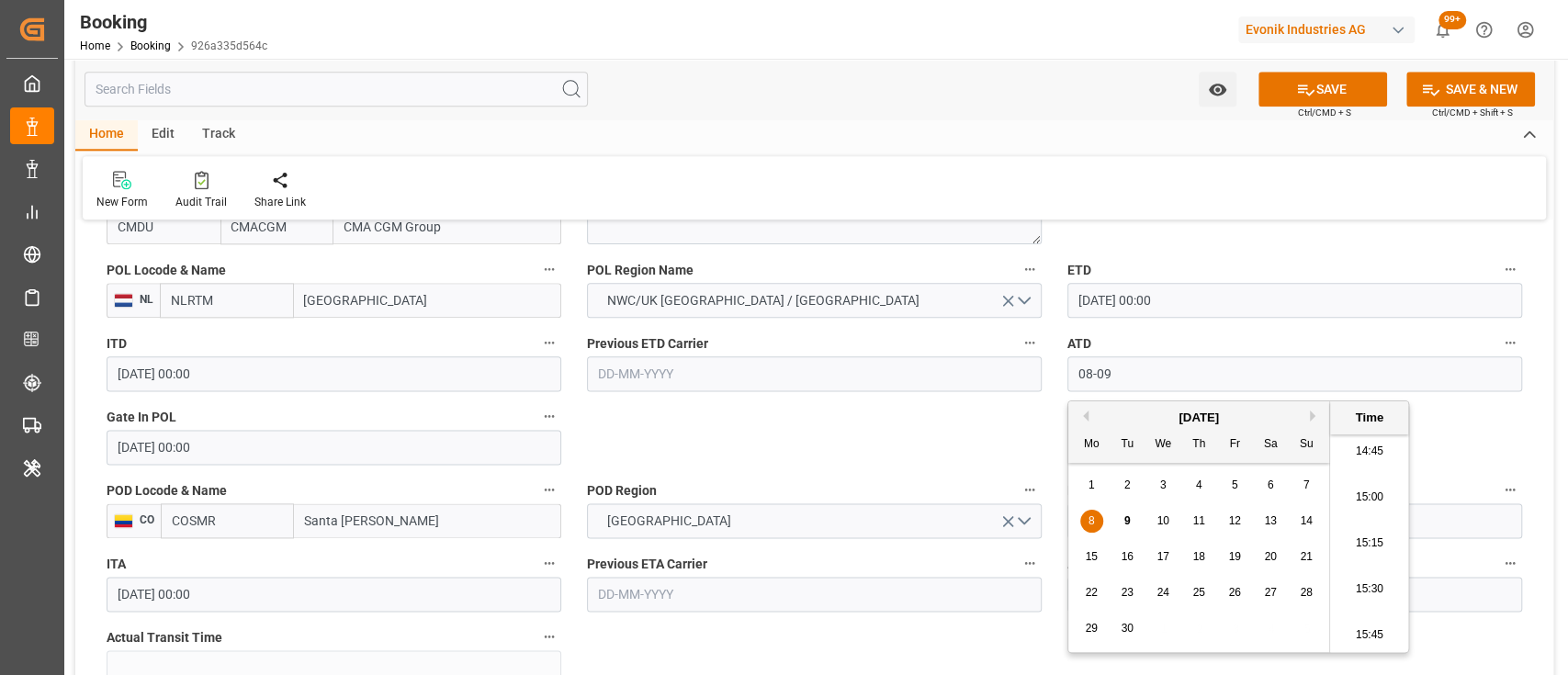
type input "[DATE] 00:00"
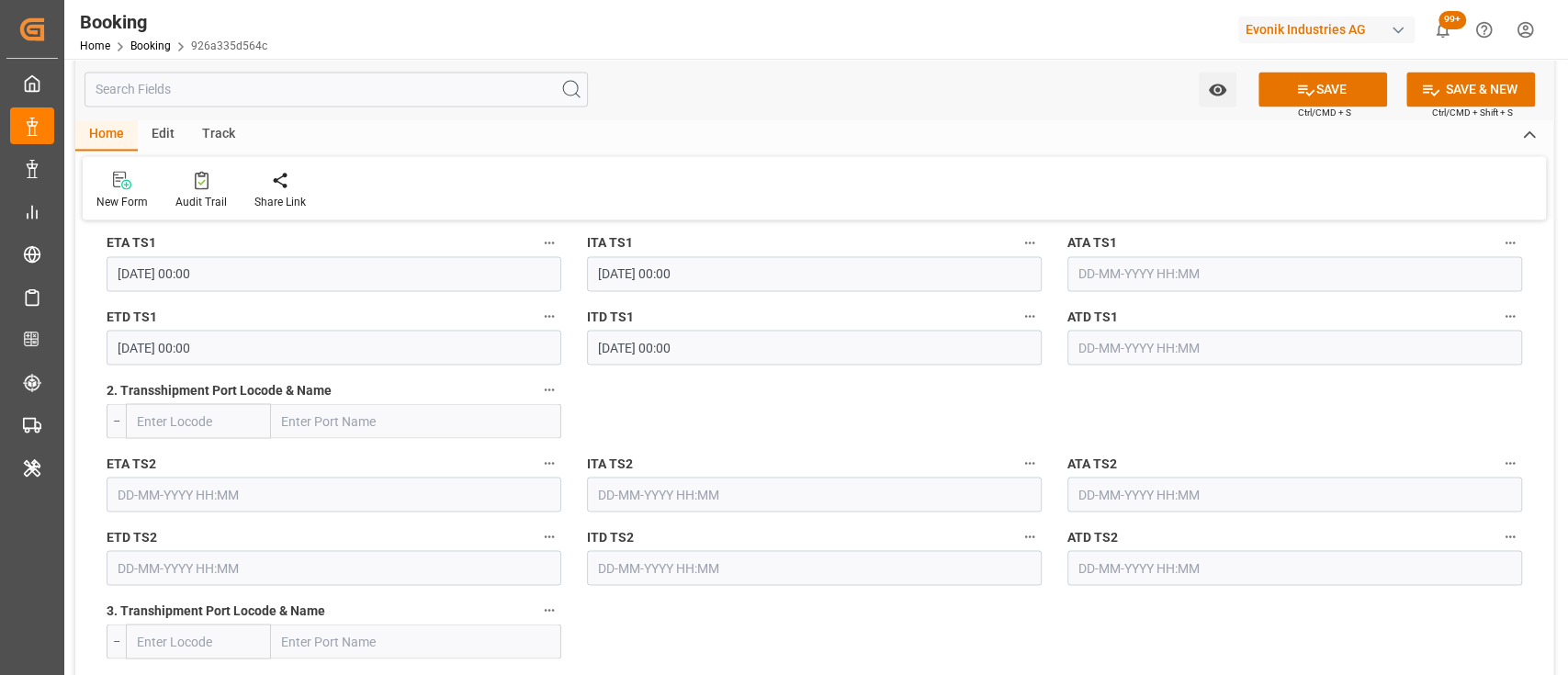
scroll to position [2120, 0]
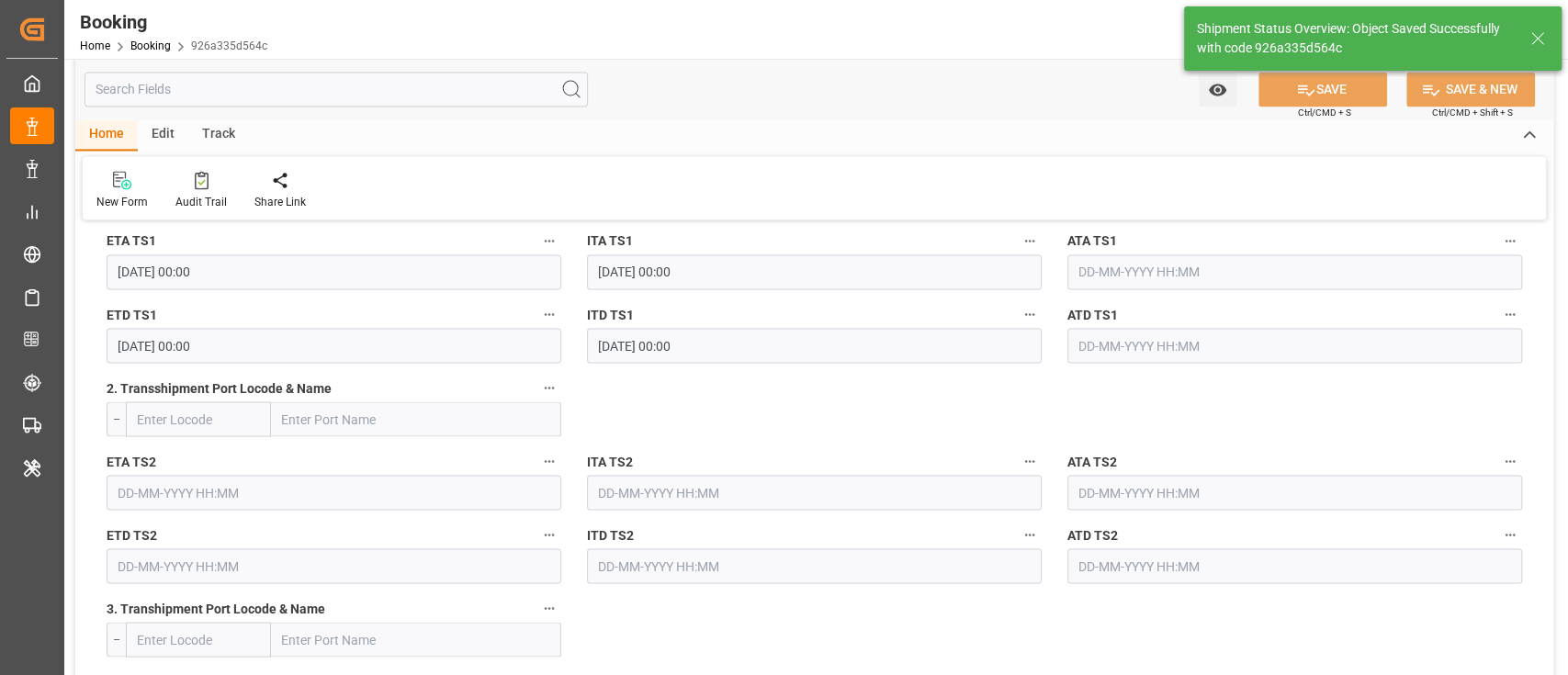
type textarea "[PERSON_NAME]"
type input "[DATE] 09:56"
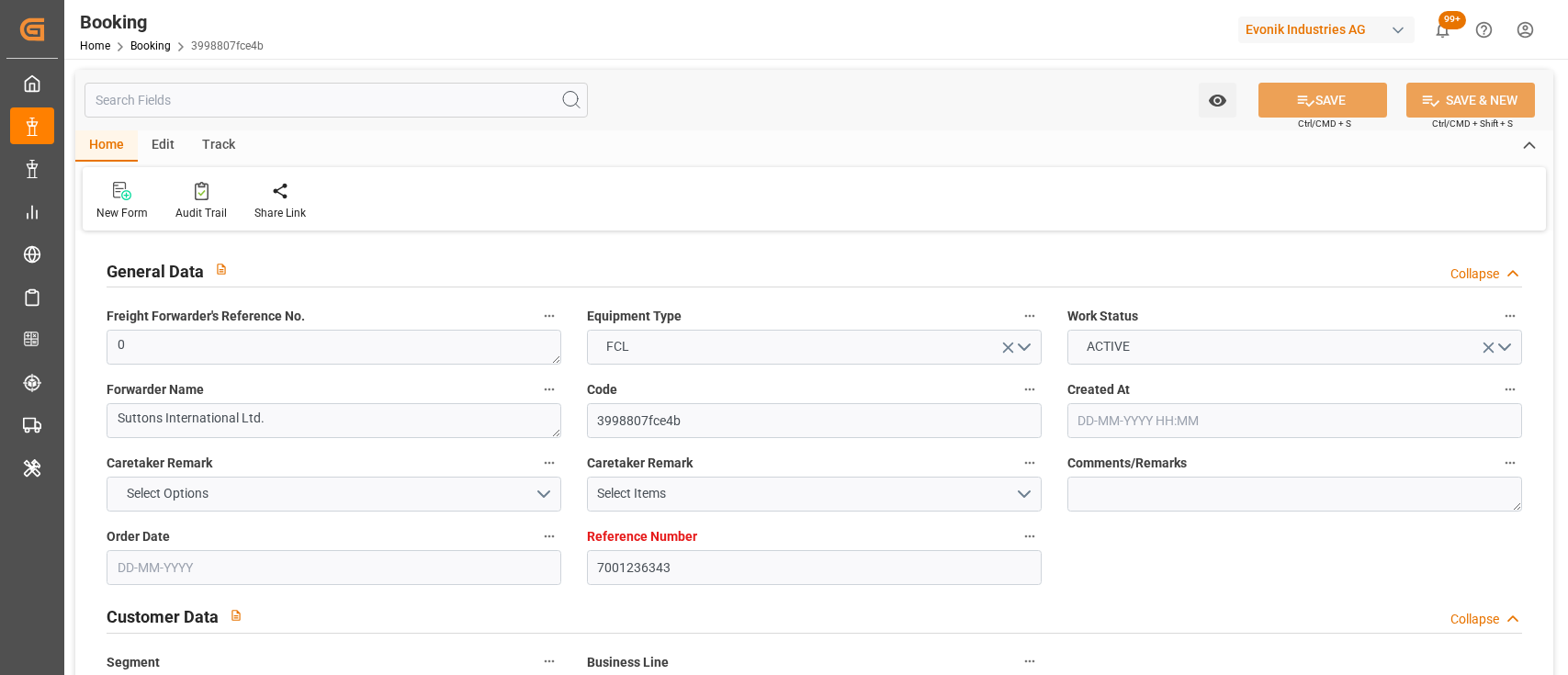
type input "[DATE] 13:06"
type input "[DATE]"
type input "[DATE] 00:00"
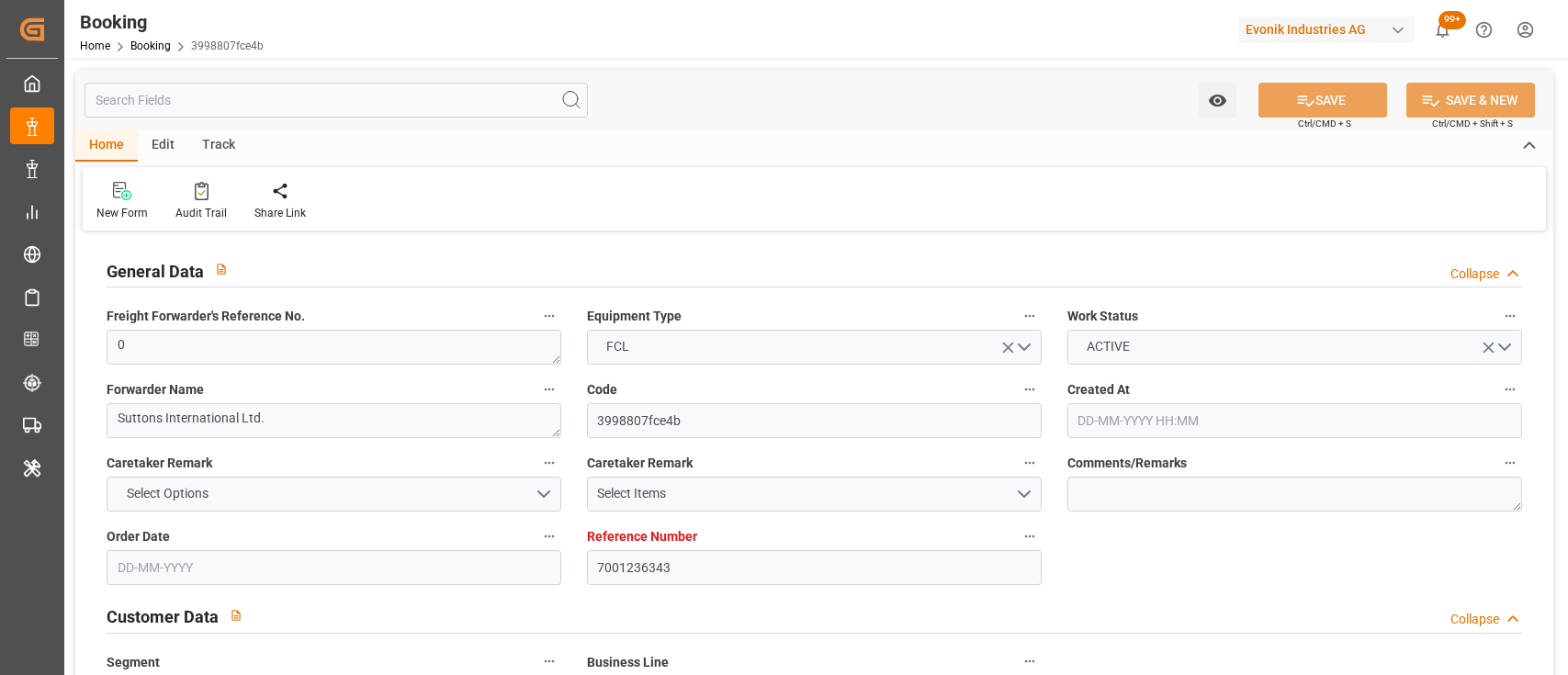
type input "[DATE] 00:00"
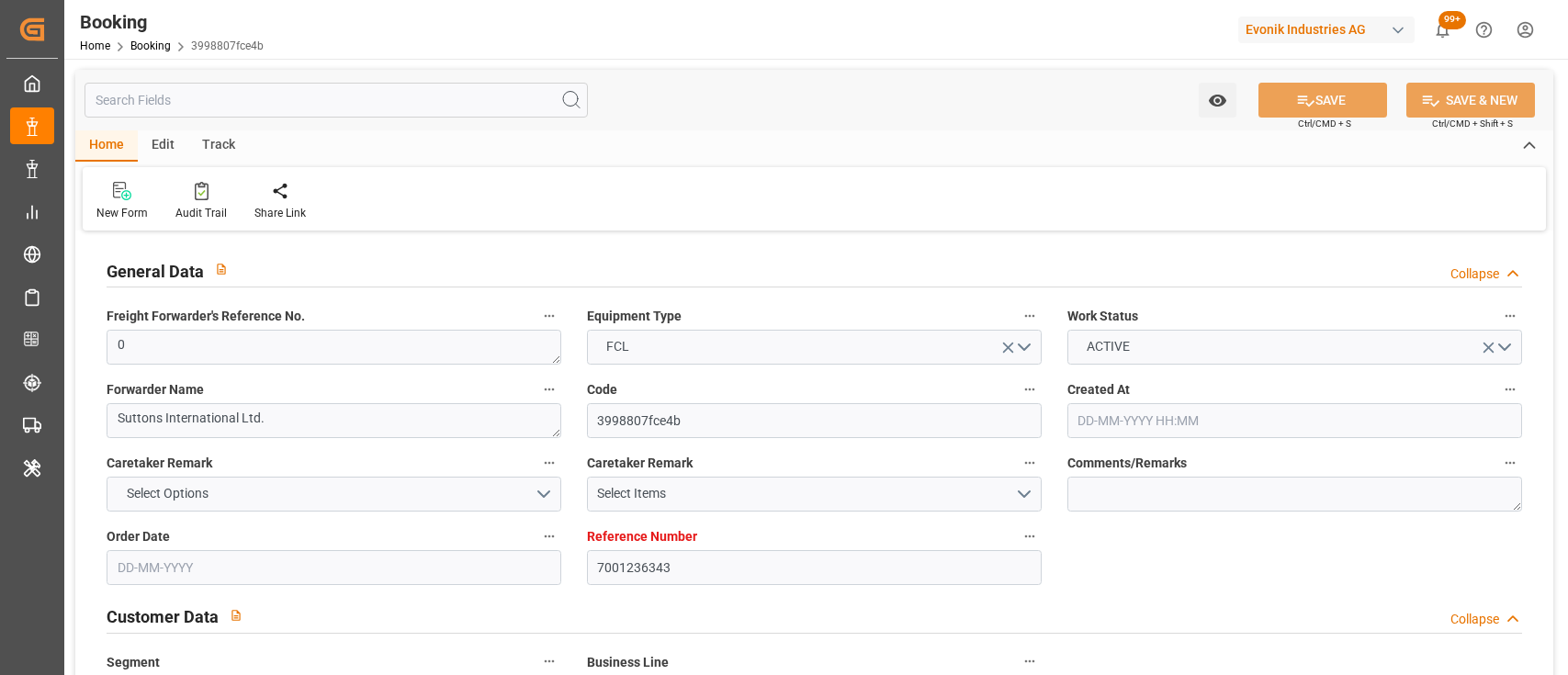
type input "[DATE]"
type input "[DATE] 06:52"
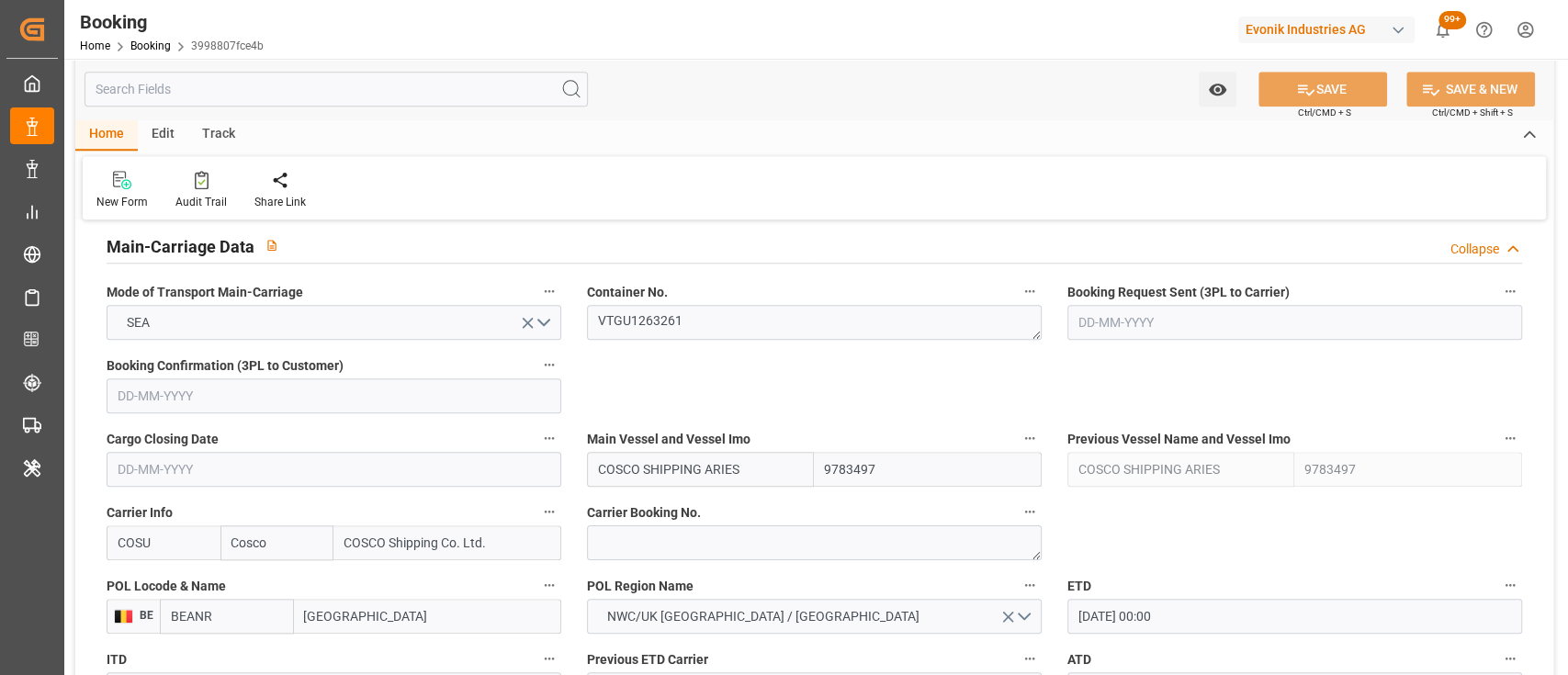
scroll to position [1138, 0]
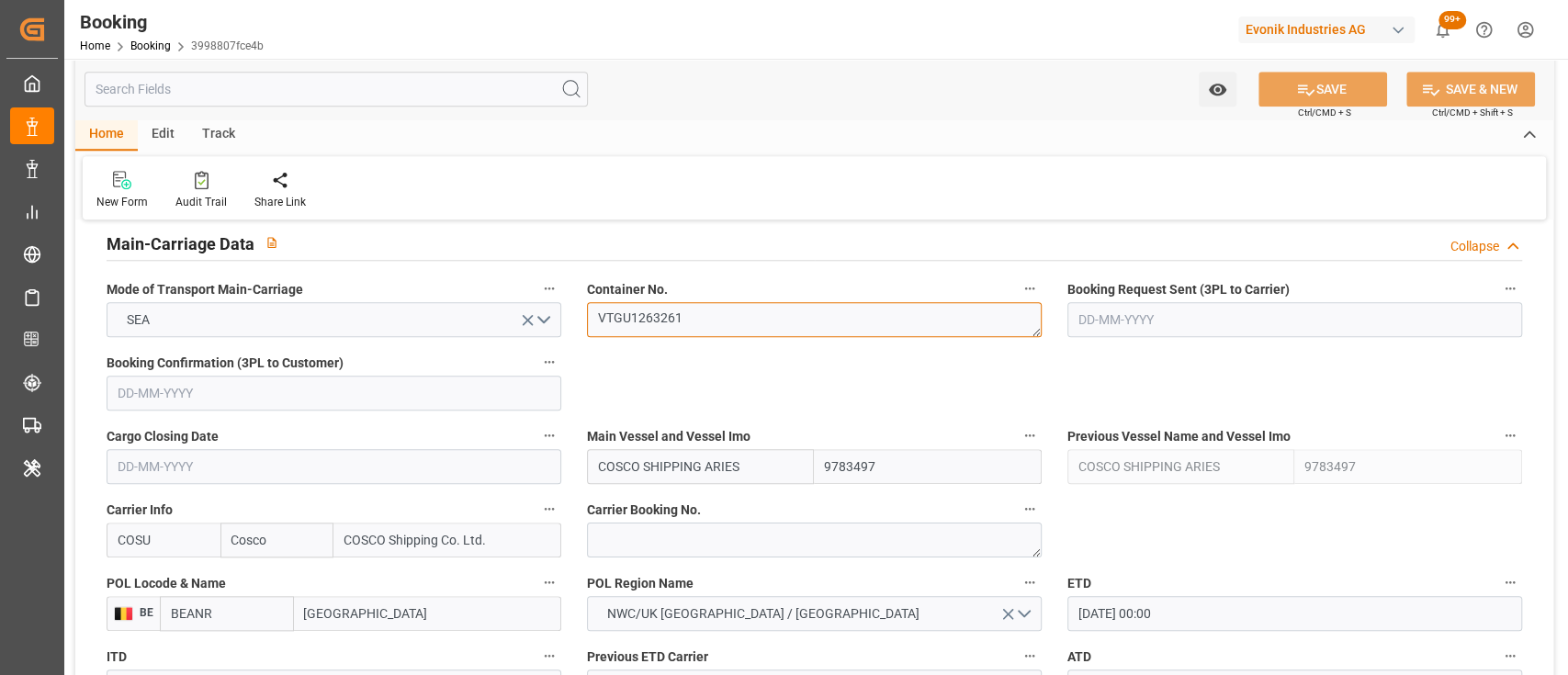
click at [664, 319] on textarea "VTGU1263261" at bounding box center [814, 319] width 455 height 35
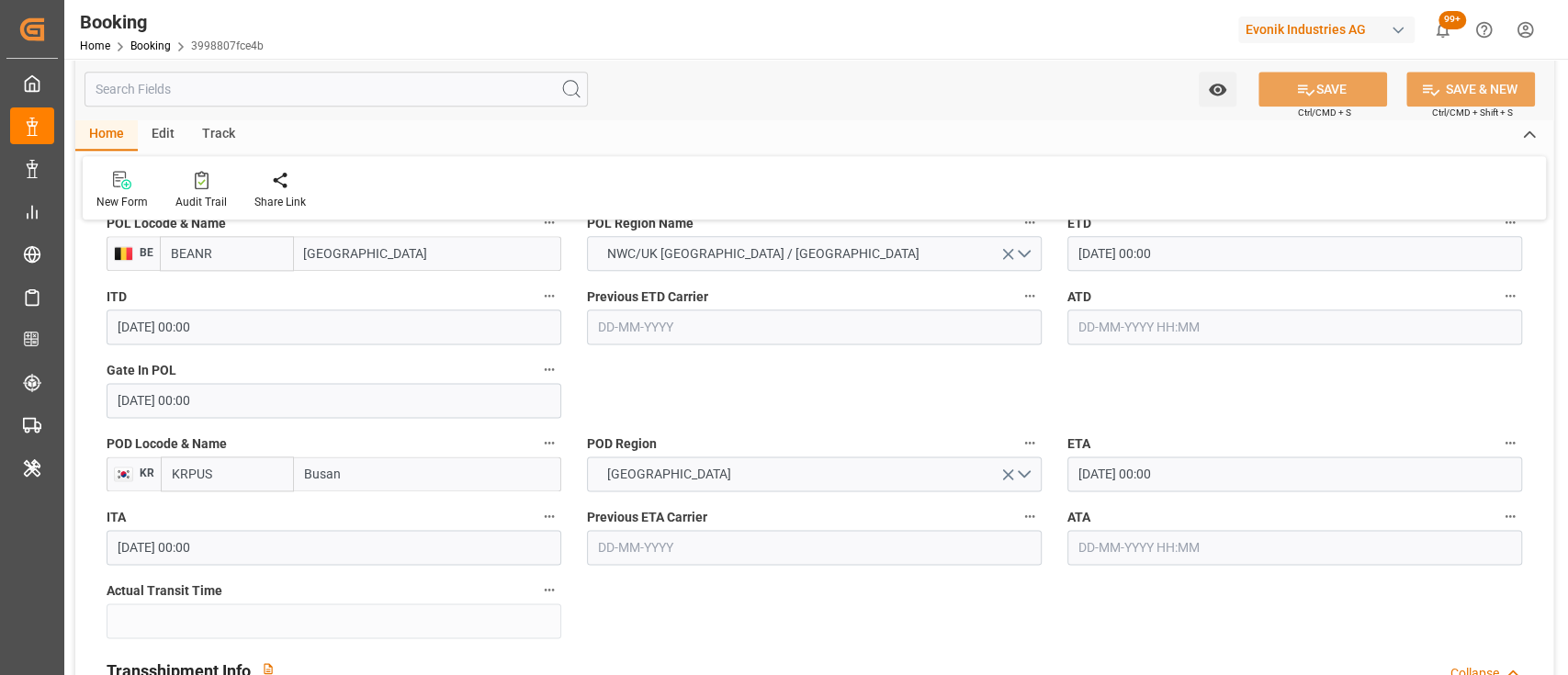
scroll to position [1496, 0]
click at [1078, 467] on input "[DATE] 00:00" at bounding box center [1295, 476] width 455 height 35
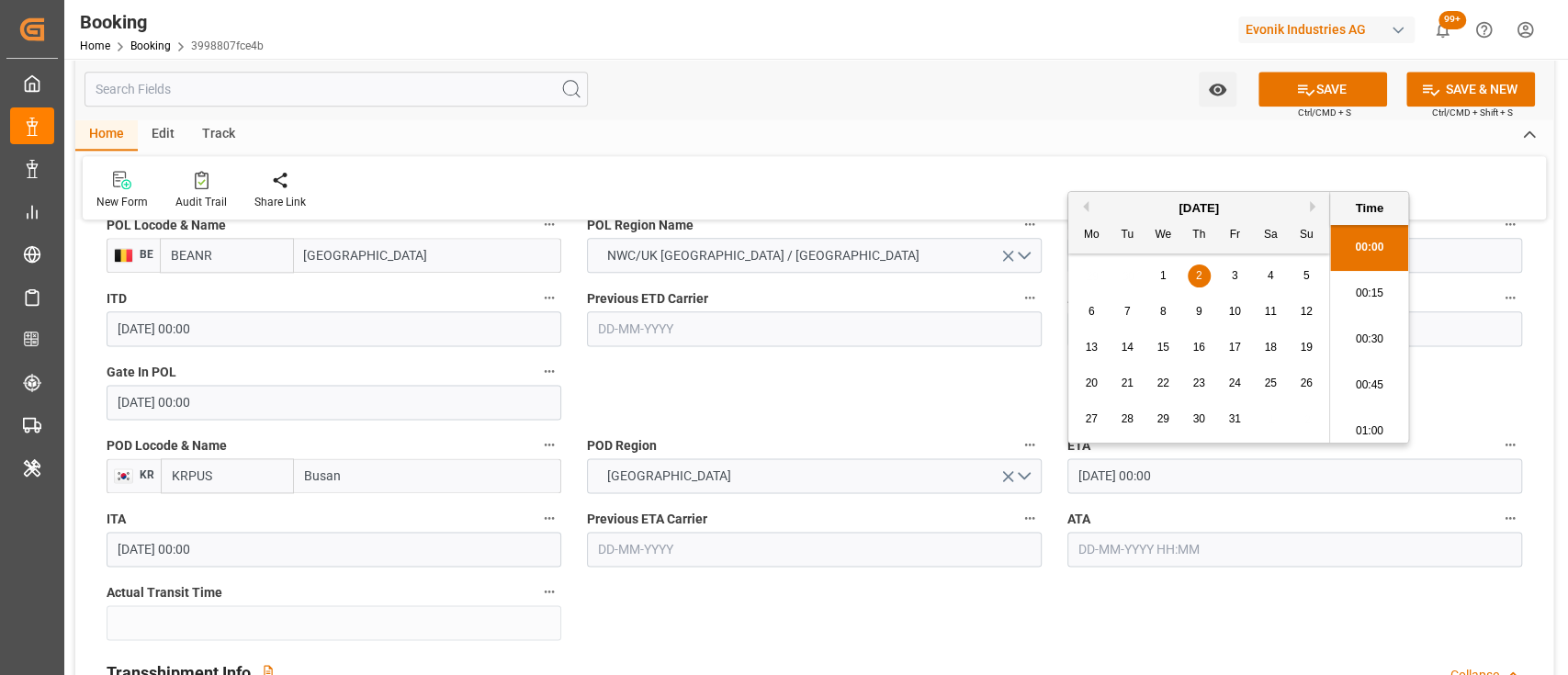
type input "[DATE] 00:00"
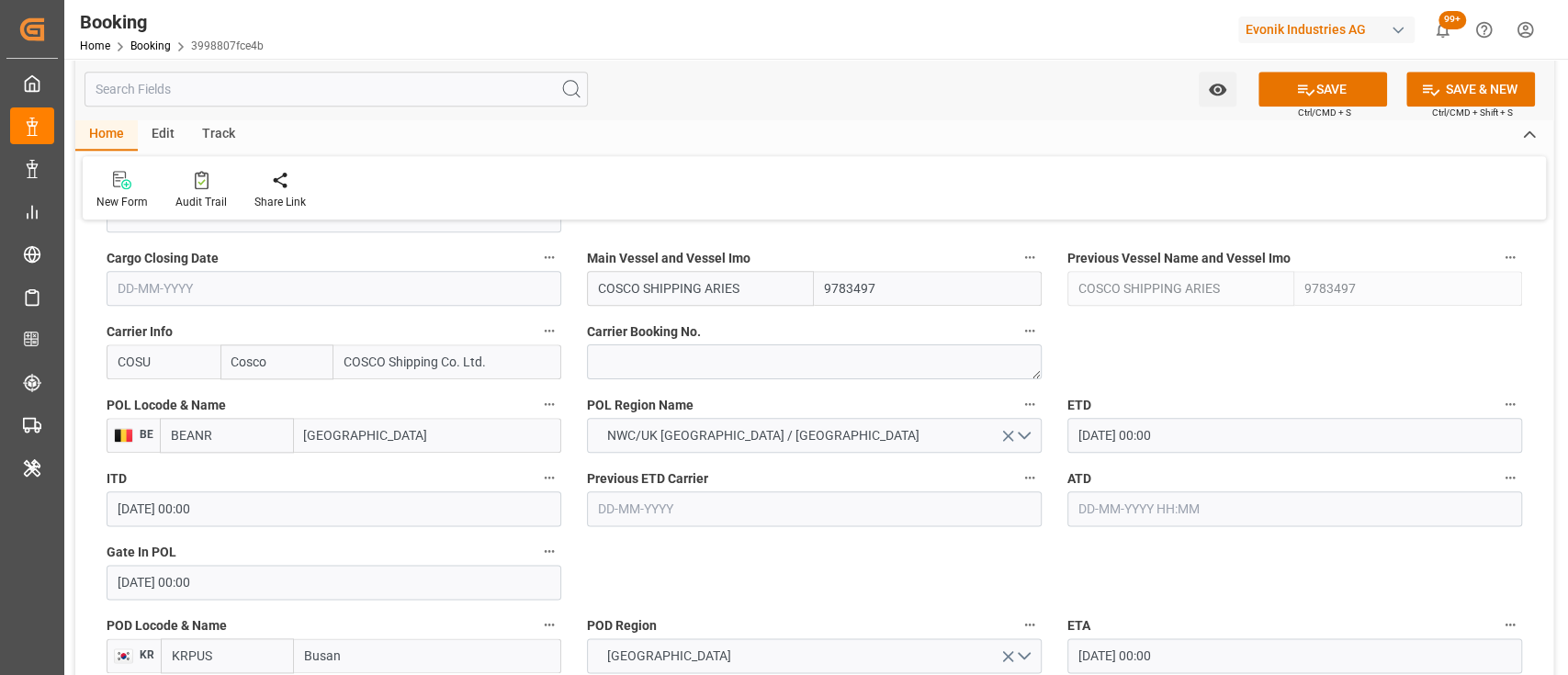
scroll to position [1286, 0]
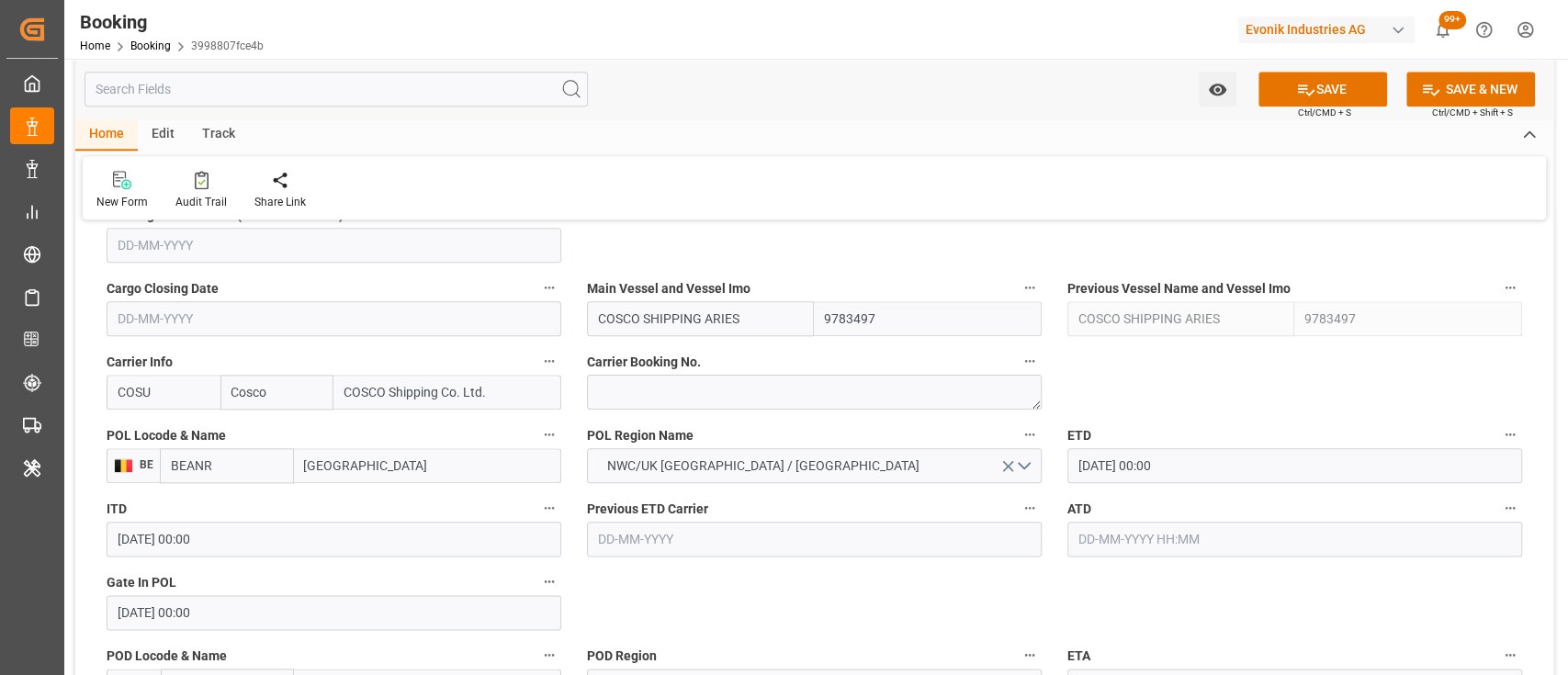
click at [803, 148] on div "Home Edit Track" at bounding box center [814, 135] width 1478 height 32
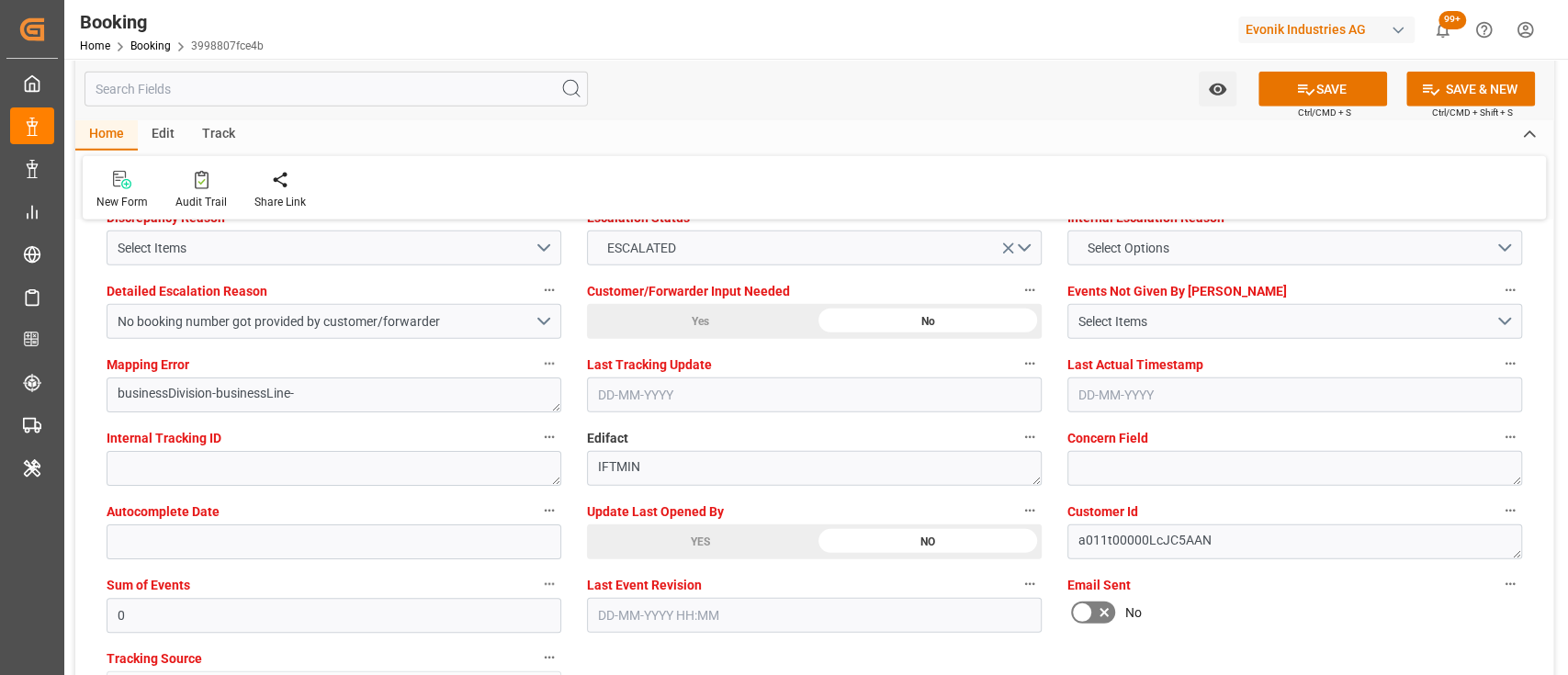
scroll to position [3475, 0]
click at [667, 538] on div "YES" at bounding box center [700, 541] width 227 height 35
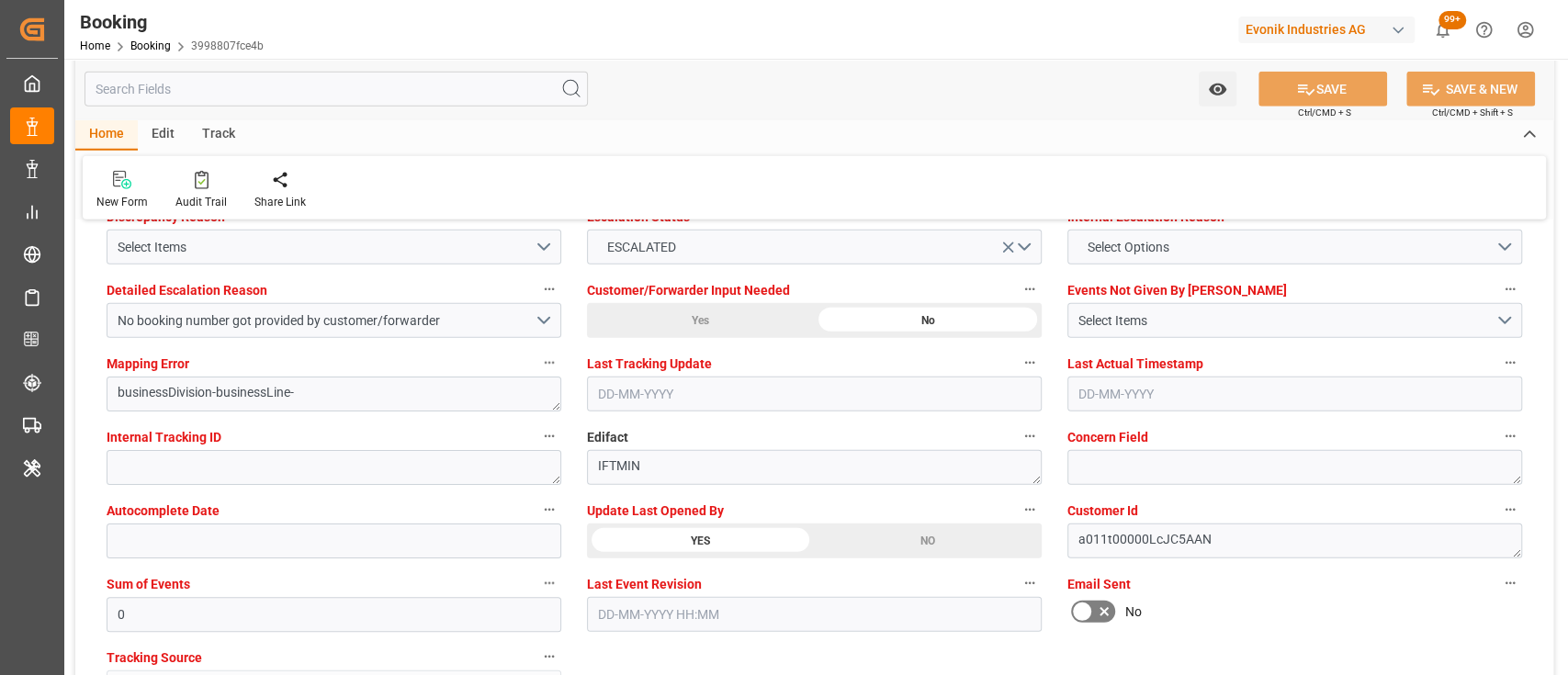
type textarea "[PERSON_NAME]"
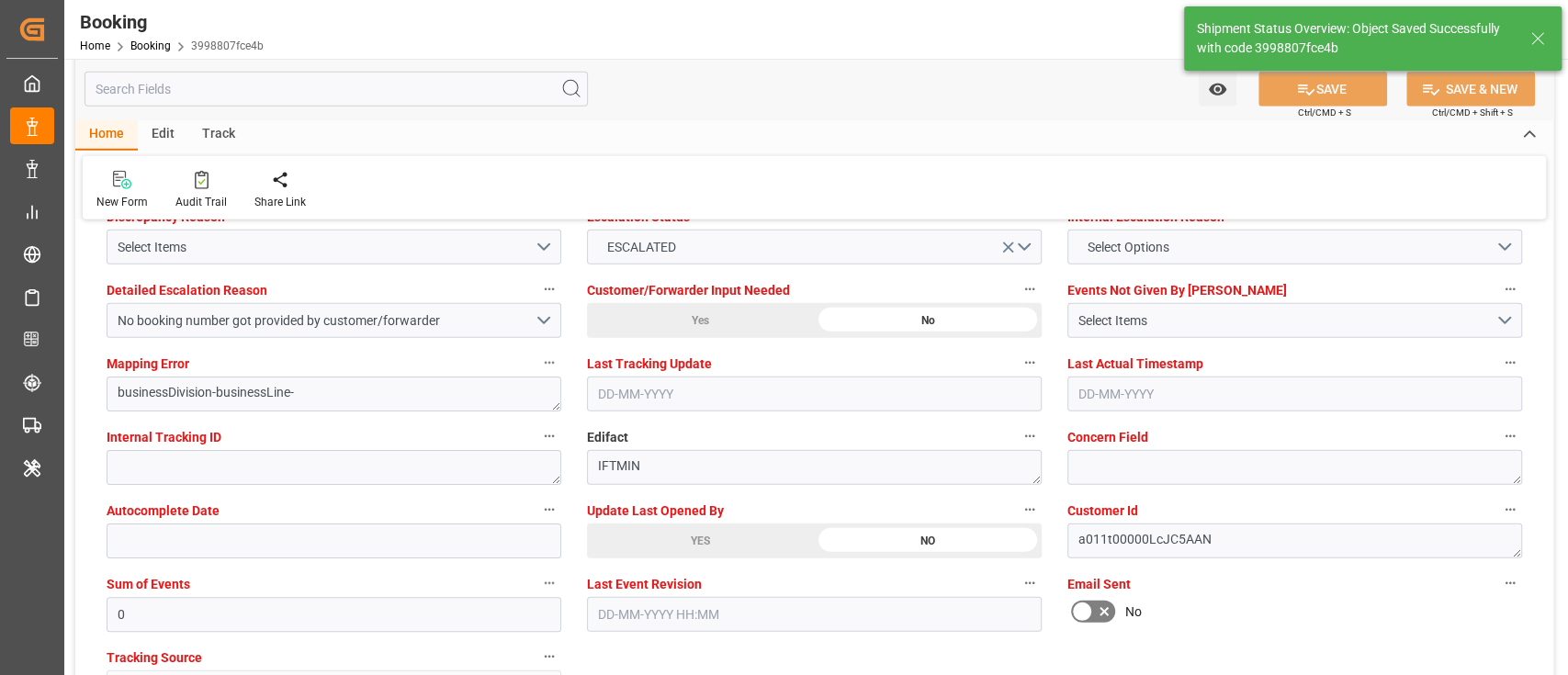
scroll to position [3086, 0]
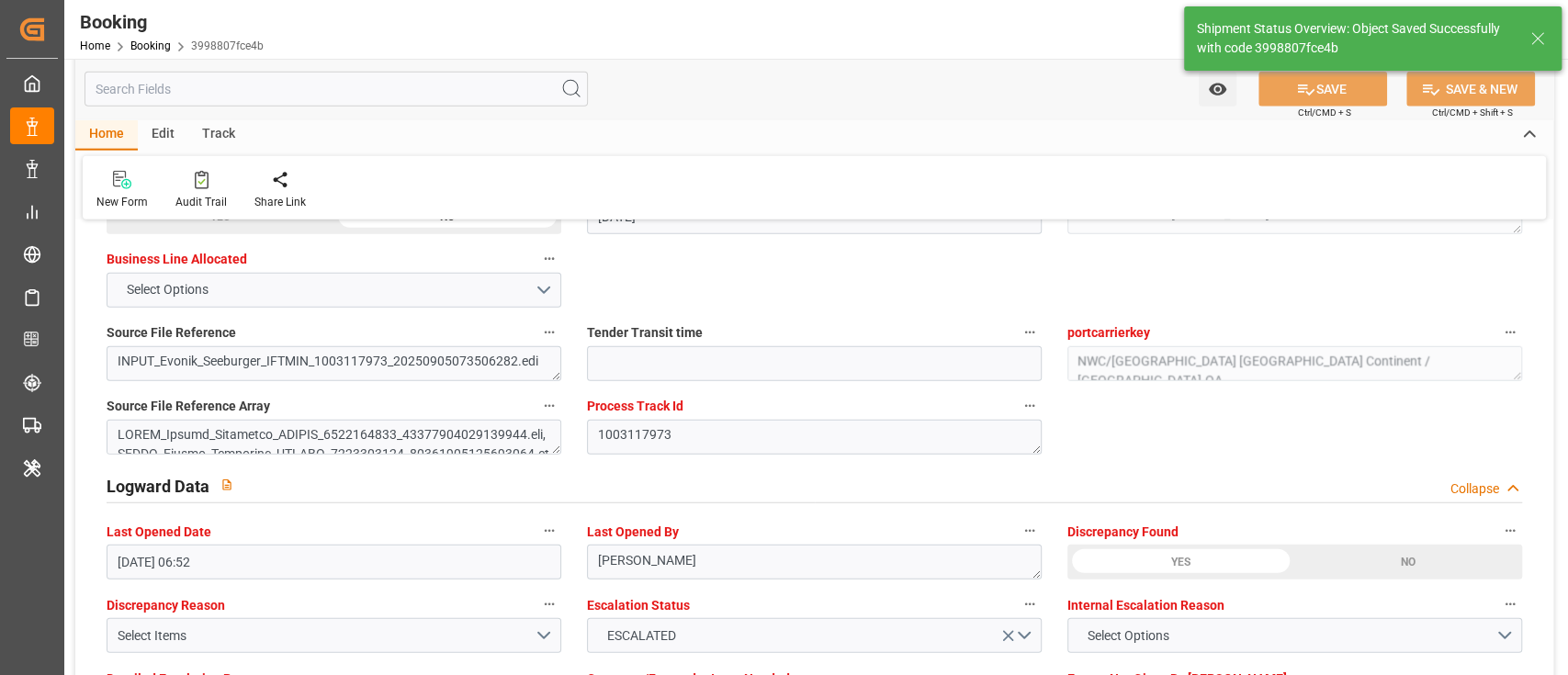
type input "[DATE] 10:02"
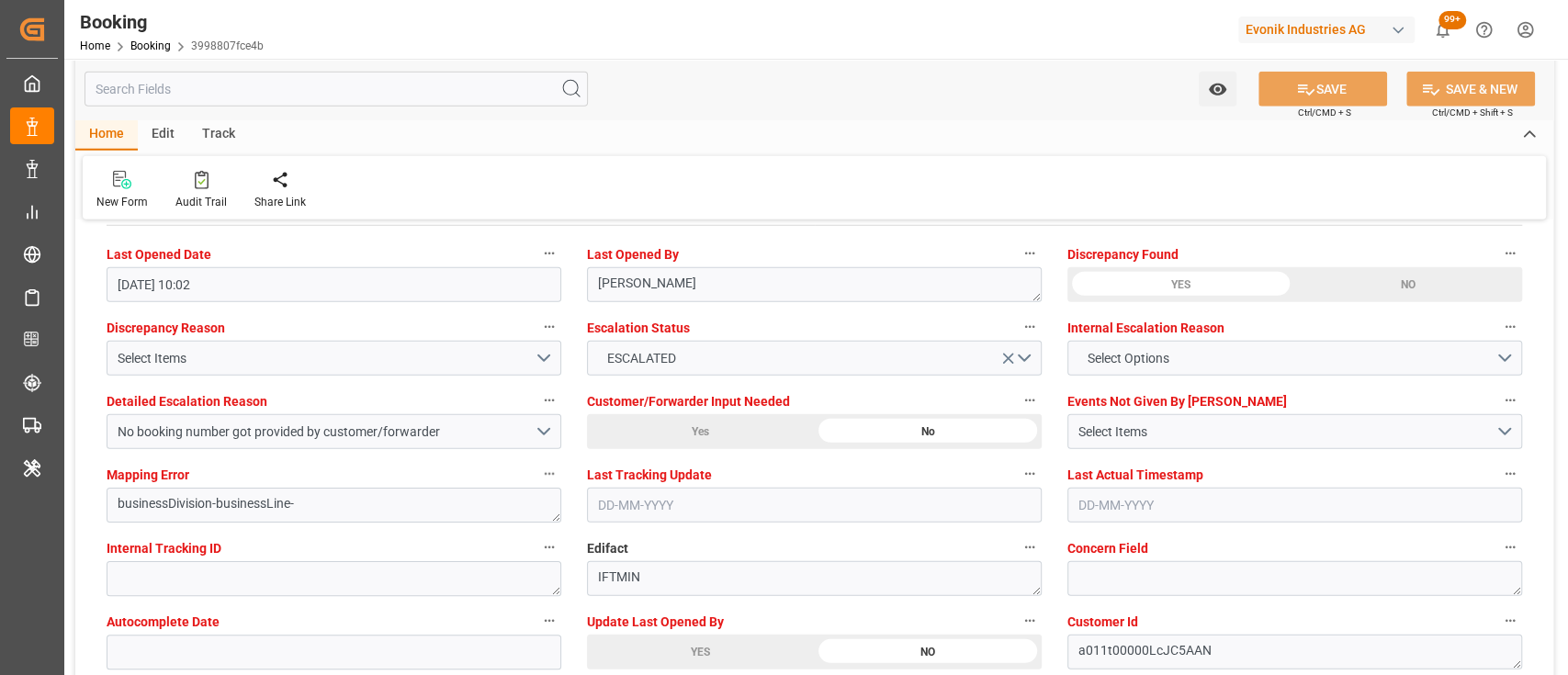
scroll to position [3398, 0]
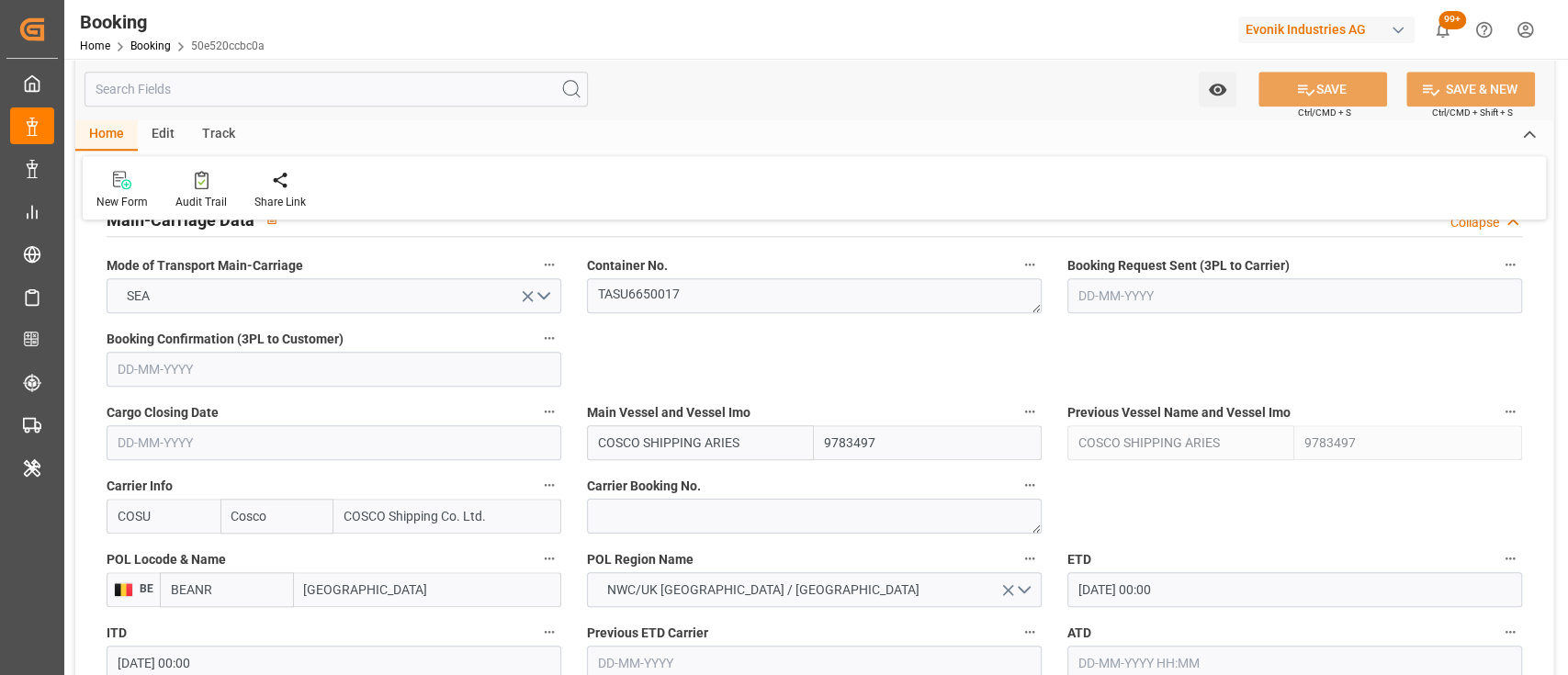
scroll to position [1172, 0]
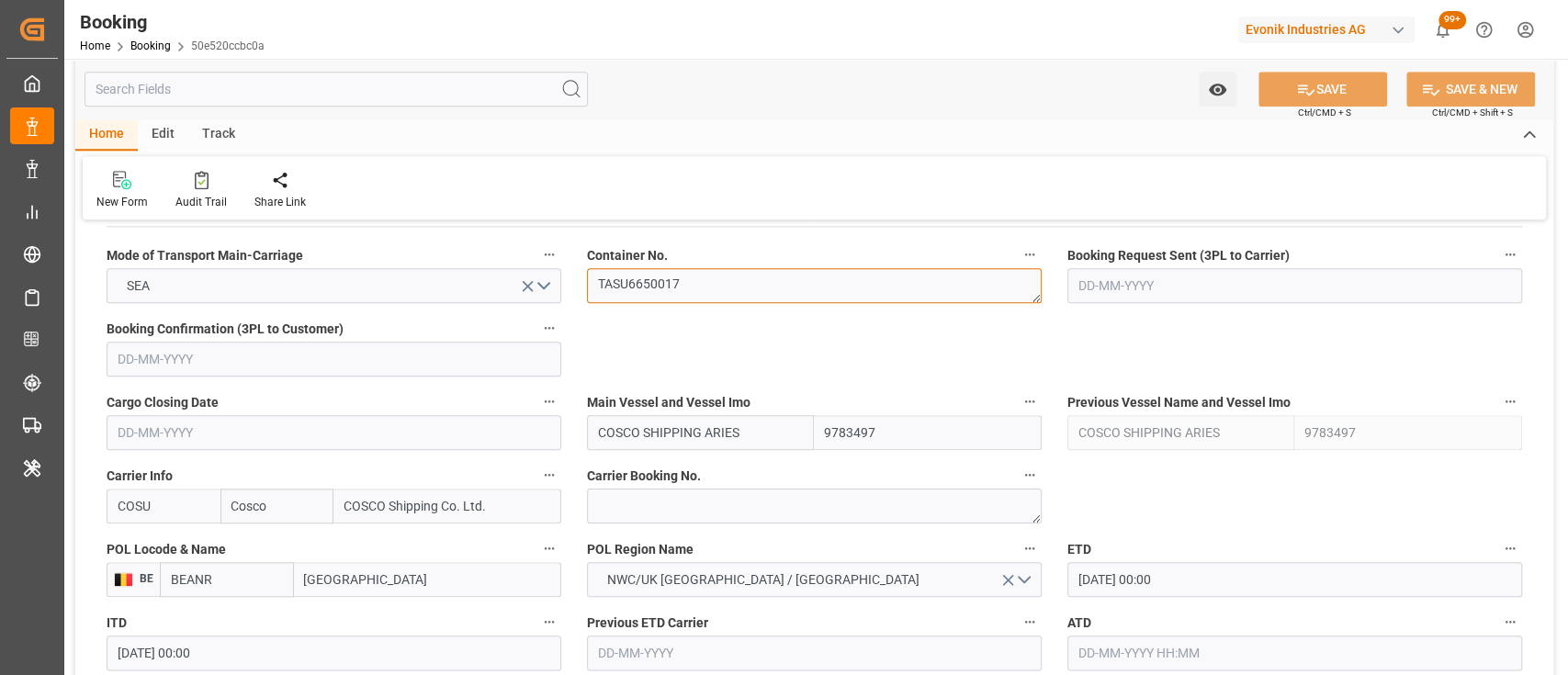
click at [626, 289] on textarea "TASU6650017" at bounding box center [814, 286] width 455 height 35
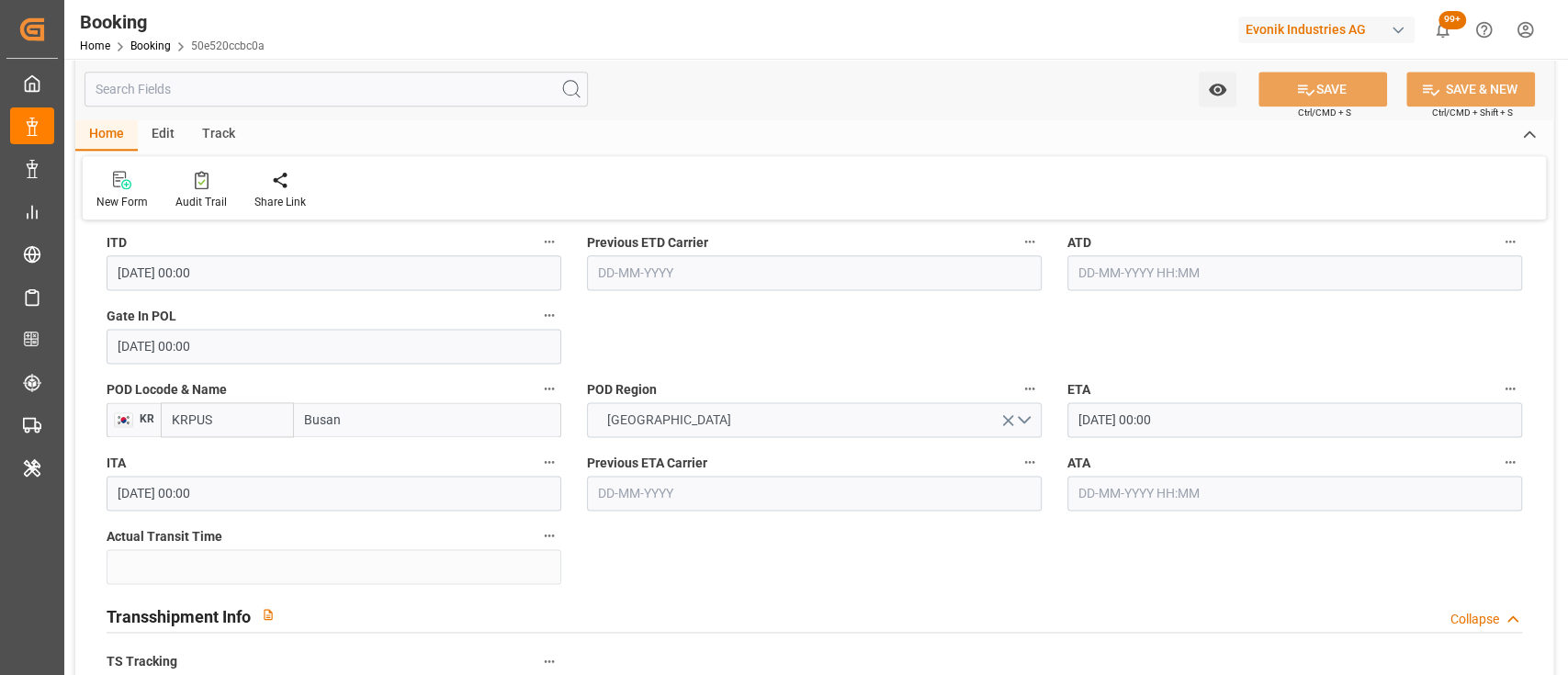
scroll to position [1555, 0]
click at [1088, 415] on input "[DATE] 00:00" at bounding box center [1295, 417] width 455 height 35
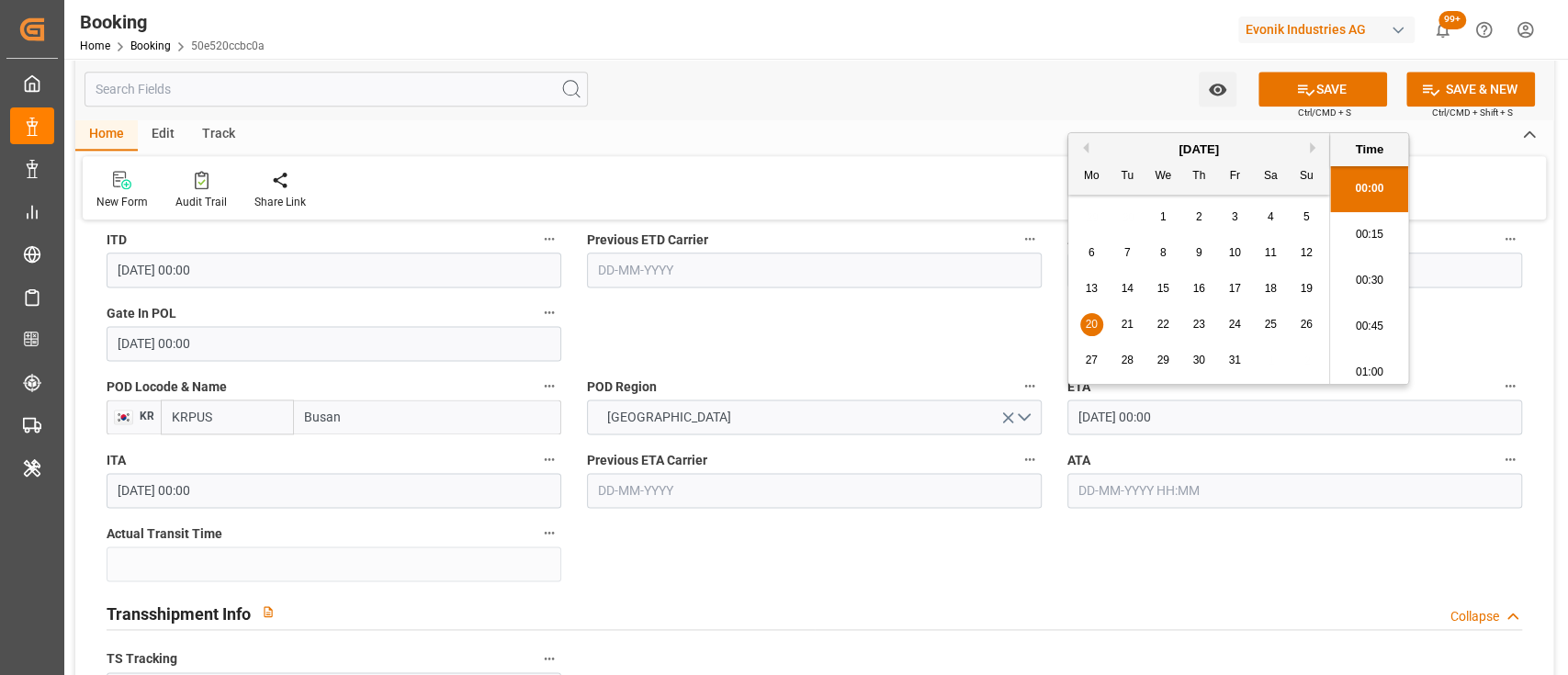
type input "[DATE] 00:00"
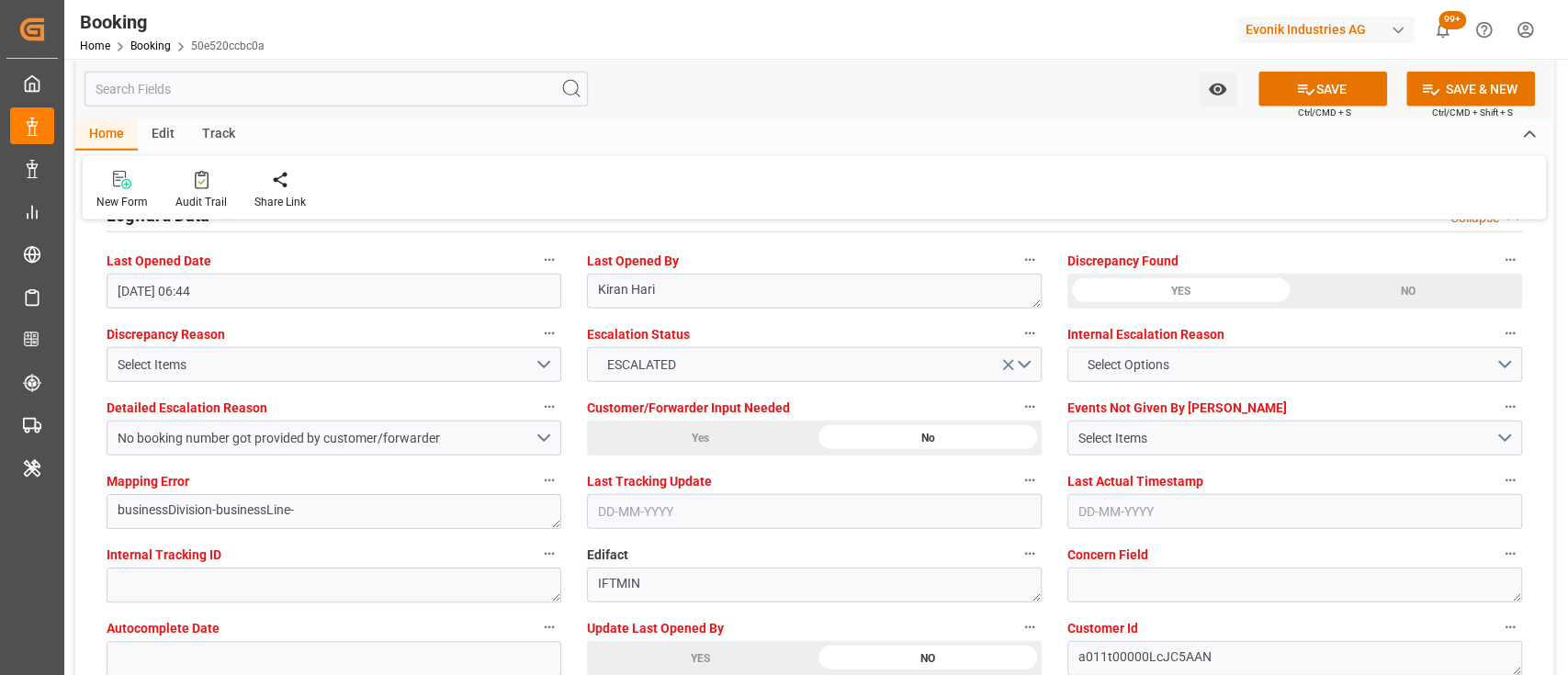
scroll to position [3386, 0]
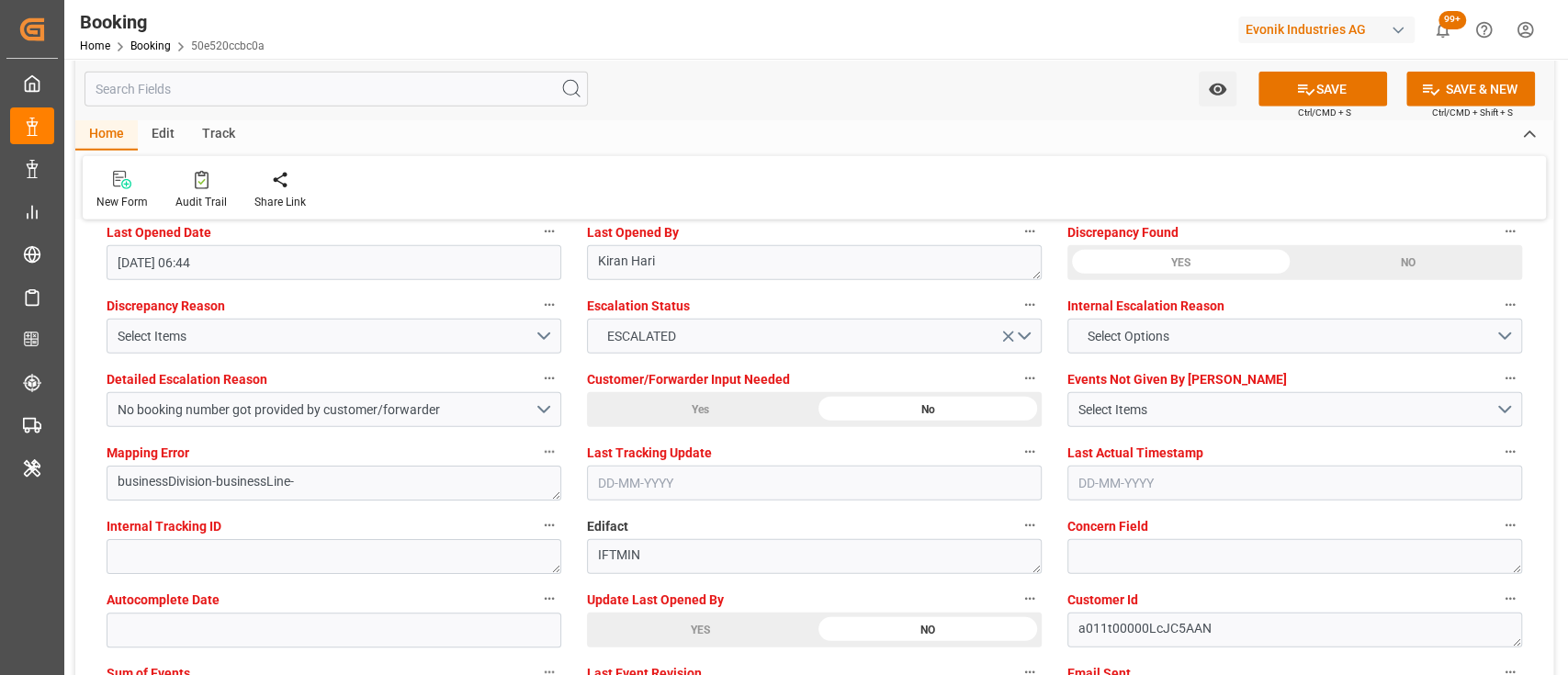
click at [656, 614] on div "YES" at bounding box center [700, 630] width 227 height 35
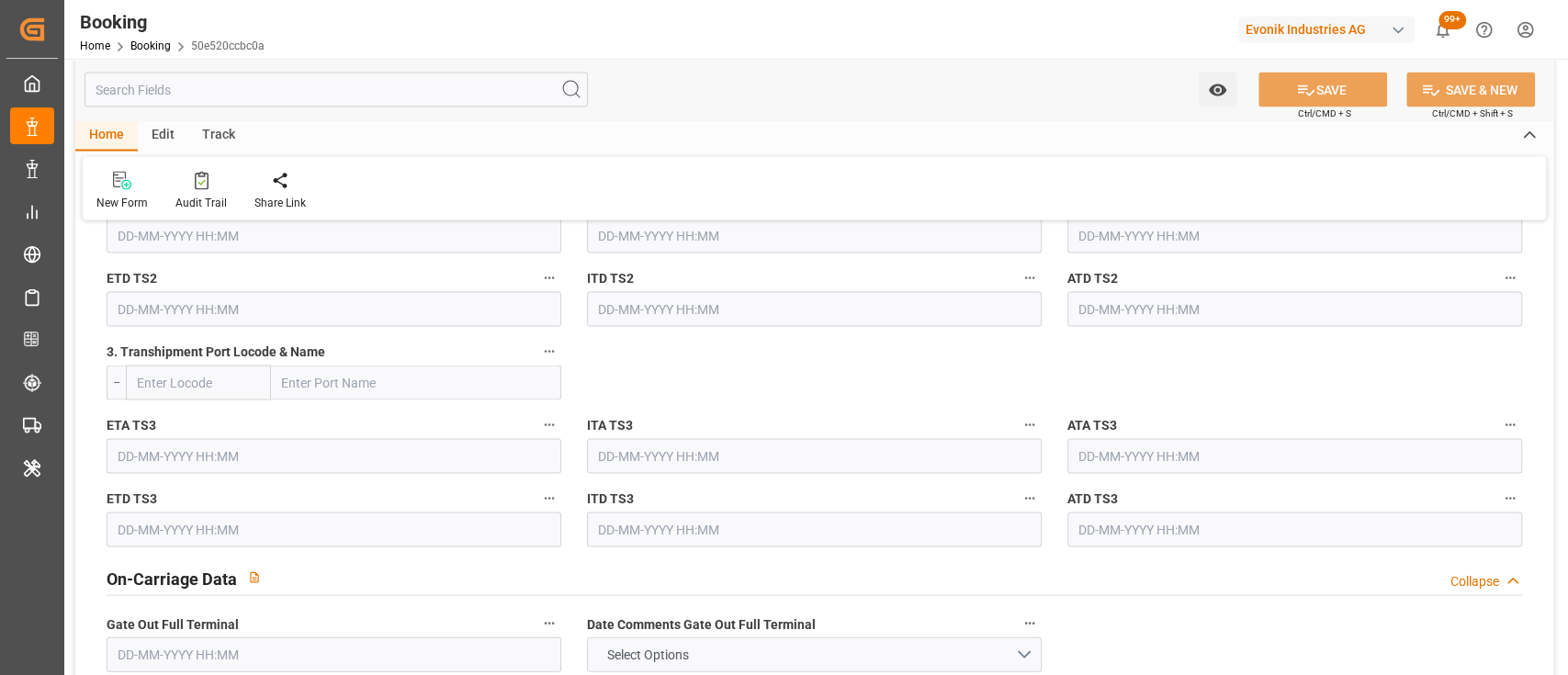
scroll to position [2370, 0]
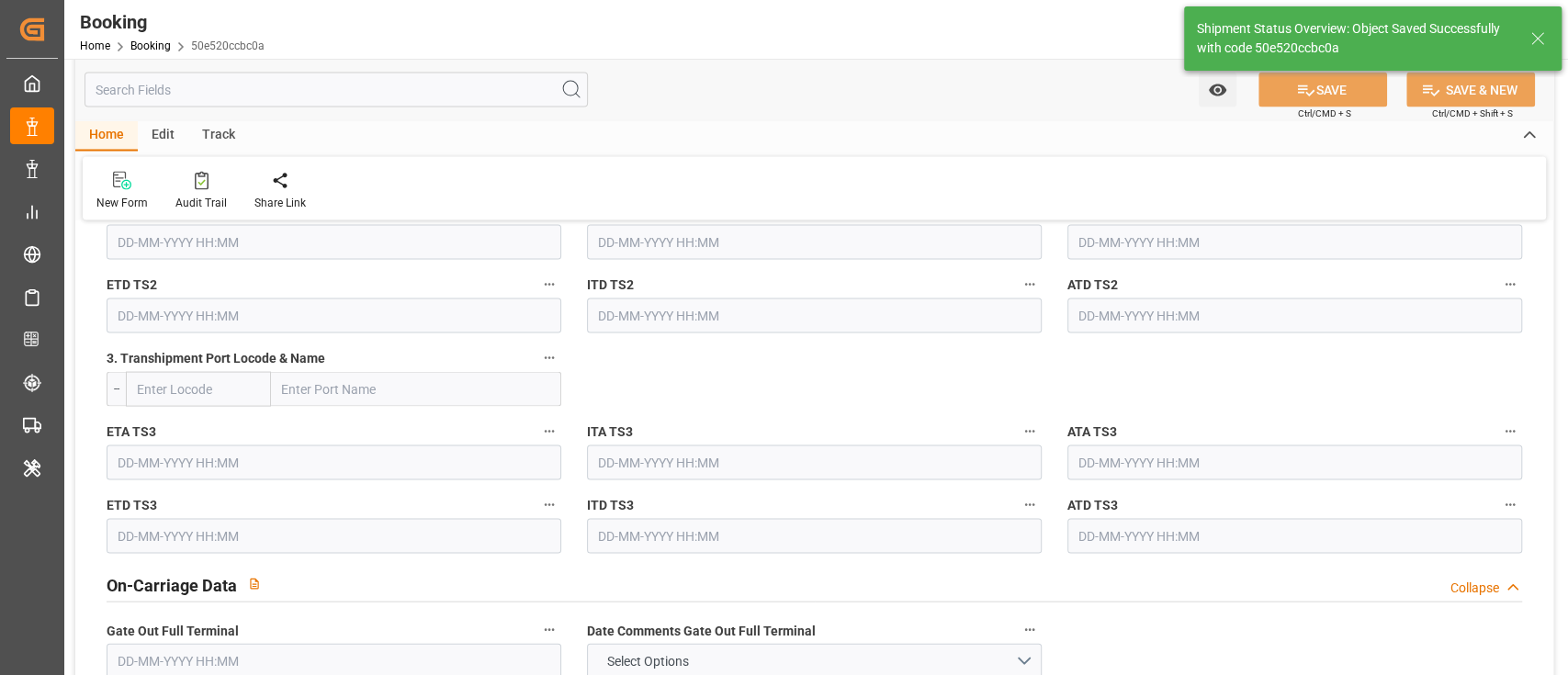
type textarea "[PERSON_NAME]"
type input "[DATE] 10:06"
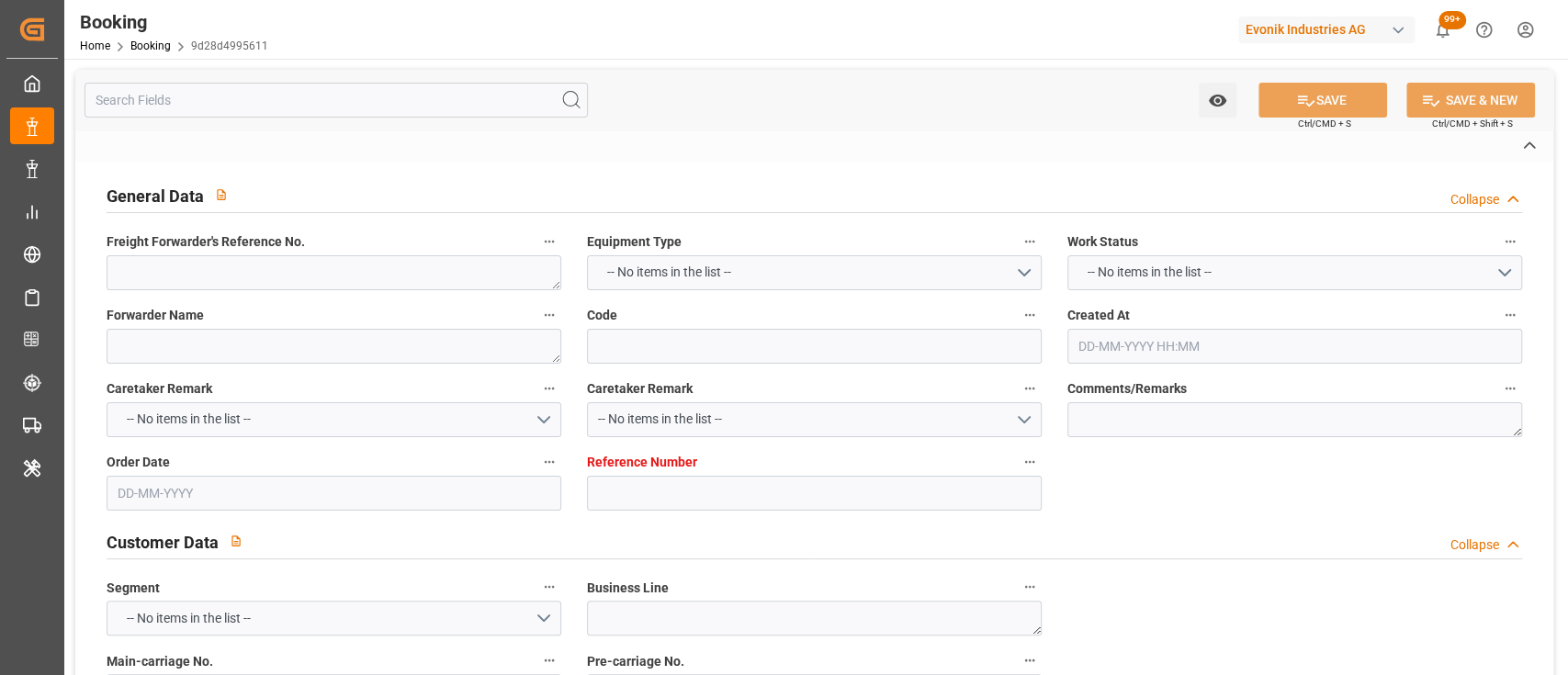
type textarea "0"
type textarea "Newport (TC Operator)"
type input "9d28d4995611"
type input "7001169900"
type textarea "PM-PI"
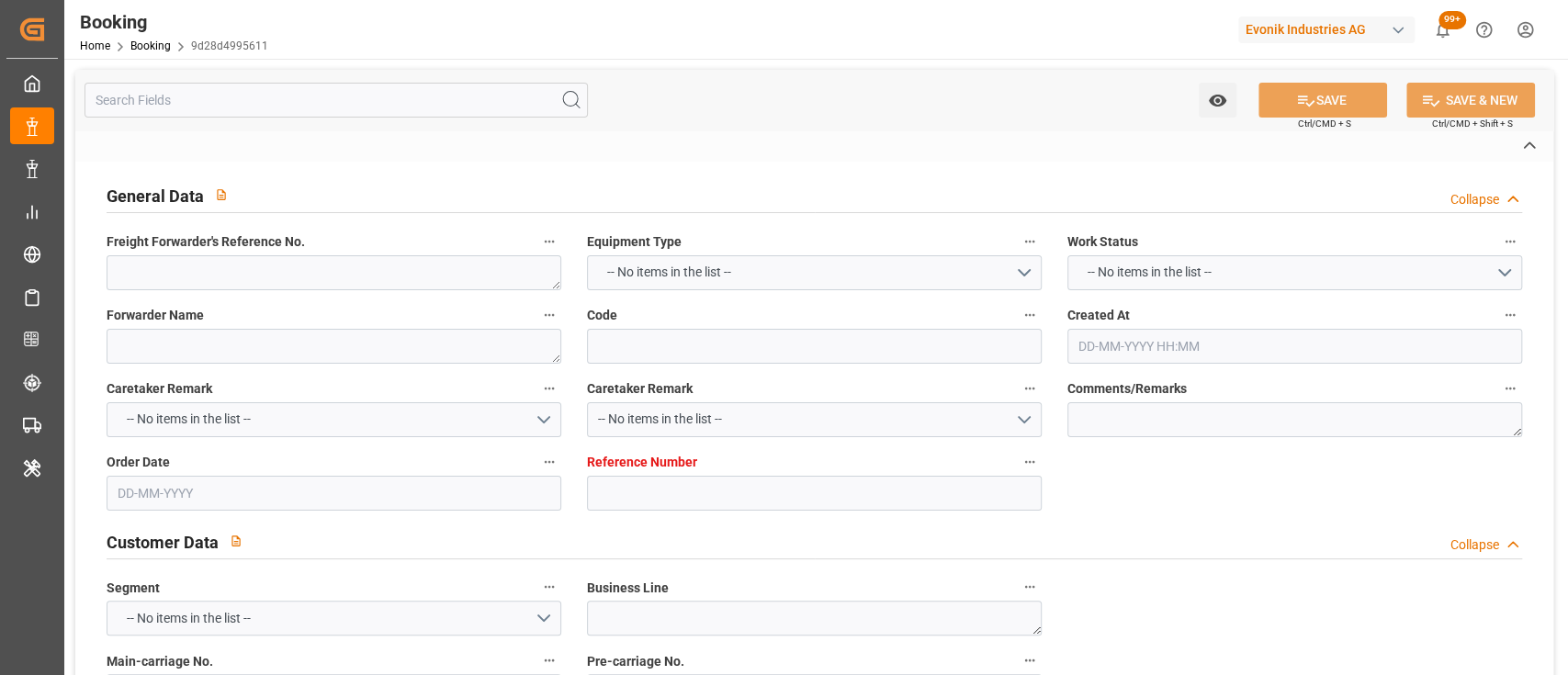
type input "7001169899"
type textarea "rebecca.fiedrich@evonik.com"
type textarea "CIP"
type textarea "JIUTEPEC"
type textarea "Marl"
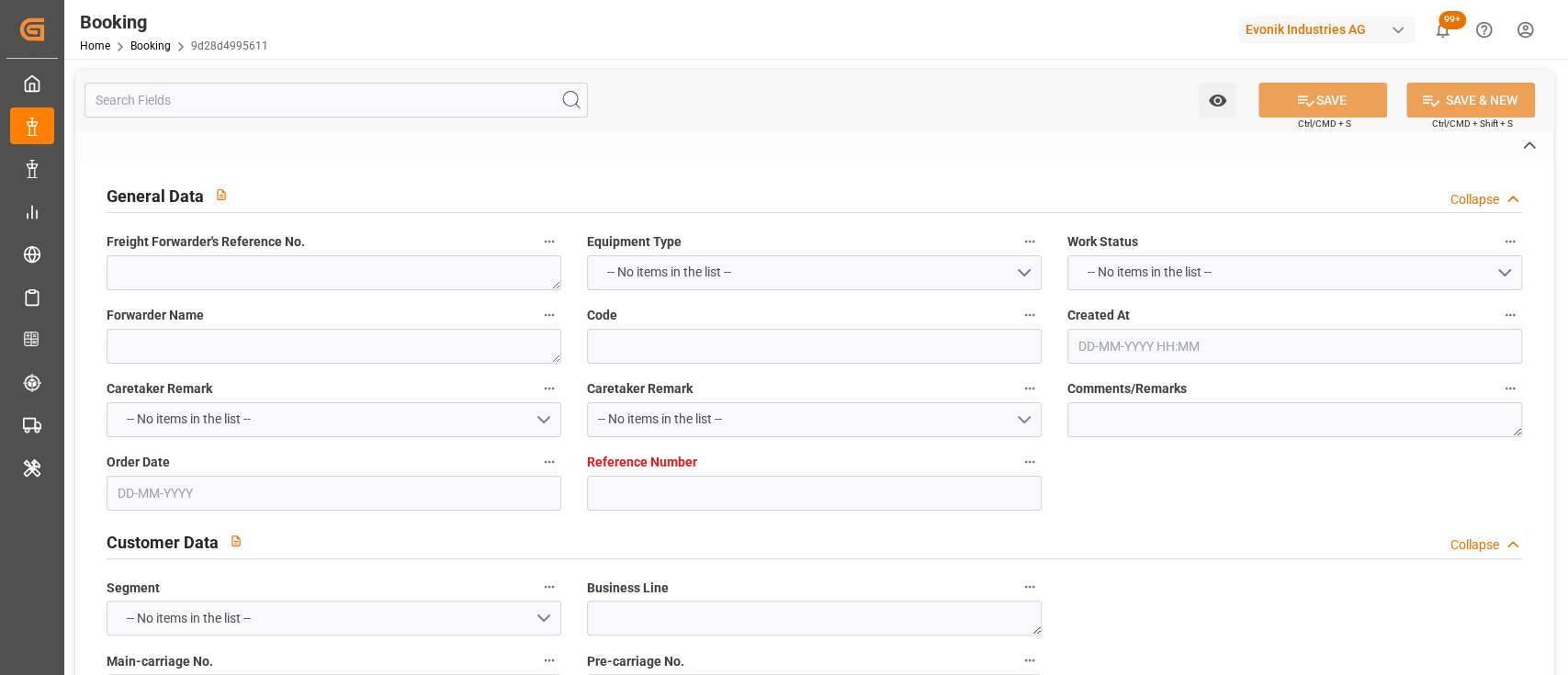
type textarea "AAMU2608811"
type input "CMA CGM MOLIERE"
type input "EGLV"
type input "Antwerp"
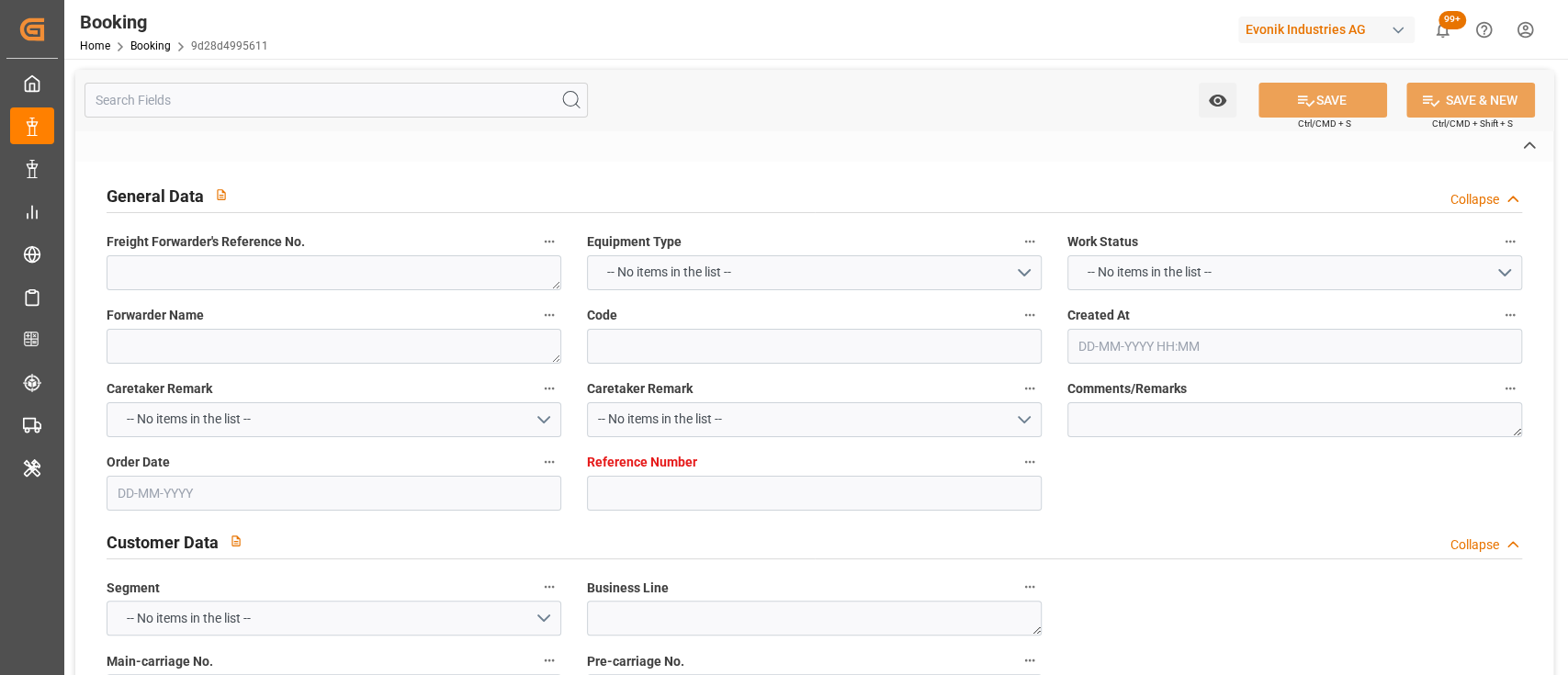
type input "Veracruz"
type textarea "vesselName etd eta"
type textarea "INPUT_Evonik_Seeburger_IFTMIN_1002888942_20250624094241162.edi"
type textarea "NWC/UK North West Continent / UK_MXVER_EGLV_PM-PI"
type textarea "INPUT_Evonik_Seeburger_IFTMIN_1002765090_20250515152639284.edi,INPUT_Evonik_See…"
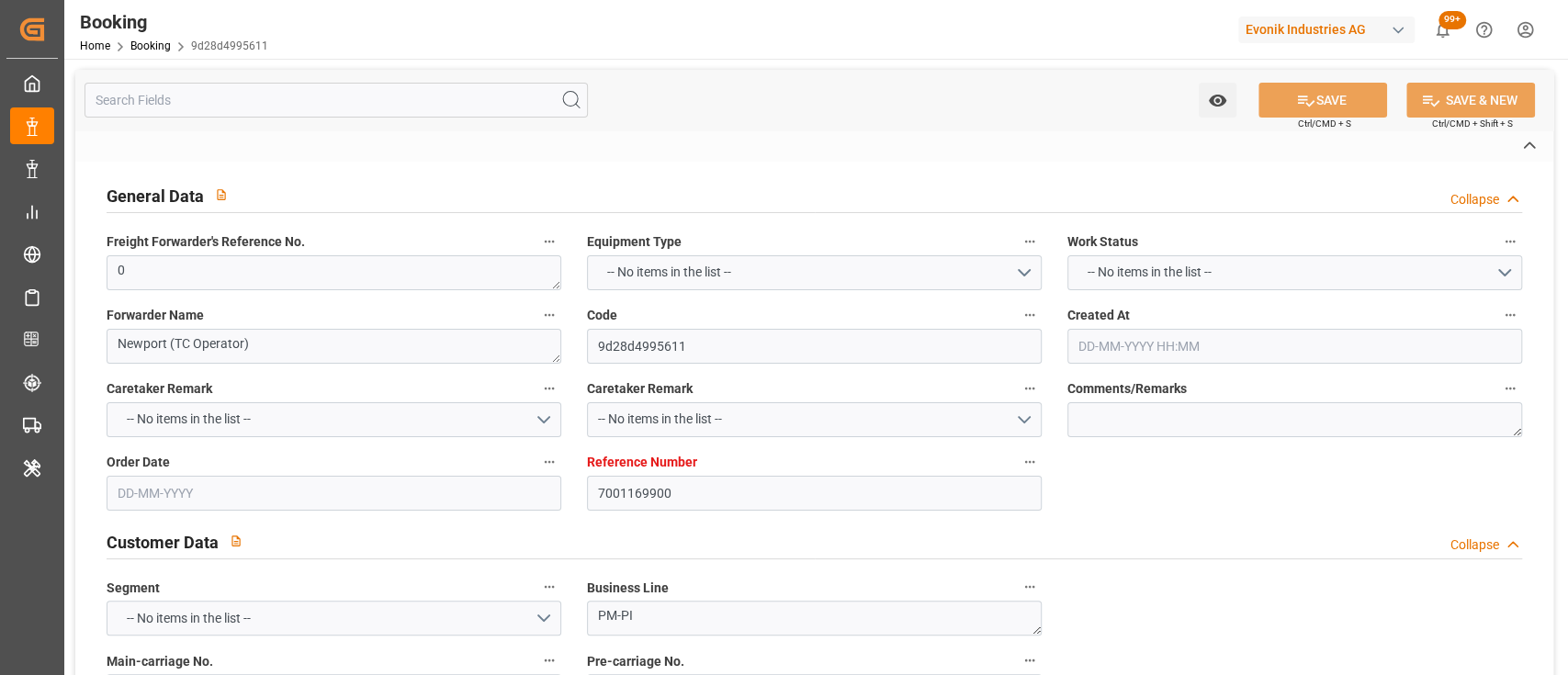
type textarea "1002888942"
type textarea "Kiran Hari"
type textarea "IFTMIN"
type textarea "a016N000006xhJ9QAI"
type textarea "No"
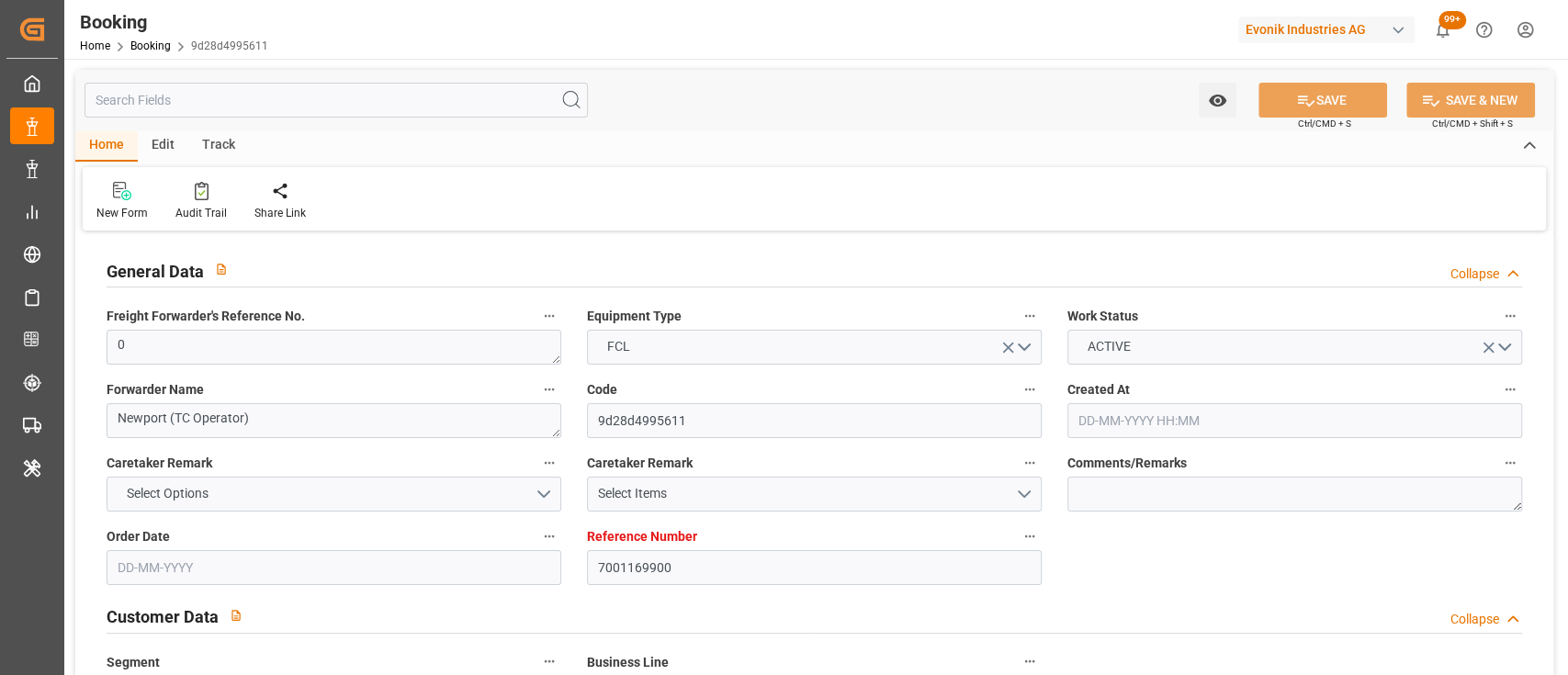
type input "7001169900"
type input "9401099"
type input "Evergreen"
type input "Evergreen Marine Corp."
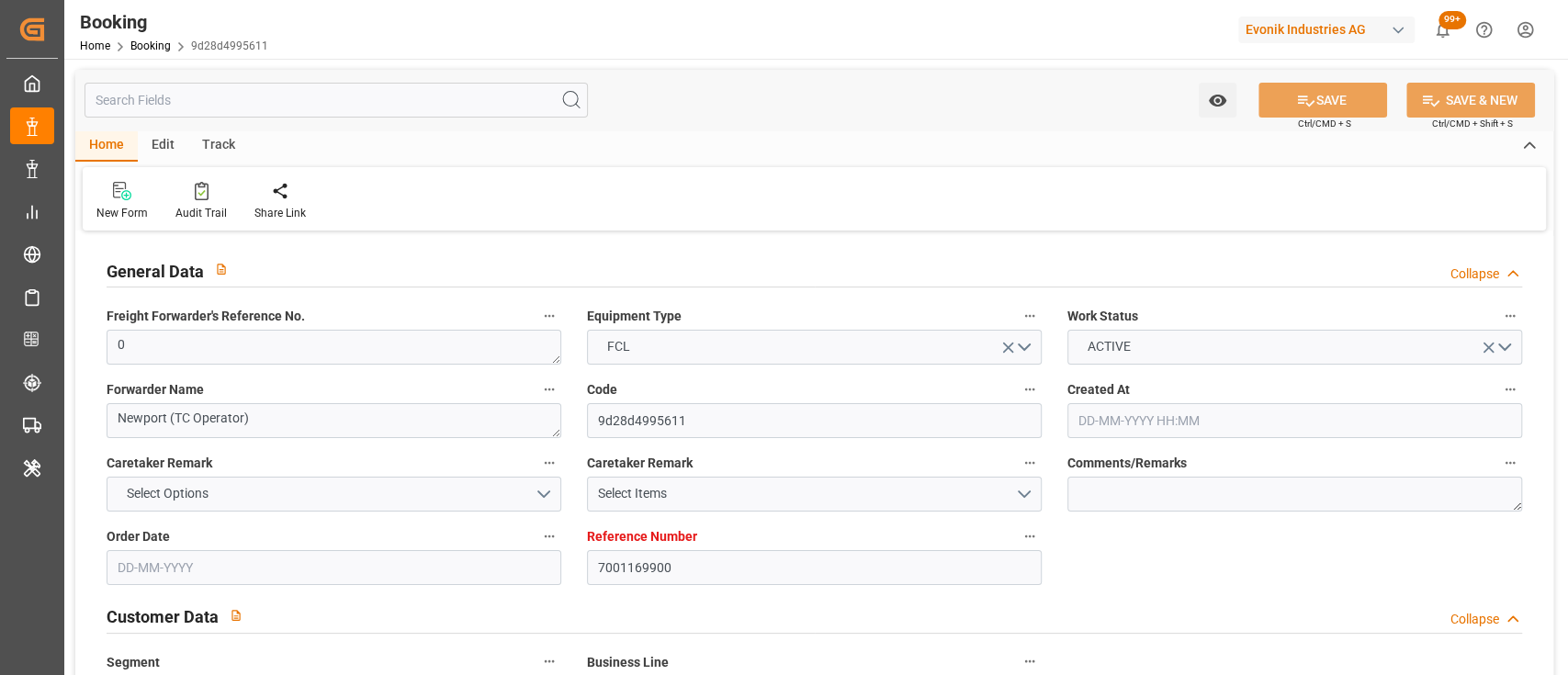
type input "BEANR"
type input "MXVER"
type input "0"
type input "-12"
type input "15-05-2025 13:28"
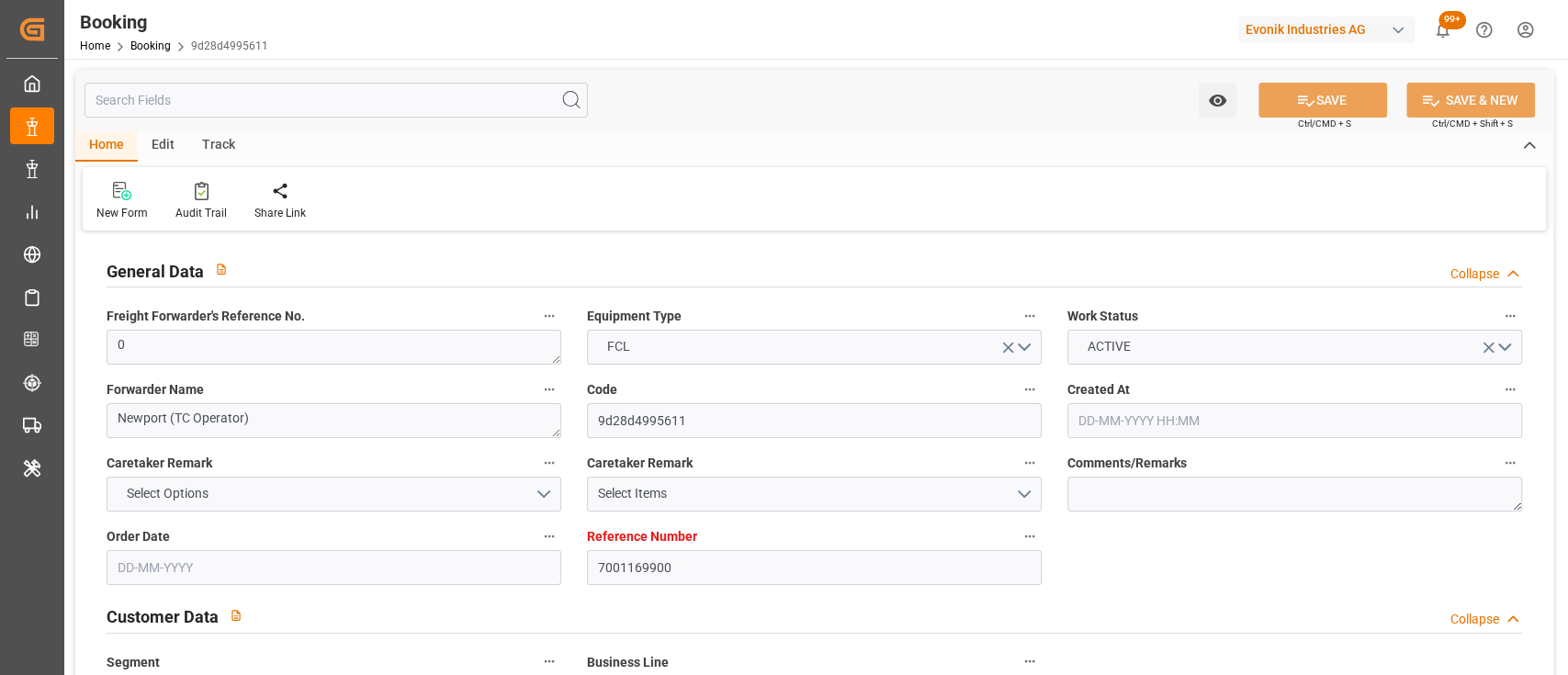
type input "15-05-2025"
type input "23-06-2025"
type input "28-05-2025"
type input "28-05-2025 00:00"
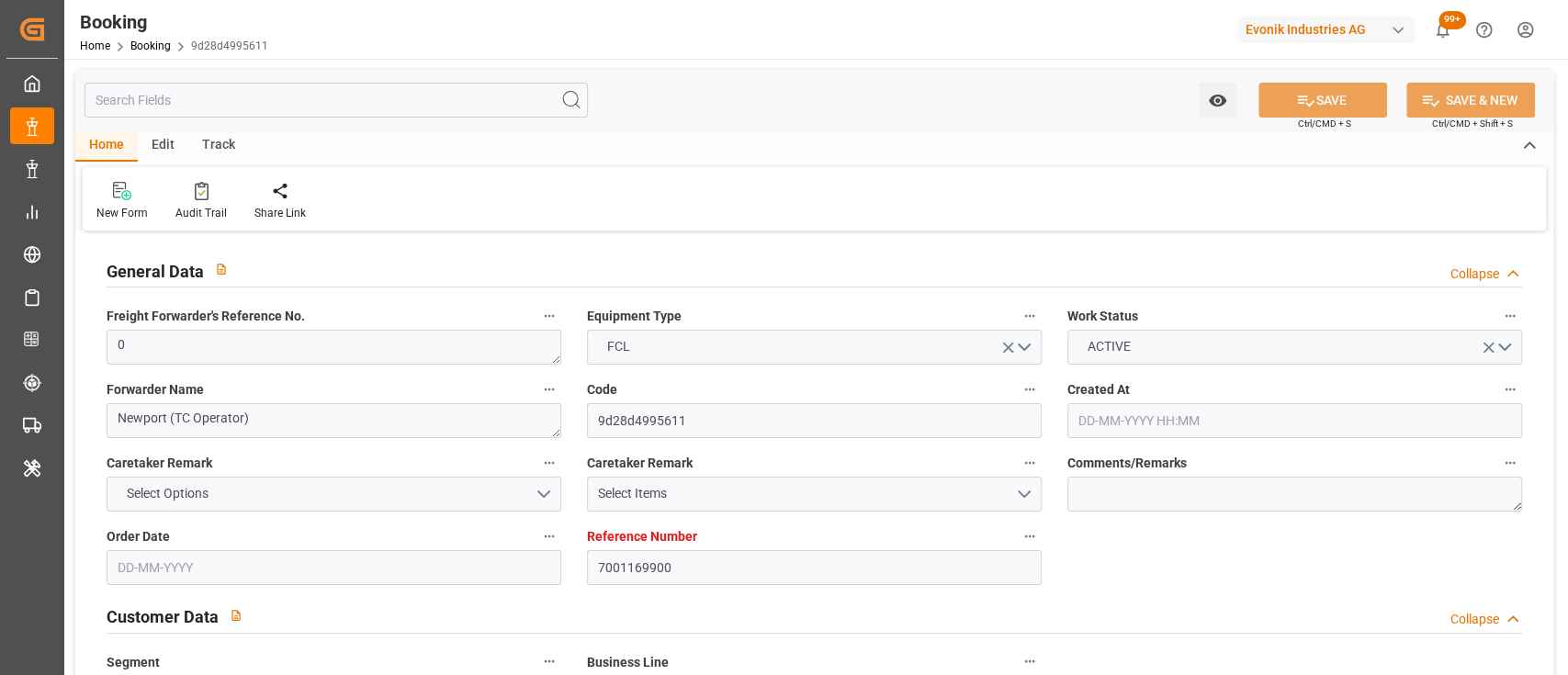
type input "11-06-2025 00:00"
type input "29-06-2025 00:00"
type input "23-06-2025 00:00"
type input "23-06-2025"
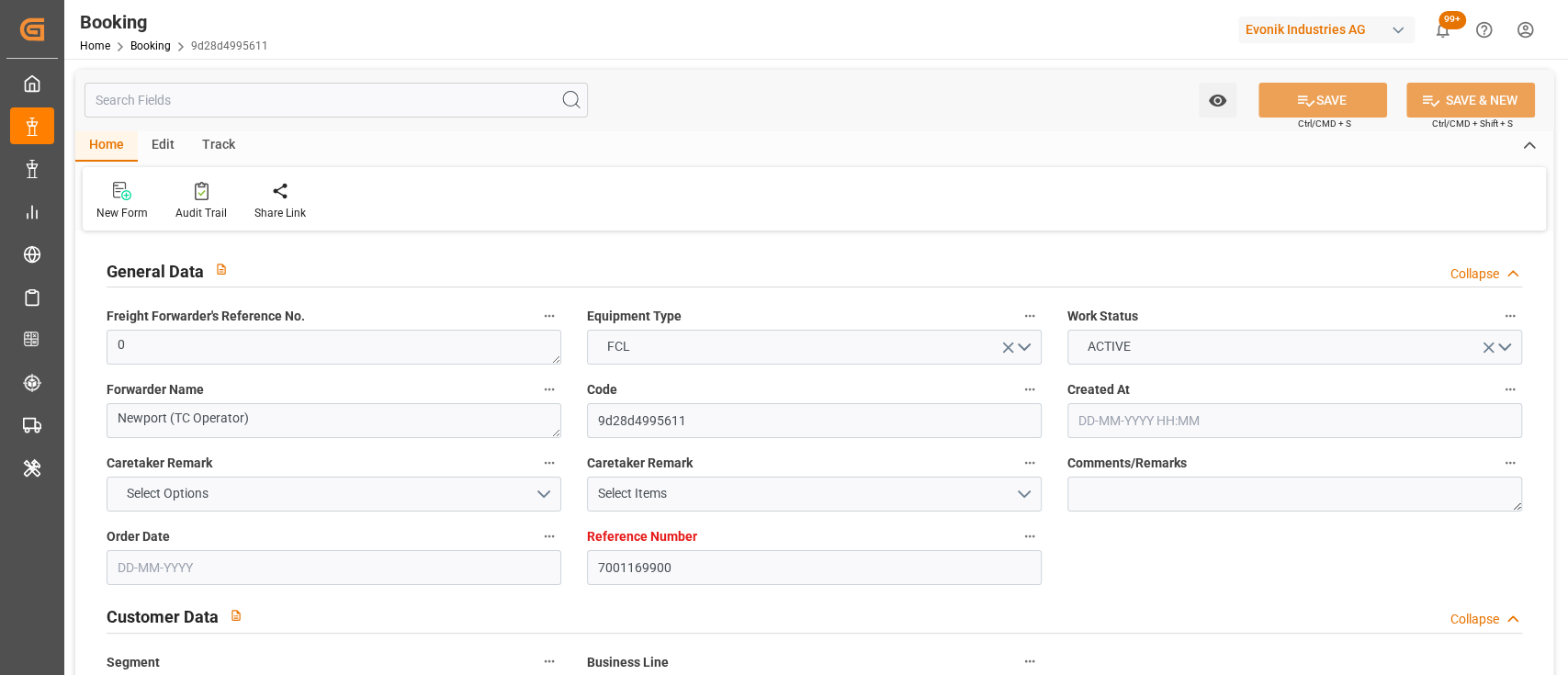
type input "24-06-2025"
type input "09-09-2025 05:13"
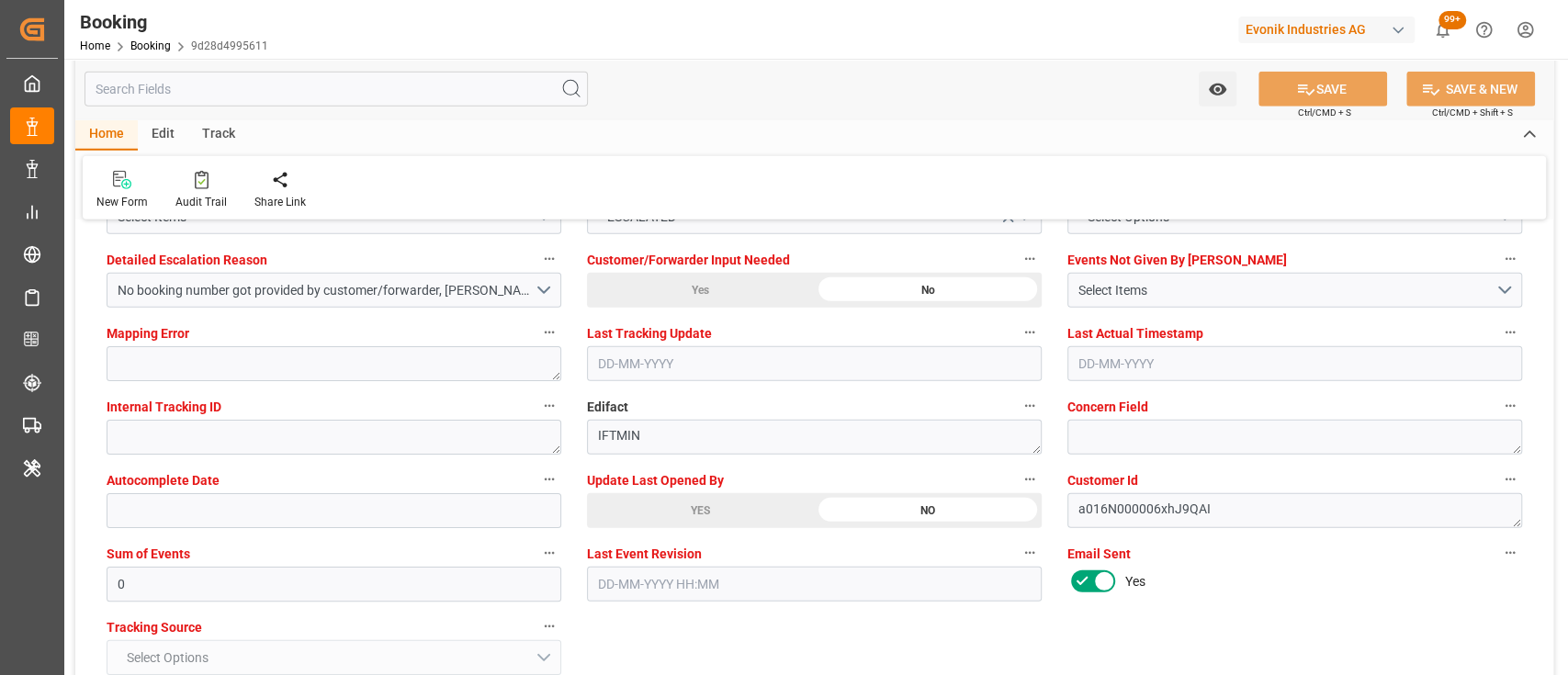
scroll to position [3511, 0]
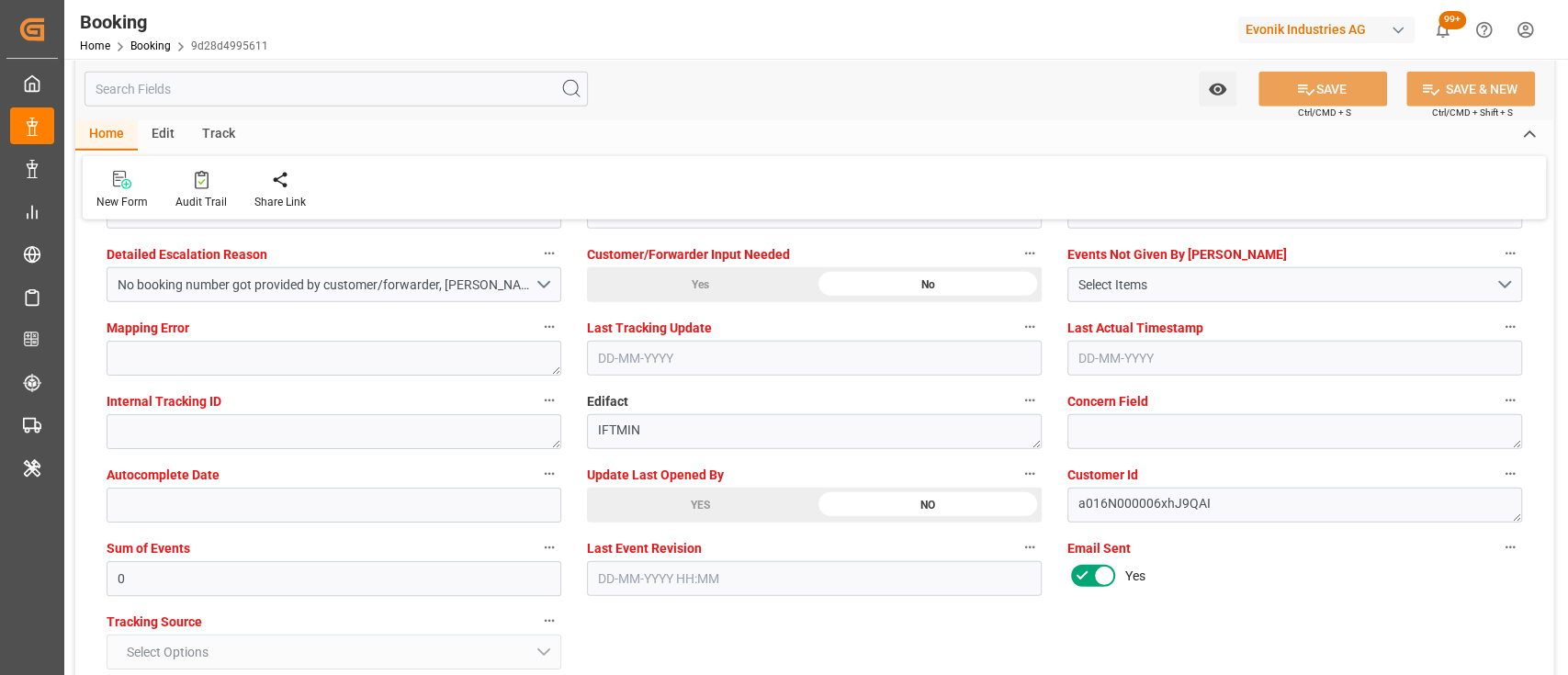
click at [686, 488] on div "YES" at bounding box center [700, 505] width 227 height 35
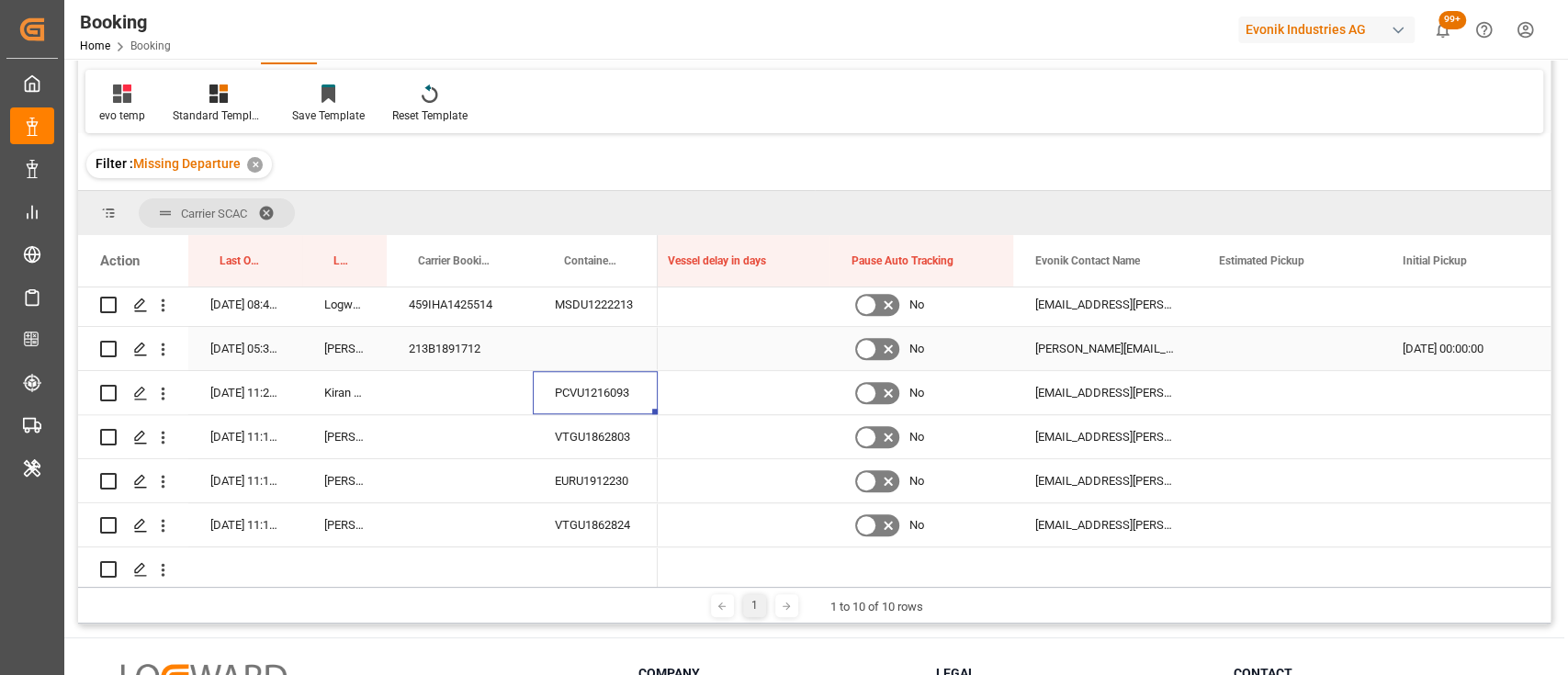
scroll to position [0, 16364]
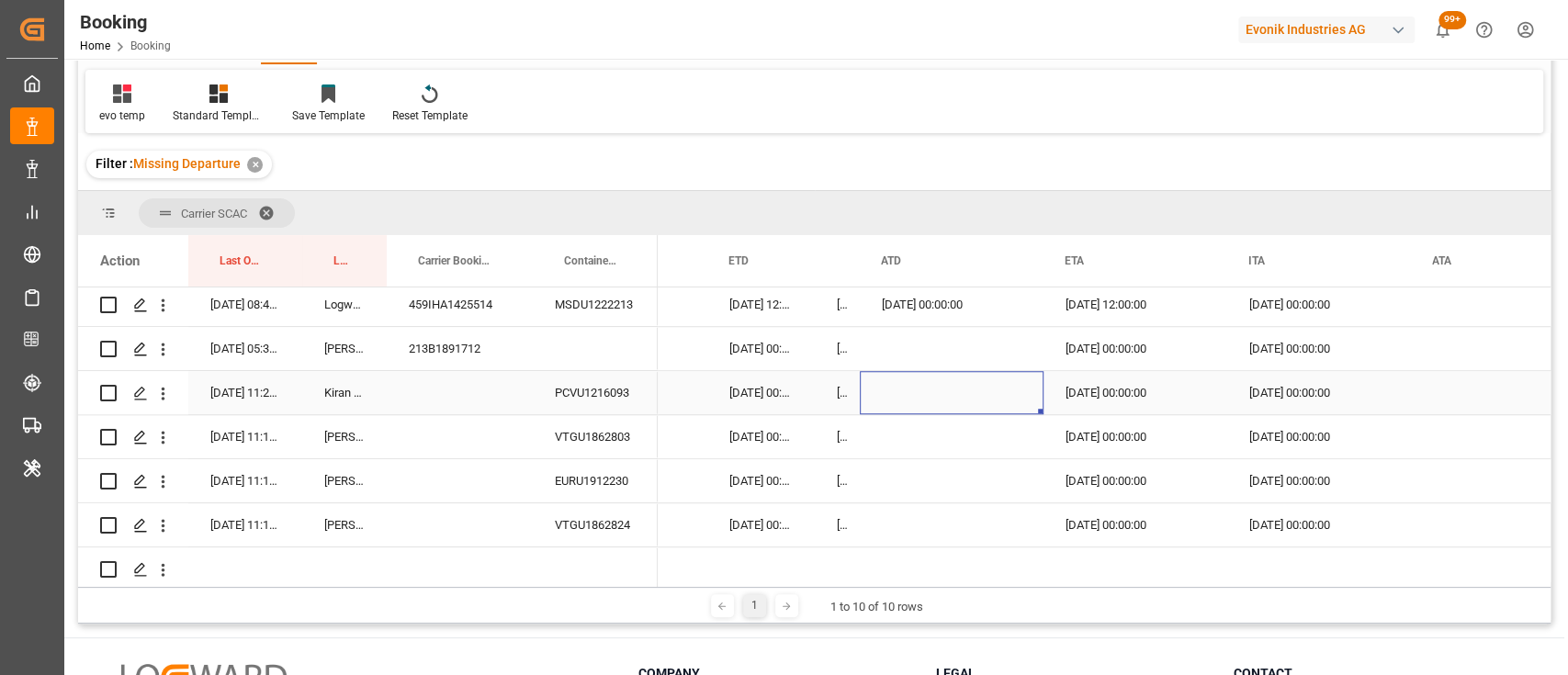
click at [950, 395] on div "Press SPACE to select this row." at bounding box center [952, 392] width 184 height 43
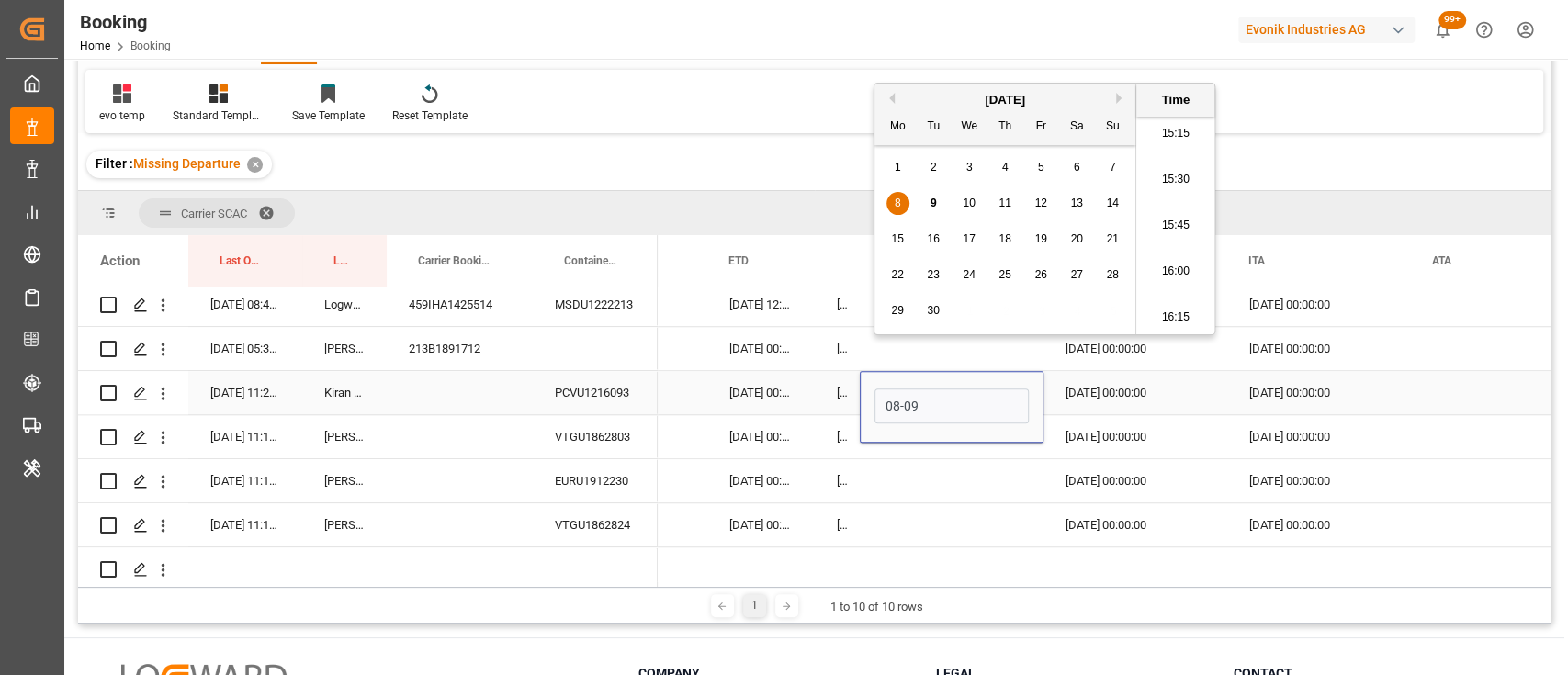
type input "08-09-2025 00:00"
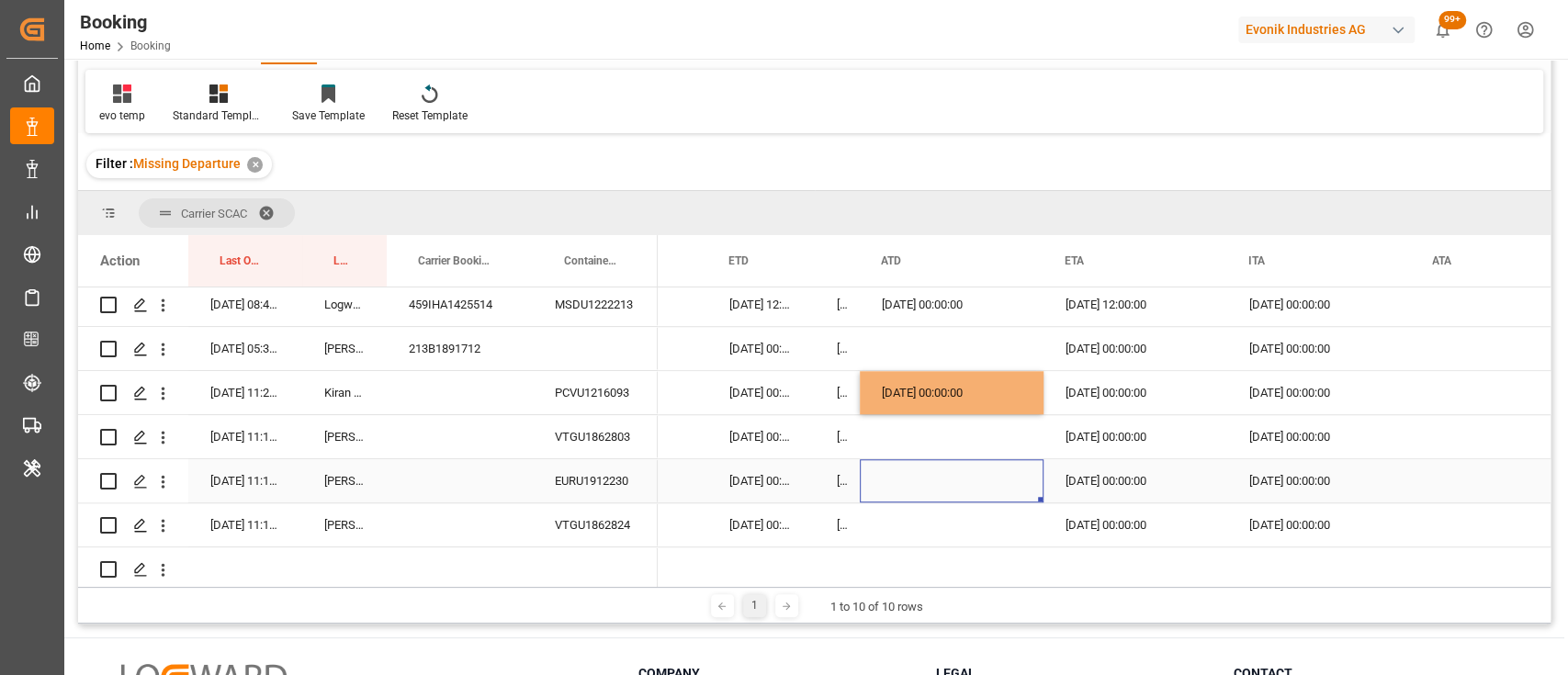
click at [928, 459] on div "Press SPACE to select this row." at bounding box center [952, 480] width 184 height 43
click at [1078, 384] on div "01-10-2025 00:00:00" at bounding box center [1135, 392] width 184 height 43
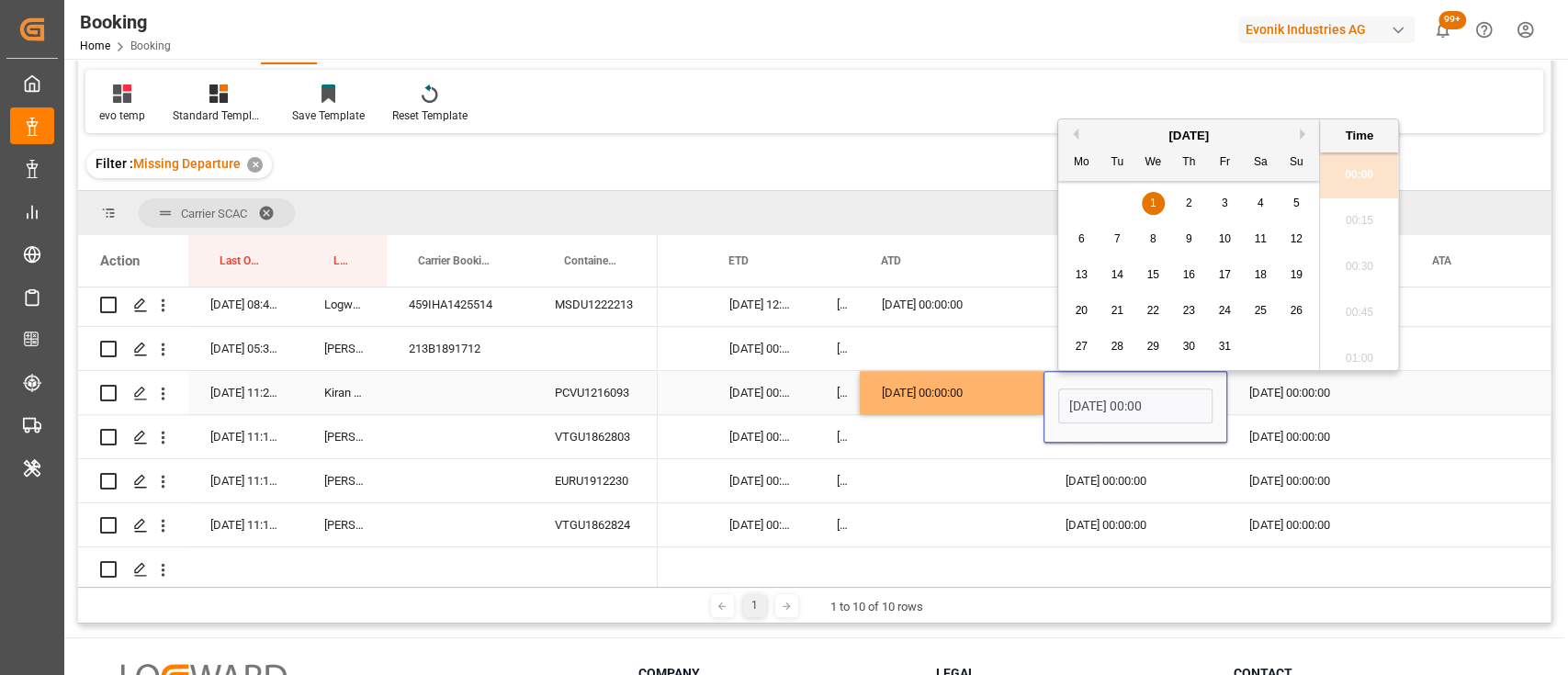
click at [1080, 403] on input "01-10-2025 00:00" at bounding box center [1135, 406] width 154 height 35
type input "02-10-2025 00:00"
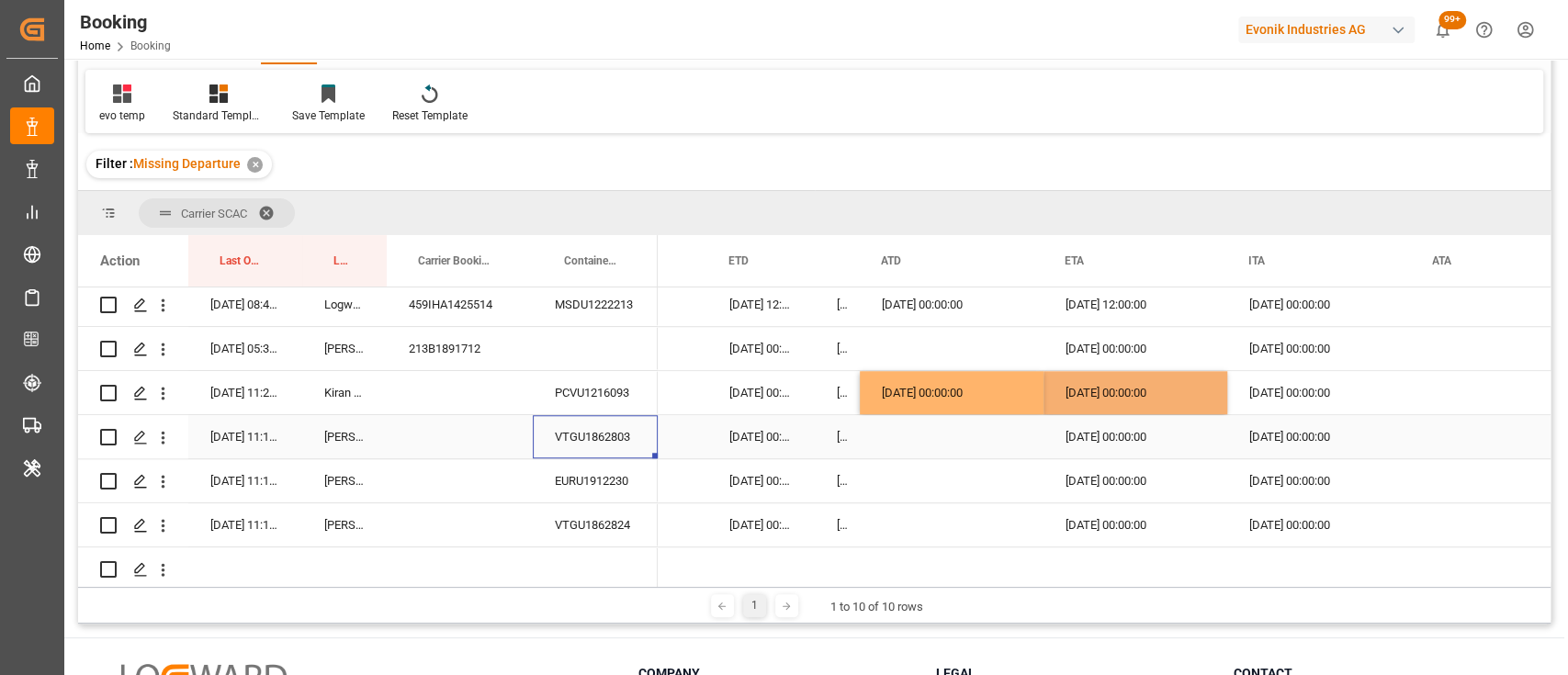
click at [598, 428] on div "VTGU1862803" at bounding box center [596, 436] width 125 height 43
click at [901, 445] on div "Press SPACE to select this row." at bounding box center [952, 436] width 184 height 43
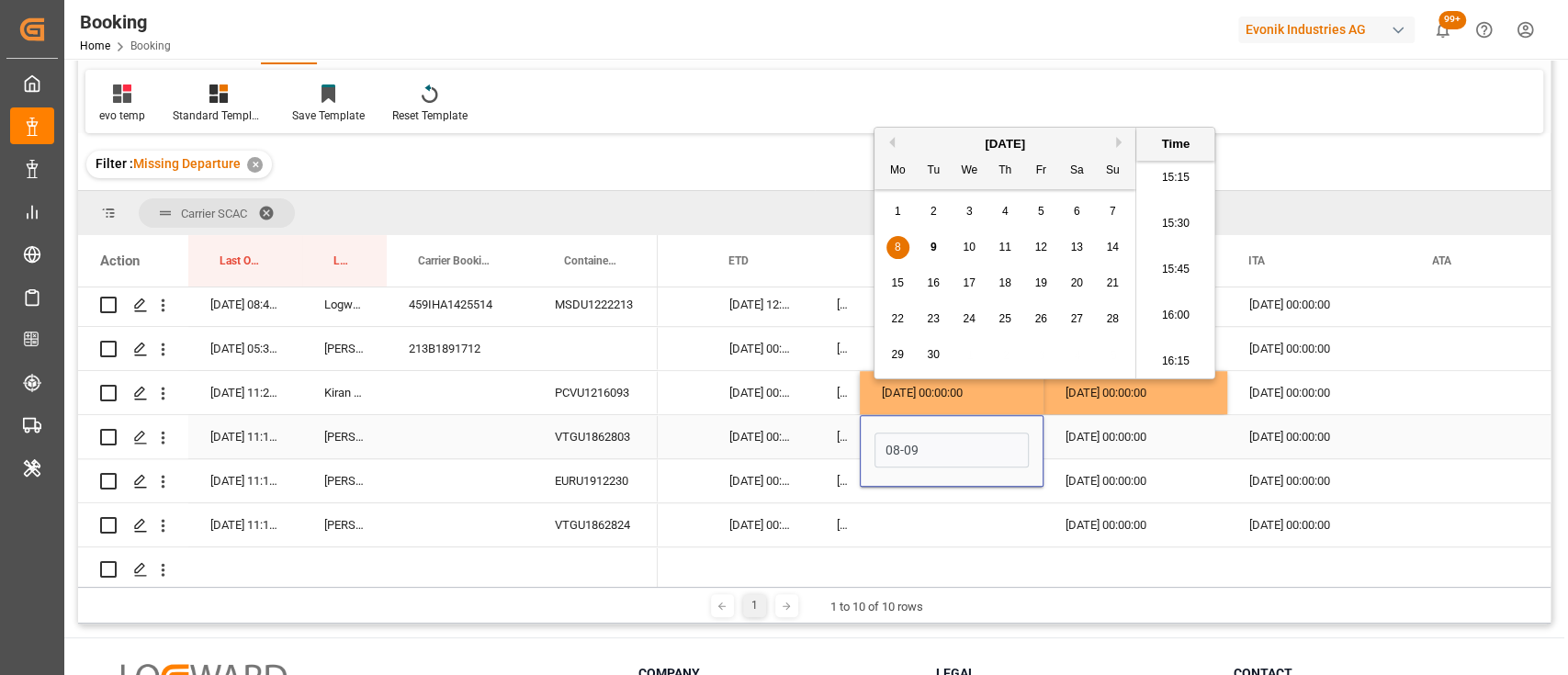
type input "08-09-2025 00:00"
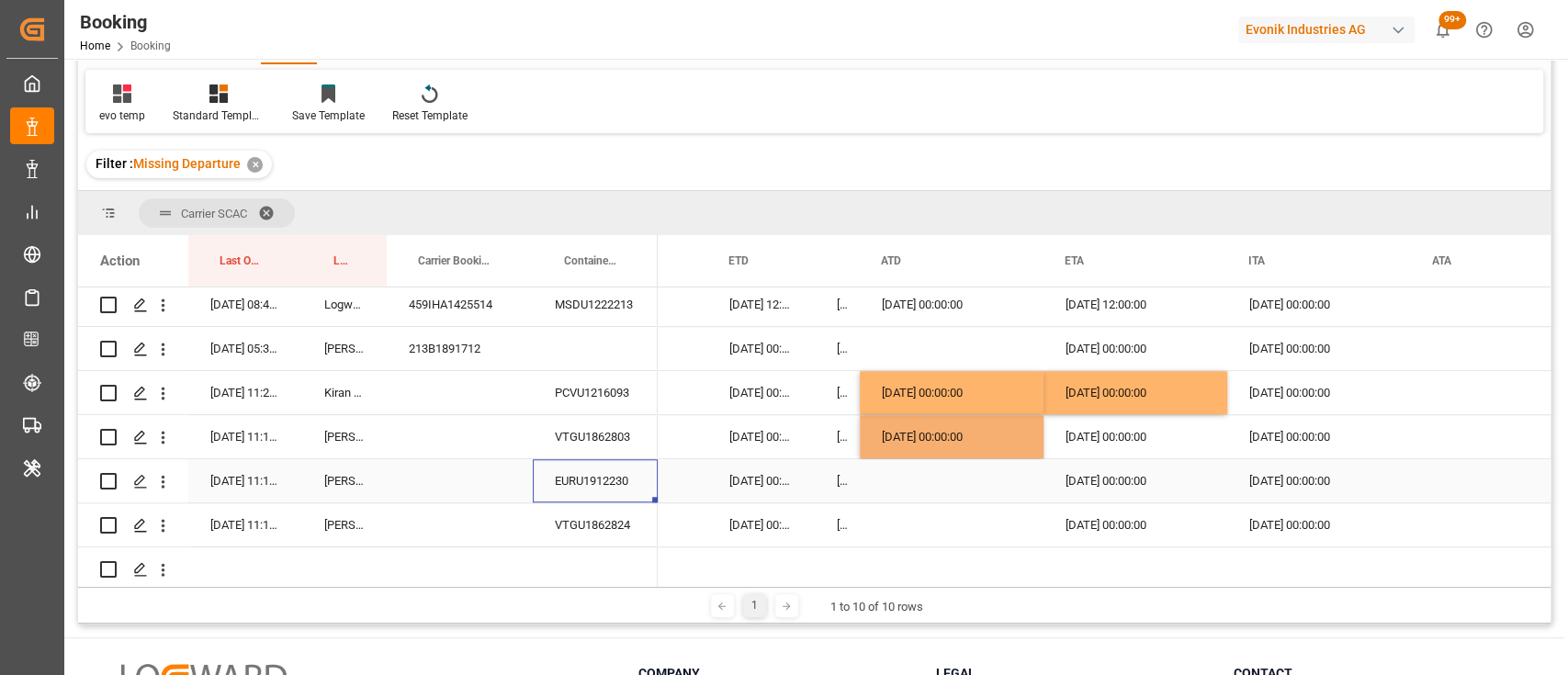
click at [573, 480] on div "EURU1912230" at bounding box center [596, 480] width 125 height 43
click at [945, 489] on div "Press SPACE to select this row." at bounding box center [952, 480] width 184 height 43
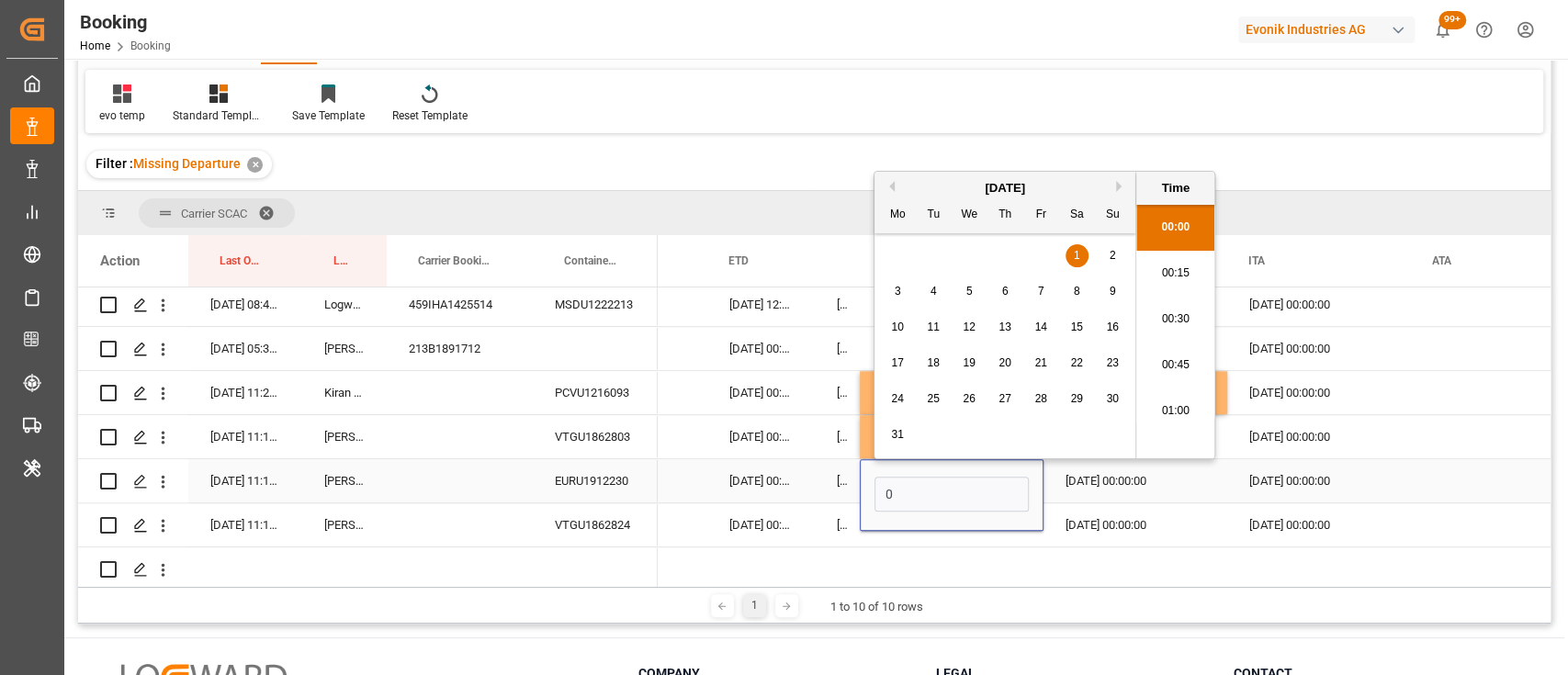
scroll to position [2806, 0]
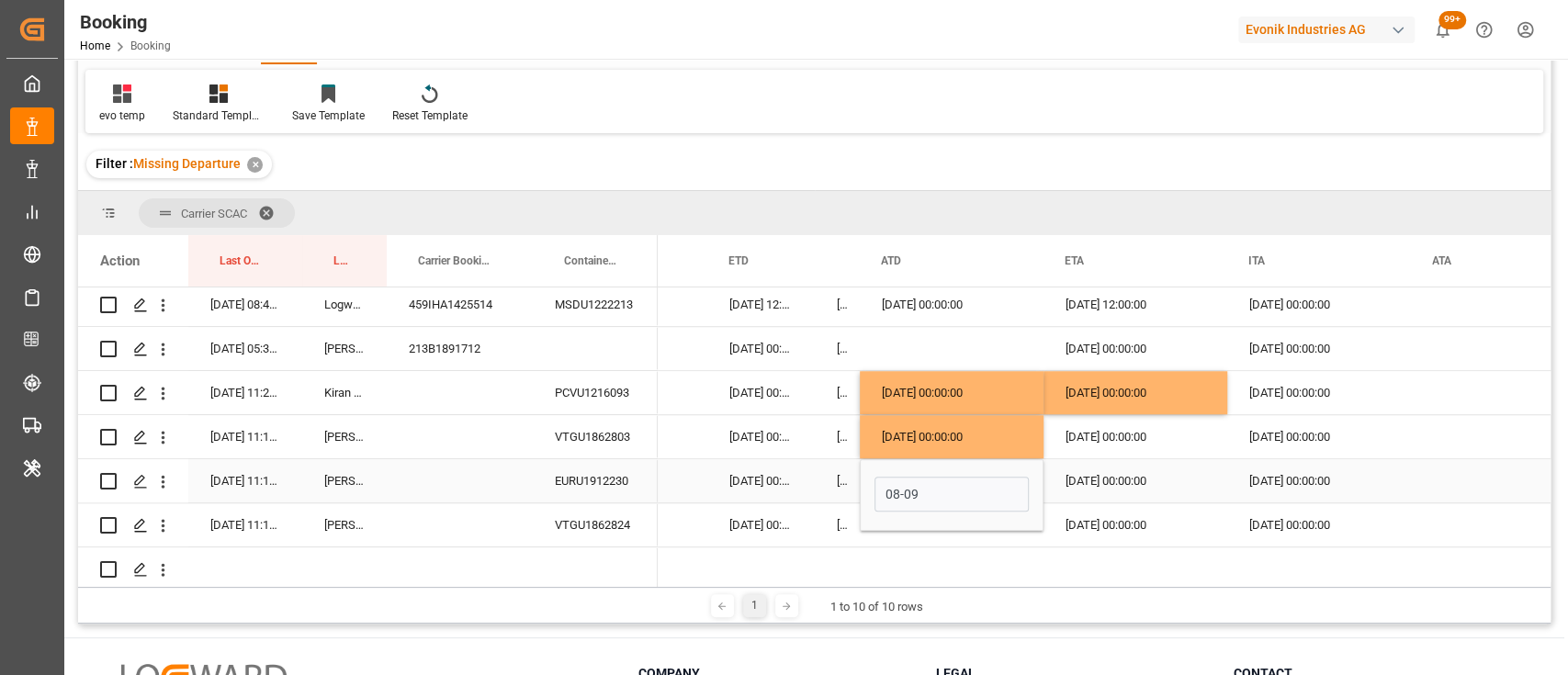
type input "08-09-2025 00:00"
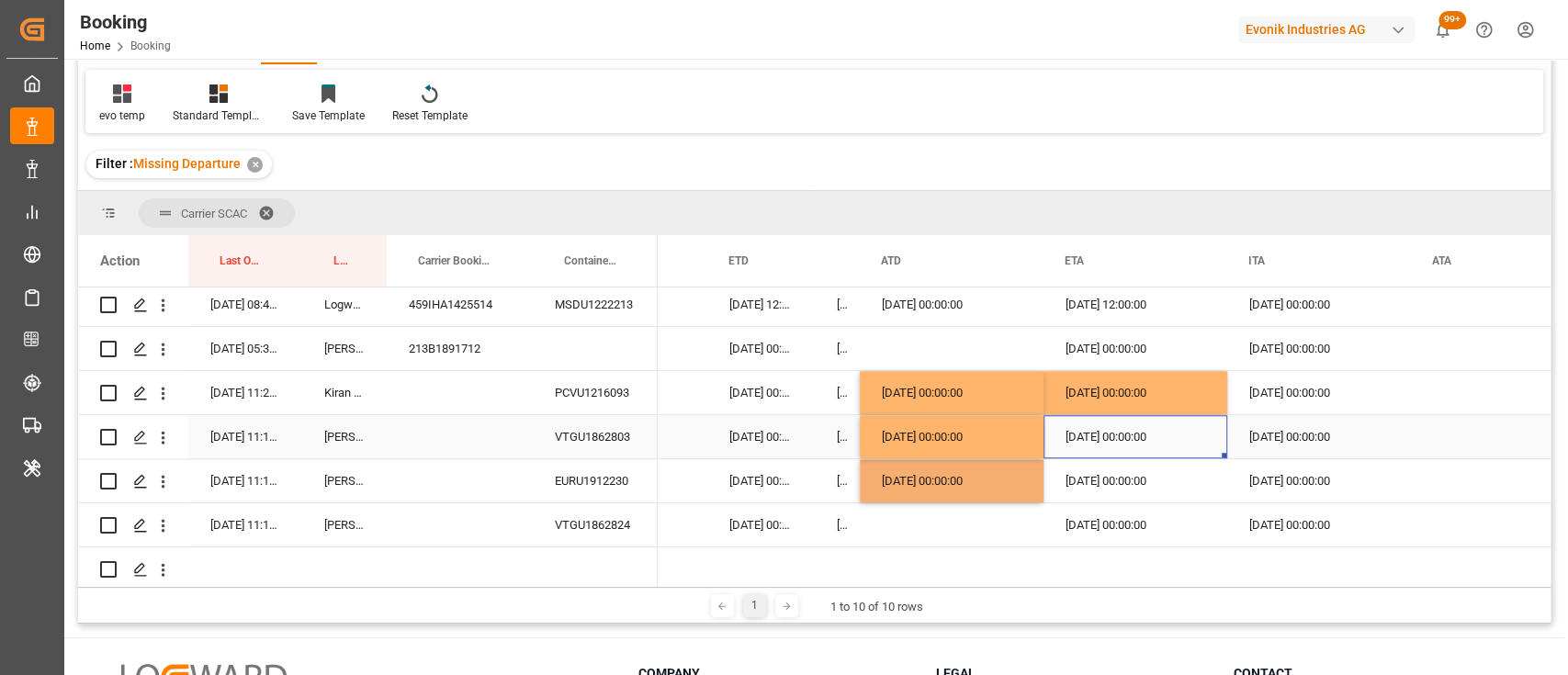
click at [1104, 440] on div "01-10-2025 00:00:00" at bounding box center [1135, 436] width 184 height 43
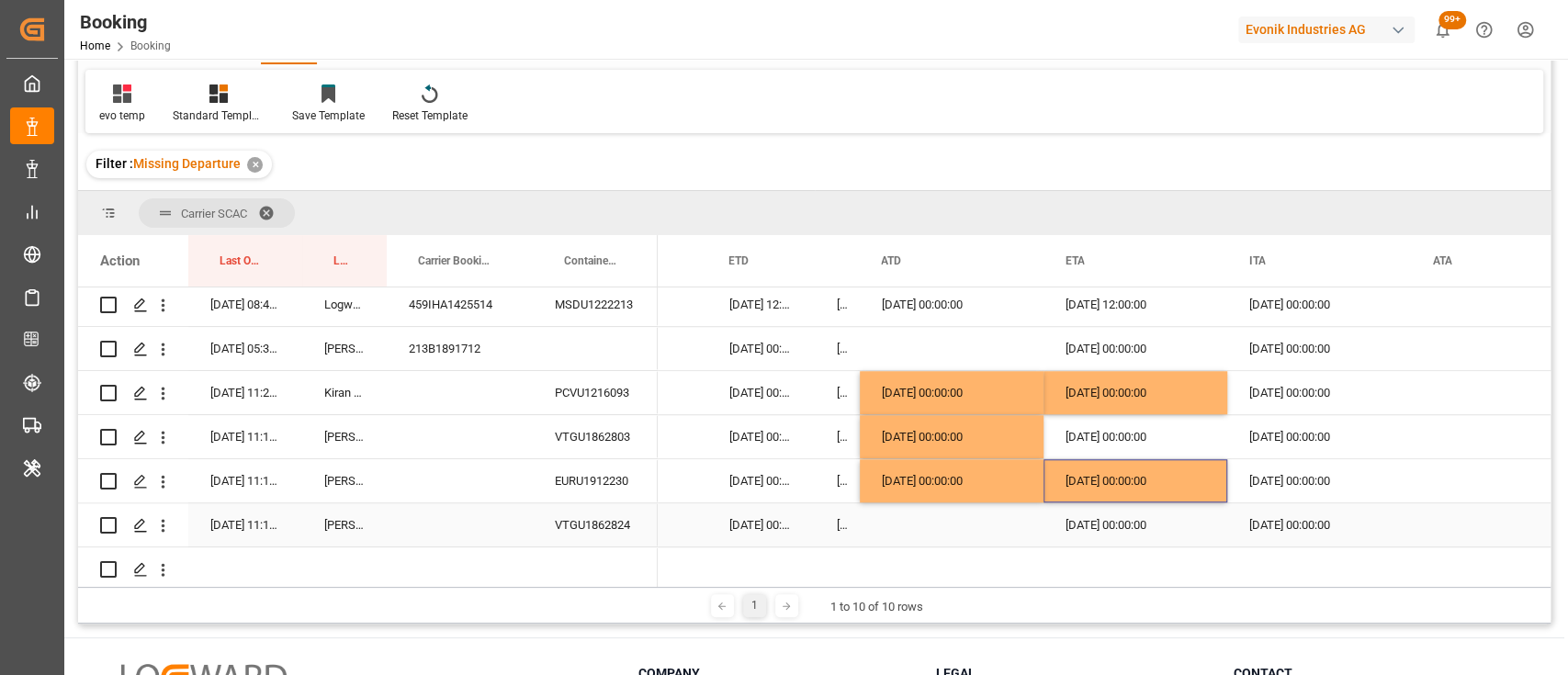
click at [620, 518] on div "VTGU1862824" at bounding box center [596, 524] width 125 height 43
click at [910, 490] on div "08-09-2025 00:00:00" at bounding box center [952, 480] width 184 height 43
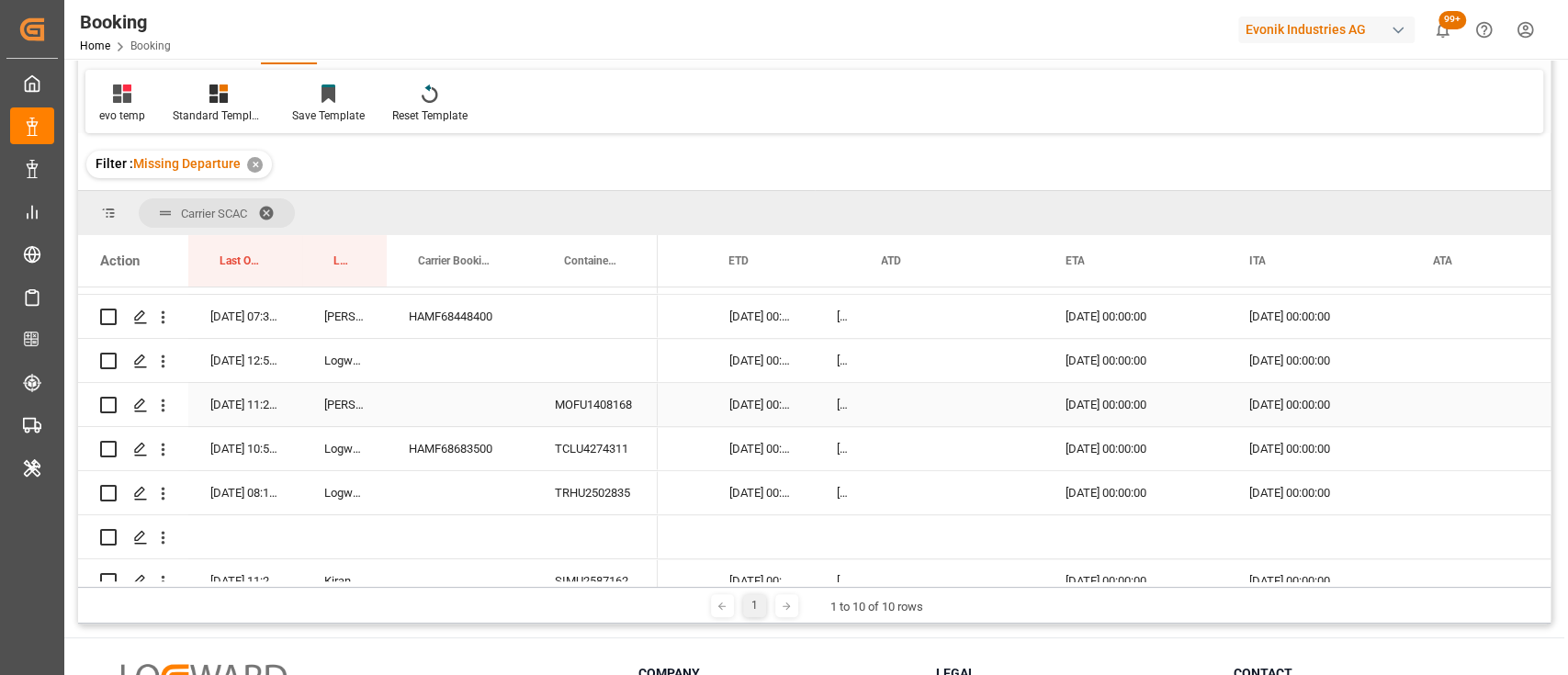
scroll to position [1482, 0]
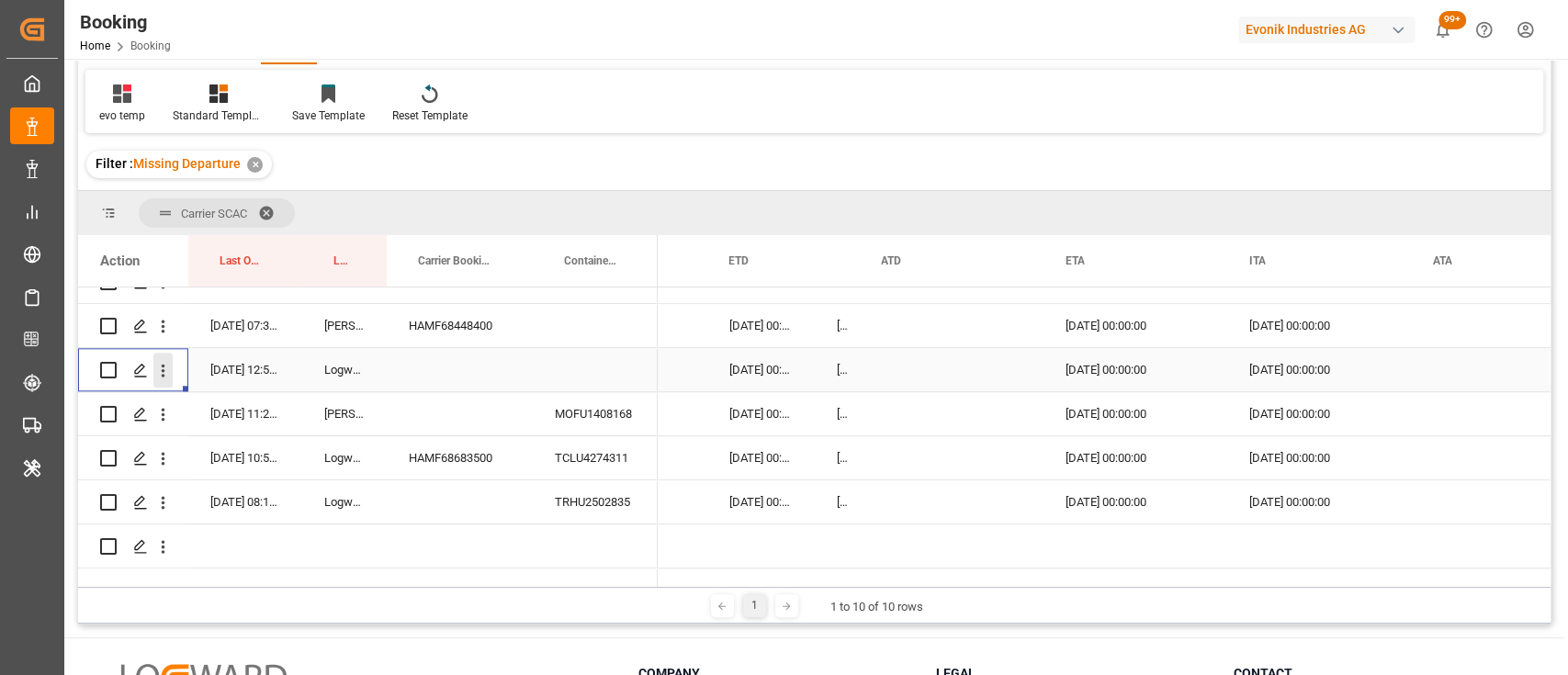
click at [159, 368] on icon "open menu" at bounding box center [163, 370] width 19 height 19
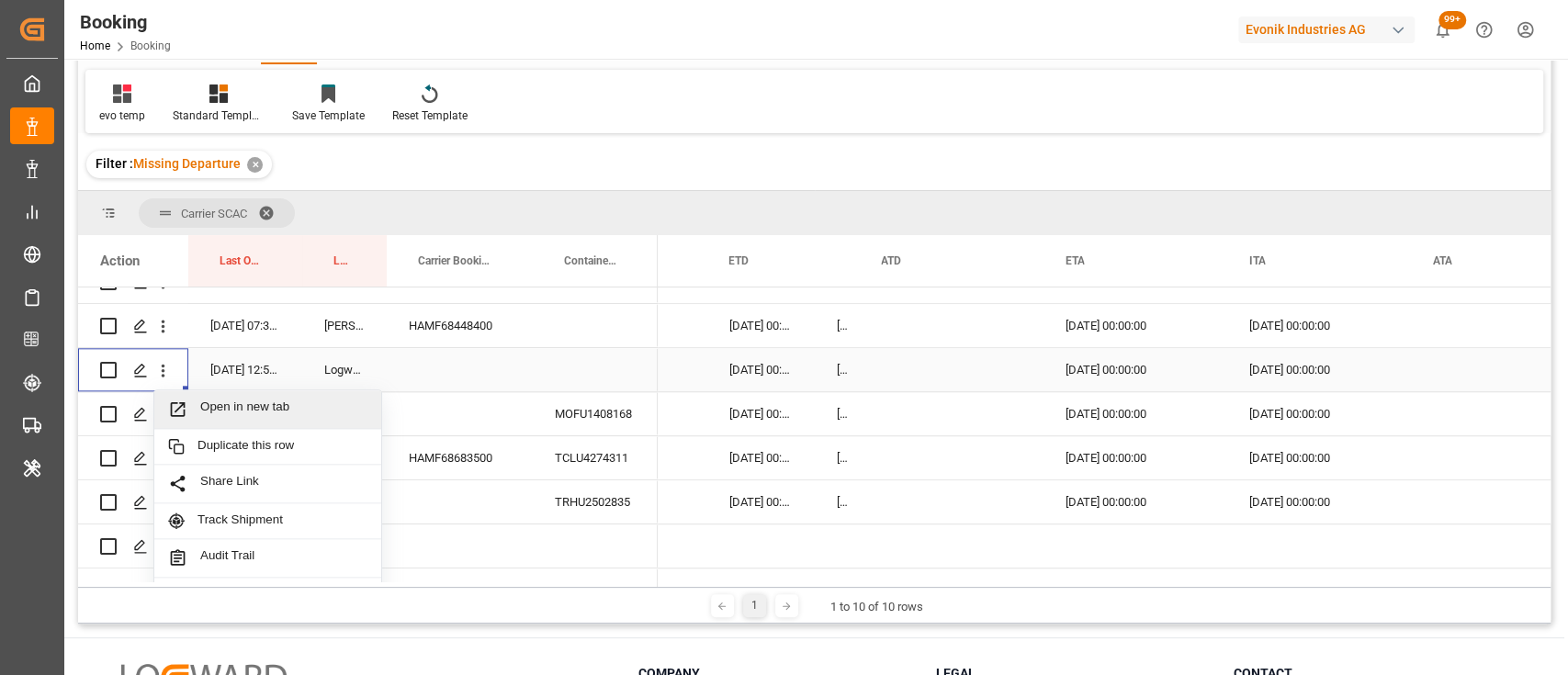
click at [243, 407] on span "Open in new tab" at bounding box center [284, 409] width 167 height 19
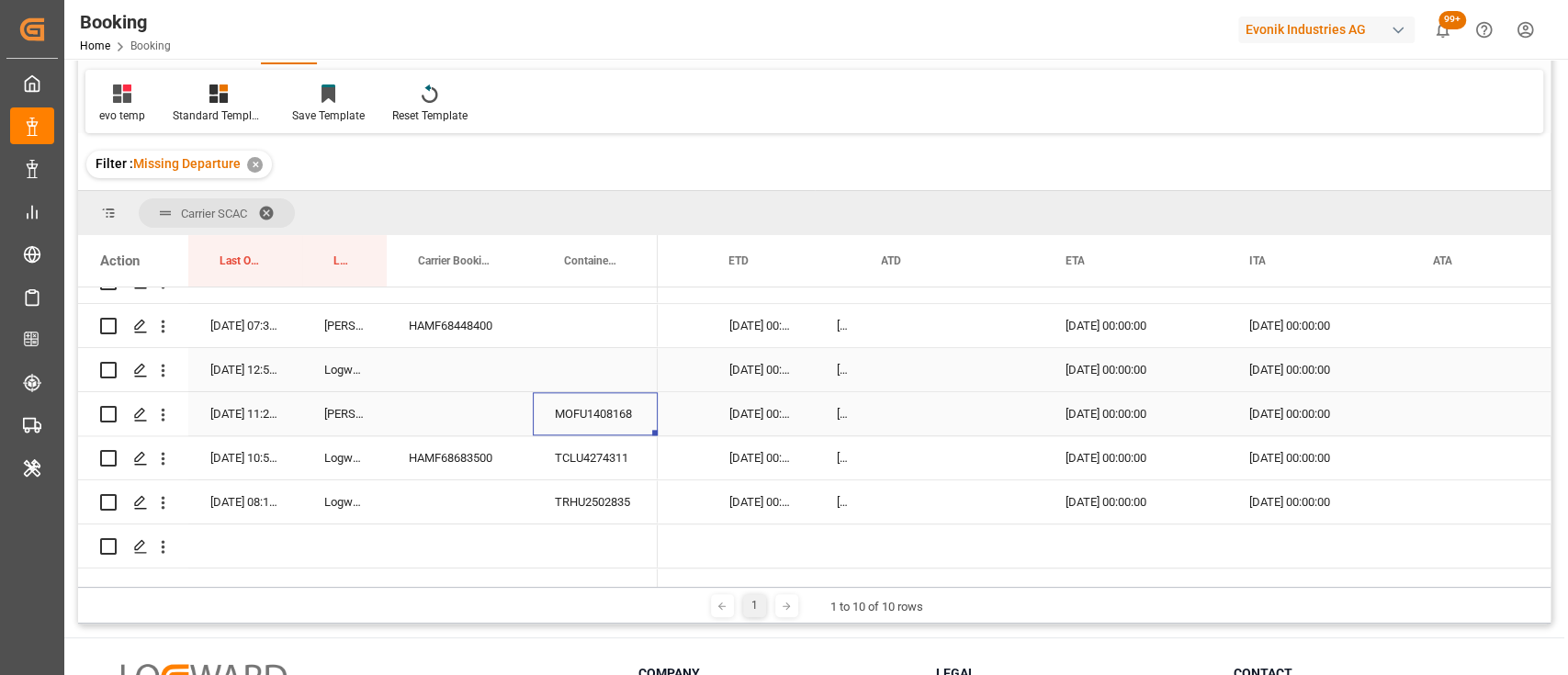
click at [621, 419] on div "MOFU1408168" at bounding box center [596, 413] width 125 height 43
click at [158, 421] on icon "open menu" at bounding box center [163, 414] width 19 height 19
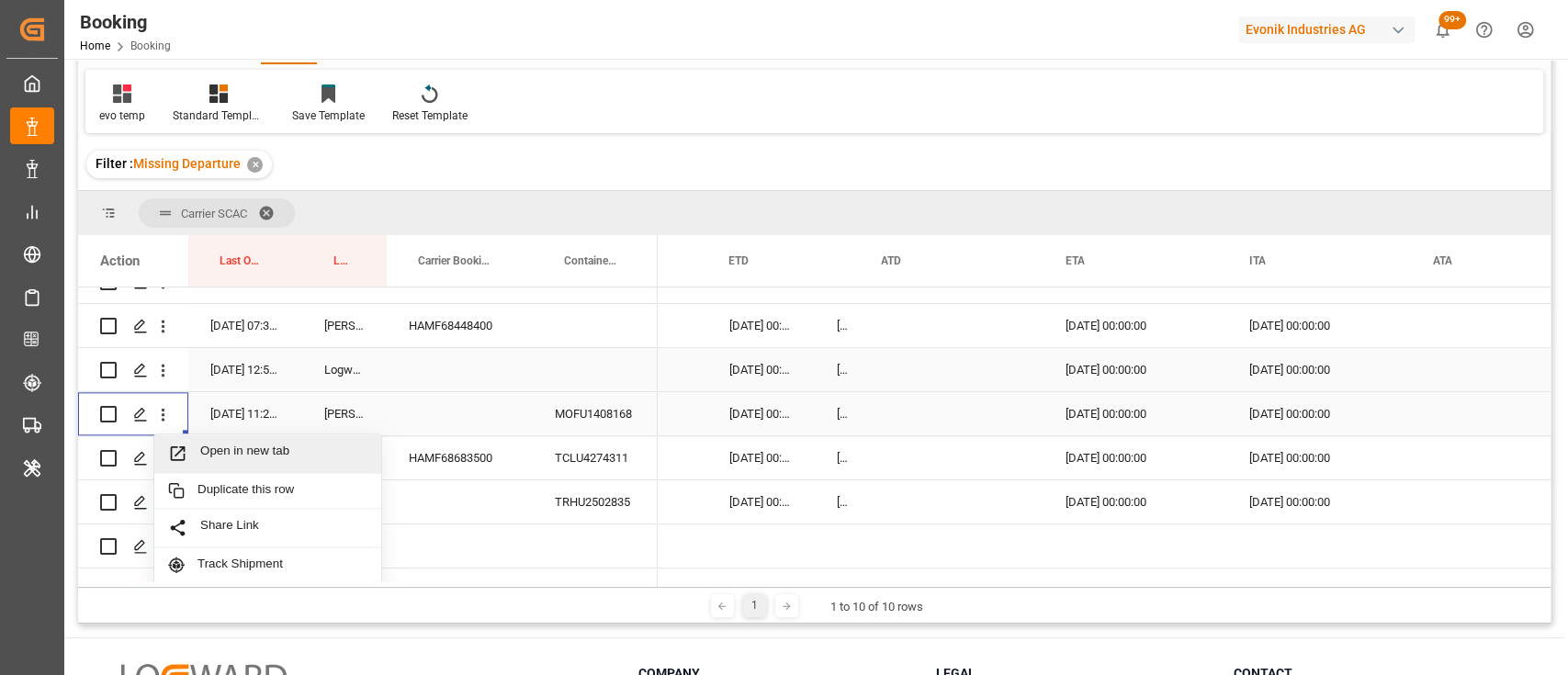
click at [223, 448] on span "Open in new tab" at bounding box center [284, 454] width 167 height 19
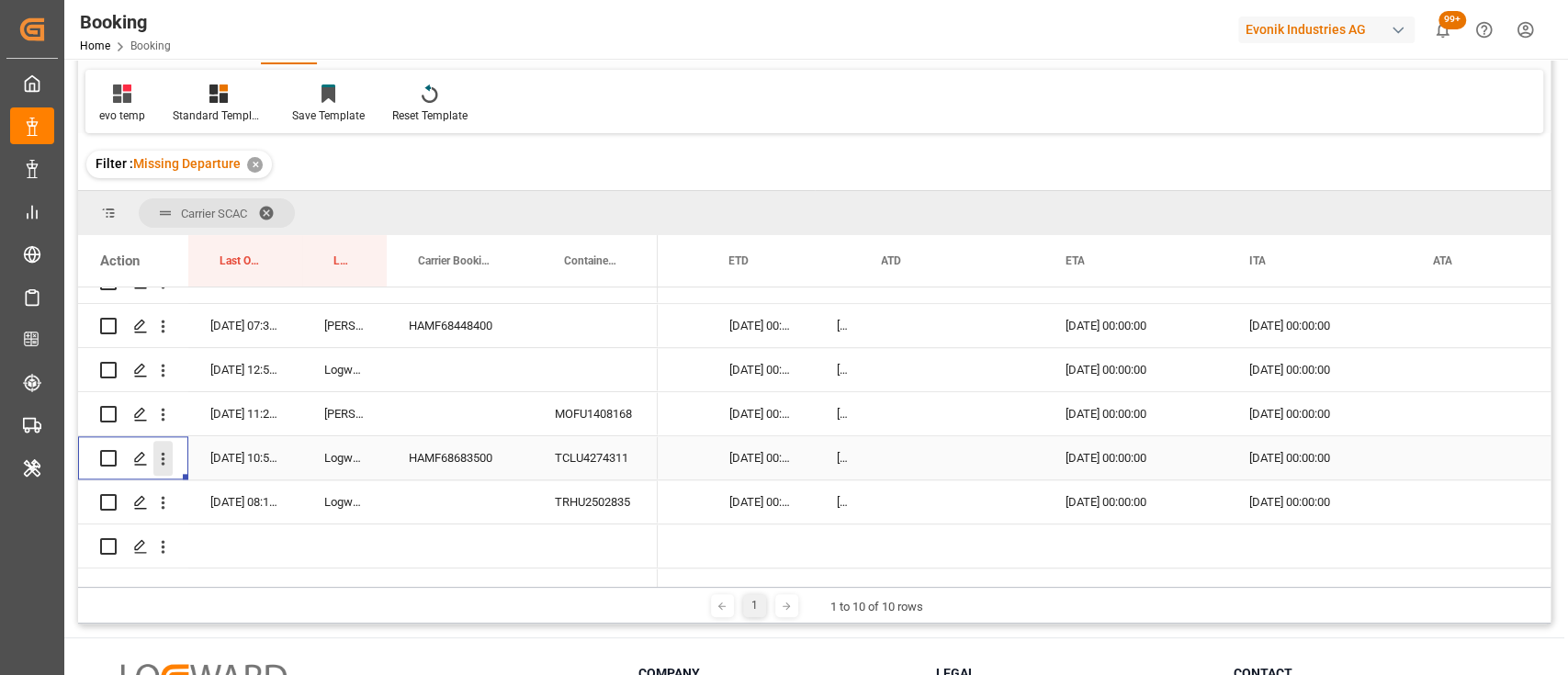
click at [161, 461] on icon "open menu" at bounding box center [163, 458] width 19 height 19
click at [228, 496] on span "Open in new tab" at bounding box center [284, 498] width 167 height 19
click at [164, 514] on button "open menu" at bounding box center [163, 502] width 19 height 35
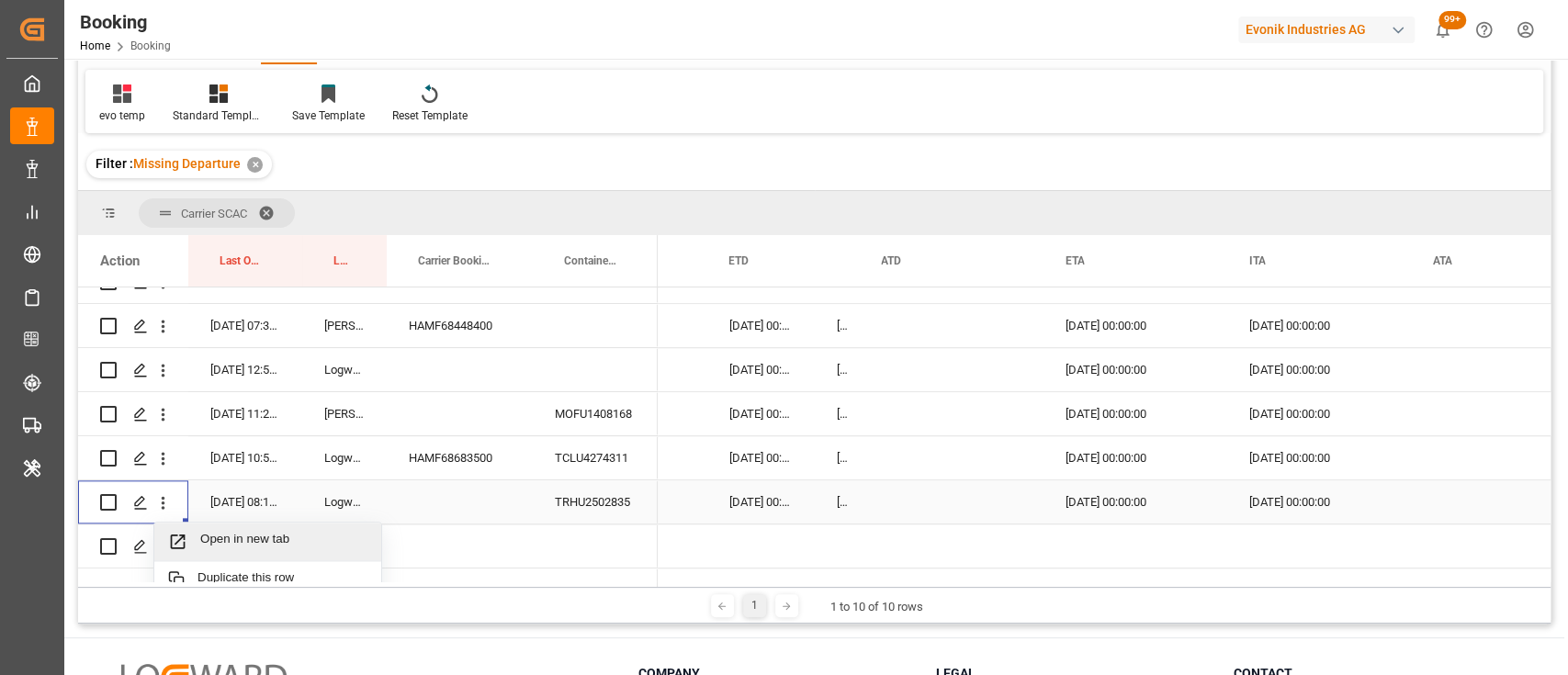
click at [265, 553] on div "Open in new tab" at bounding box center [268, 542] width 227 height 38
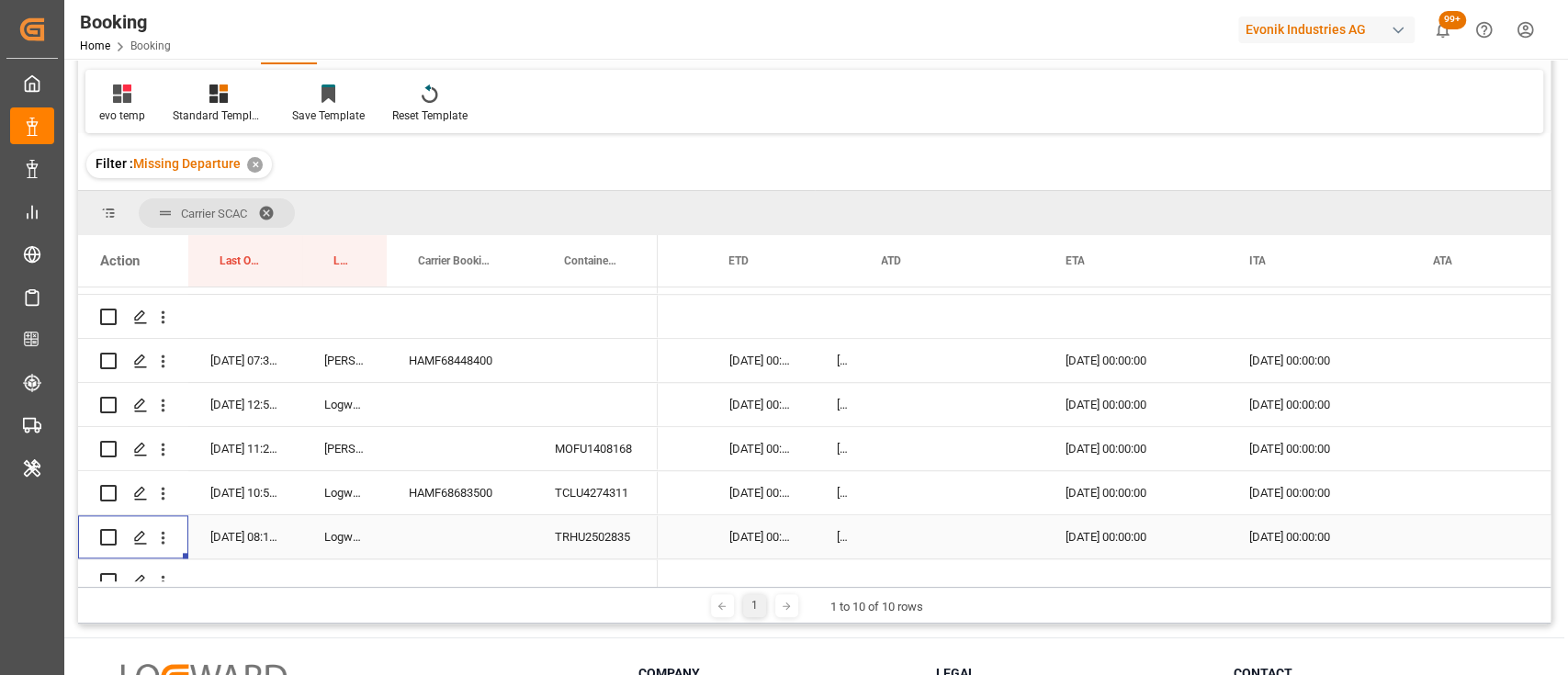
scroll to position [1519, 0]
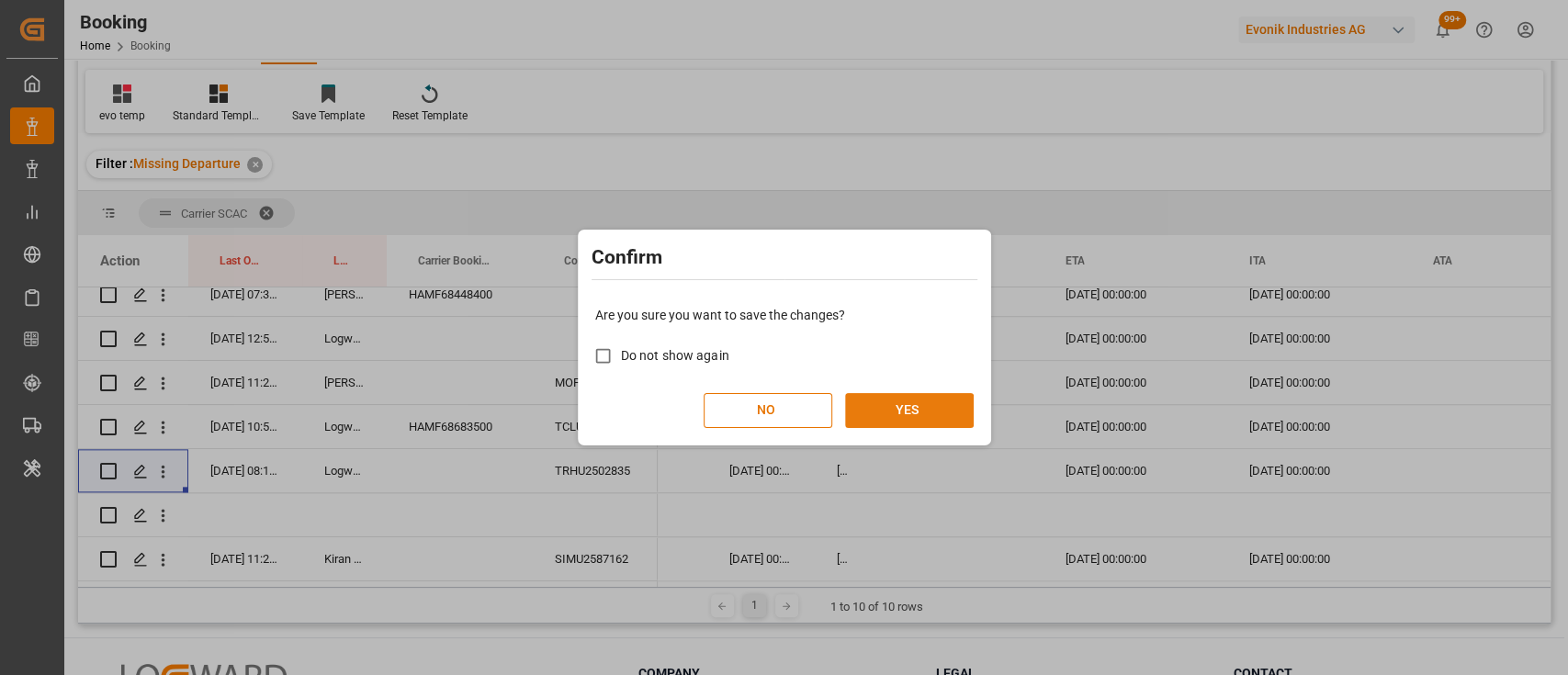
click at [875, 419] on button "YES" at bounding box center [909, 410] width 129 height 35
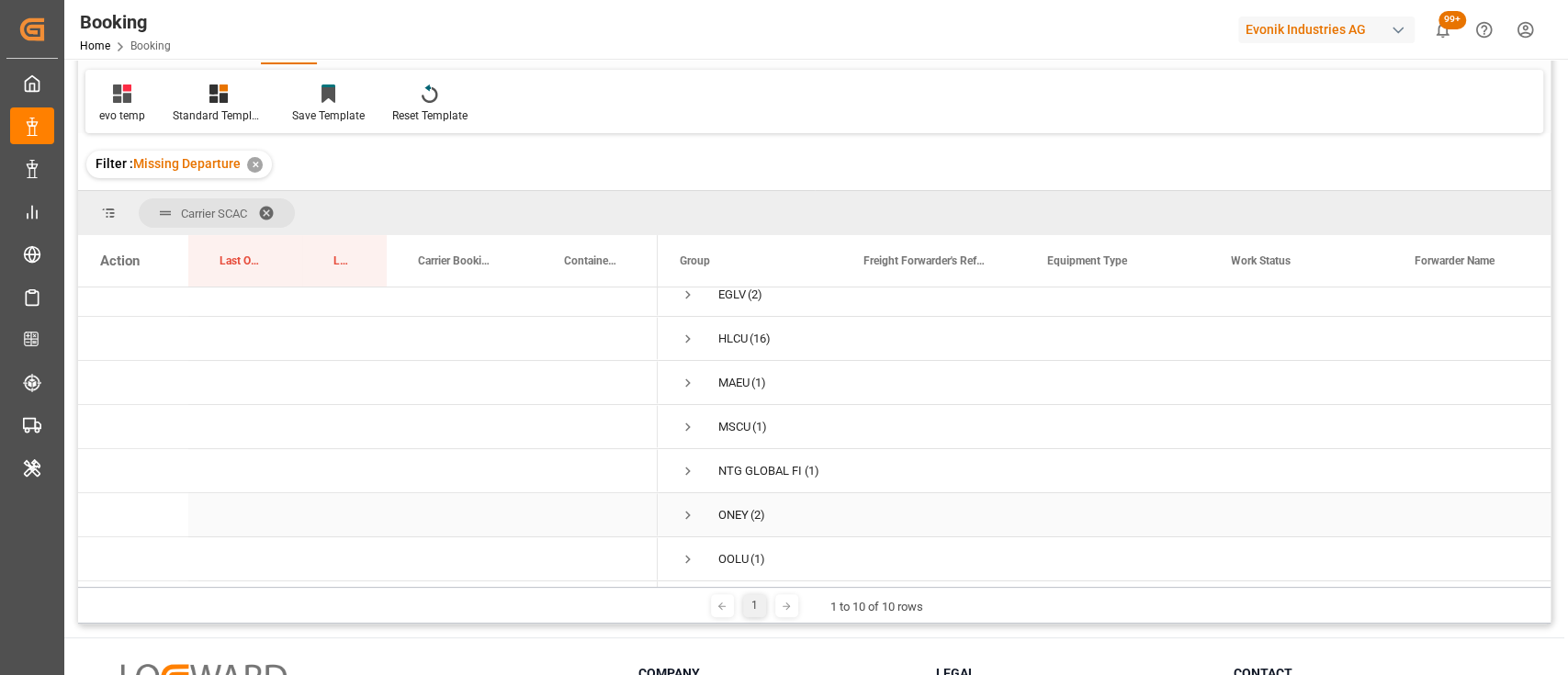
scroll to position [0, 0]
click at [687, 310] on span "Press SPACE to select this row." at bounding box center [688, 309] width 16 height 16
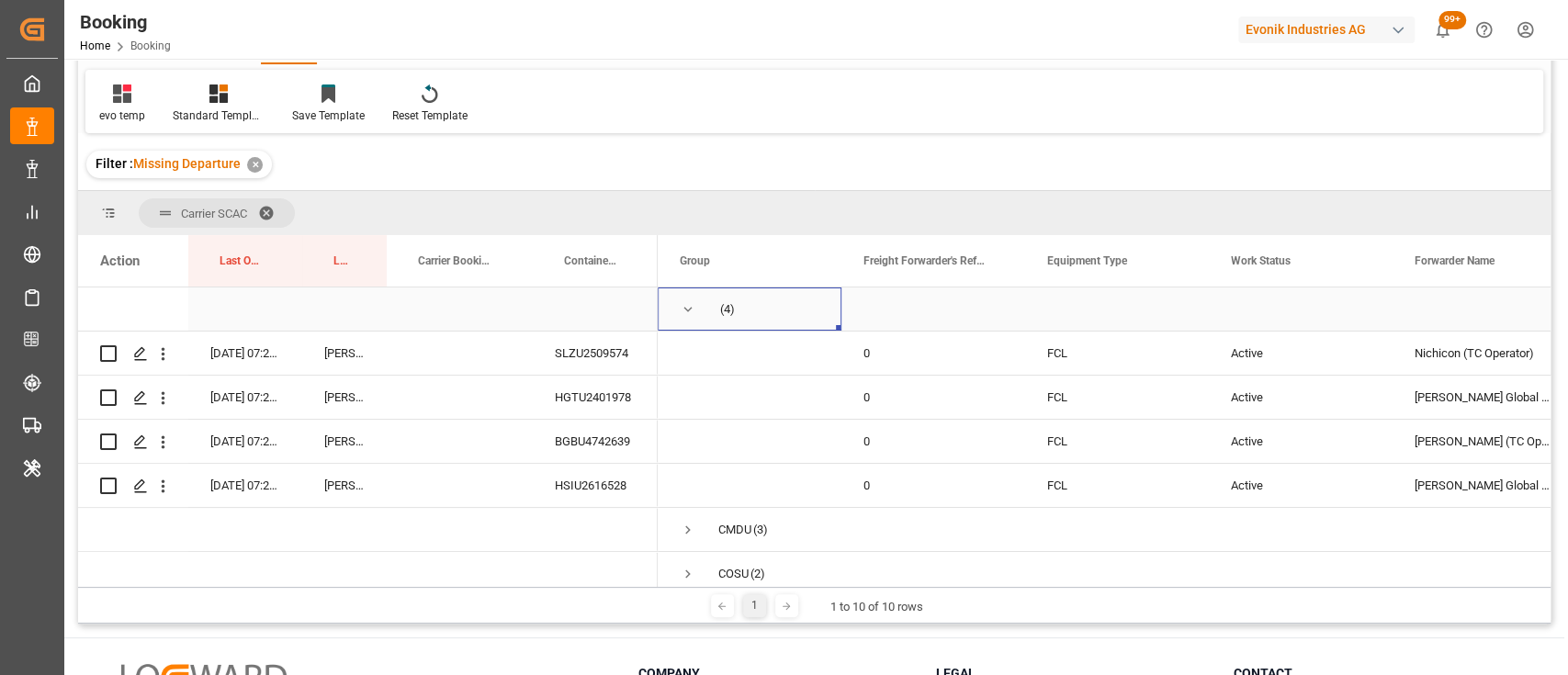
click at [687, 301] on span "Press SPACE to select this row." at bounding box center [688, 309] width 16 height 16
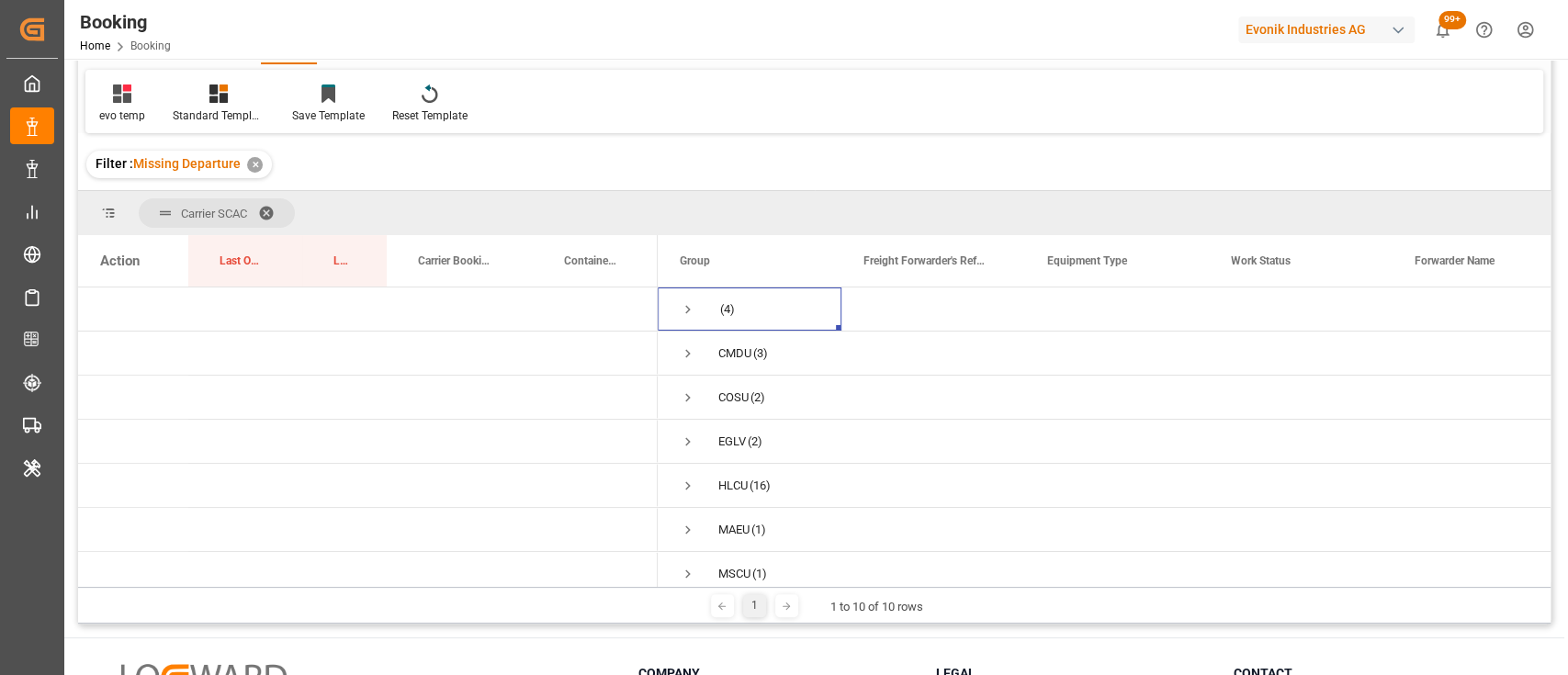
click at [264, 208] on span at bounding box center [272, 213] width 30 height 16
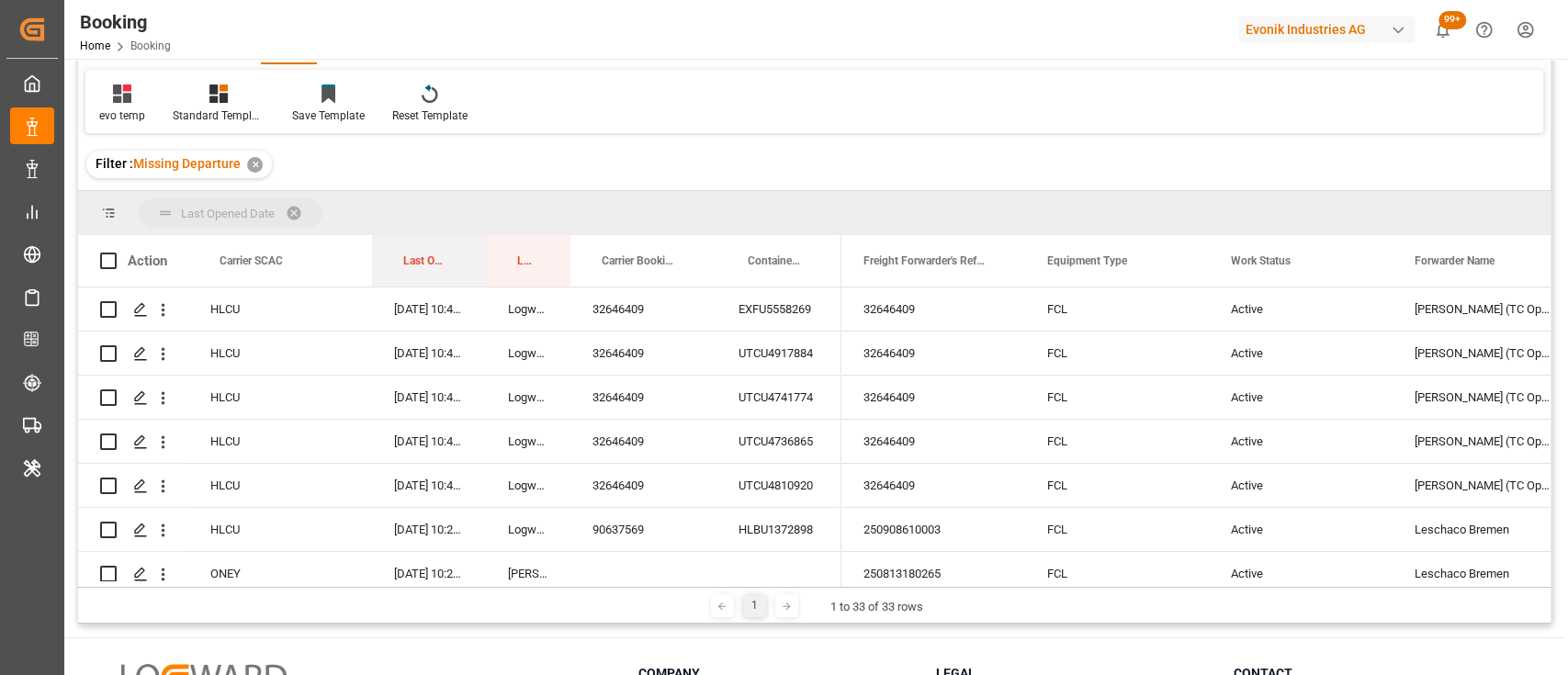
drag, startPoint x: 408, startPoint y: 262, endPoint x: 388, endPoint y: 224, distance: 42.9
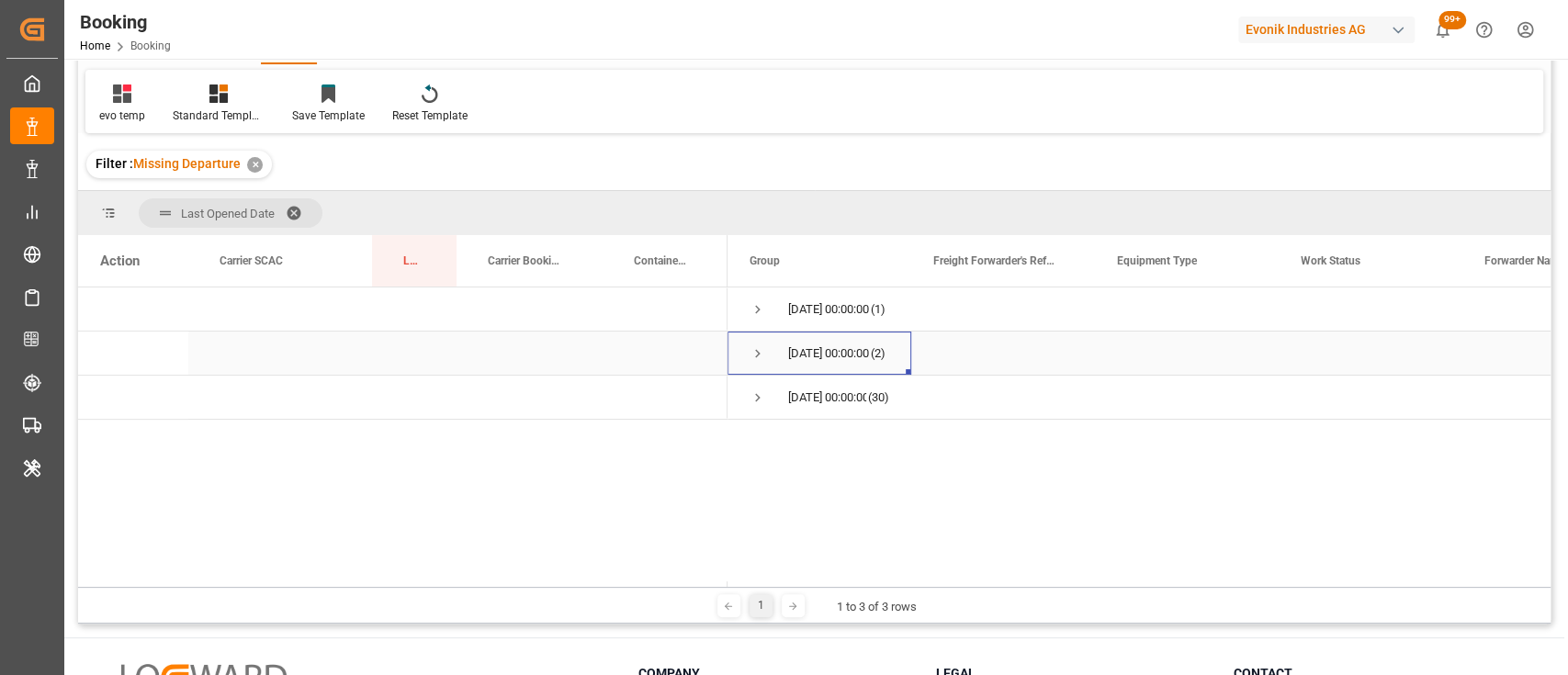
click at [758, 352] on span "Press SPACE to select this row." at bounding box center [758, 353] width 16 height 16
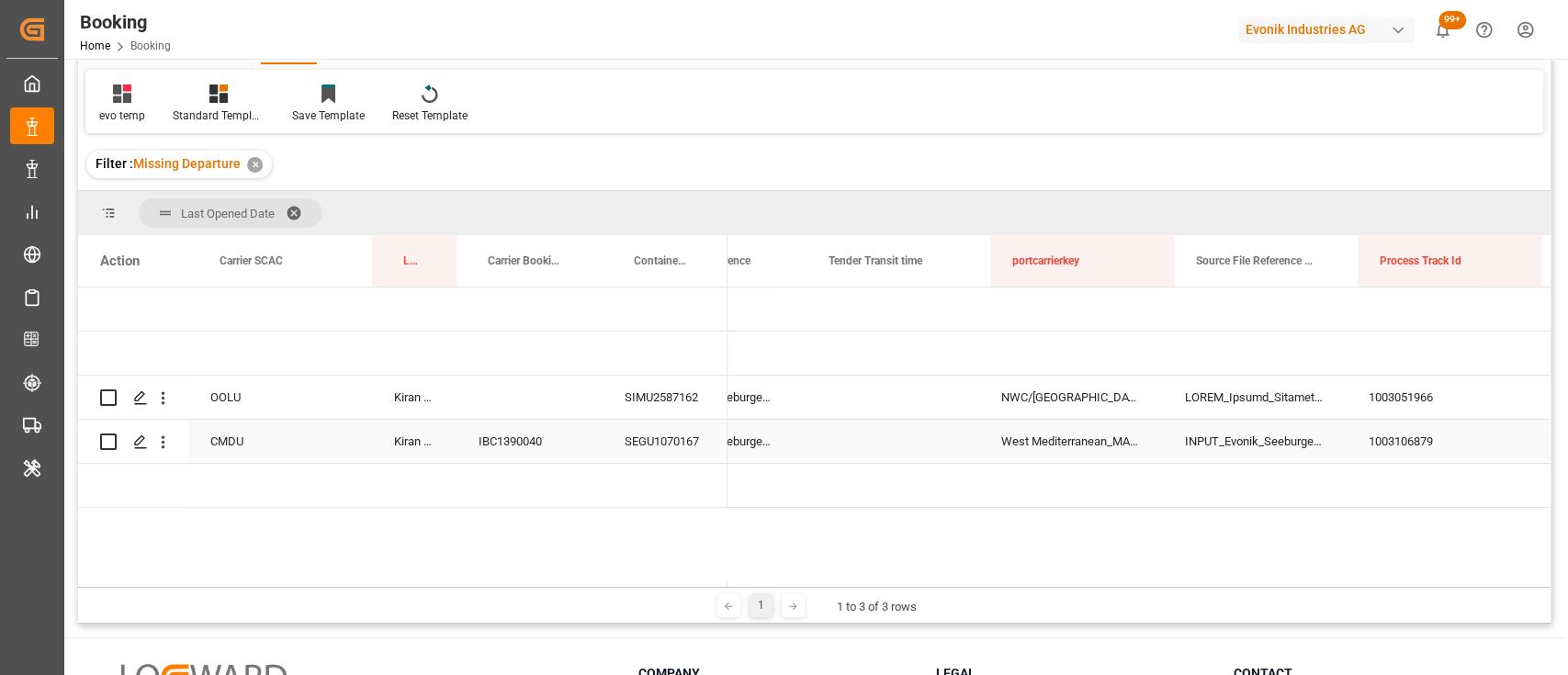
scroll to position [0, 11309]
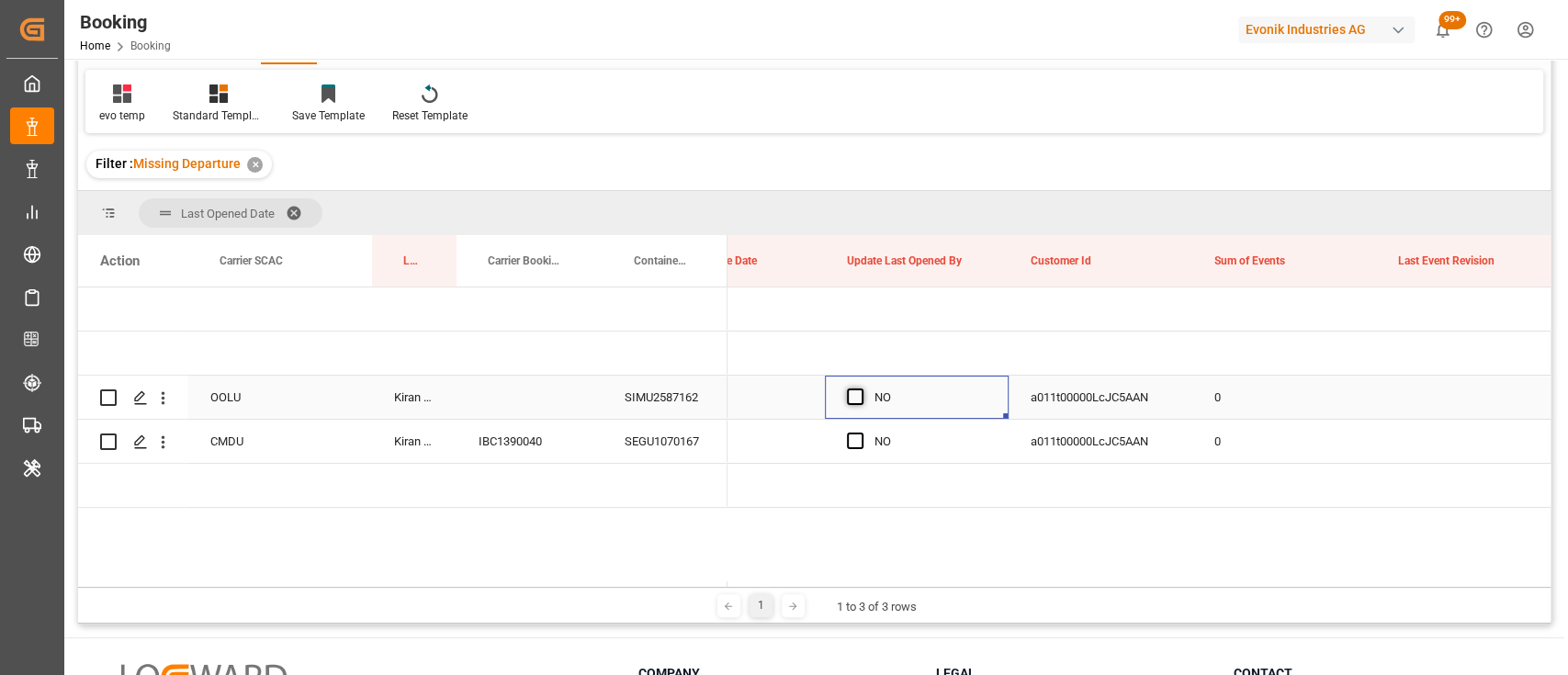
click at [860, 400] on span "Press SPACE to select this row." at bounding box center [854, 396] width 16 height 16
click at [860, 388] on input "Press SPACE to select this row." at bounding box center [860, 388] width 0 height 0
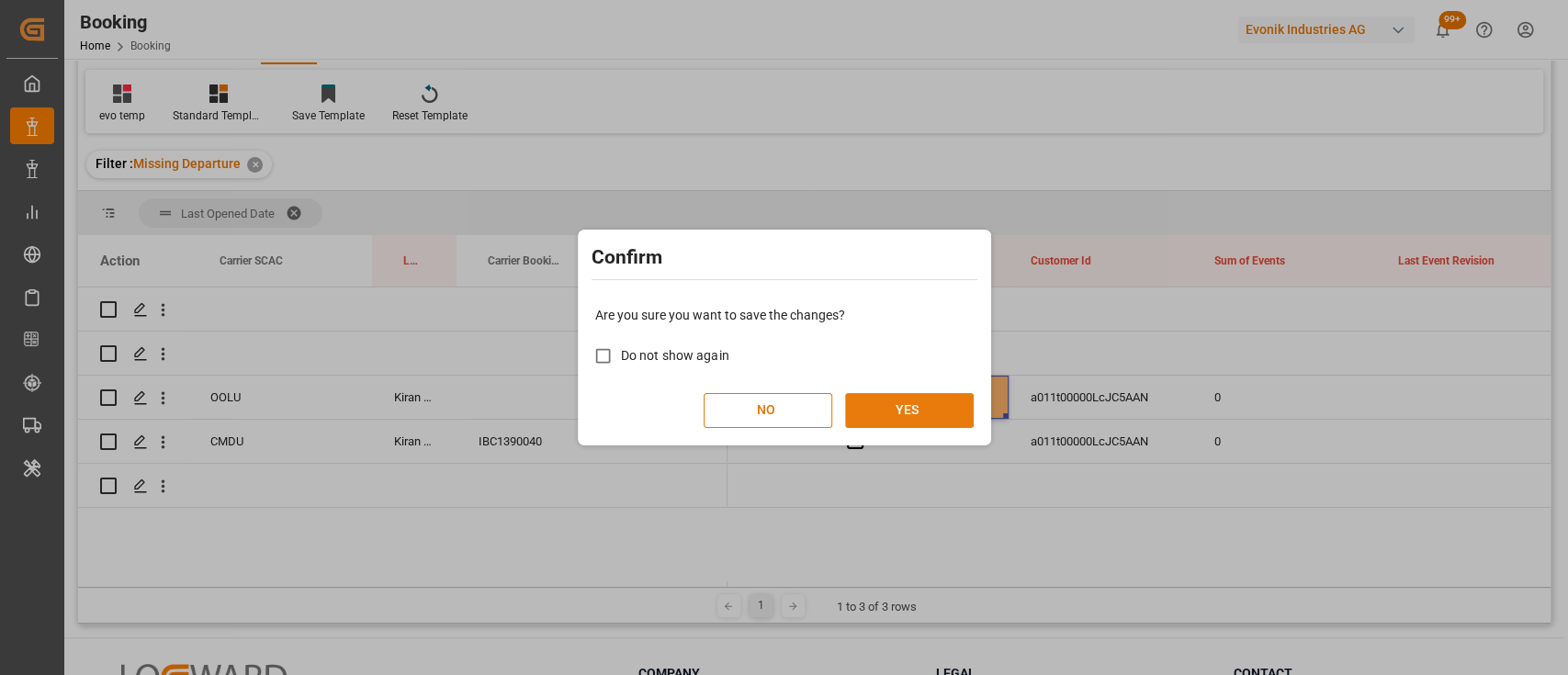
click at [889, 403] on button "YES" at bounding box center [909, 410] width 129 height 35
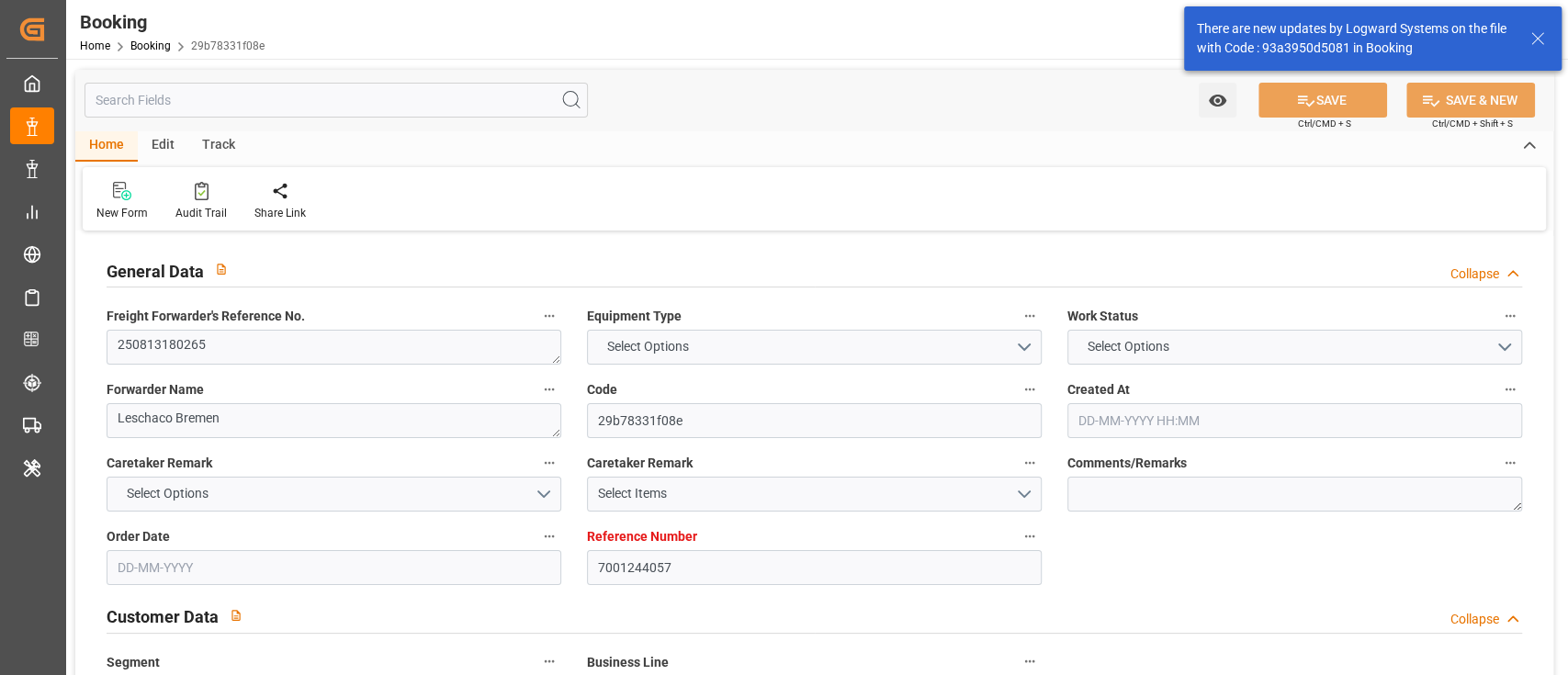
type input "7001244057"
type input "9952725"
type input "ONE"
type input "Ocean Network Express"
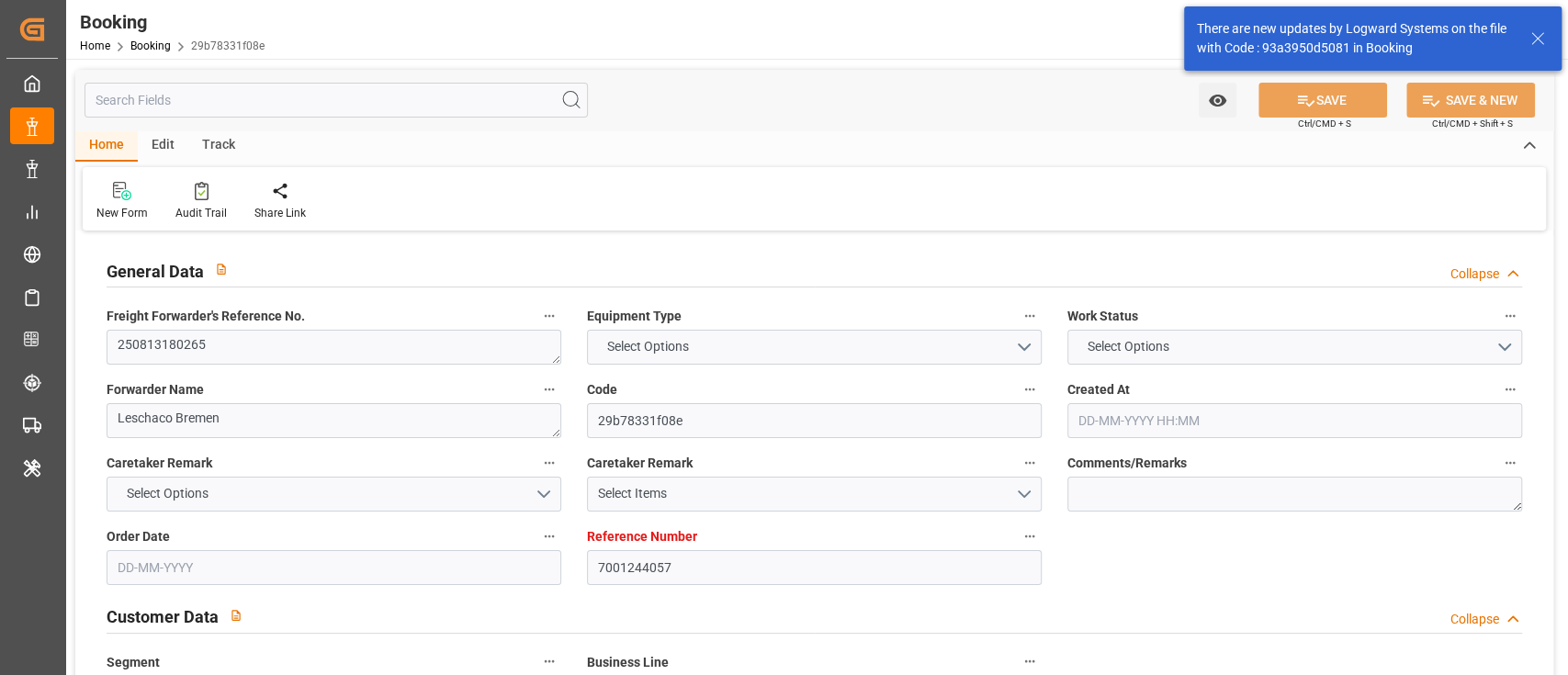
type input "EUNWC"
type input "INHZR"
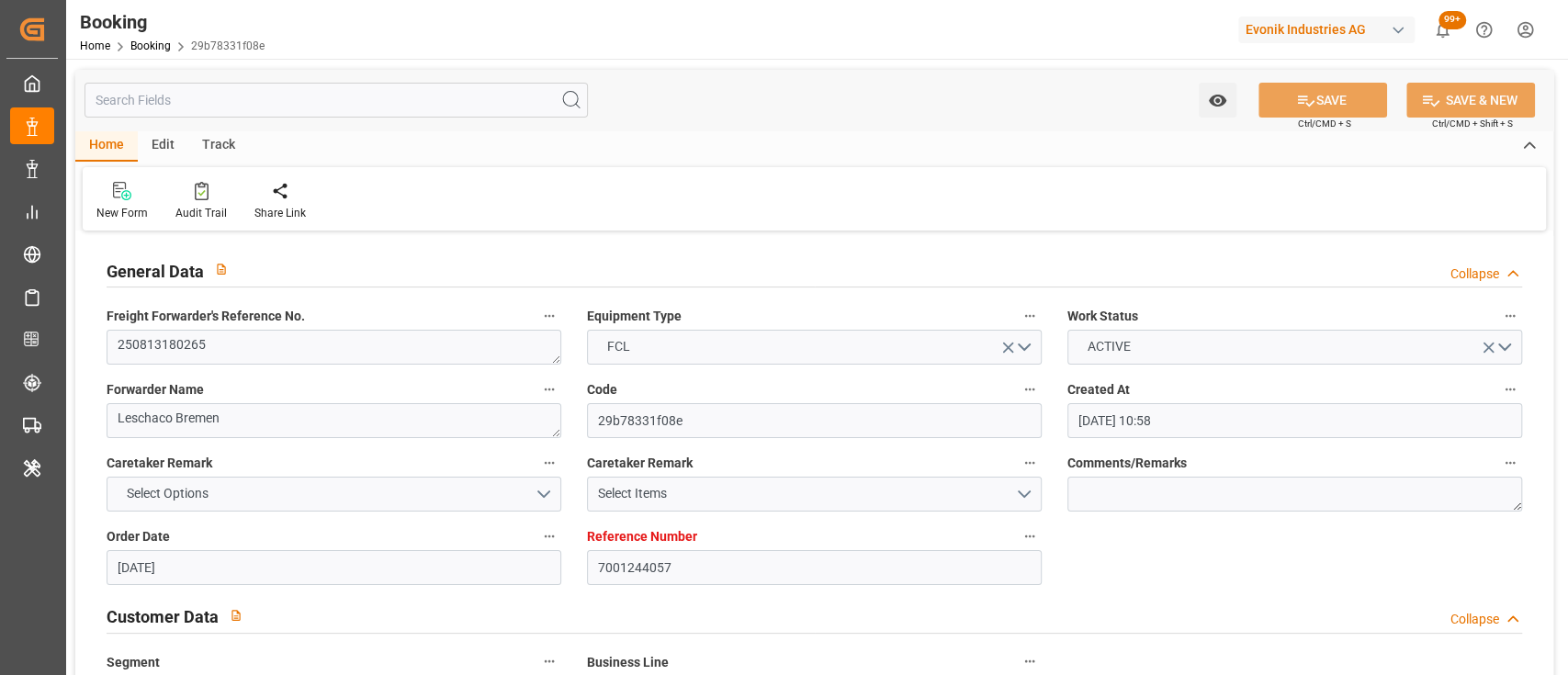
type input "[DATE] 10:58"
type input "[DATE]"
type input "[DATE] 00:00"
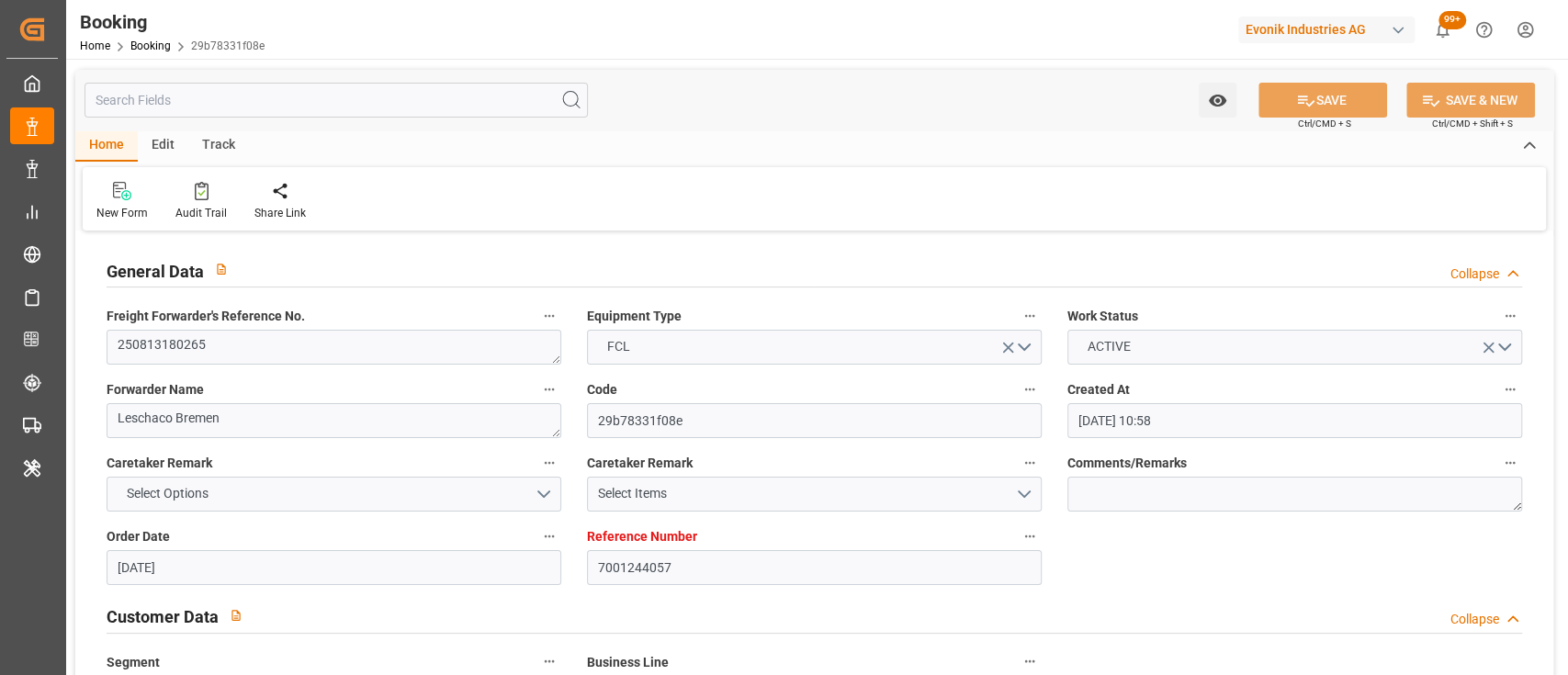
type input "[DATE] 00:00"
type input "[DATE] 12:58"
click at [201, 341] on textarea "250813180265" at bounding box center [334, 347] width 455 height 35
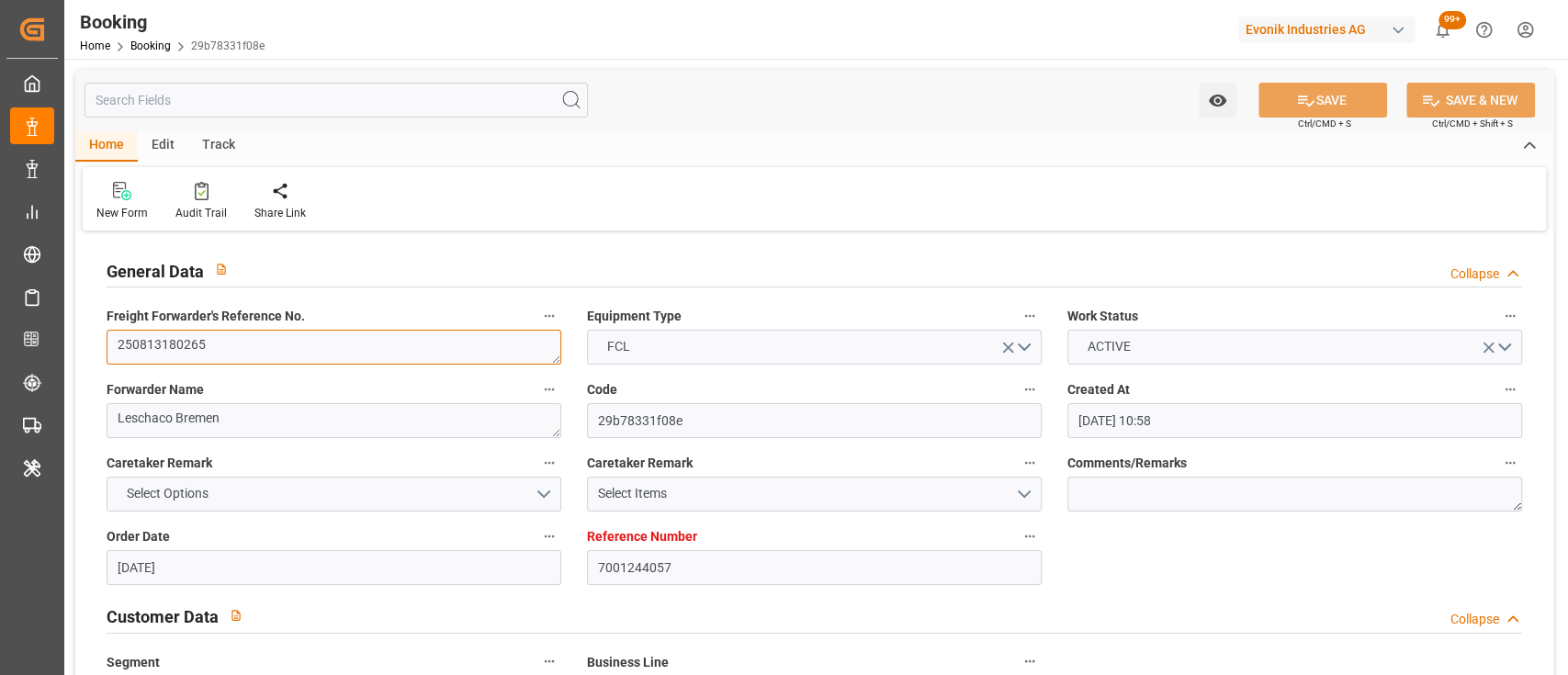
click at [201, 341] on textarea "250813180265" at bounding box center [334, 347] width 455 height 35
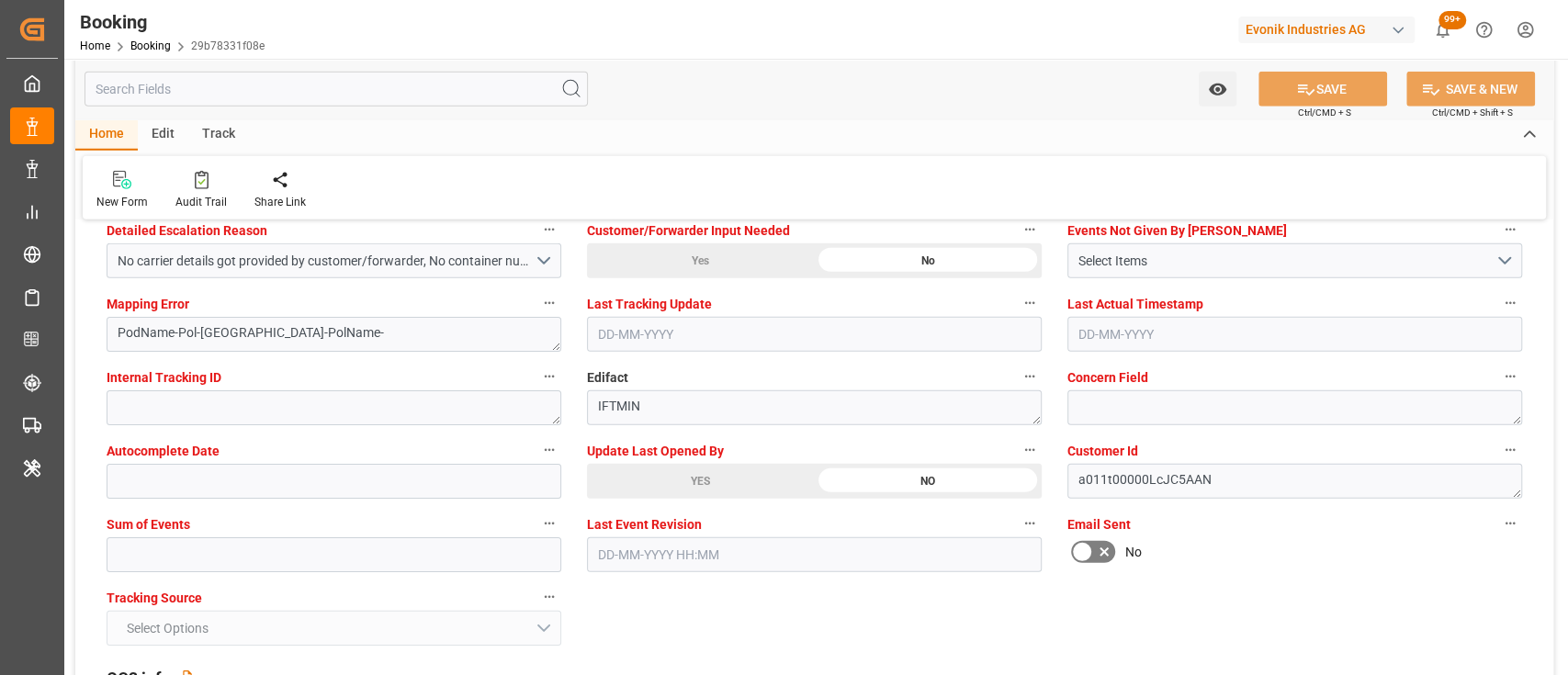
scroll to position [3550, 0]
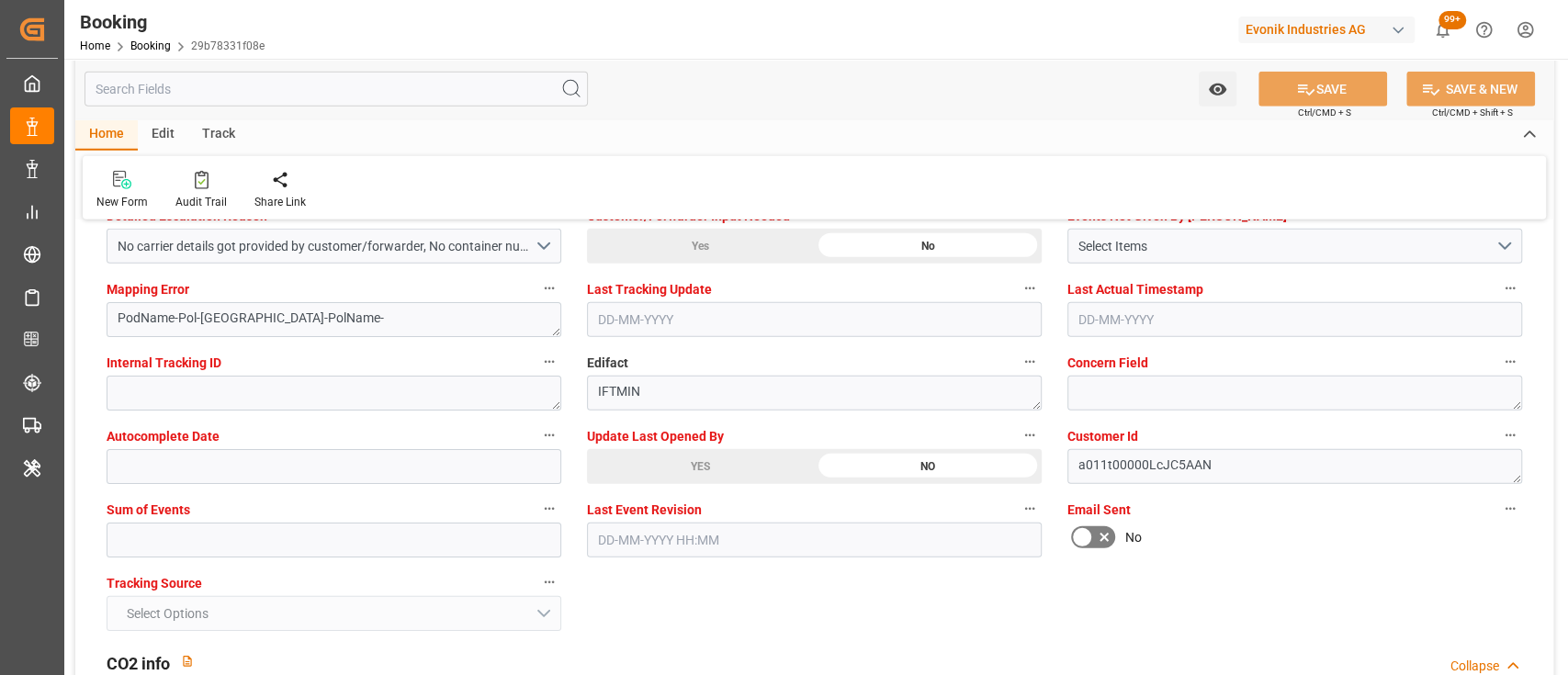
click at [640, 466] on div "YES" at bounding box center [700, 466] width 227 height 35
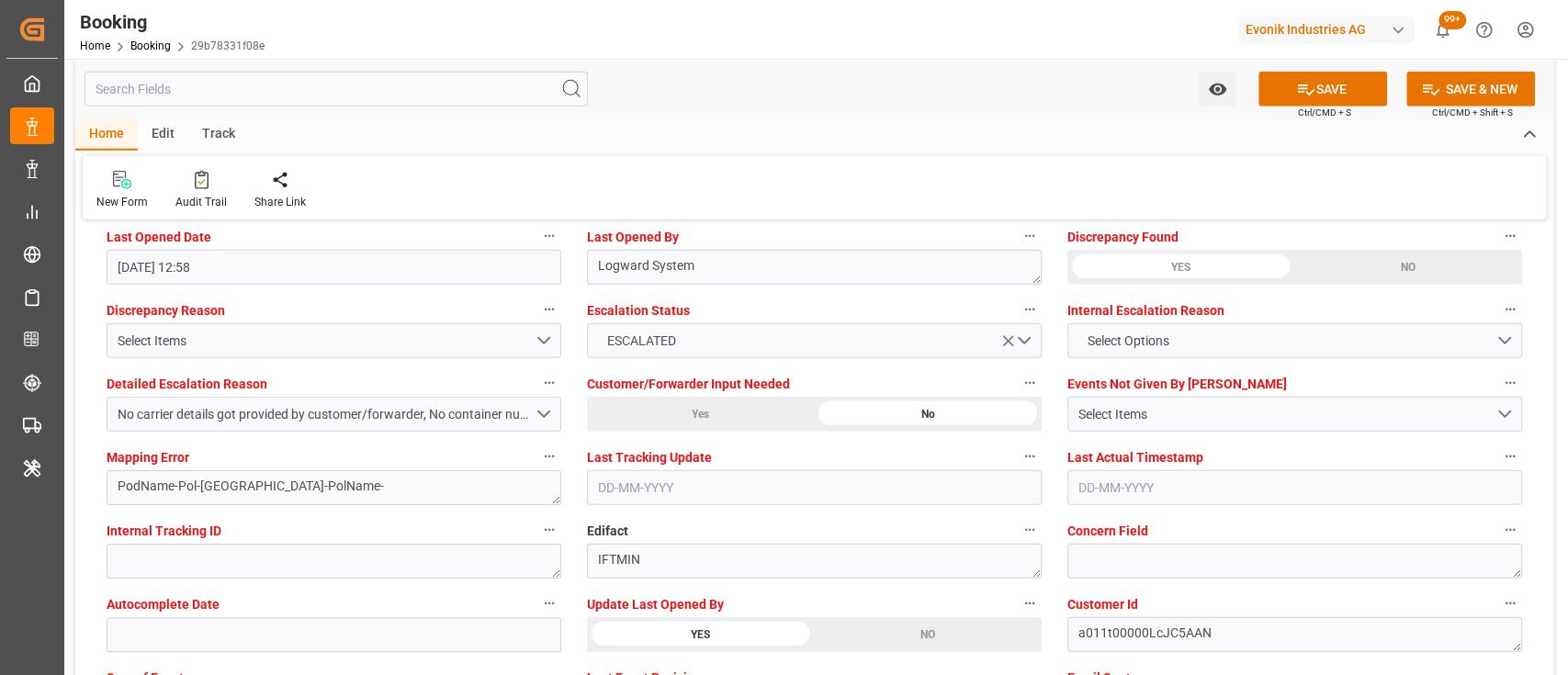
scroll to position [3376, 0]
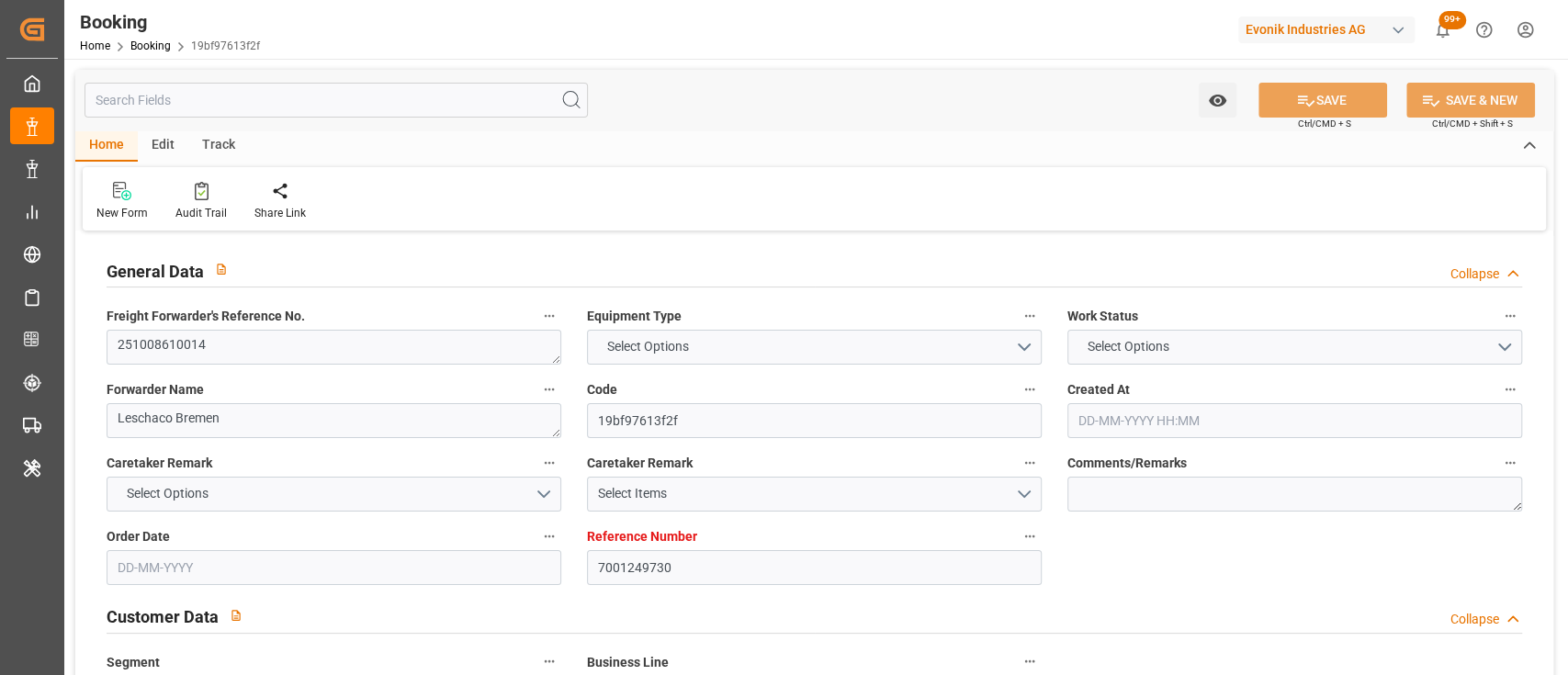
type input "7001249730"
type input "9360910"
type input "ONE"
type input "Ocean Network Express"
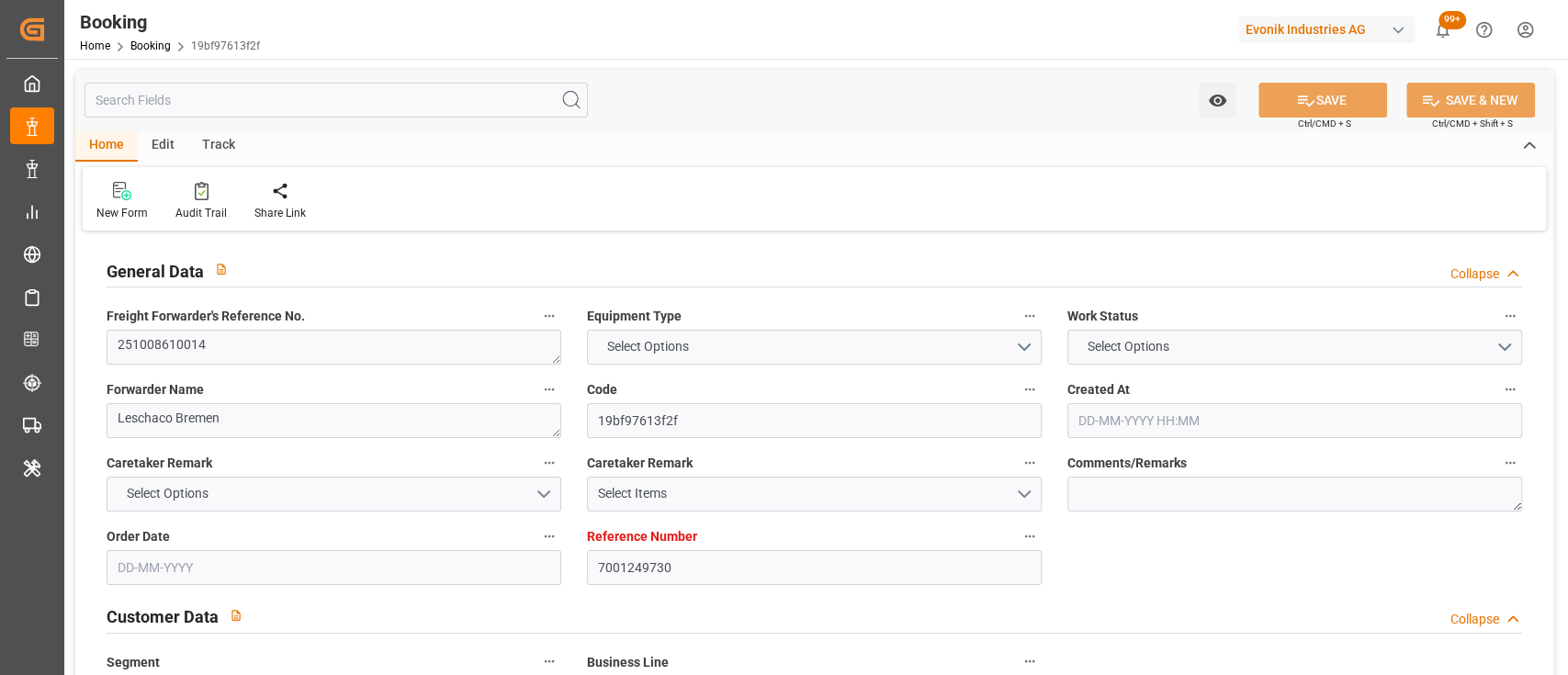
type input "EUNWC"
type input "BRRIO"
type input "[DATE] 07:38"
type input "[DATE]"
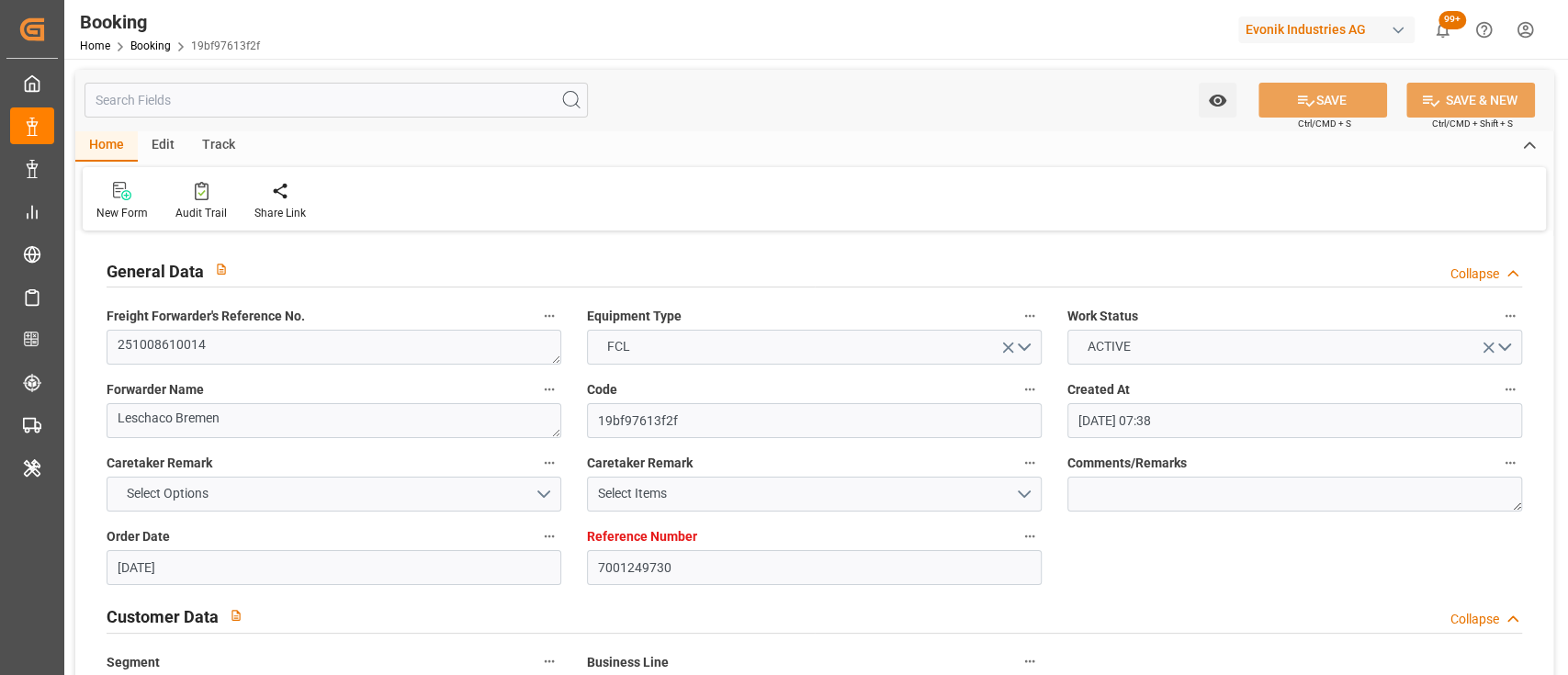
type input "[DATE]"
type input "[DATE] 00:00"
type input "[DATE]"
type input "[DATE] 00:00"
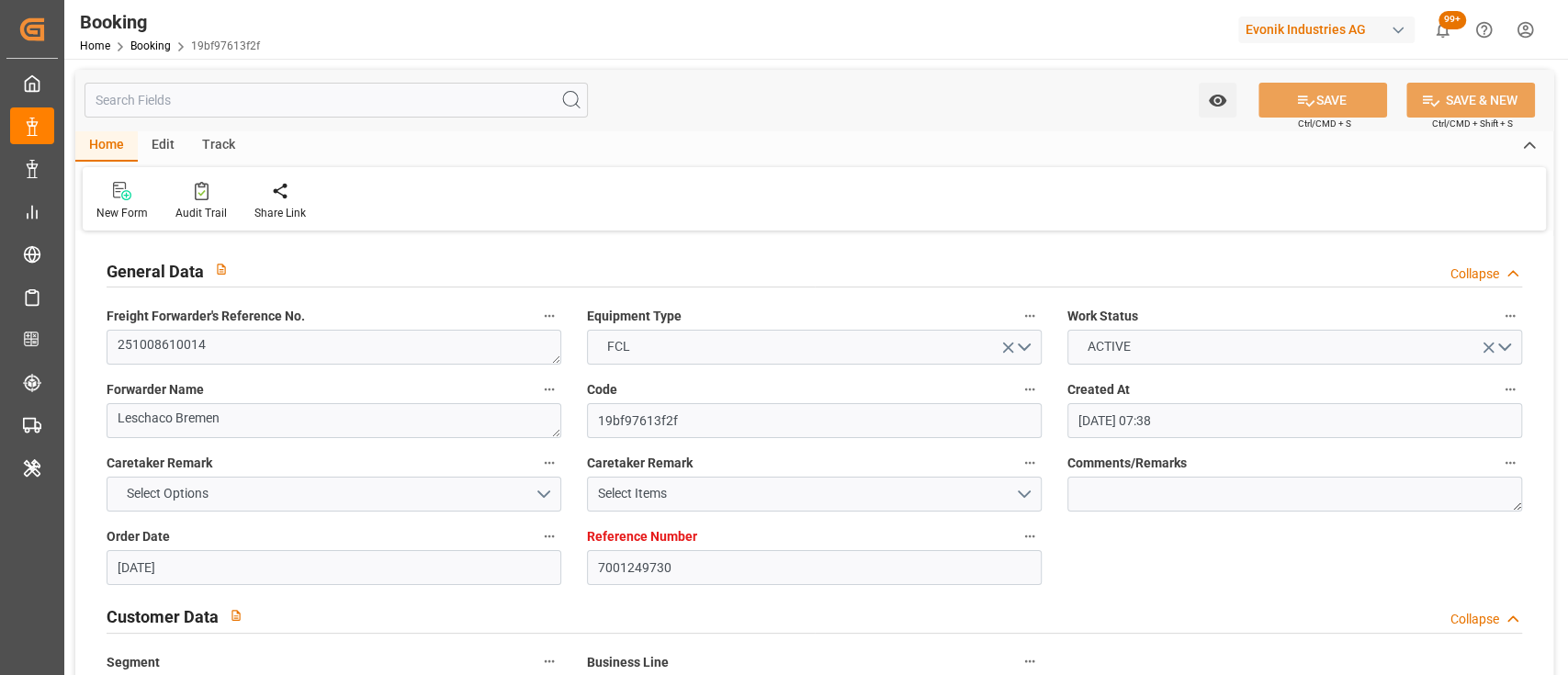
type input "[DATE] 00:00"
type input "[DATE]"
type input "[DATE] 11:20"
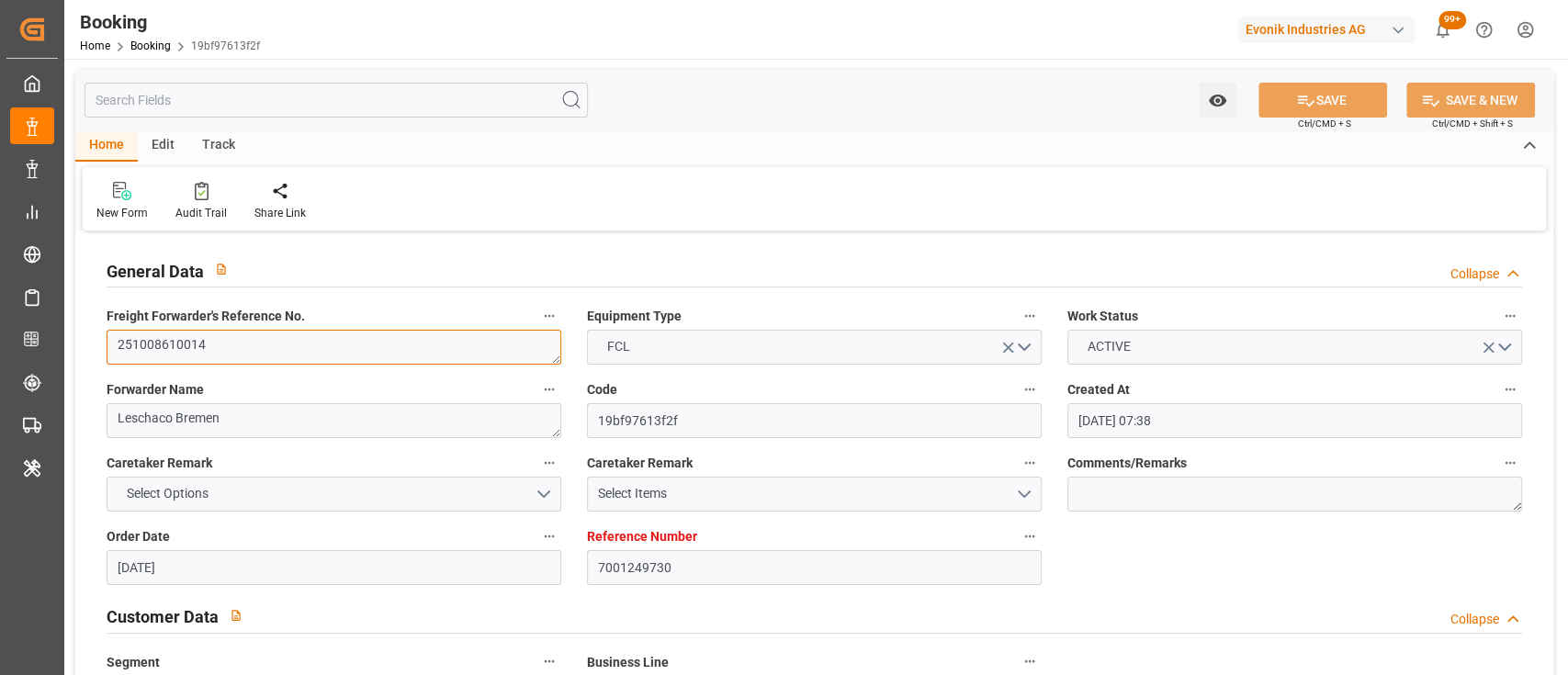
click at [249, 354] on textarea "251008610014" at bounding box center [334, 347] width 455 height 35
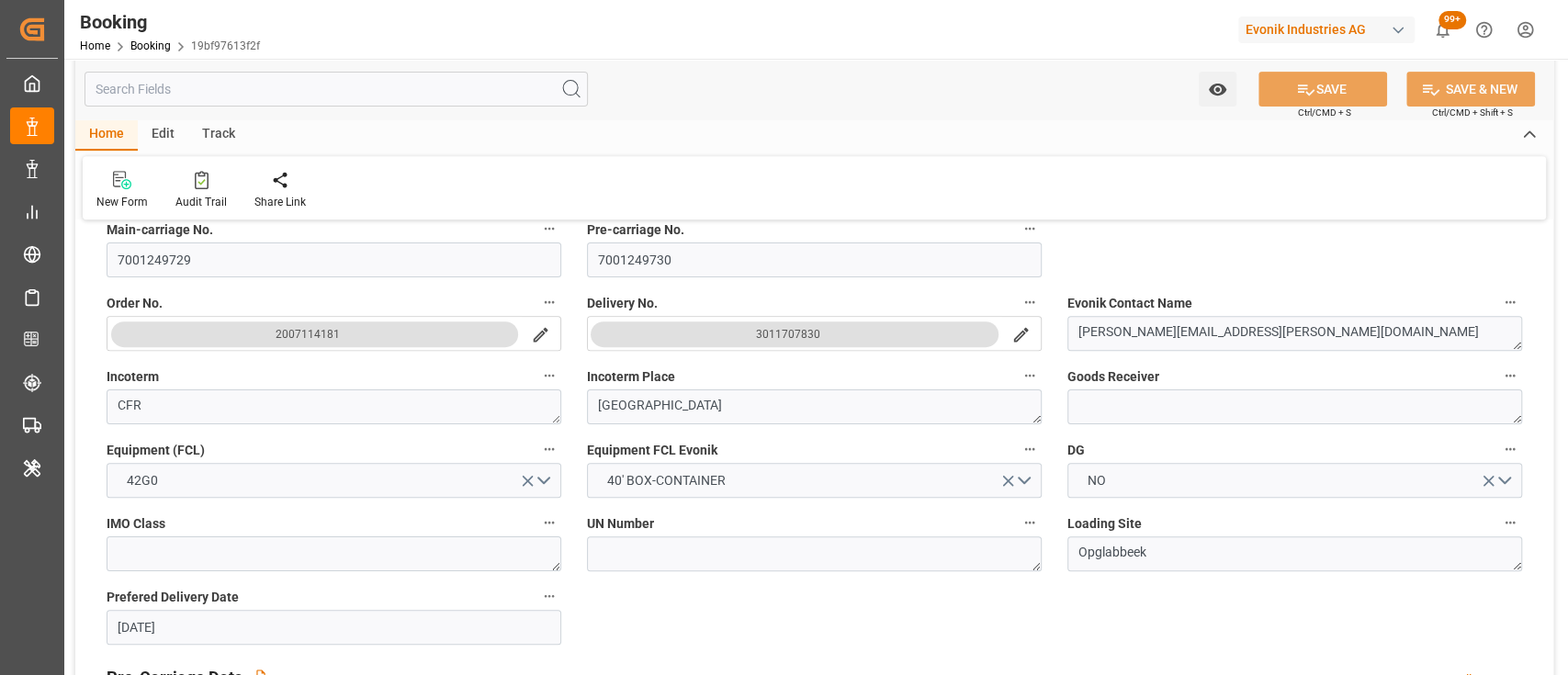
scroll to position [504, 0]
drag, startPoint x: 734, startPoint y: 336, endPoint x: 828, endPoint y: 331, distance: 94.1
click at [828, 331] on button "3011707830" at bounding box center [794, 336] width 408 height 26
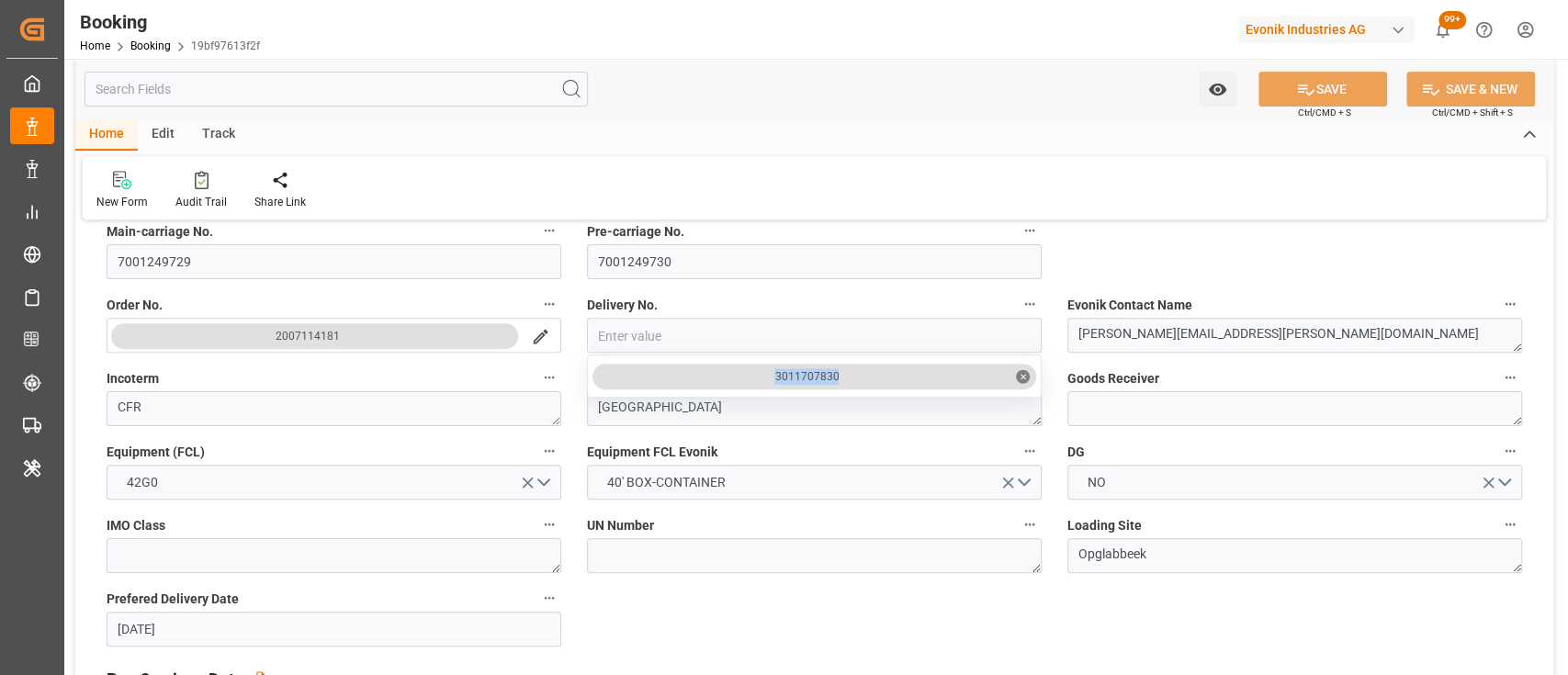
drag, startPoint x: 770, startPoint y: 375, endPoint x: 843, endPoint y: 371, distance: 73.1
copy div "3011707830"
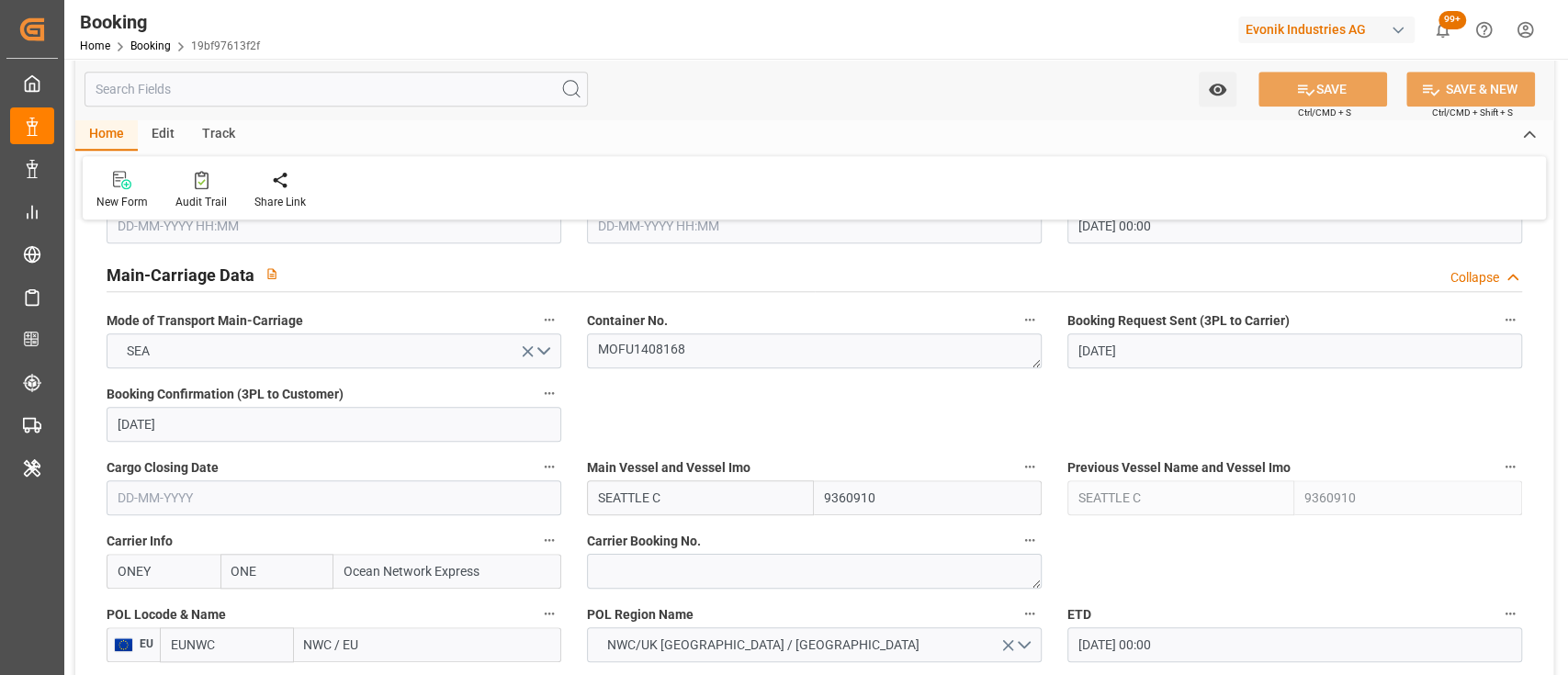
scroll to position [1099, 0]
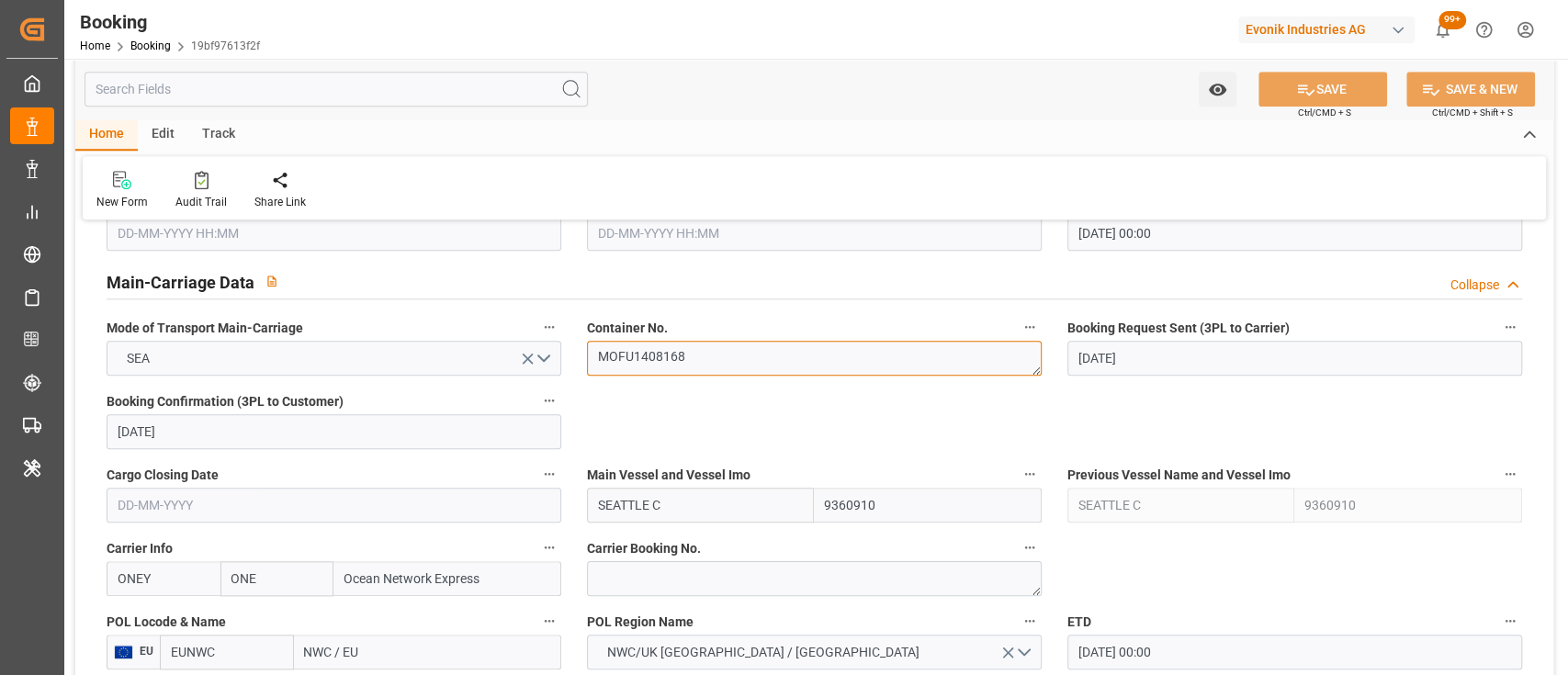
click at [639, 354] on textarea "MOFU1408168" at bounding box center [814, 358] width 455 height 35
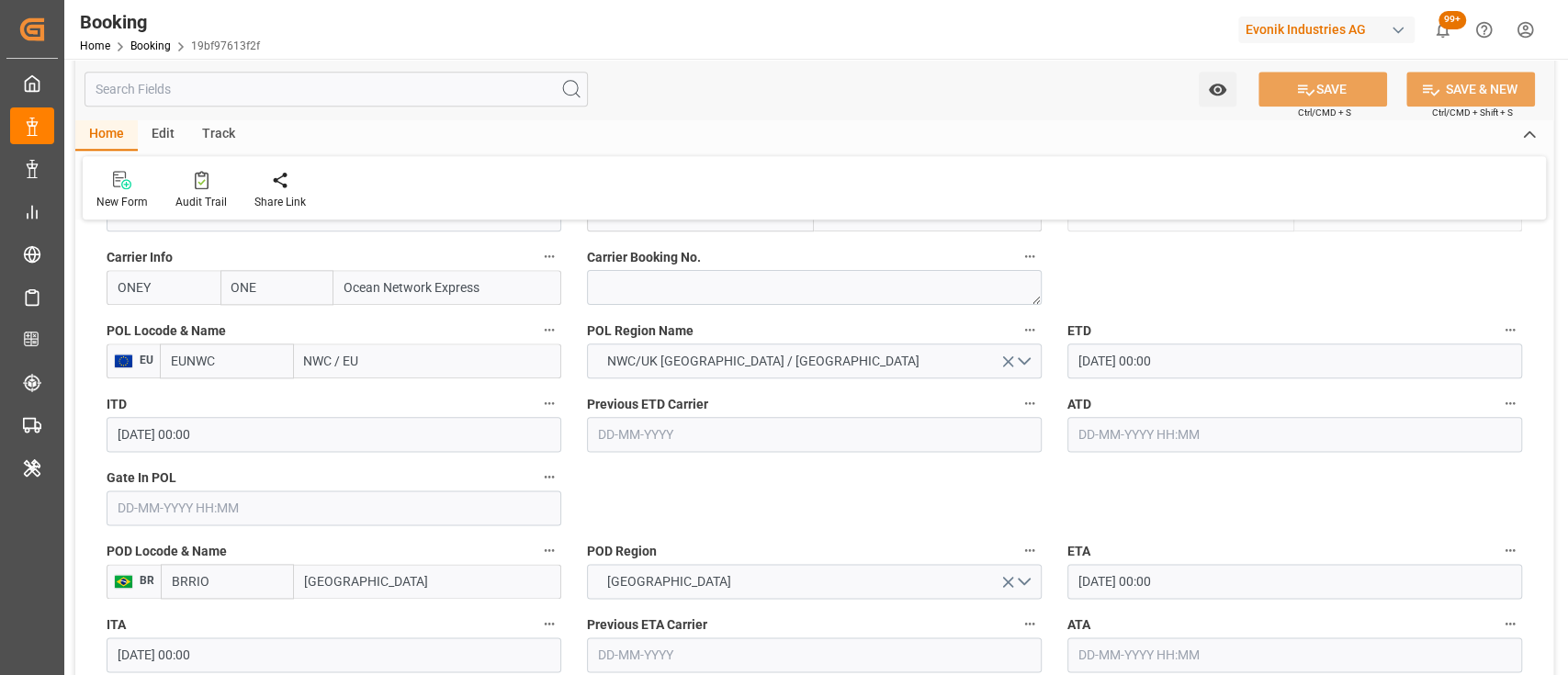
scroll to position [1404, 0]
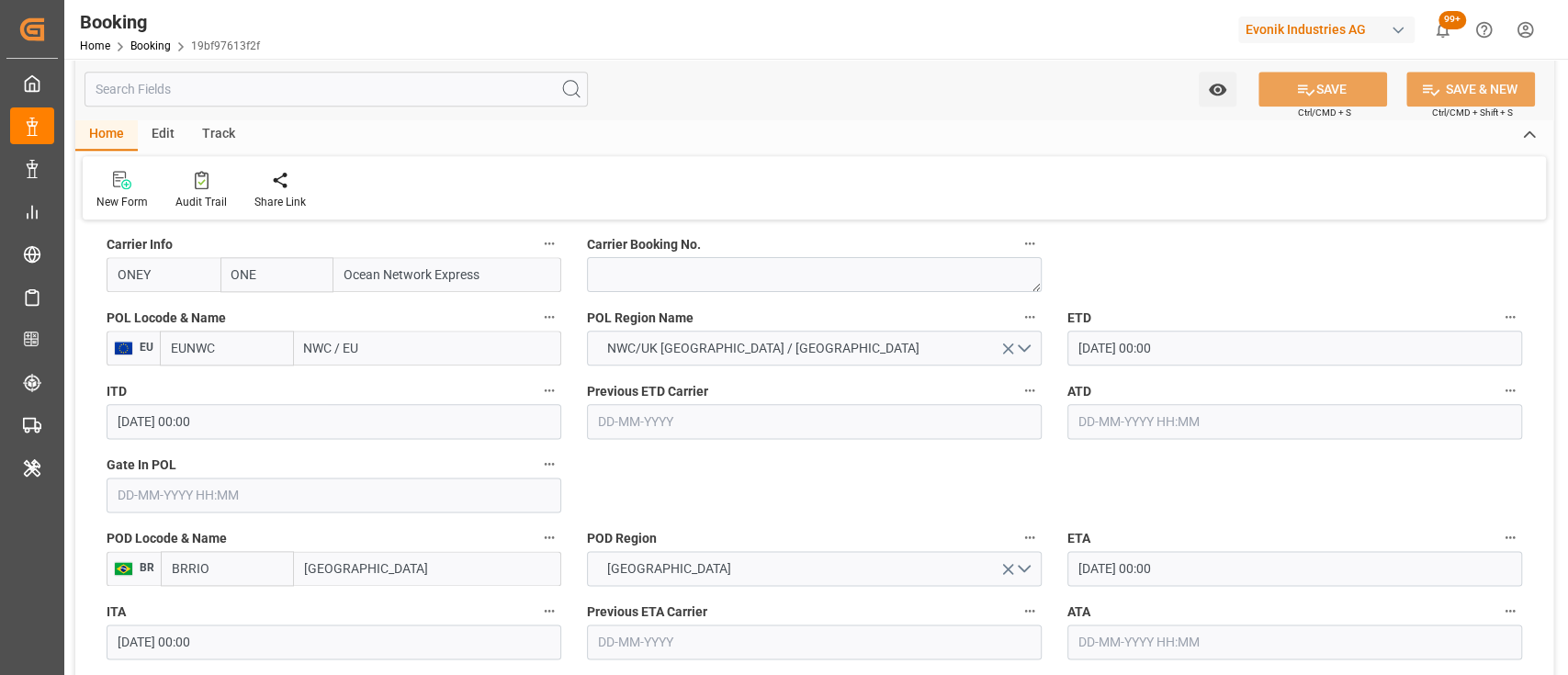
click at [272, 344] on input "EUNWC" at bounding box center [227, 348] width 134 height 35
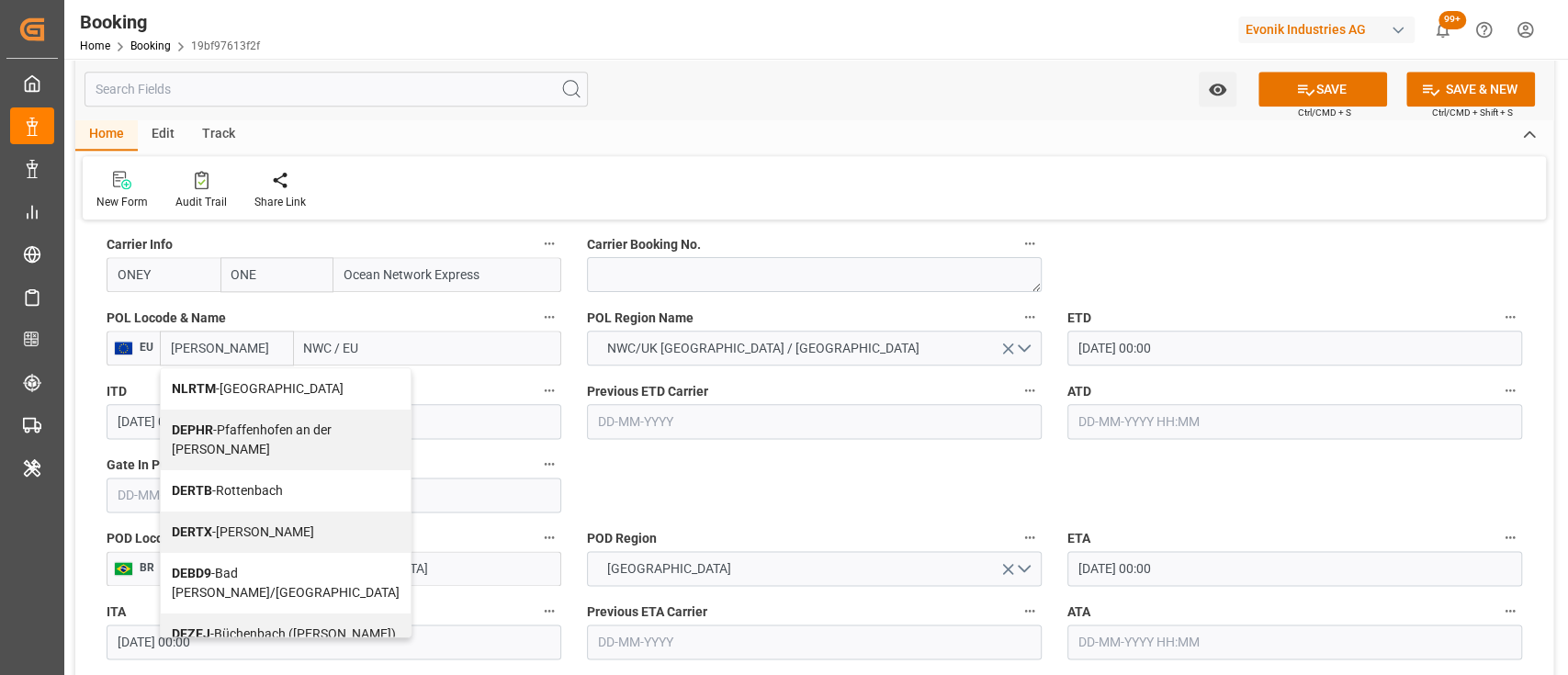
click at [203, 396] on span "NLRTM - Rotterdam" at bounding box center [257, 387] width 172 height 14
type input "NLRTM"
type input "[GEOGRAPHIC_DATA]"
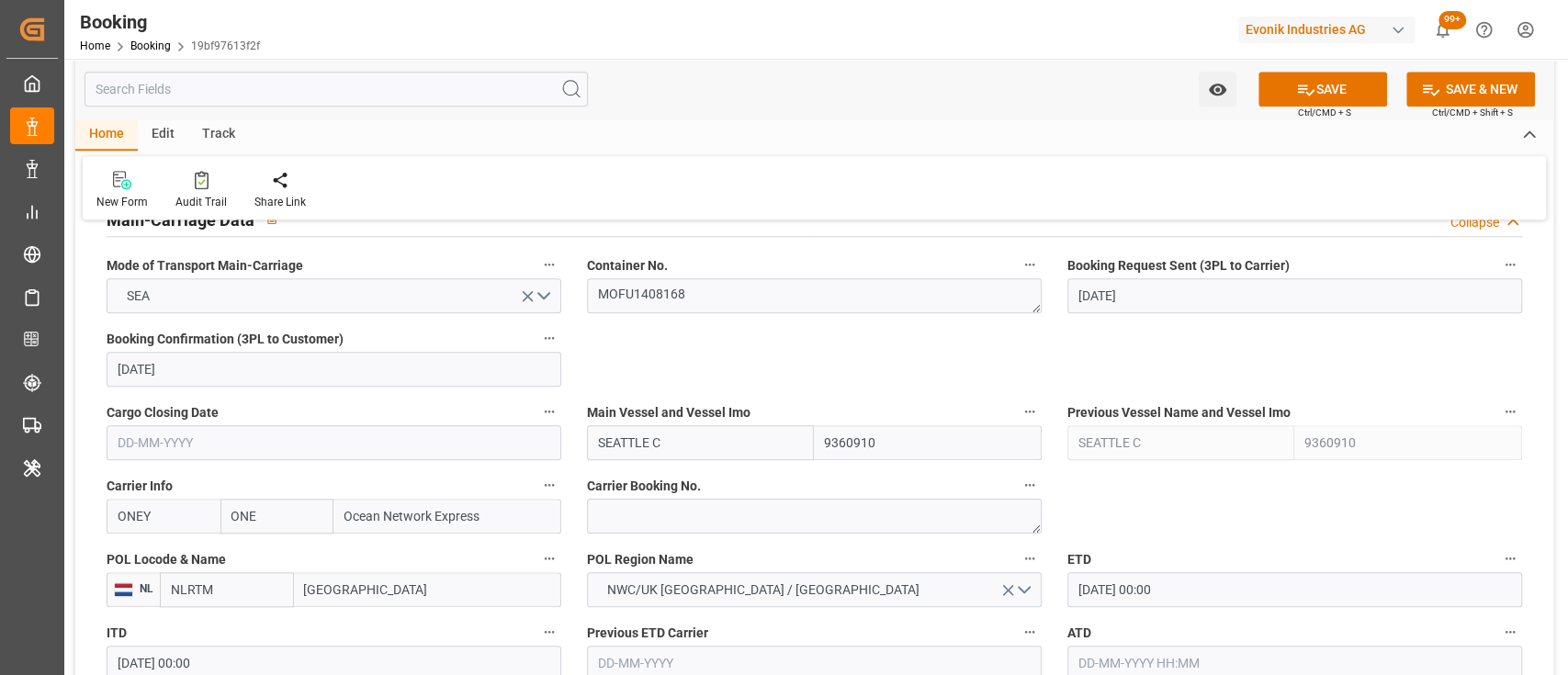
scroll to position [1158, 0]
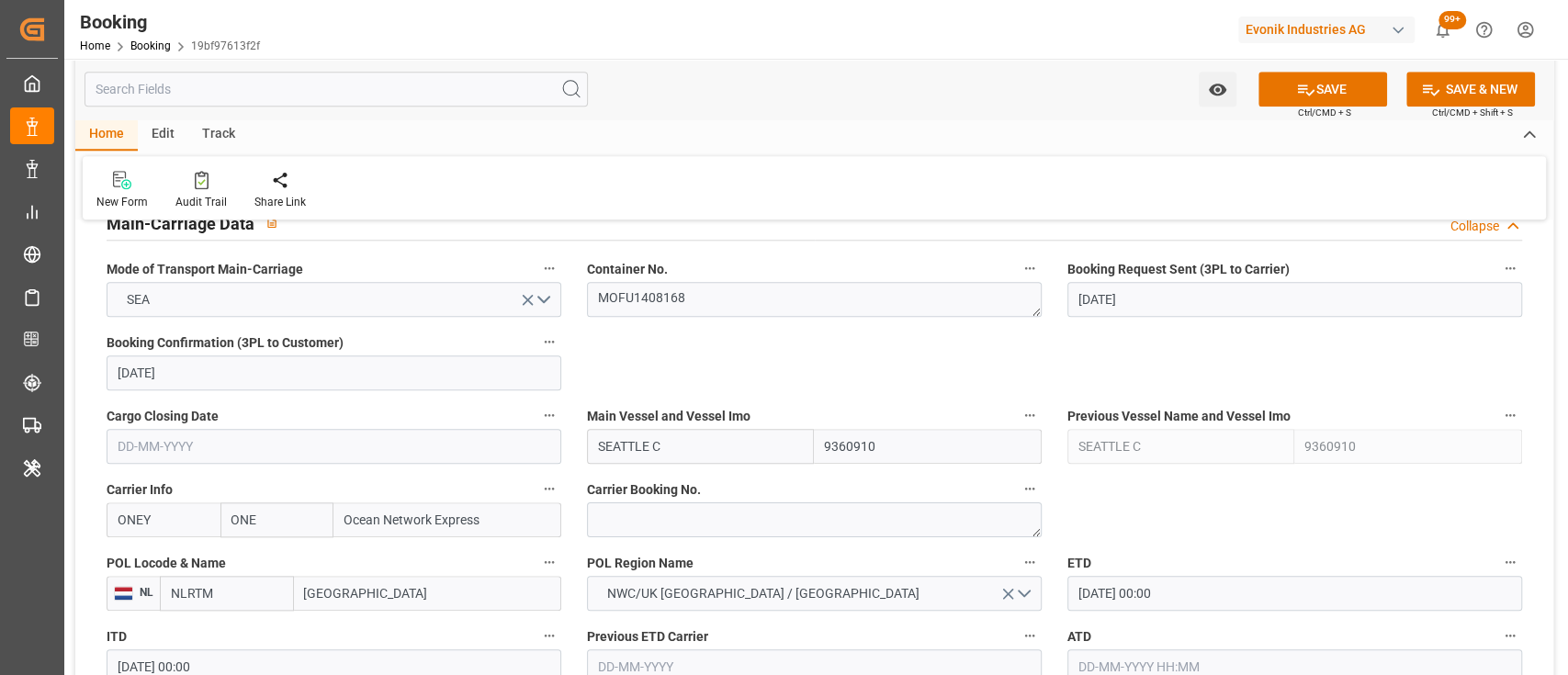
type input "NLRTM"
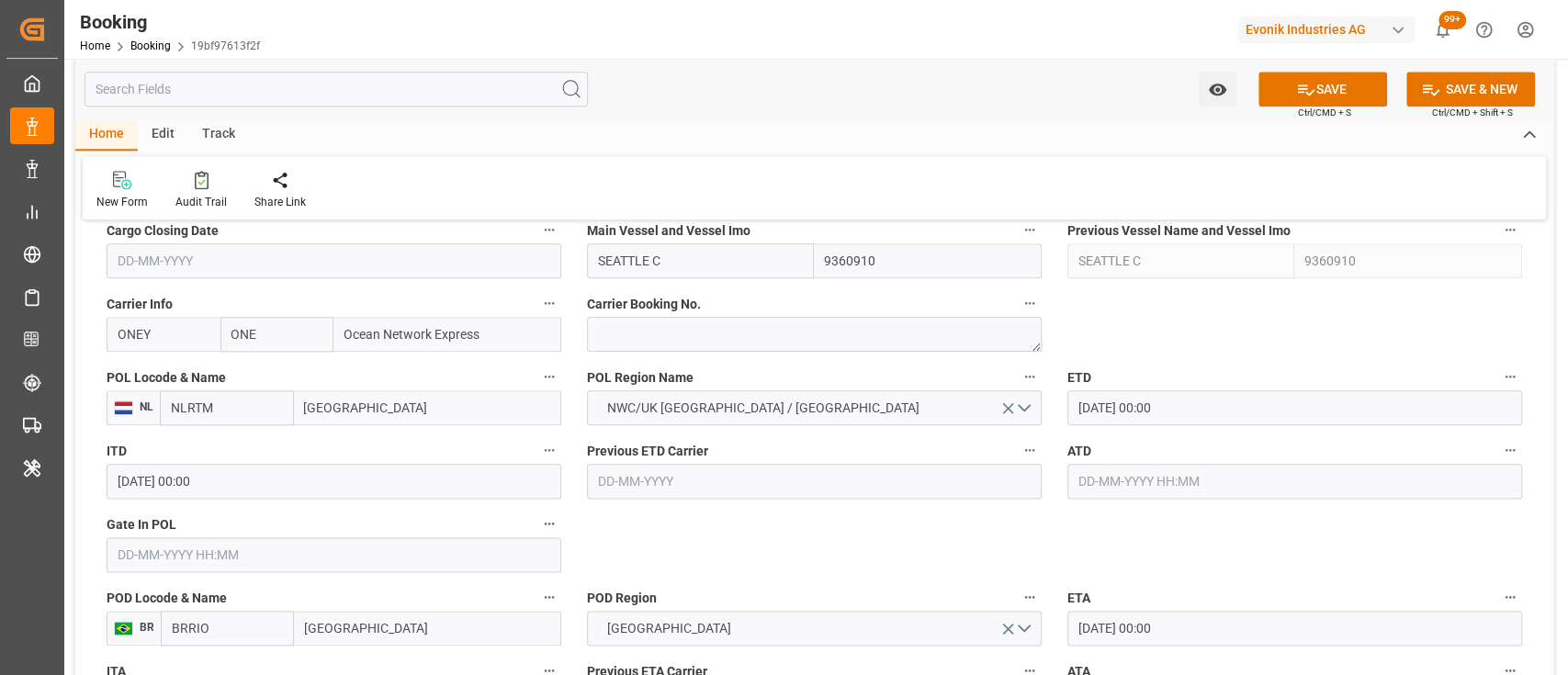
scroll to position [1344, 0]
click at [442, 549] on input "text" at bounding box center [334, 553] width 455 height 35
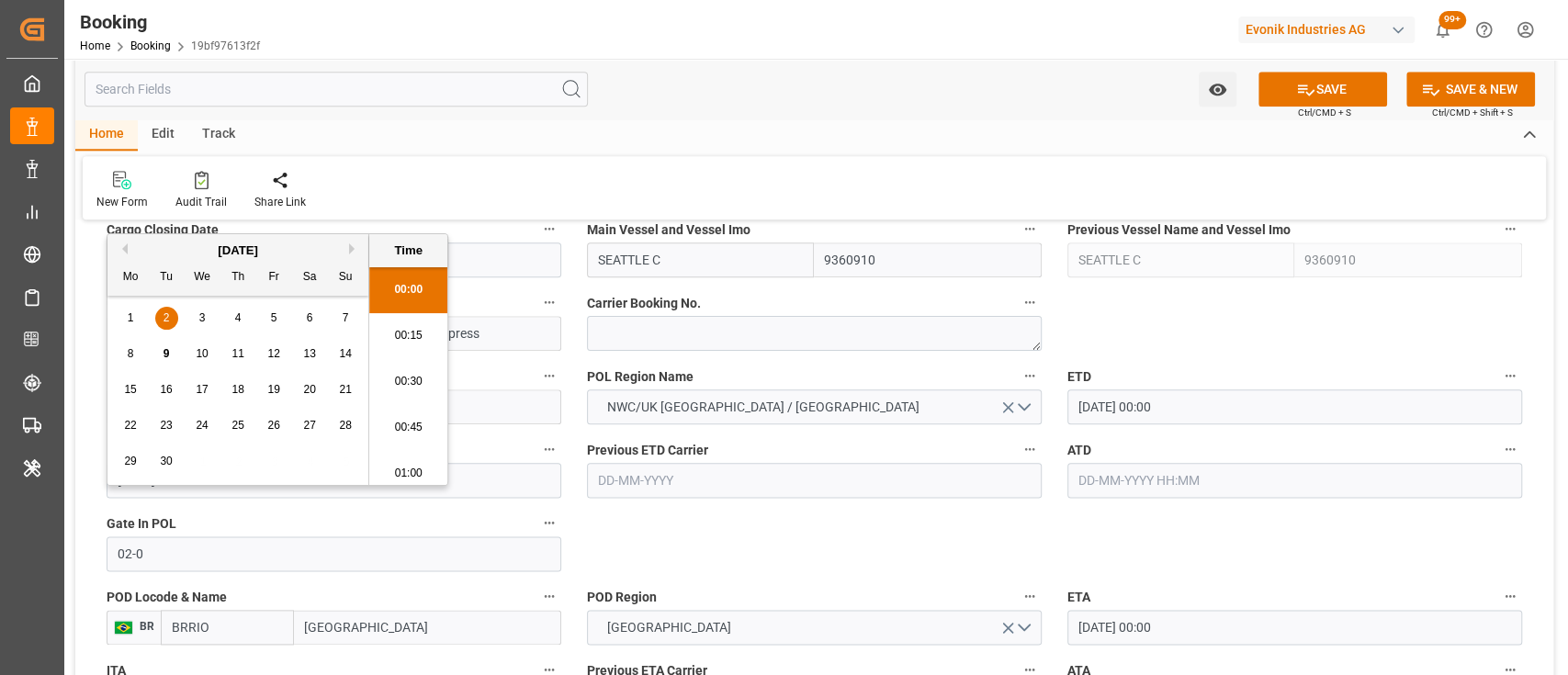
scroll to position [2806, 0]
type input "02-09-2025 00:00"
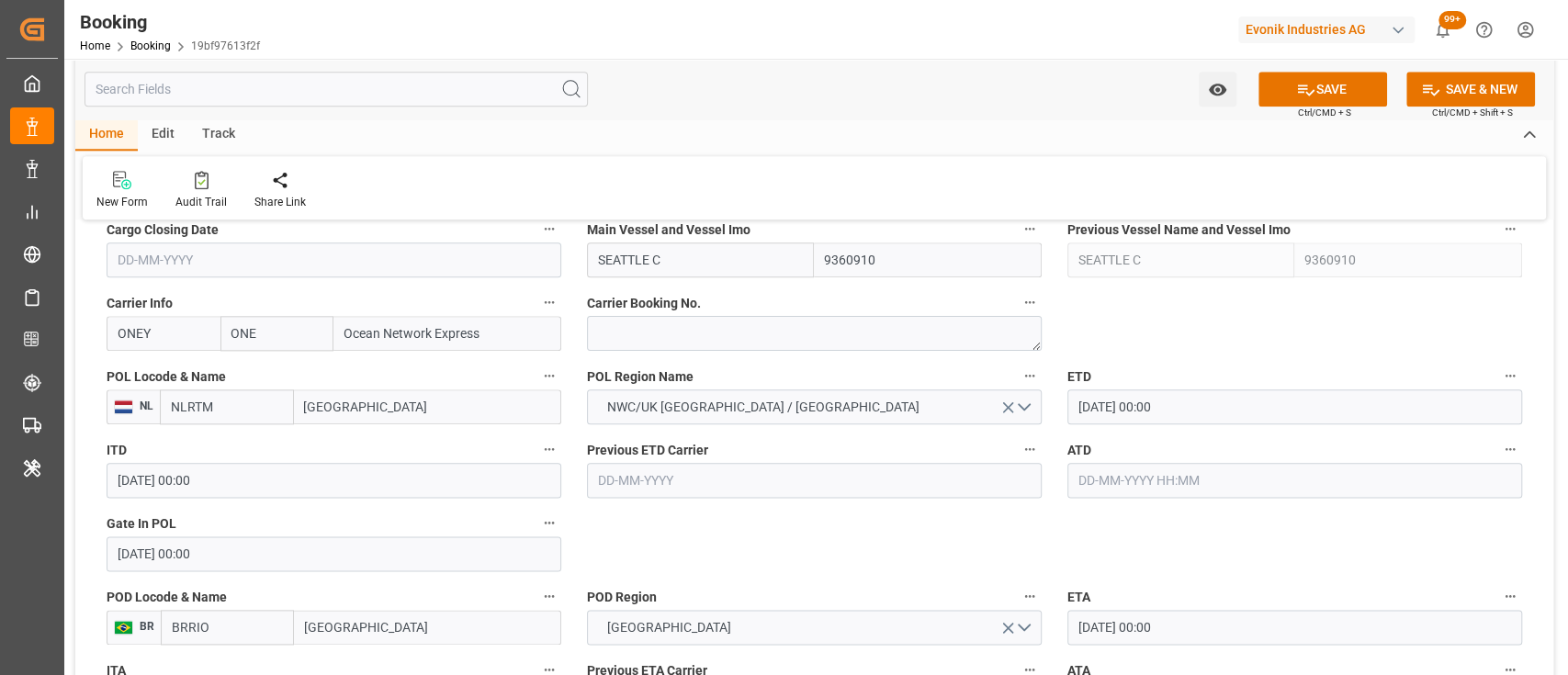
click at [1088, 409] on input "08-09-2025 00:00" at bounding box center [1295, 407] width 455 height 35
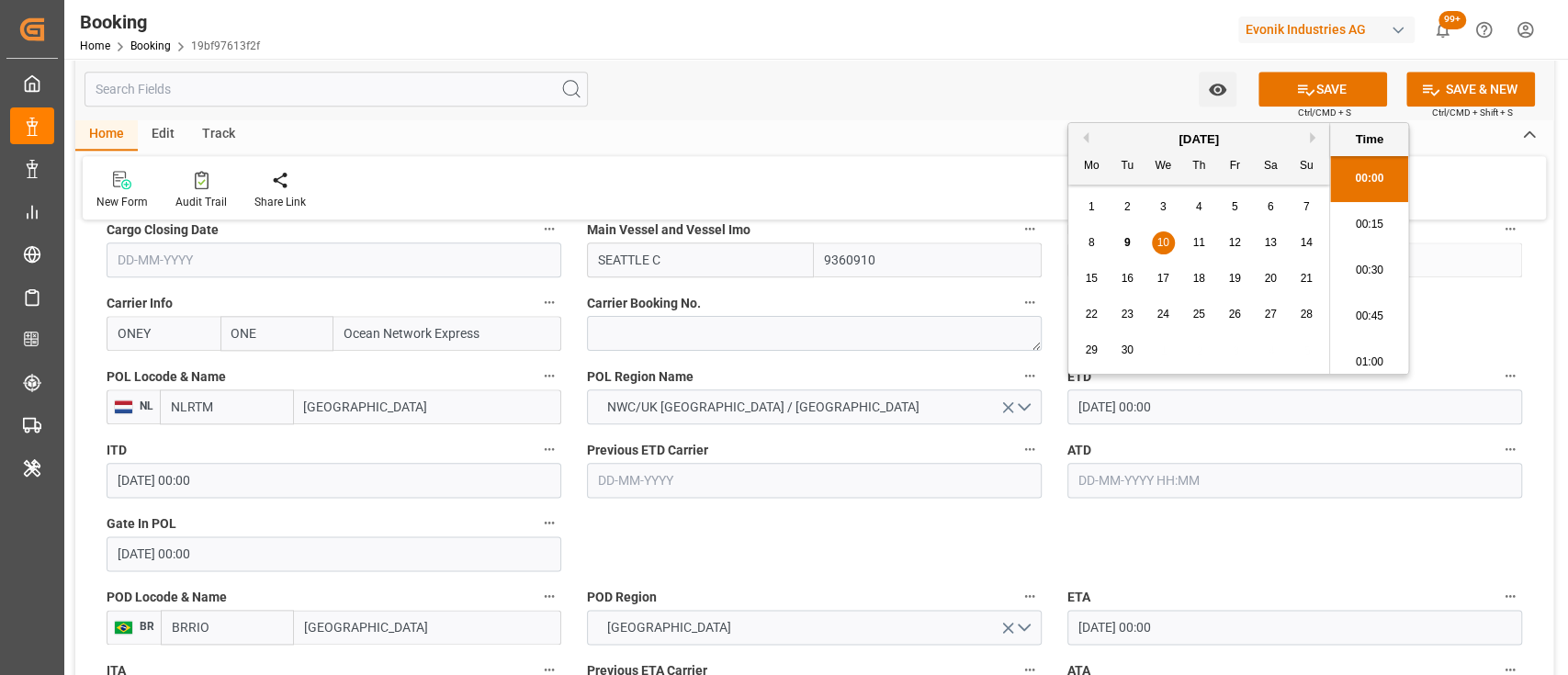
type input "[DATE] 00:00"
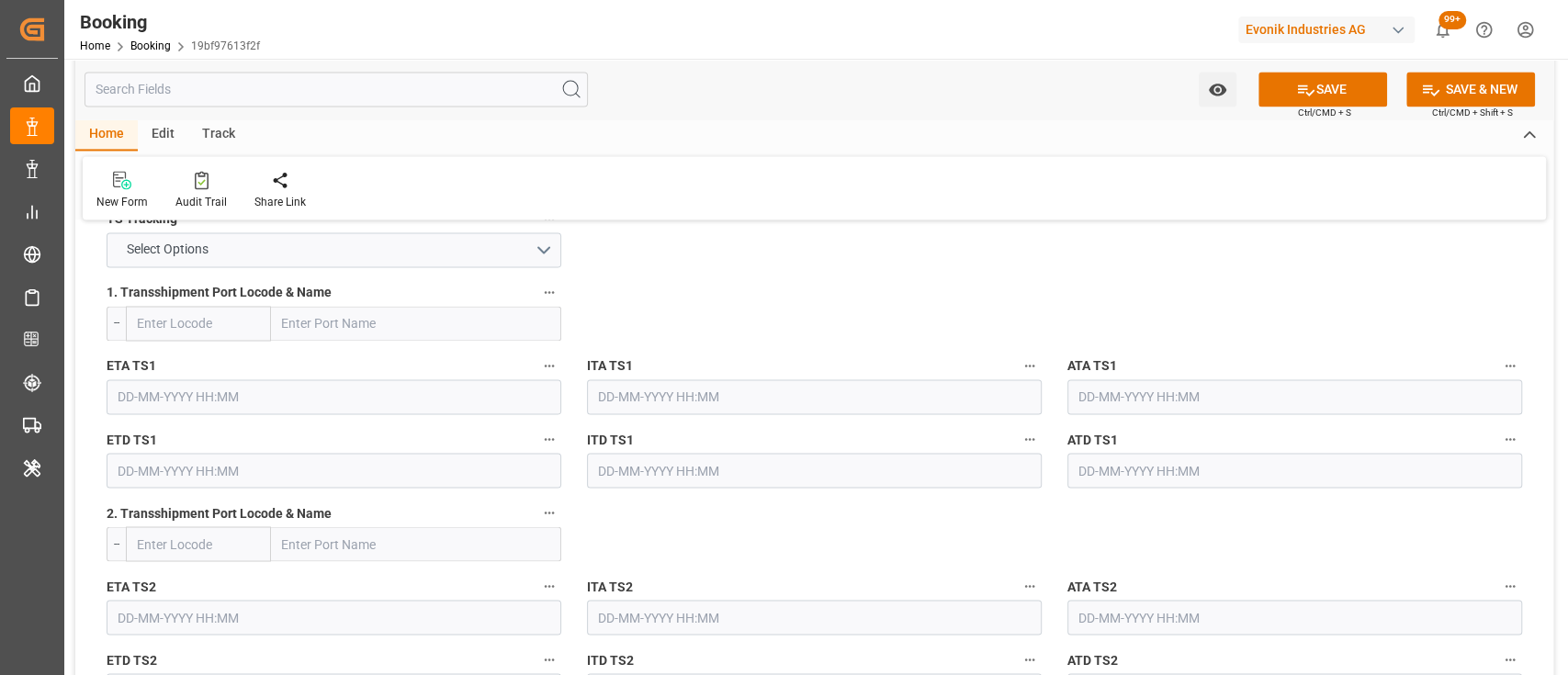
scroll to position [1995, 0]
click at [542, 255] on button "Select Options" at bounding box center [334, 248] width 455 height 35
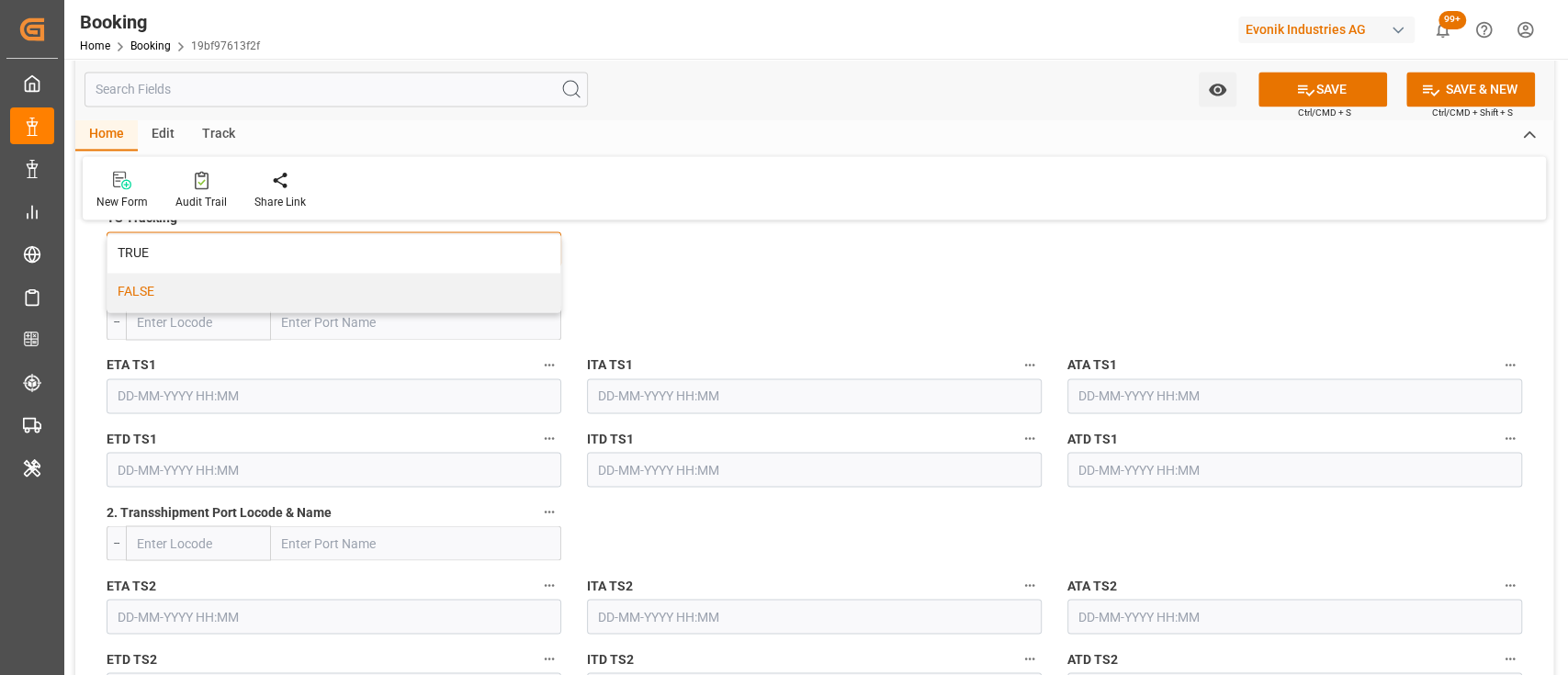
click at [499, 291] on div "FALSE" at bounding box center [334, 291] width 453 height 38
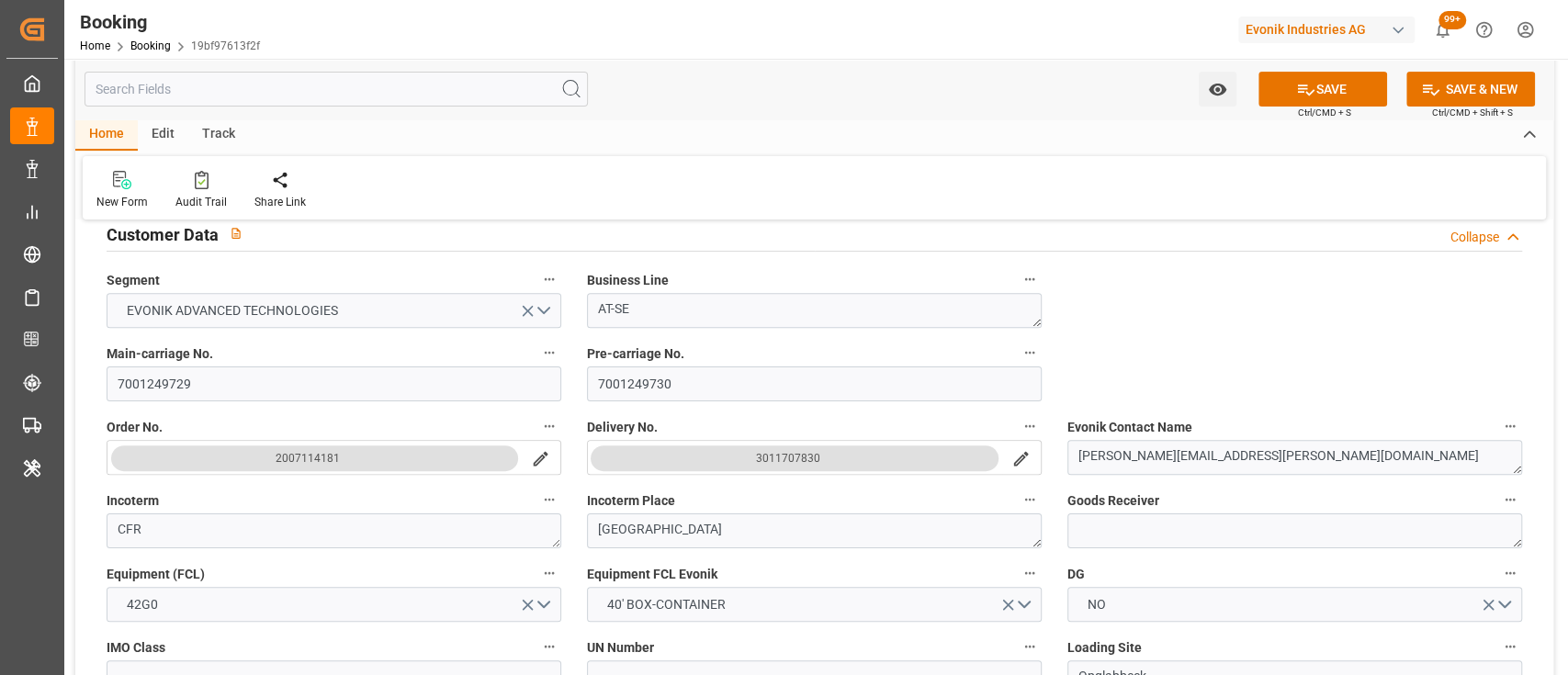
scroll to position [386, 0]
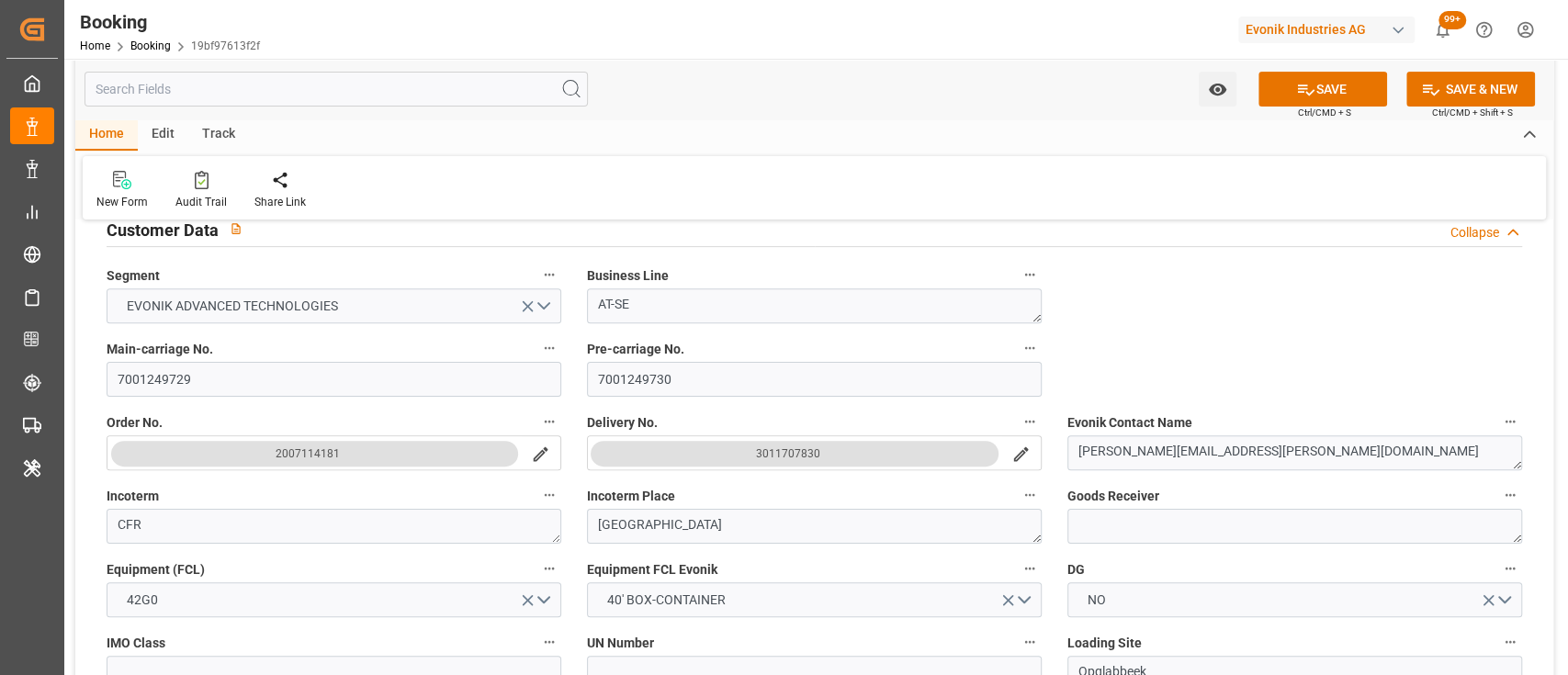
drag, startPoint x: 725, startPoint y: 452, endPoint x: 828, endPoint y: 453, distance: 103.0
click at [735, 454] on button "3011707830" at bounding box center [794, 454] width 408 height 26
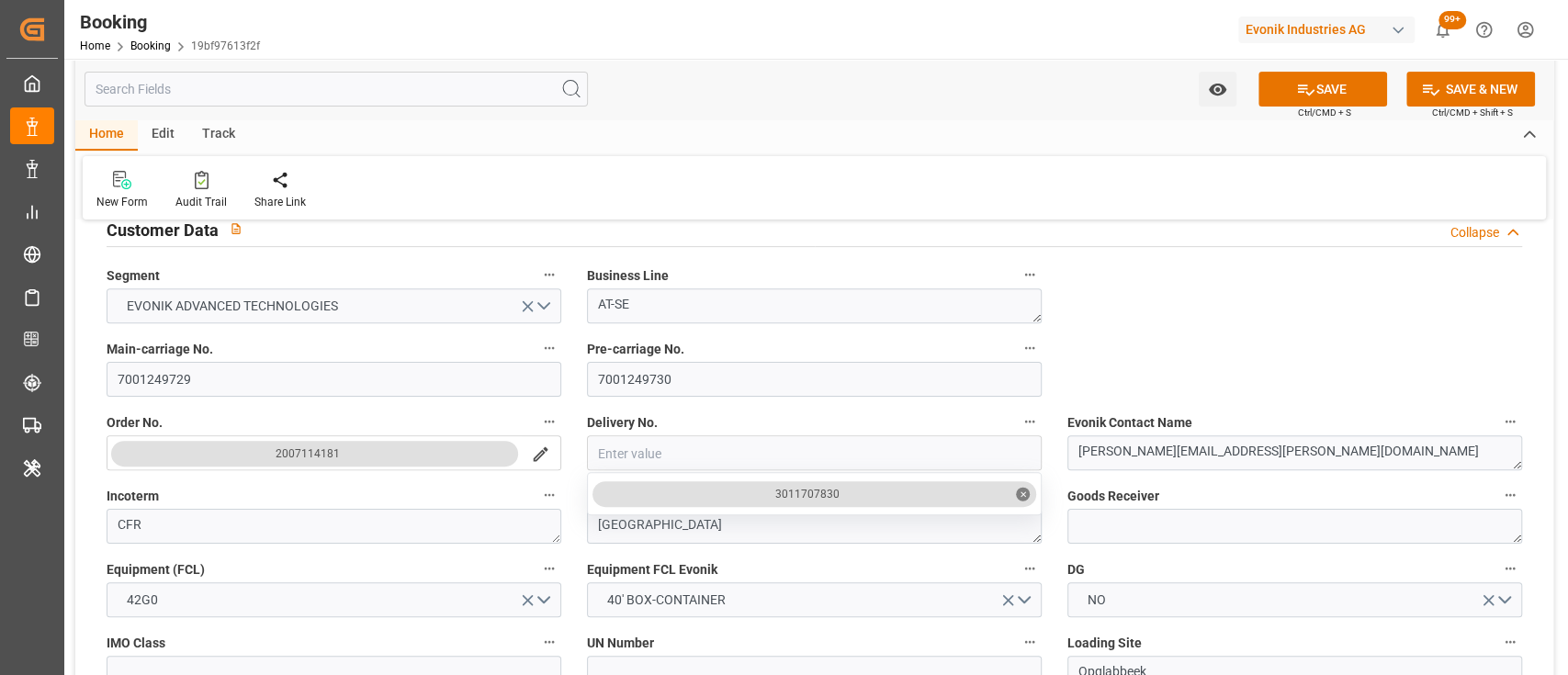
drag, startPoint x: 775, startPoint y: 489, endPoint x: 874, endPoint y: 503, distance: 100.0
drag, startPoint x: 858, startPoint y: 491, endPoint x: 769, endPoint y: 497, distance: 89.2
click at [769, 497] on div "3011707830 ✕" at bounding box center [814, 494] width 444 height 26
copy div "3011707830"
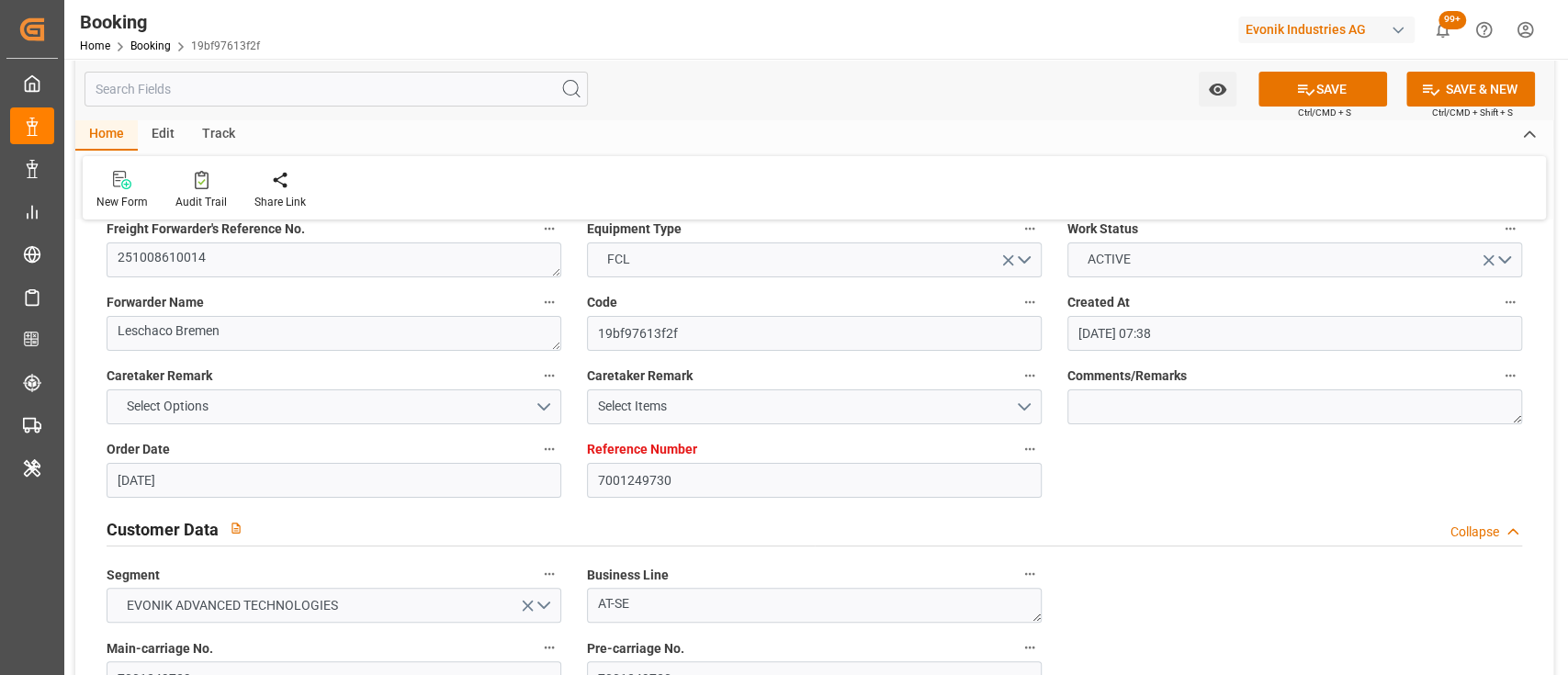
scroll to position [85, 0]
click at [258, 272] on textarea "251008610014" at bounding box center [334, 262] width 455 height 35
paste textarea "0908610426"
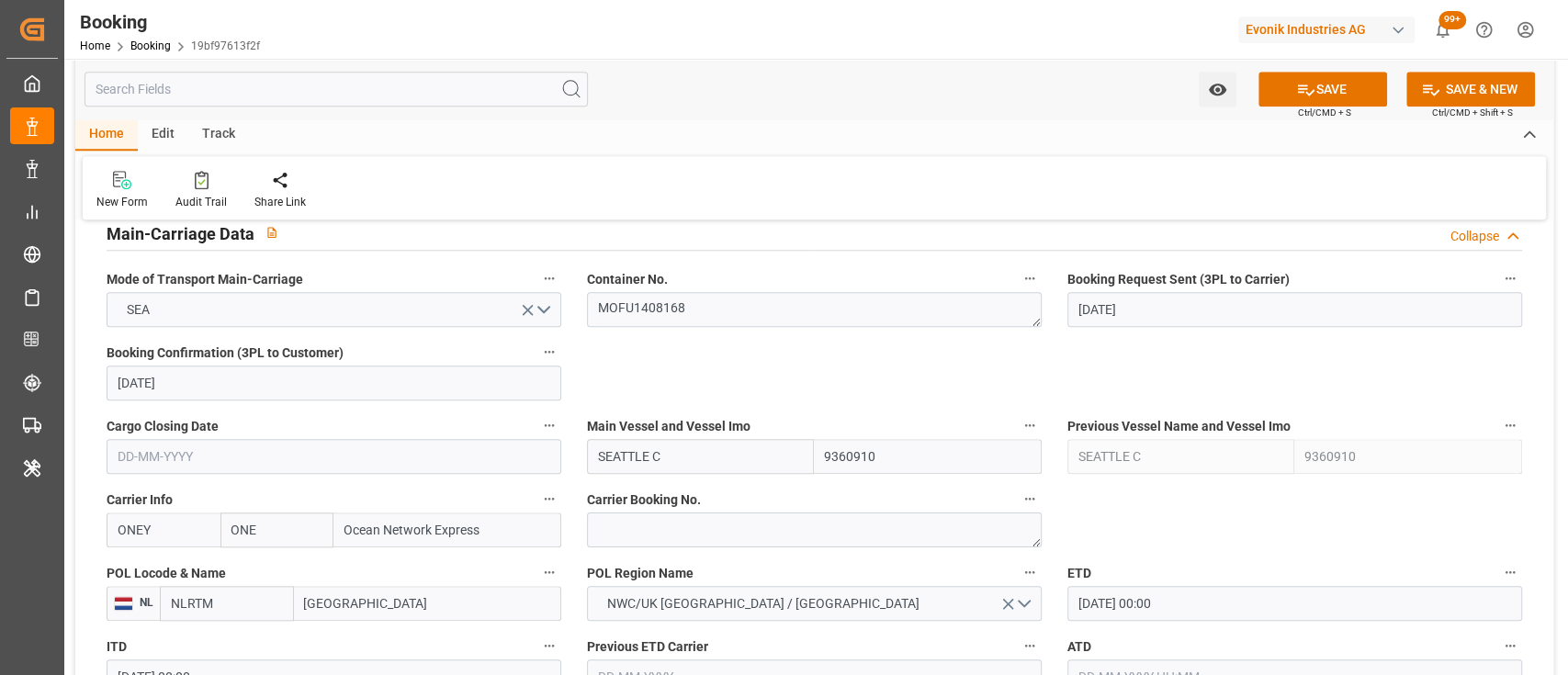
scroll to position [1164, 0]
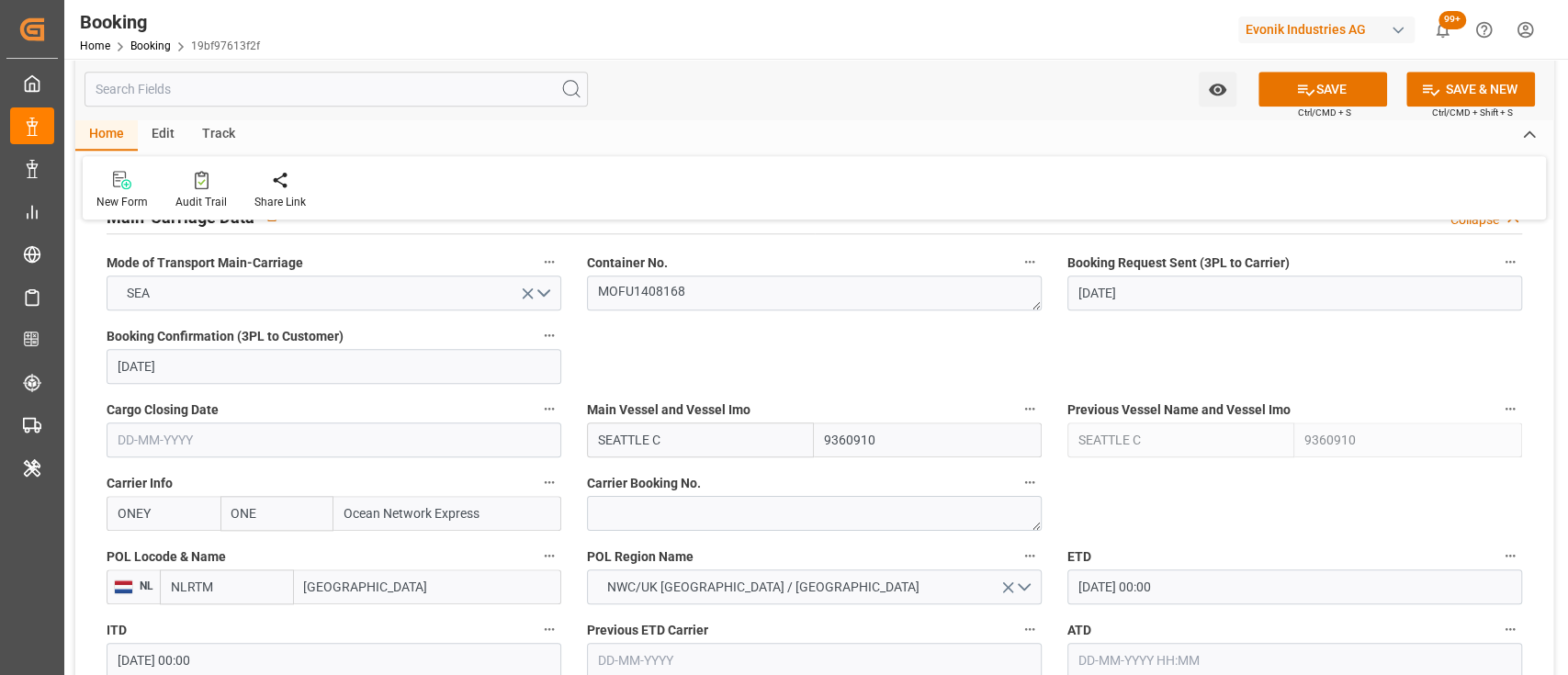
type textarea "250908610426"
click at [666, 514] on textarea at bounding box center [814, 513] width 455 height 35
paste textarea "HAMF73727700"
type textarea "HAMF73727700"
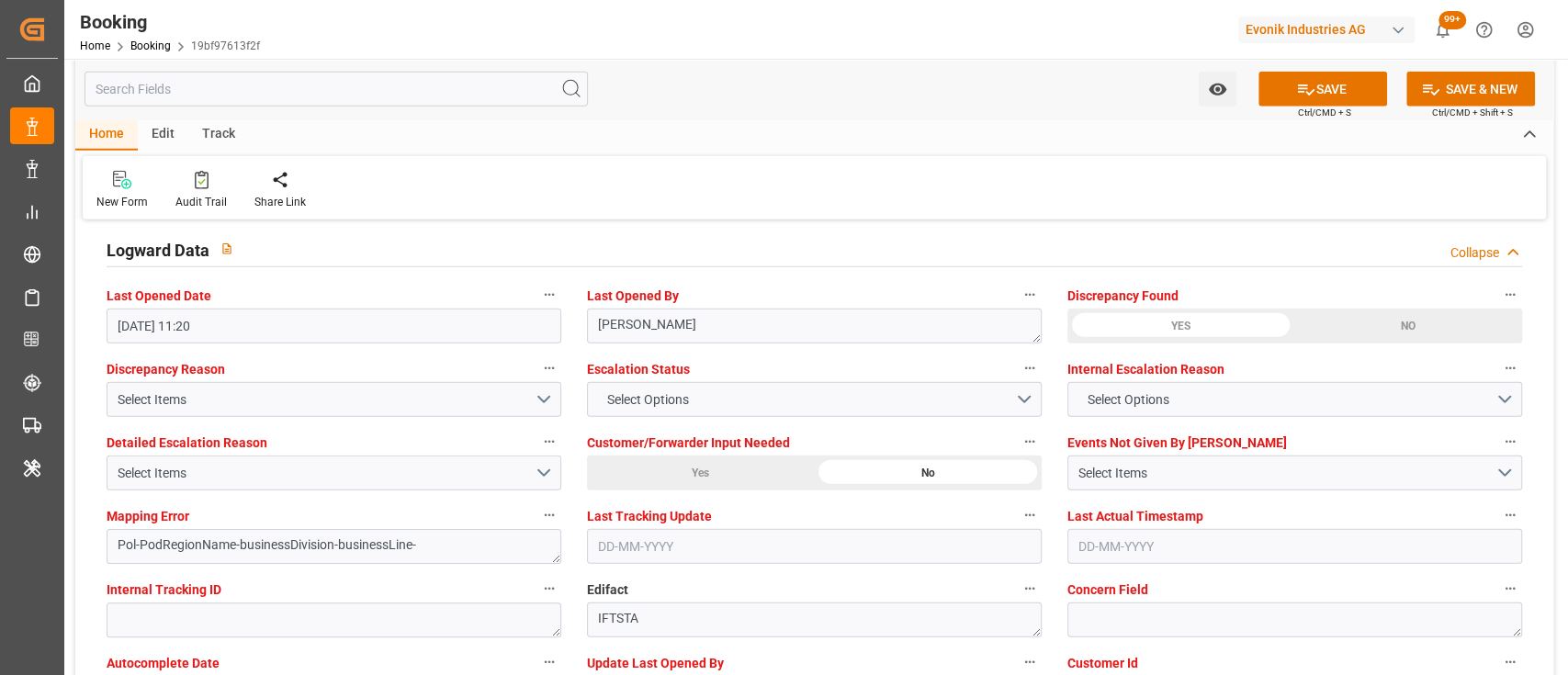
scroll to position [3321, 0]
click at [752, 139] on div "Home Edit Track" at bounding box center [814, 135] width 1478 height 32
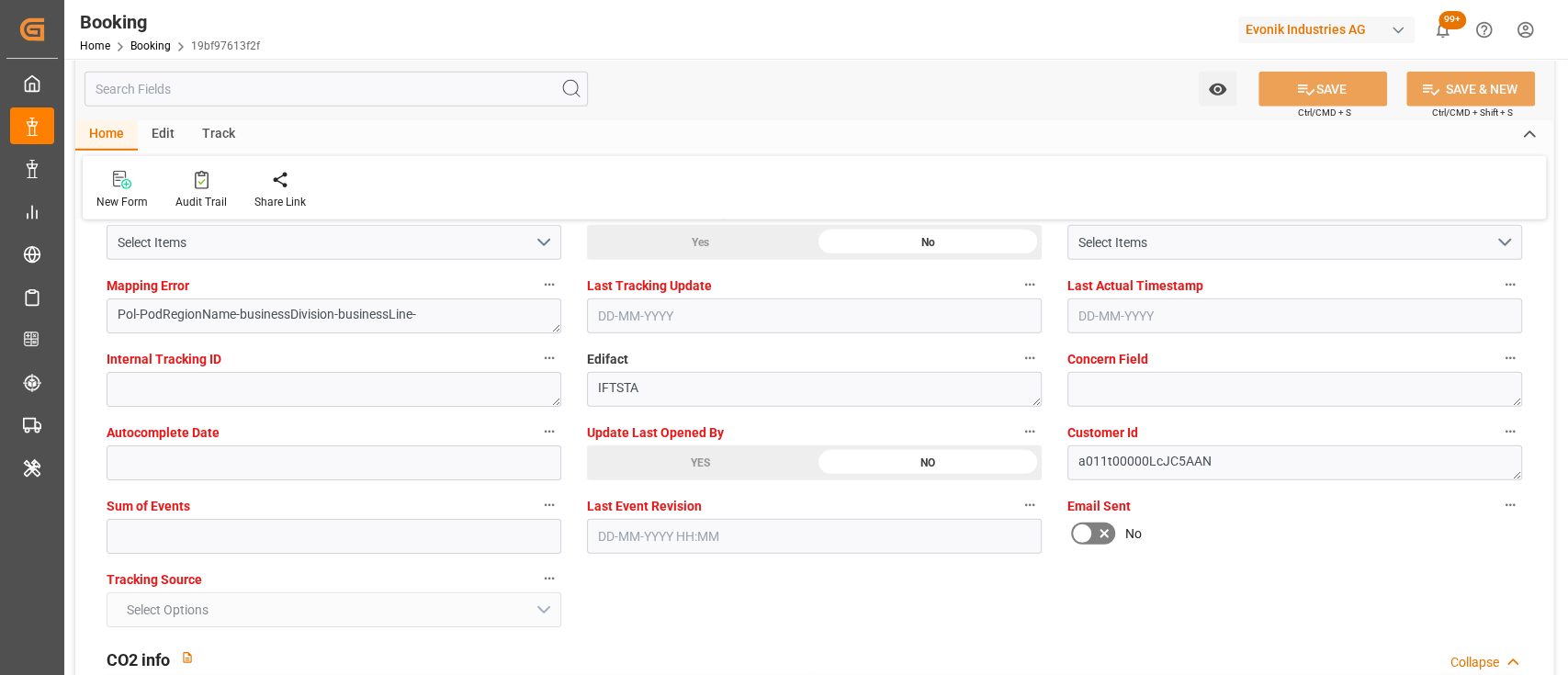
scroll to position [3555, 0]
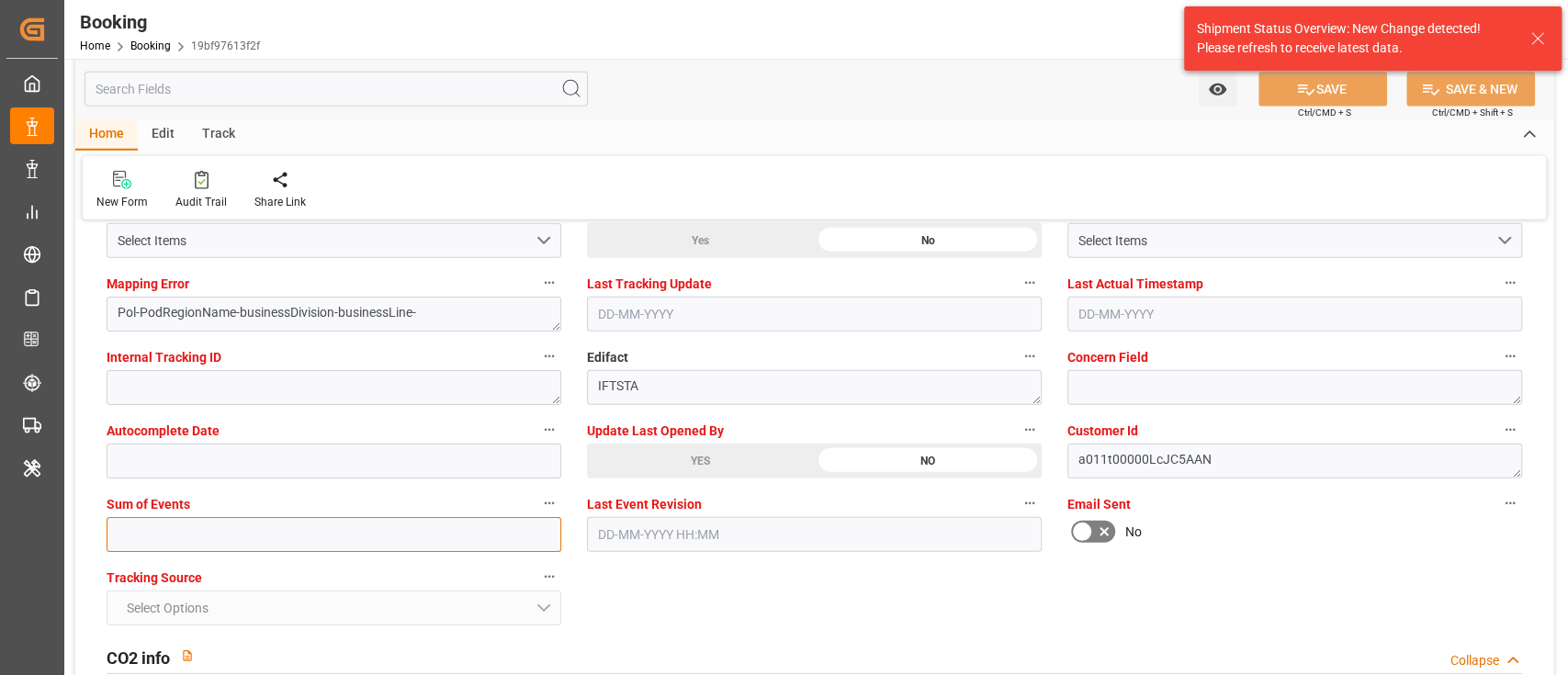
click at [201, 533] on input "text" at bounding box center [334, 534] width 455 height 35
type input "0"
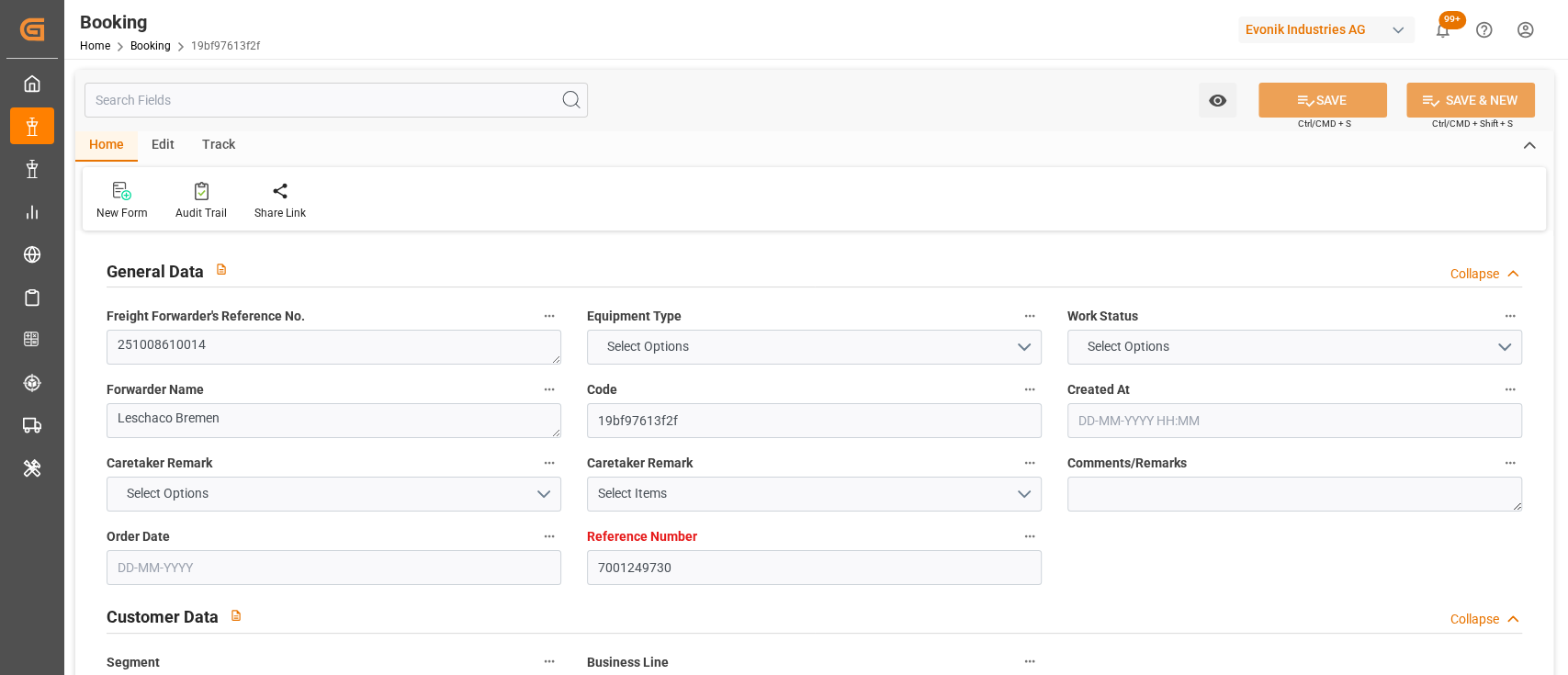
type input "7001249730"
type input "9360910"
type input "ONE"
type input "Ocean Network Express"
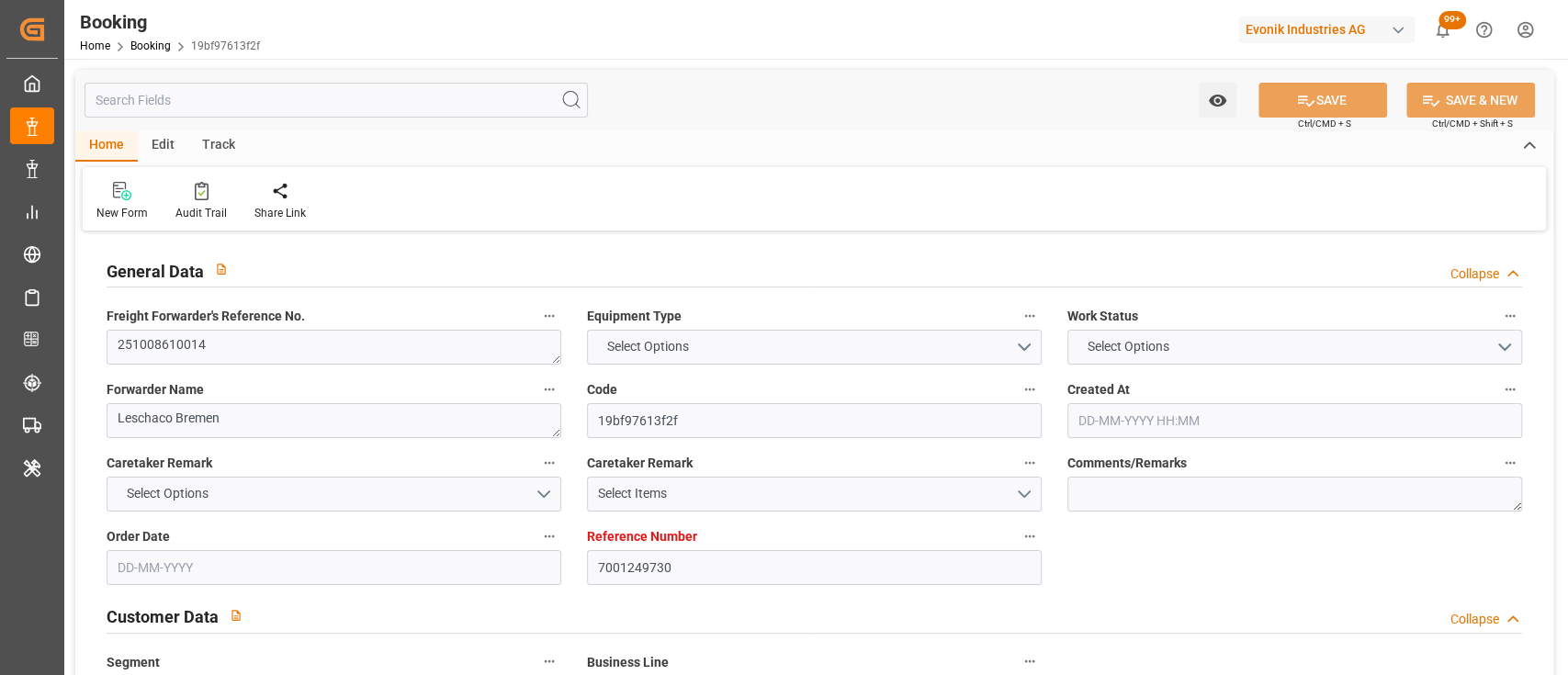
type input "NLRTM"
type input "BRRIO"
type input "0"
type input "[DATE] 07:38"
type input "[DATE]"
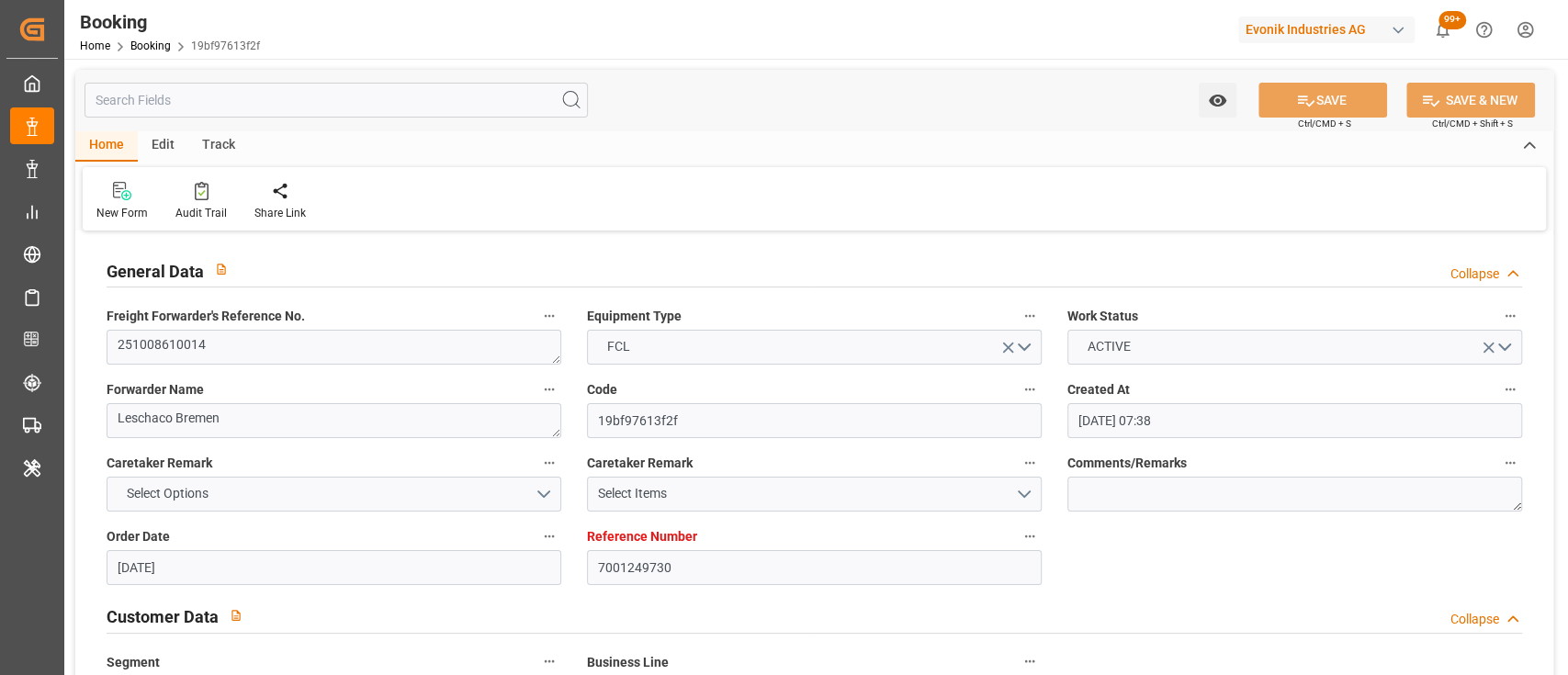
type input "[DATE]"
type input "[DATE] 00:00"
type input "[DATE]"
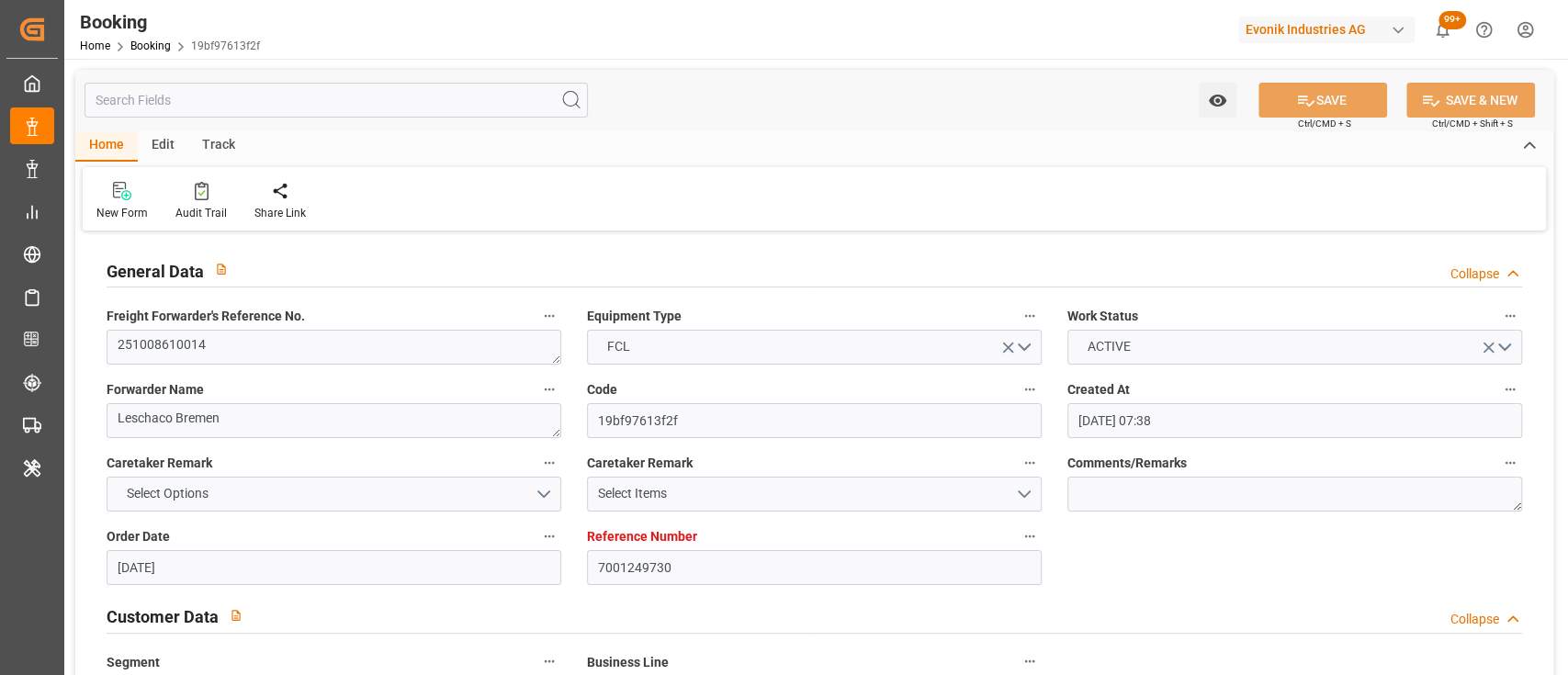
type input "[DATE] 00:00"
type input "02-09-2025 00:00"
type input "20-10-2025 00:00"
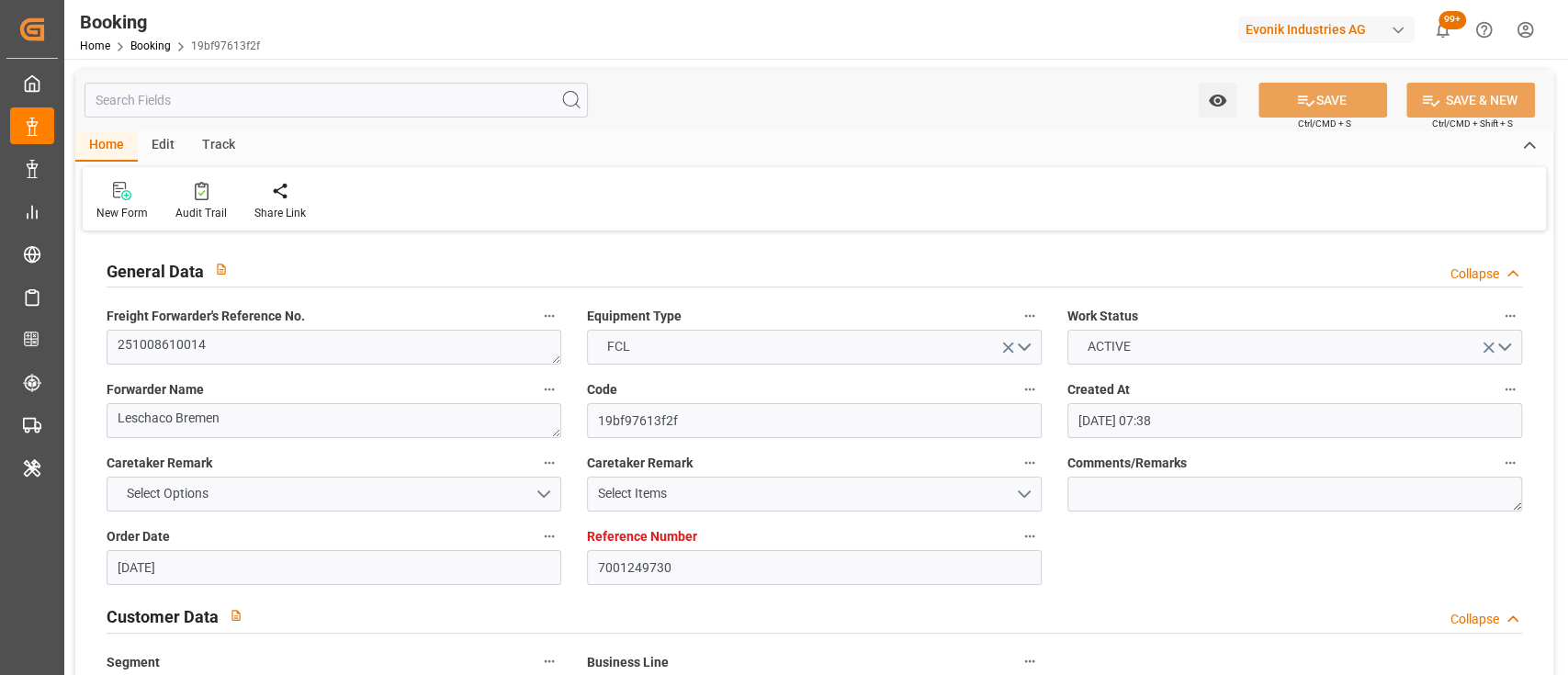
type input "20-08-2025"
type input "09-09-2025 10:26"
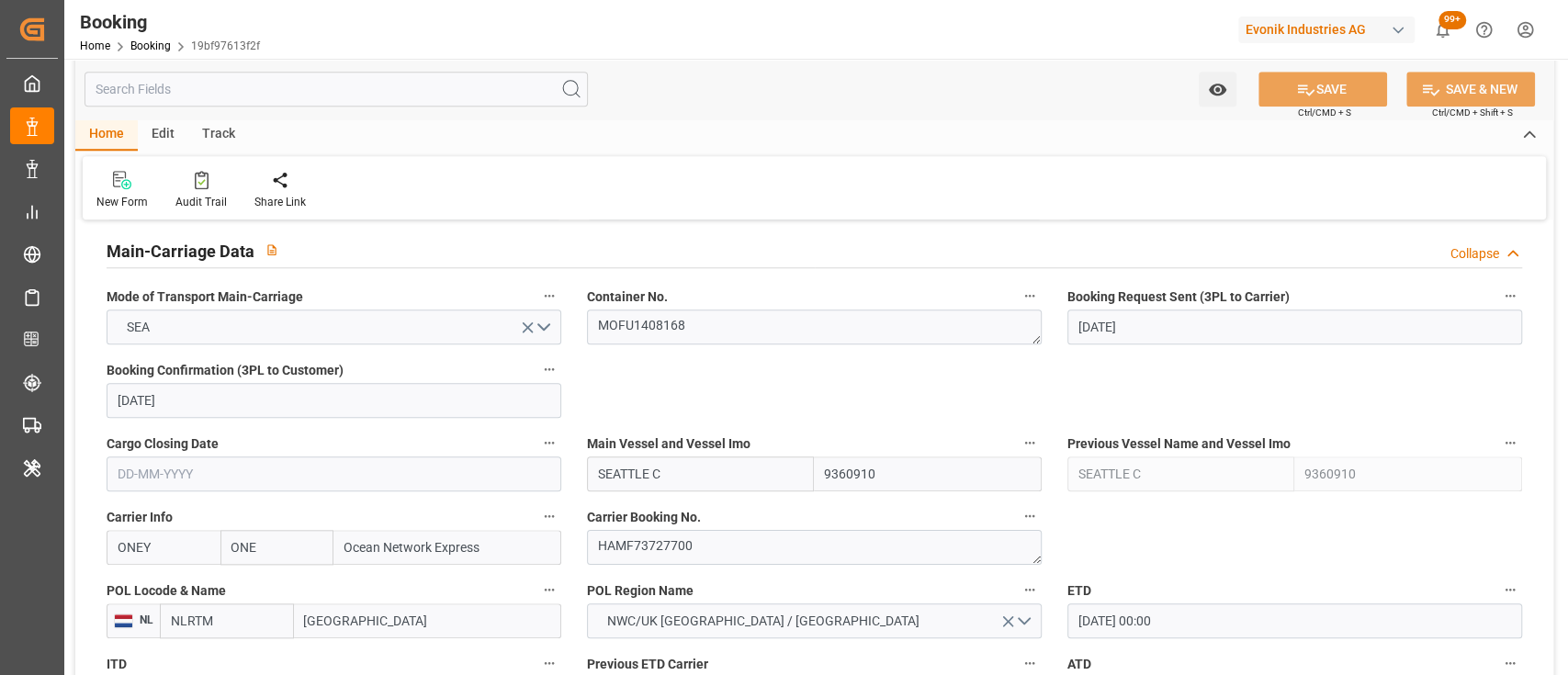
scroll to position [1129, 0]
click at [696, 551] on textarea "HAMF73727700" at bounding box center [814, 549] width 455 height 35
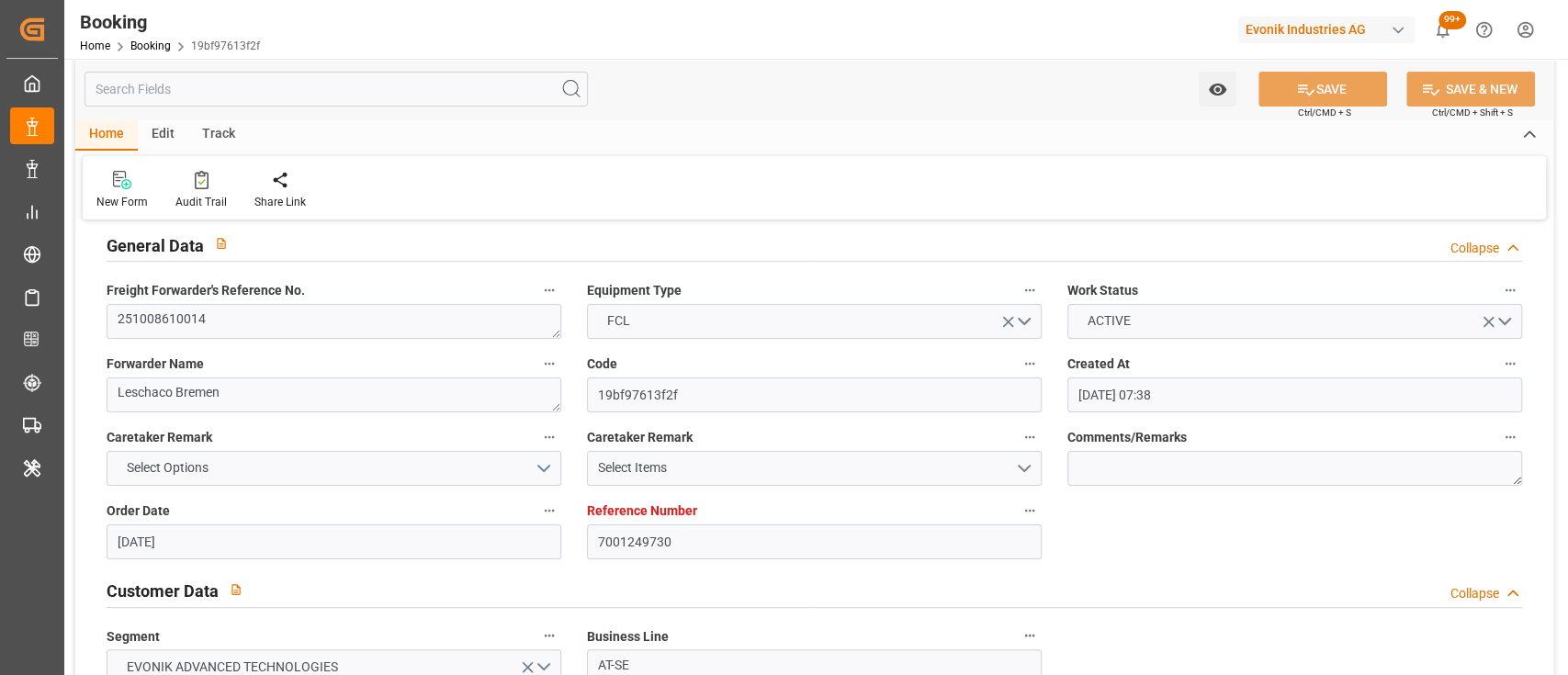
scroll to position [0, 0]
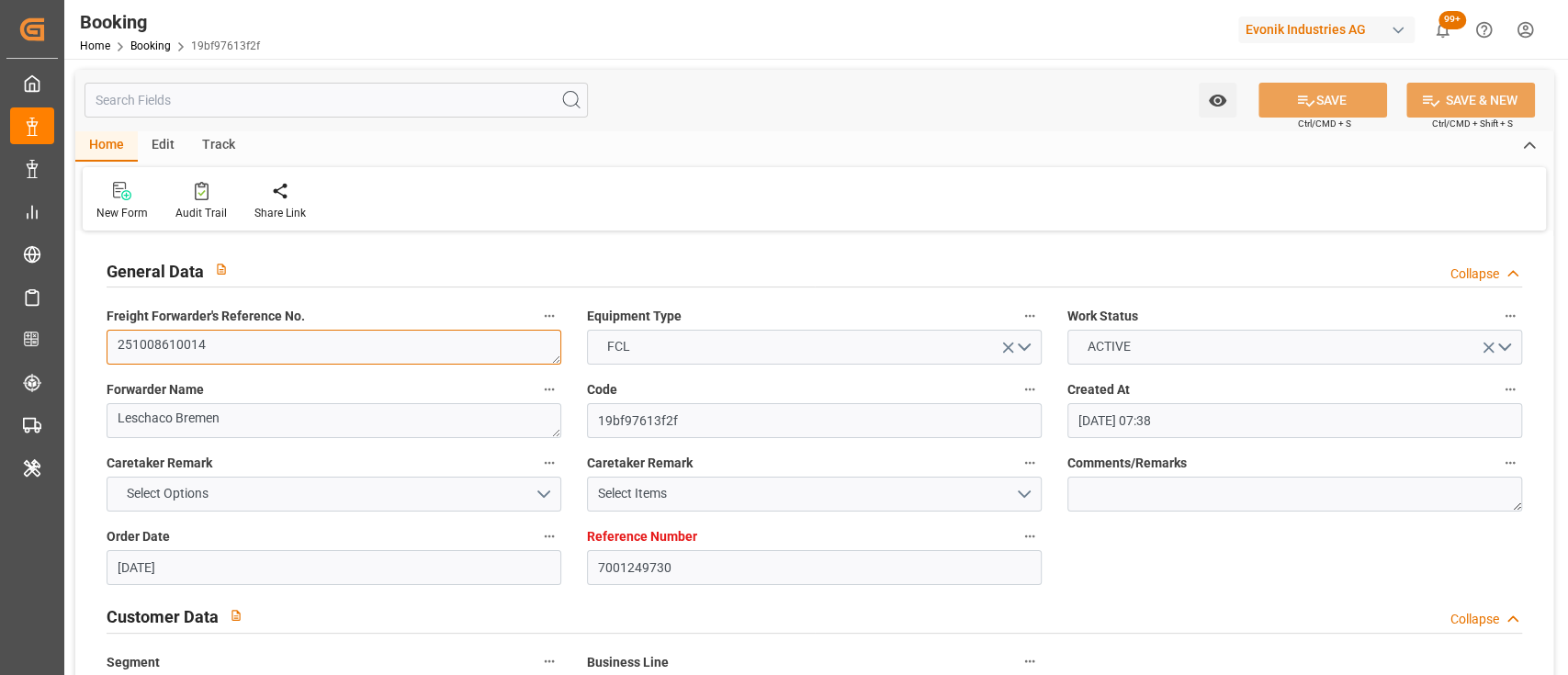
click at [198, 345] on textarea "251008610014" at bounding box center [334, 347] width 455 height 35
paste textarea "0908610426"
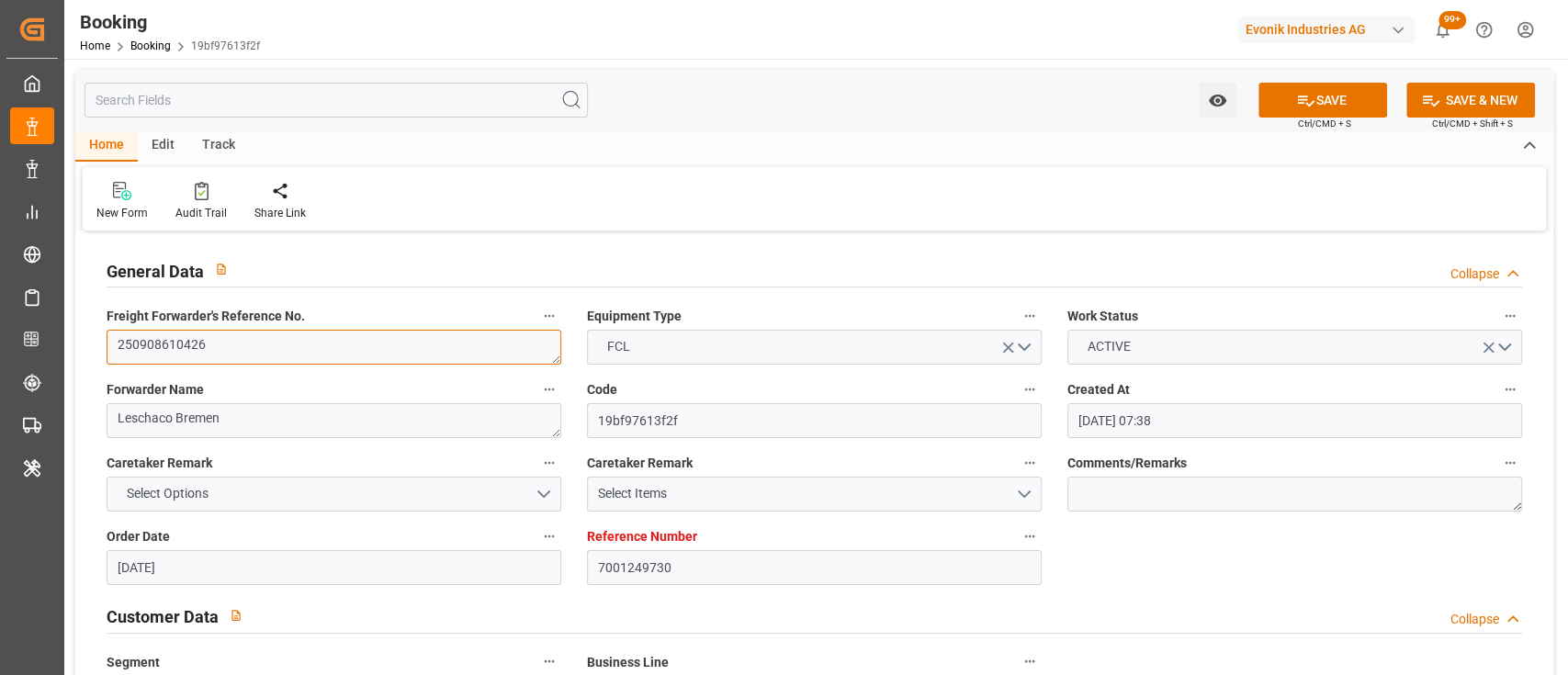
type textarea "250908610426"
click at [716, 173] on div "New Form Audit Trail Share Link" at bounding box center [814, 198] width 1463 height 63
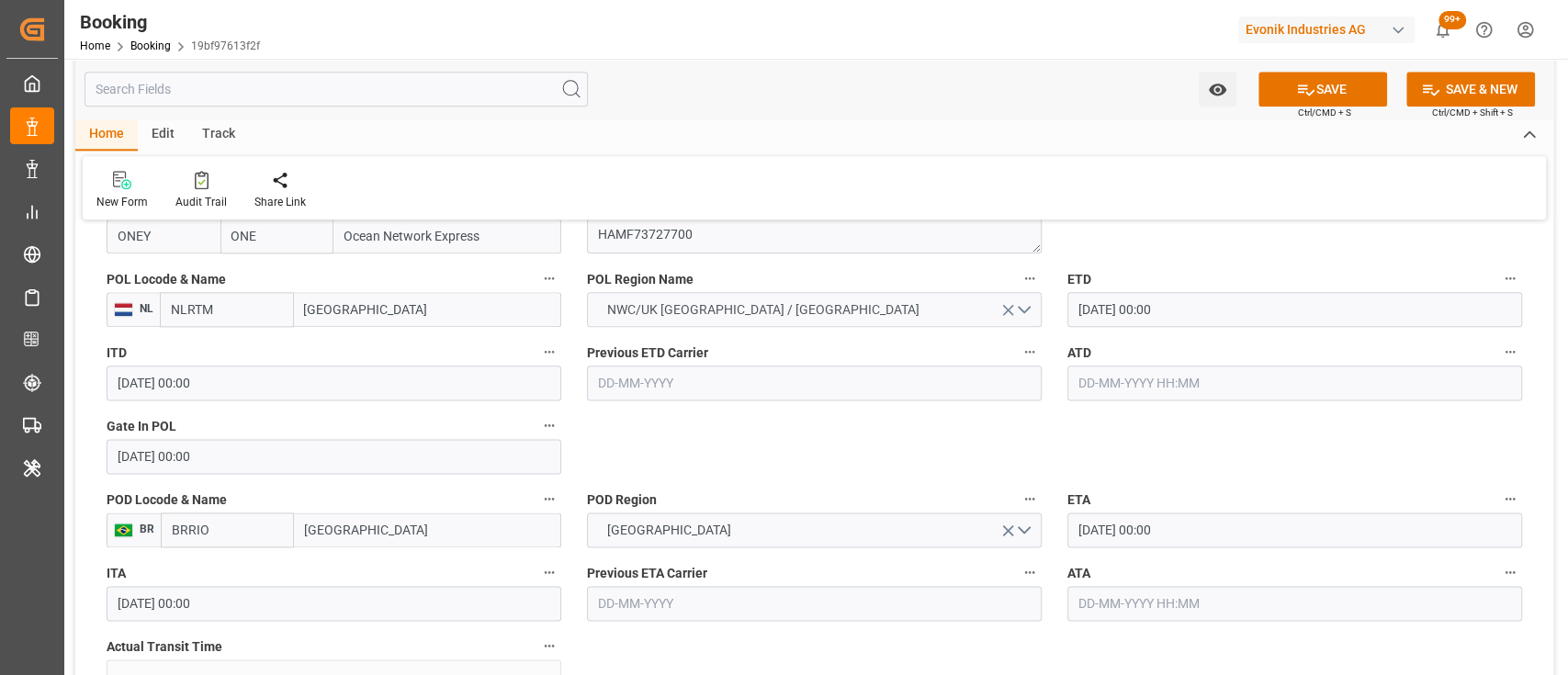
scroll to position [1444, 0]
click at [193, 191] on div "Audit Trail" at bounding box center [201, 190] width 79 height 40
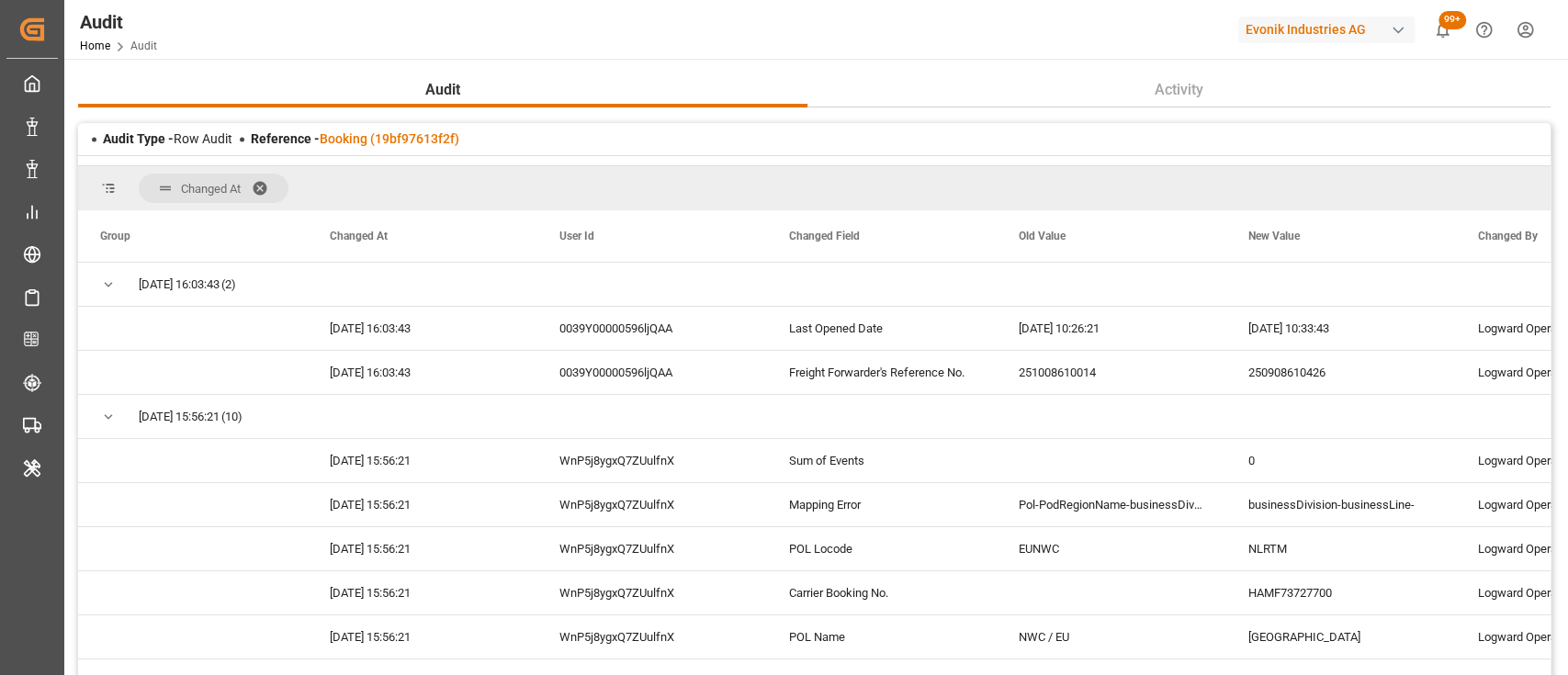
click at [257, 187] on span at bounding box center [266, 188] width 30 height 16
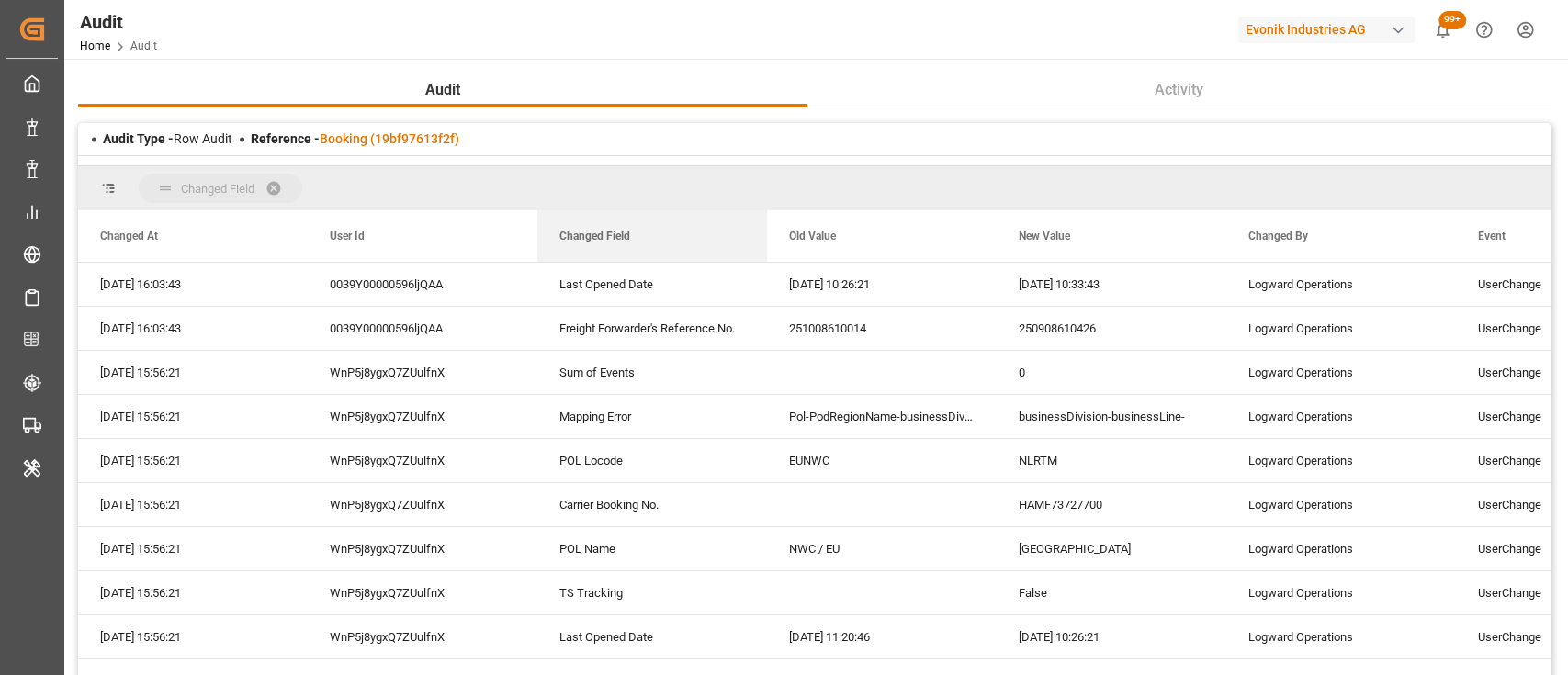
drag, startPoint x: 608, startPoint y: 246, endPoint x: 571, endPoint y: 202, distance: 57.5
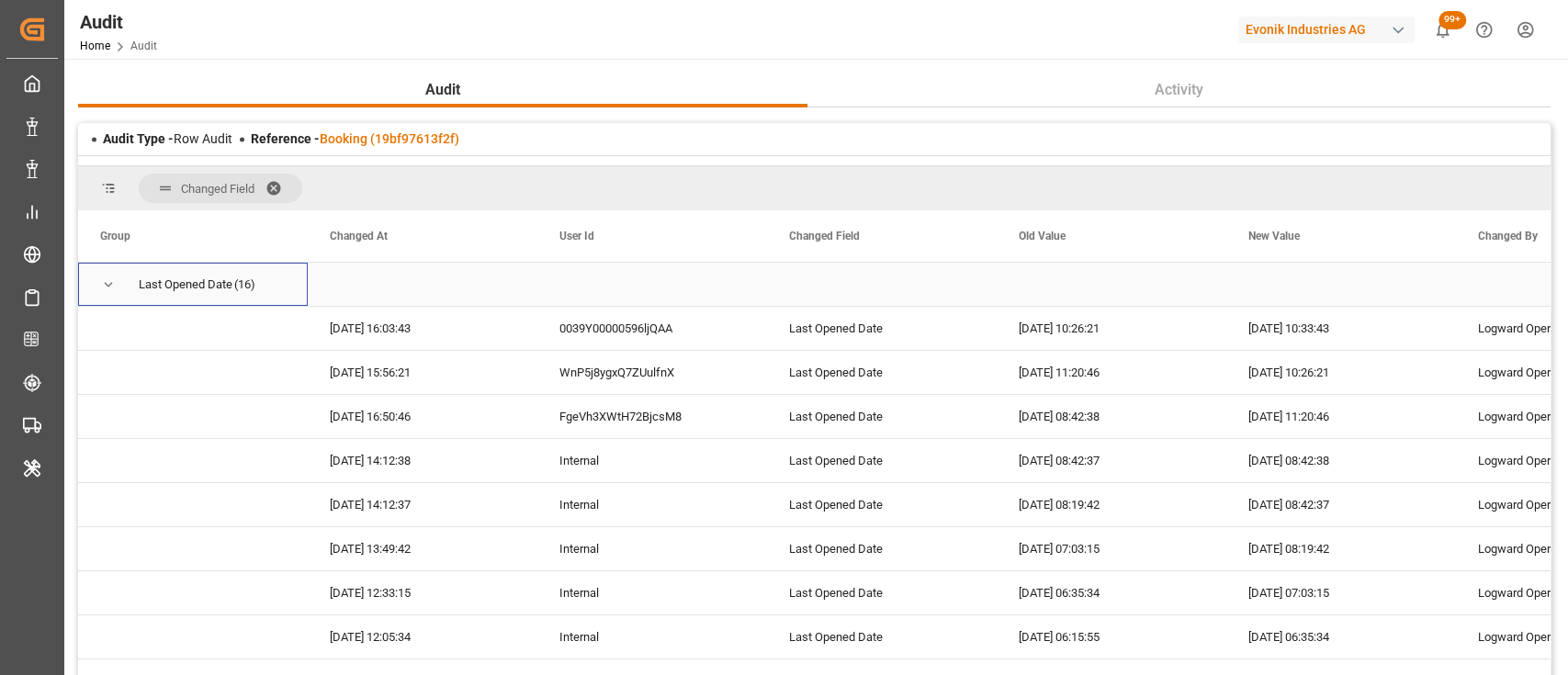
click at [96, 282] on div "Last Opened Date (16)" at bounding box center [192, 284] width 229 height 43
click at [104, 287] on span "Press SPACE to select this row." at bounding box center [107, 284] width 16 height 16
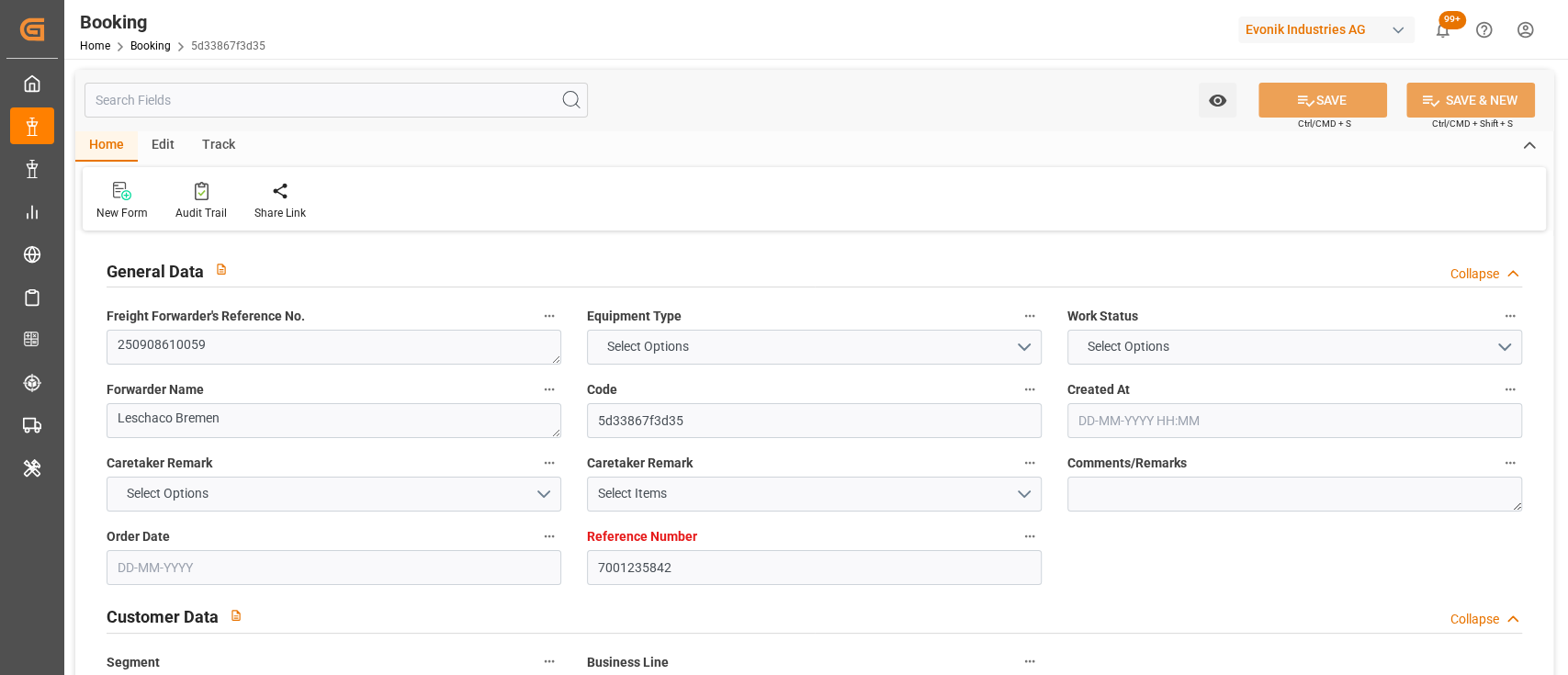
type input "7001235842"
type input "9360910"
type input "ONE"
type input "Ocean Network Express"
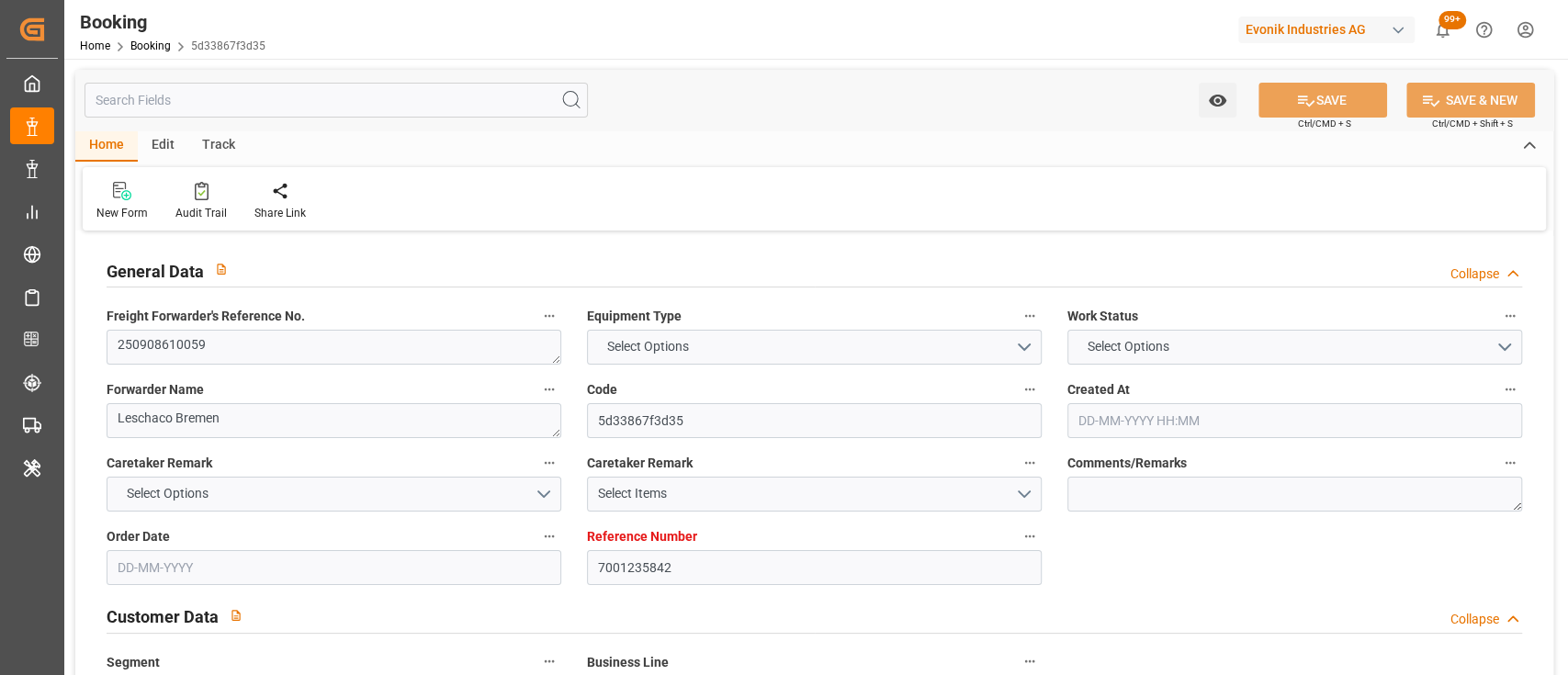
type input "NLRTM"
type input "BRRIO"
type input "NLRTM"
type input "BRRIO"
type input "30-07-2025 08:03"
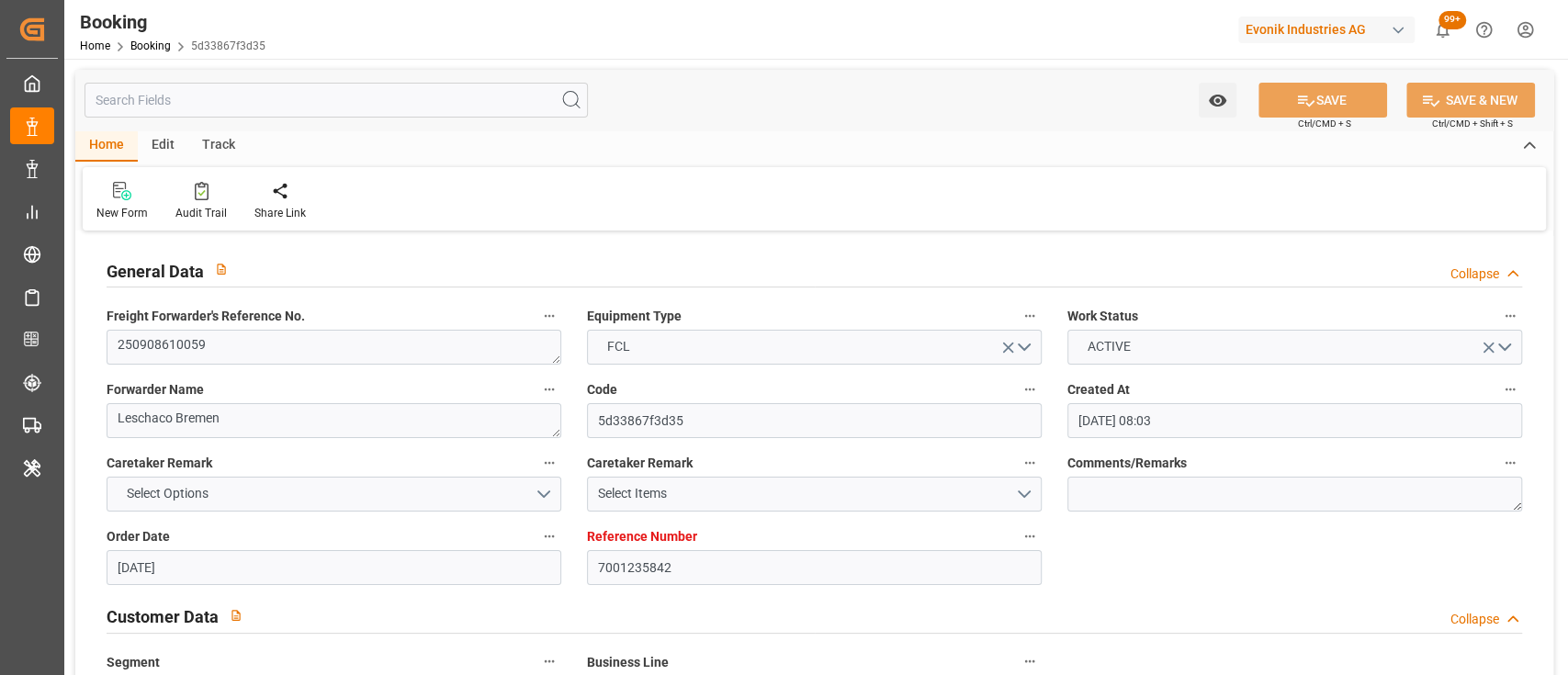
type input "30-07-2025"
type input "29-09-2025"
type input "05-09-2025"
type input "29-08-2025 00:00"
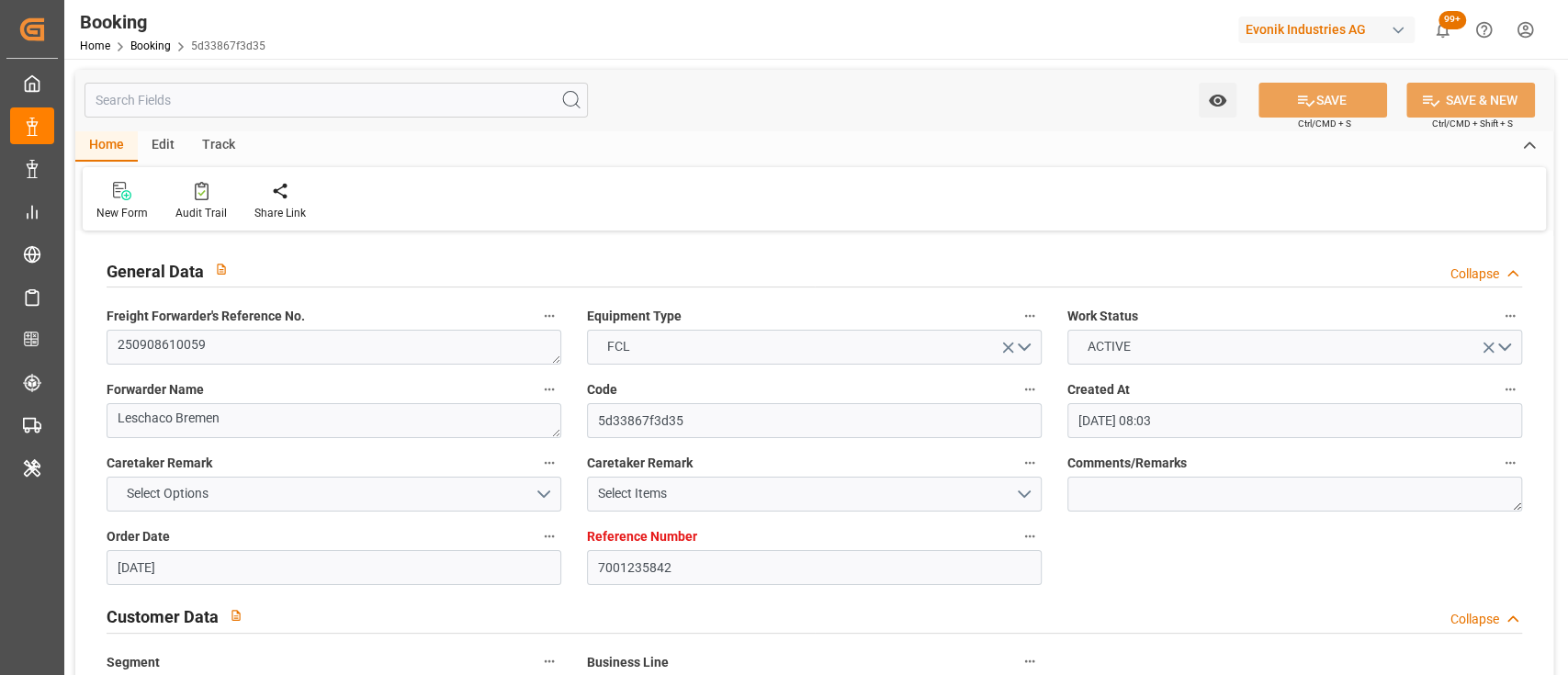
type input "30-07-2025"
type input "25-08-2025"
type input "[DATE] 00:00"
type input "11-09-2025 00:00"
type input "05-09-2025 09:55"
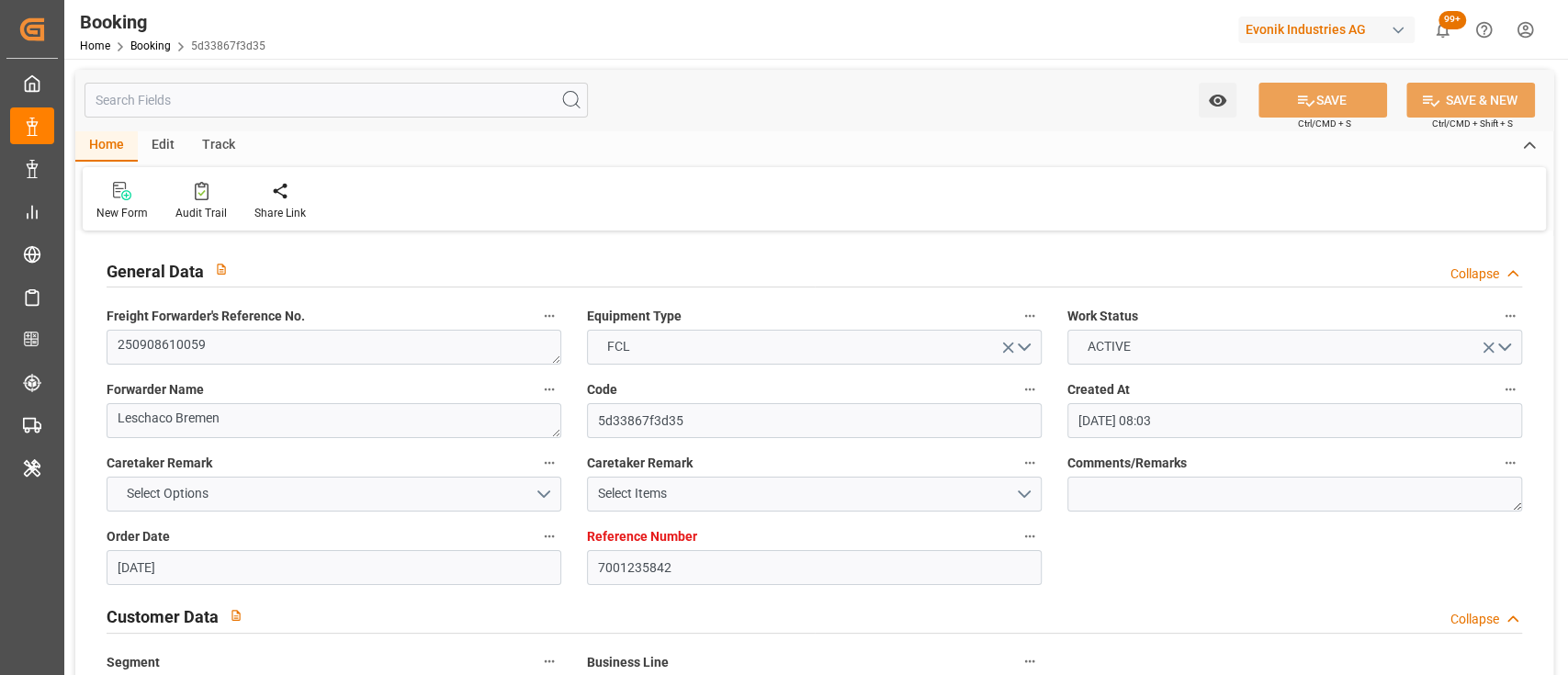
type input "20-10-2025 03:30"
type input "27-10-2025 00:00"
type input "21-08-2025"
type input "09-09-2025 10:17"
type input "09-09-2025"
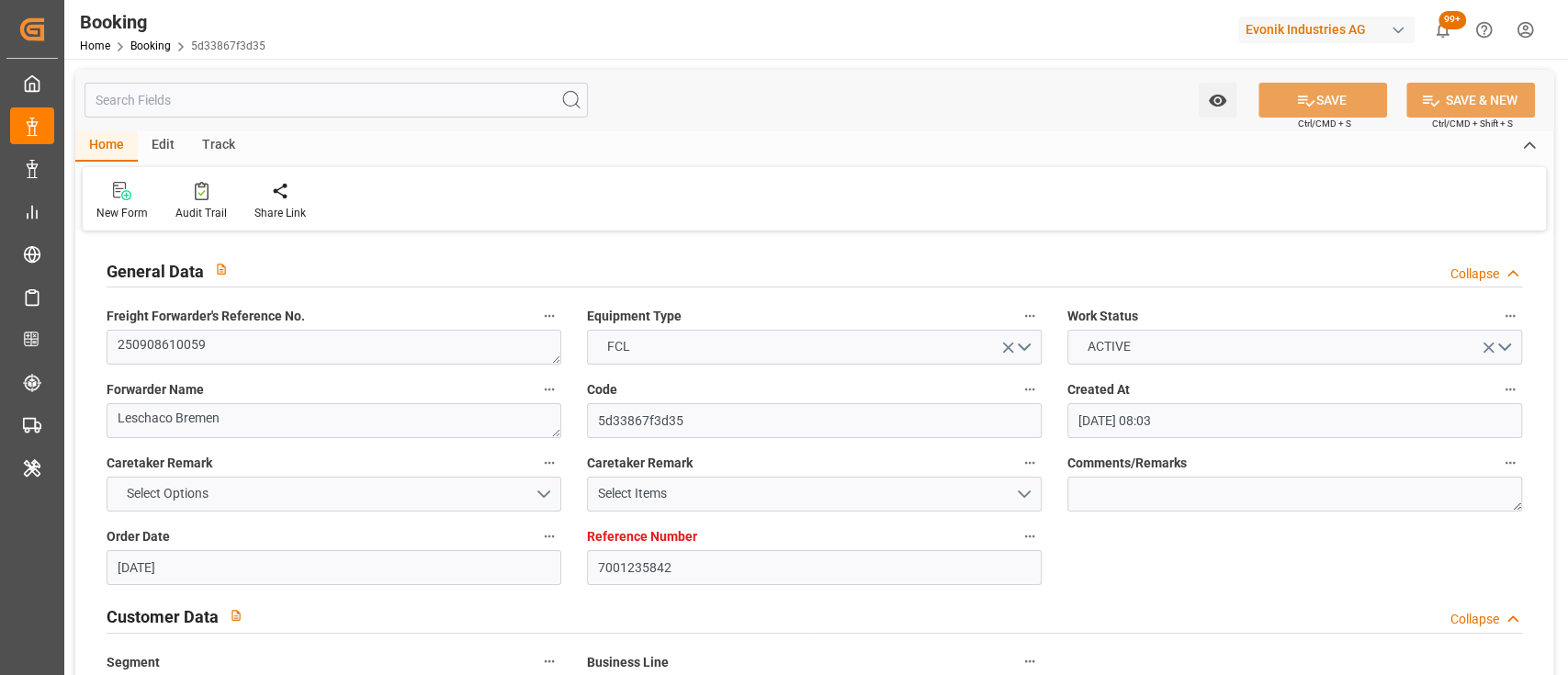
type input "10-09-2025 14:06"
type input "09-09-2025 23:03"
type input "[DATE] 00:00"
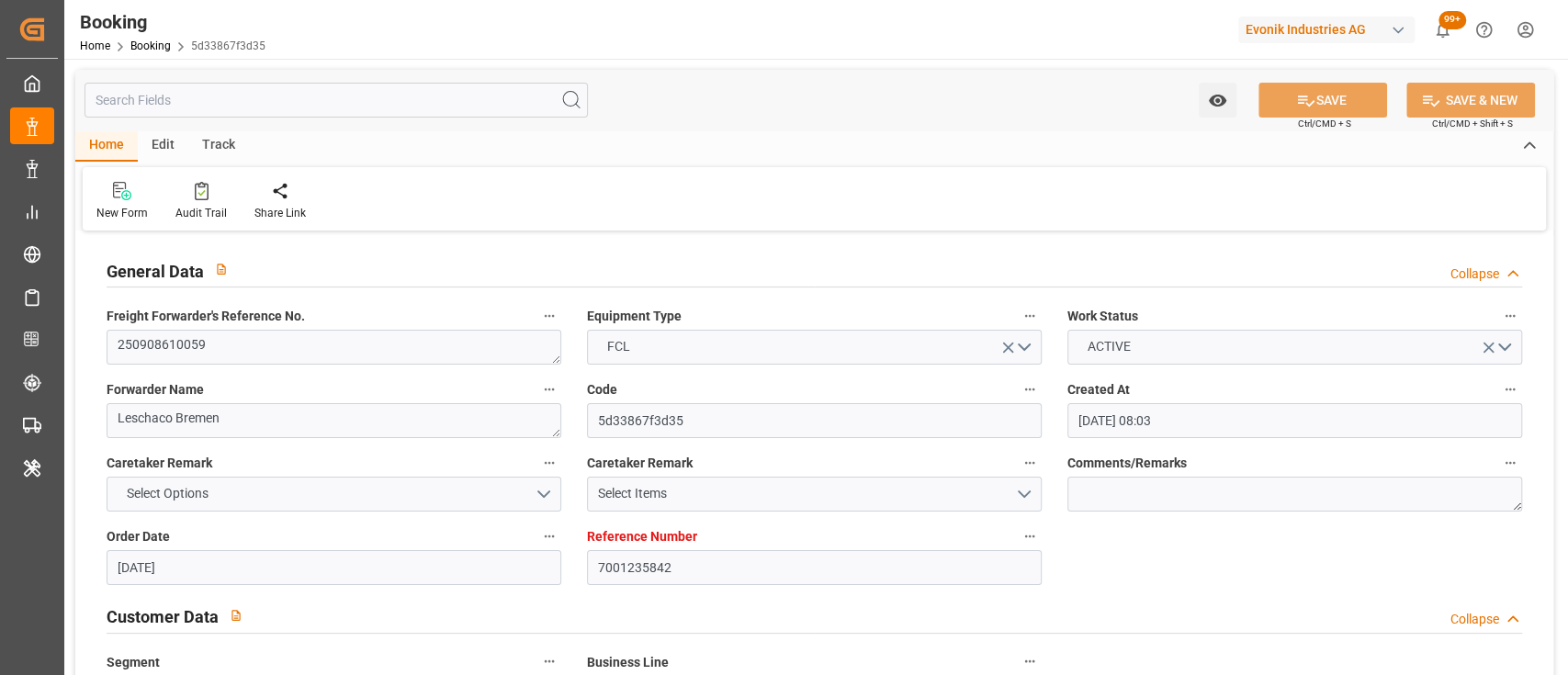
type input "20-10-2025 03:30"
type input "20-10-2025 09:04"
type input "20-10-2025 05:00"
type input "20-10-2025 09:30"
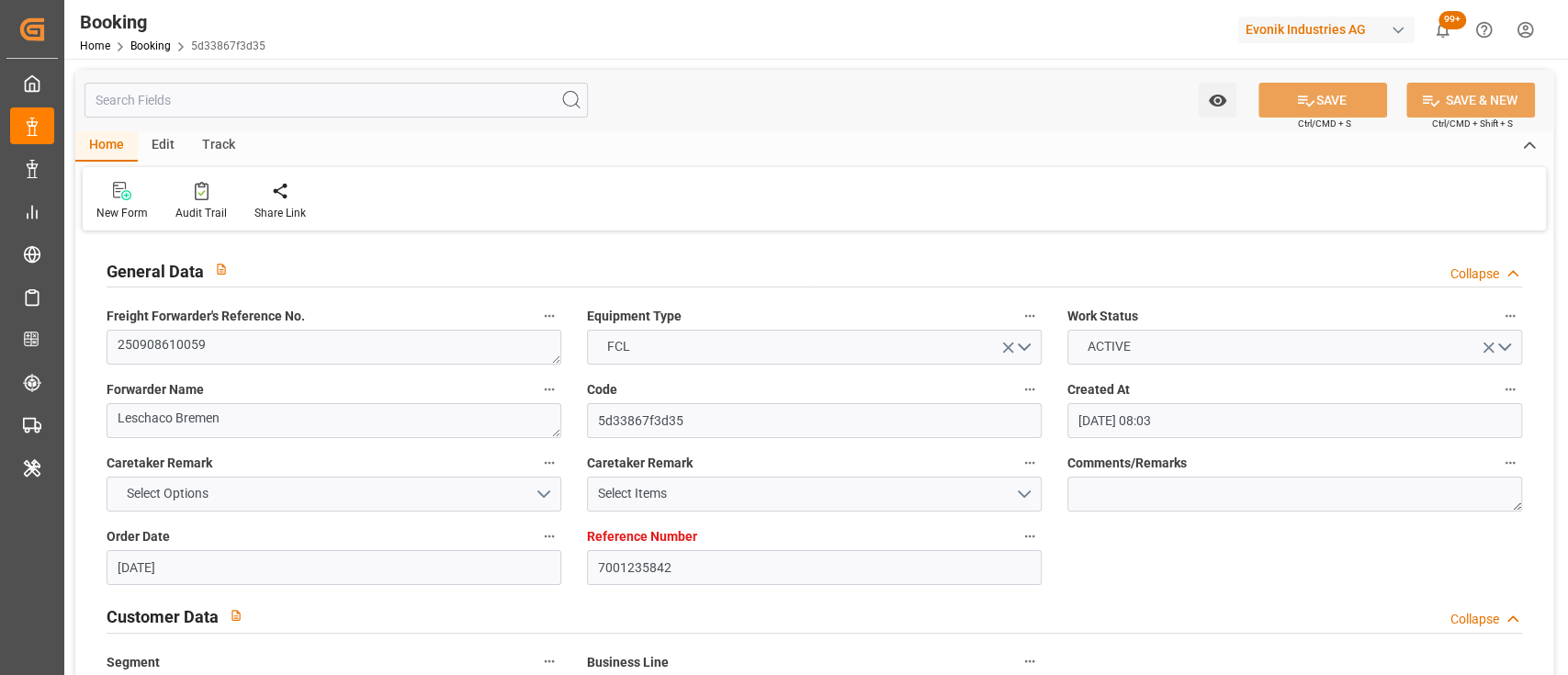
type input "20-10-2025 09:30"
type input "24-10-2025 09:04"
type input "20-10-2025 18:30"
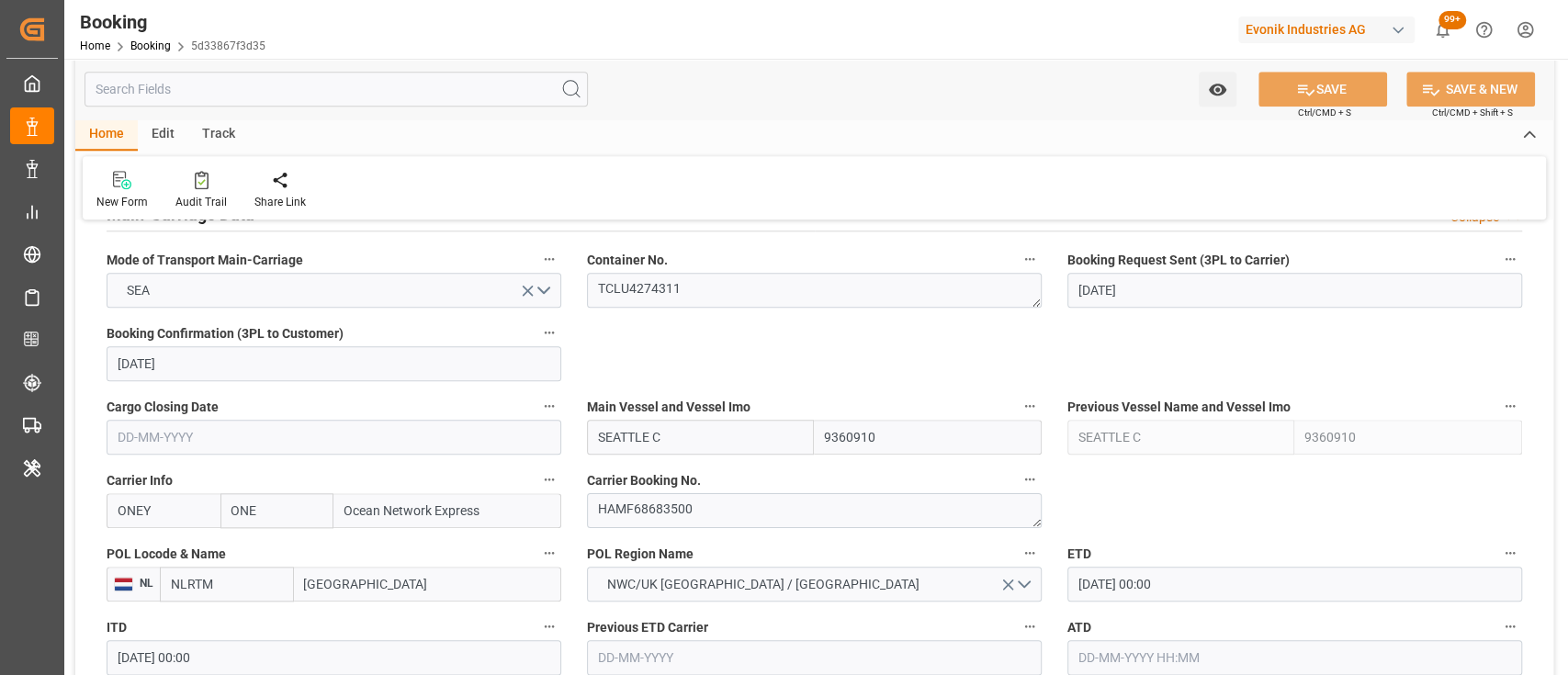
scroll to position [1168, 0]
click at [649, 504] on textarea "HAMF68683500" at bounding box center [814, 509] width 455 height 35
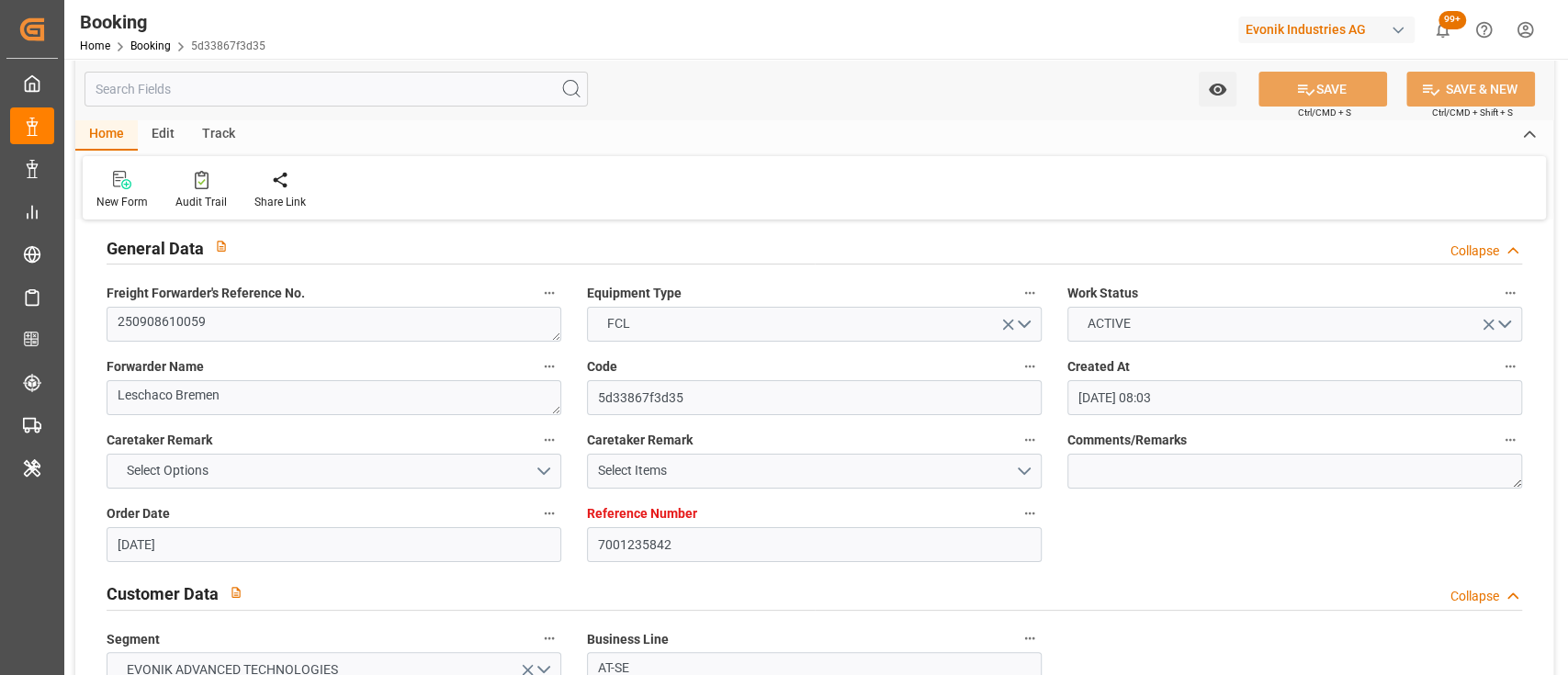
scroll to position [0, 0]
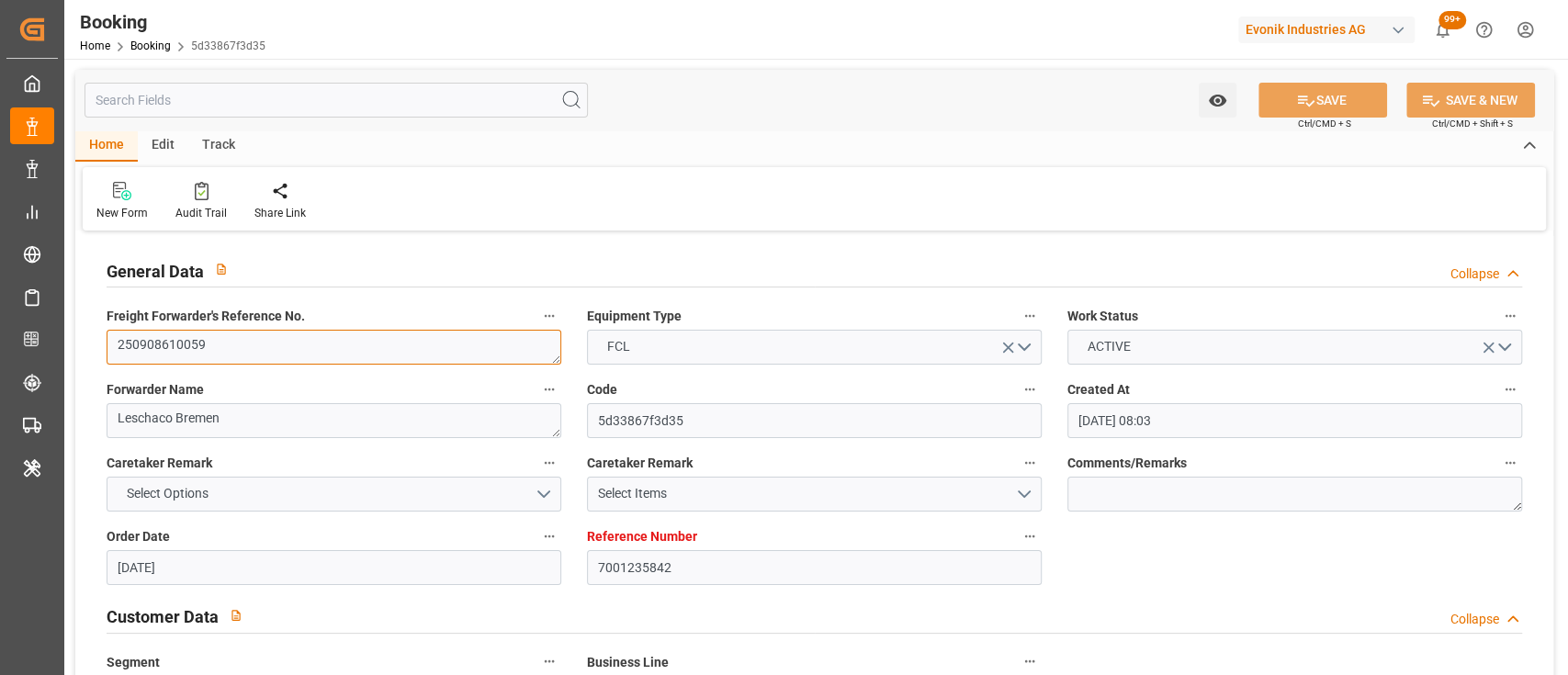
click at [300, 348] on textarea "250908610059" at bounding box center [334, 347] width 455 height 35
click at [804, 165] on div "Home Edit Track New Form Audit Trail Share Link" at bounding box center [814, 180] width 1478 height 100
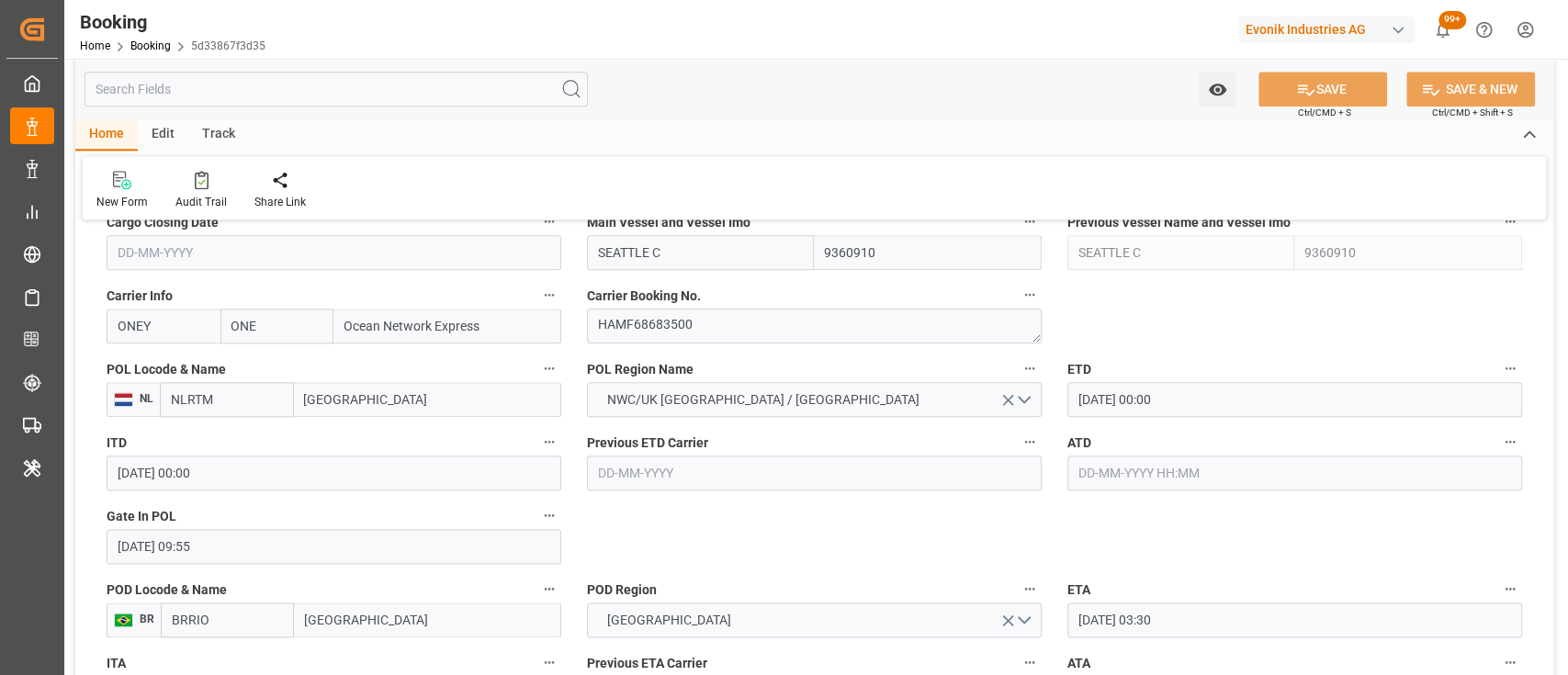
scroll to position [1356, 0]
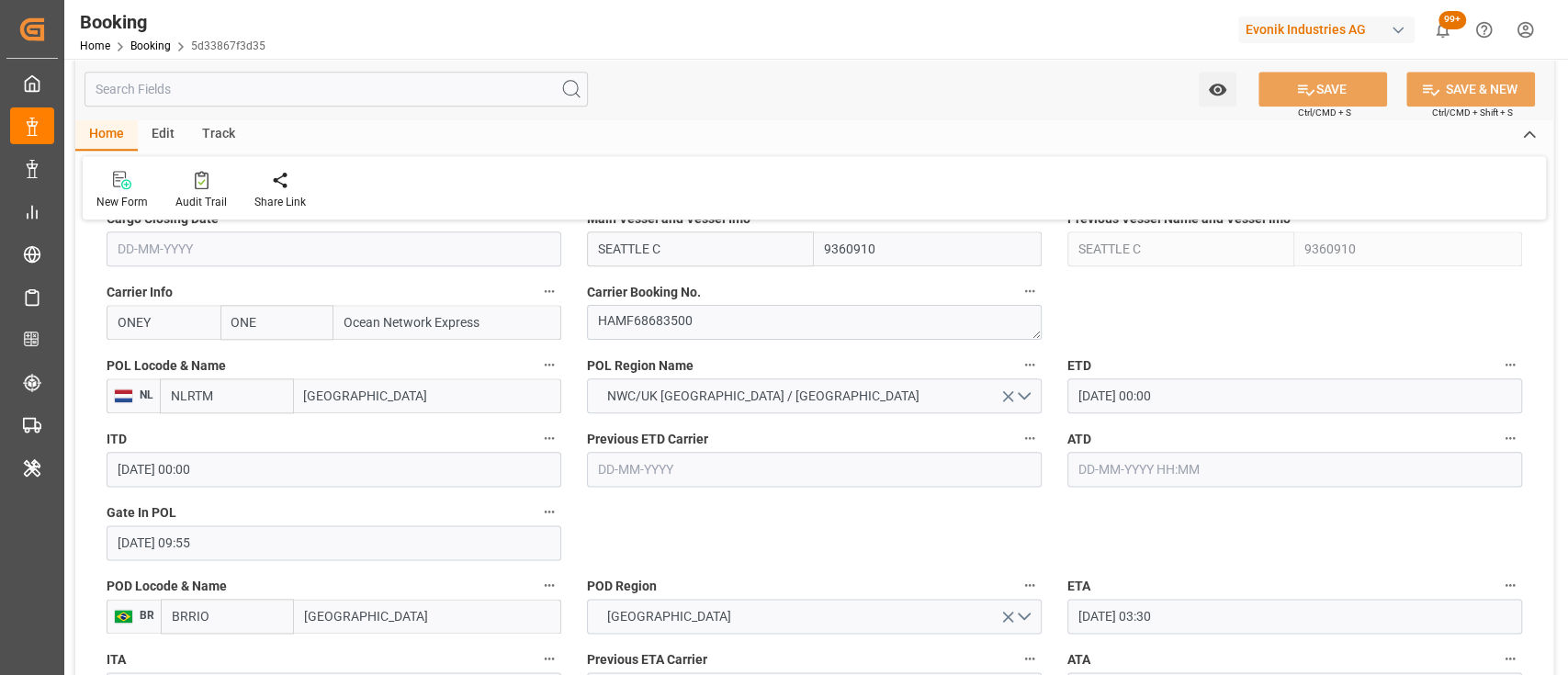
click at [873, 446] on label "Previous ETD Carrier" at bounding box center [814, 438] width 455 height 26
click at [1018, 446] on button "Previous ETD Carrier" at bounding box center [1029, 437] width 24 height 24
click at [692, 569] on div at bounding box center [784, 338] width 1568 height 675
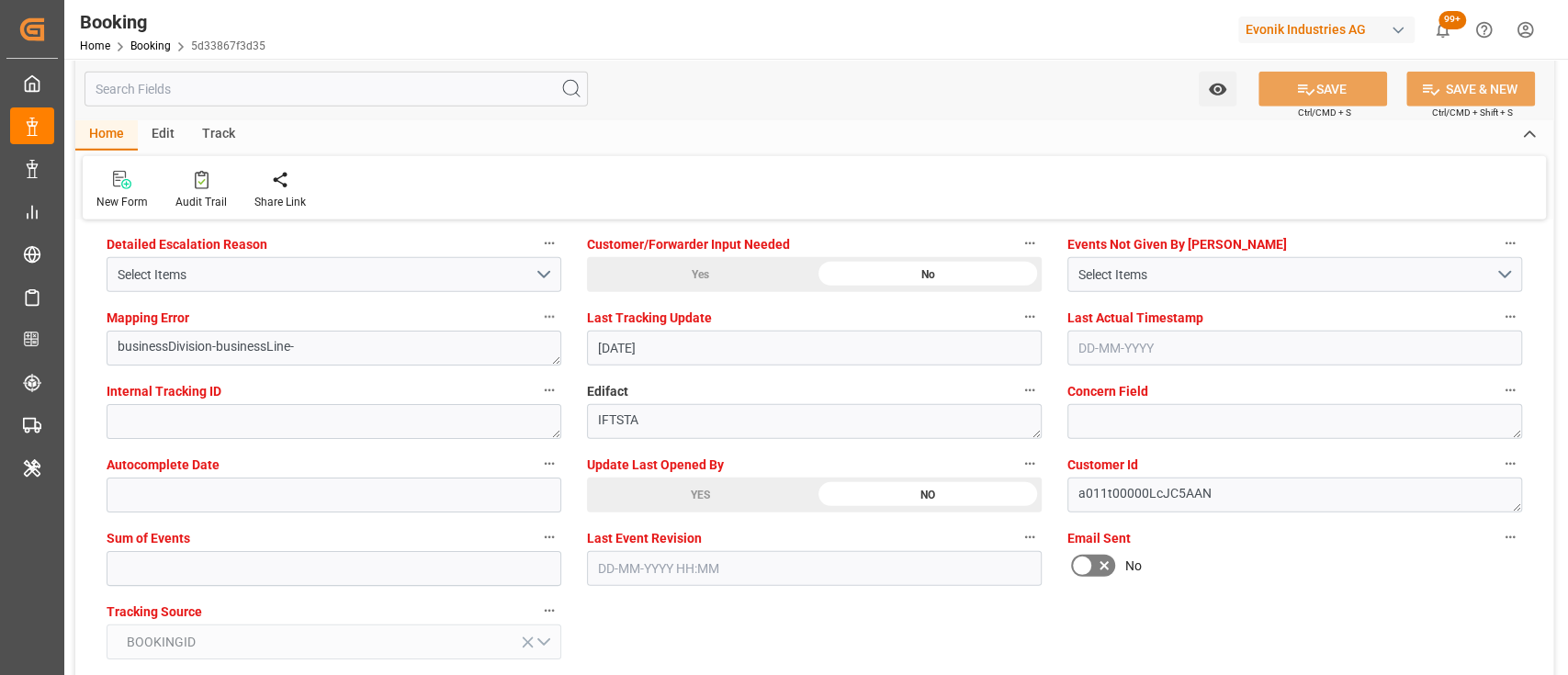
scroll to position [3524, 0]
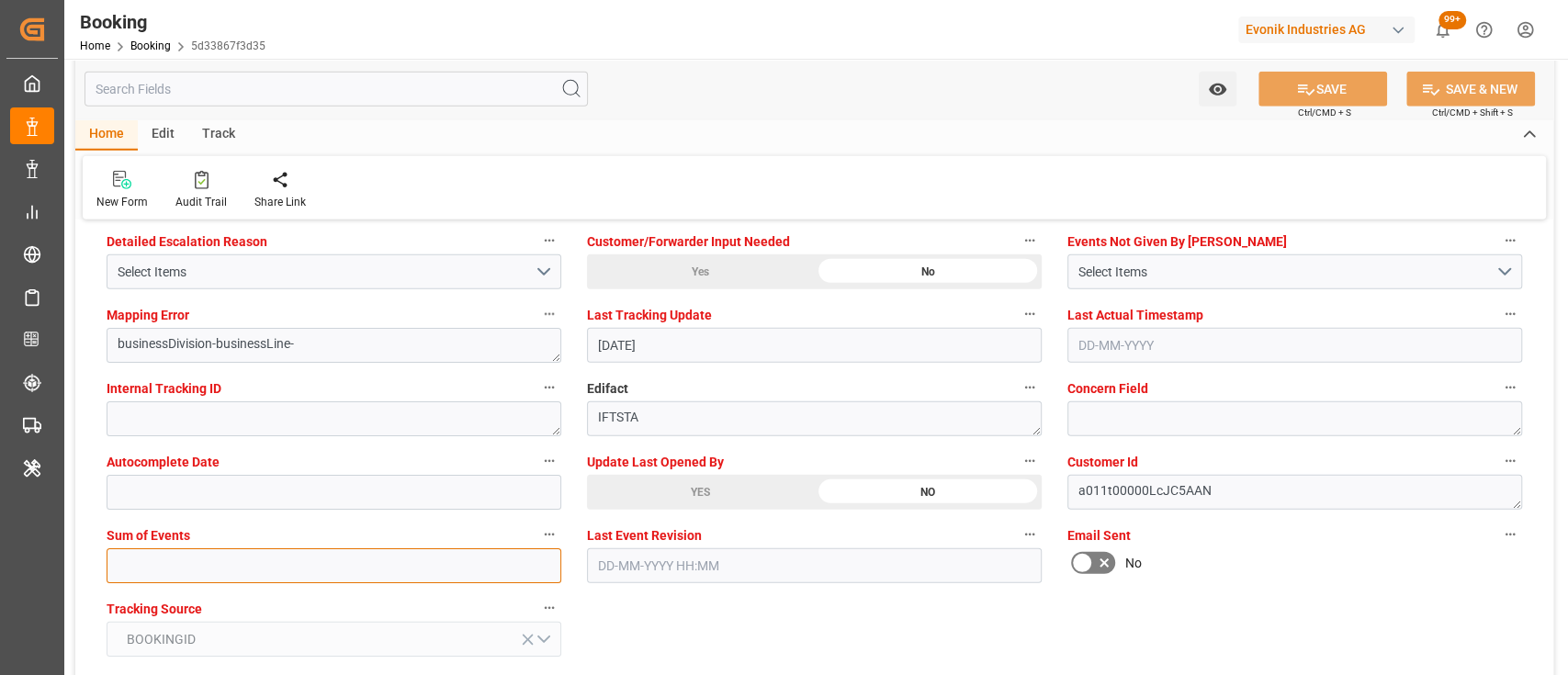
click at [363, 557] on input "text" at bounding box center [334, 566] width 455 height 35
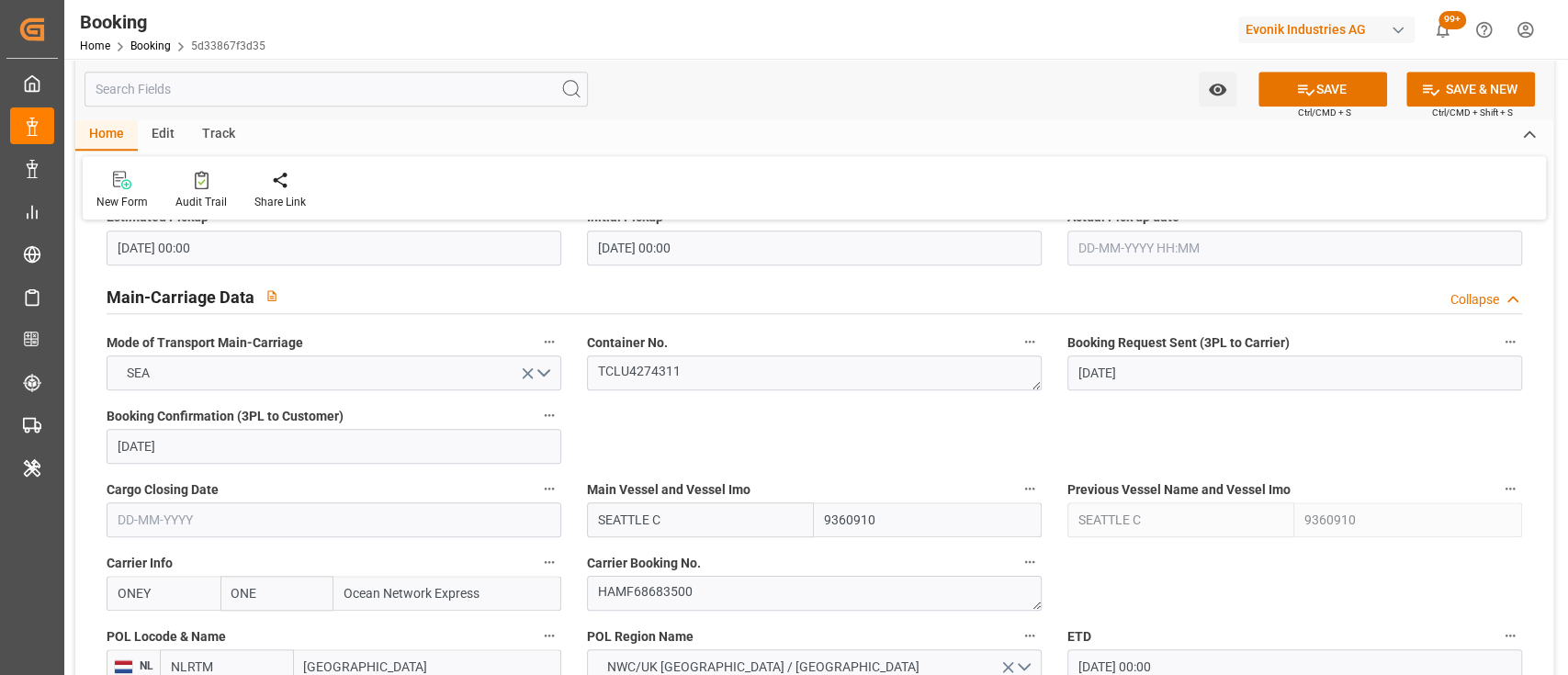
scroll to position [1083, 0]
type input "0"
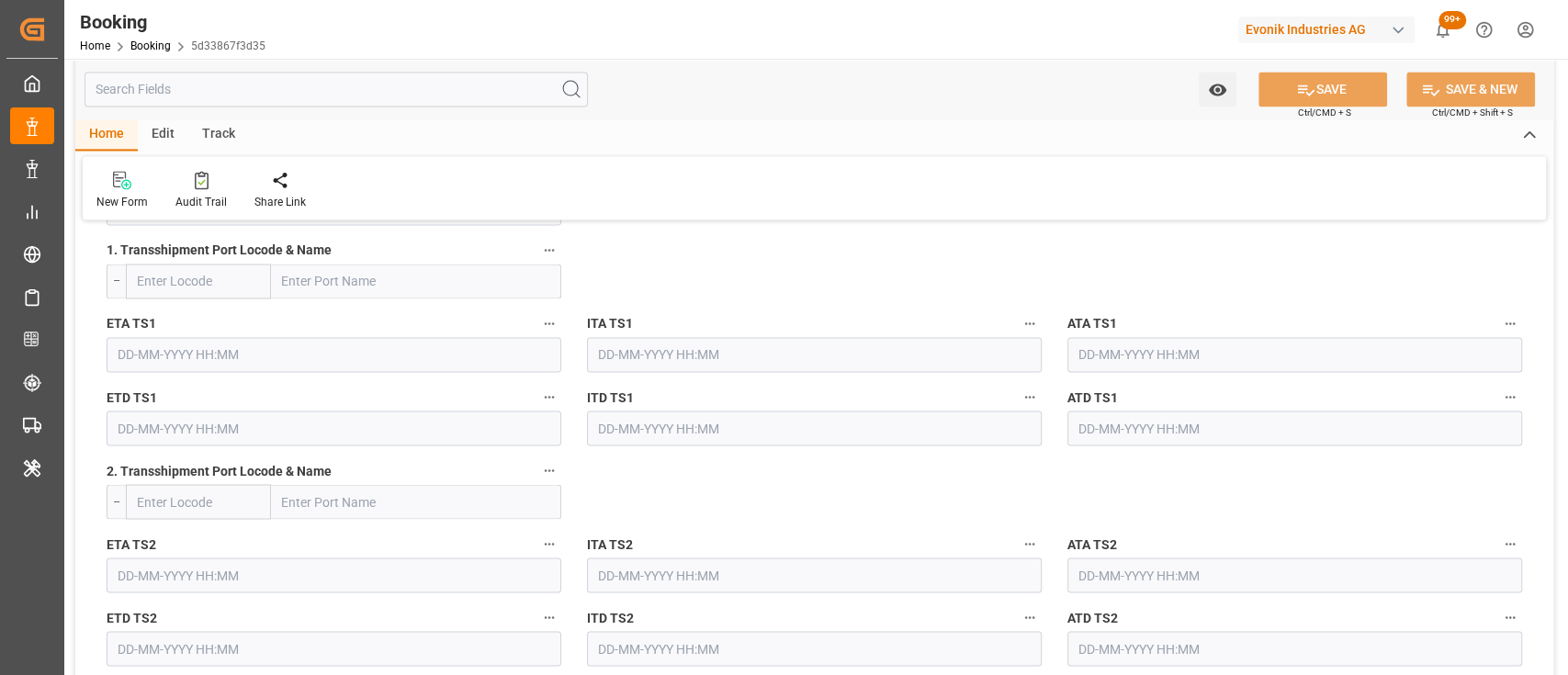
scroll to position [2081, 0]
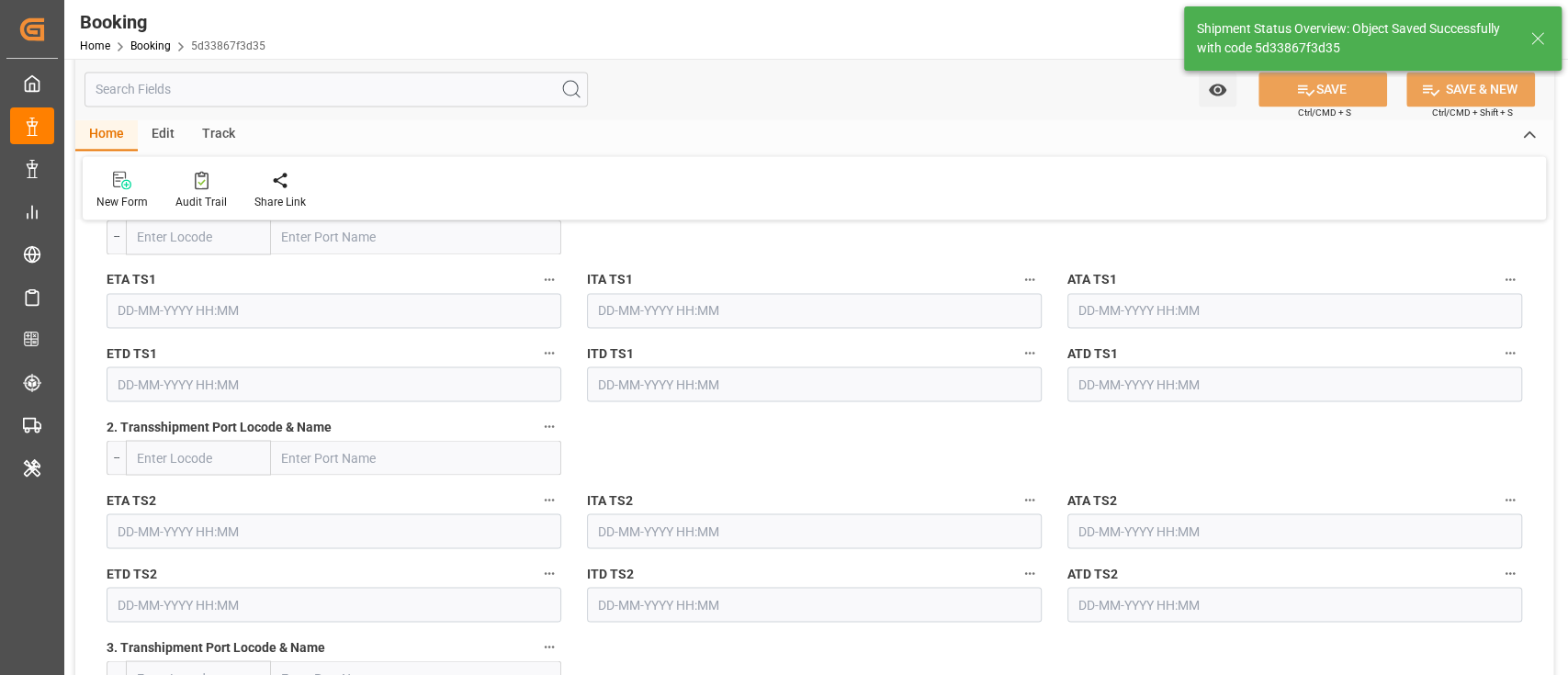
type textarea "[PERSON_NAME]"
type input "09-09-2025 10:40"
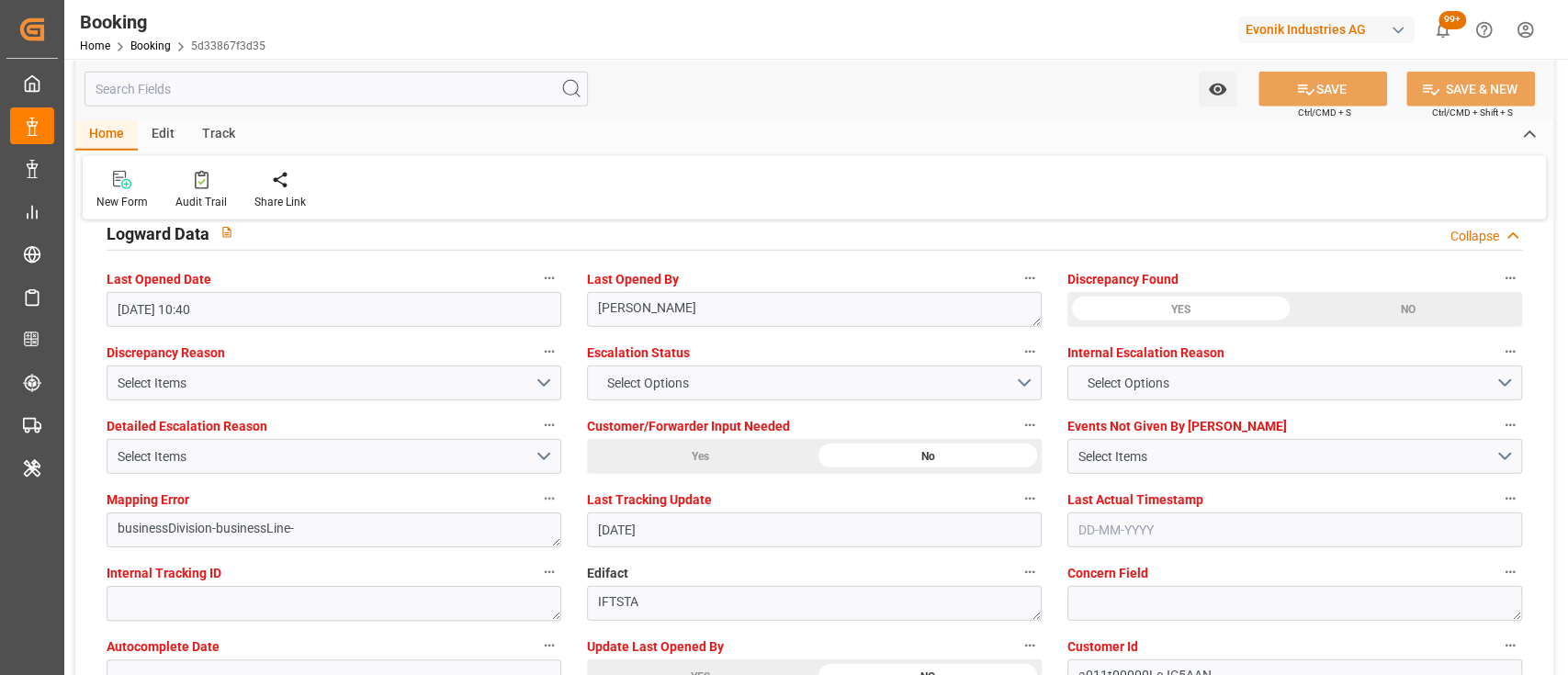
scroll to position [3342, 0]
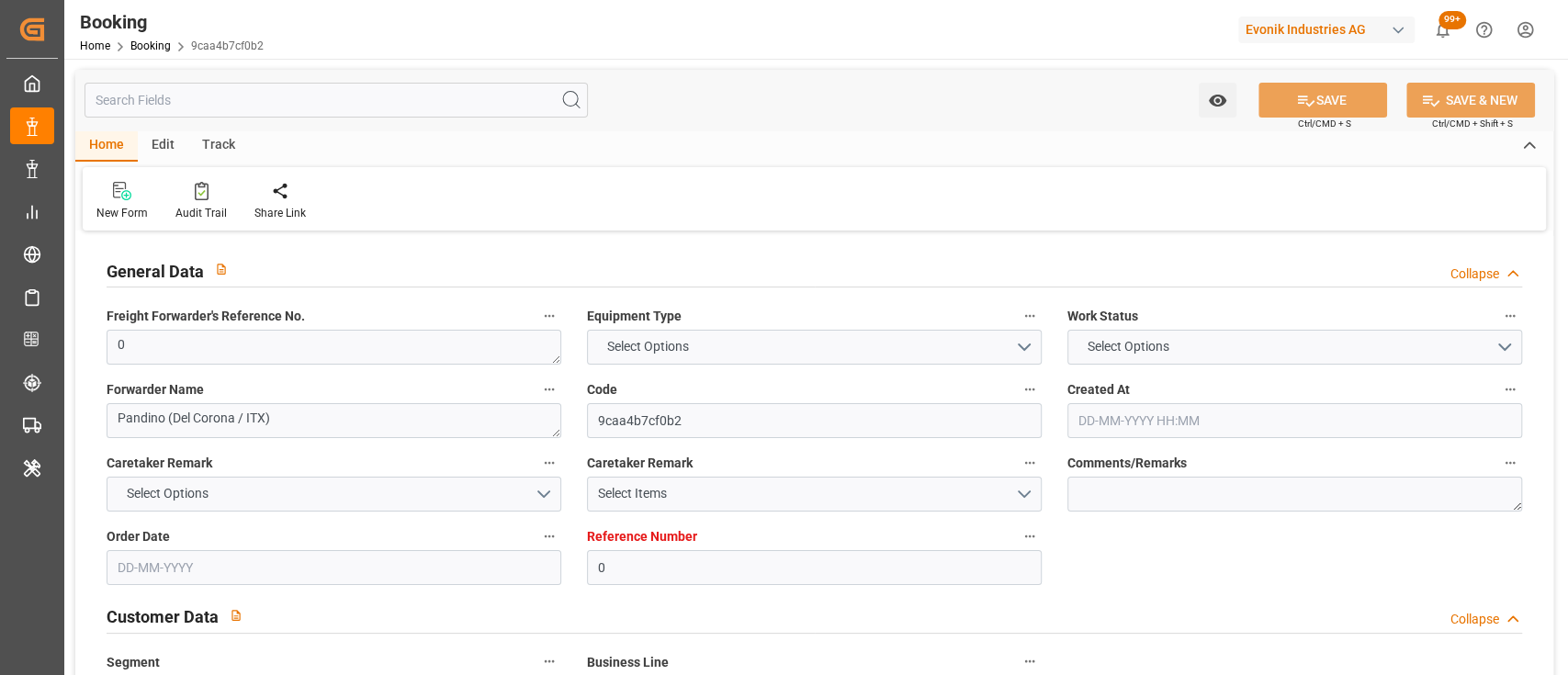
type input "0"
type input "9976599"
type input "ONE"
type input "Ocean Network Express"
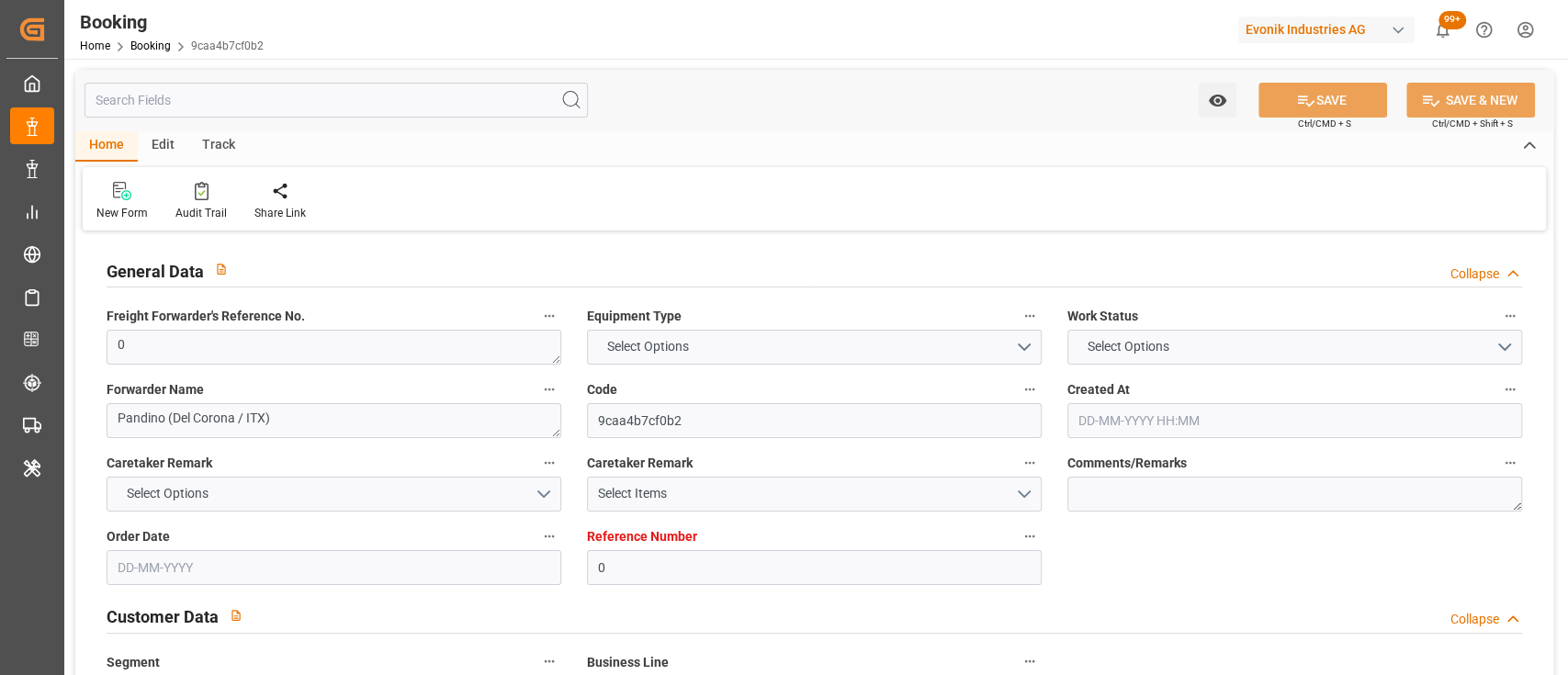
type input "ITGOA"
type input "ZADUR"
type input "ESALG"
type input "0"
type input "[DATE] 09:27"
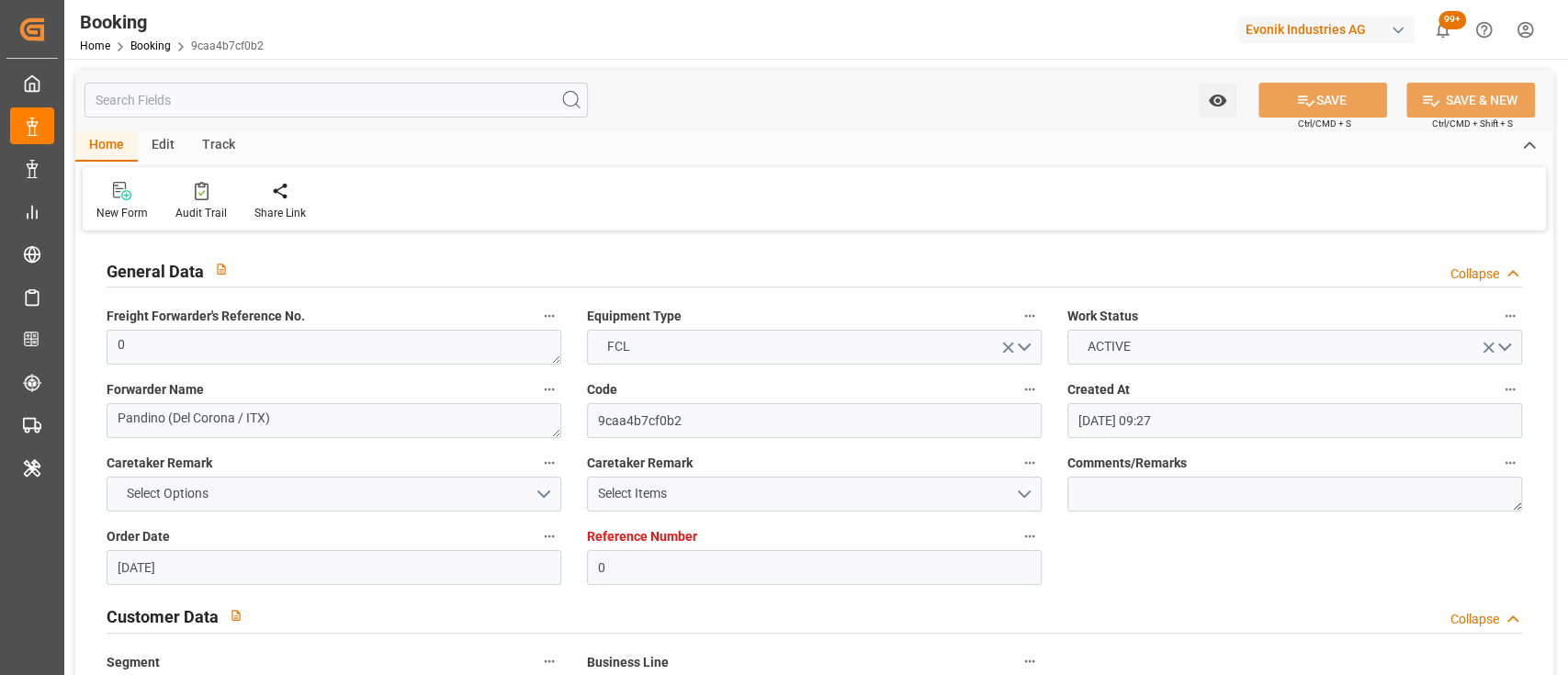
type input "[DATE]"
type input "[DATE] 00:00"
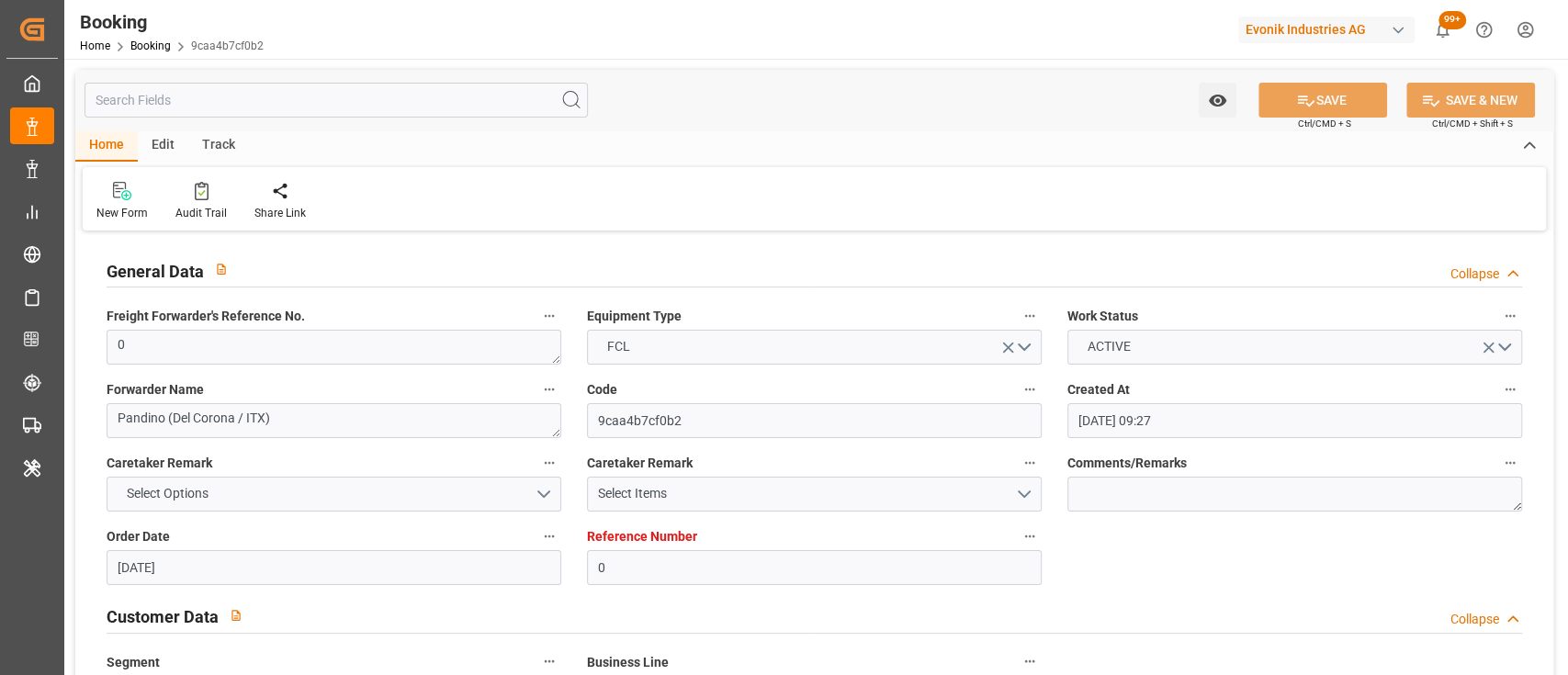
type input "[DATE] 00:00"
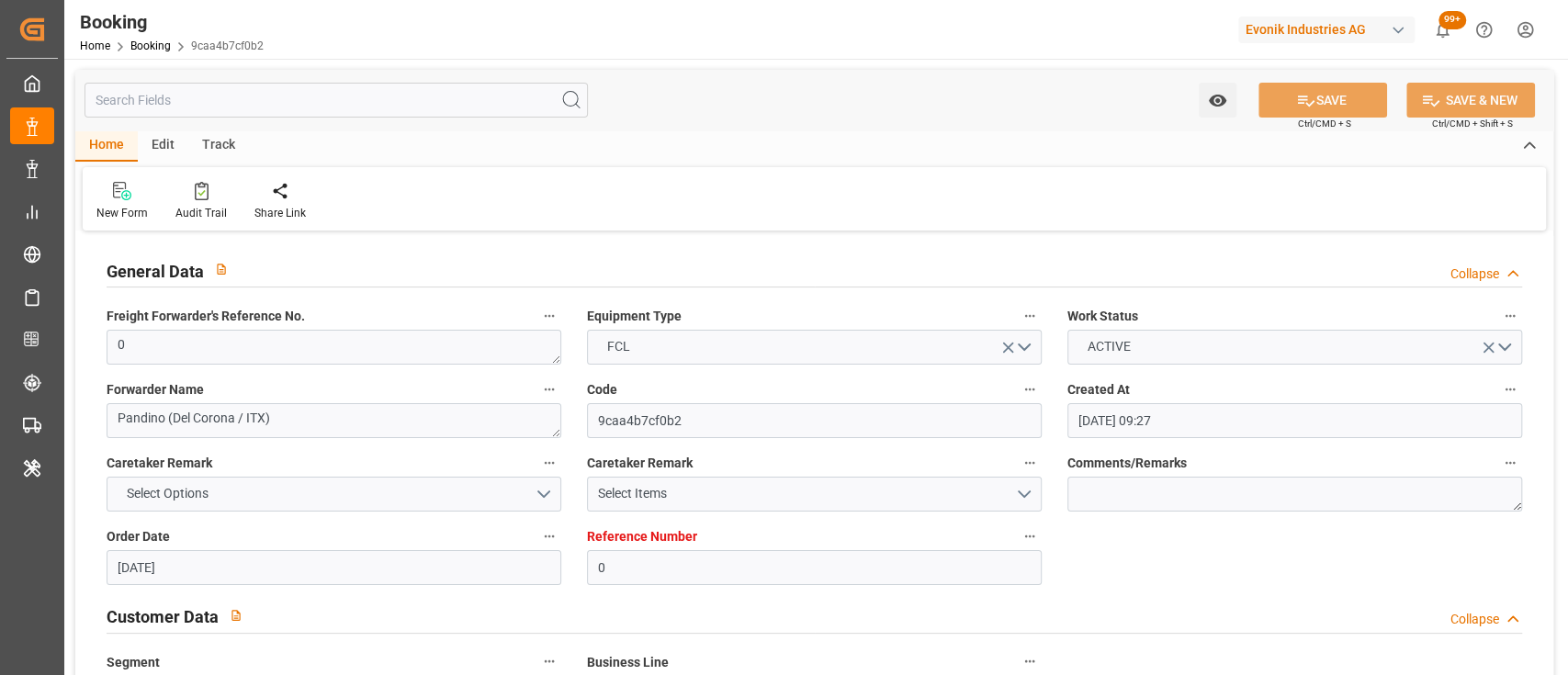
type input "[DATE] 00:00"
type input "[DATE] 08:15"
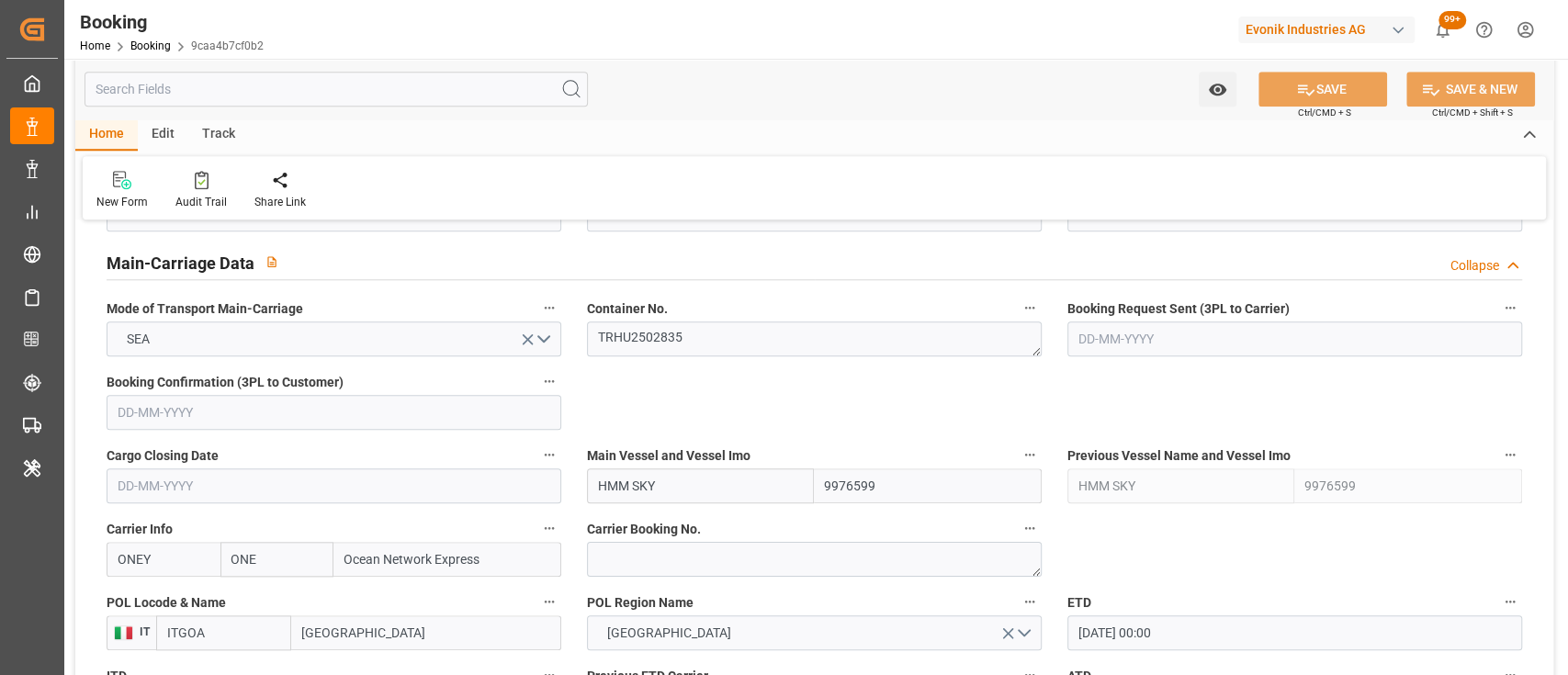
scroll to position [1121, 0]
click at [684, 338] on textarea "TRHU2502835" at bounding box center [814, 337] width 455 height 35
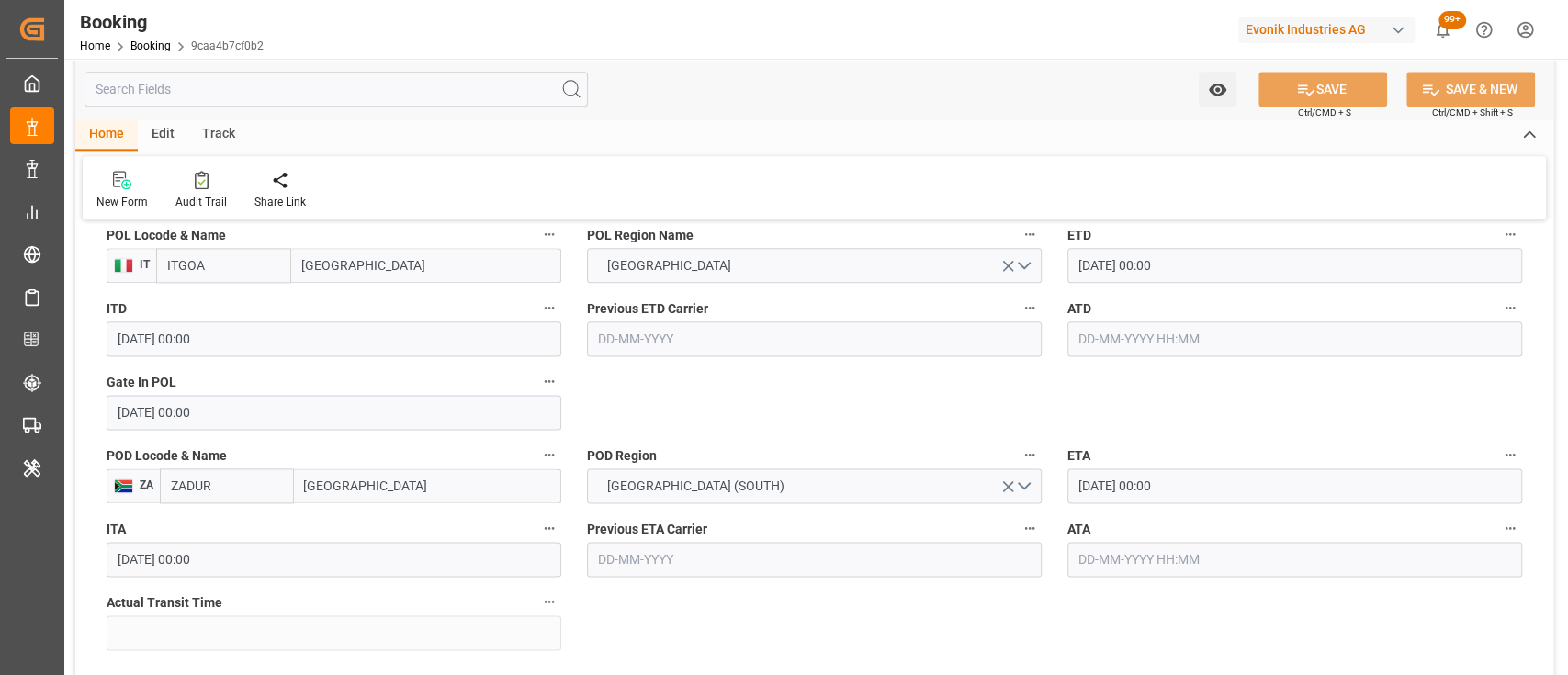
scroll to position [1489, 0]
click at [1085, 274] on input "[DATE] 00:00" at bounding box center [1295, 263] width 455 height 35
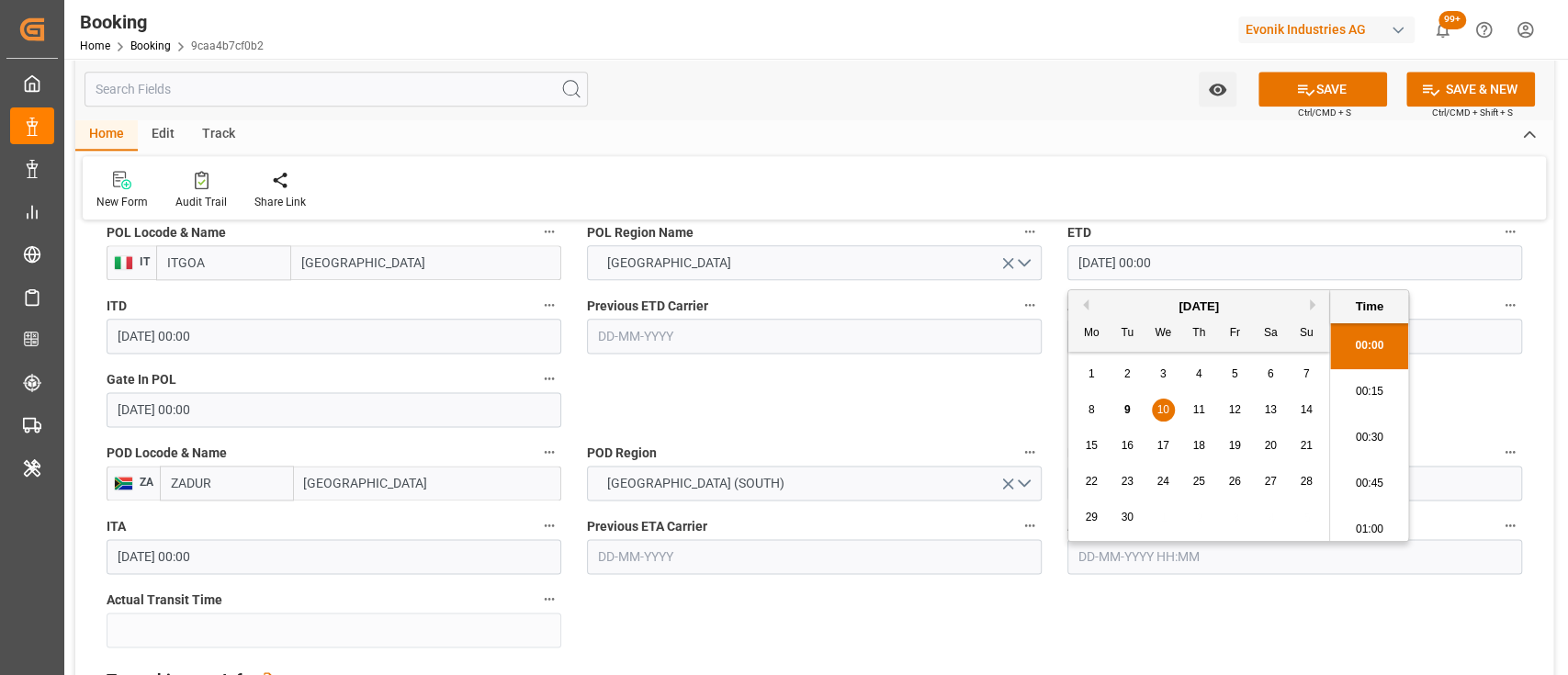
type input "[DATE] 00:00"
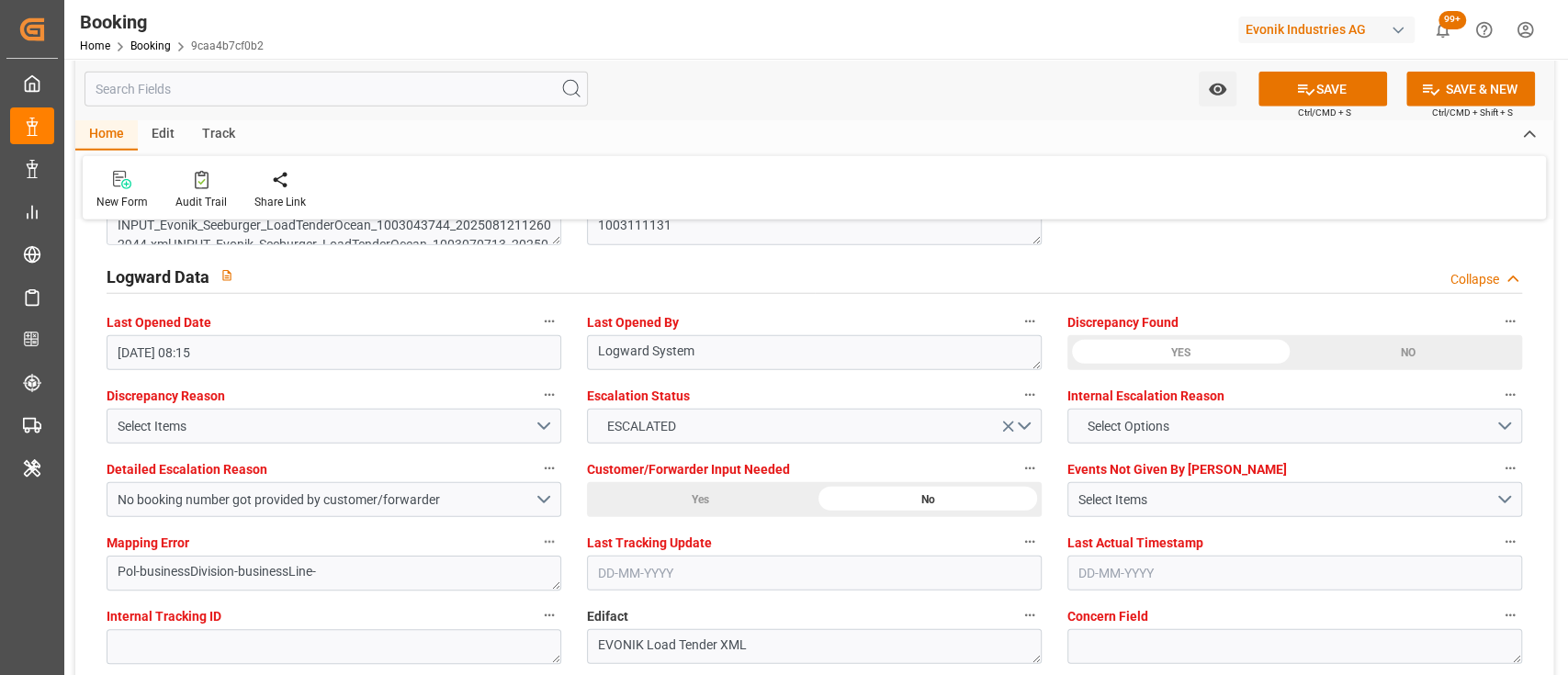
scroll to position [3307, 0]
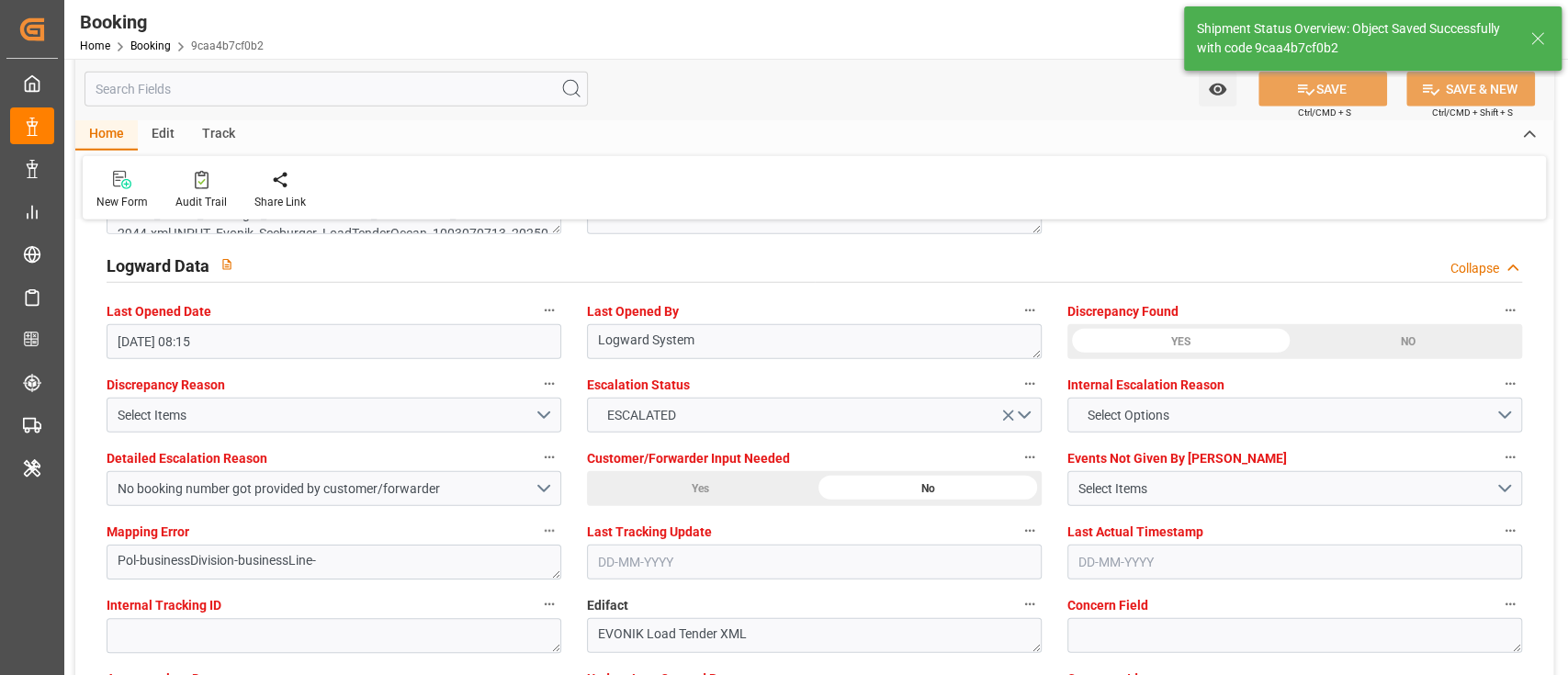
type textarea "[PERSON_NAME]"
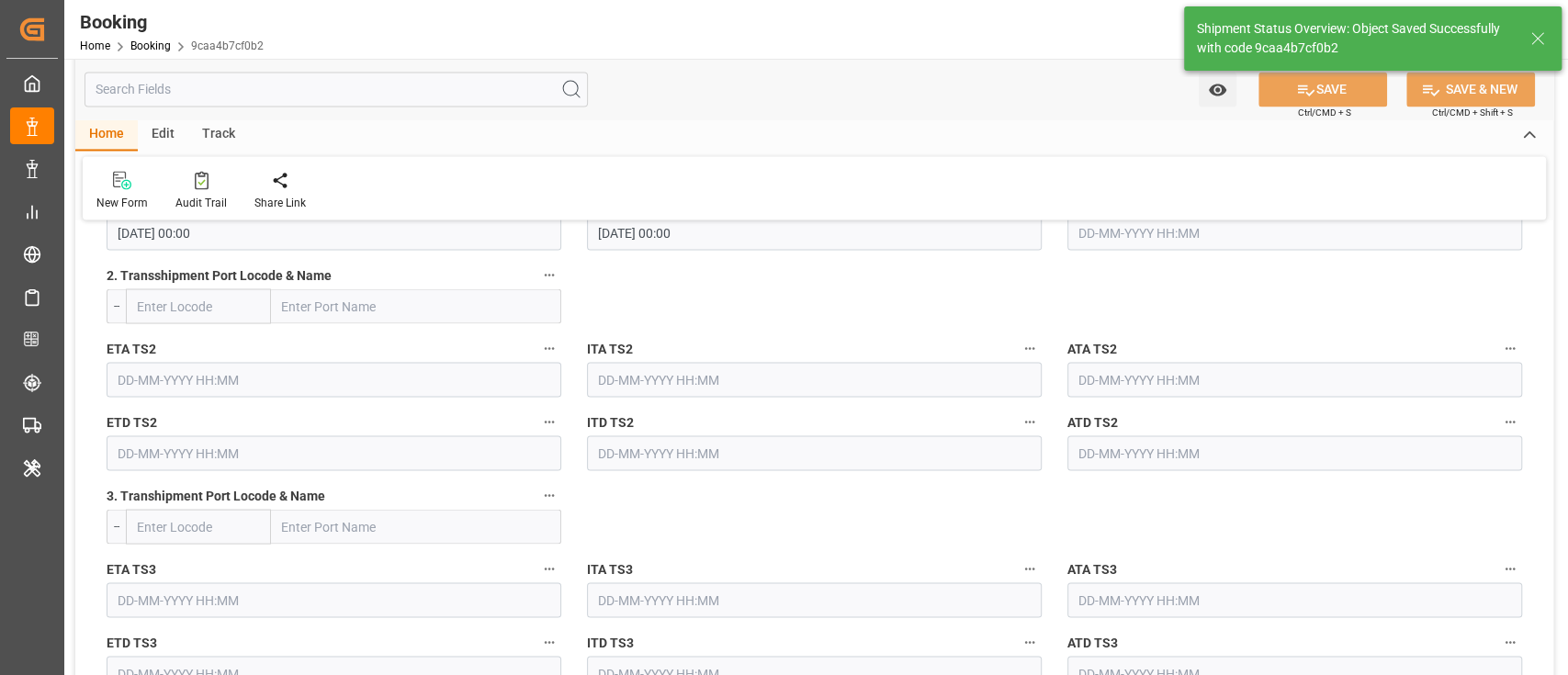
type input "[DATE] 10:44"
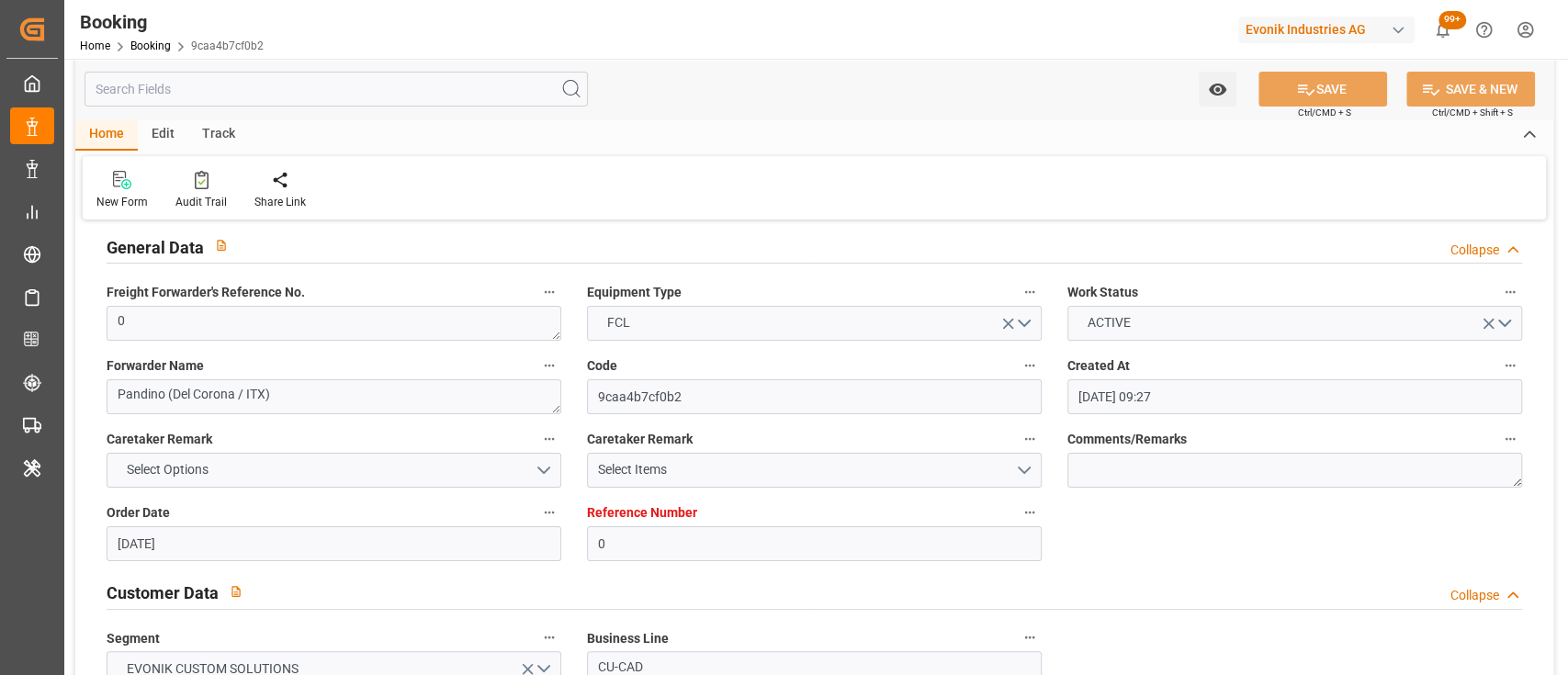
scroll to position [0, 0]
